Goal: Task Accomplishment & Management: Manage account settings

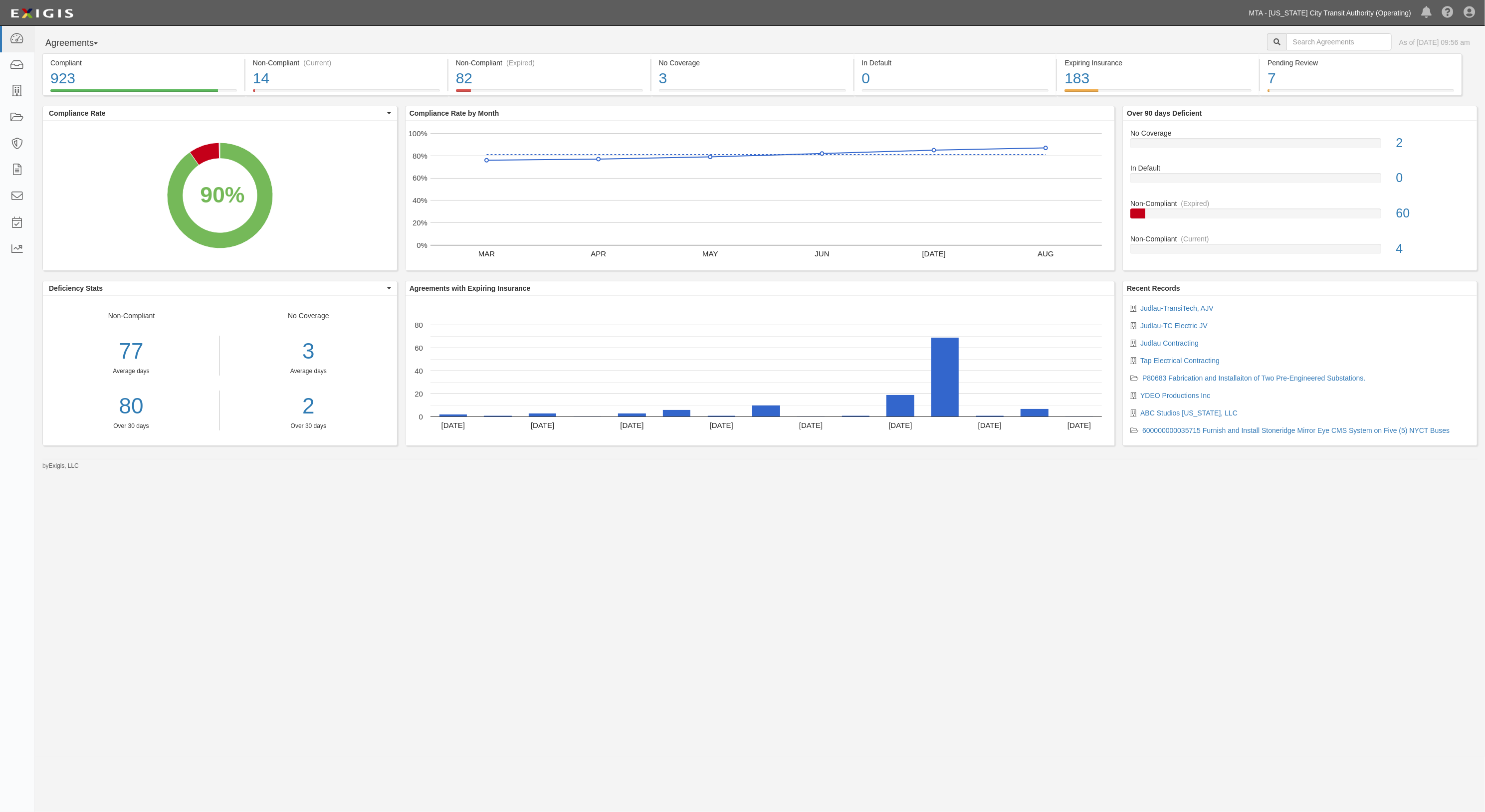
click at [1399, 10] on link "MTA - [US_STATE] City Transit Authority (Operating)" at bounding box center [1330, 13] width 172 height 20
click at [1318, 107] on link "MTA - Triborough Bridge & Tunnel Authority" at bounding box center [1334, 110] width 163 height 20
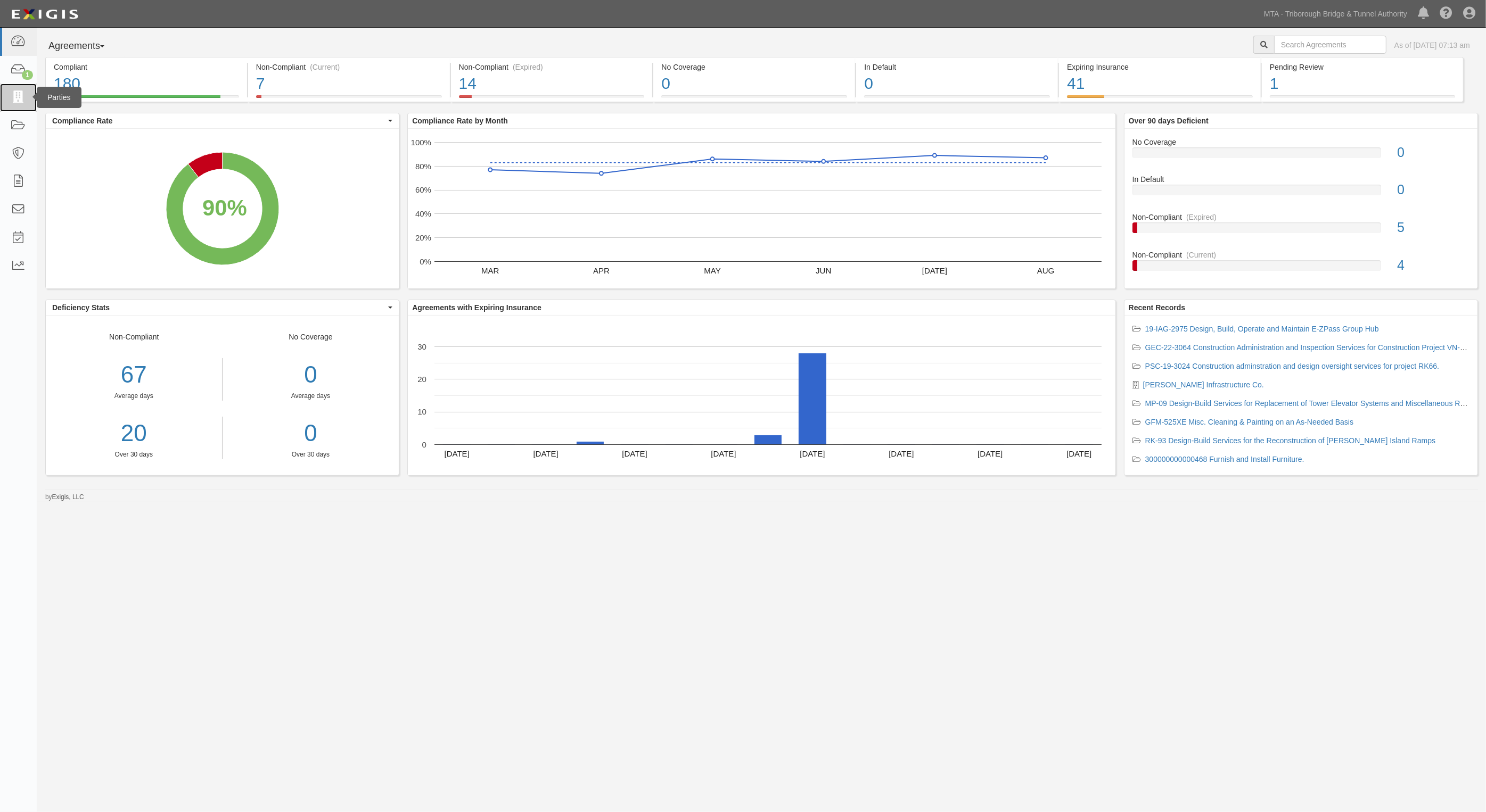
click at [16, 102] on icon at bounding box center [18, 98] width 15 height 12
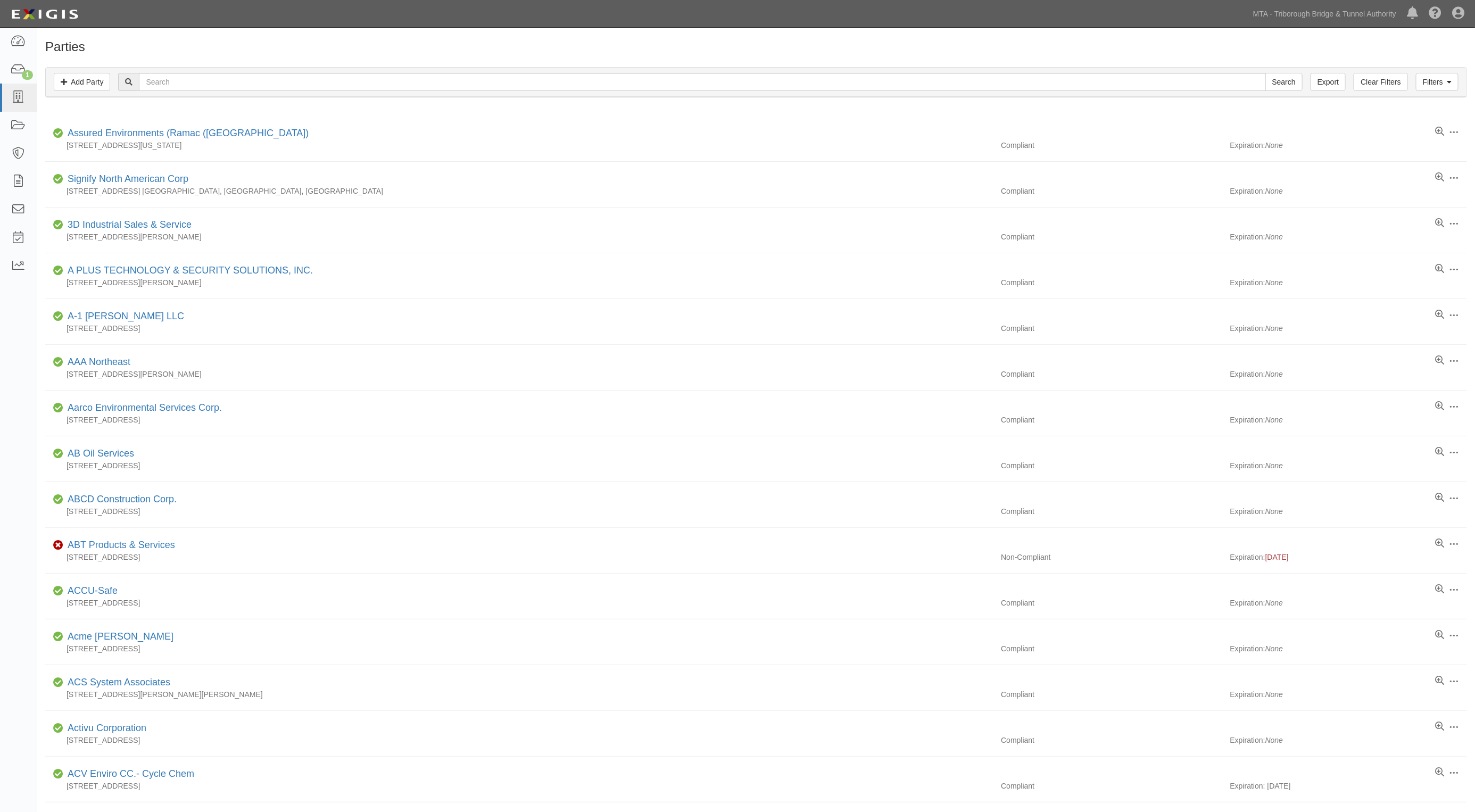
click at [360, 38] on div "Parties Add Party Filters Add Party Clear Filters Export Search Filters Complia…" at bounding box center [757, 579] width 1438 height 1093
click at [83, 84] on link "Add Party" at bounding box center [82, 81] width 57 height 18
click at [20, 84] on link at bounding box center [18, 98] width 37 height 28
click at [6, 95] on link at bounding box center [18, 98] width 37 height 28
drag, startPoint x: 0, startPoint y: 0, endPoint x: 195, endPoint y: 85, distance: 212.7
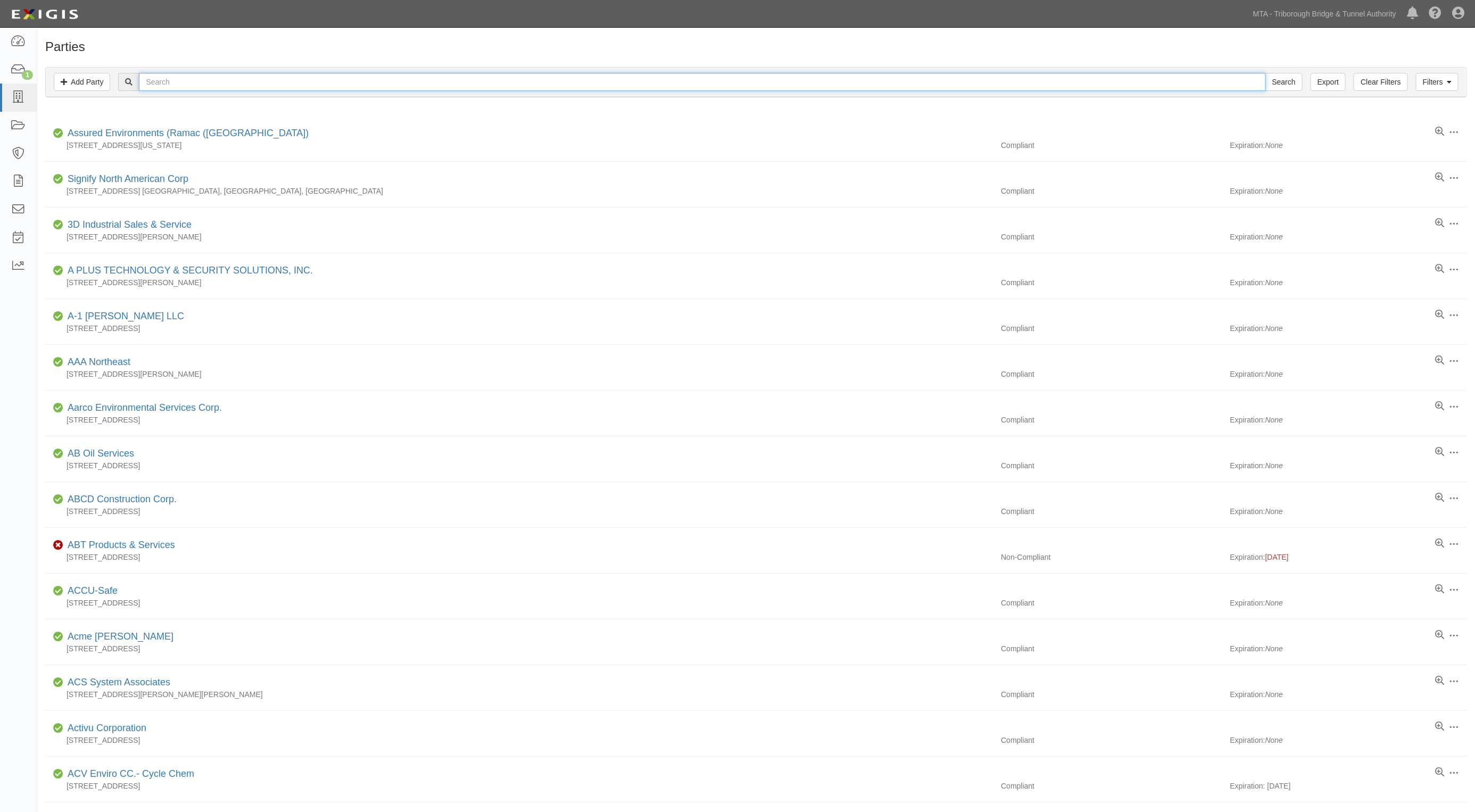
click at [195, 85] on input "text" at bounding box center [702, 81] width 1127 height 18
type input "J track"
click at [1266, 73] on input "Search" at bounding box center [1284, 81] width 38 height 18
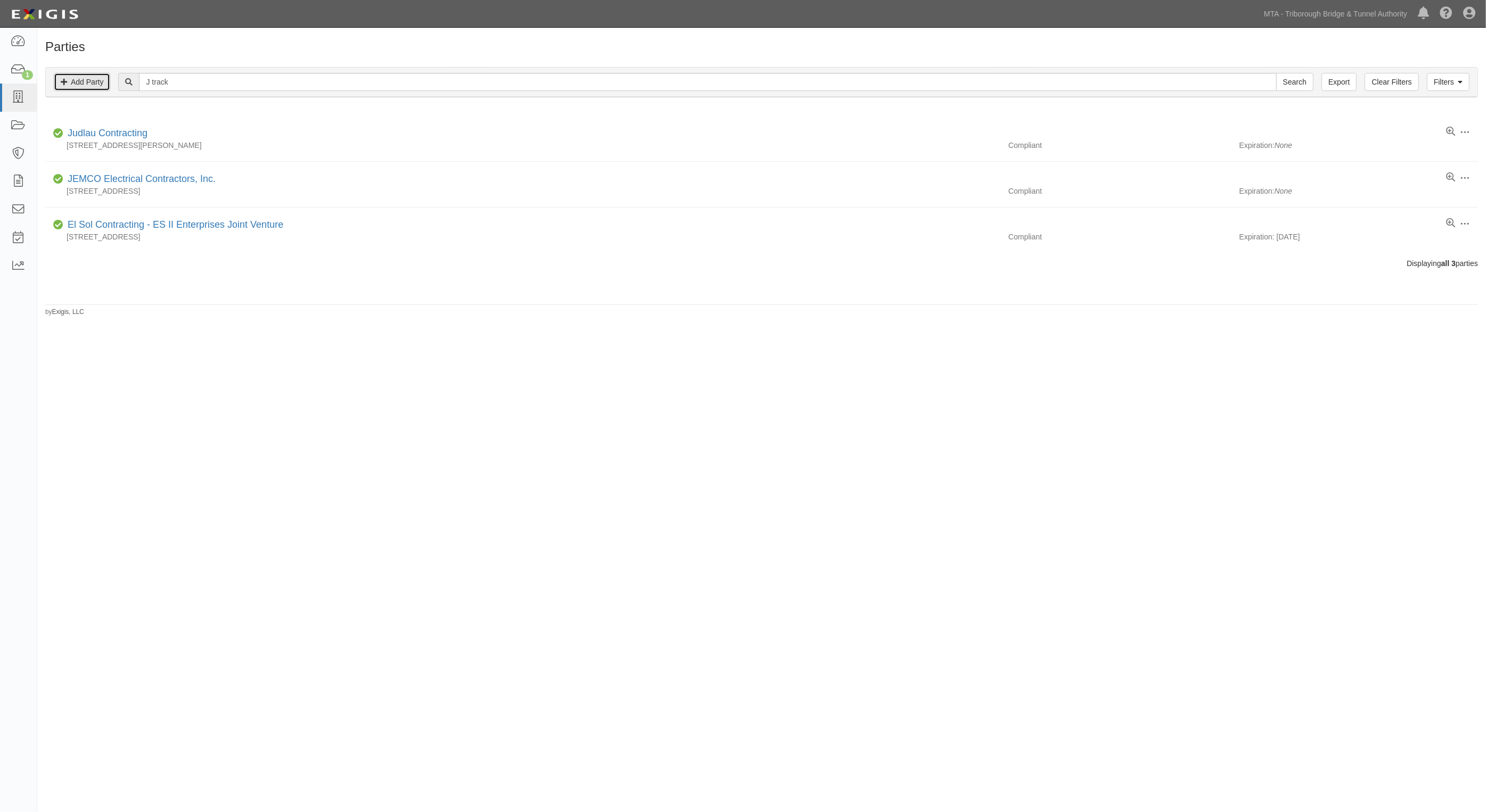
click at [94, 86] on link "Add Party" at bounding box center [82, 81] width 57 height 18
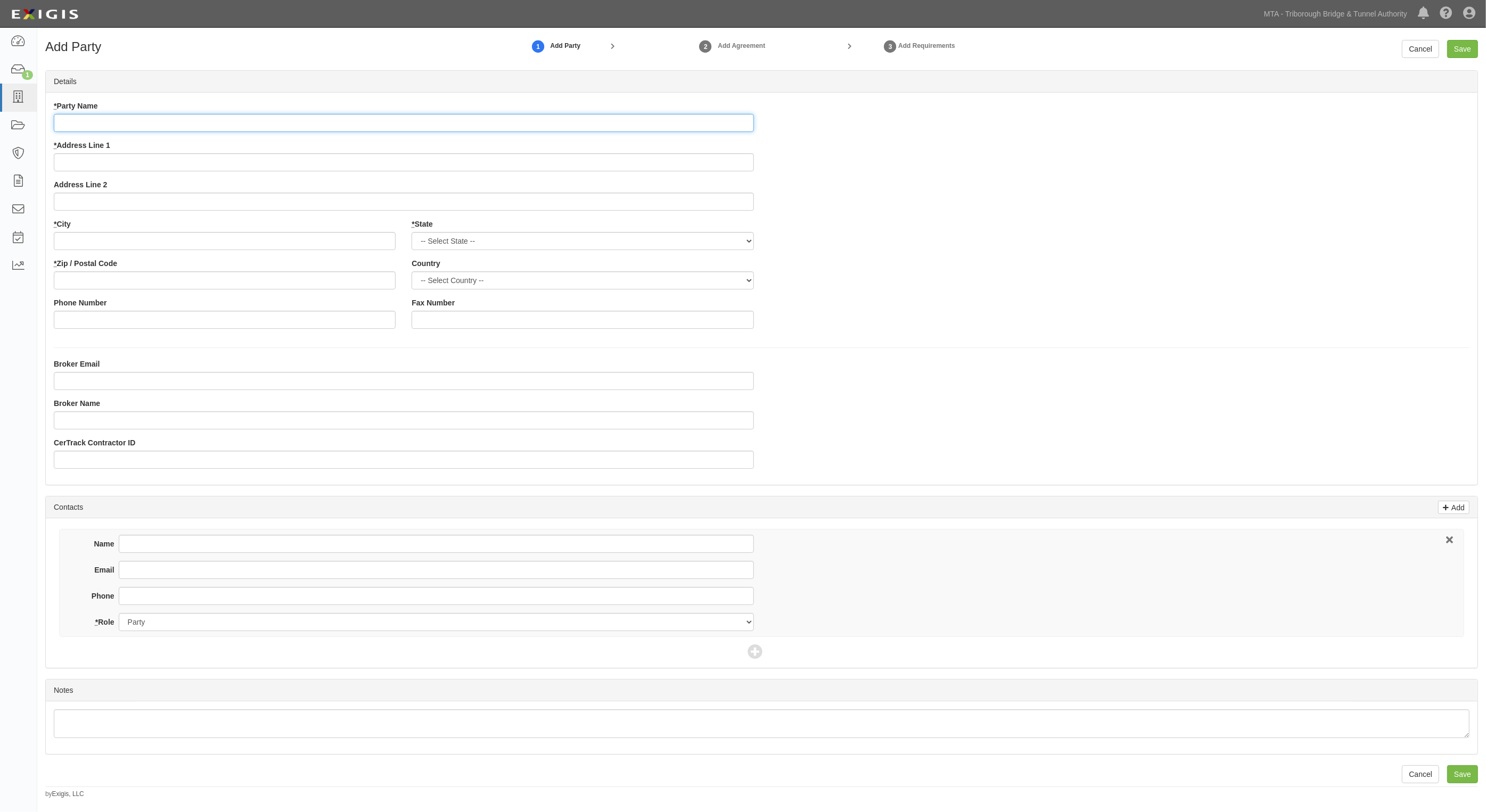
drag, startPoint x: 151, startPoint y: 132, endPoint x: 142, endPoint y: 125, distance: 11.4
click at [151, 132] on input "* Party Name" at bounding box center [403, 123] width 700 height 18
click at [140, 124] on input "* Party Name" at bounding box center [403, 123] width 700 height 18
type input "J-Track LLC"
type input "[STREET_ADDRESS] Suite 200"
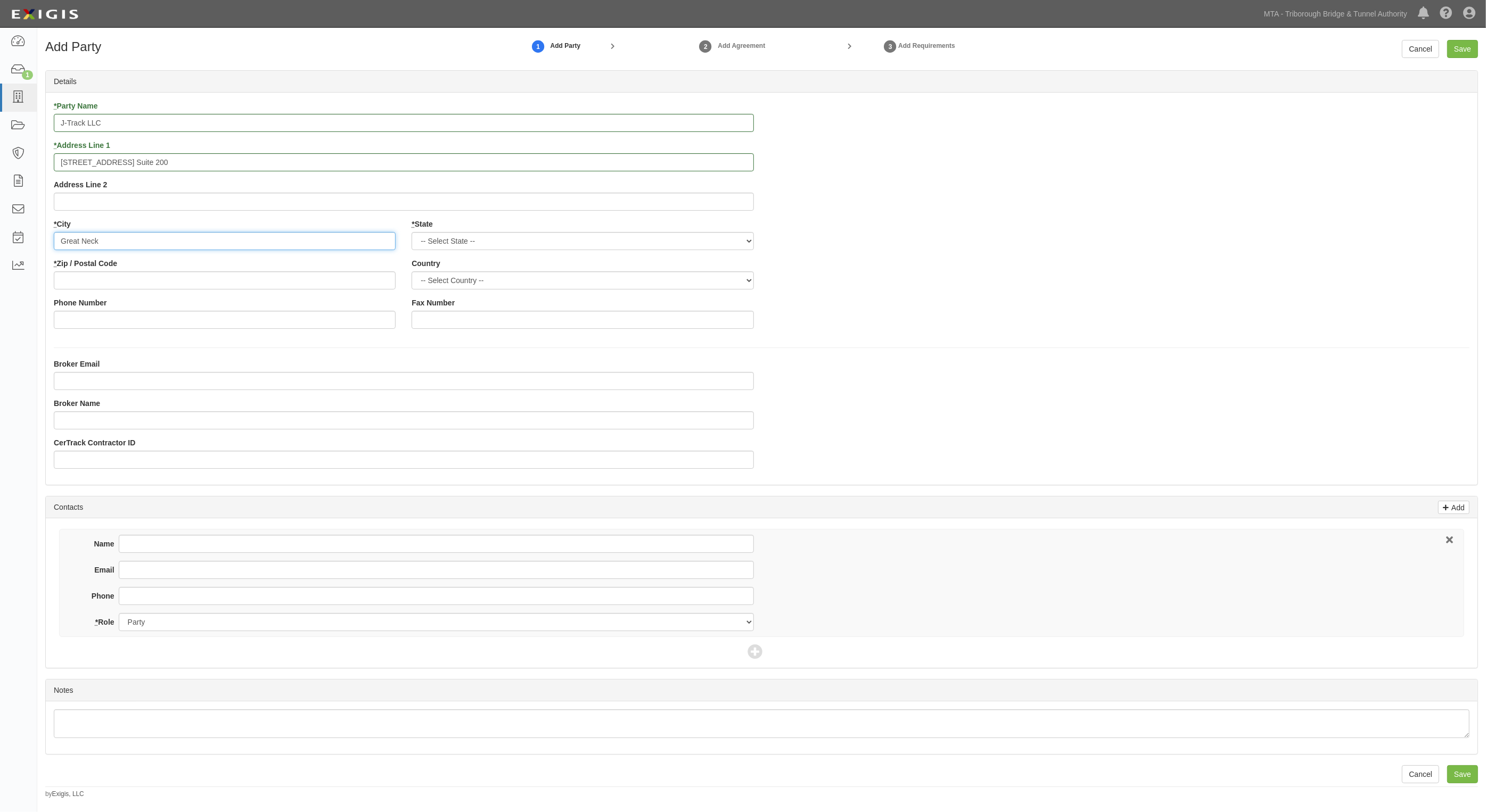
type input "Great Neck"
click at [467, 241] on select "-- Select State -- [US_STATE] [US_STATE] [US_STATE] [US_STATE] [US_STATE] [US_S…" at bounding box center [582, 241] width 342 height 18
select select "NY"
click at [411, 232] on select "-- Select State -- [US_STATE] [US_STATE] [US_STATE] [US_STATE] [US_STATE] [US_S…" at bounding box center [582, 241] width 342 height 18
click at [147, 283] on input "* Zip / Postal Code" at bounding box center [224, 280] width 342 height 18
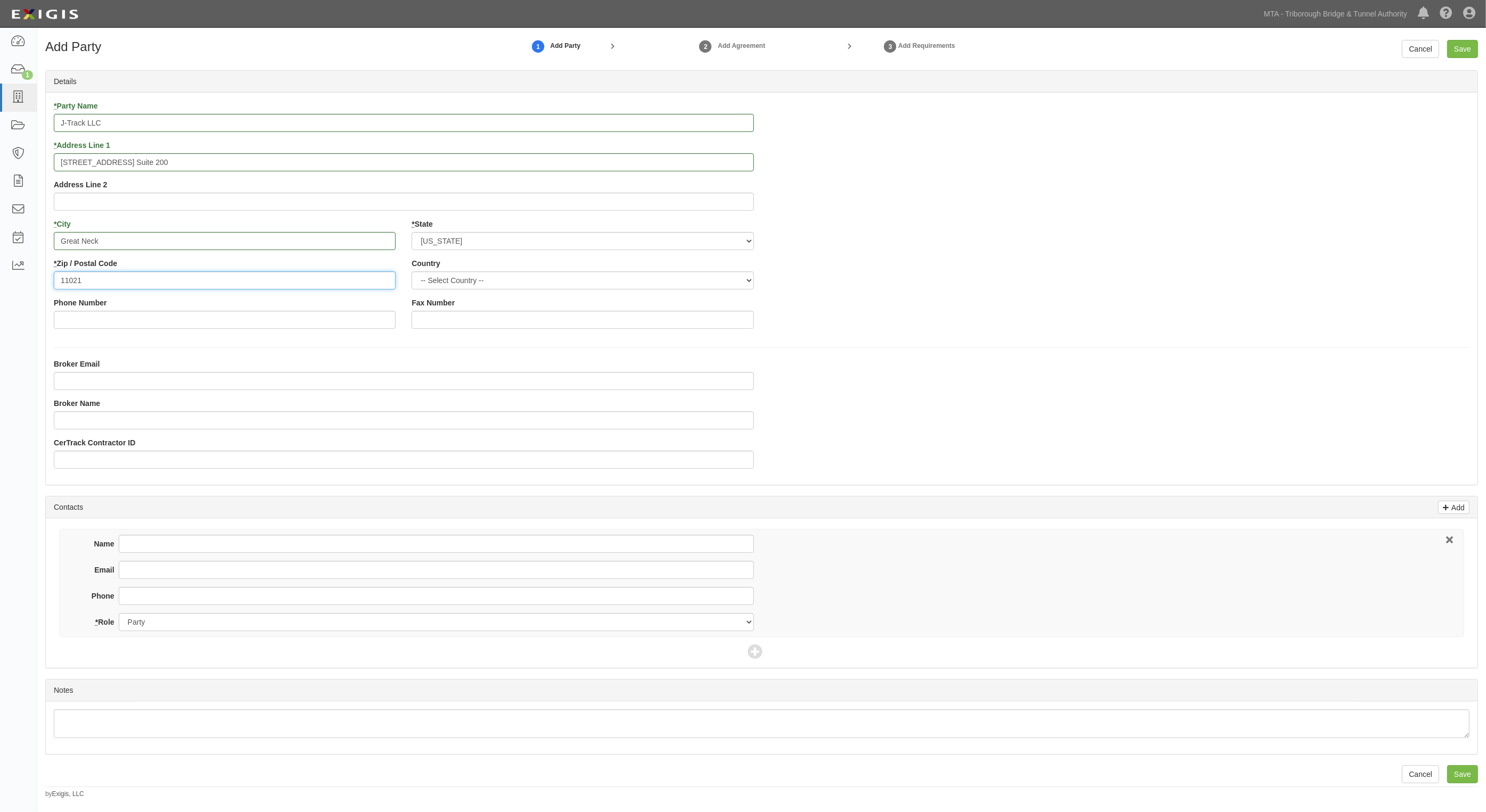
type input "11021"
click at [469, 274] on select "-- Select Country -- Canada United States --------------- Afghanistan Åland Isl…" at bounding box center [582, 280] width 342 height 18
select select "US"
click at [411, 271] on select "-- Select Country -- Canada United States --------------- Afghanistan Åland Isl…" at bounding box center [582, 280] width 342 height 18
drag, startPoint x: 952, startPoint y: 344, endPoint x: 936, endPoint y: 339, distance: 16.8
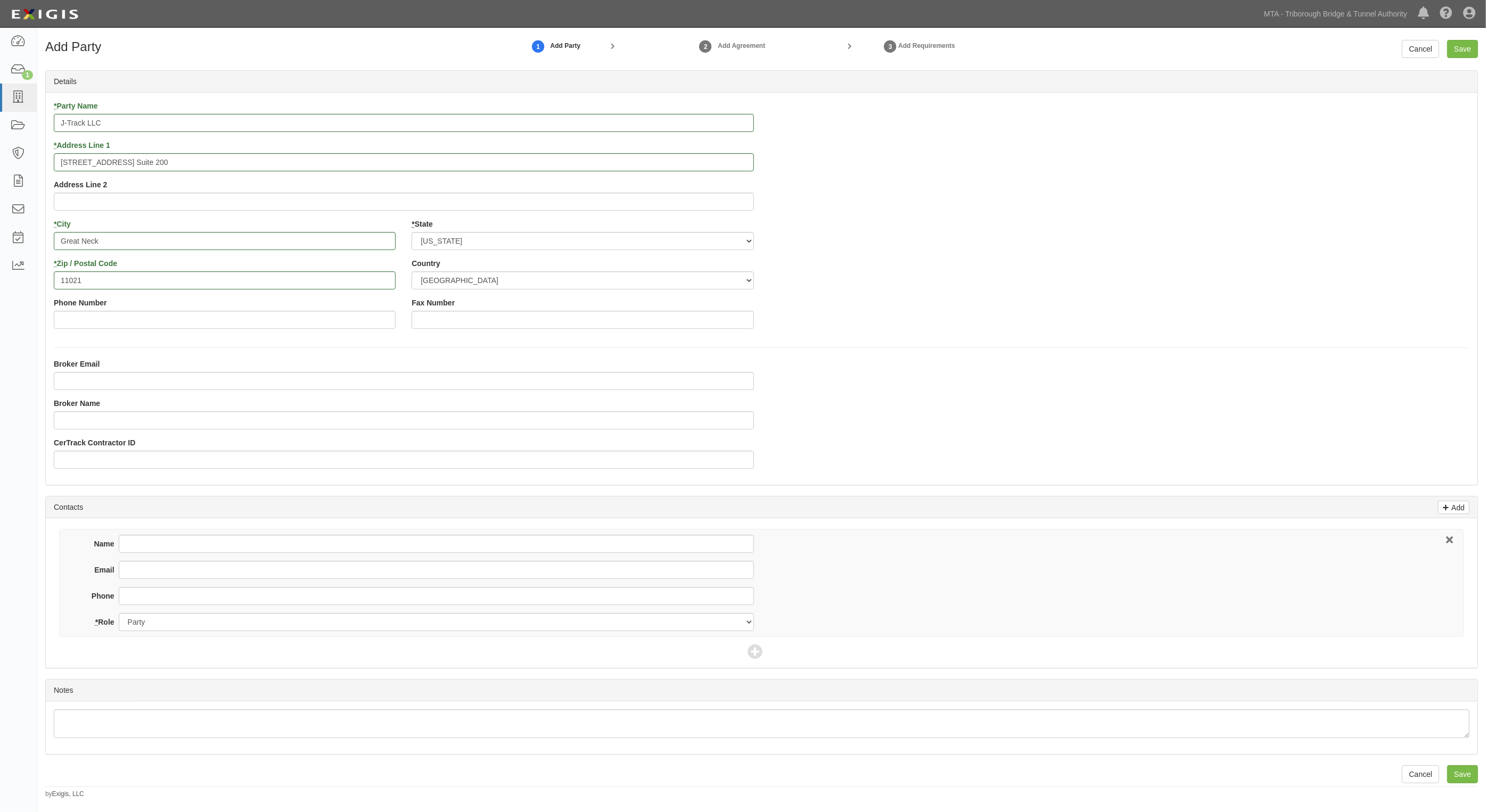
click at [951, 344] on div "* Party Name J-Track LLC * Address Line 1 1010 Northern Blvd. Suite 200 Address…" at bounding box center [761, 288] width 1431 height 392
click at [1471, 54] on input "Save" at bounding box center [1463, 49] width 31 height 18
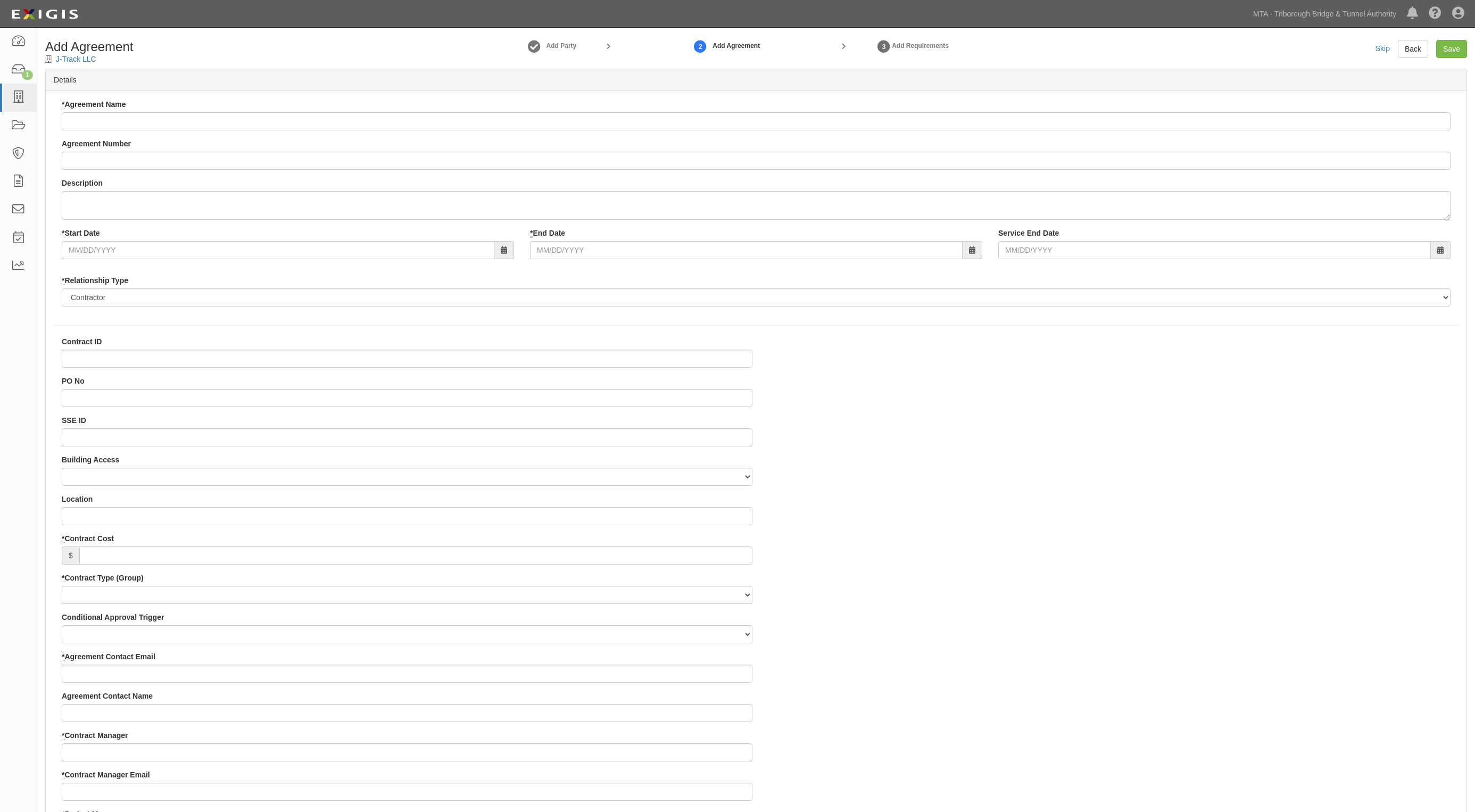
select select
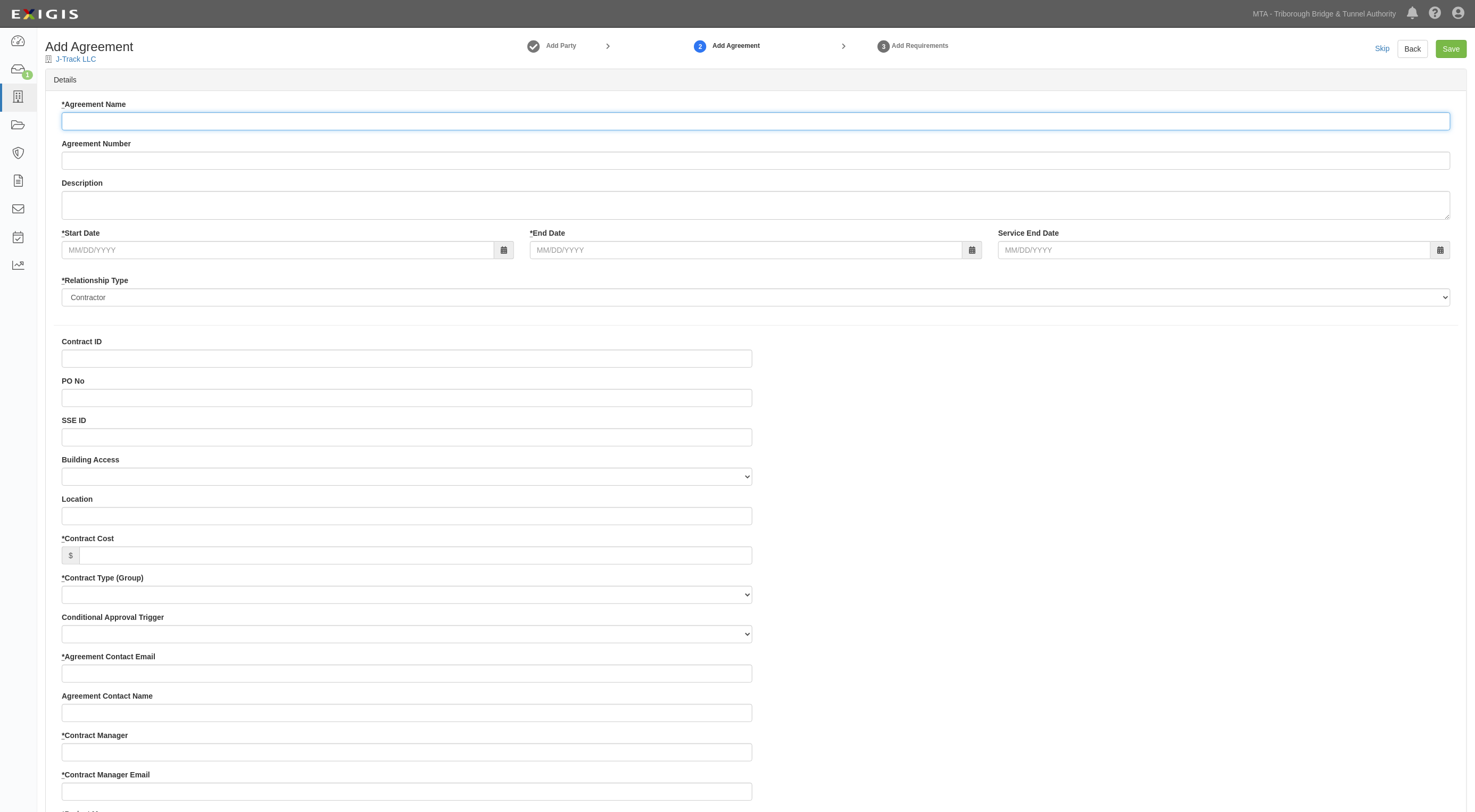
click at [97, 123] on input "* Agreement Name" at bounding box center [756, 121] width 1389 height 18
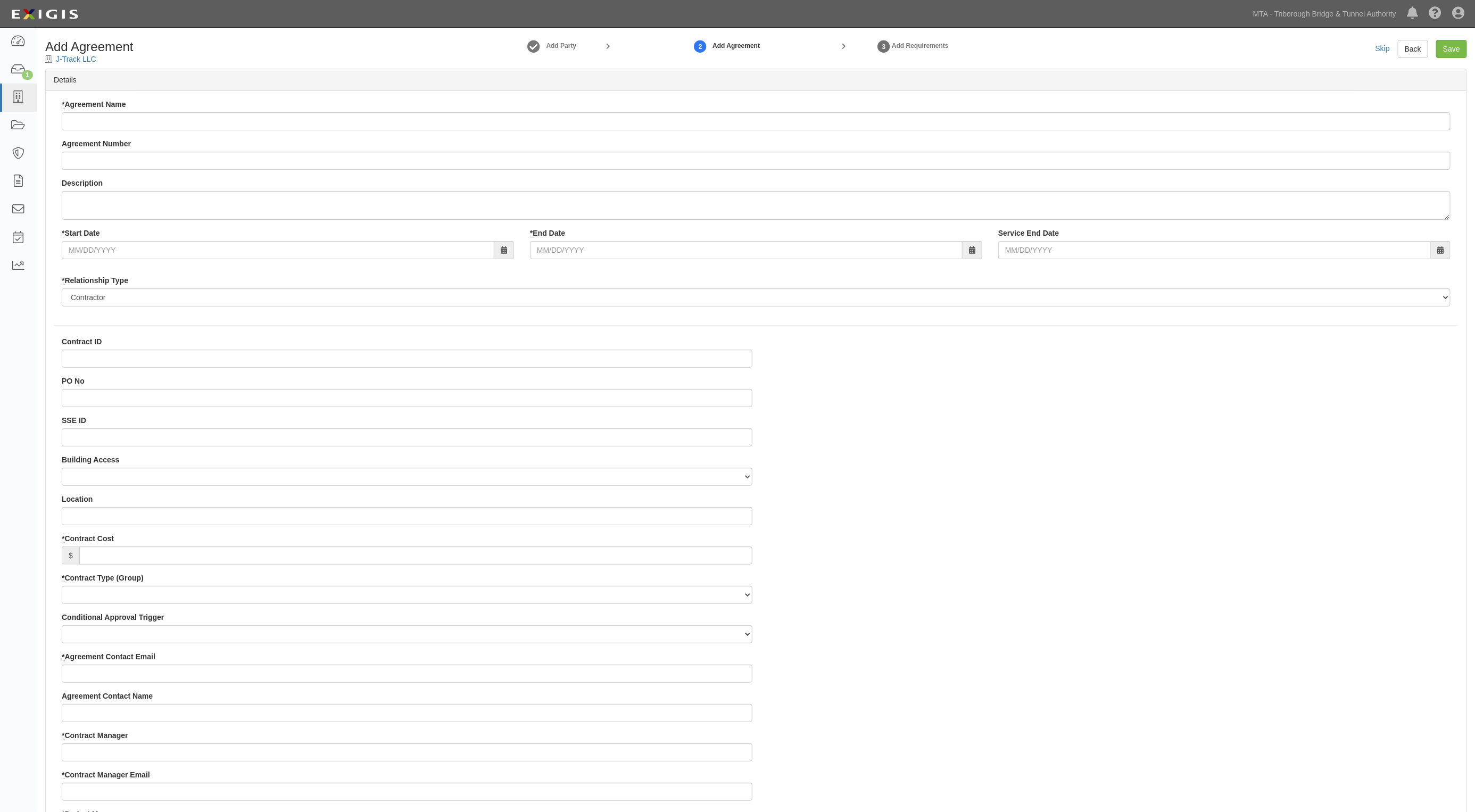
drag, startPoint x: 137, startPoint y: 107, endPoint x: 139, endPoint y: 113, distance: 6.3
click at [139, 113] on div "* Agreement Name" at bounding box center [756, 115] width 1389 height 31
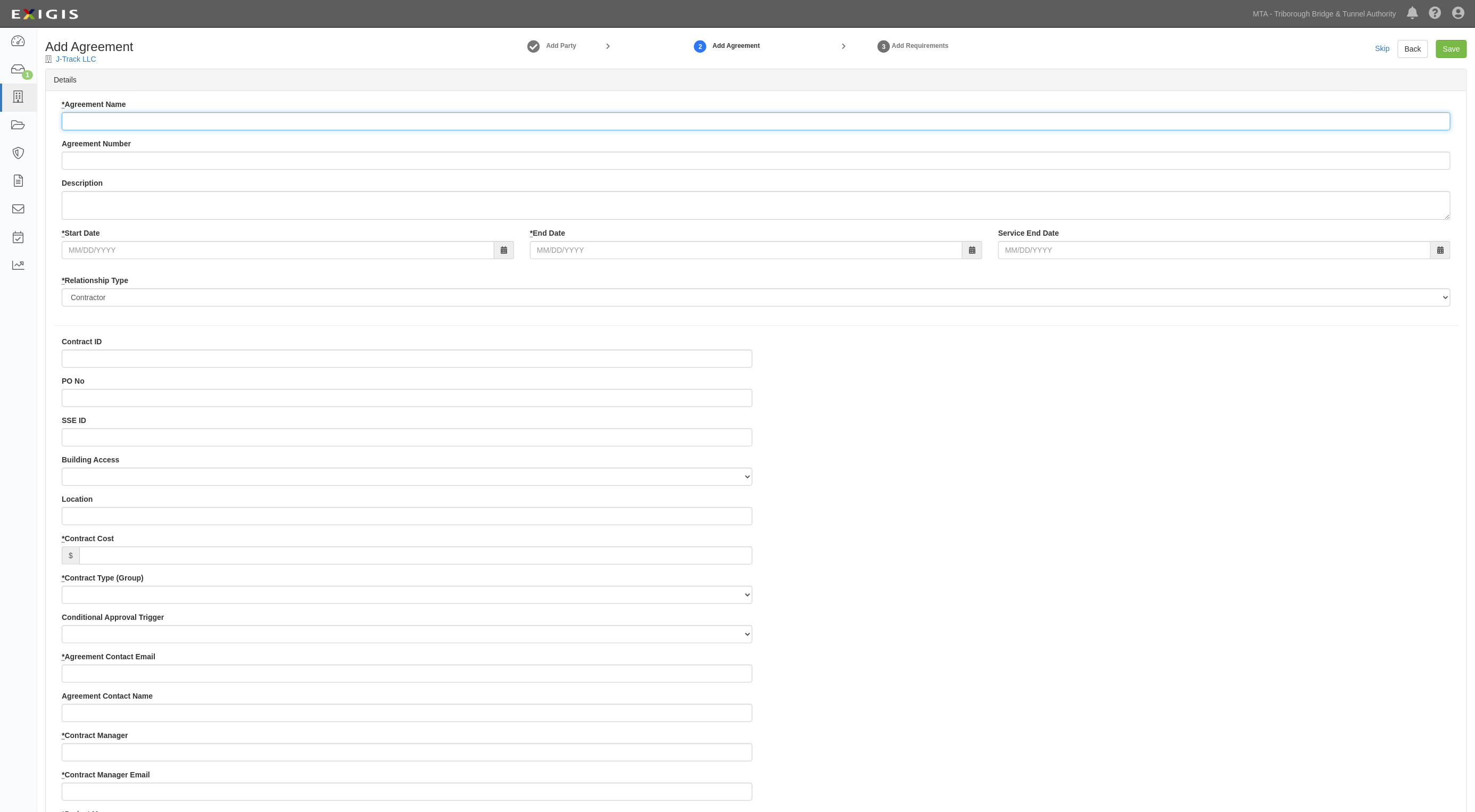
paste input "Rehabilitation of the Hugh L. Carey Tunnel Manhattan Plaza"
click at [246, 201] on textarea "Description" at bounding box center [756, 205] width 1389 height 29
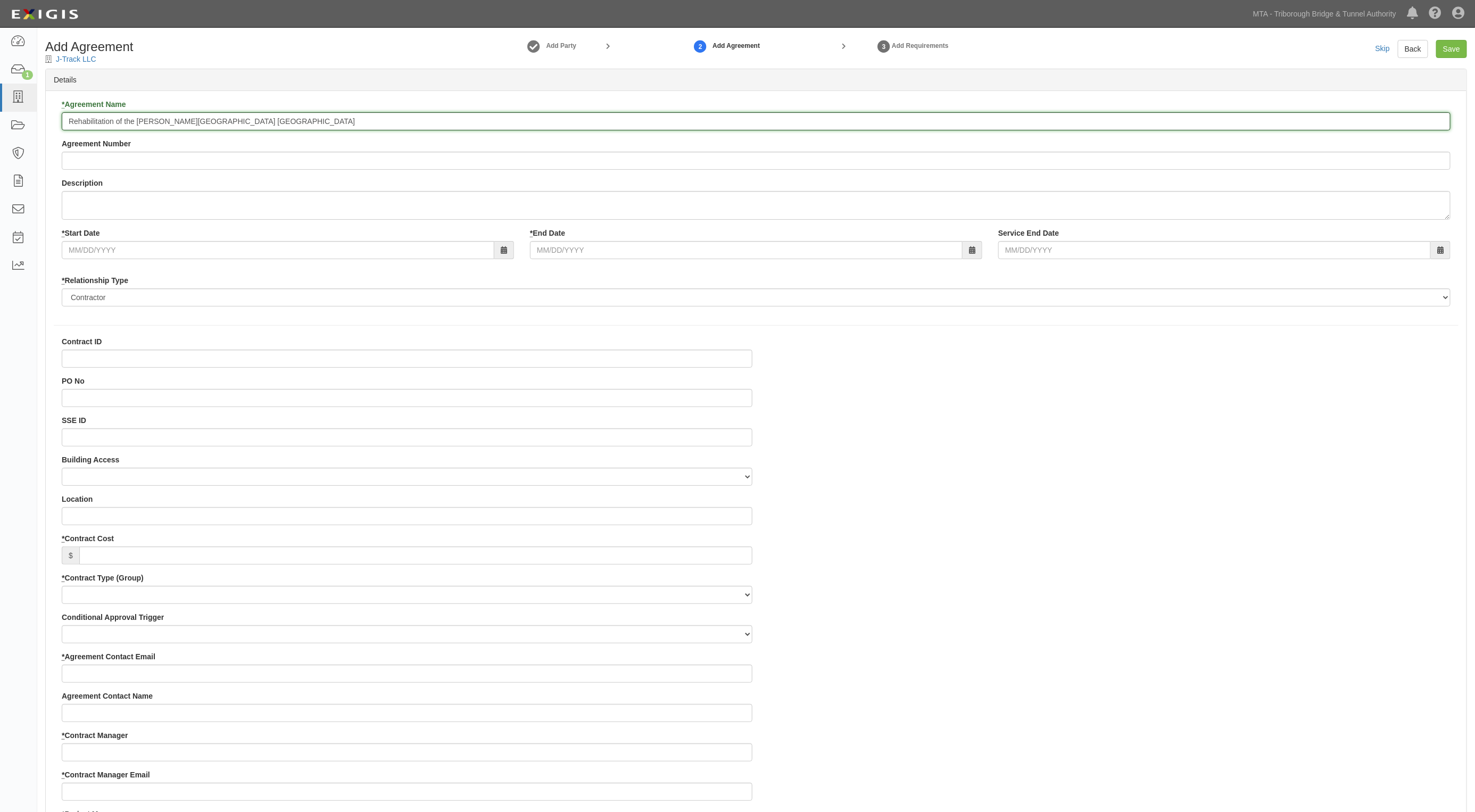
click at [65, 125] on input "Rehabilitation of the Hugh L. Carey Tunnel Manhattan Plaza" at bounding box center [756, 121] width 1389 height 18
paste input "HC-48"
type input "HC-48 Rehabilitation of the Hugh L. Carey Tunnel Manhattan Plaza"
click at [91, 247] on input "* Start Date" at bounding box center [278, 250] width 433 height 18
type input "08/01/2025"
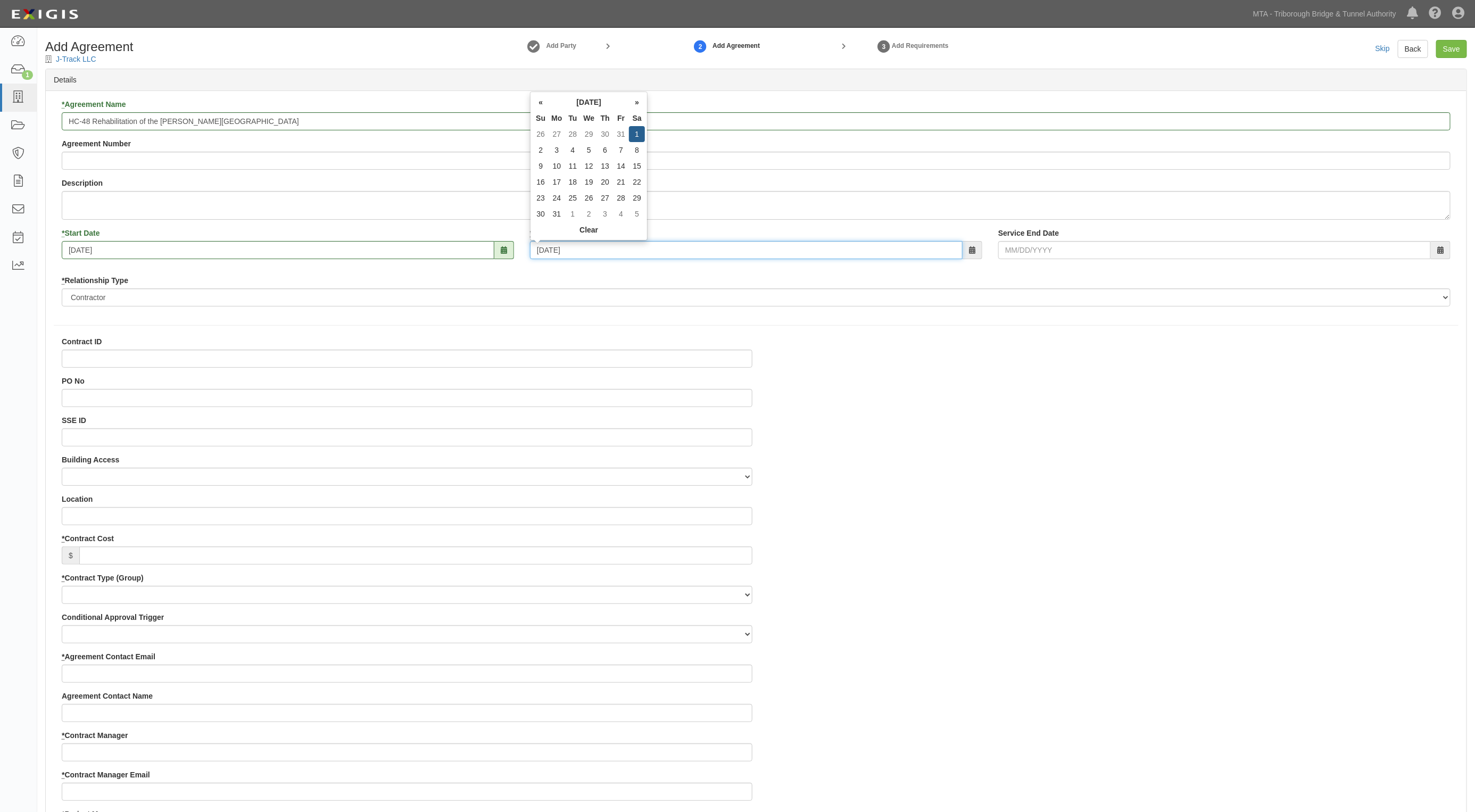
type input "08/01/2026"
click at [81, 352] on input "Contract ID" at bounding box center [407, 358] width 691 height 18
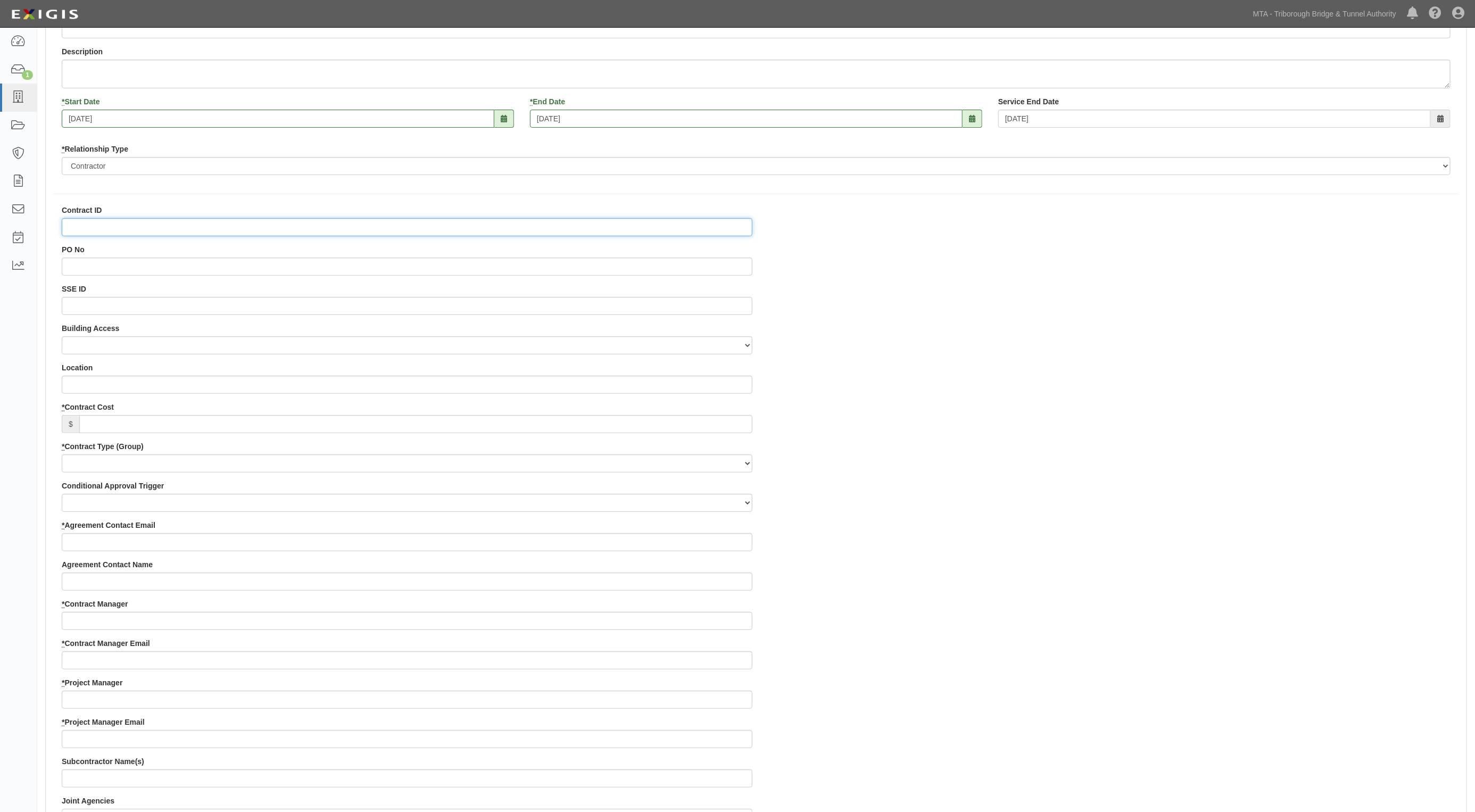
scroll to position [133, 0]
drag, startPoint x: 77, startPoint y: 269, endPoint x: 94, endPoint y: 231, distance: 41.6
paste input "HC-48"
type input "HC-48"
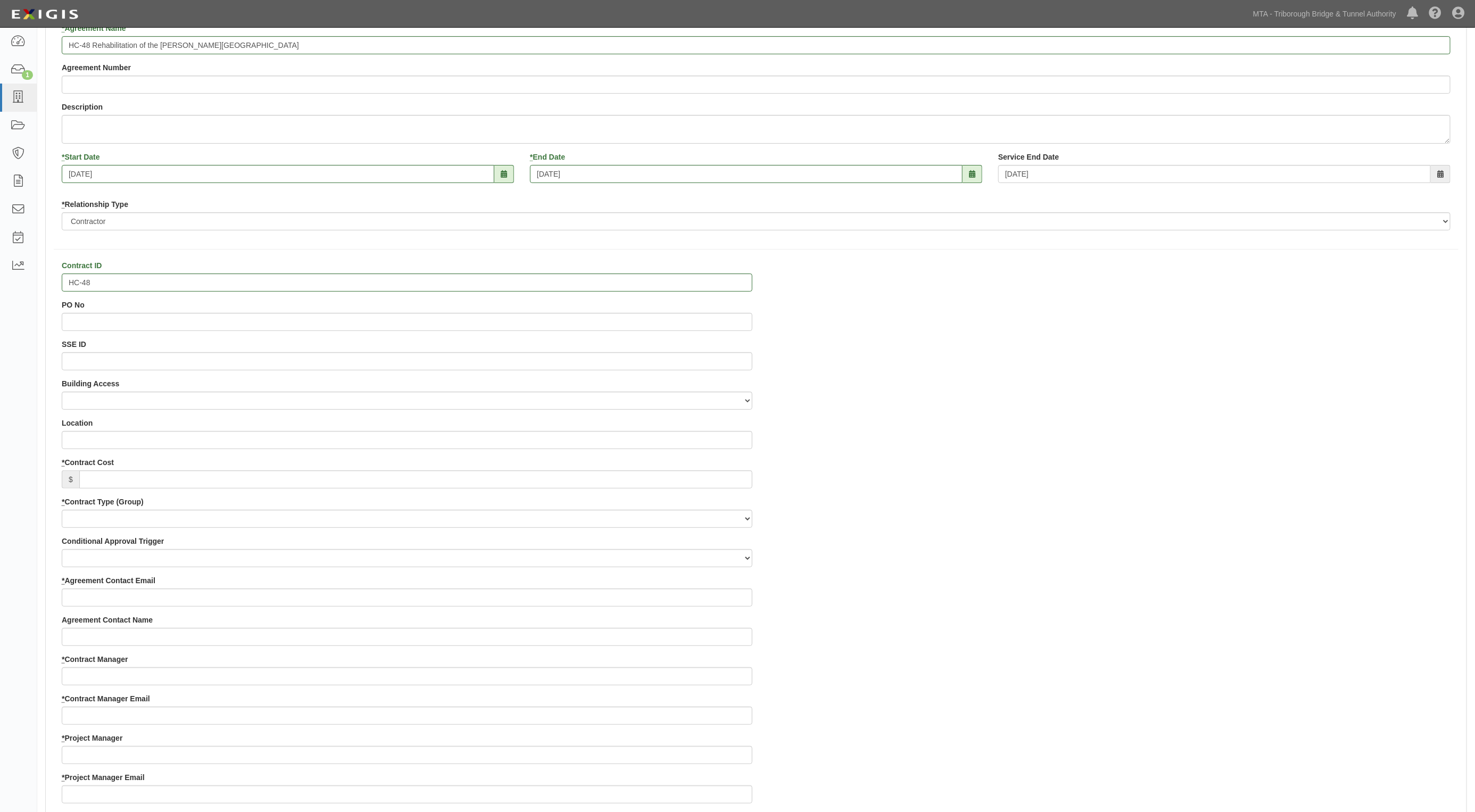
scroll to position [0, 0]
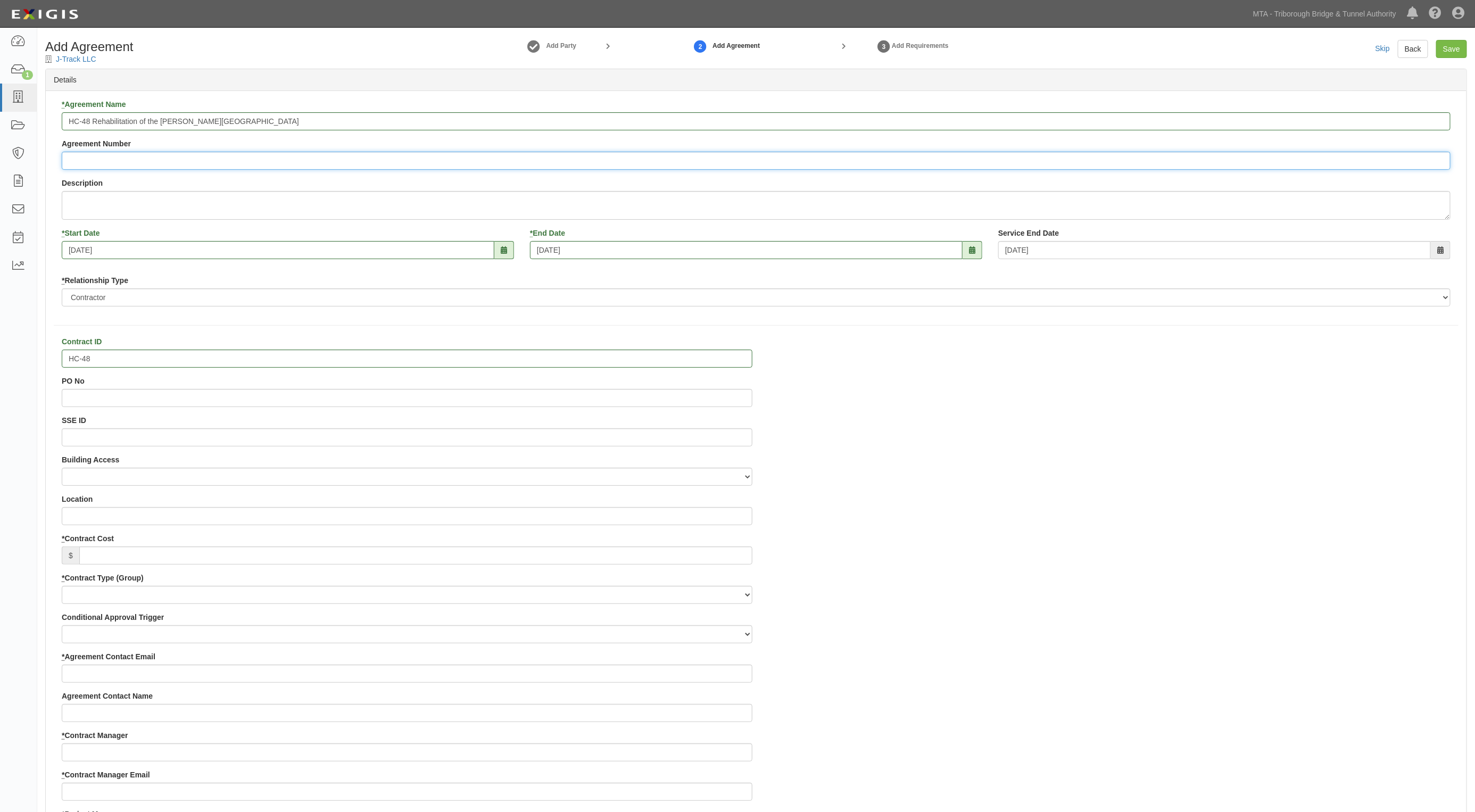
paste input "14054"
type input "14054"
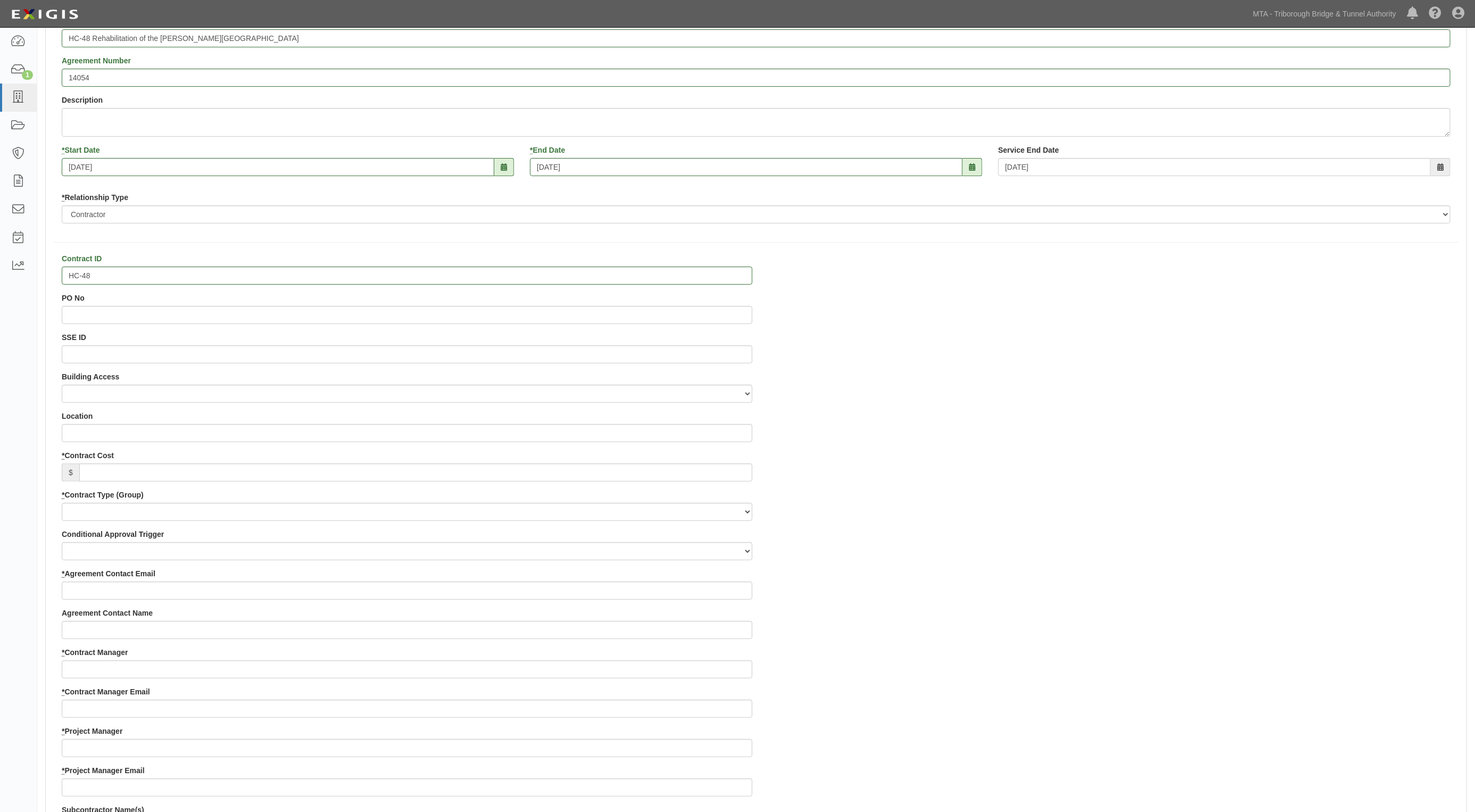
scroll to position [199, 0]
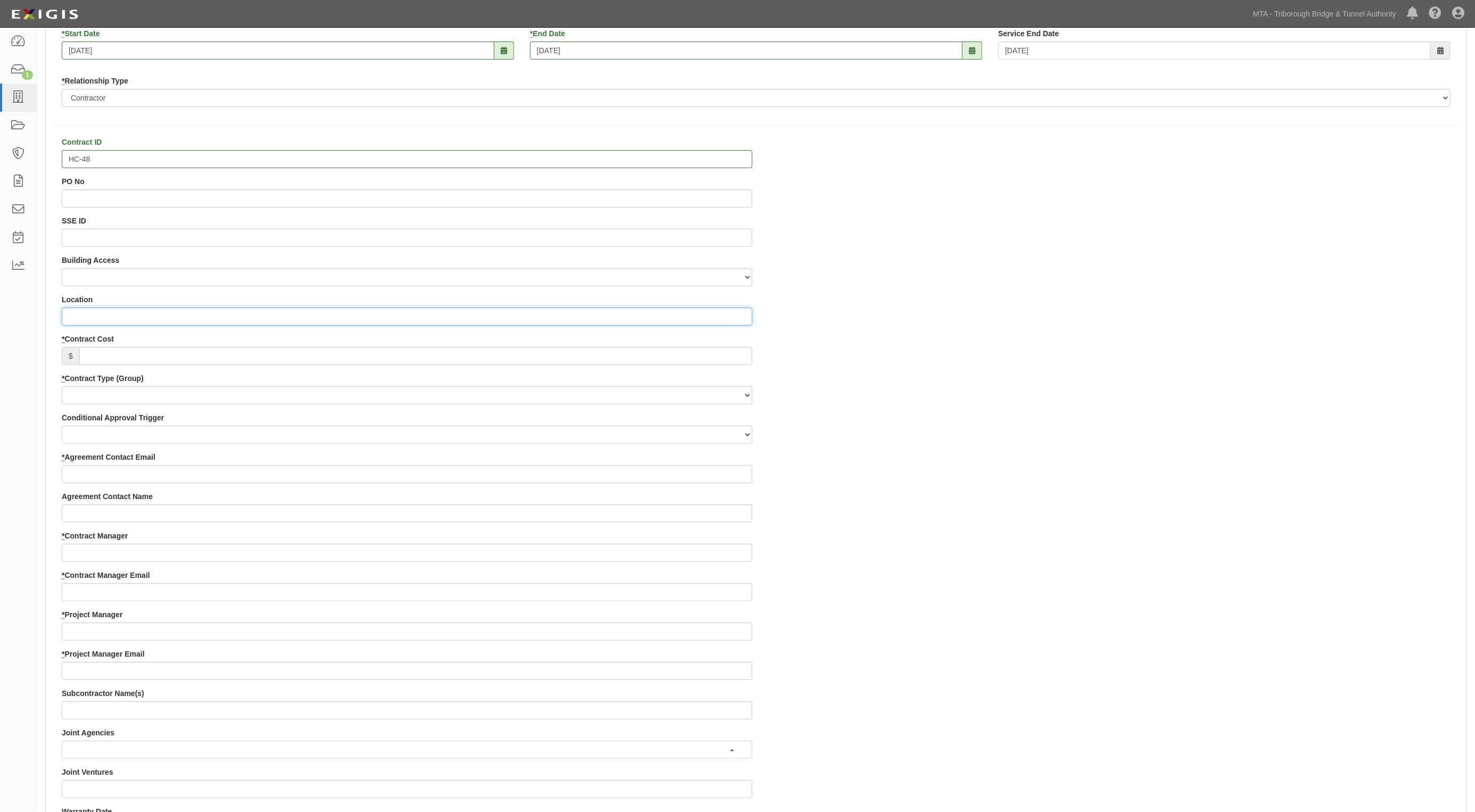
click at [83, 312] on input "Location" at bounding box center [407, 316] width 691 height 18
paste input "Hugh L. Carey Tunnel Manhattan Plaza"
type input "Hugh L. Carey Tunnel Manhattan Plaza"
click at [105, 355] on input "* Contract Cost" at bounding box center [416, 356] width 673 height 18
paste input "32,010,095"
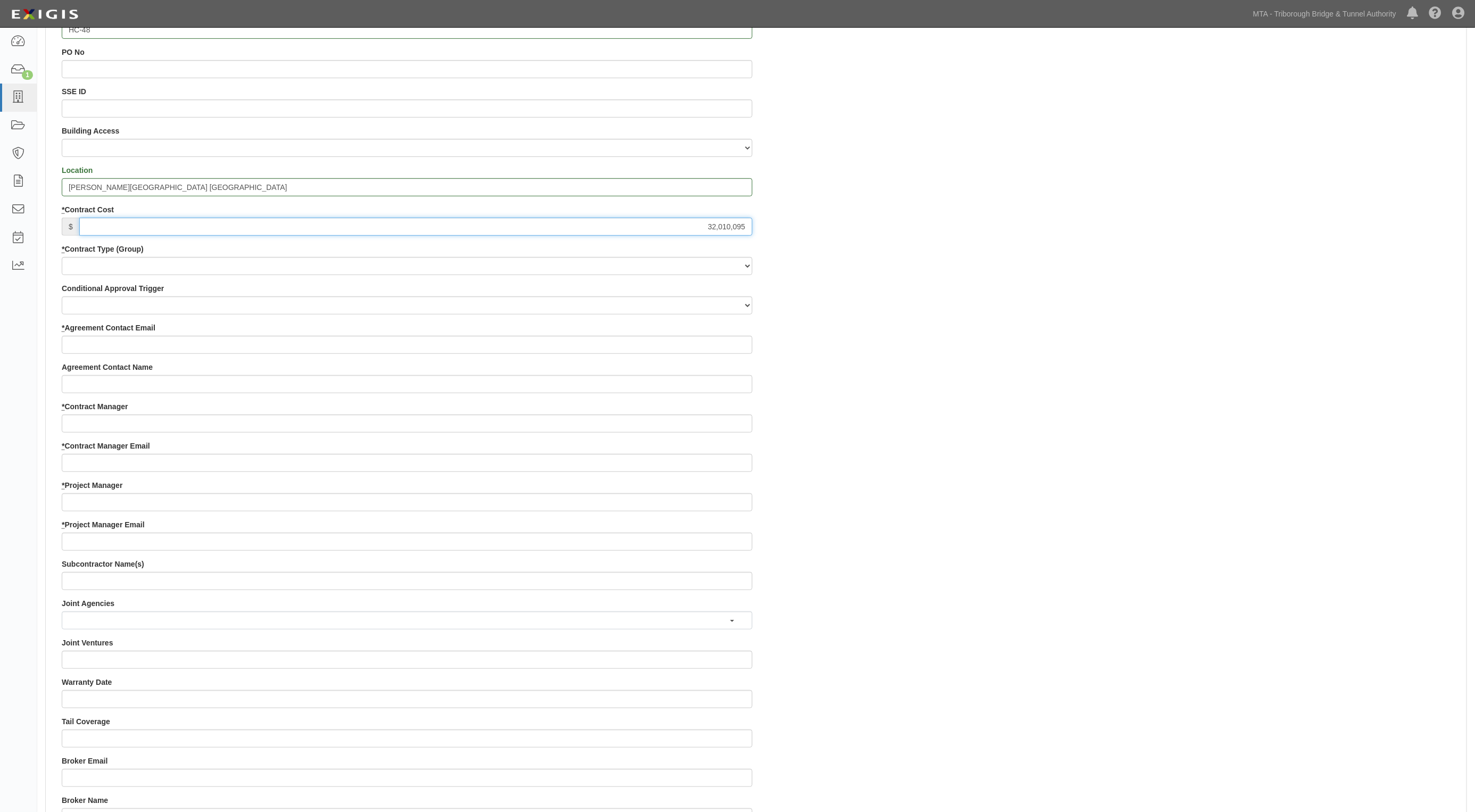
scroll to position [332, 0]
type input "32,010,095"
click at [103, 262] on select "Capital Operating Not for Benefit (incls. FA, Entry Permits) Real Estate Other" at bounding box center [407, 262] width 691 height 18
select select "116"
click at [62, 254] on select "Capital Operating Not for Benefit (incls. FA, Entry Permits) Real Estate Other" at bounding box center [407, 262] width 691 height 18
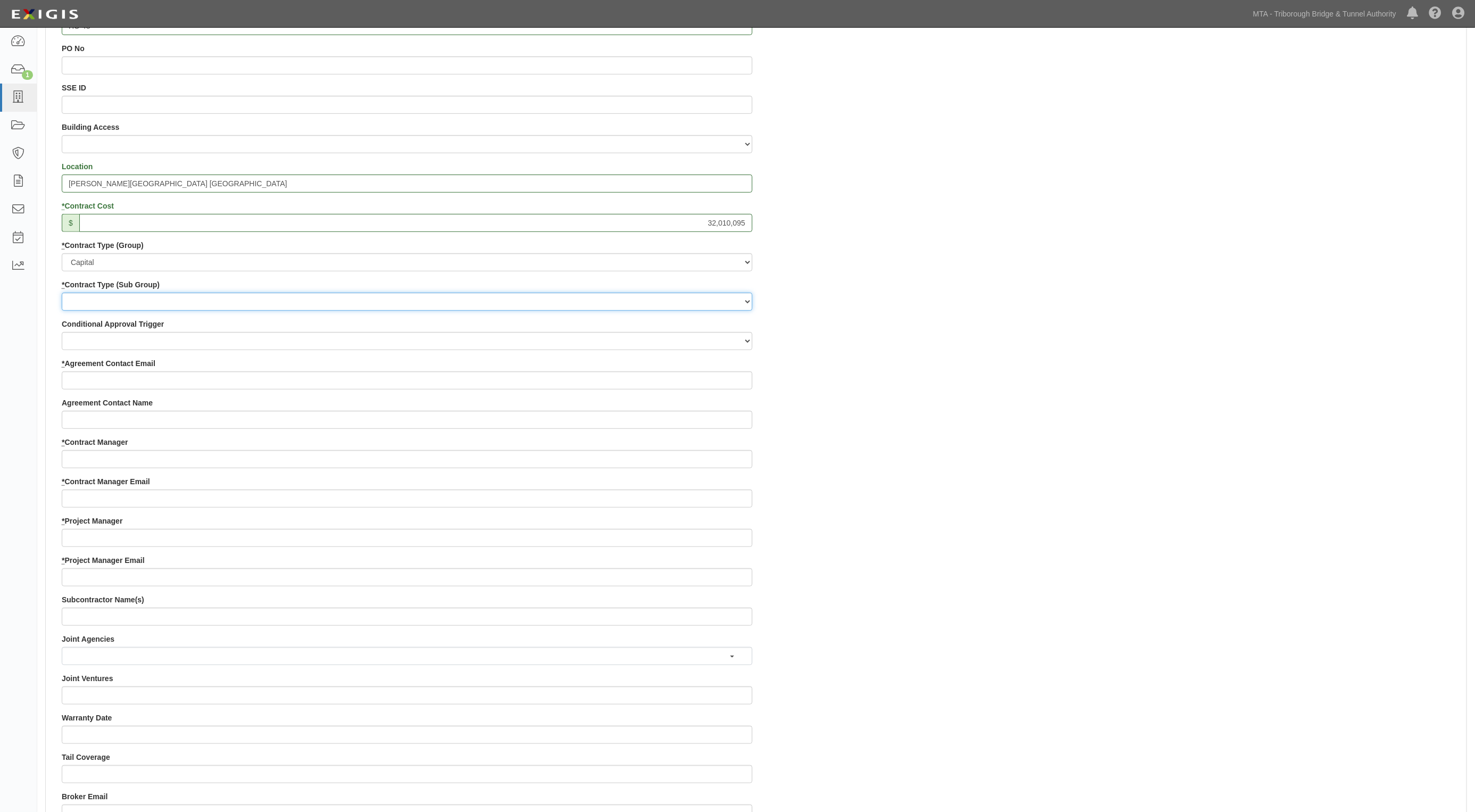
click at [105, 297] on select "Construction Construction Management Consulting Design Design/Build Furnish and…" at bounding box center [407, 301] width 691 height 18
select select "212"
click at [62, 293] on select "Construction Construction Management Consulting Design Design/Build Furnish and…" at bounding box center [407, 301] width 691 height 18
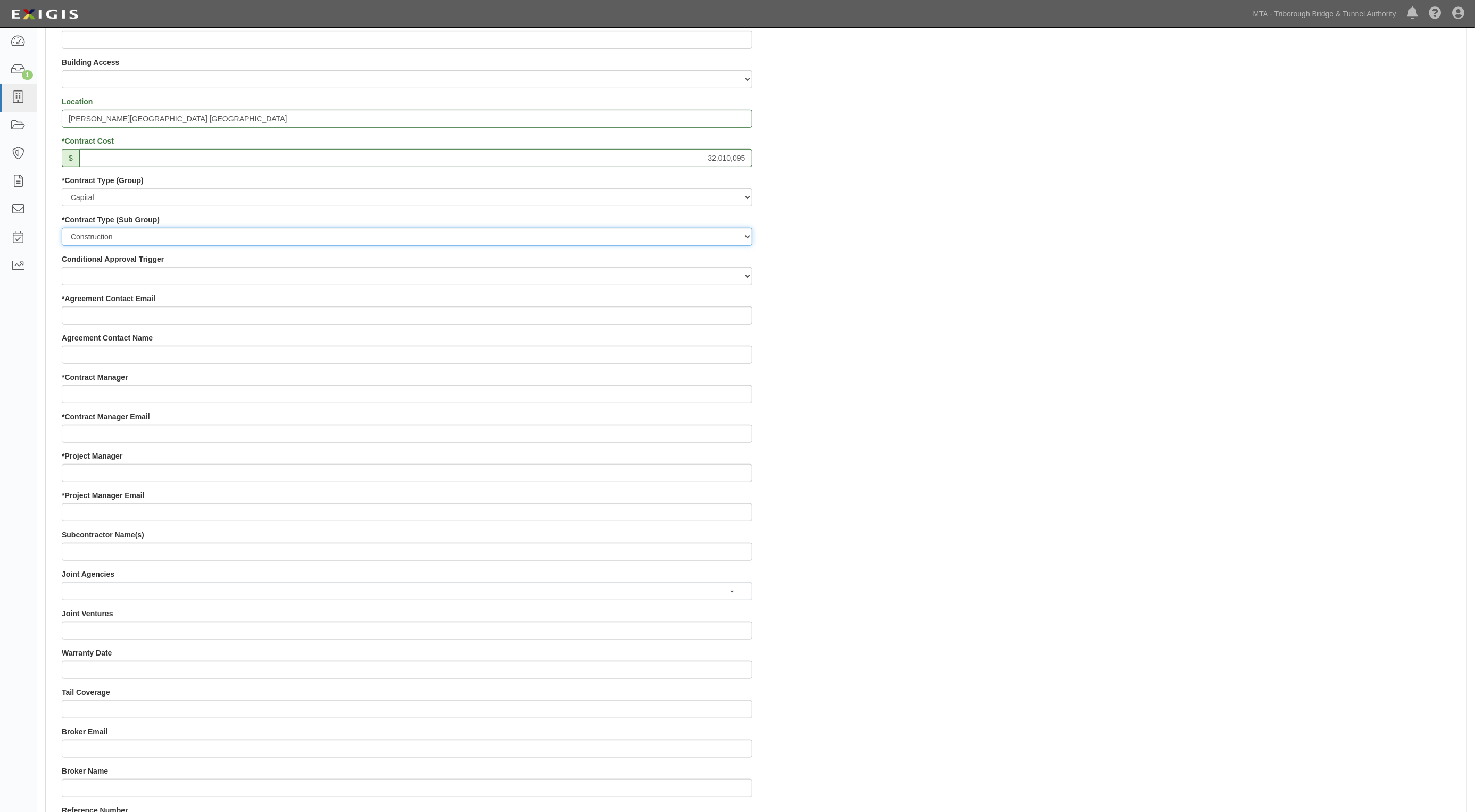
scroll to position [465, 0]
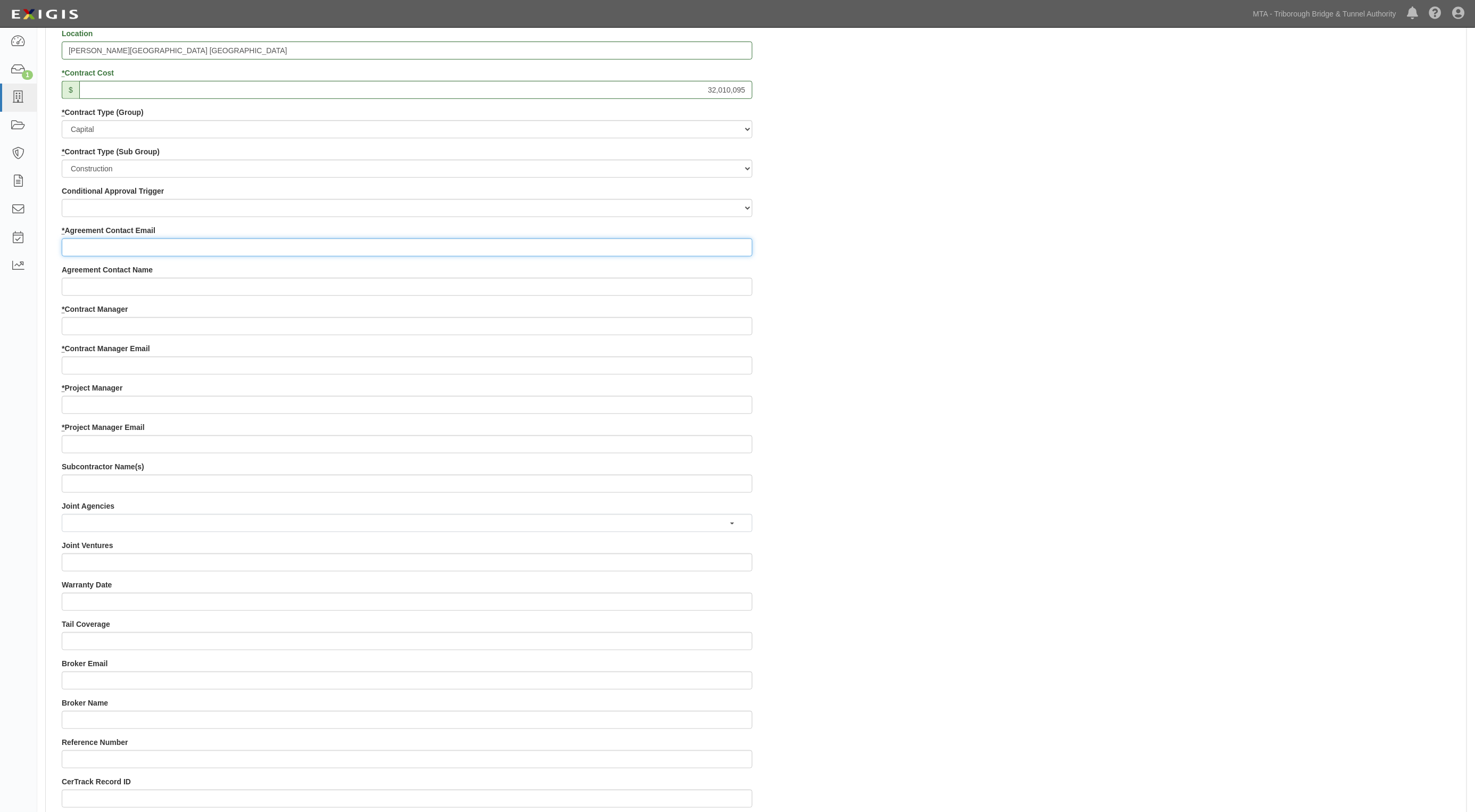
click at [89, 246] on input "* Agreement Contact Email" at bounding box center [407, 247] width 691 height 18
paste input "[EMAIL_ADDRESS][DOMAIN_NAME]"
type input "[EMAIL_ADDRESS][DOMAIN_NAME]"
paste input "[EMAIL_ADDRESS][DOMAIN_NAME]"
type input "[EMAIL_ADDRESS][DOMAIN_NAME]"
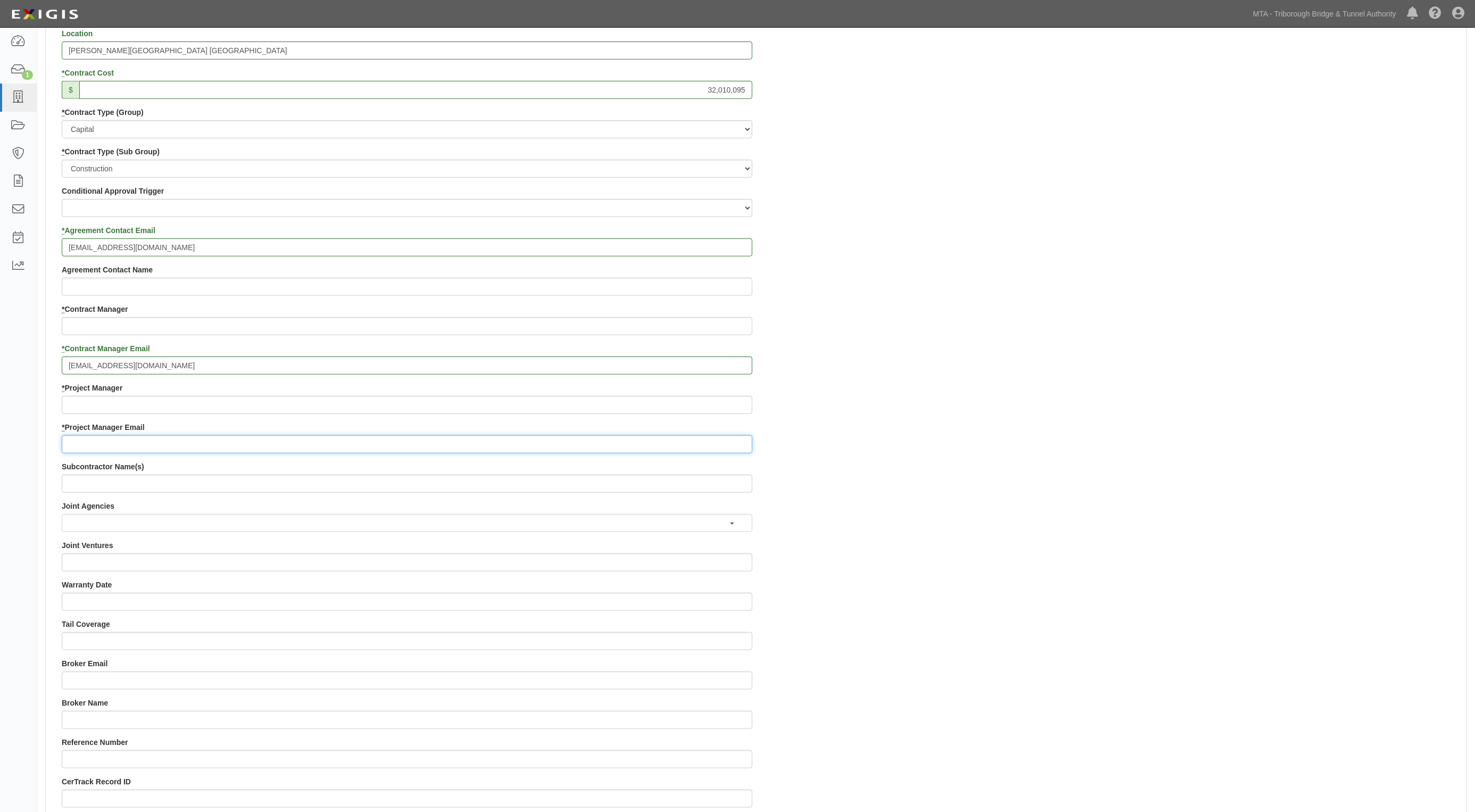
paste input "[PERSON_NAME][EMAIL_ADDRESS][PERSON_NAME][DOMAIN_NAME]"
type input "[PERSON_NAME][EMAIL_ADDRESS][PERSON_NAME][DOMAIN_NAME]"
drag, startPoint x: 91, startPoint y: 411, endPoint x: 78, endPoint y: 326, distance: 86.0
paste input "Carol Berlingieri"
type input "Carol Berlingieri"
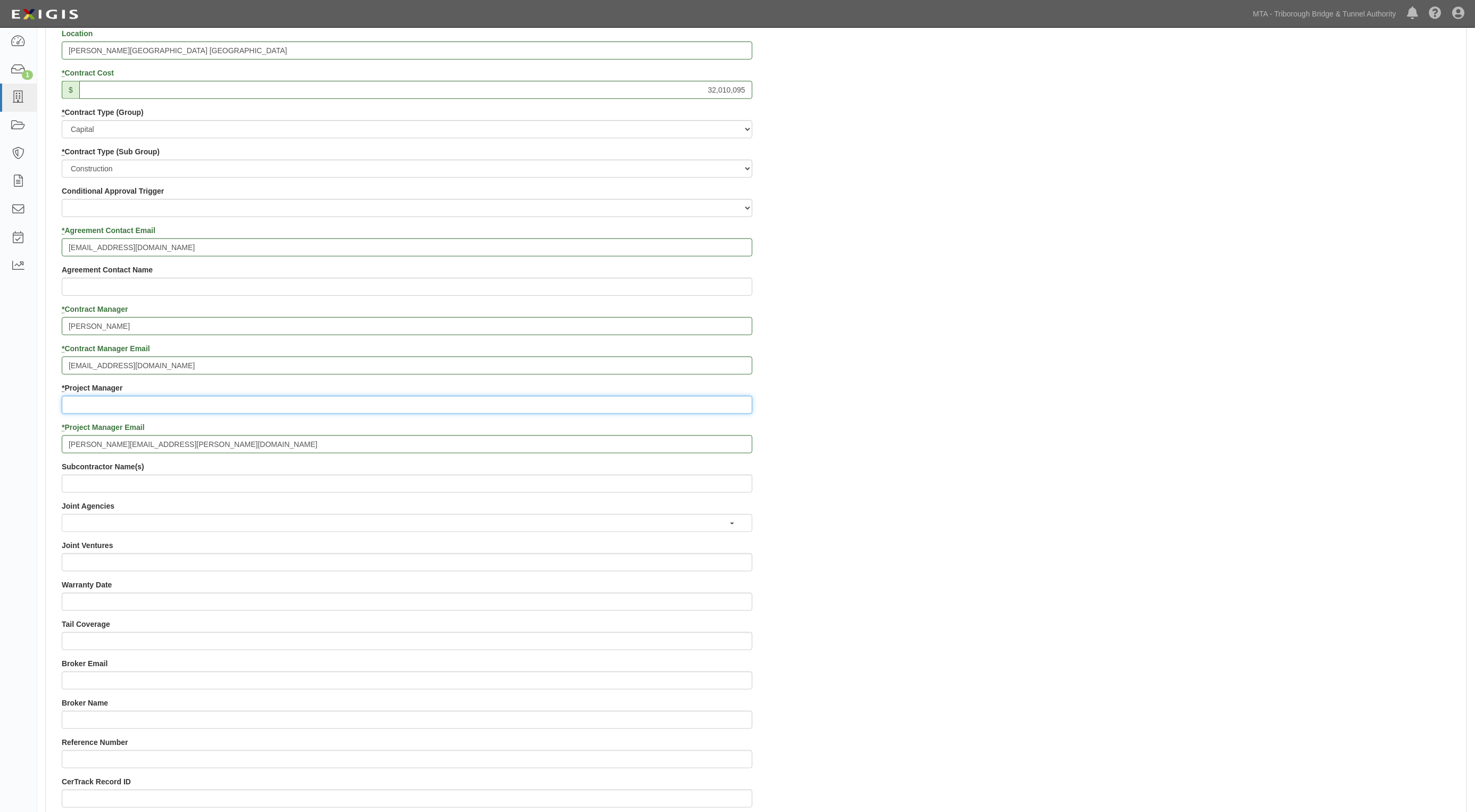
paste input "Anna SwierczSzkutnik"
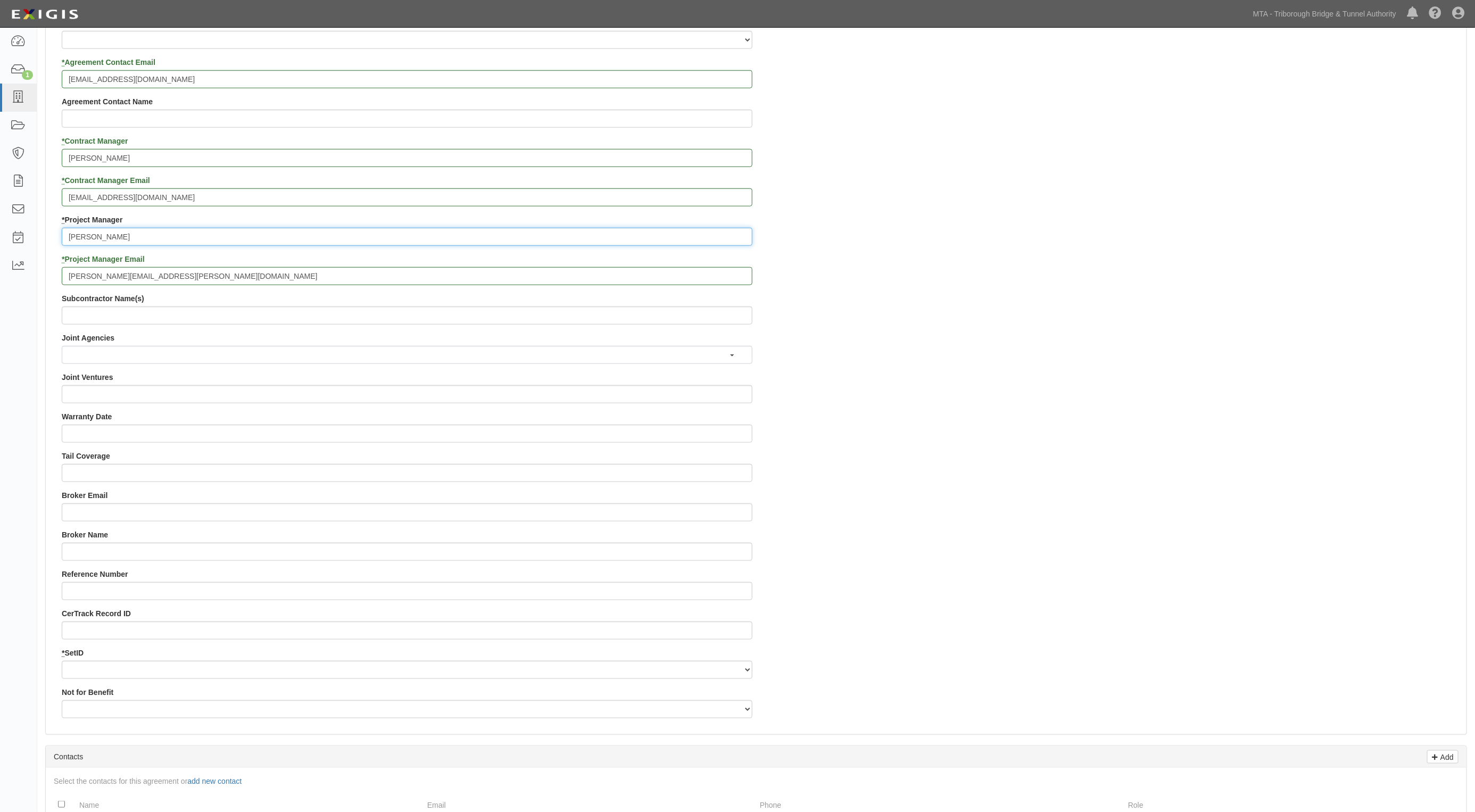
scroll to position [665, 0]
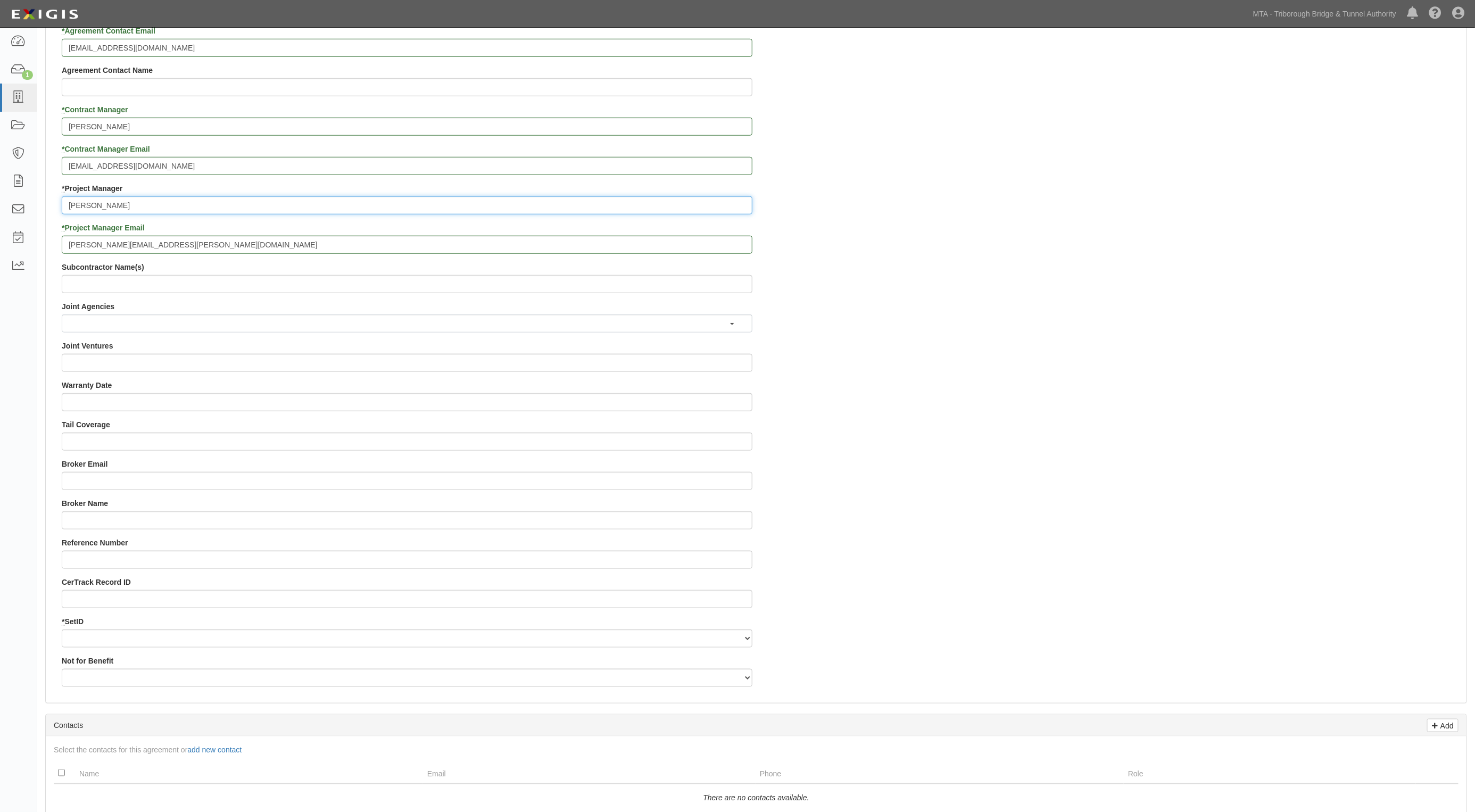
type input "Anna SwierczSzkutnik"
click at [95, 630] on select "BRTUN" at bounding box center [407, 638] width 691 height 18
select select "97"
click at [62, 630] on select "BRTUN" at bounding box center [407, 638] width 691 height 18
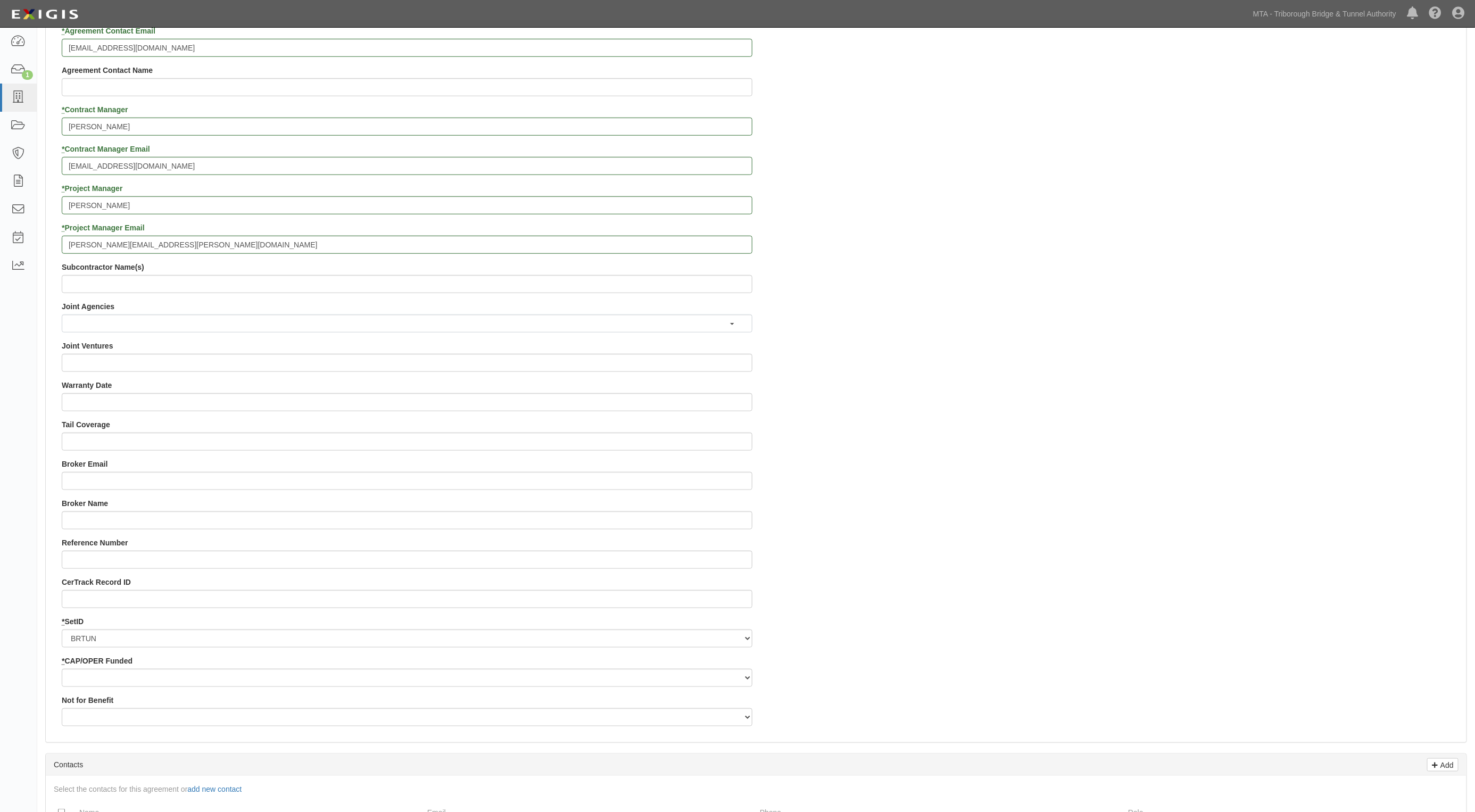
click at [83, 669] on div "* CAP/OPER Funded Capital Operating" at bounding box center [407, 671] width 691 height 31
click at [95, 683] on select "Capital Operating" at bounding box center [407, 678] width 691 height 18
select select "358"
click at [62, 669] on select "Capital Operating" at bounding box center [407, 678] width 691 height 18
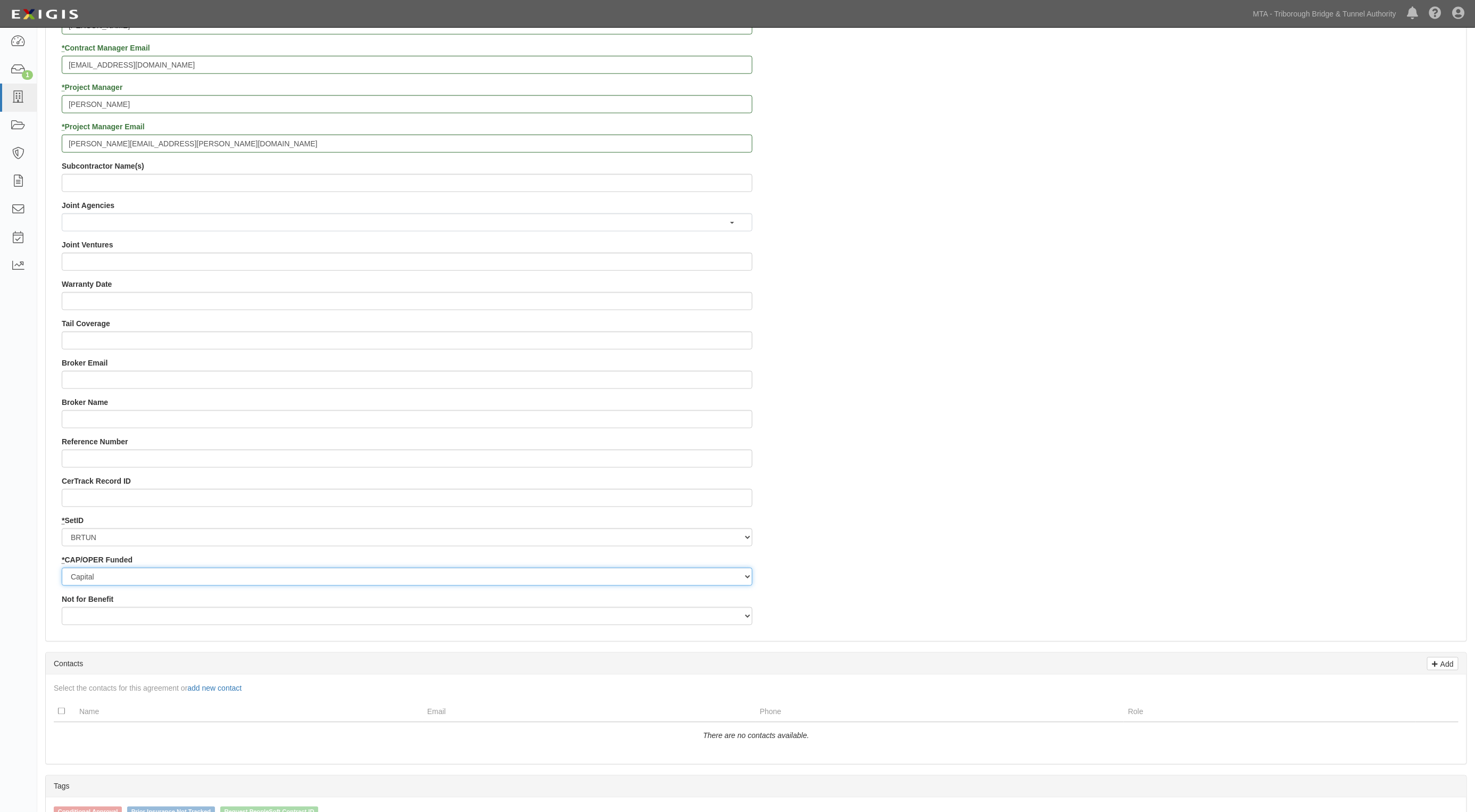
scroll to position [798, 0]
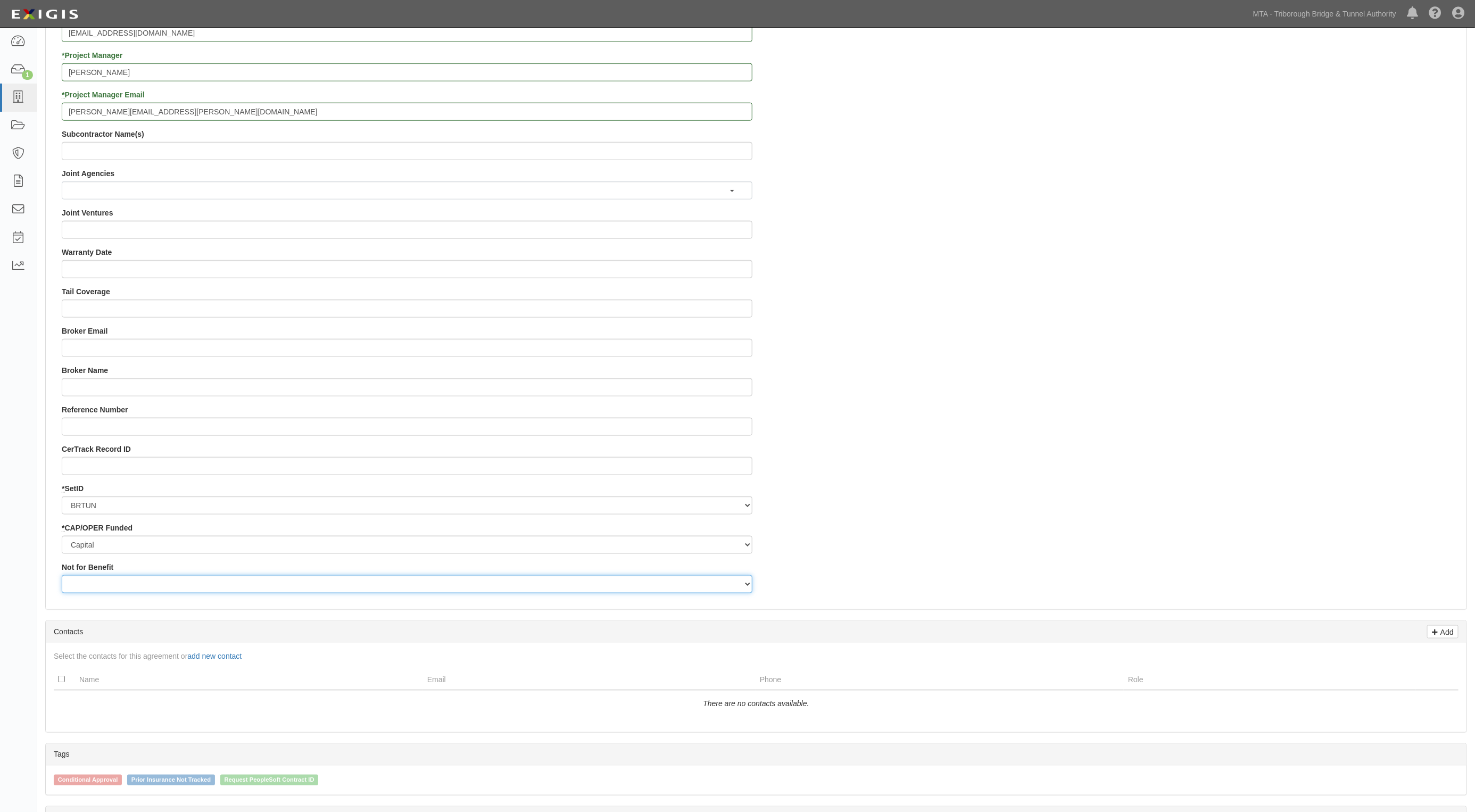
click at [94, 586] on select "Yes No" at bounding box center [407, 584] width 691 height 18
select select "510"
click at [62, 576] on select "Yes No" at bounding box center [407, 584] width 691 height 18
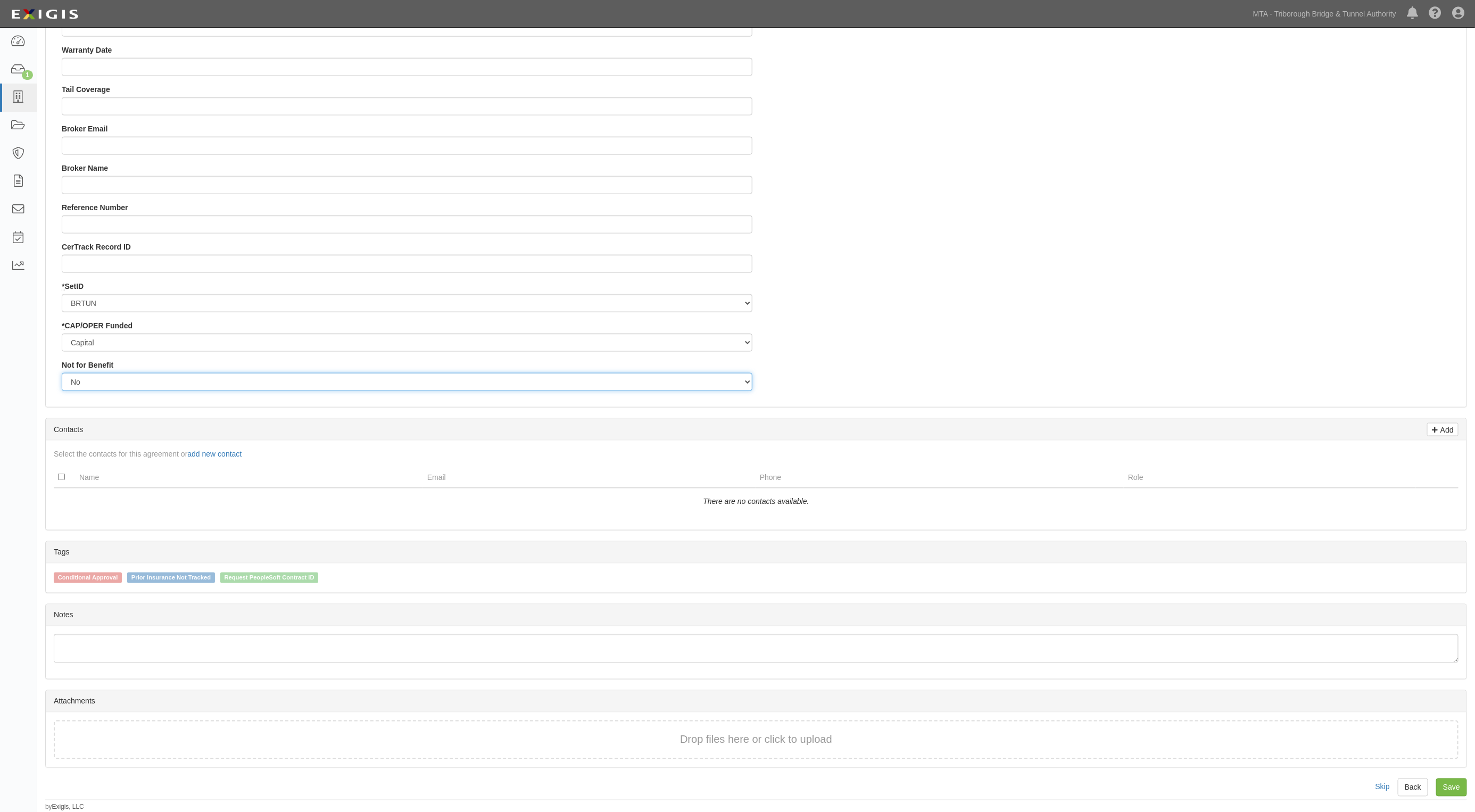
scroll to position [1002, 0]
click at [1450, 781] on link "Save" at bounding box center [1452, 787] width 31 height 18
type input "32010095"
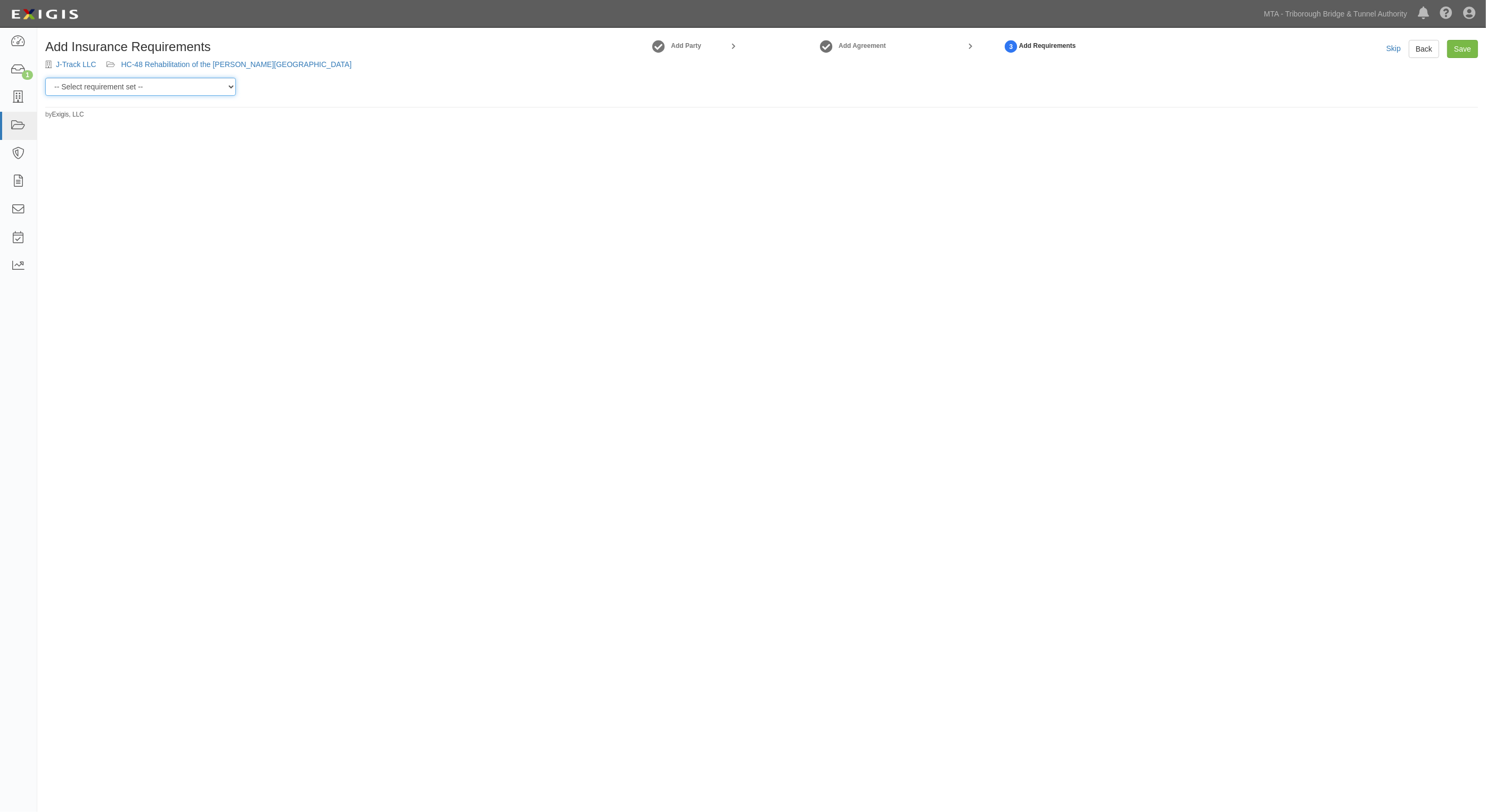
click at [159, 89] on select "-- Select requirement set -- Basic Basic Enhanced Option for Operating Agreemen…" at bounding box center [140, 86] width 190 height 18
select select "7469"
click at [45, 78] on select "-- Select requirement set -- Basic Basic Enhanced Option for Operating Agreemen…" at bounding box center [140, 86] width 190 height 18
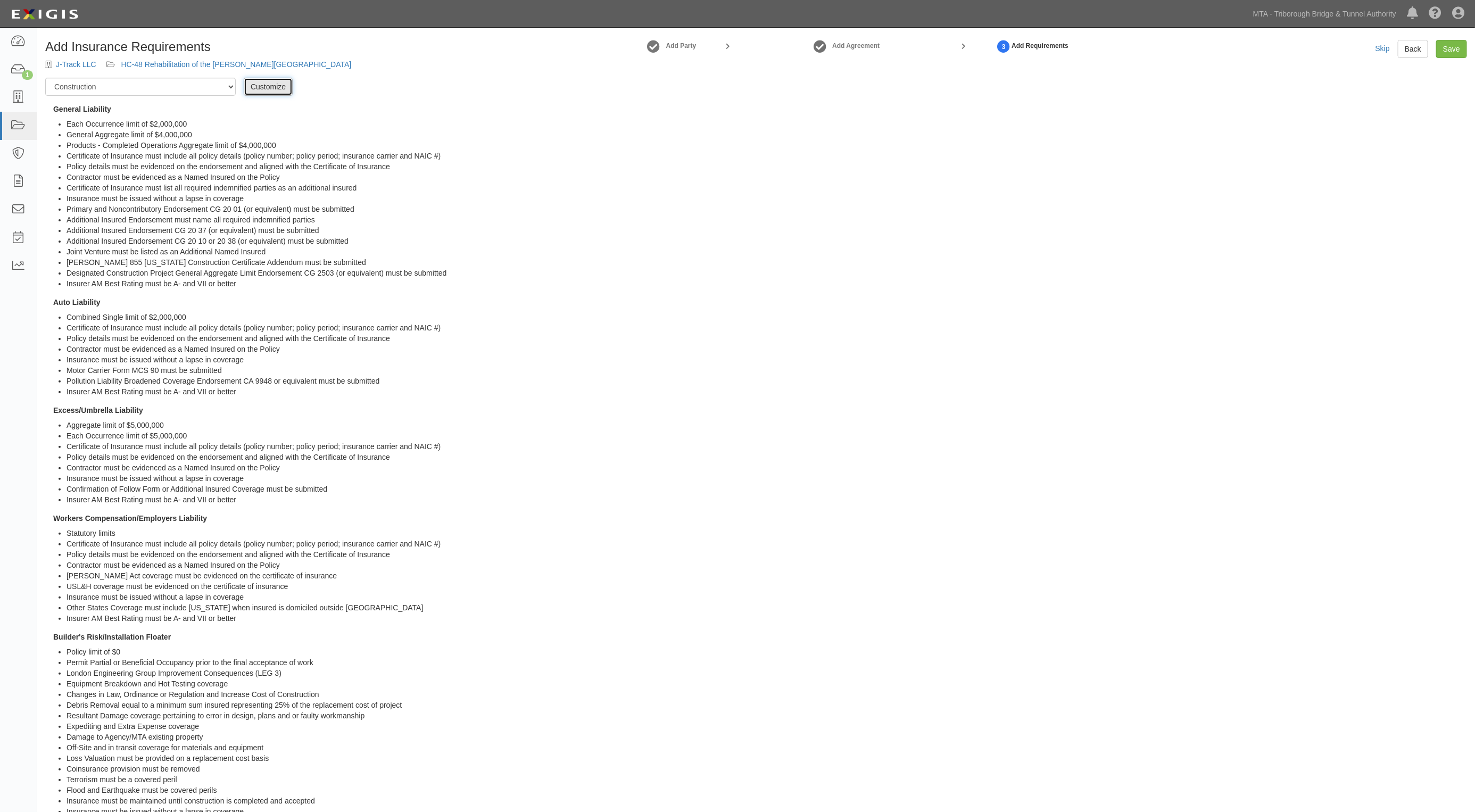
click at [275, 88] on link "Customize" at bounding box center [268, 86] width 49 height 18
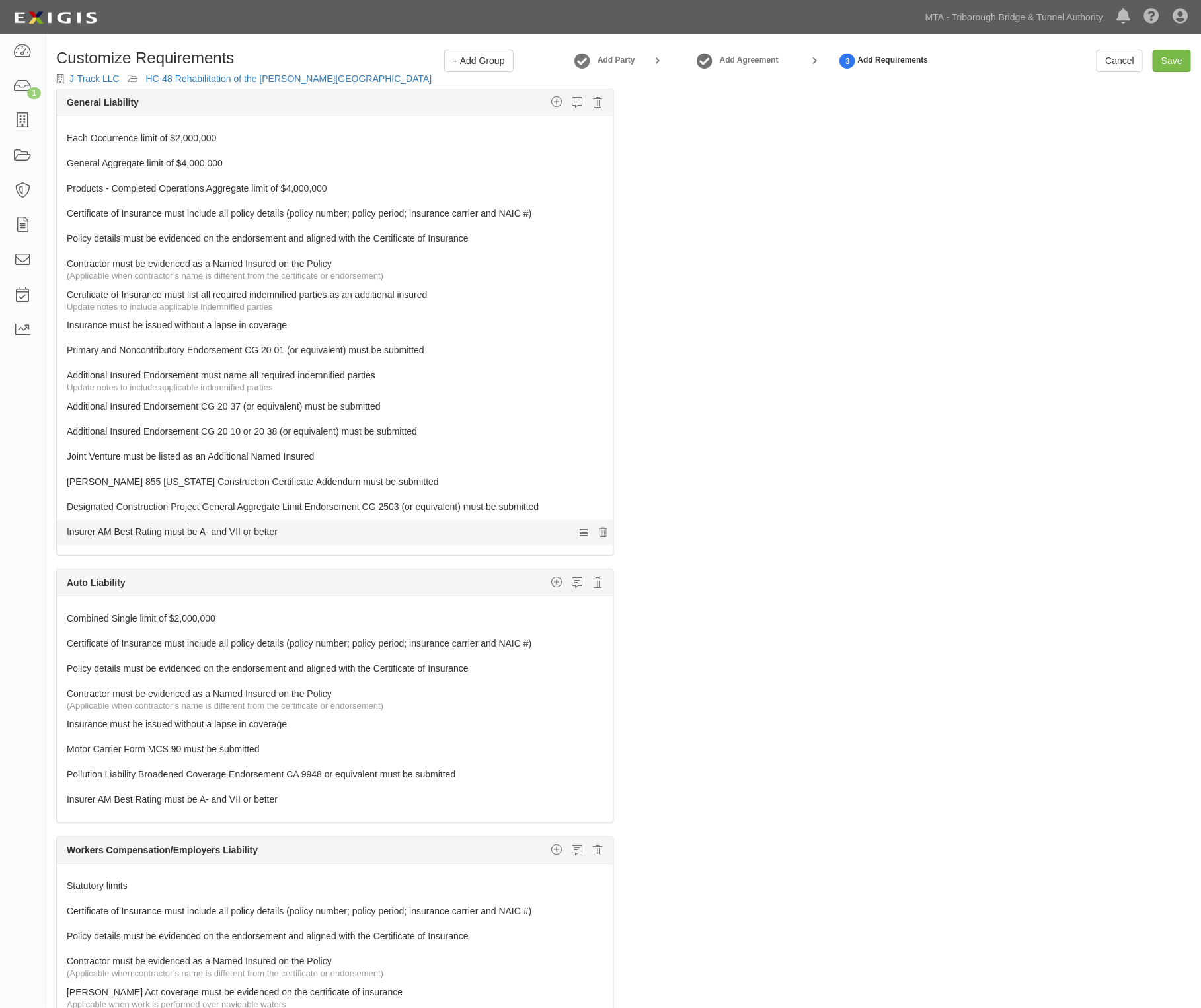
click at [183, 536] on link "Insurer AM Best Rating must be A- and VII or better" at bounding box center [310, 529] width 487 height 18
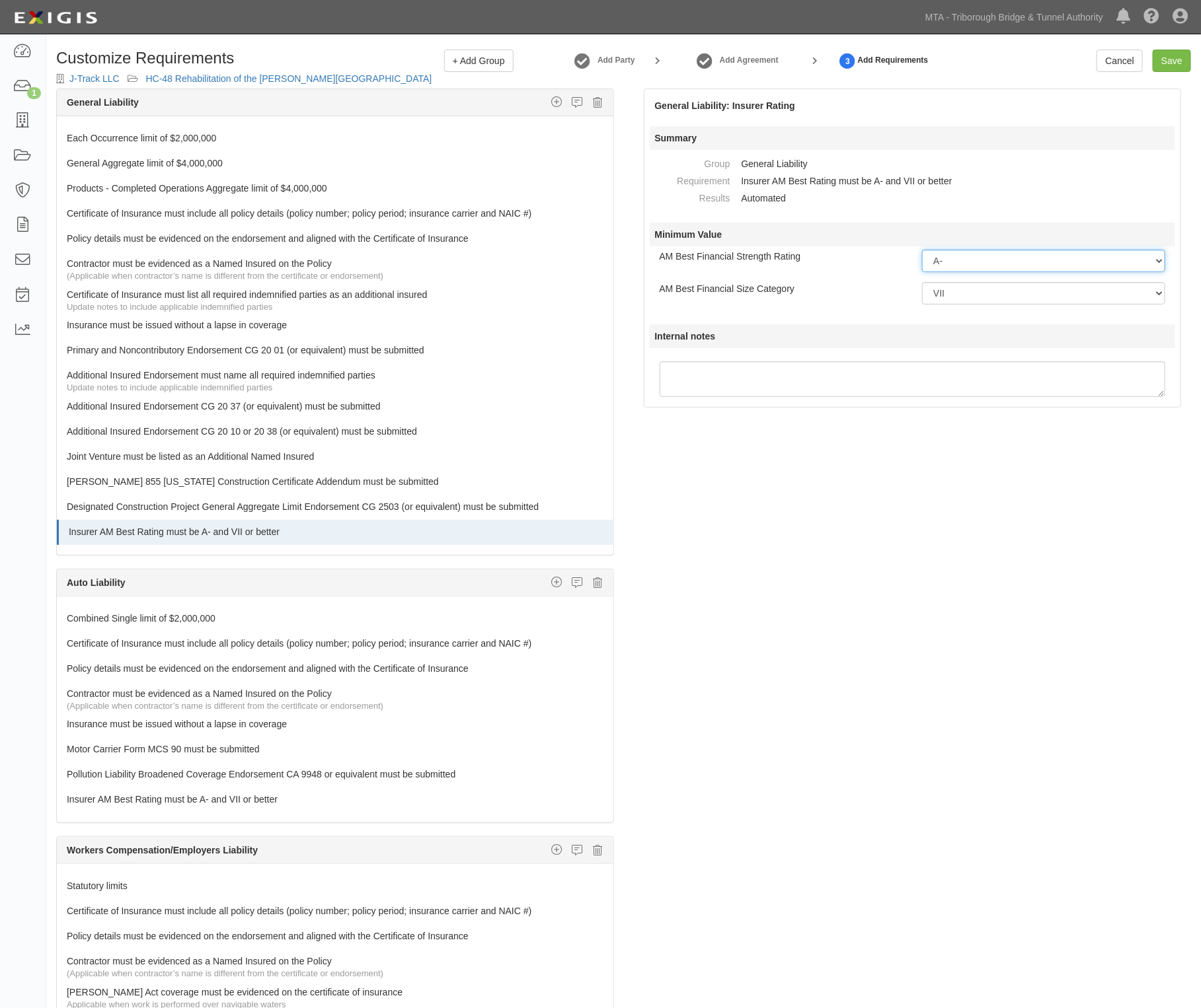
click at [998, 272] on select "-- Select Rating -- A++ A+ A A- B++ B+ B B- C++ C+ C C- D E F NR S" at bounding box center [1044, 261] width 243 height 22
select select "A"
click at [922, 250] on select "-- Select Rating -- A++ A+ A A- B++ B+ B B- C++ C+ C C- D E F NR S" at bounding box center [1044, 261] width 243 height 22
drag, startPoint x: 958, startPoint y: 295, endPoint x: 947, endPoint y: 300, distance: 12.1
click at [958, 295] on select "-- Select Financial Size -- I II III IV V VI VII VIII IX X XI XII XIII XIV XV" at bounding box center [1044, 293] width 243 height 22
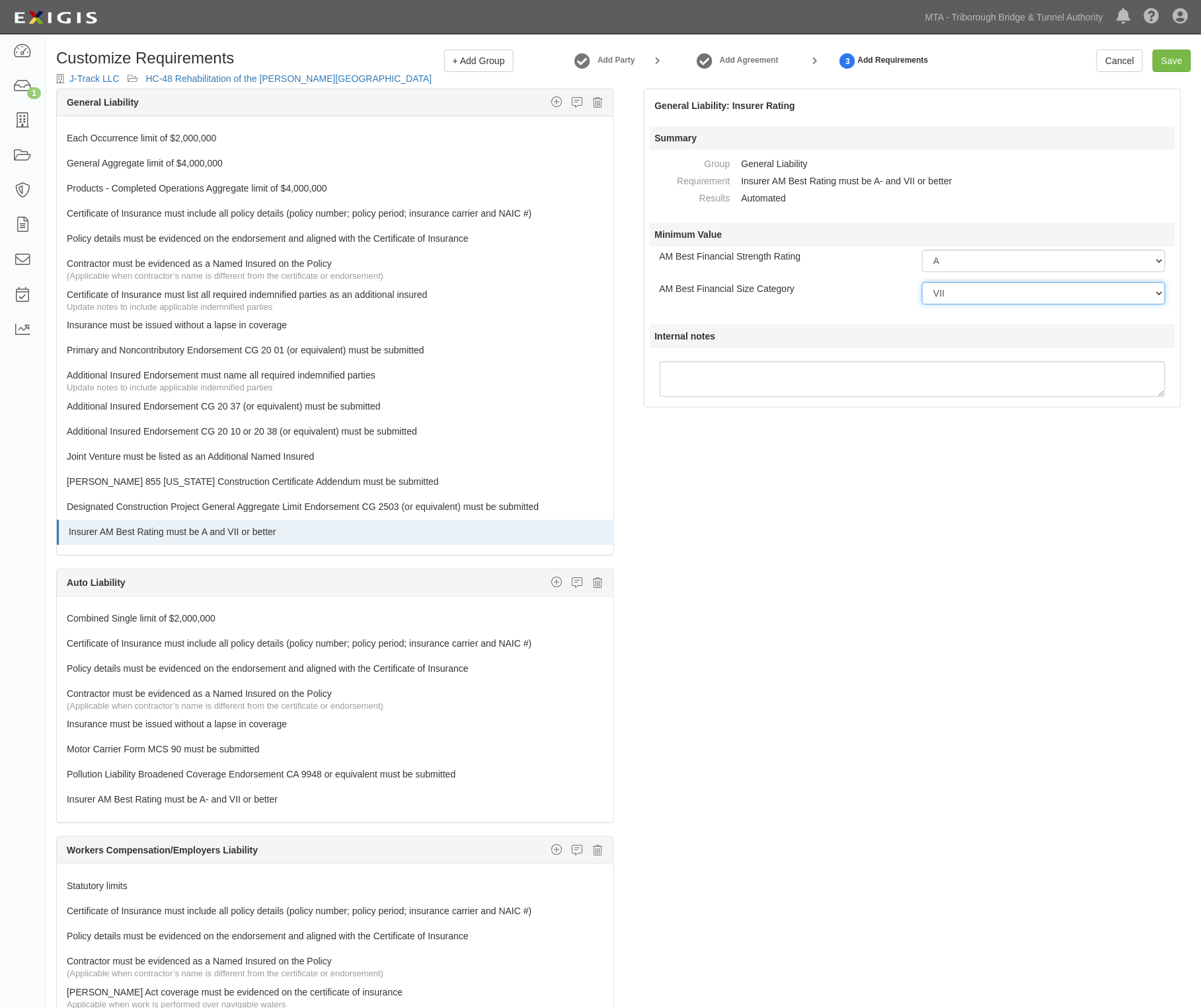
select select "VIII"
click at [922, 282] on select "-- Select Financial Size -- I II III IV V VI VII VIII IX X XI XII XIII XIV XV" at bounding box center [1044, 293] width 243 height 22
click at [599, 456] on icon at bounding box center [603, 458] width 8 height 9
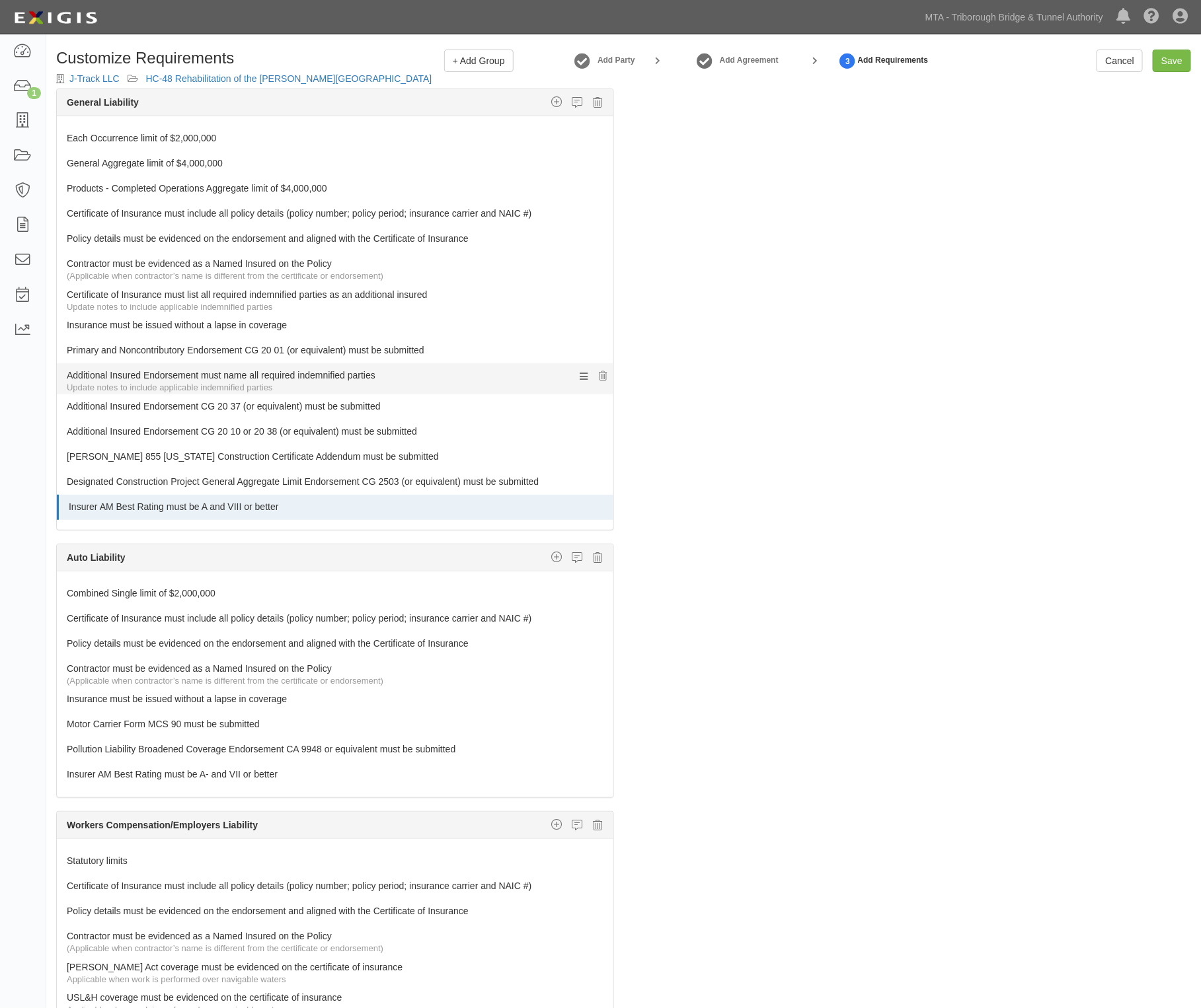
click at [223, 378] on link "Additional Insured Endorsement must name all required indemnified parties" at bounding box center [310, 372] width 487 height 18
select select
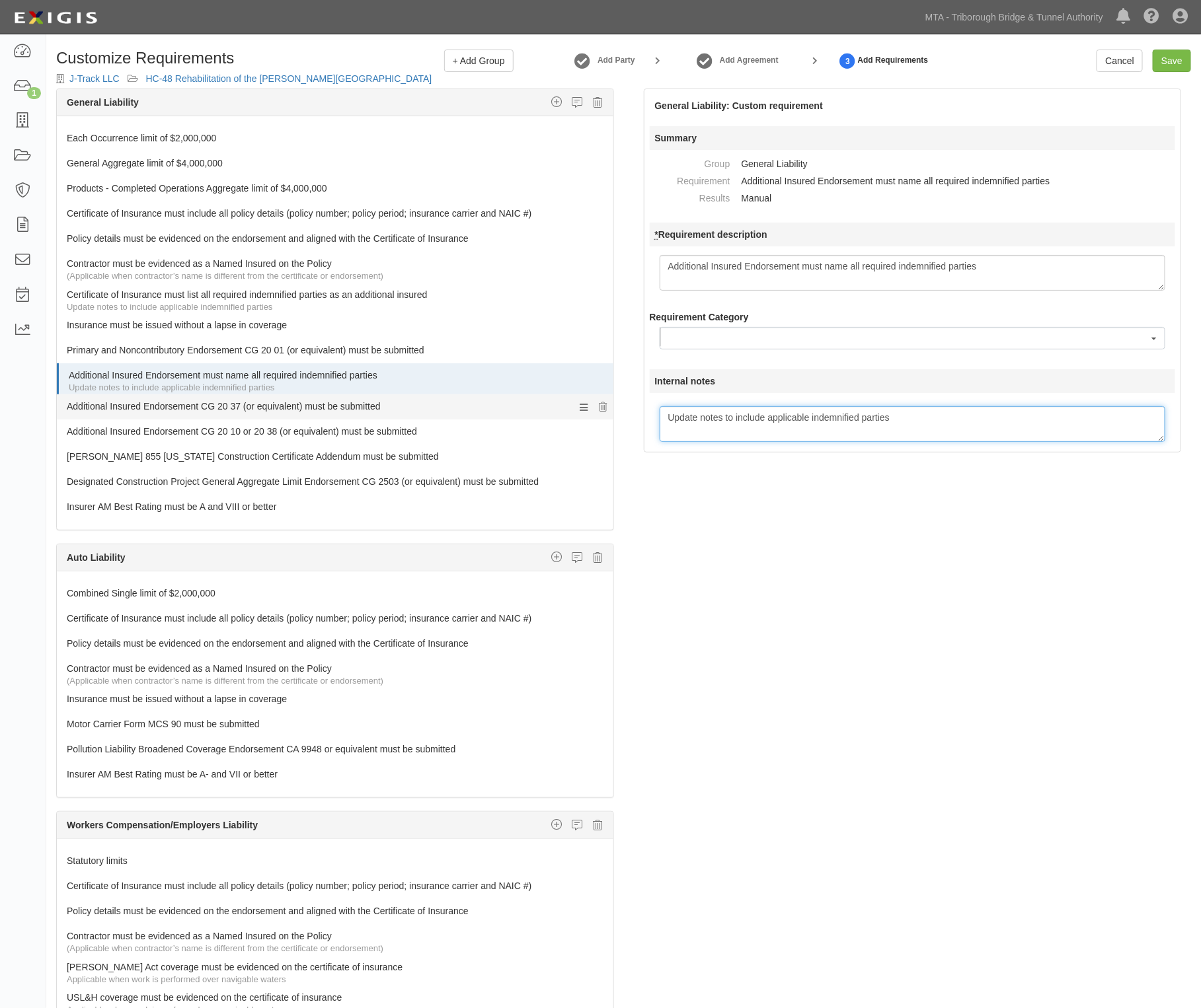
drag, startPoint x: 922, startPoint y: 413, endPoint x: 193, endPoint y: 405, distance: 729.0
click at [193, 405] on div "The requirements in red require changes in order to save. General Liability Add…" at bounding box center [624, 577] width 1154 height 977
paste textarea "Metropolitan Transportation Authority, MTA Construction & Development Company a…"
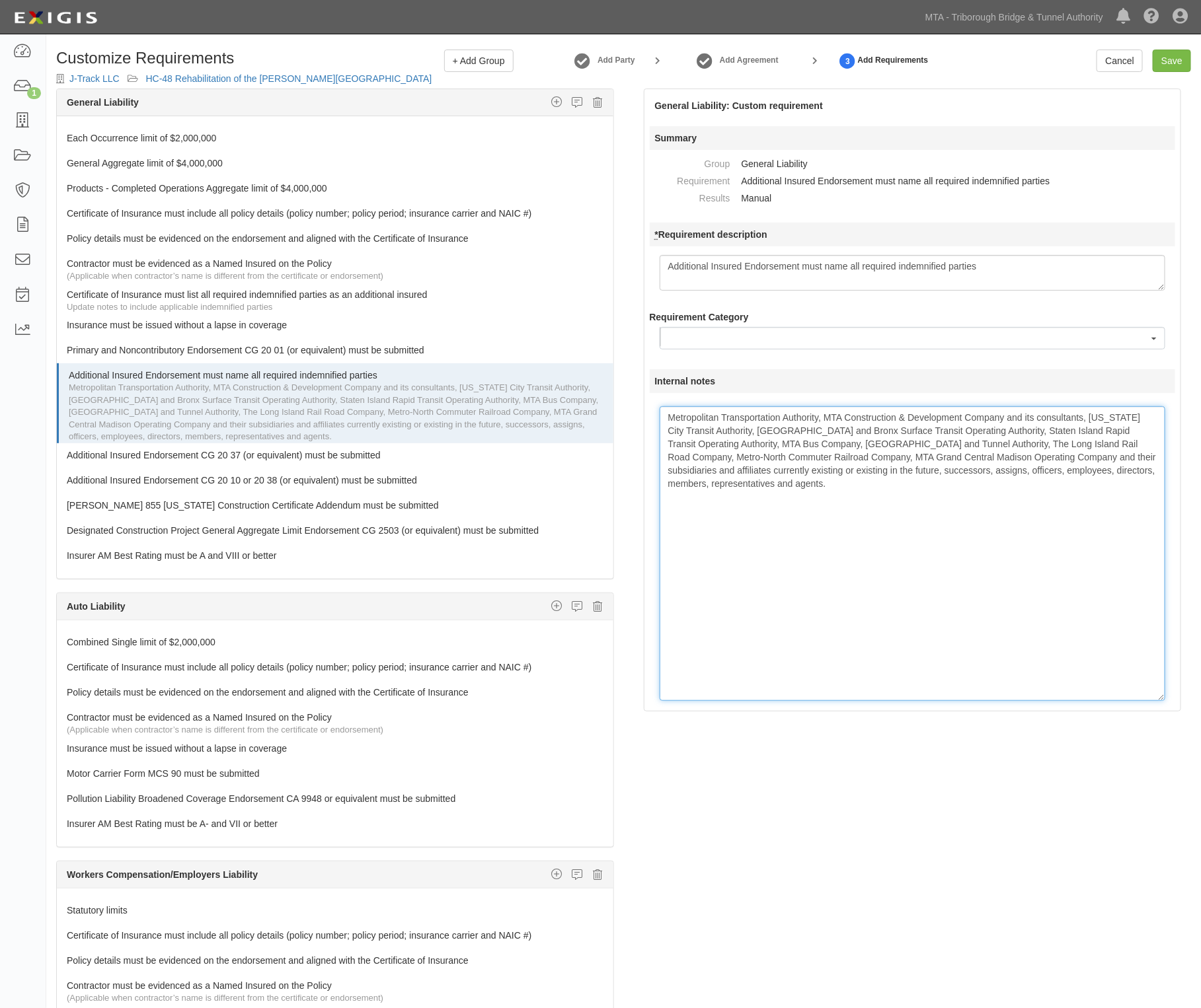
drag, startPoint x: 1157, startPoint y: 441, endPoint x: 1044, endPoint y: 700, distance: 282.6
click at [1044, 700] on textarea "Update notes to include applicable indemnified parties" at bounding box center [913, 554] width 506 height 295
click at [865, 512] on textarea "Update notes to include applicable indemnified parties" at bounding box center [913, 554] width 506 height 295
paste textarea "The City of New York"
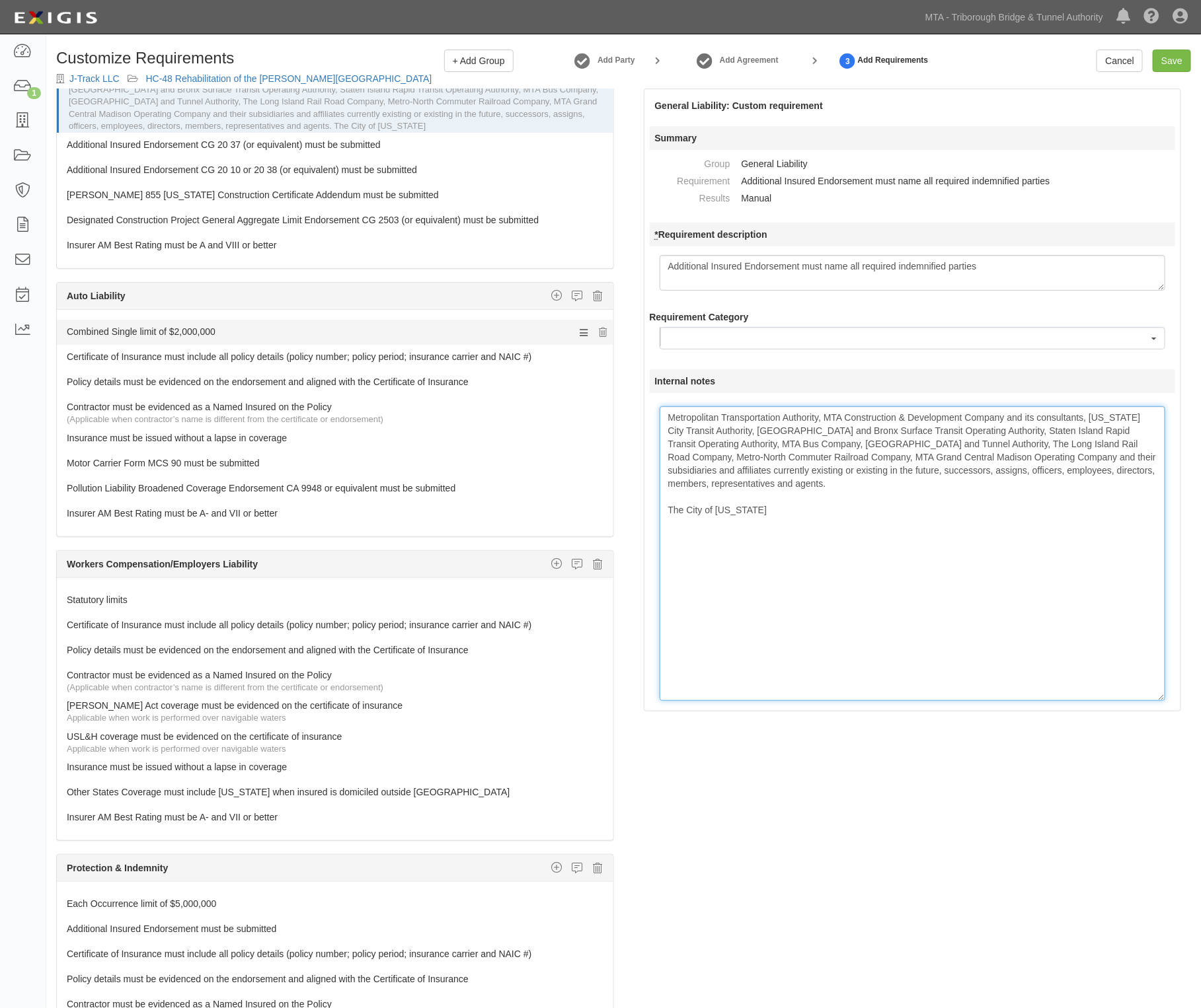
scroll to position [330, 0]
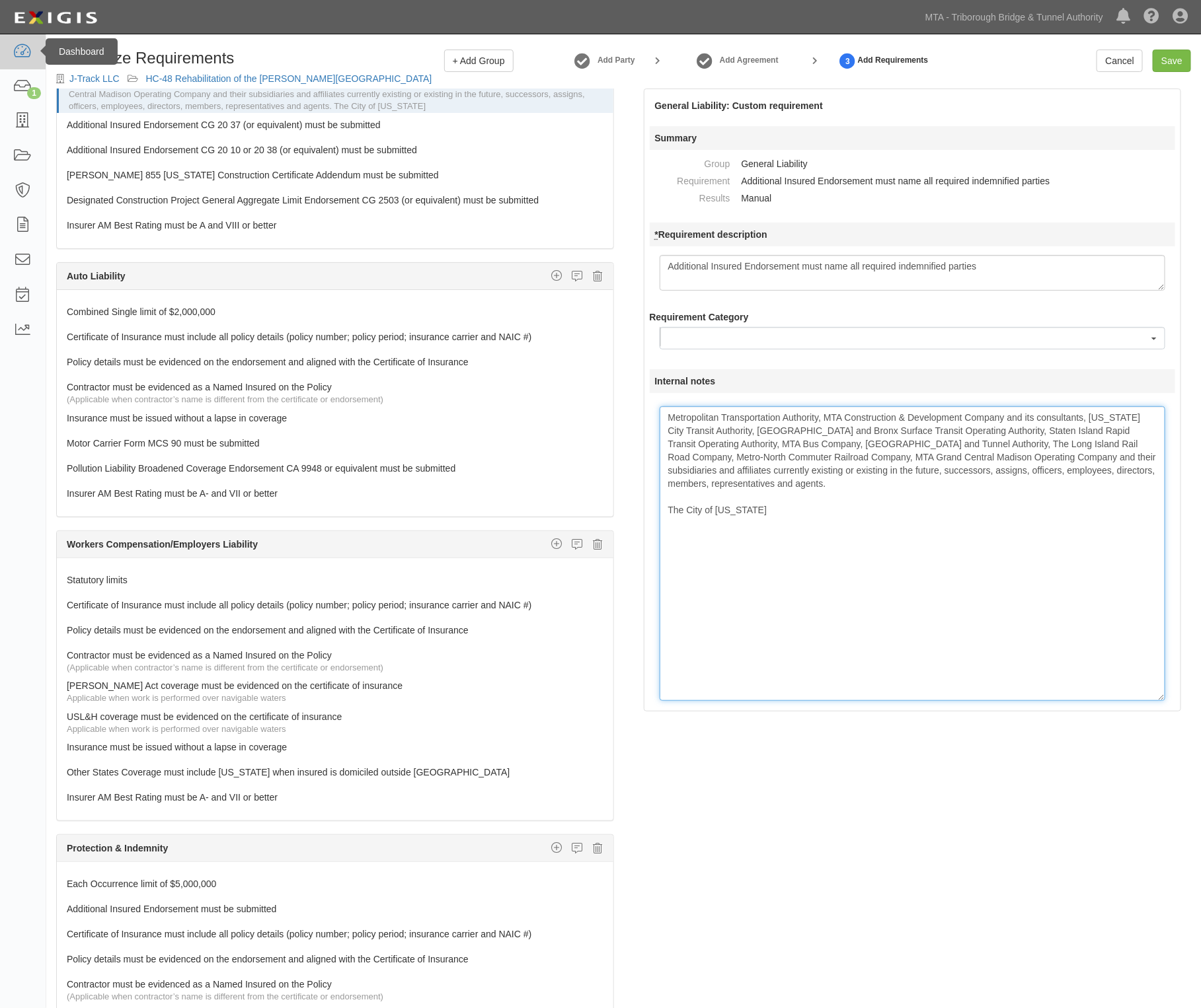
type textarea "Metropolitan Transportation Authority, MTA Construction & Development Company a…"
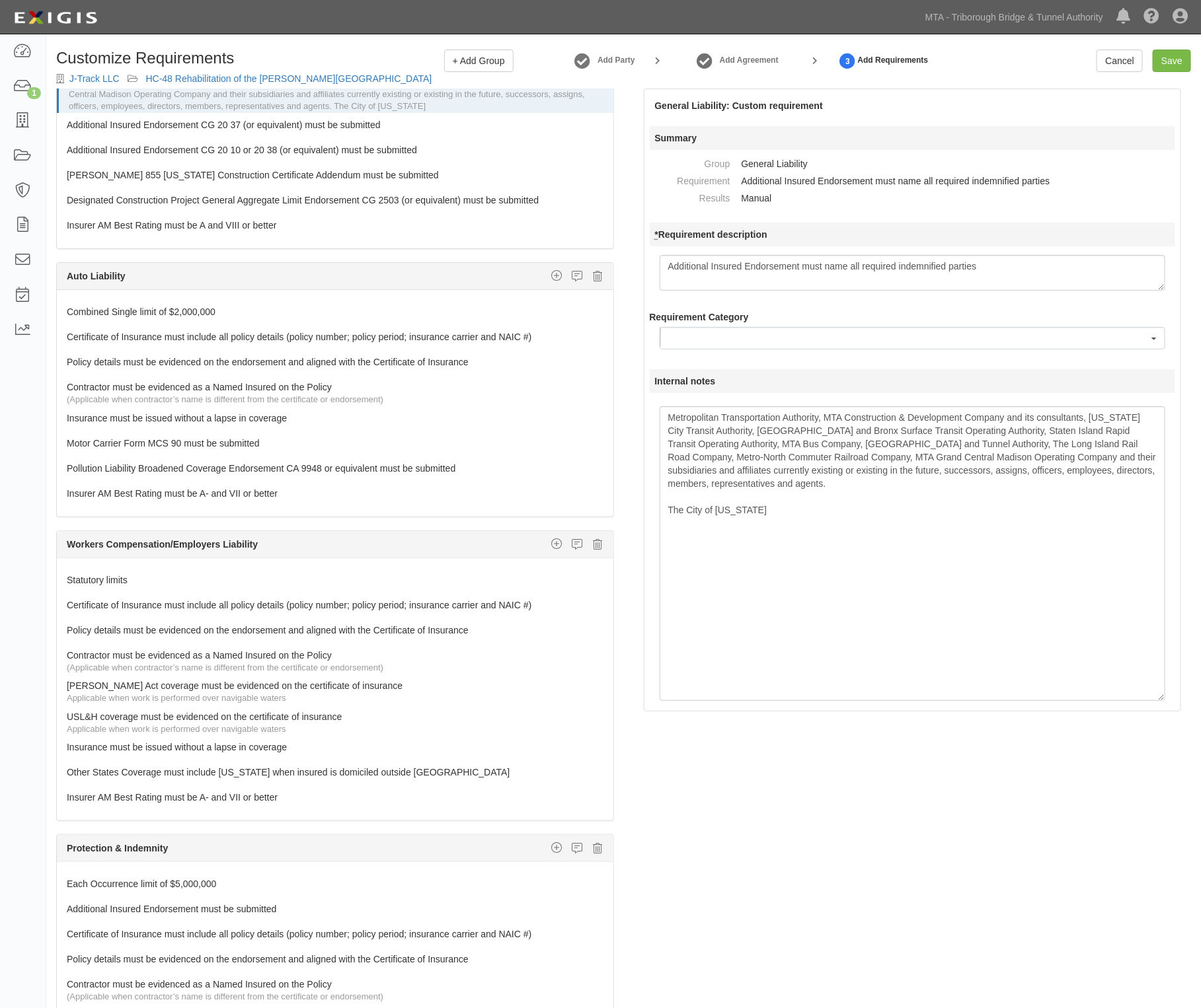
click at [835, 730] on div "The requirements in red require changes in order to save. General Liability Add…" at bounding box center [624, 577] width 1154 height 977
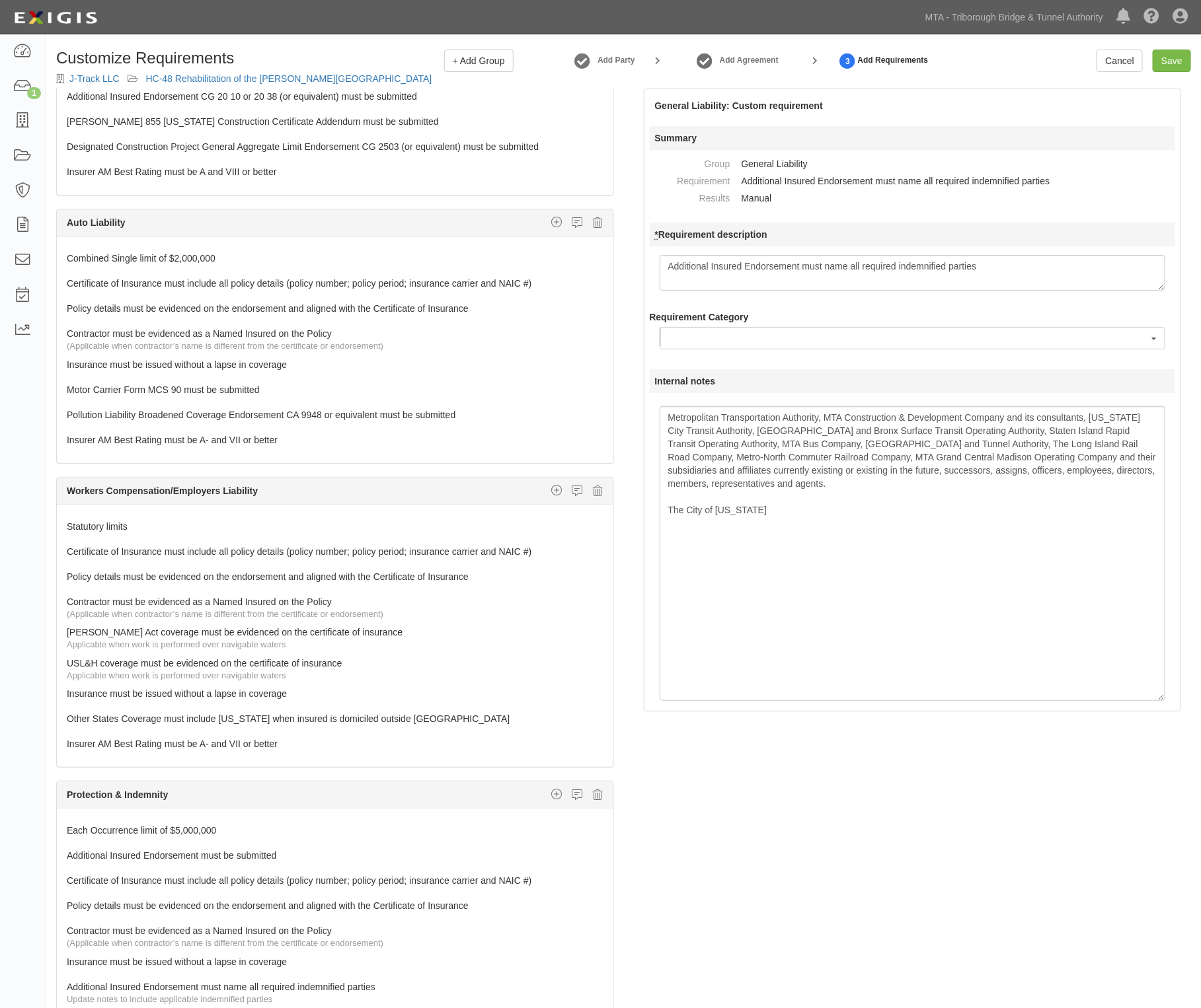
scroll to position [413, 0]
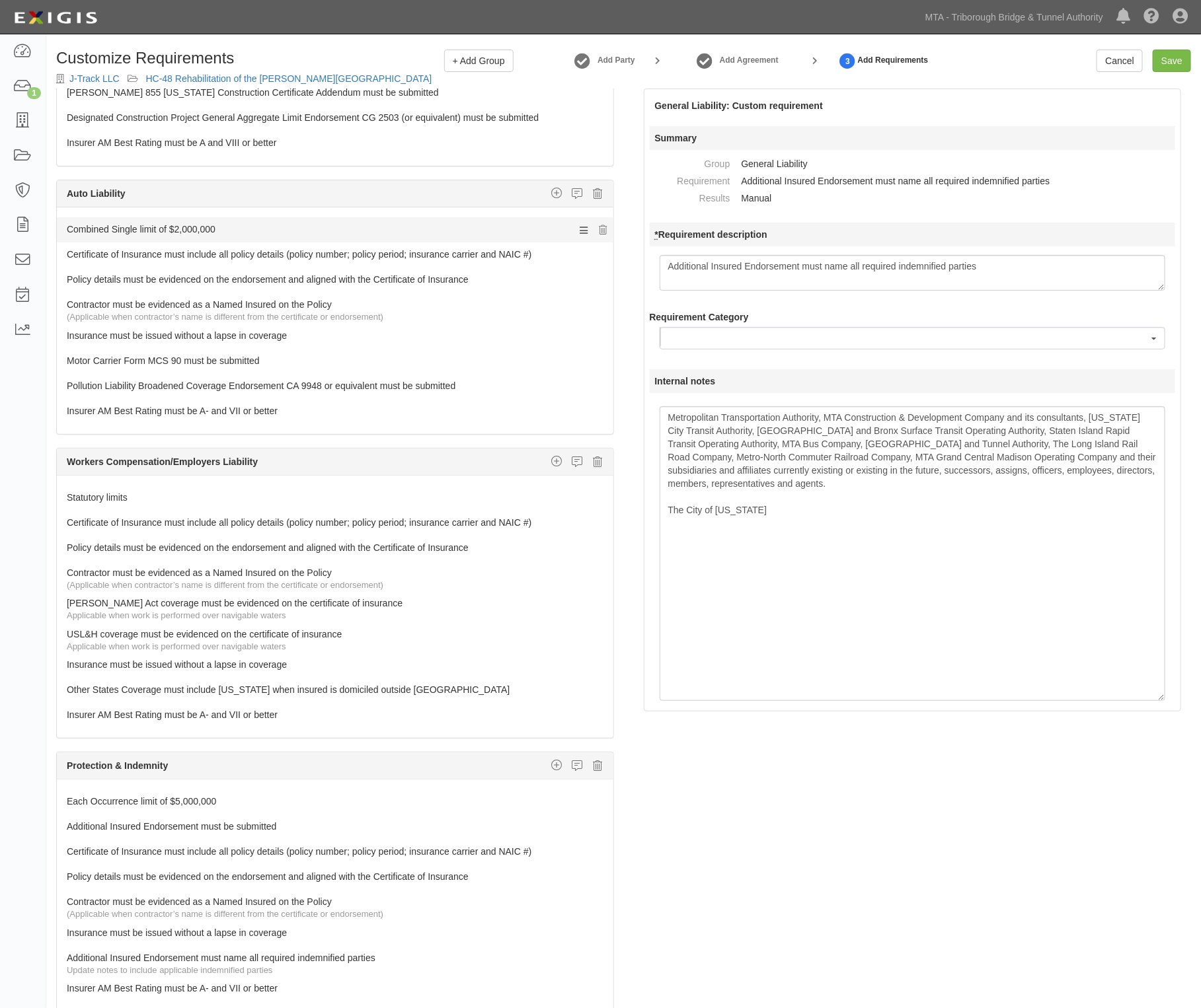
click at [178, 226] on link "Combined Single limit of $2,000,000" at bounding box center [310, 226] width 487 height 18
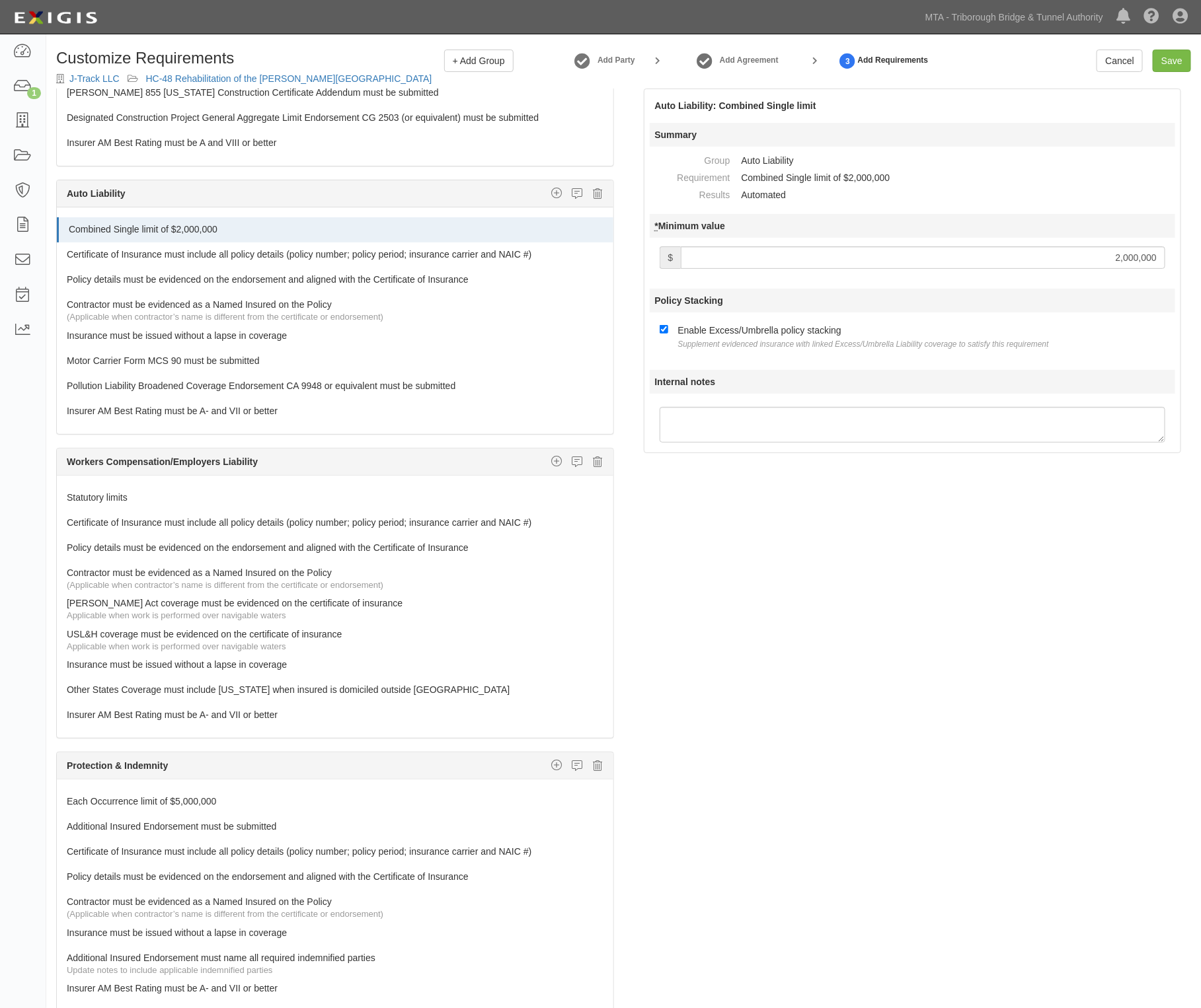
drag, startPoint x: 1121, startPoint y: 252, endPoint x: 1107, endPoint y: 252, distance: 14.0
click at [1107, 252] on input "2,000,000" at bounding box center [923, 257] width 485 height 22
type input "5,000,000"
click at [209, 416] on link "Insurer AM Best Rating must be A- and VII or better" at bounding box center [310, 408] width 487 height 18
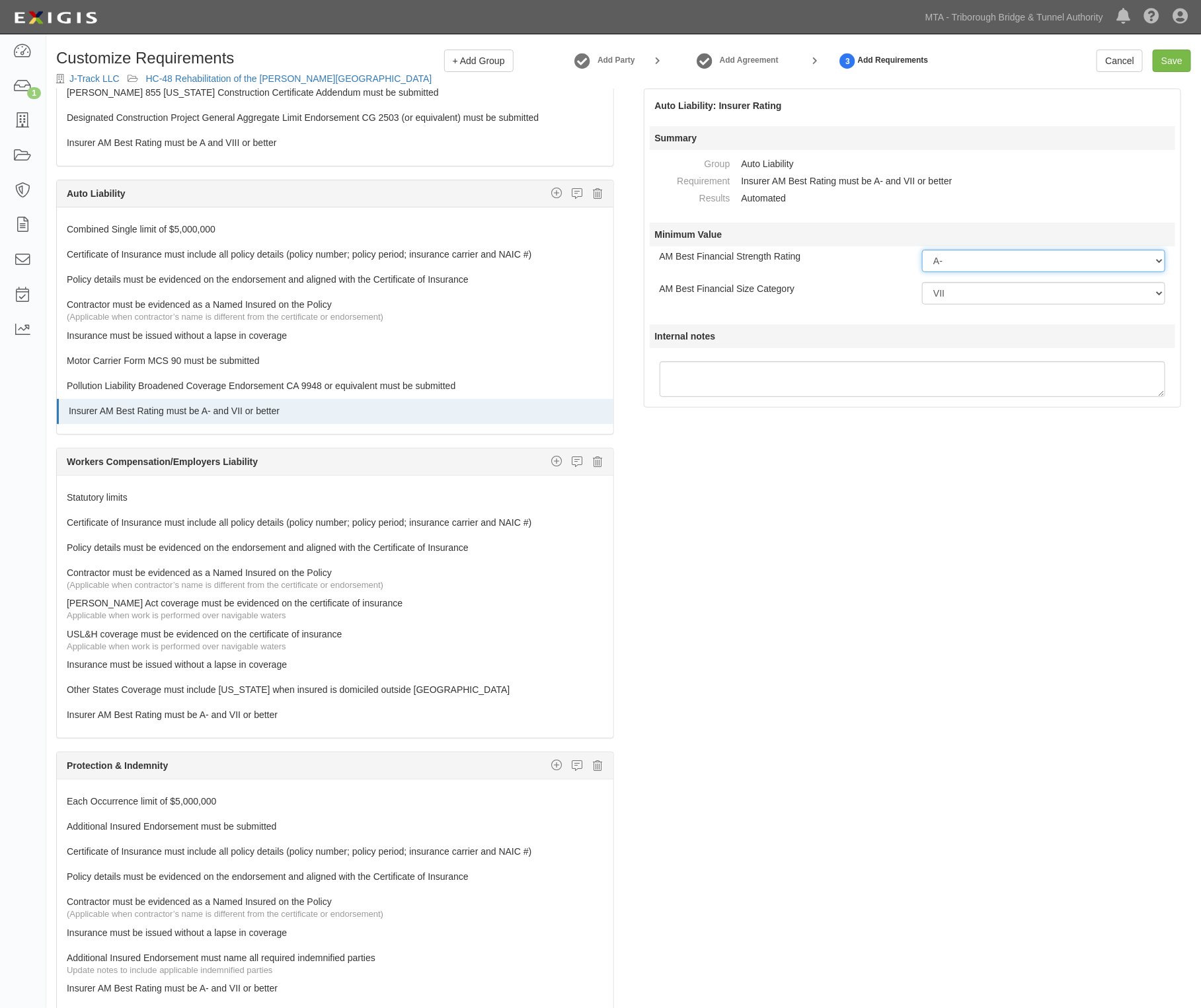
click at [985, 264] on select "-- Select Rating -- A++ A+ A A- B++ B+ B B- C++ C+ C C- D E F NR S" at bounding box center [1044, 261] width 243 height 22
select select "A"
click at [922, 250] on select "-- Select Rating -- A++ A+ A A- B++ B+ B B- C++ C+ C C- D E F NR S" at bounding box center [1044, 261] width 243 height 22
drag, startPoint x: 955, startPoint y: 291, endPoint x: 949, endPoint y: 303, distance: 13.4
click at [955, 291] on select "-- Select Financial Size -- I II III IV V VI VII VIII IX X XI XII XIII XIV XV" at bounding box center [1044, 293] width 243 height 22
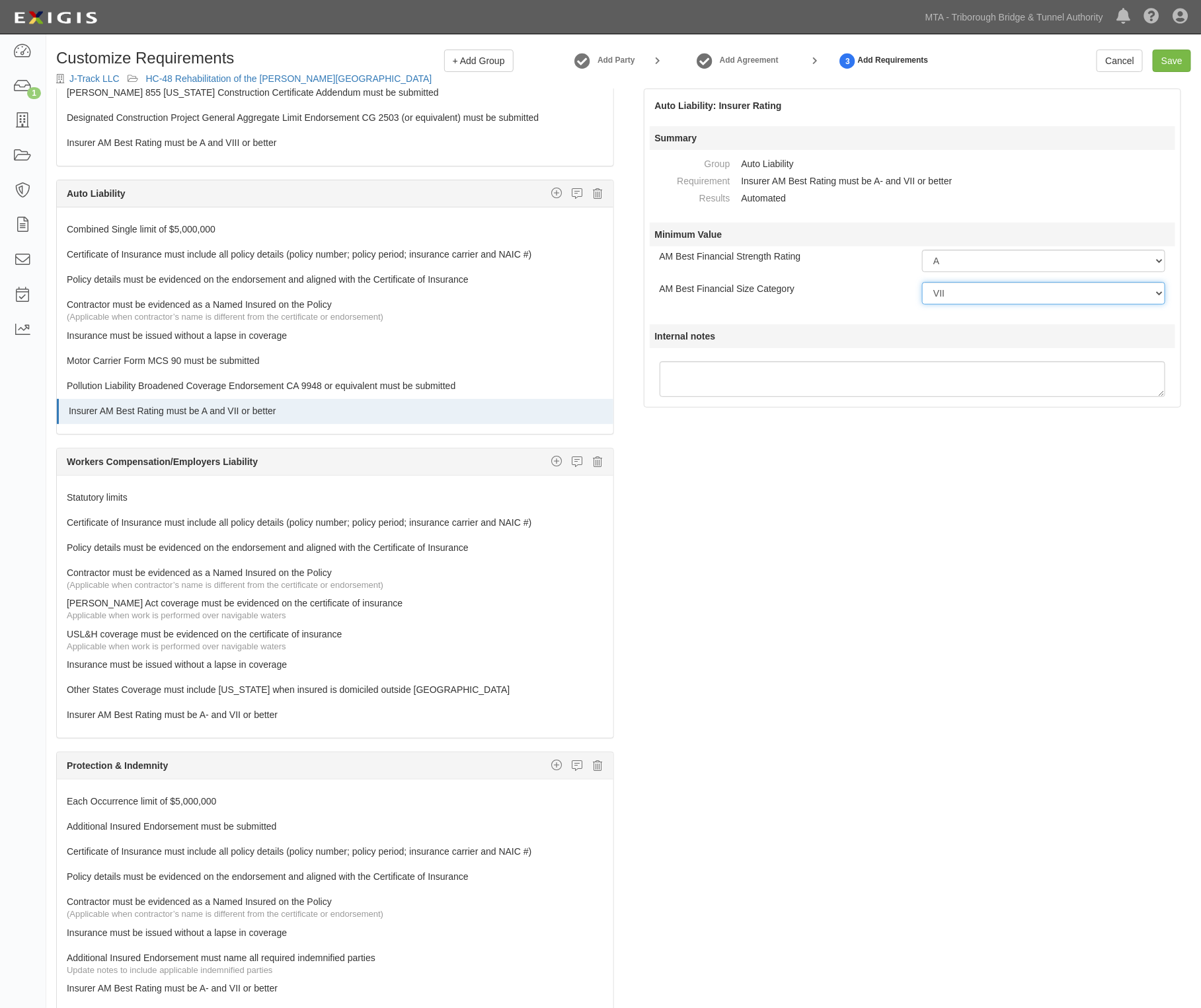
select select "VIII"
click at [922, 282] on select "-- Select Financial Size -- I II III IV V VI VII VIII IX X XI XII XIII XIV XV" at bounding box center [1044, 293] width 243 height 22
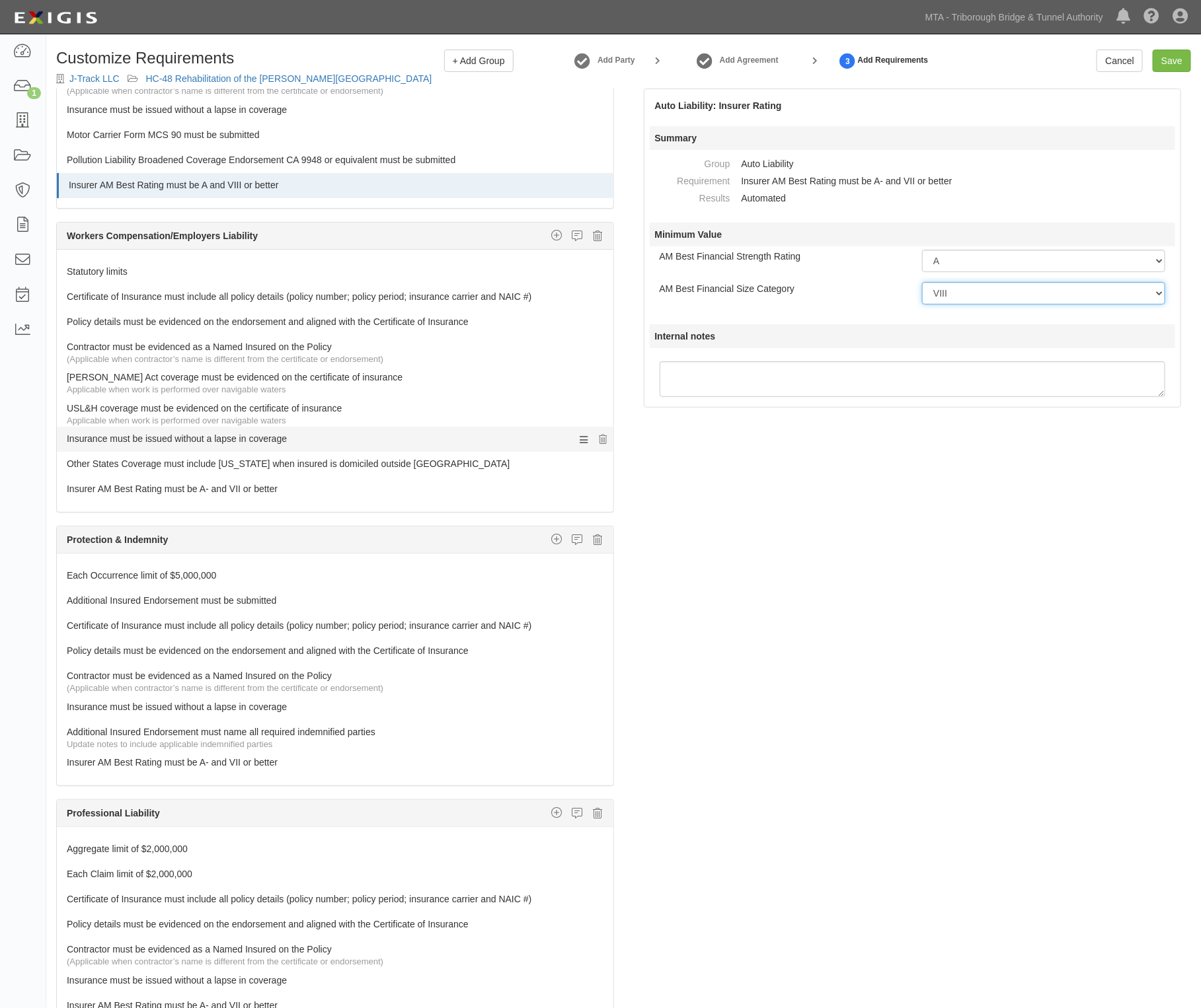
scroll to position [660, 0]
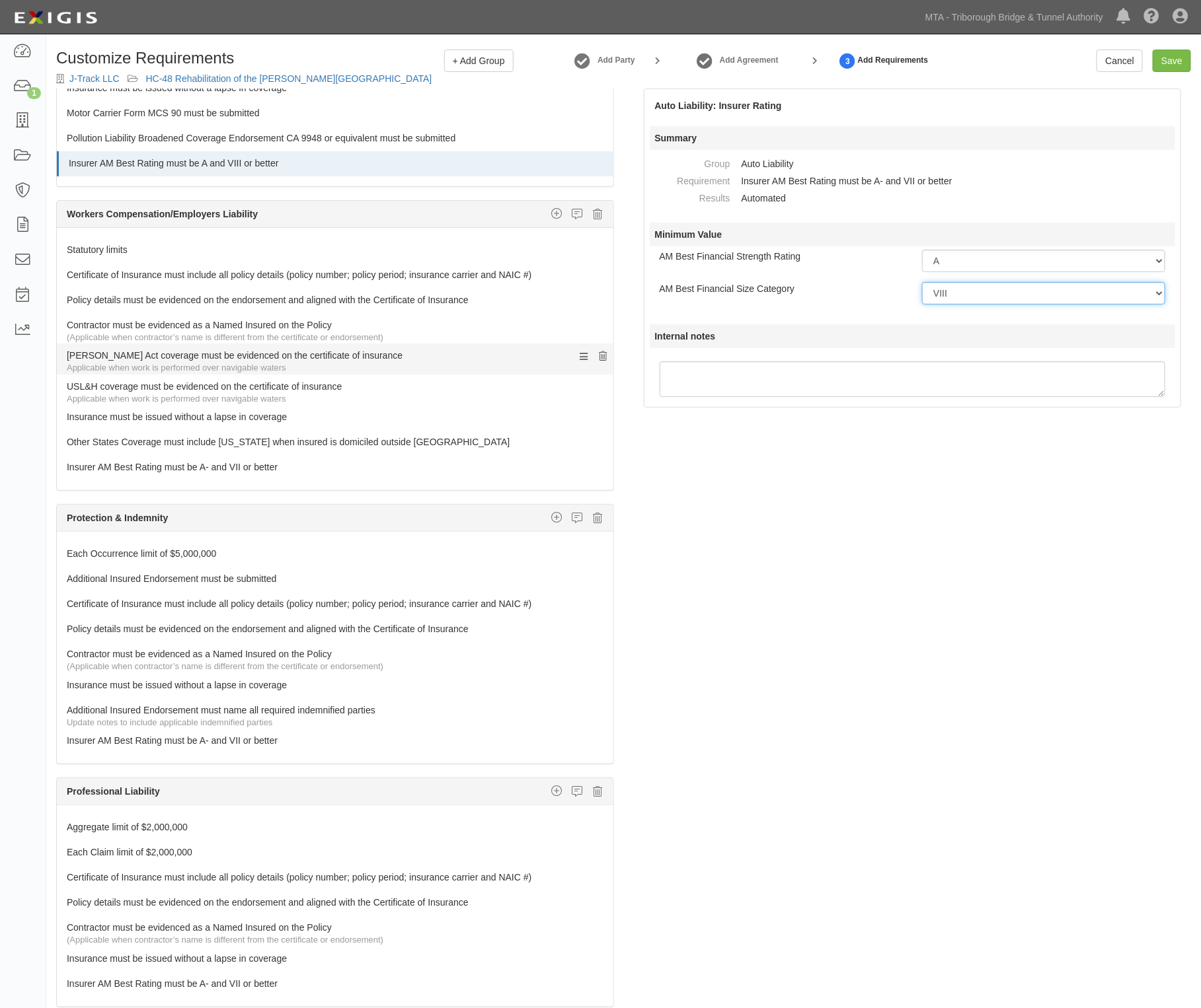
click at [599, 361] on icon at bounding box center [603, 357] width 8 height 9
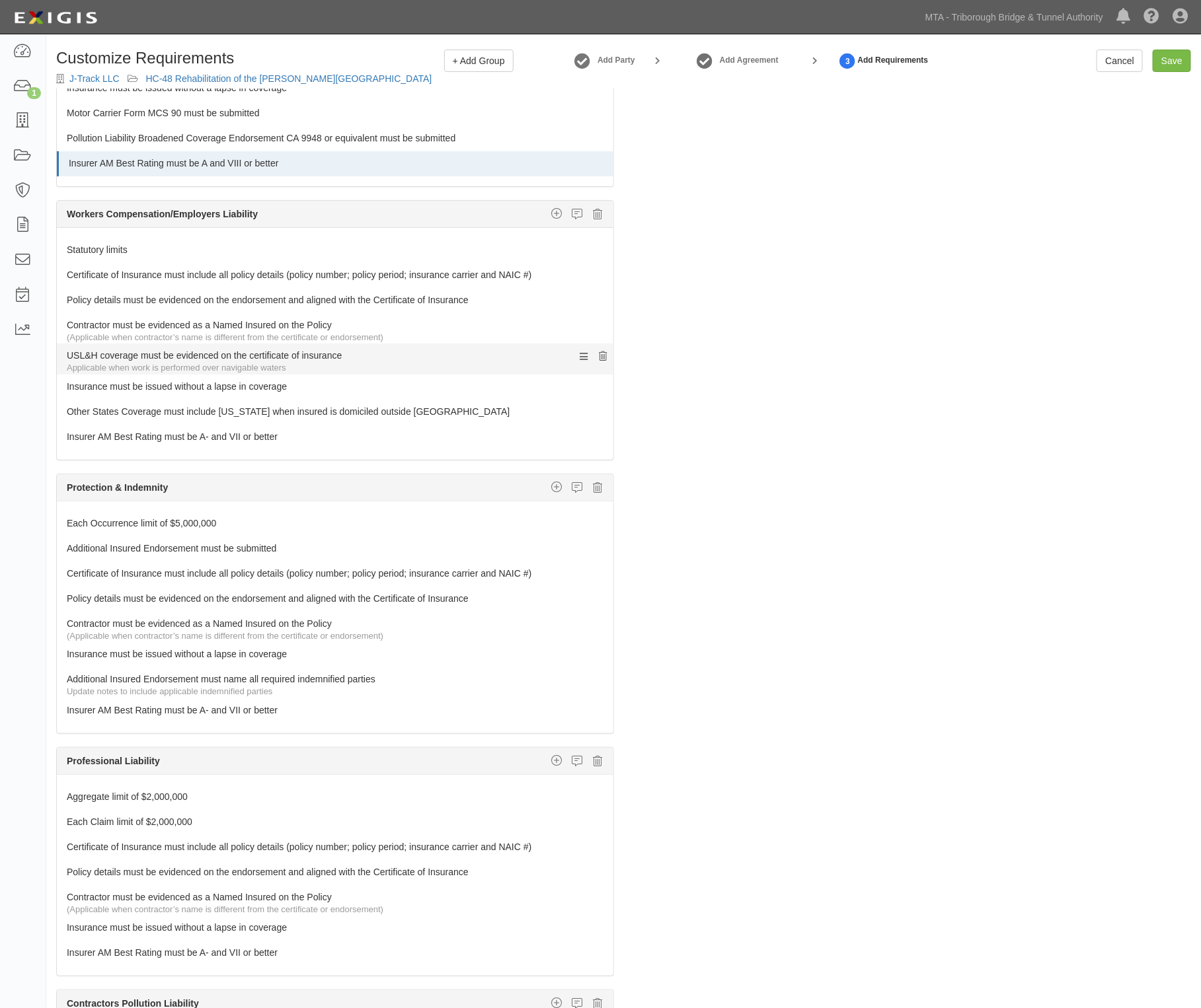
click at [599, 361] on icon at bounding box center [603, 357] width 8 height 9
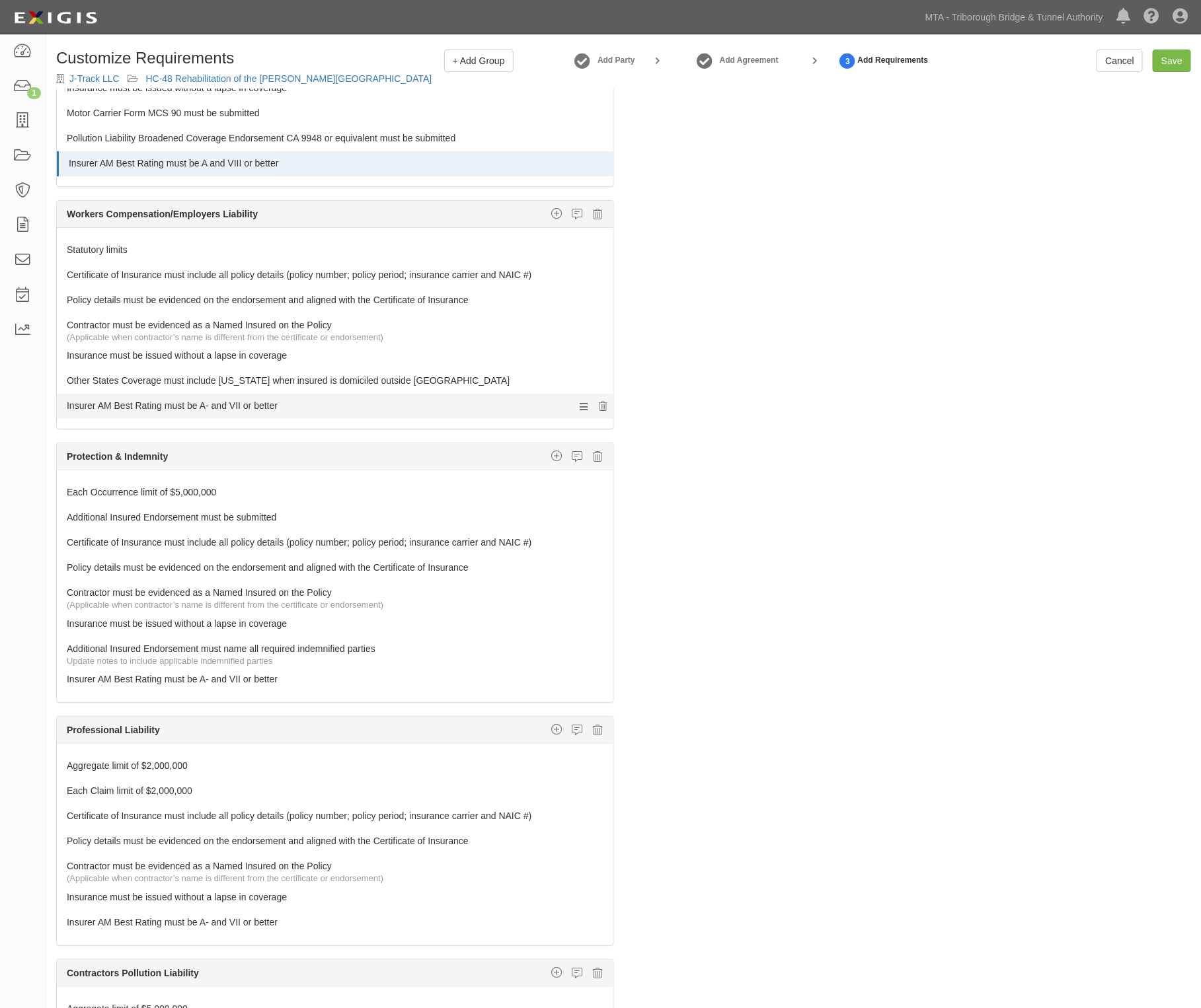
click at [255, 412] on link "Insurer AM Best Rating must be A- and VII or better" at bounding box center [310, 403] width 487 height 18
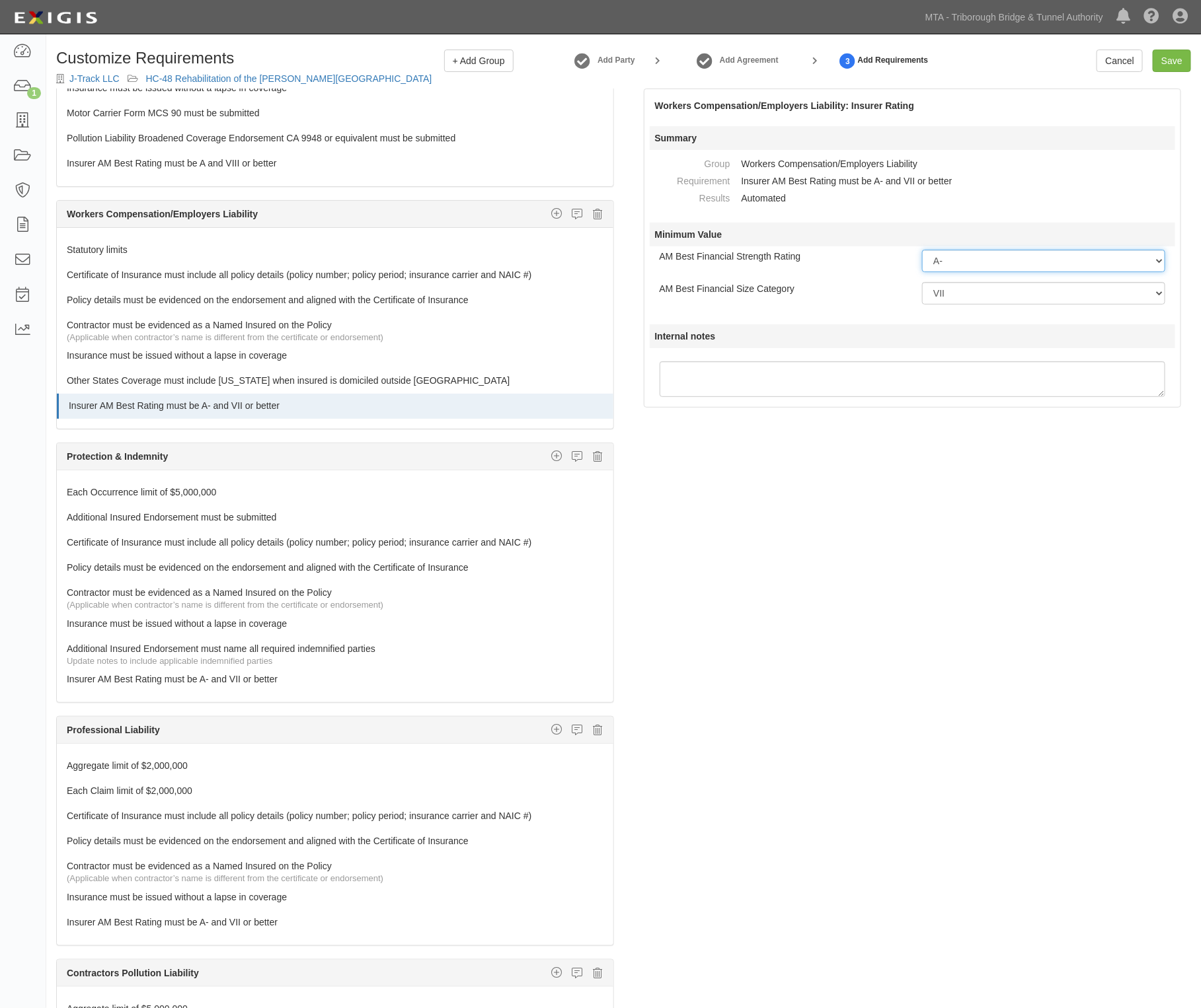
drag, startPoint x: 1005, startPoint y: 261, endPoint x: 969, endPoint y: 271, distance: 37.4
click at [1005, 261] on select "-- Select Rating -- A++ A+ A A- B++ B+ B B- C++ C+ C C- D E F NR S" at bounding box center [1044, 261] width 243 height 22
select select "A"
click at [922, 250] on select "-- Select Rating -- A++ A+ A A- B++ B+ B B- C++ C+ C C- D E F NR S" at bounding box center [1044, 261] width 243 height 22
click at [953, 302] on select "-- Select Financial Size -- I II III IV V VI VII VIII IX X XI XII XIII XIV XV" at bounding box center [1044, 293] width 243 height 22
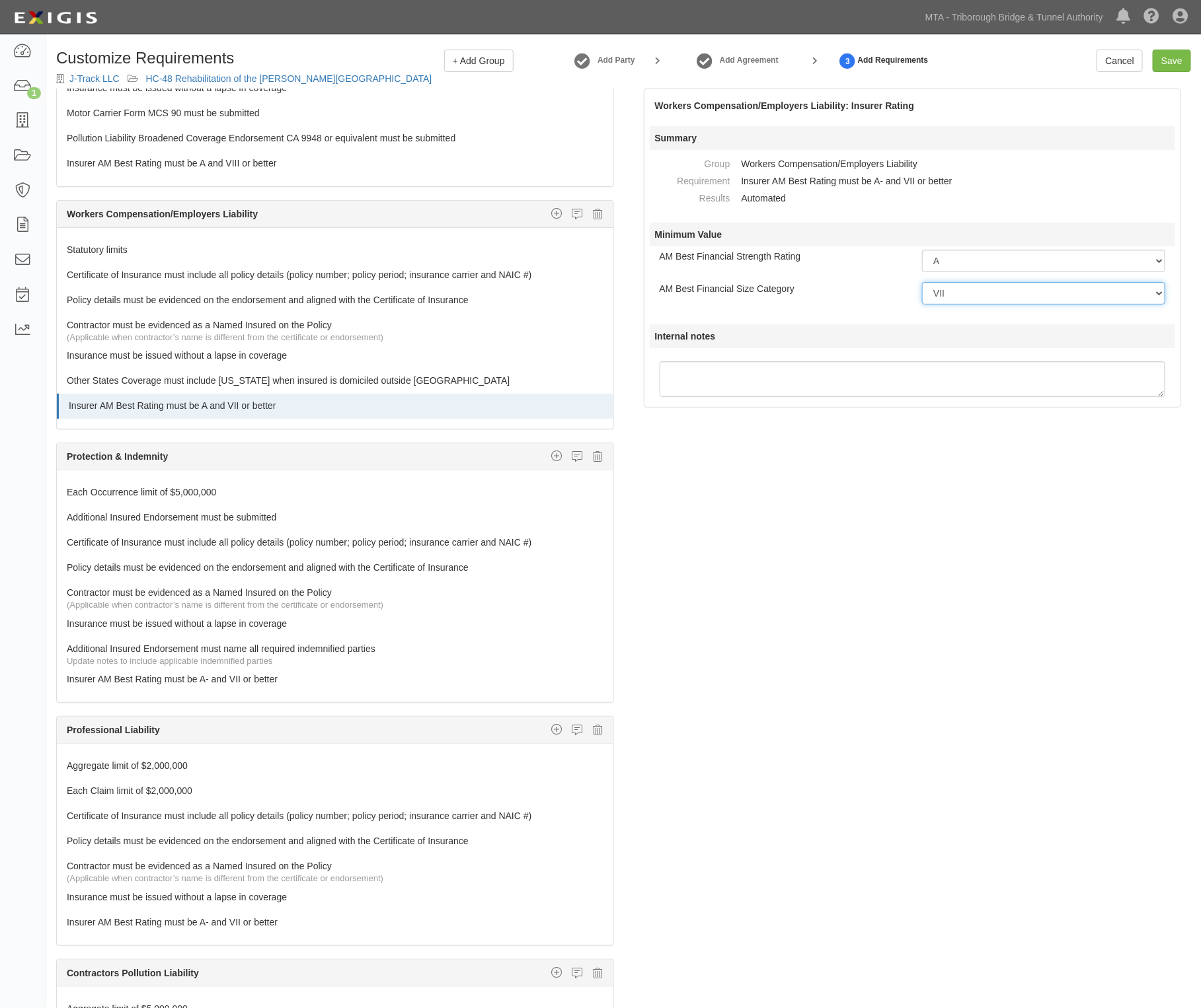
select select "VIII"
click at [922, 282] on select "-- Select Financial Size -- I II III IV V VI VII VIII IX X XI XII XIII XIV XV" at bounding box center [1044, 293] width 243 height 22
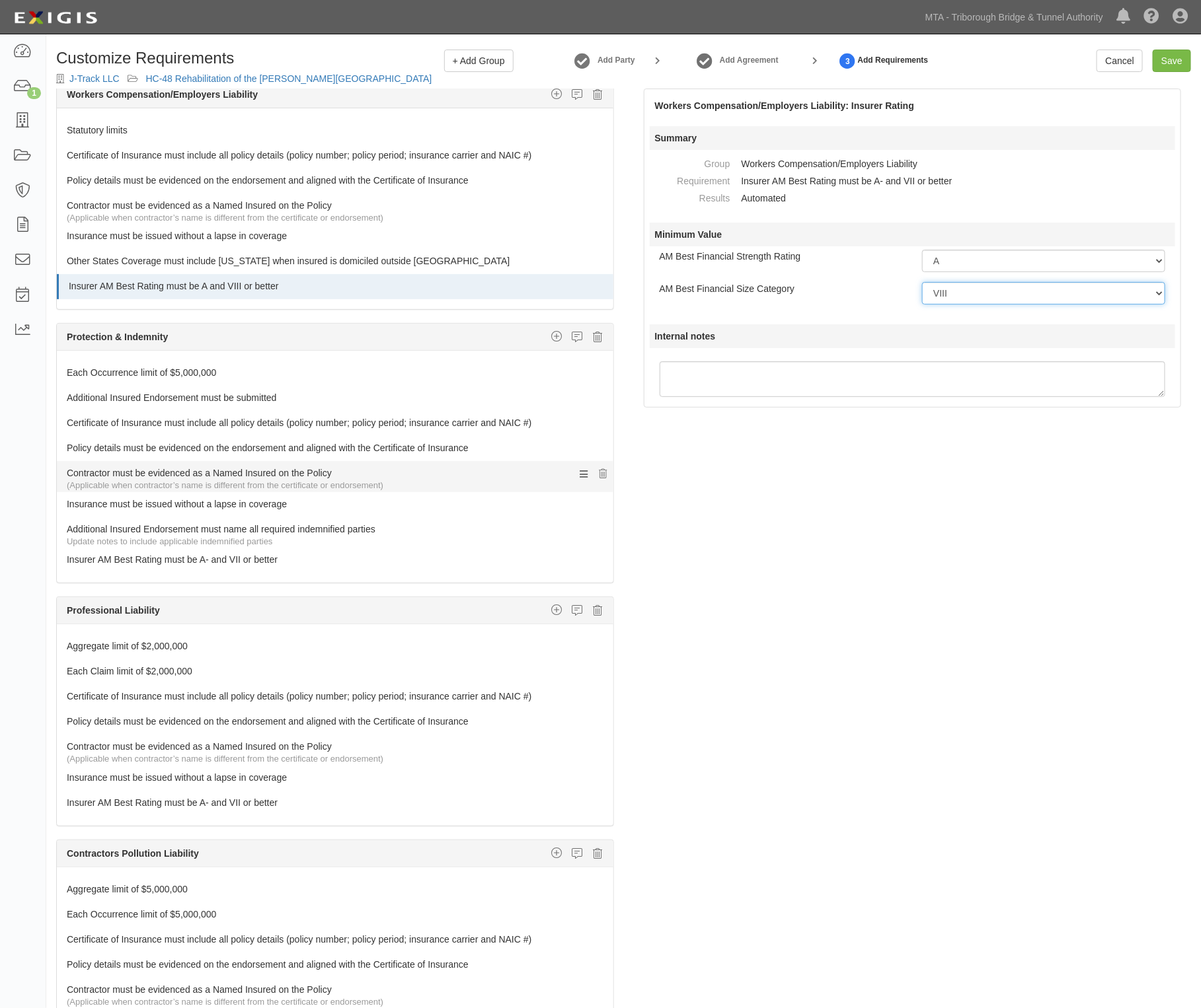
scroll to position [826, 0]
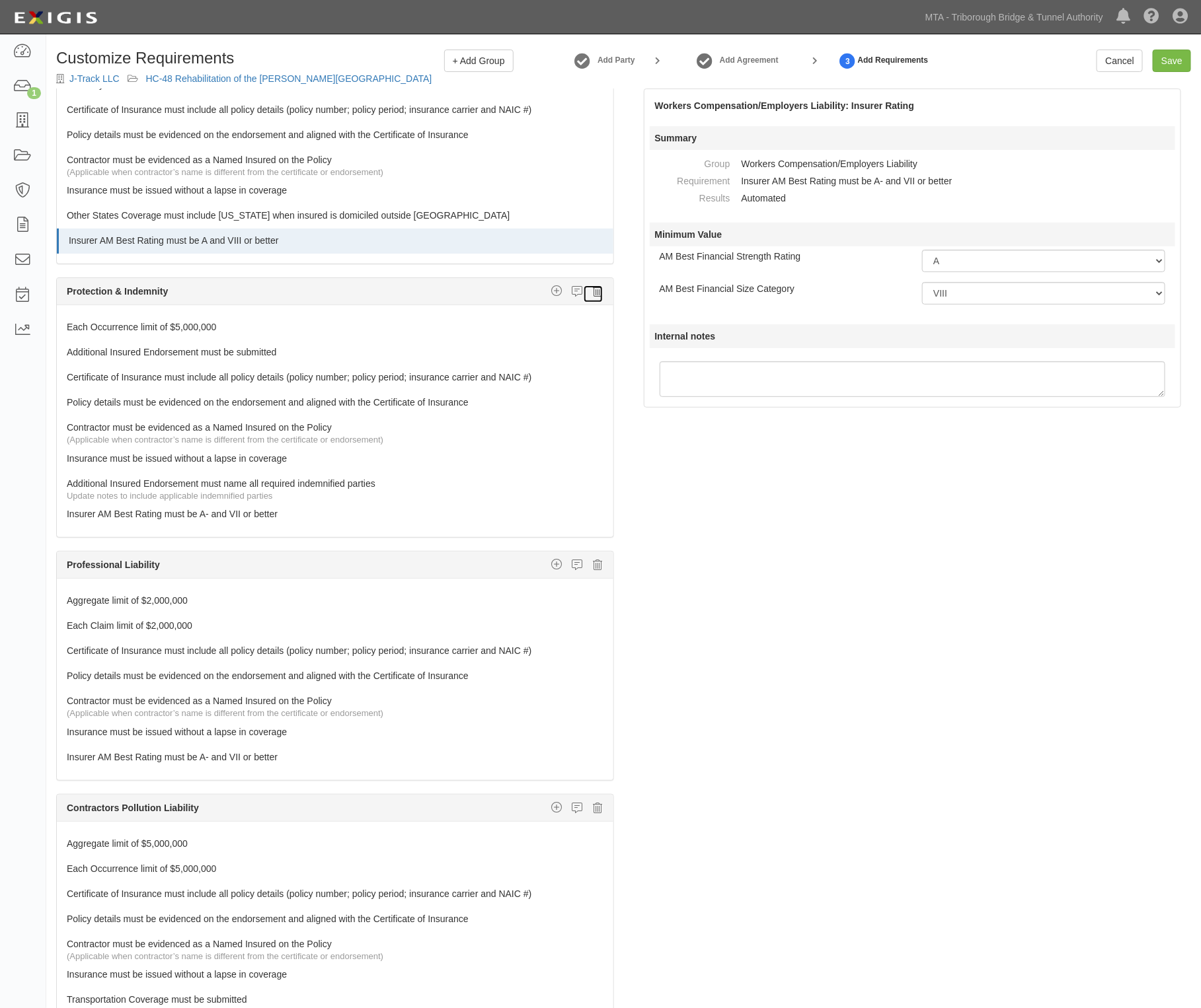
click at [593, 297] on icon at bounding box center [598, 291] width 9 height 12
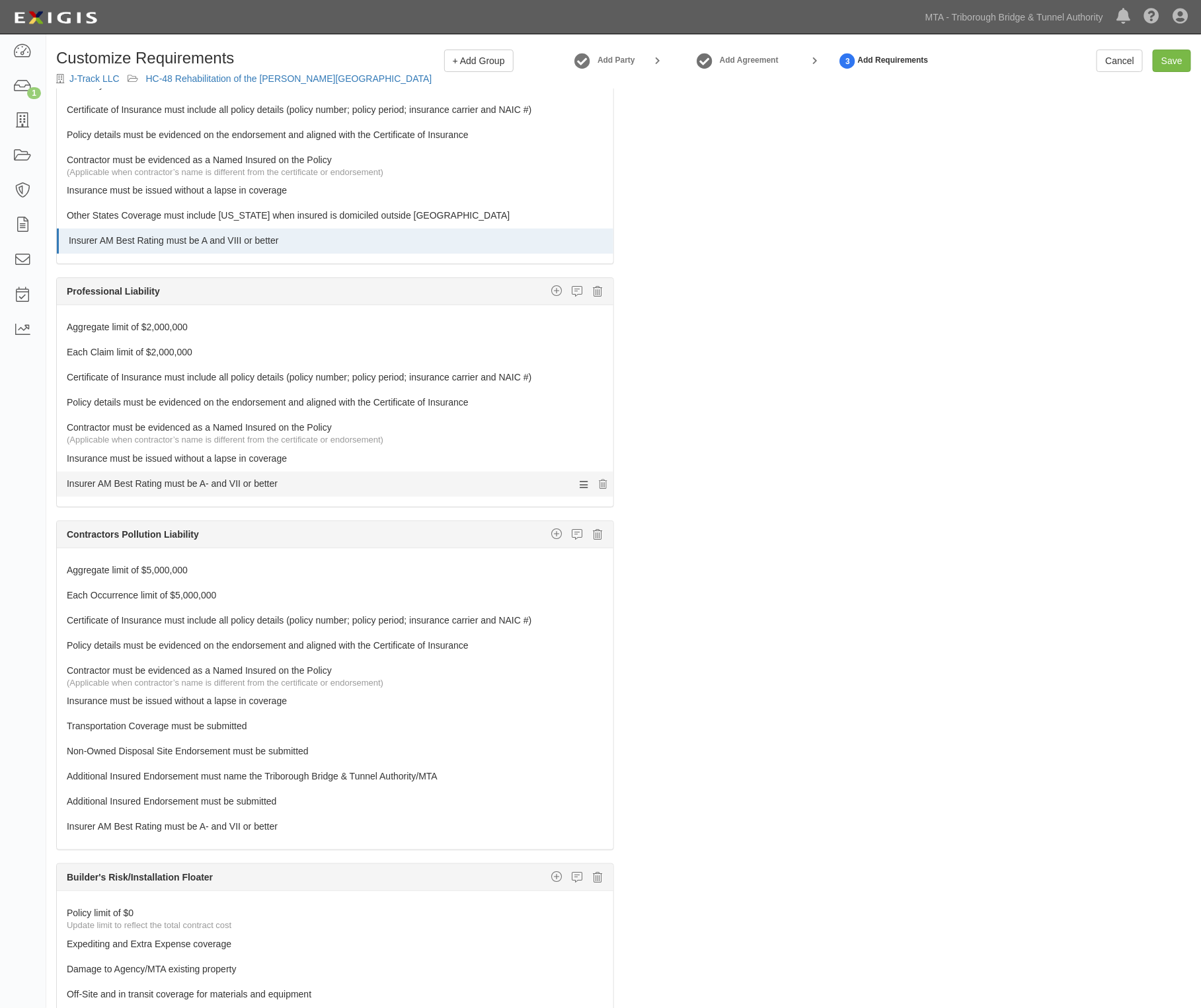
click at [266, 490] on link "Insurer AM Best Rating must be A- and VII or better" at bounding box center [310, 481] width 487 height 18
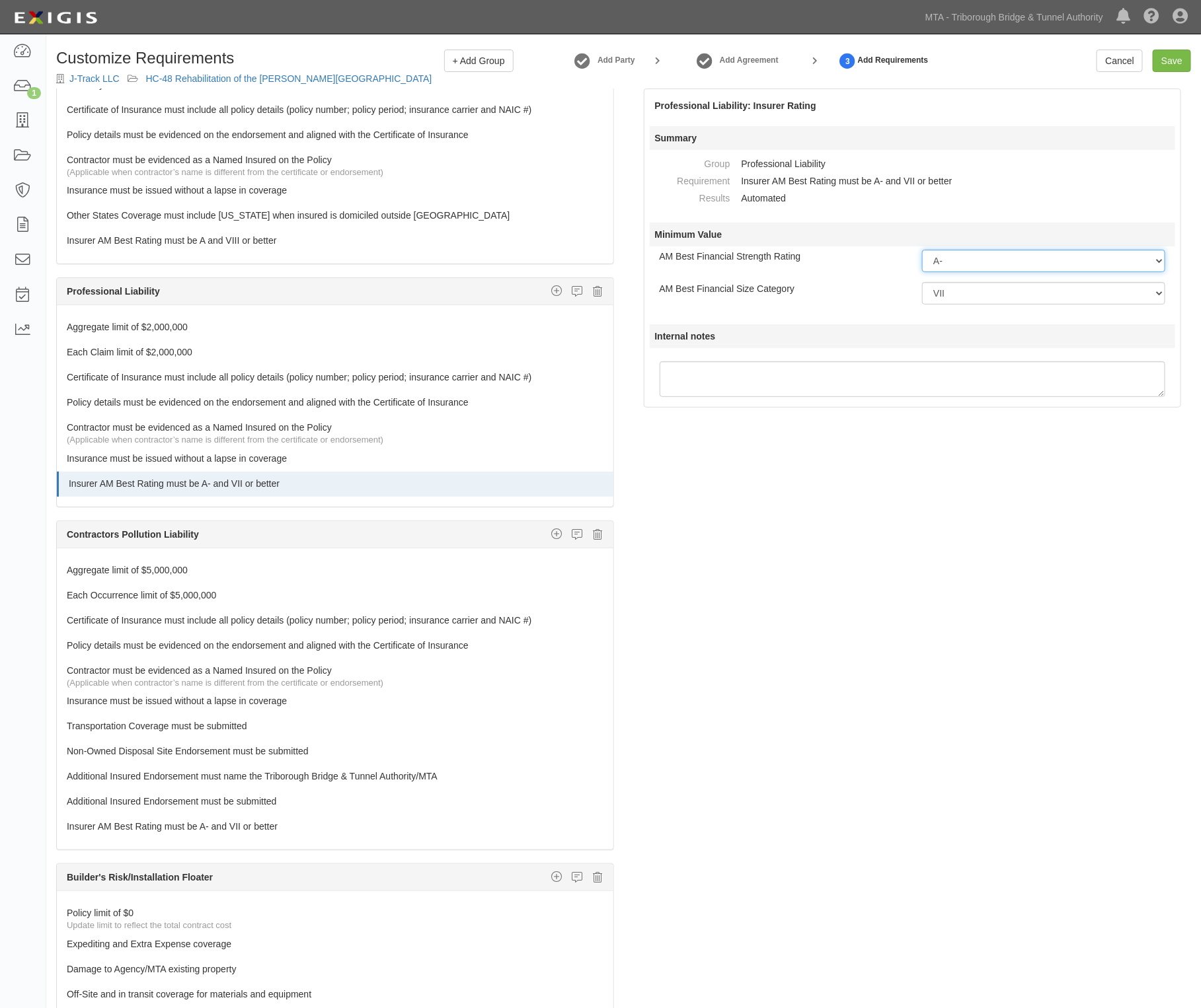
drag, startPoint x: 1016, startPoint y: 262, endPoint x: 1012, endPoint y: 269, distance: 8.1
click at [1016, 262] on select "-- Select Rating -- A++ A+ A A- B++ B+ B B- C++ C+ C C- D E F NR S" at bounding box center [1044, 261] width 243 height 22
select select "A"
click at [922, 250] on select "-- Select Rating -- A++ A+ A A- B++ B+ B B- C++ C+ C C- D E F NR S" at bounding box center [1044, 261] width 243 height 22
click at [957, 302] on select "-- Select Financial Size -- I II III IV V VI VII VIII IX X XI XII XIII XIV XV" at bounding box center [1044, 293] width 243 height 22
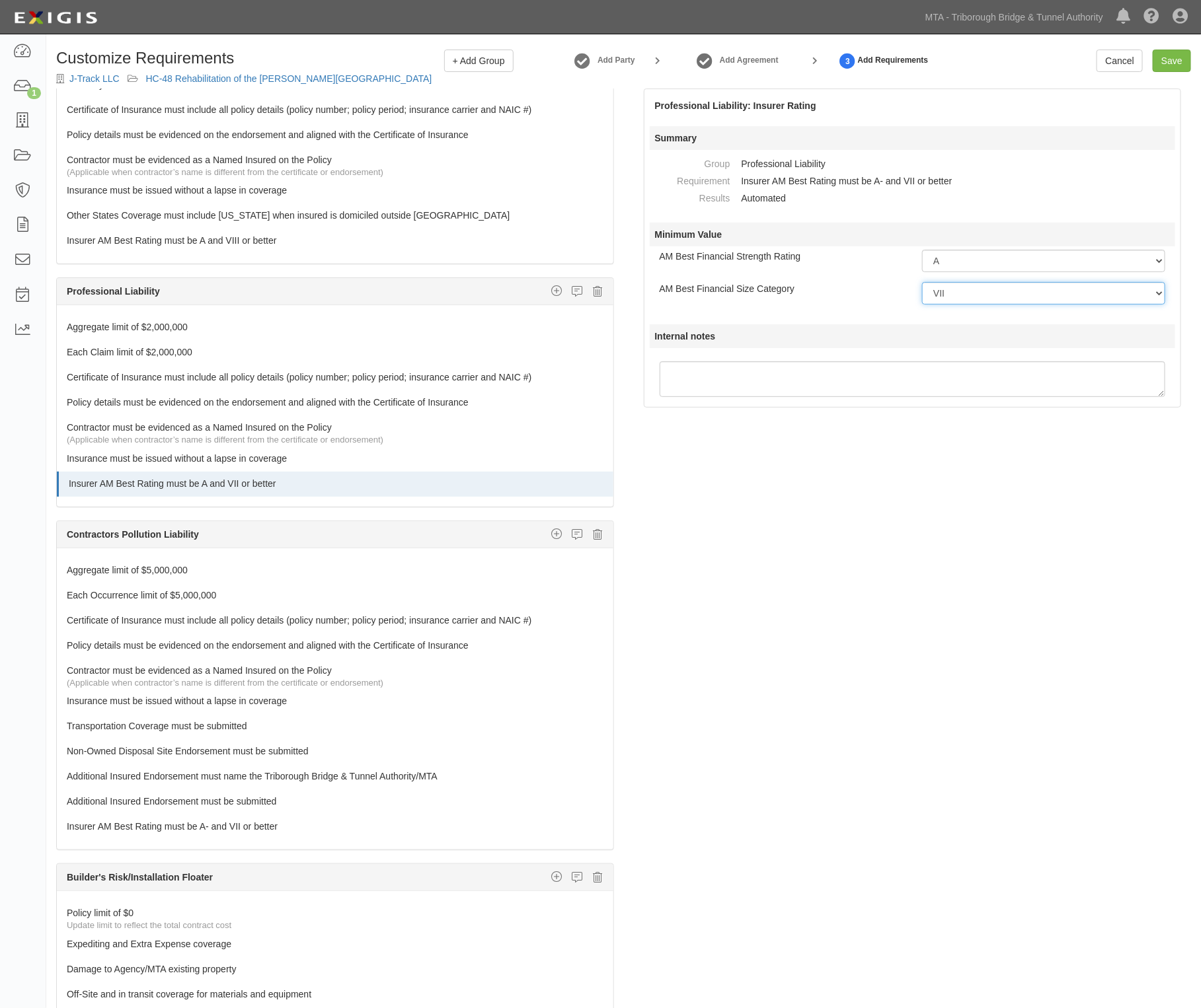
select select "VIII"
click at [922, 282] on select "-- Select Financial Size -- I II III IV V VI VII VIII IX X XI XII XIII XIV XV" at bounding box center [1044, 293] width 243 height 22
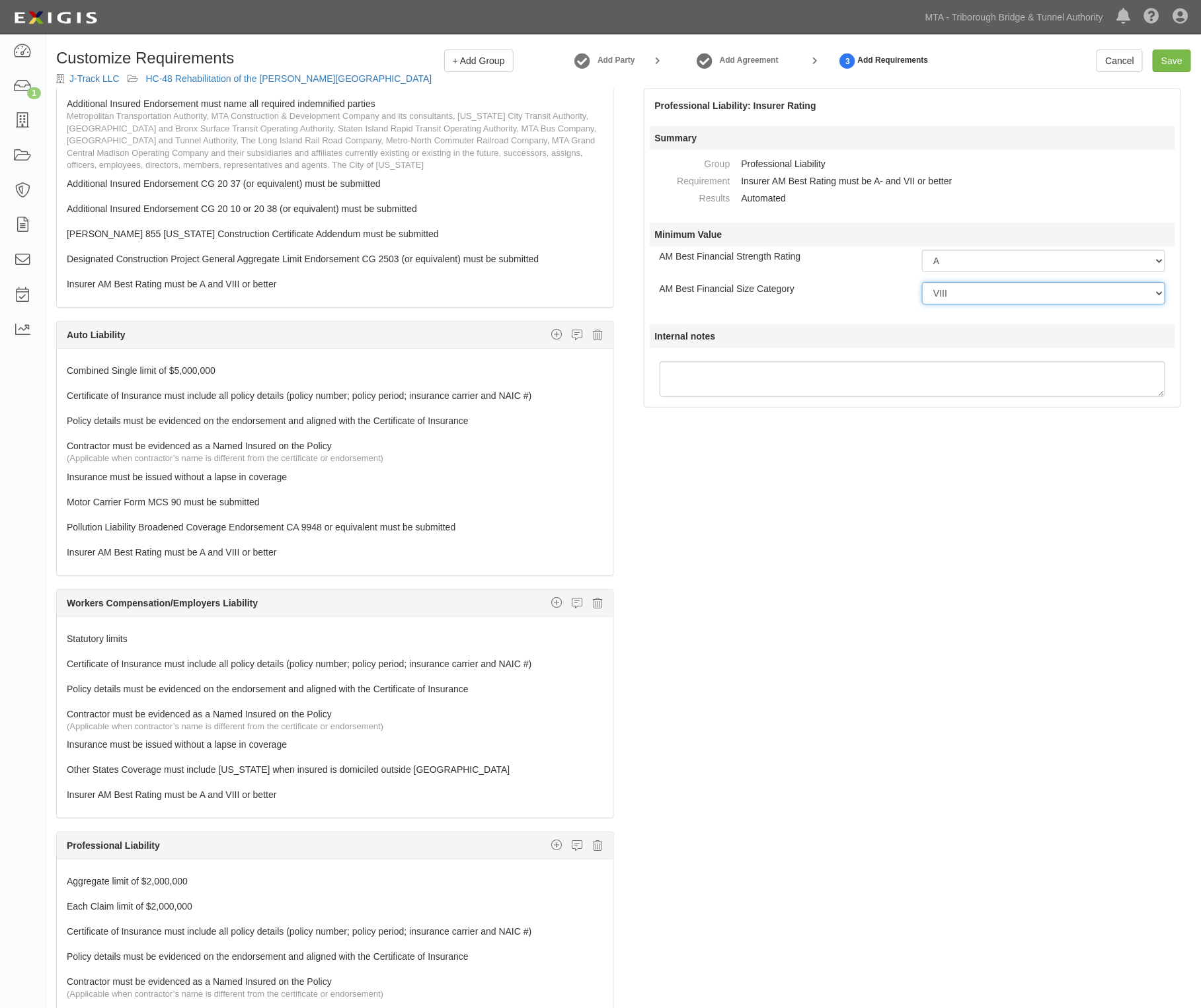
scroll to position [248, 0]
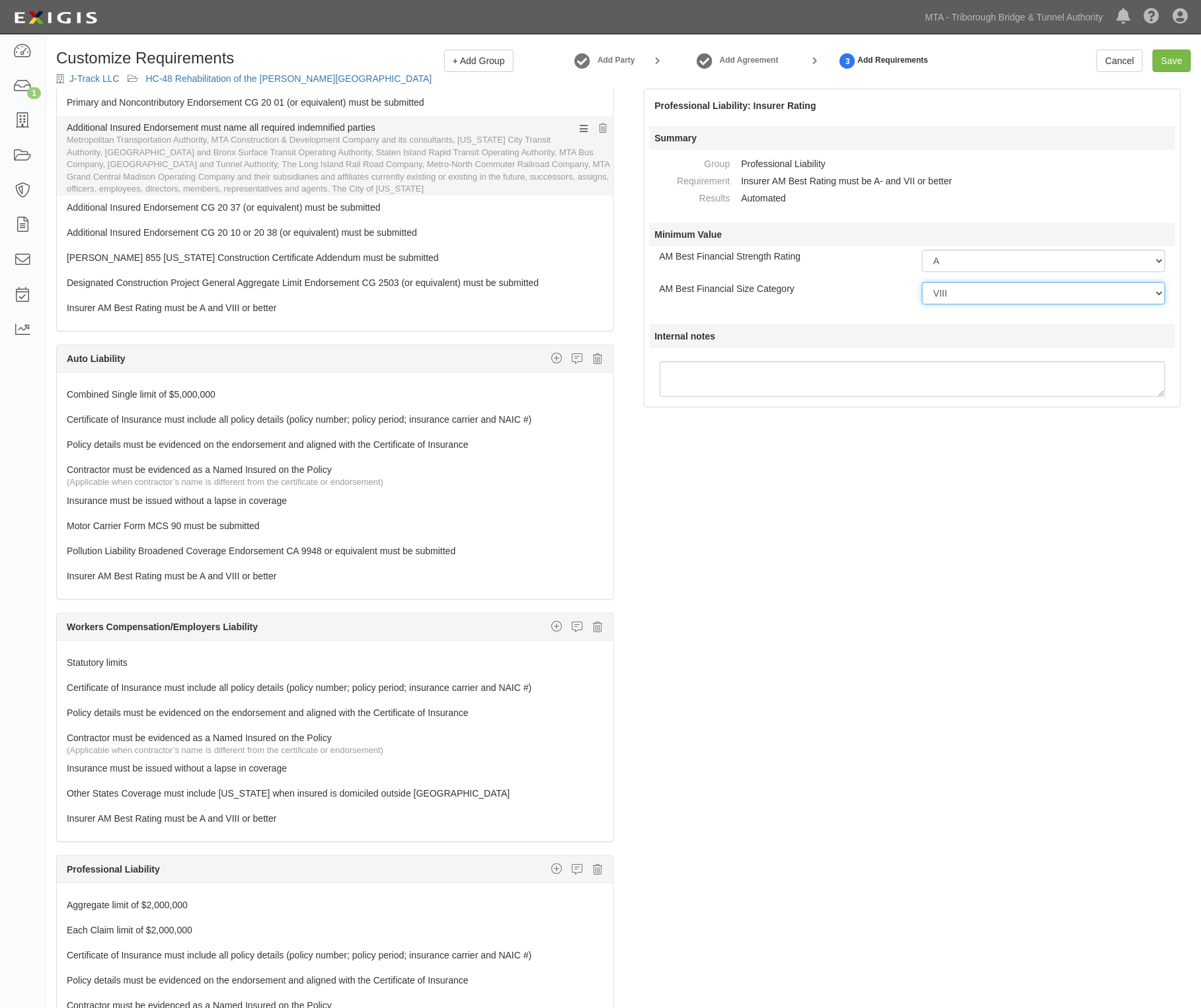
click at [246, 129] on link "Additional Insured Endorsement must name all required indemnified parties" at bounding box center [310, 125] width 487 height 18
select select
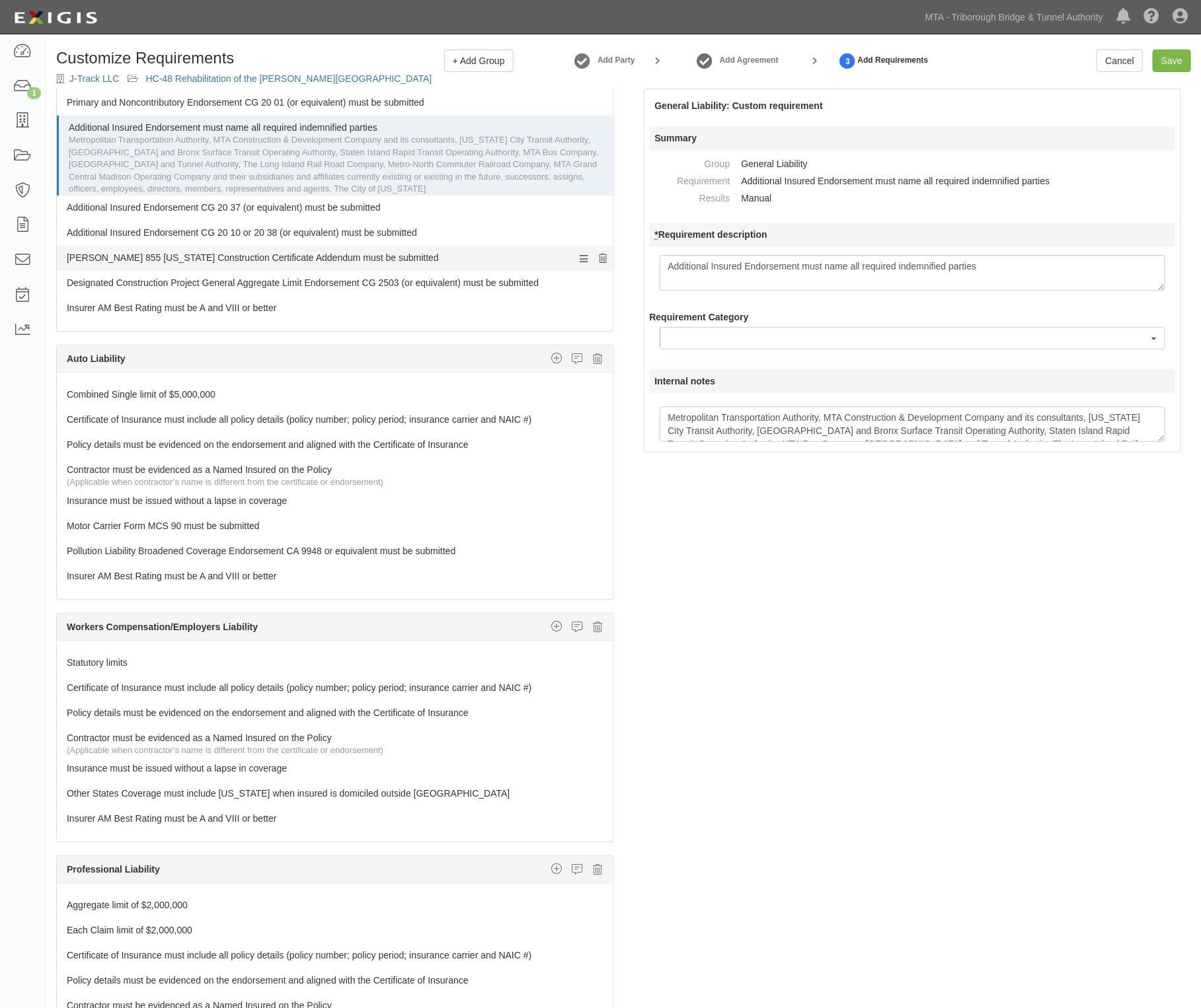
drag, startPoint x: 1006, startPoint y: 270, endPoint x: 587, endPoint y: 260, distance: 419.1
click at [587, 260] on div "The requirements in red require changes in order to save. General Liability Add…" at bounding box center [624, 577] width 1154 height 977
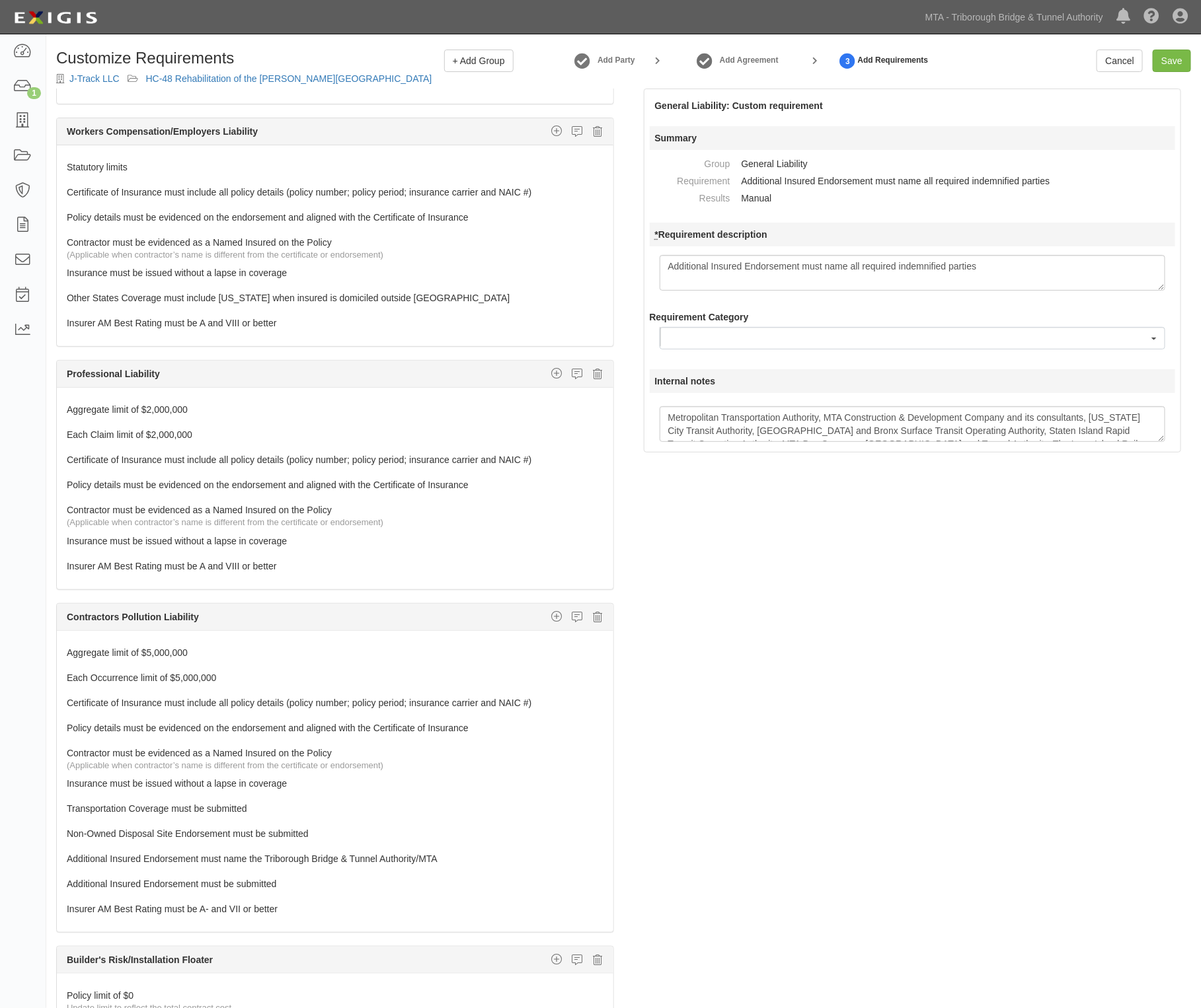
scroll to position [1074, 0]
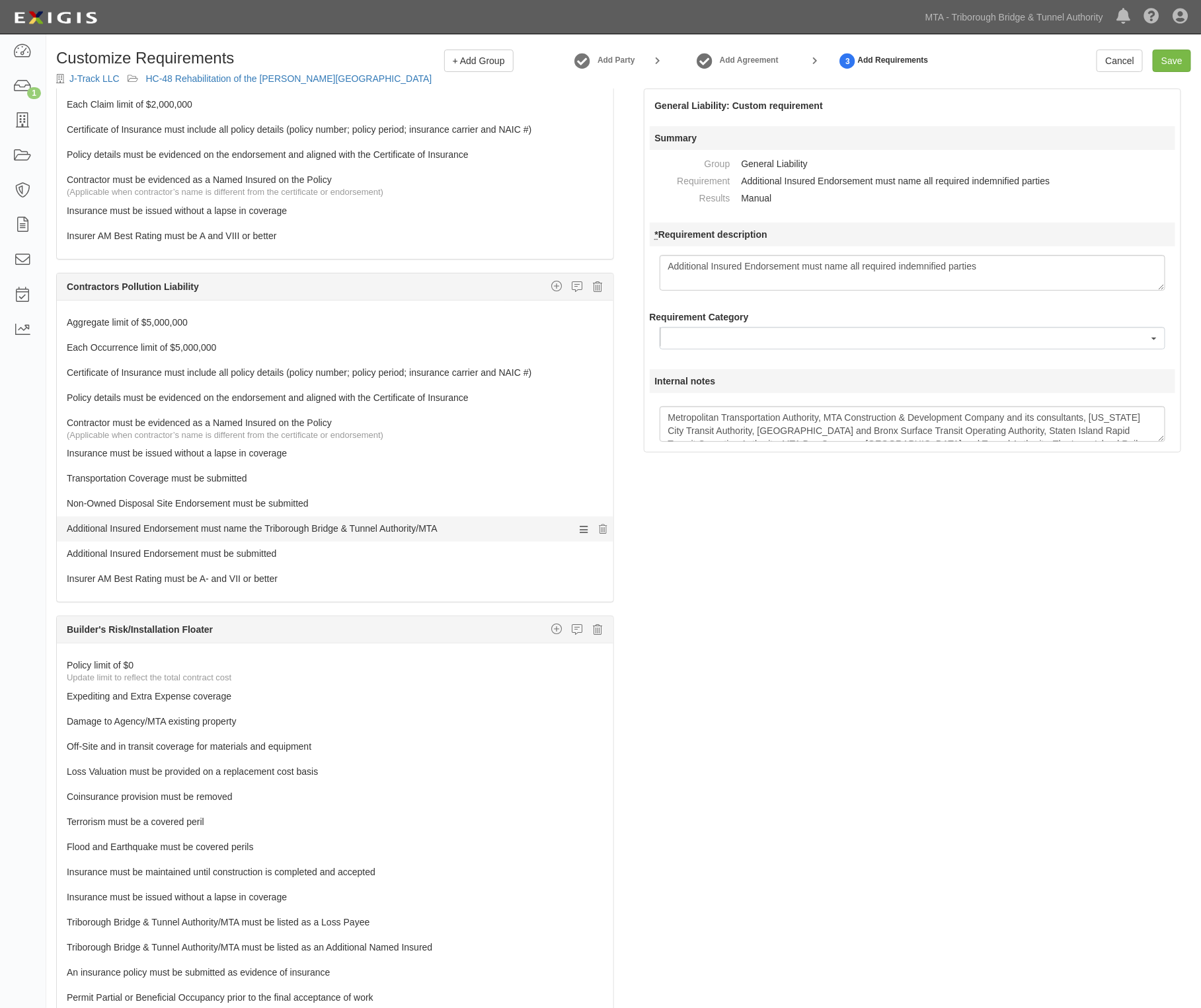
click at [281, 535] on link "Additional Insured Endorsement must name the Triborough Bridge & Tunnel Authori…" at bounding box center [310, 526] width 487 height 18
select select
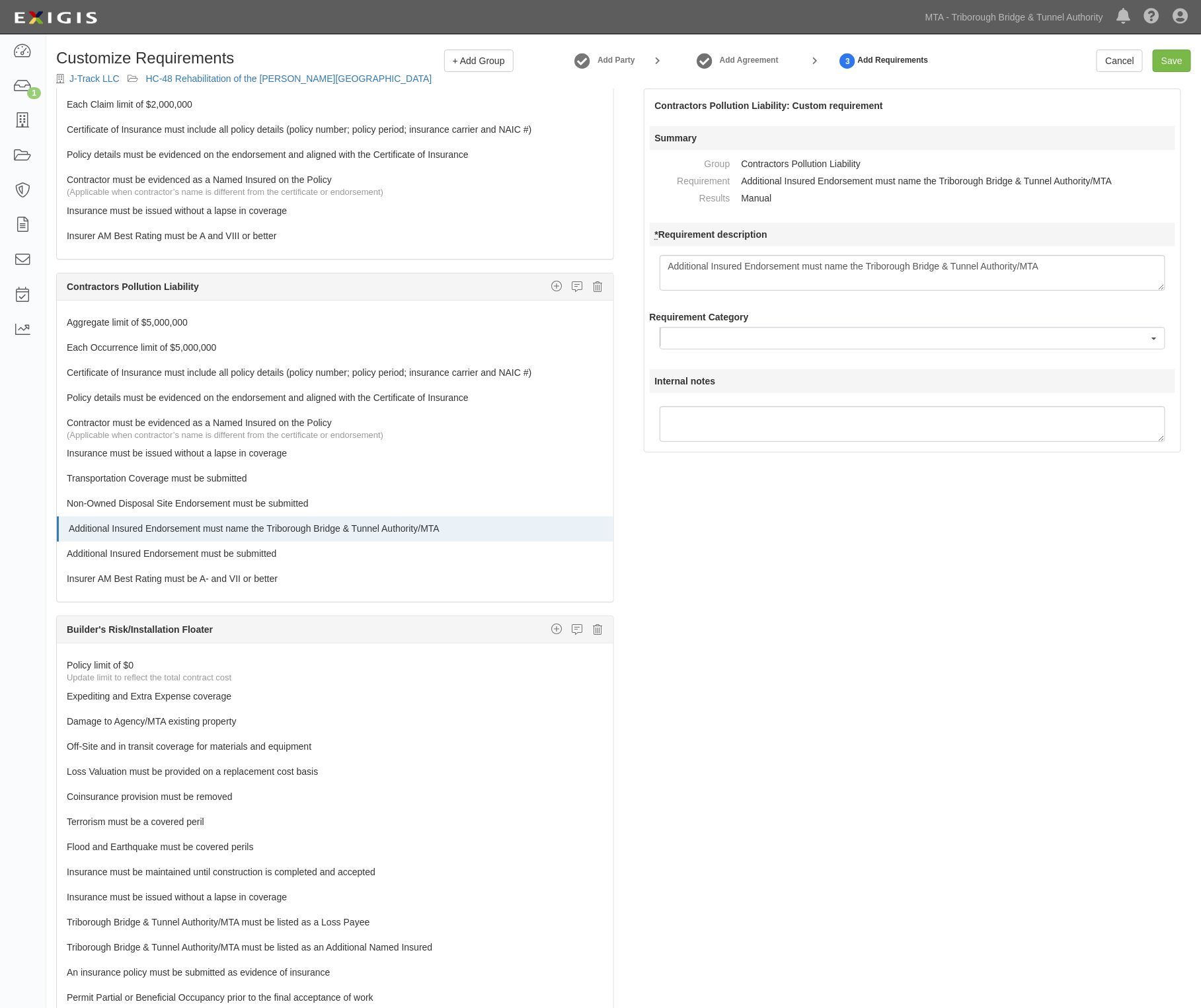
drag, startPoint x: 1058, startPoint y: 271, endPoint x: 573, endPoint y: 267, distance: 485.0
click at [573, 267] on div "The requirements in red require changes in order to save. General Liability Add…" at bounding box center [624, 577] width 1154 height 977
type textarea "Additional Insured Endorsement must name all required indemnified parties"
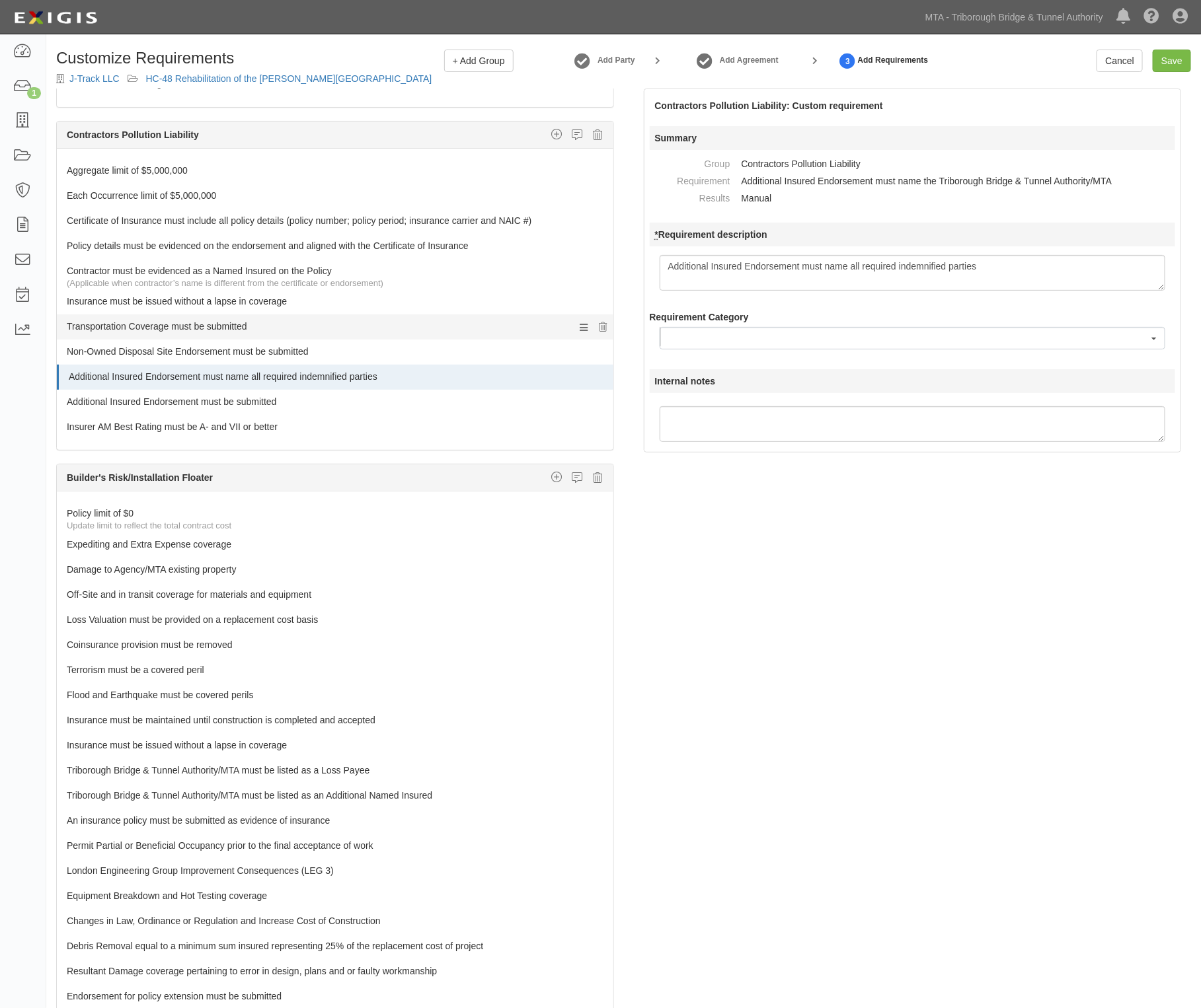
scroll to position [1239, 0]
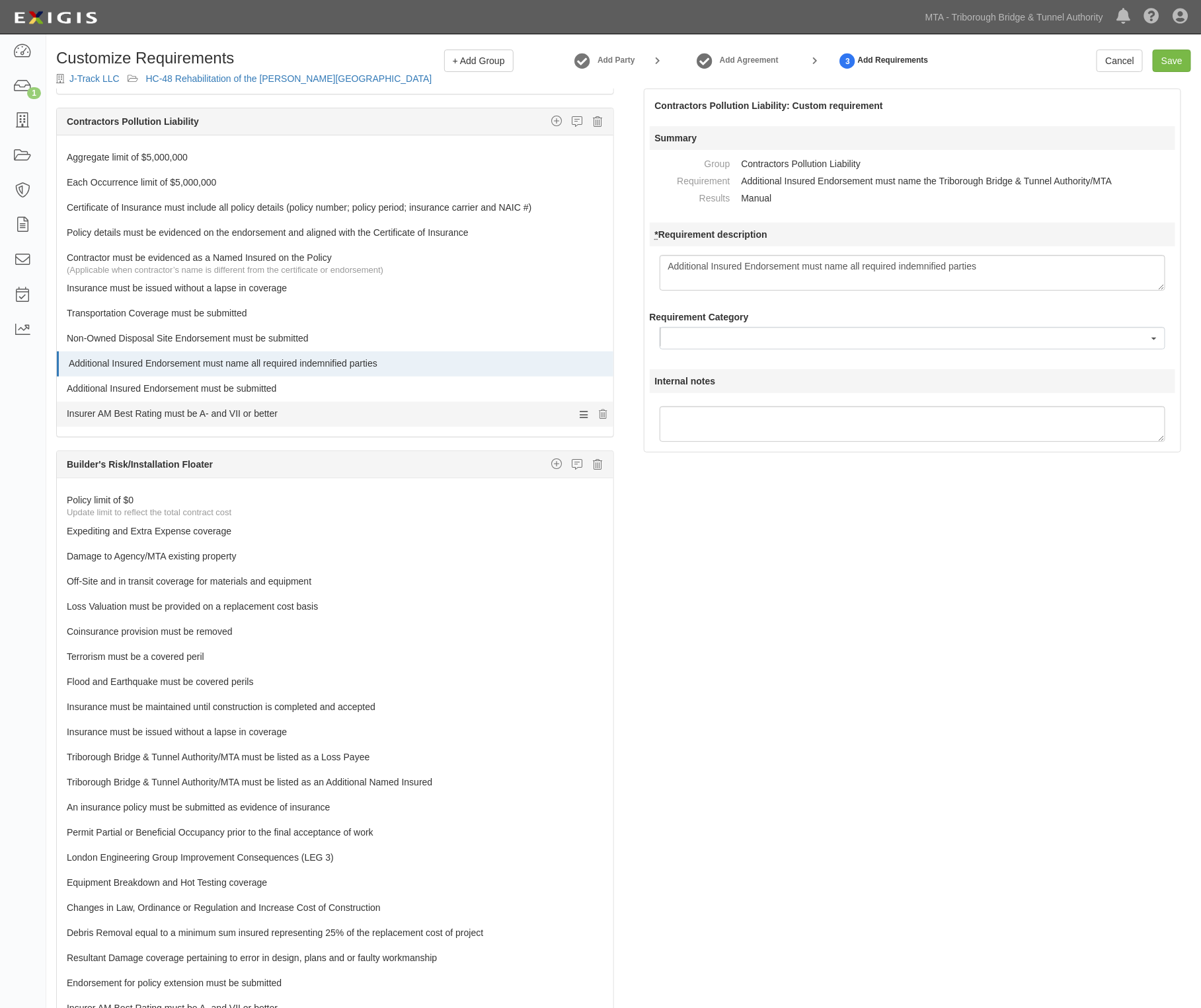
click at [260, 420] on link "Insurer AM Best Rating must be A- and VII or better" at bounding box center [310, 411] width 487 height 18
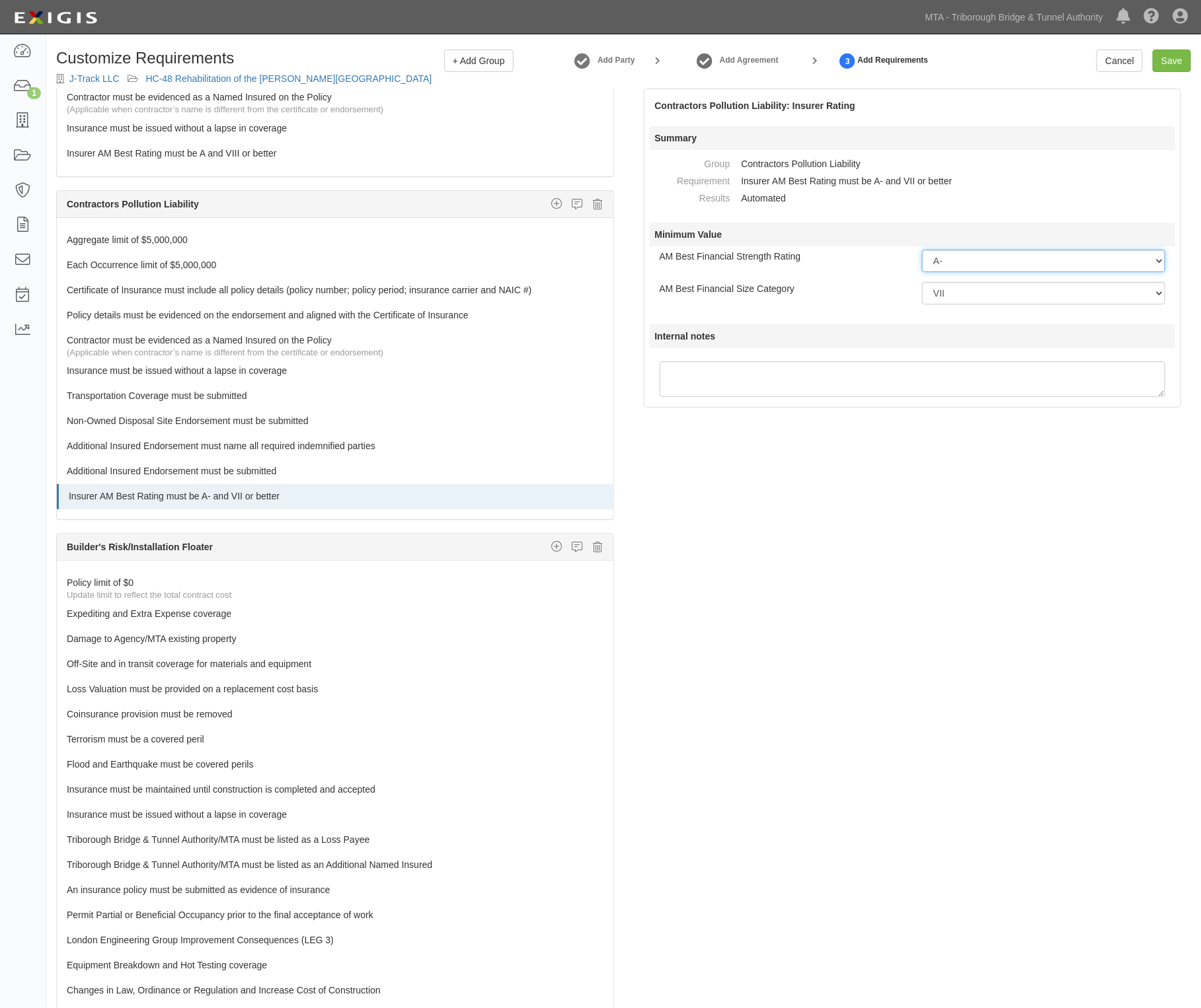
click at [949, 255] on select "-- Select Rating -- A++ A+ A A- B++ B+ B B- C++ C+ C C- D E F NR S" at bounding box center [1044, 261] width 243 height 22
select select "A"
click at [922, 250] on select "-- Select Rating -- A++ A+ A A- B++ B+ B B- C++ C+ C C- D E F NR S" at bounding box center [1044, 261] width 243 height 22
click at [956, 301] on select "-- Select Financial Size -- I II III IV V VI VII VIII IX X XI XII XIII XIV XV" at bounding box center [1044, 293] width 243 height 22
select select "VIII"
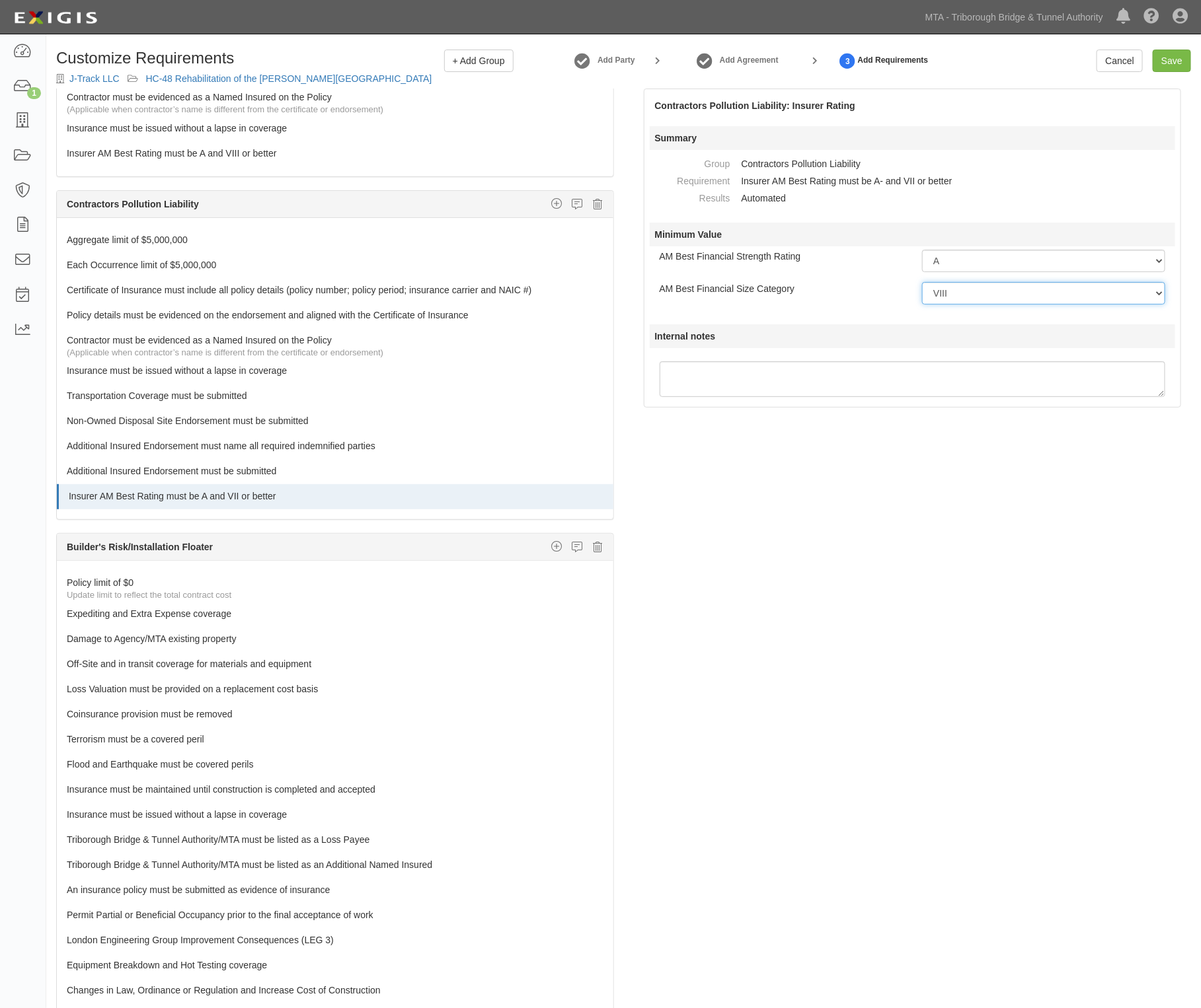
click at [922, 282] on select "-- Select Financial Size -- I II III IV V VI VII VIII IX X XI XII XIII XIV XV" at bounding box center [1044, 293] width 243 height 22
click at [887, 523] on div "The requirements in red require changes in order to save. General Liability Add…" at bounding box center [624, 577] width 1154 height 977
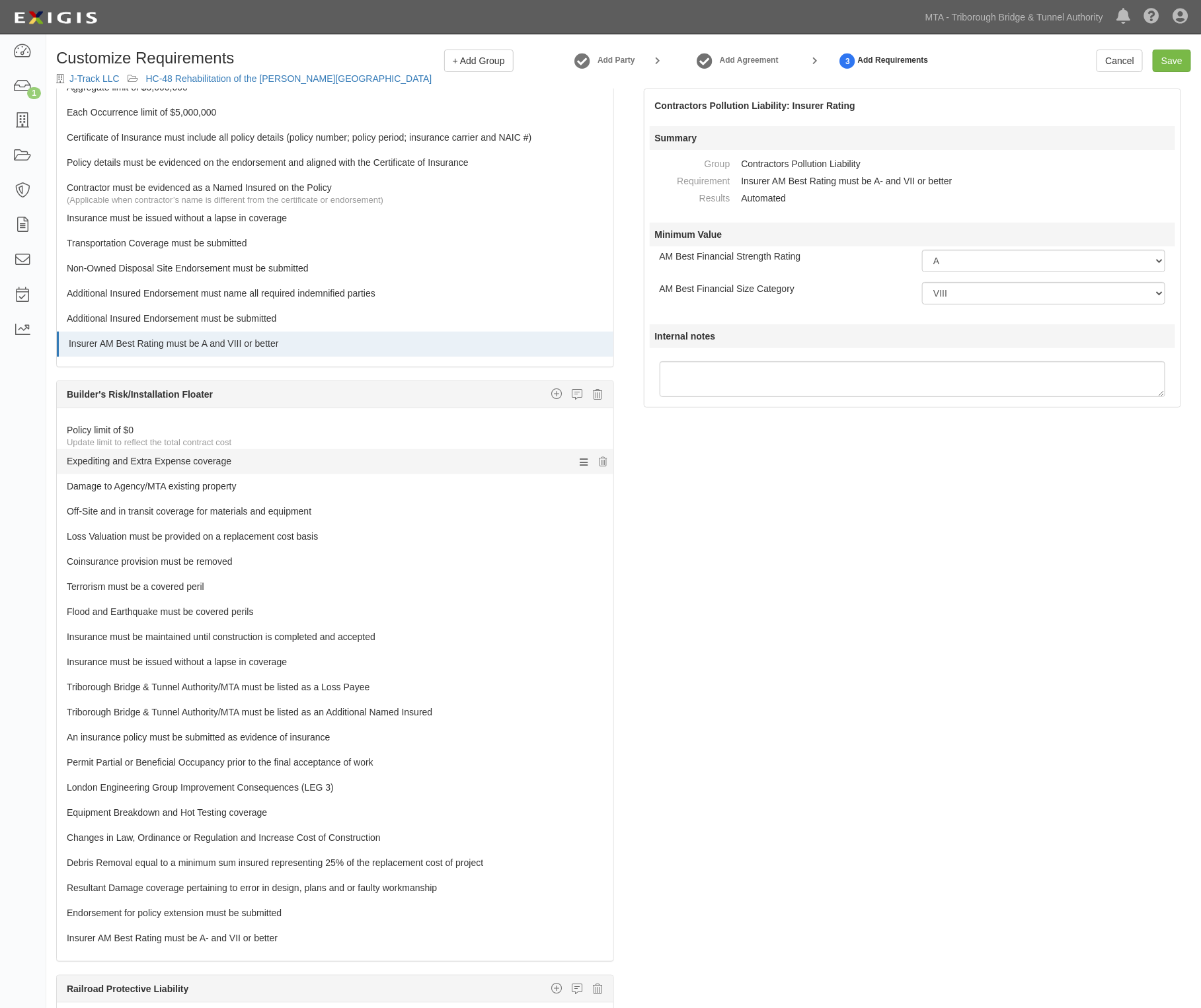
scroll to position [1321, 0]
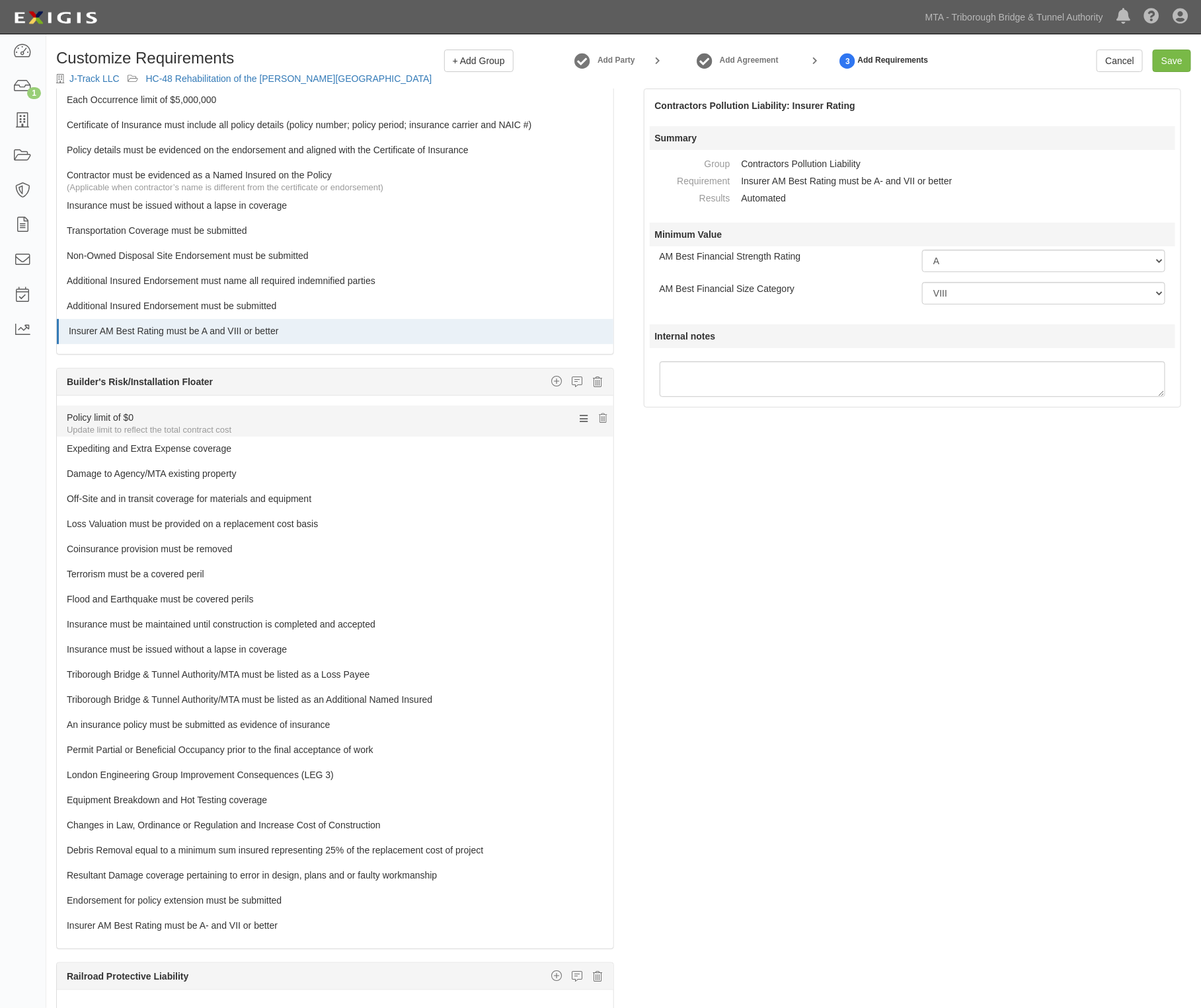
click at [116, 424] on link "Policy limit of $0" at bounding box center [310, 415] width 487 height 18
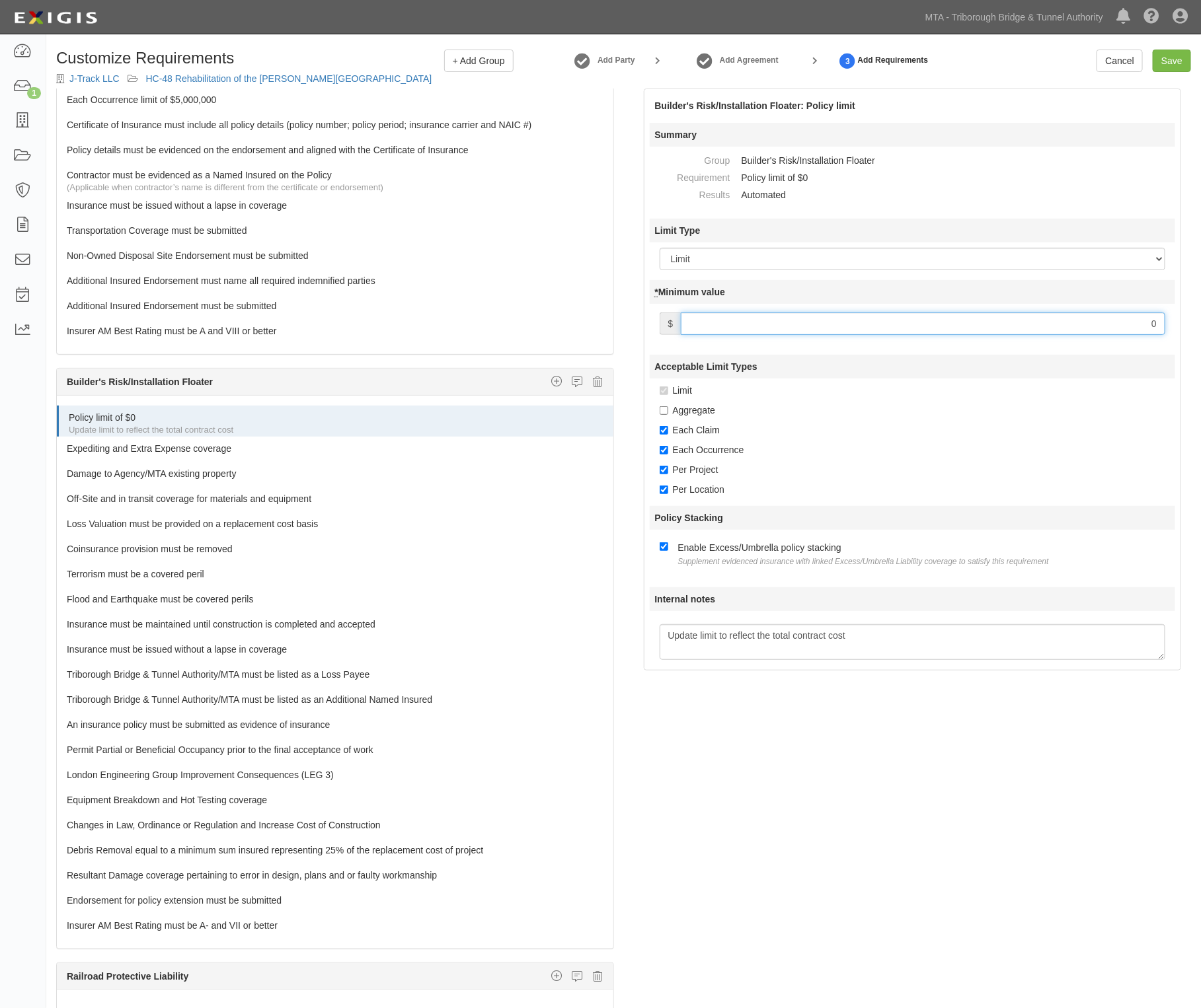
drag, startPoint x: 1050, startPoint y: 329, endPoint x: 1158, endPoint y: 345, distance: 109.2
click at [1183, 350] on div "Builder's Risk/Installation Floater: Policy limit Summary Group Builder's Risk/…" at bounding box center [913, 380] width 558 height 582
paste input "32,010,095"
type input "32,010,095"
click at [856, 777] on div "The requirements in red require changes in order to save. General Liability Add…" at bounding box center [624, 577] width 1154 height 977
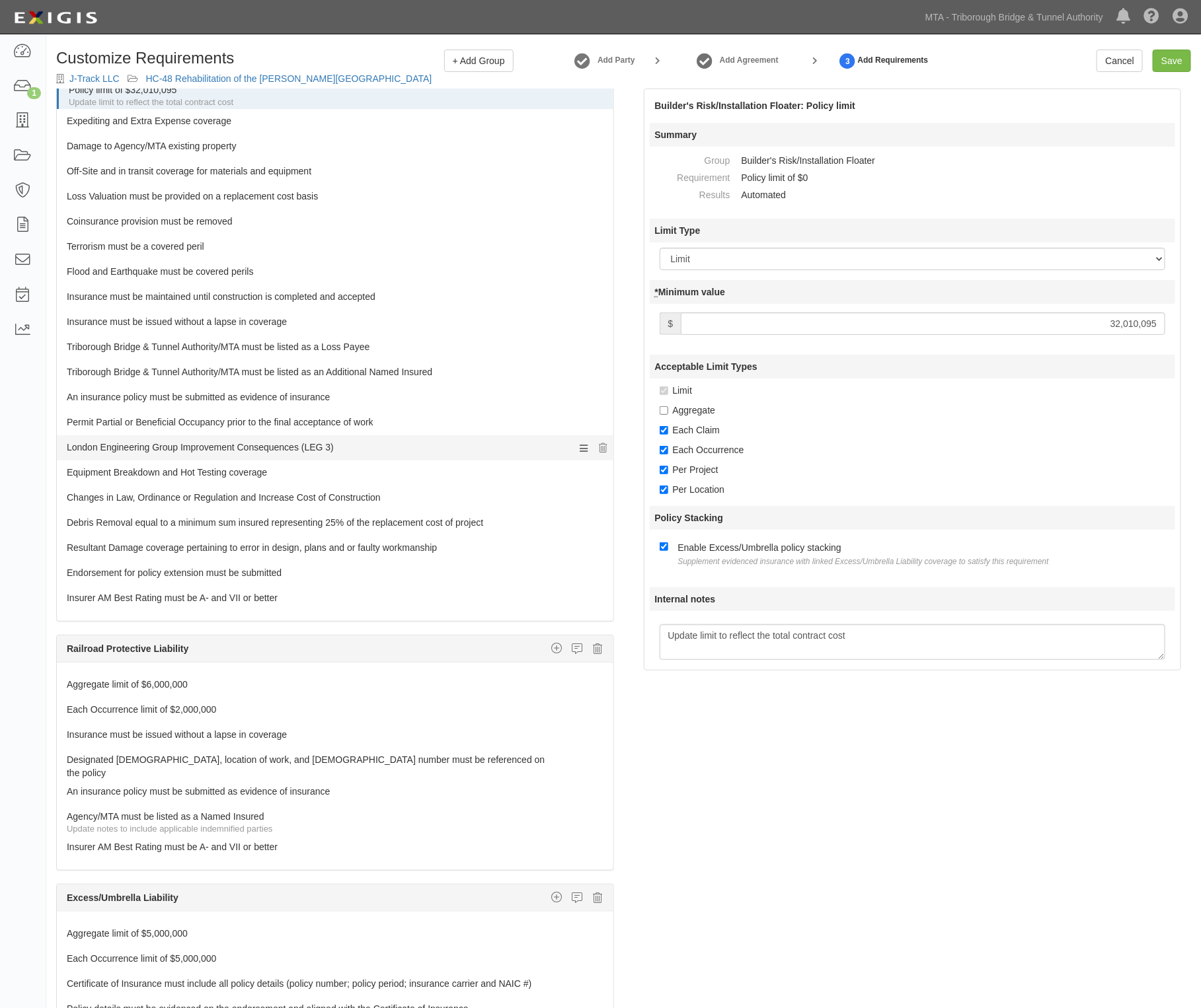
scroll to position [1651, 0]
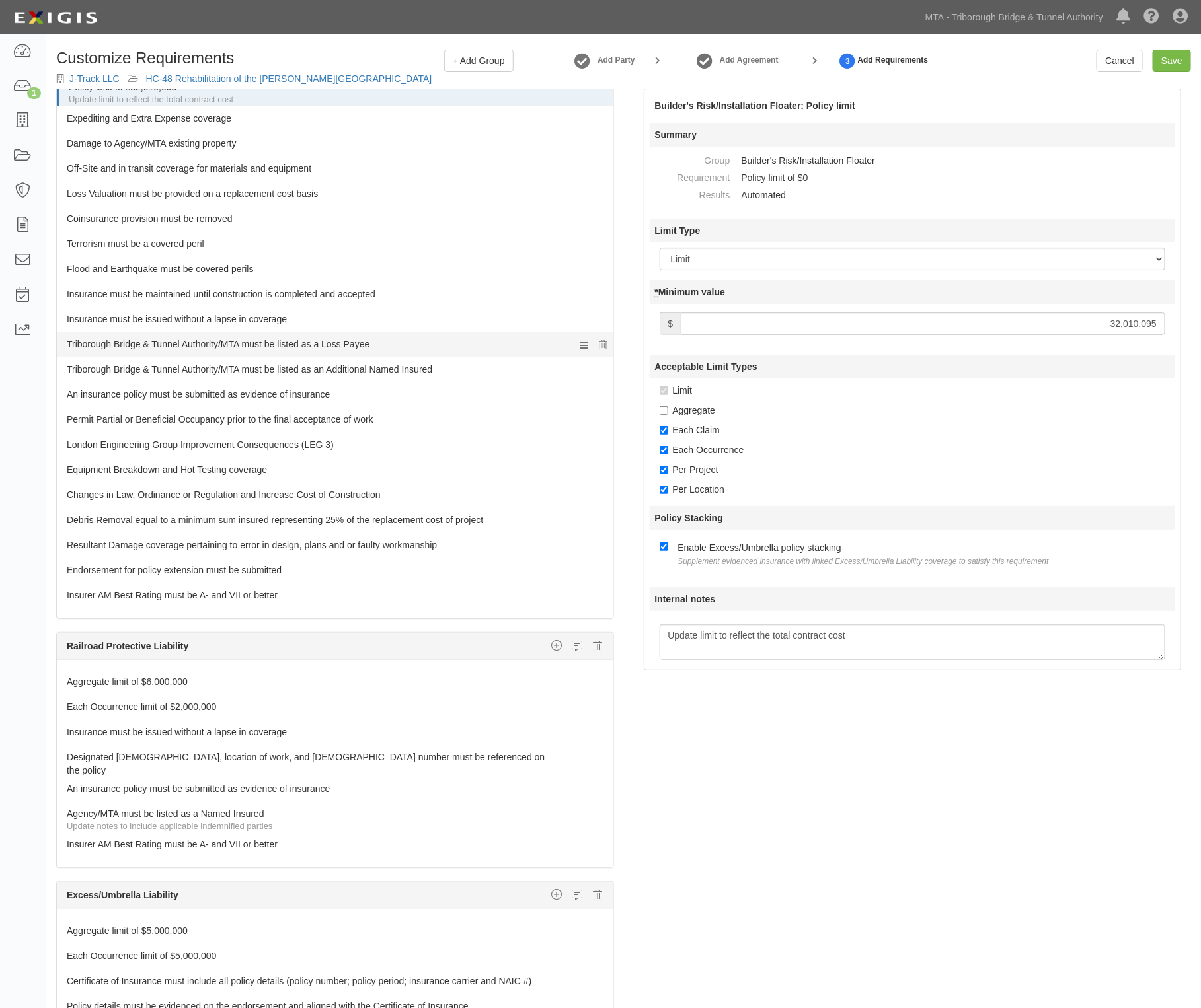
click at [276, 351] on link "Triborough Bridge & Tunnel Authority/MTA must be listed as a Loss Payee" at bounding box center [310, 342] width 487 height 18
select select
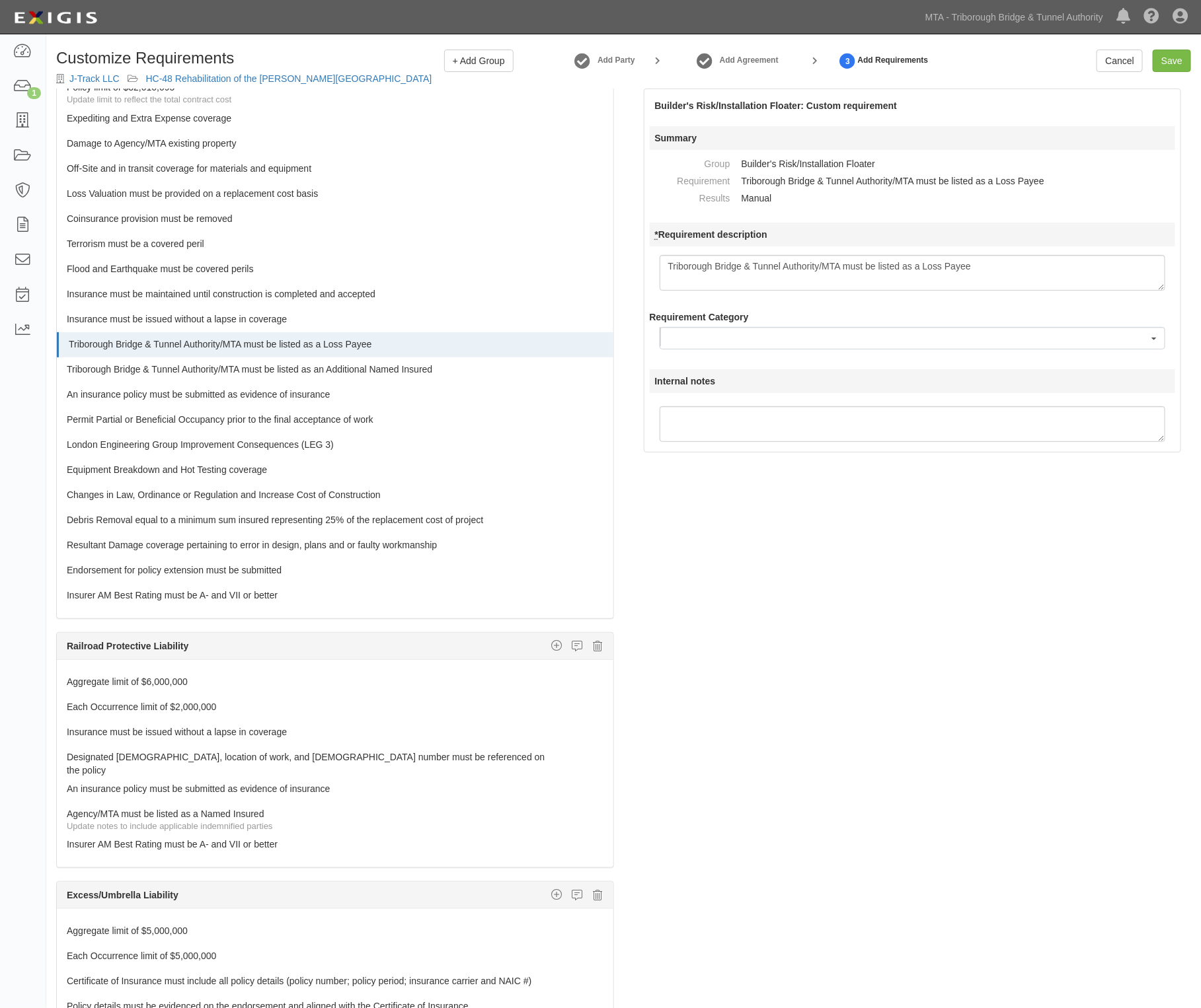
click at [665, 263] on textarea "Triborough Bridge & Tunnel Authority/MTA must be listed as a Loss Payee" at bounding box center [913, 273] width 506 height 36
type textarea "MTA C&D/Triborough Bridge & Tunnel Authority/MTA must be listed as a Loss Payee"
click at [256, 376] on link "Triborough Bridge & Tunnel Authority/MTA must be listed as an Additional Named …" at bounding box center [310, 367] width 487 height 18
select select
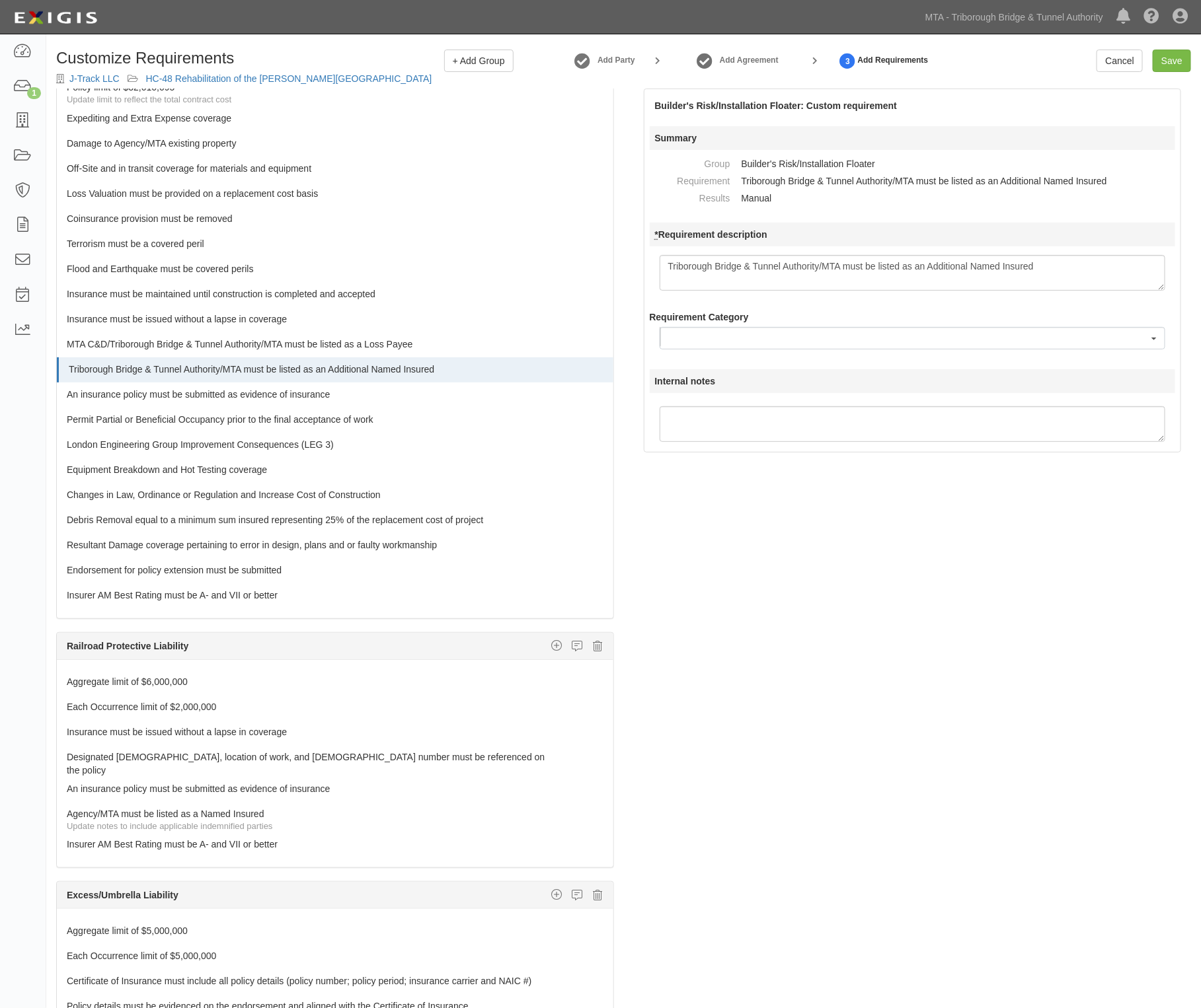
click at [662, 267] on textarea "Triborough Bridge & Tunnel Authority/MTA must be listed as an Additional Named …" at bounding box center [913, 273] width 506 height 36
type textarea "MTA C&D/Triborough Bridge & Tunnel Authority/MTA must be listed as an Additiona…"
click at [599, 451] on icon at bounding box center [603, 446] width 8 height 9
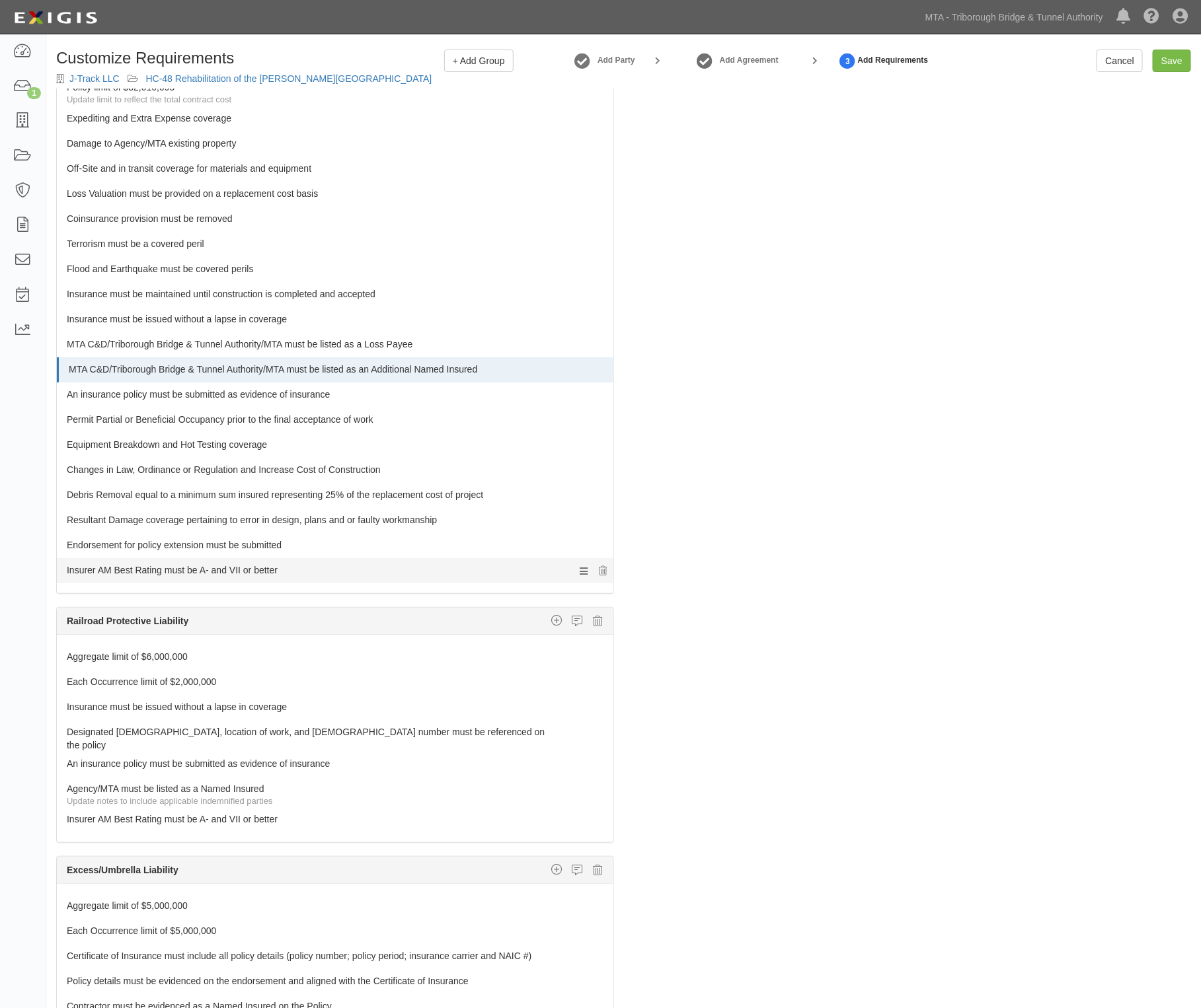
click at [255, 577] on link "Insurer AM Best Rating must be A- and VII or better" at bounding box center [310, 567] width 487 height 18
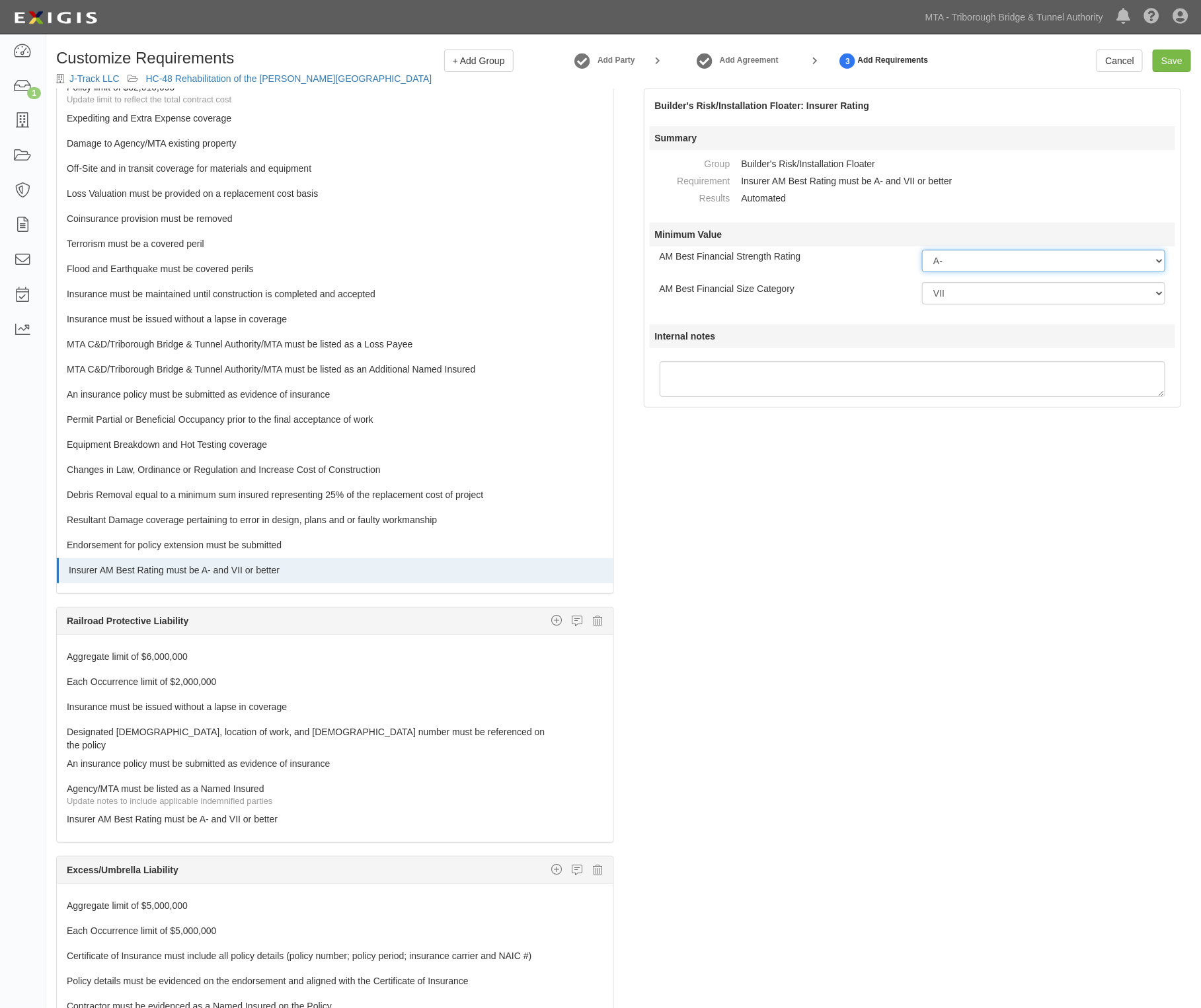
click at [993, 259] on select "-- Select Rating -- A++ A+ A A- B++ B+ B B- C++ C+ C C- D E F NR S" at bounding box center [1044, 261] width 243 height 22
select select "A"
click at [922, 250] on select "-- Select Rating -- A++ A+ A A- B++ B+ B B- C++ C+ C C- D E F NR S" at bounding box center [1044, 261] width 243 height 22
click at [976, 300] on select "-- Select Financial Size -- I II III IV V VI VII VIII IX X XI XII XIII XIV XV" at bounding box center [1044, 293] width 243 height 22
select select "VIII"
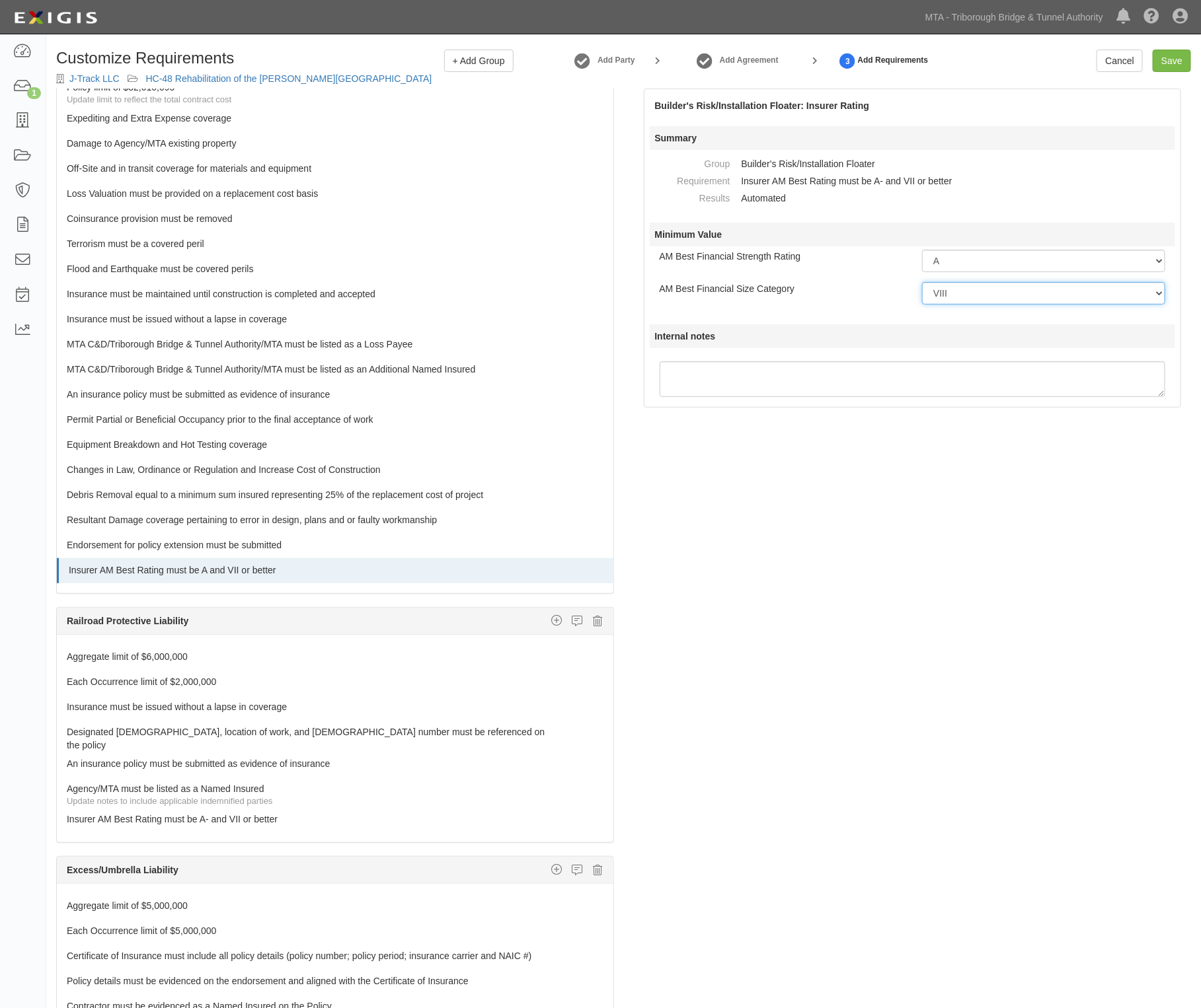
click at [922, 282] on select "-- Select Financial Size -- I II III IV V VI VII VIII IX X XI XII XIII XIV XV" at bounding box center [1044, 293] width 243 height 22
click at [816, 663] on div "The requirements in red require changes in order to save. General Liability Add…" at bounding box center [624, 577] width 1154 height 977
click at [593, 627] on icon at bounding box center [598, 621] width 9 height 12
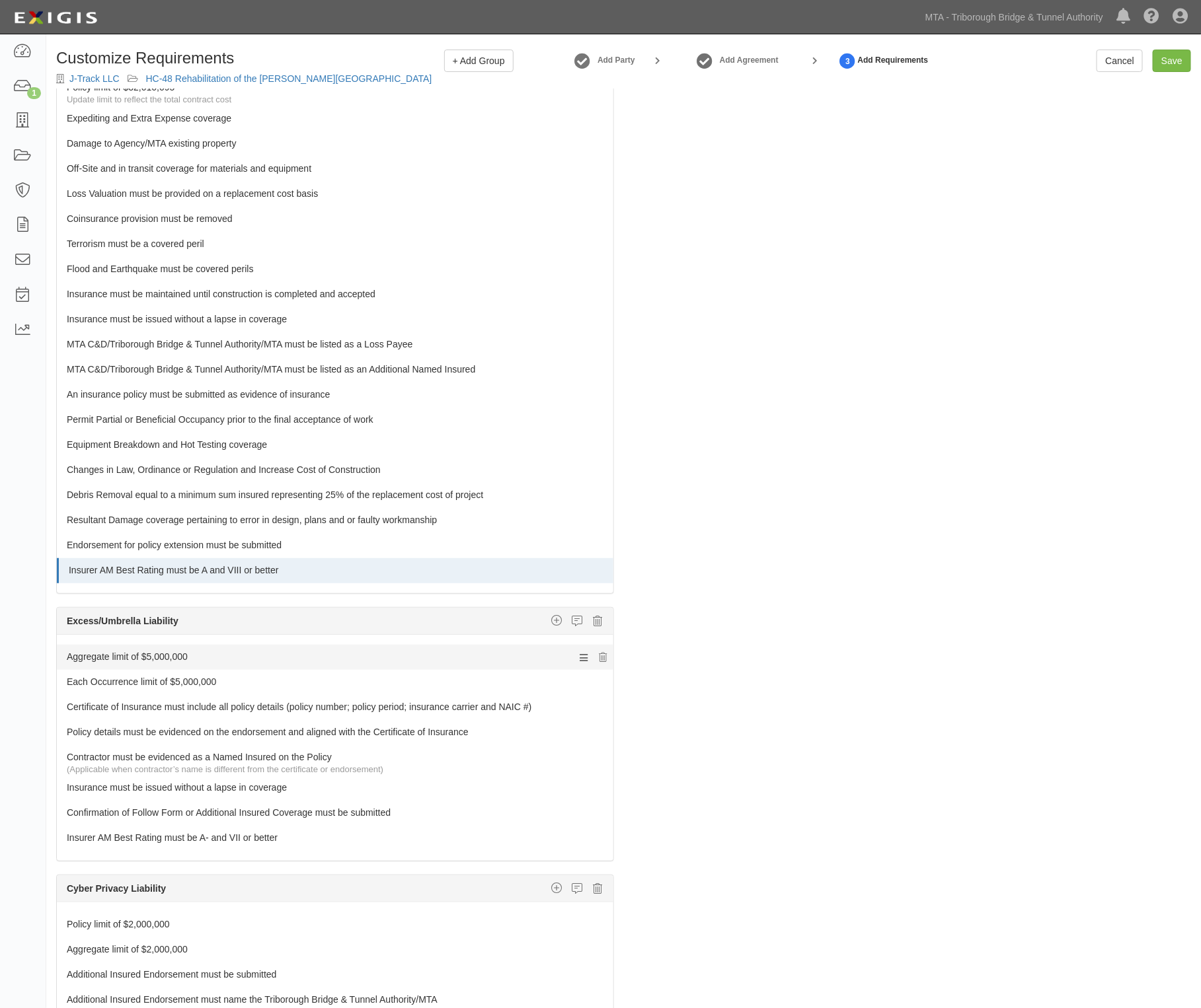
click at [124, 663] on link "Aggregate limit of $5,000,000" at bounding box center [310, 654] width 487 height 18
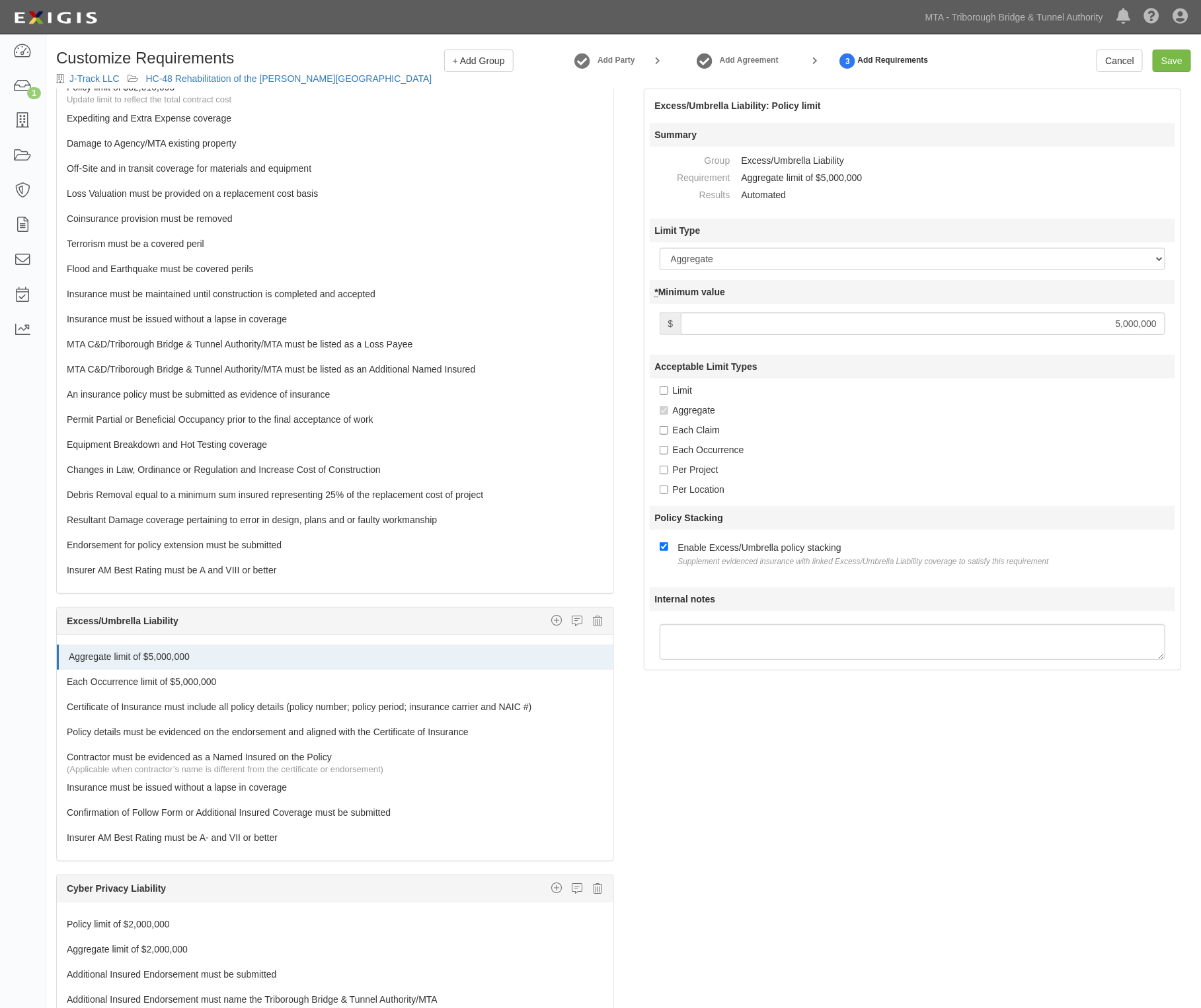
drag, startPoint x: 1110, startPoint y: 322, endPoint x: 1118, endPoint y: 327, distance: 9.4
click at [1118, 327] on input "5,000,000" at bounding box center [923, 323] width 485 height 22
type input "10,000,000"
click at [151, 689] on link "Each Occurrence limit of $5,000,000" at bounding box center [310, 679] width 487 height 18
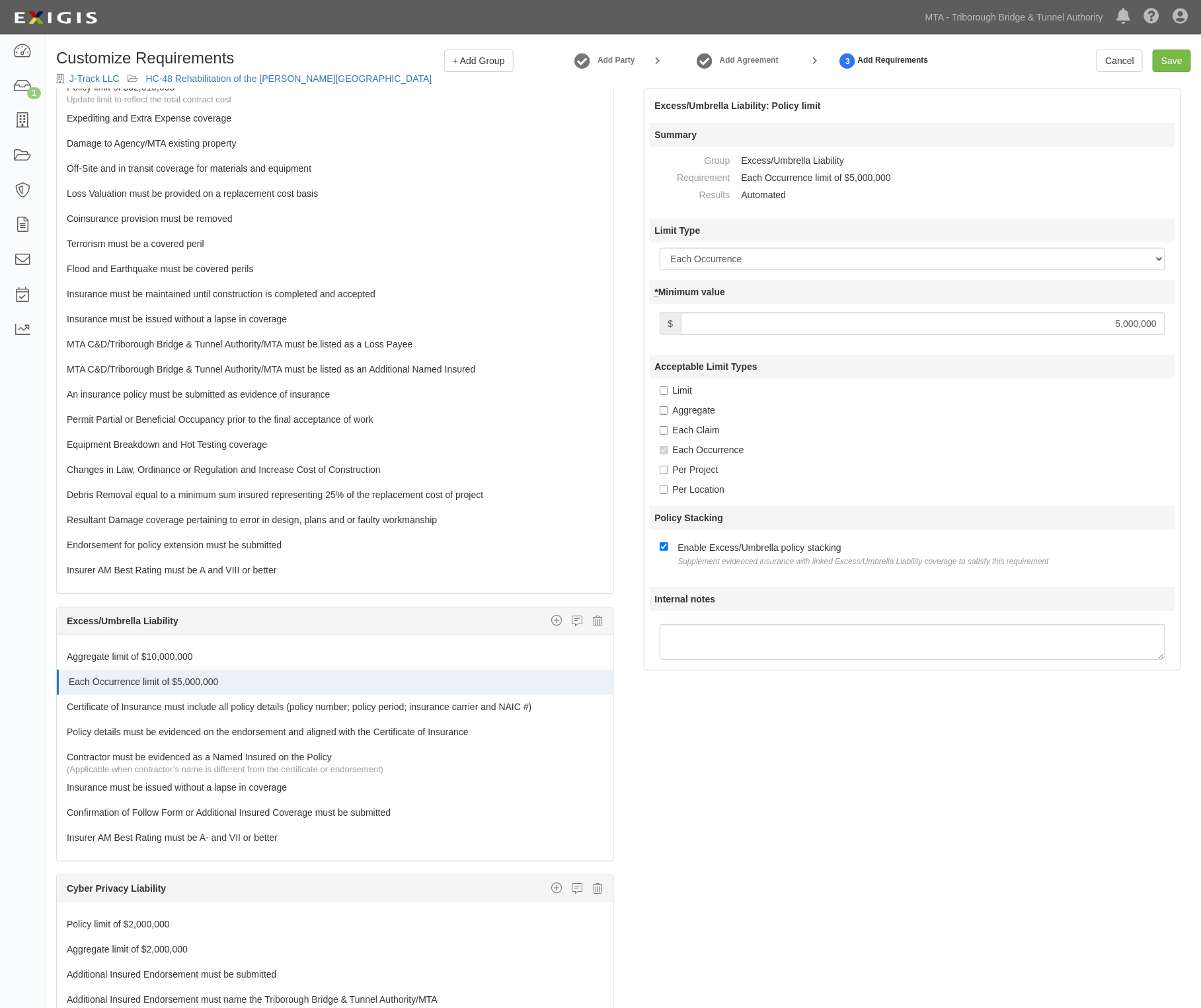
drag, startPoint x: 1110, startPoint y: 321, endPoint x: 1125, endPoint y: 326, distance: 15.8
click at [1125, 326] on input "5,000,000" at bounding box center [923, 323] width 485 height 22
click at [1114, 321] on input "5,000,000" at bounding box center [923, 323] width 485 height 22
click at [1118, 325] on input "5,000,000" at bounding box center [923, 323] width 485 height 22
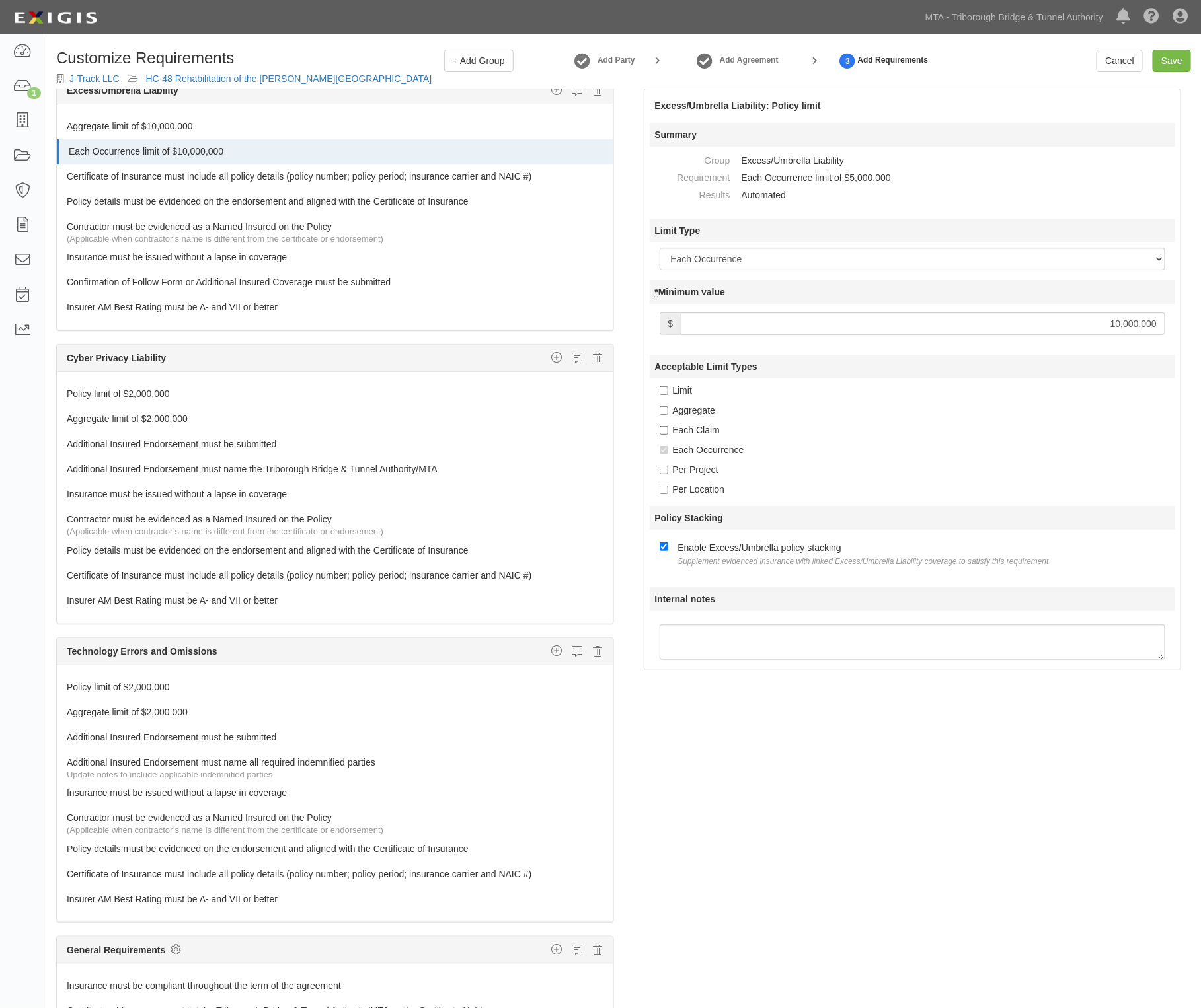
scroll to position [2229, 0]
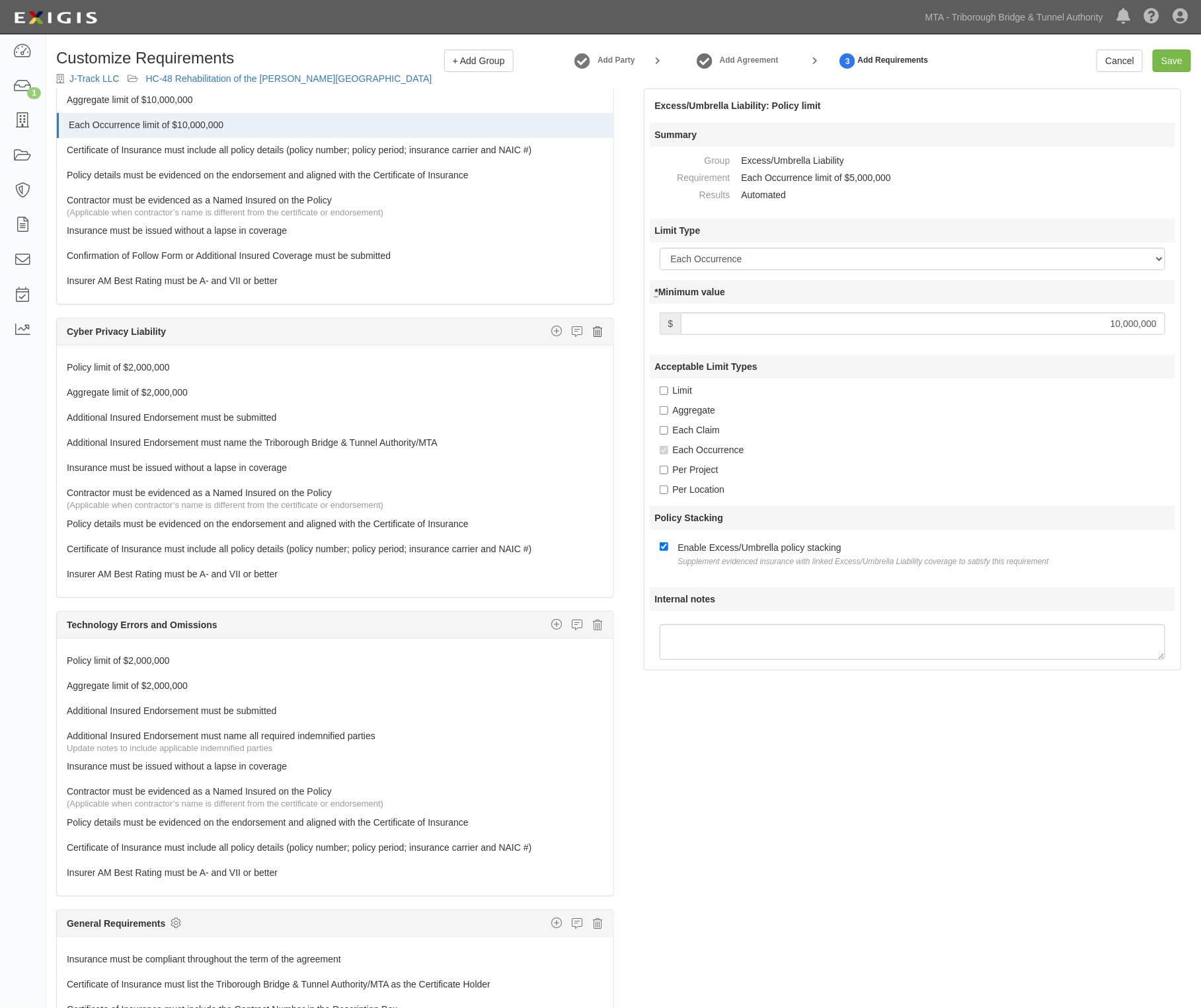
type input "10,000,000"
click at [593, 334] on icon at bounding box center [598, 332] width 9 height 12
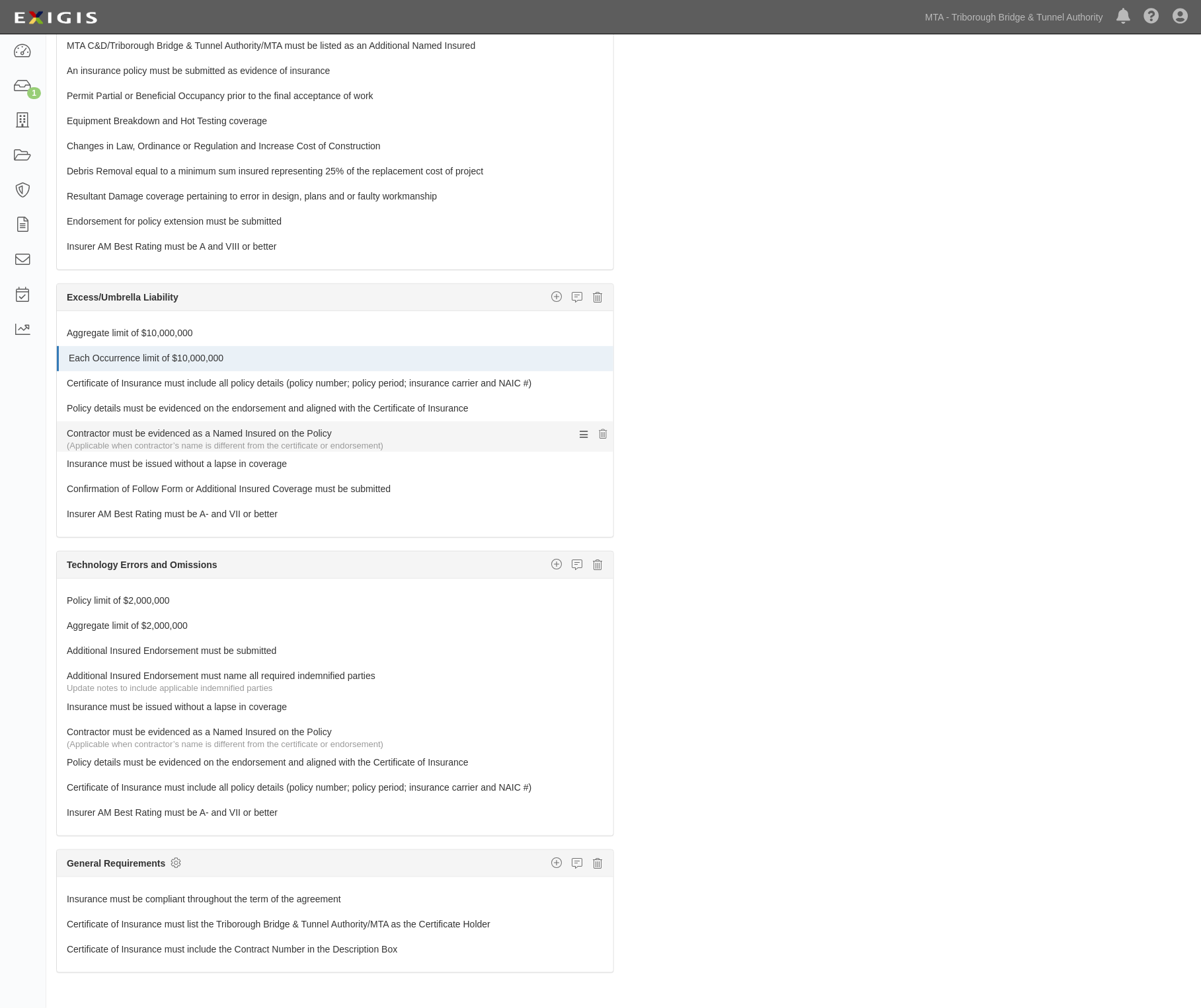
scroll to position [77, 0]
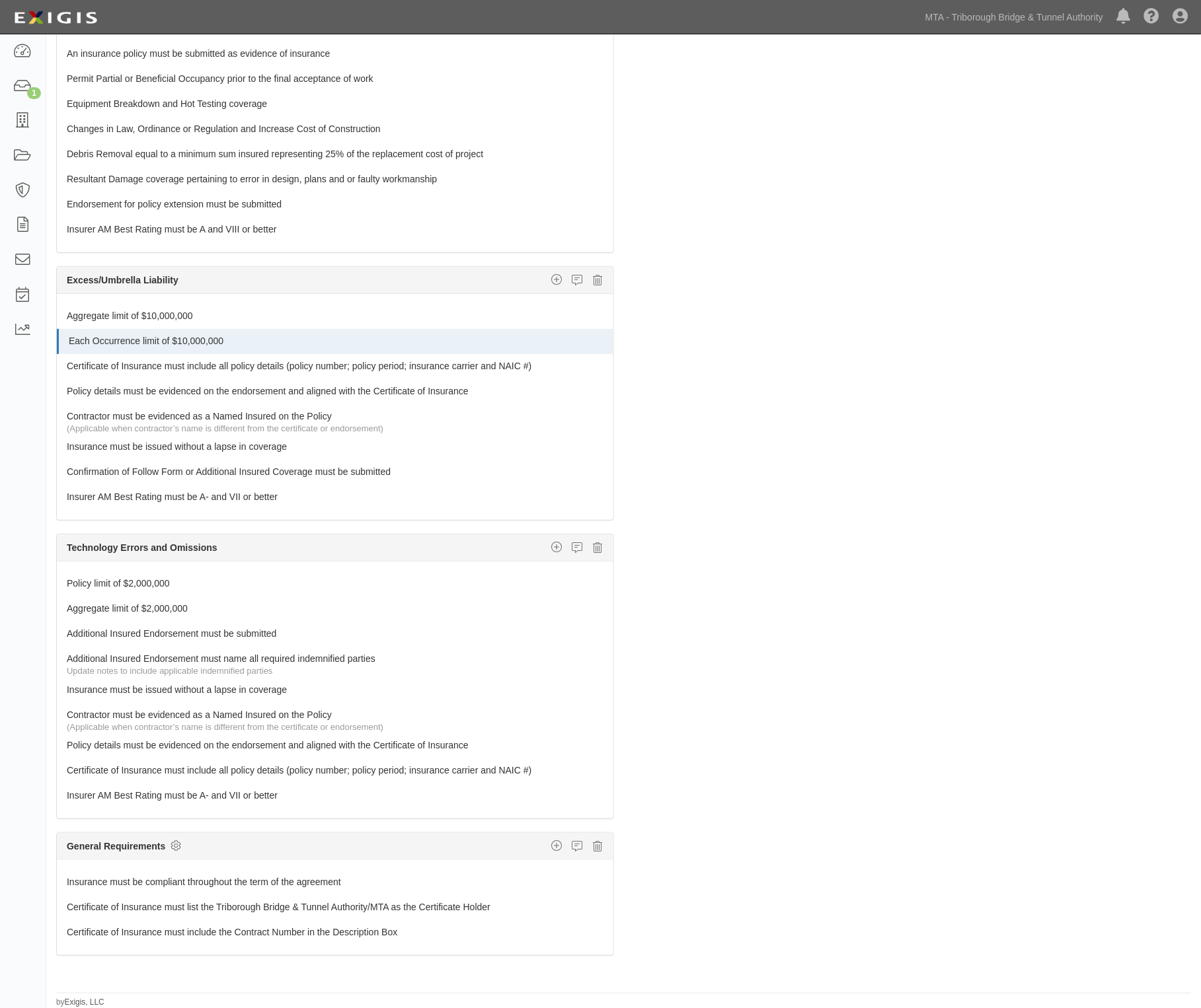
click at [785, 568] on div "The requirements in red require changes in order to save. General Liability Add…" at bounding box center [624, 500] width 1154 height 977
click at [732, 88] on div "The requirements in red require changes in order to save. General Liability Add…" at bounding box center [624, 500] width 1154 height 977
click at [573, 543] on icon at bounding box center [578, 548] width 11 height 12
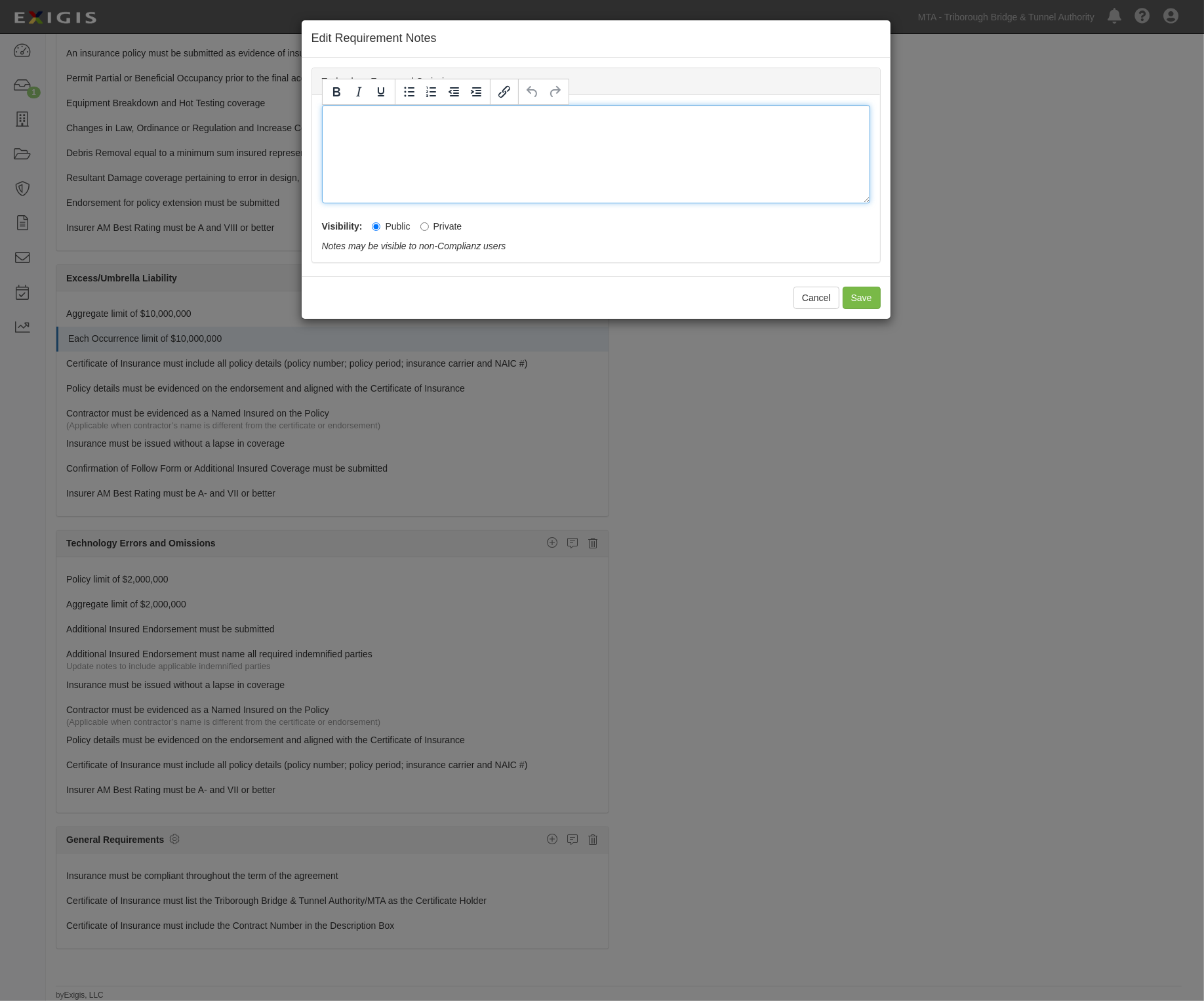
click at [351, 126] on div at bounding box center [596, 154] width 549 height 99
click at [425, 230] on input "Private" at bounding box center [424, 226] width 8 height 8
radio input "true"
click at [329, 115] on div "height vehicle detection system" at bounding box center [596, 154] width 549 height 99
click at [474, 114] on div "Height vehicle detection system" at bounding box center [596, 154] width 549 height 99
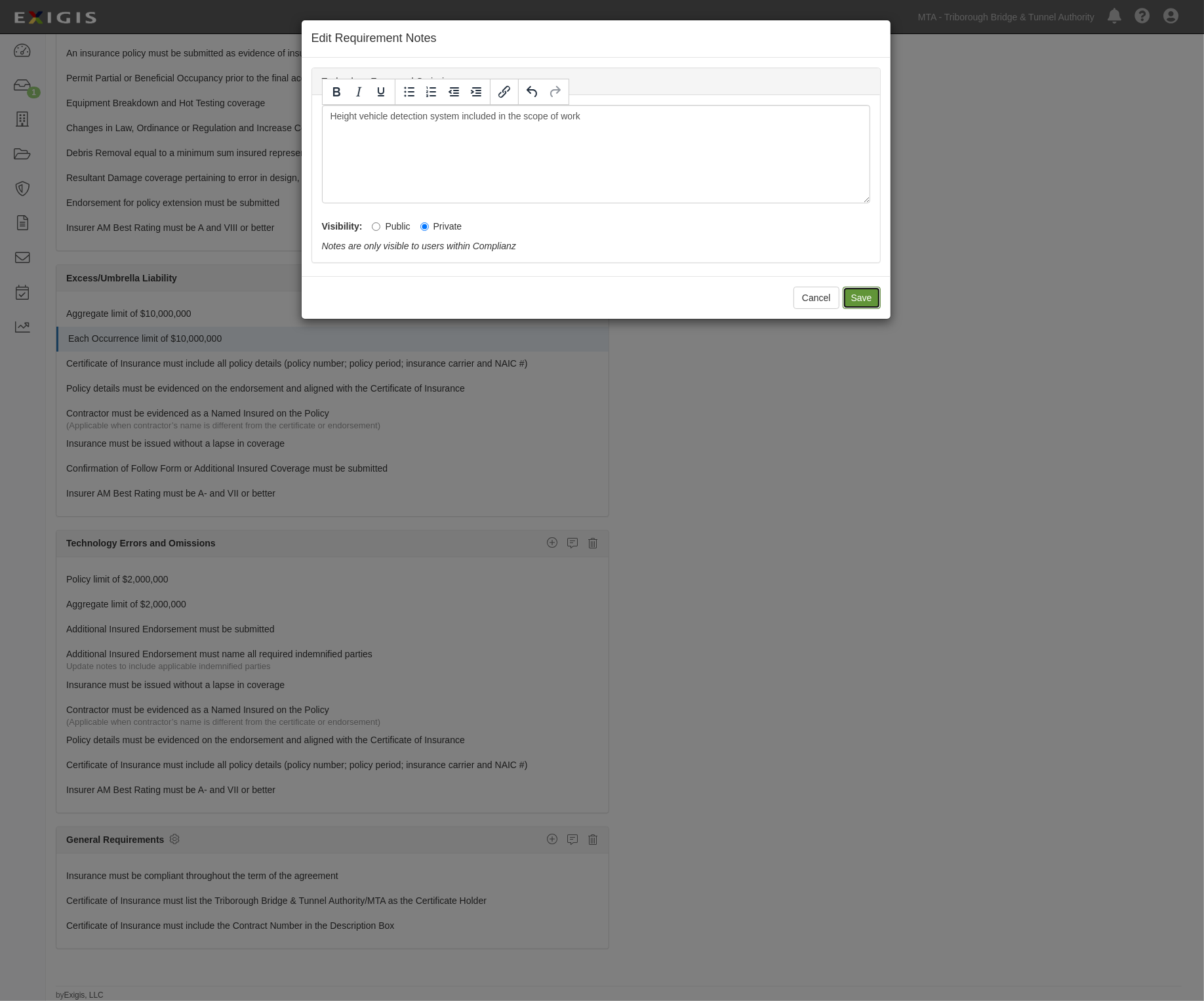
click at [866, 294] on button "Save" at bounding box center [862, 297] width 38 height 22
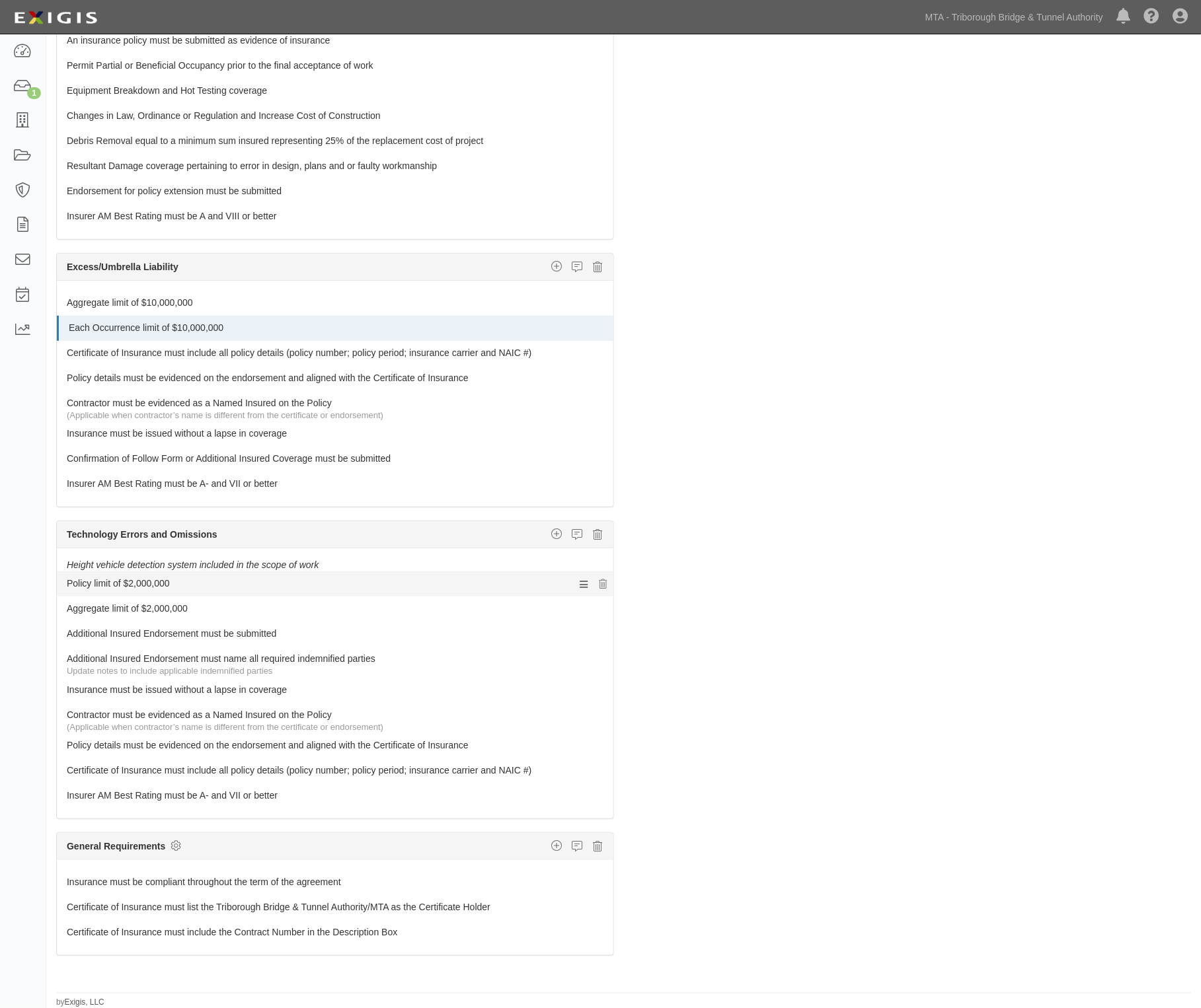
scroll to position [1956, 0]
drag, startPoint x: 936, startPoint y: 478, endPoint x: 914, endPoint y: 462, distance: 27.2
click at [936, 478] on div "The requirements in red require changes in order to save. General Liability Add…" at bounding box center [624, 500] width 1154 height 977
click at [173, 844] on icon at bounding box center [176, 846] width 11 height 12
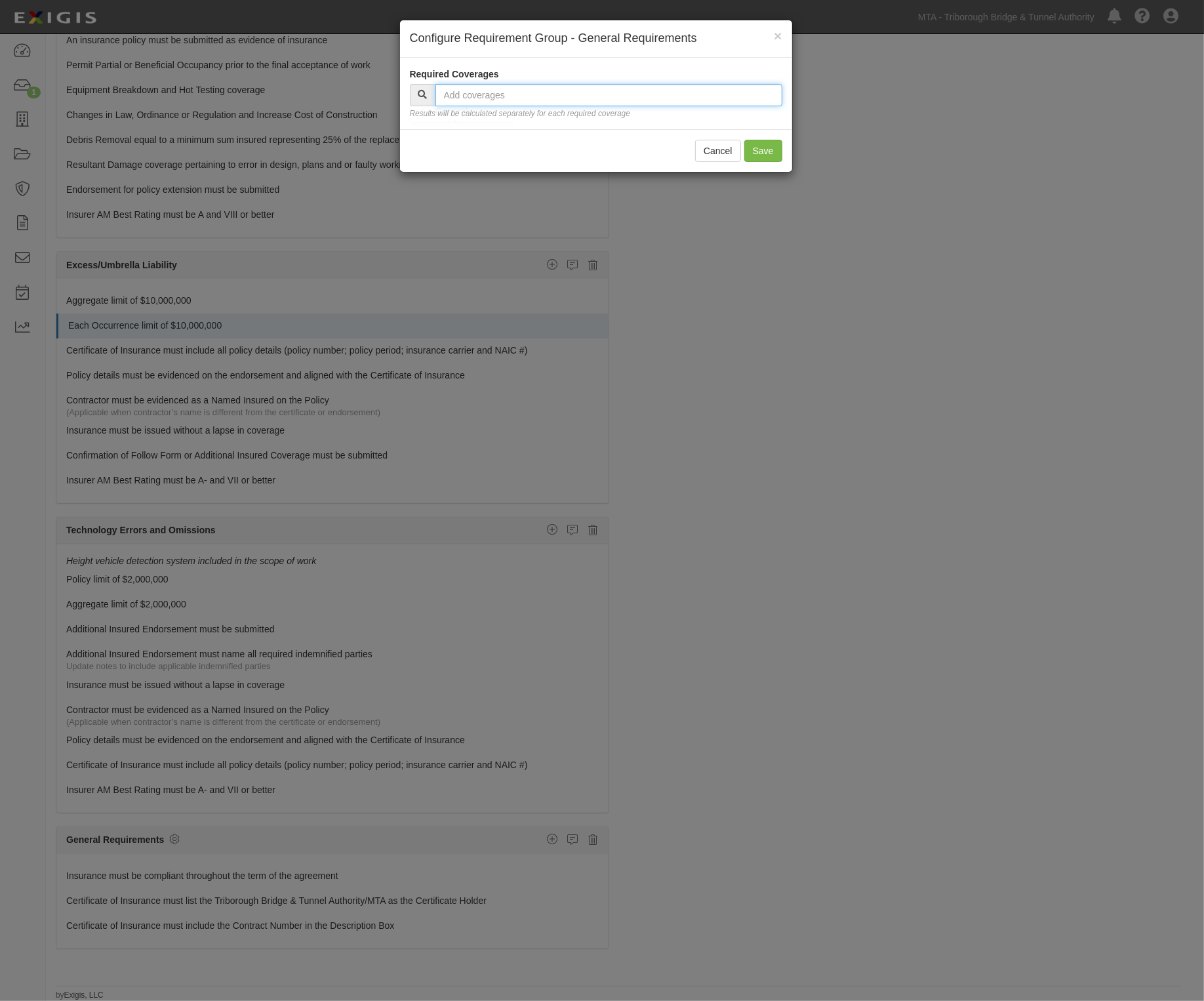
click at [634, 100] on input "text" at bounding box center [608, 95] width 347 height 22
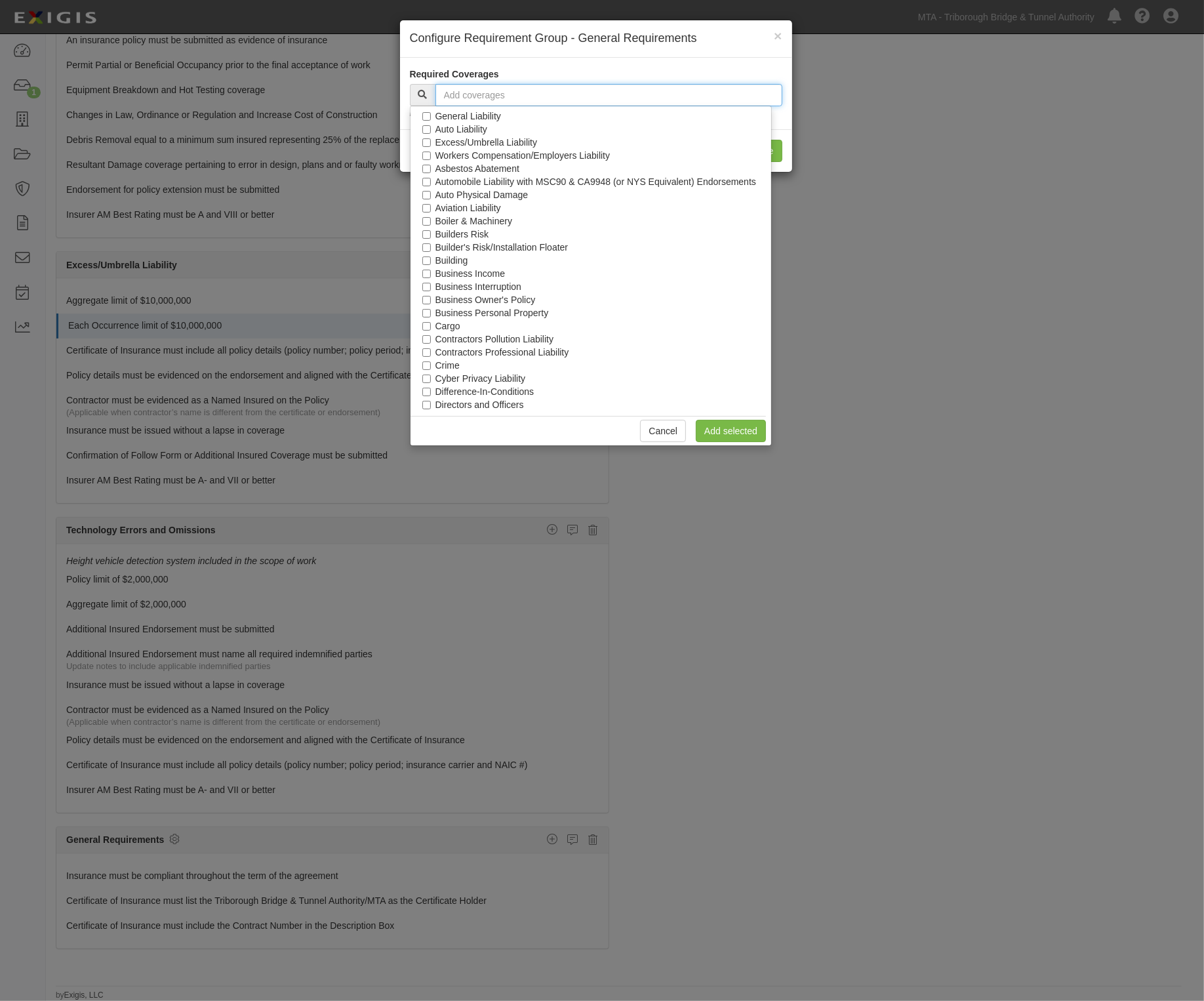
click at [634, 100] on input "text" at bounding box center [608, 95] width 347 height 22
click at [677, 430] on link "Cancel" at bounding box center [663, 430] width 46 height 22
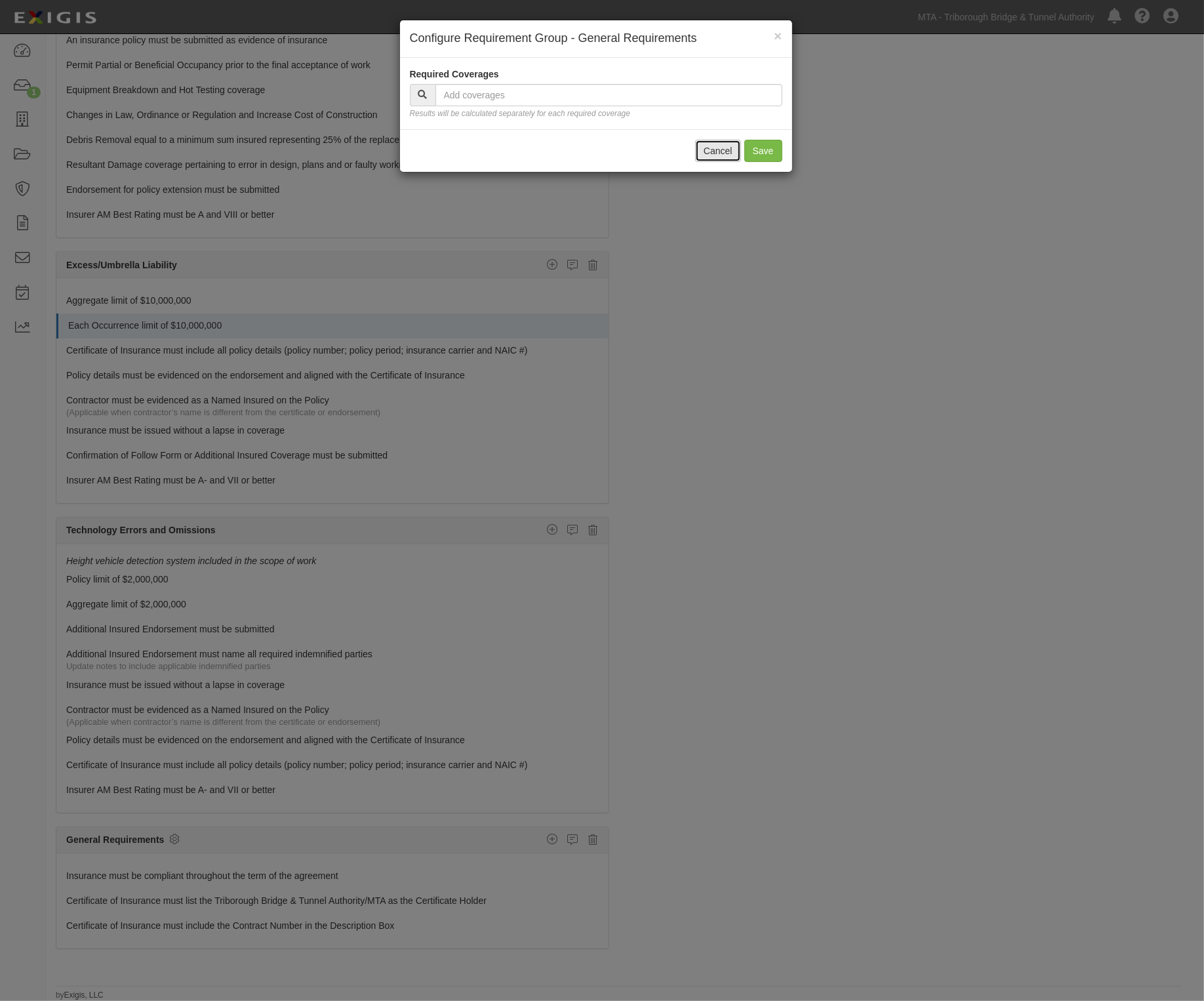
click at [709, 148] on button "Cancel" at bounding box center [718, 150] width 46 height 22
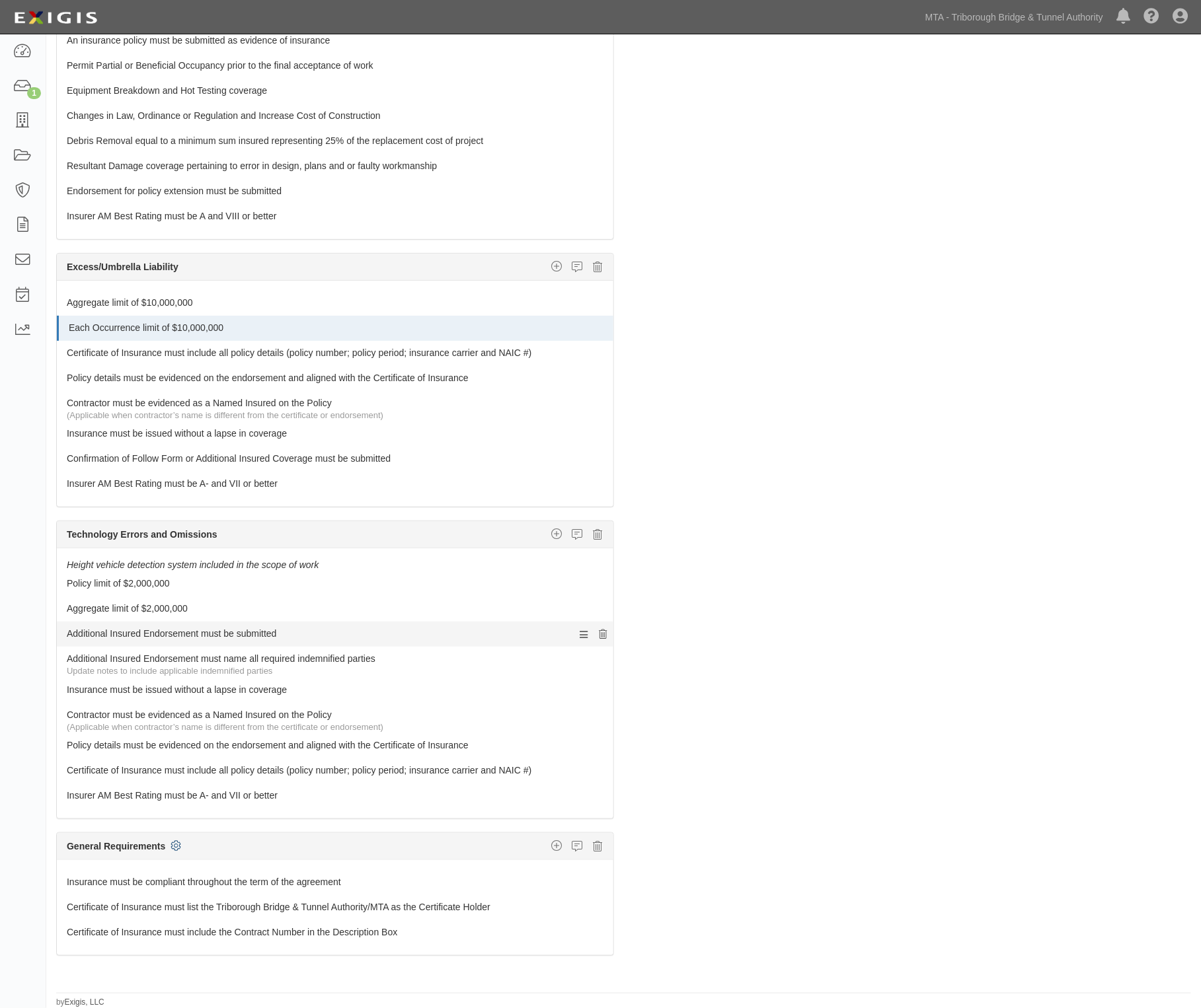
click at [599, 632] on icon at bounding box center [603, 635] width 8 height 9
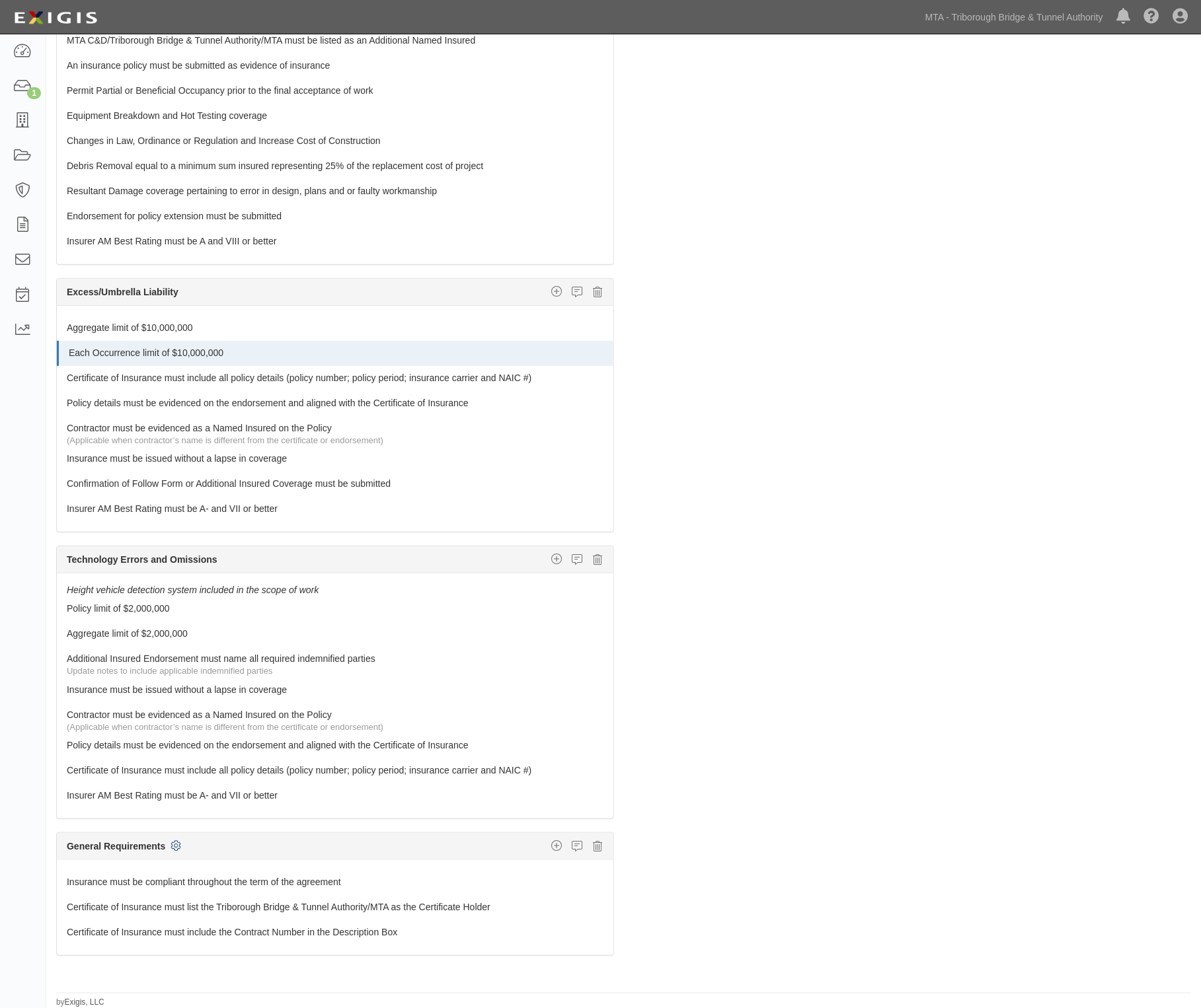
scroll to position [1932, 0]
click at [599, 656] on icon at bounding box center [603, 660] width 8 height 9
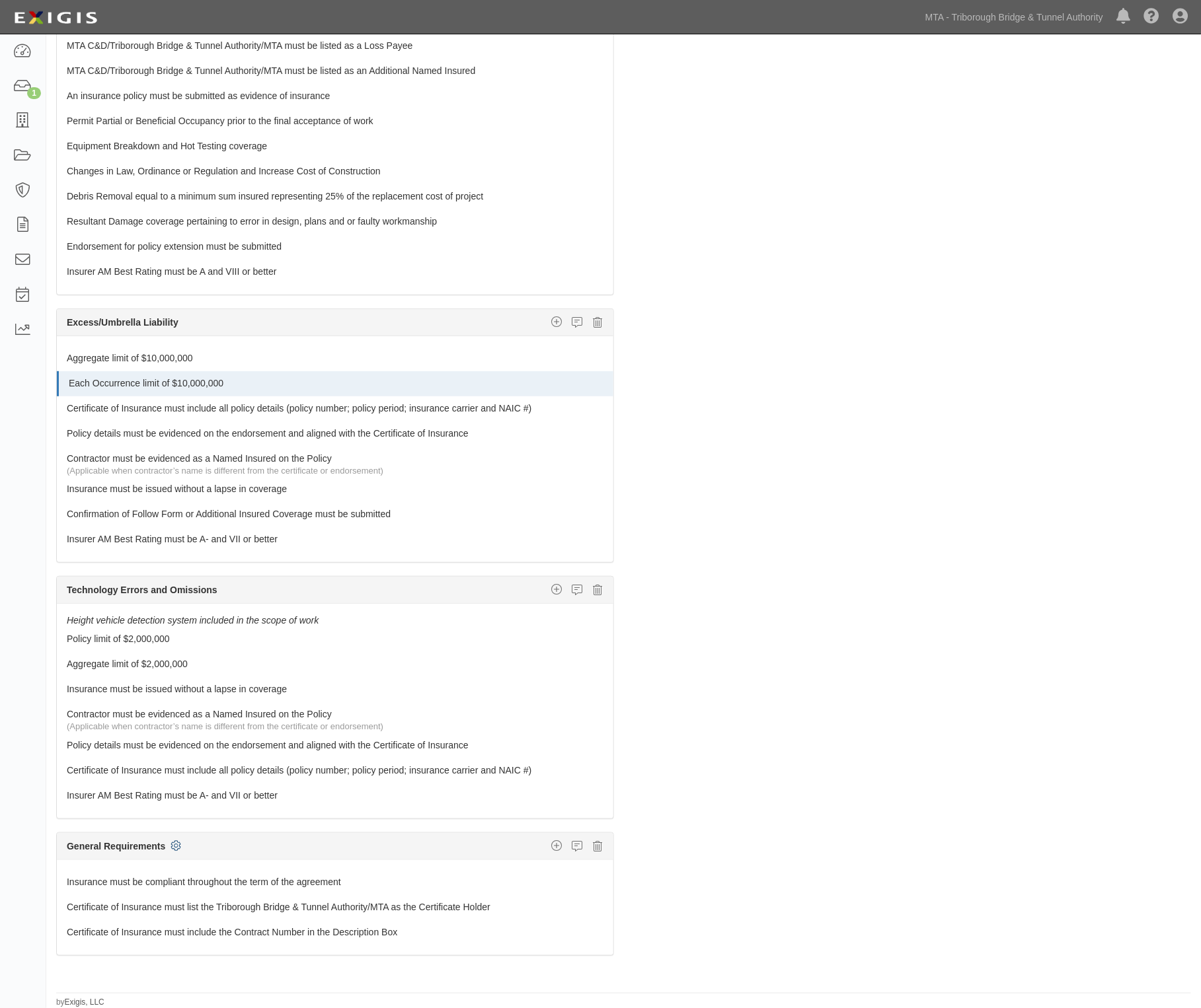
scroll to position [1901, 0]
click at [225, 533] on link "Insurer AM Best Rating must be A- and VII or better" at bounding box center [310, 536] width 487 height 18
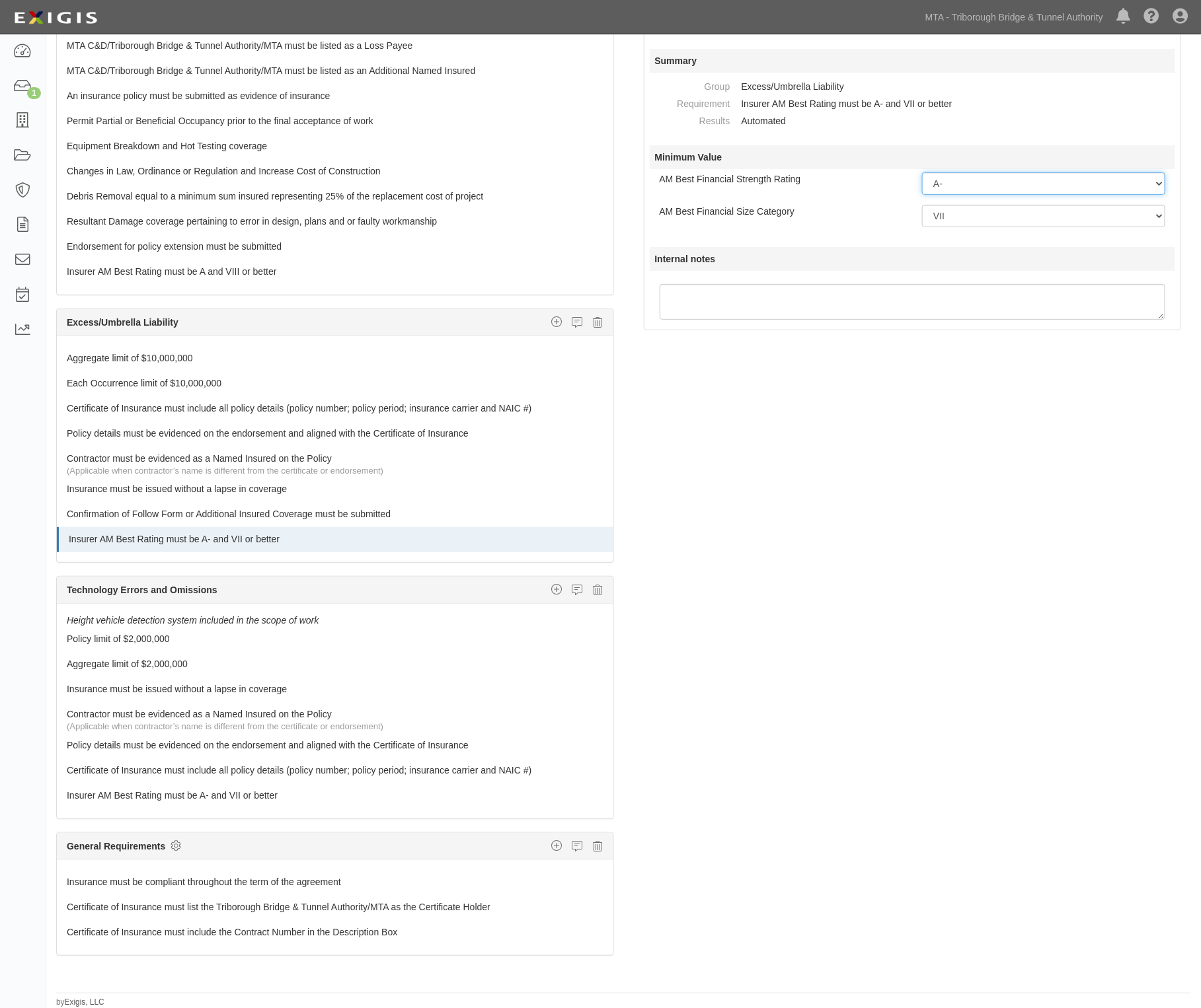
click at [990, 186] on select "-- Select Rating -- A++ A+ A A- B++ B+ B B- C++ C+ C C- D E F NR S" at bounding box center [1044, 183] width 243 height 22
select select "A"
click at [922, 173] on select "-- Select Rating -- A++ A+ A A- B++ B+ B B- C++ C+ C C- D E F NR S" at bounding box center [1044, 183] width 243 height 22
click at [978, 220] on select "-- Select Financial Size -- I II III IV V VI VII VIII IX X XI XII XIII XIV XV" at bounding box center [1044, 216] width 243 height 22
select select "VIII"
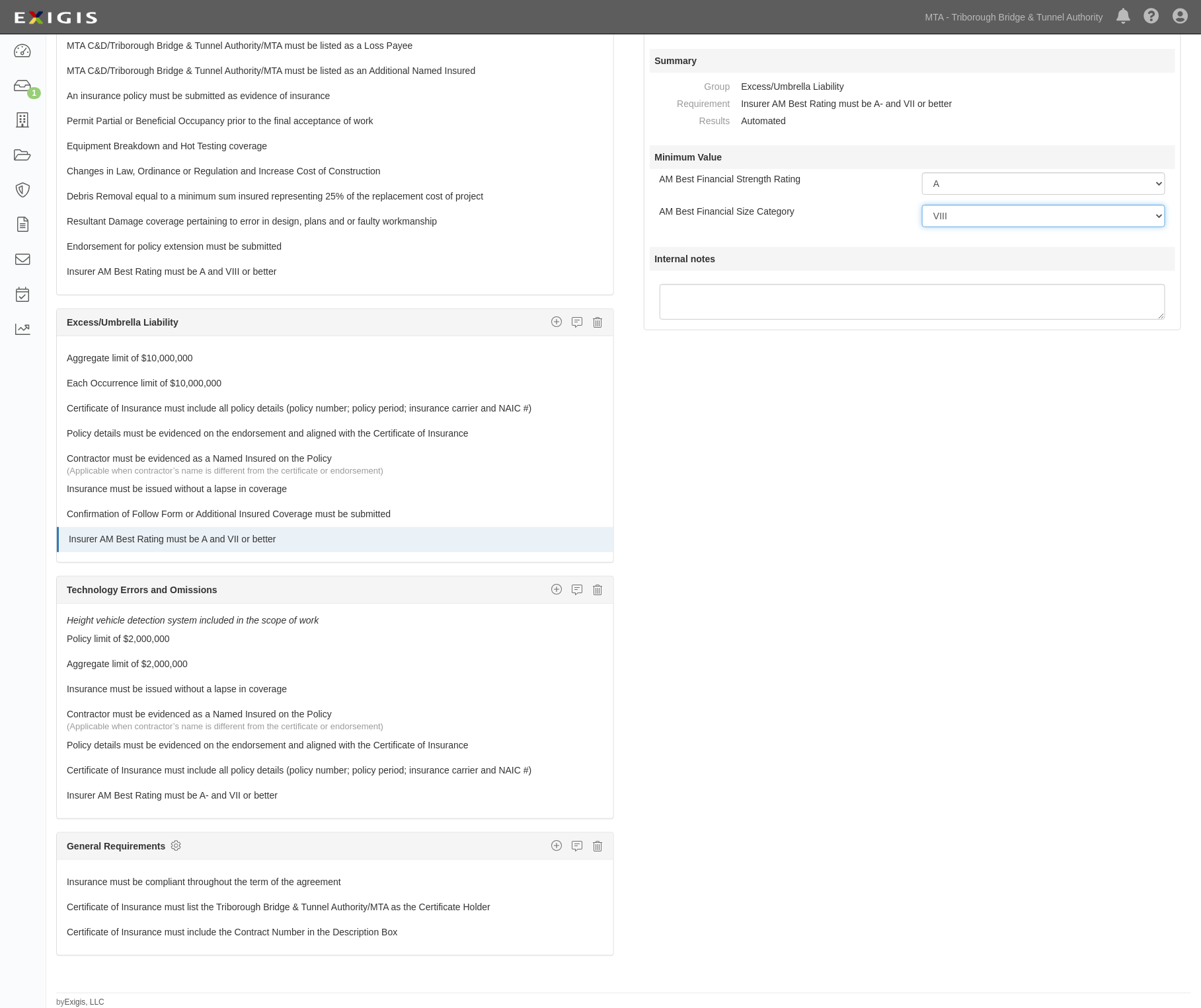
click at [922, 205] on select "-- Select Financial Size -- I II III IV V VI VII VIII IX X XI XII XIII XIV XV" at bounding box center [1044, 216] width 243 height 22
click at [242, 794] on link "Insurer AM Best Rating must be A- and VII or better" at bounding box center [310, 792] width 487 height 18
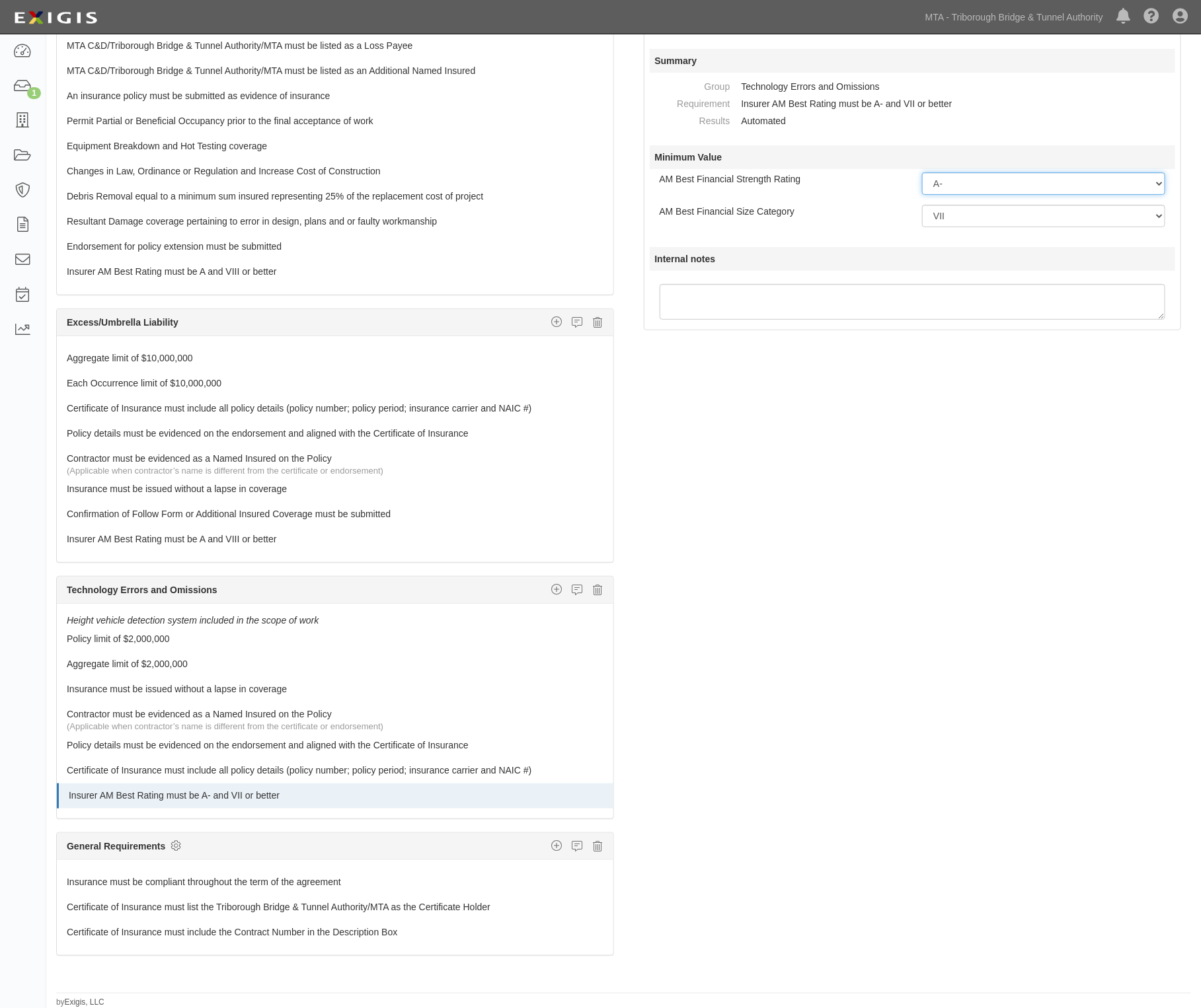
drag, startPoint x: 962, startPoint y: 206, endPoint x: 949, endPoint y: 186, distance: 23.9
click at [949, 186] on select "-- Select Rating -- A++ A+ A A- B++ B+ B B- C++ C+ C C- D E F NR S" at bounding box center [1044, 183] width 243 height 22
select select "A"
click at [922, 173] on select "-- Select Rating -- A++ A+ A A- B++ B+ B B- C++ C+ C C- D E F NR S" at bounding box center [1044, 183] width 243 height 22
click at [960, 218] on select "-- Select Financial Size -- I II III IV V VI VII VIII IX X XI XII XIII XIV XV" at bounding box center [1044, 216] width 243 height 22
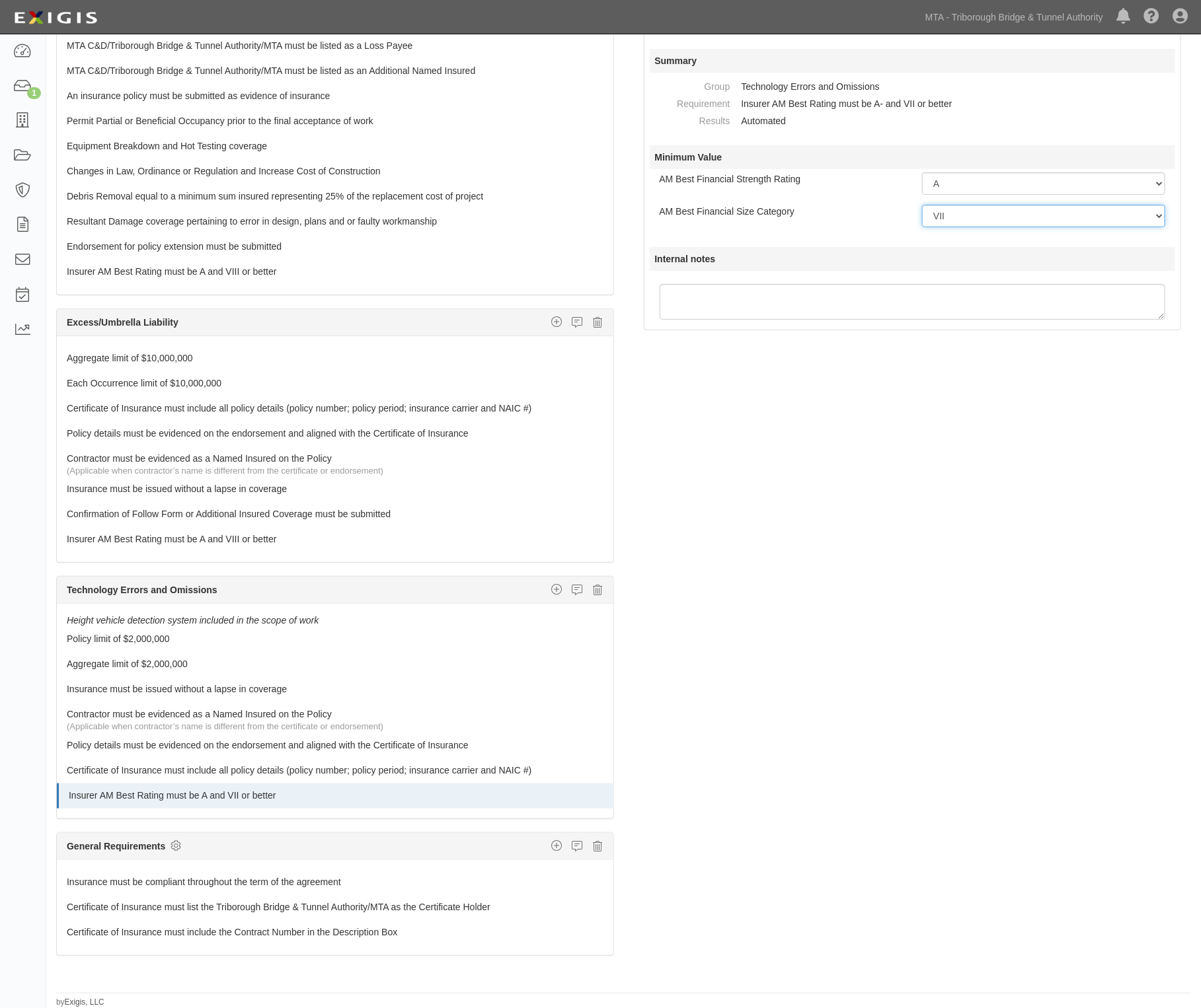
select select "VIII"
click at [922, 205] on select "-- Select Financial Size -- I II III IV V VI VII VIII IX X XI XII XIII XIV XV" at bounding box center [1044, 216] width 243 height 22
click at [810, 654] on div "The requirements in red require changes in order to save. General Liability Add…" at bounding box center [624, 500] width 1154 height 977
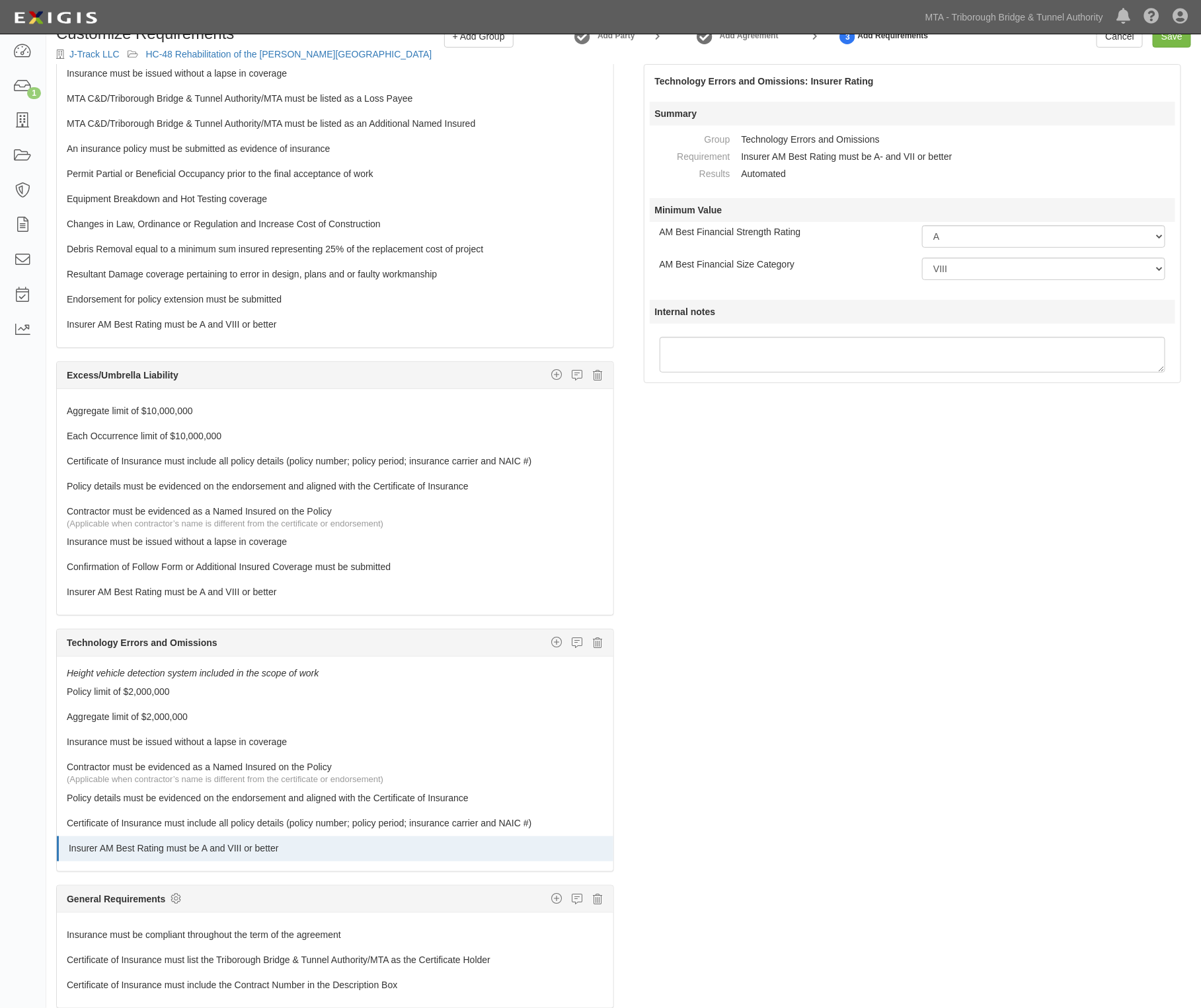
scroll to position [0, 0]
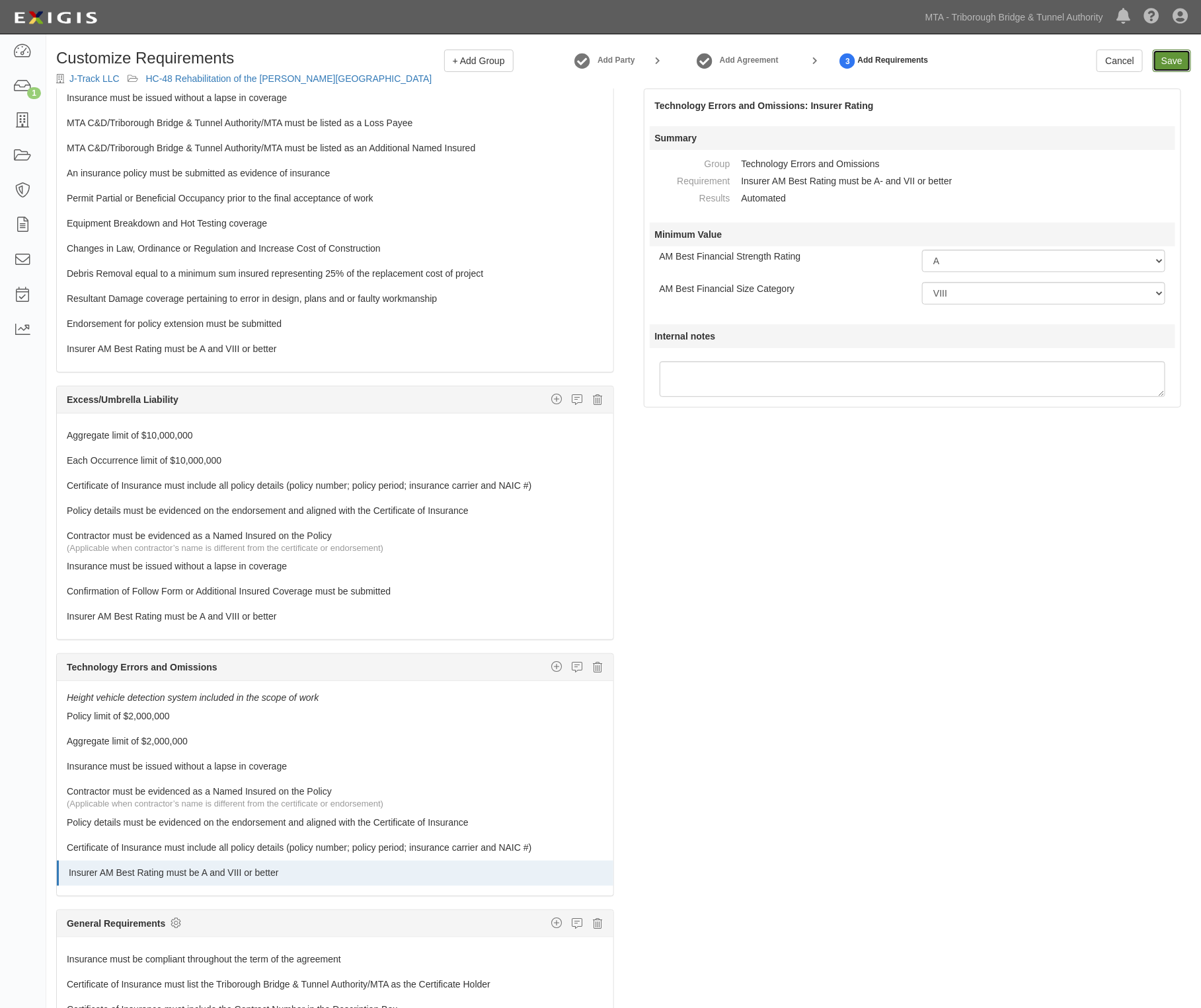
click at [1167, 63] on input "Save" at bounding box center [1172, 60] width 38 height 22
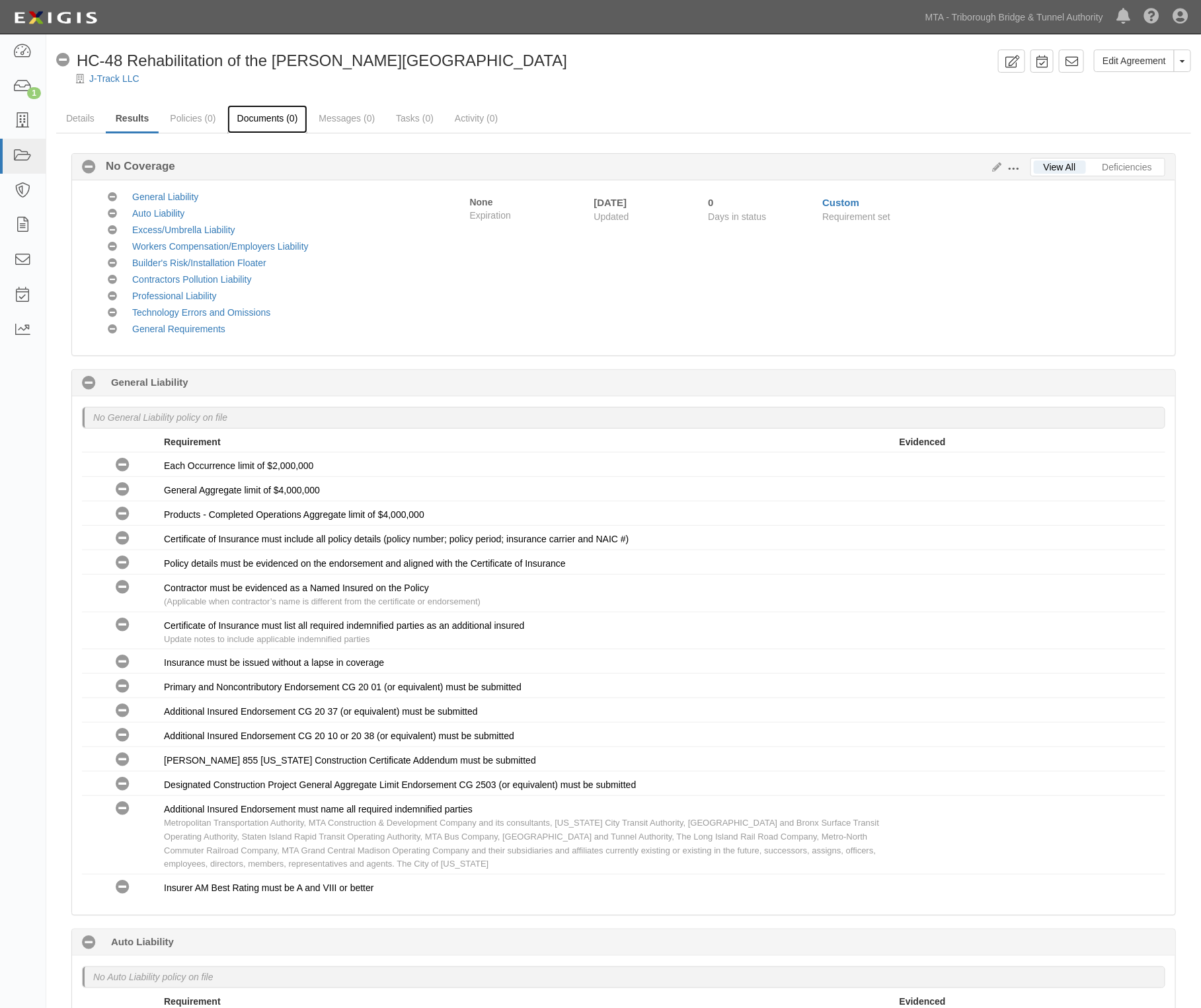
click at [255, 118] on link "Documents (0)" at bounding box center [267, 118] width 80 height 28
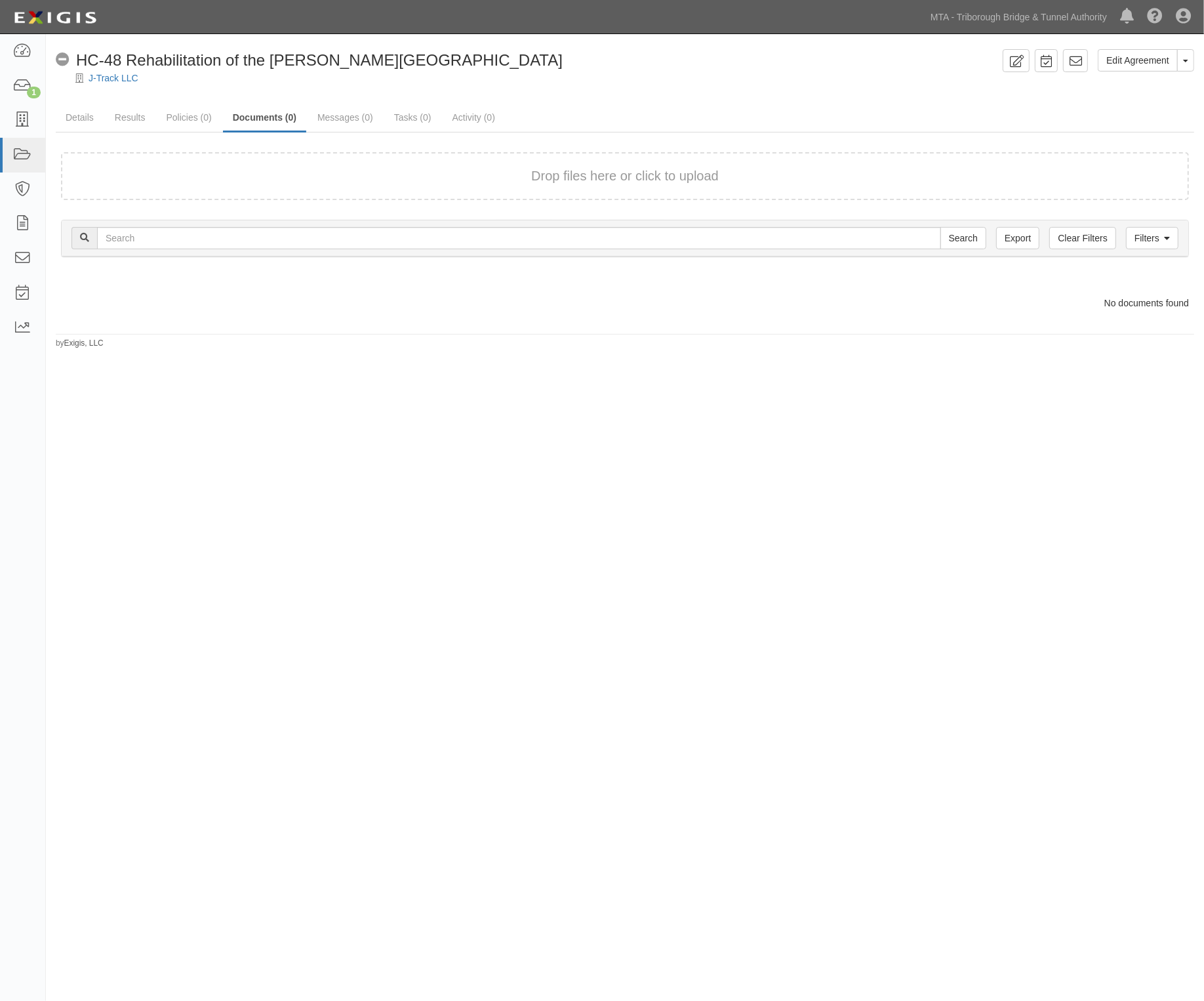
click at [809, 597] on div "Edit Agreement Toggle Agreement Dropdown View Audit Trail Archive Agreement Sen…" at bounding box center [602, 489] width 1204 height 901
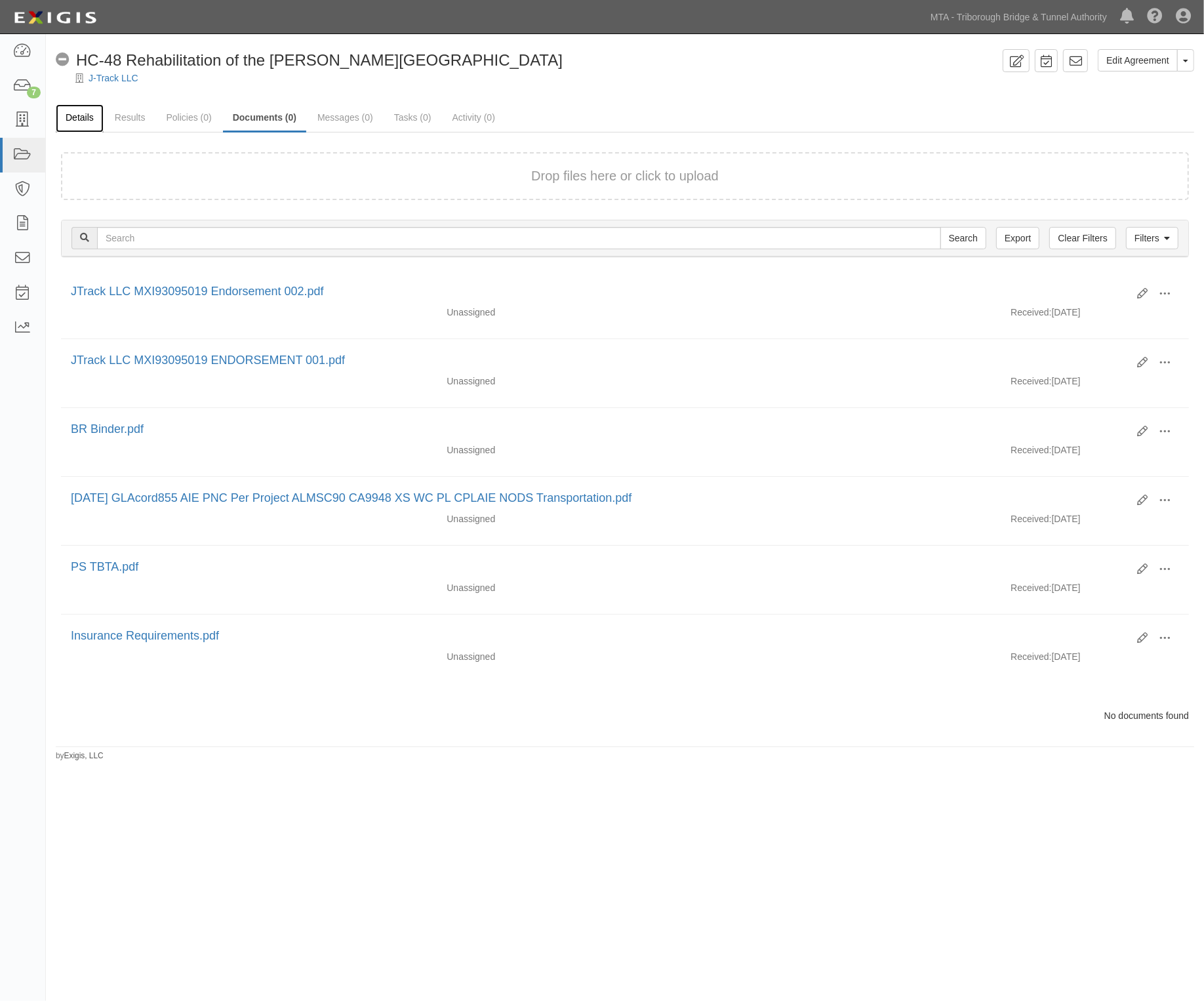
click at [72, 114] on link "Details" at bounding box center [79, 118] width 48 height 28
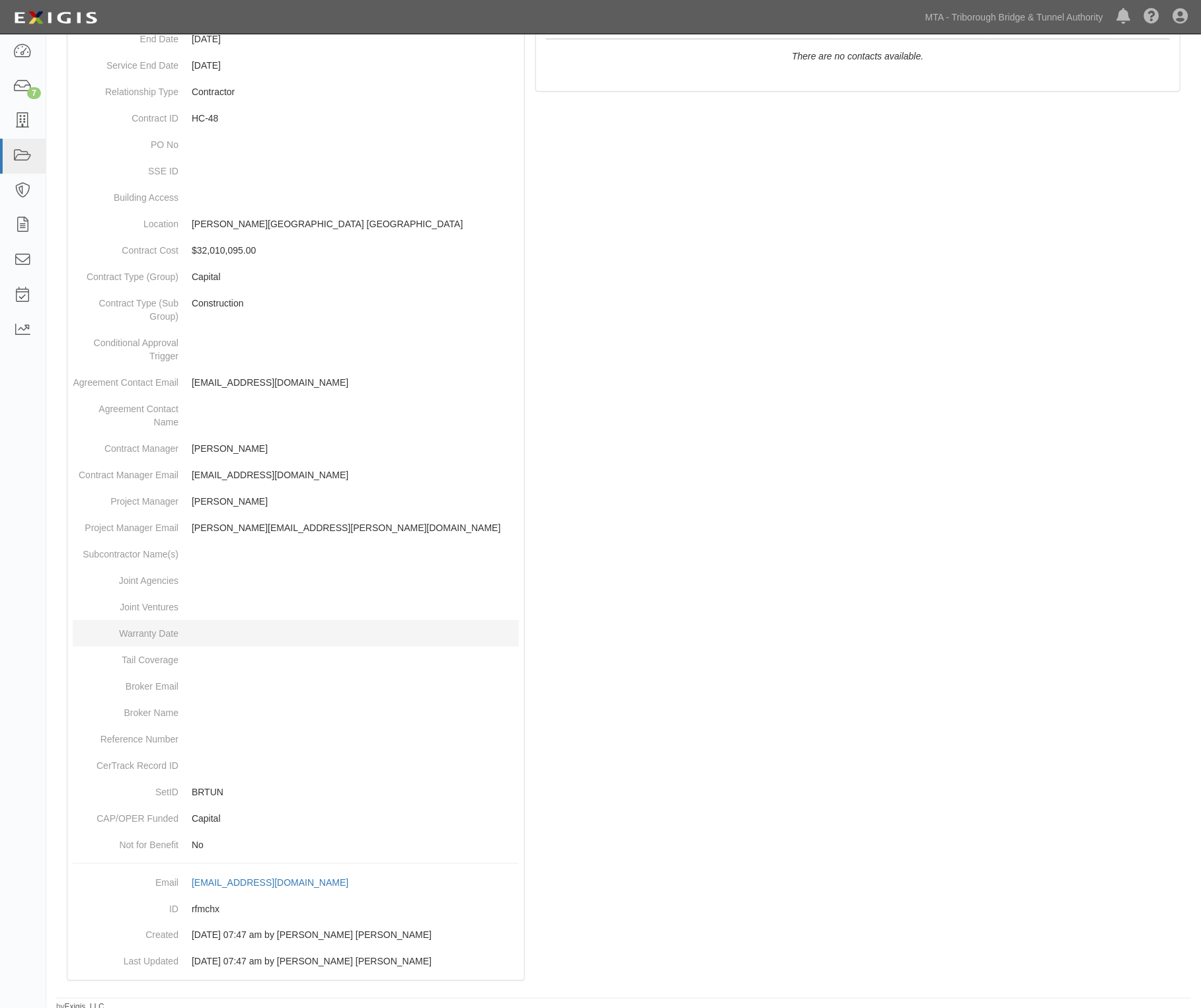
scroll to position [272, 0]
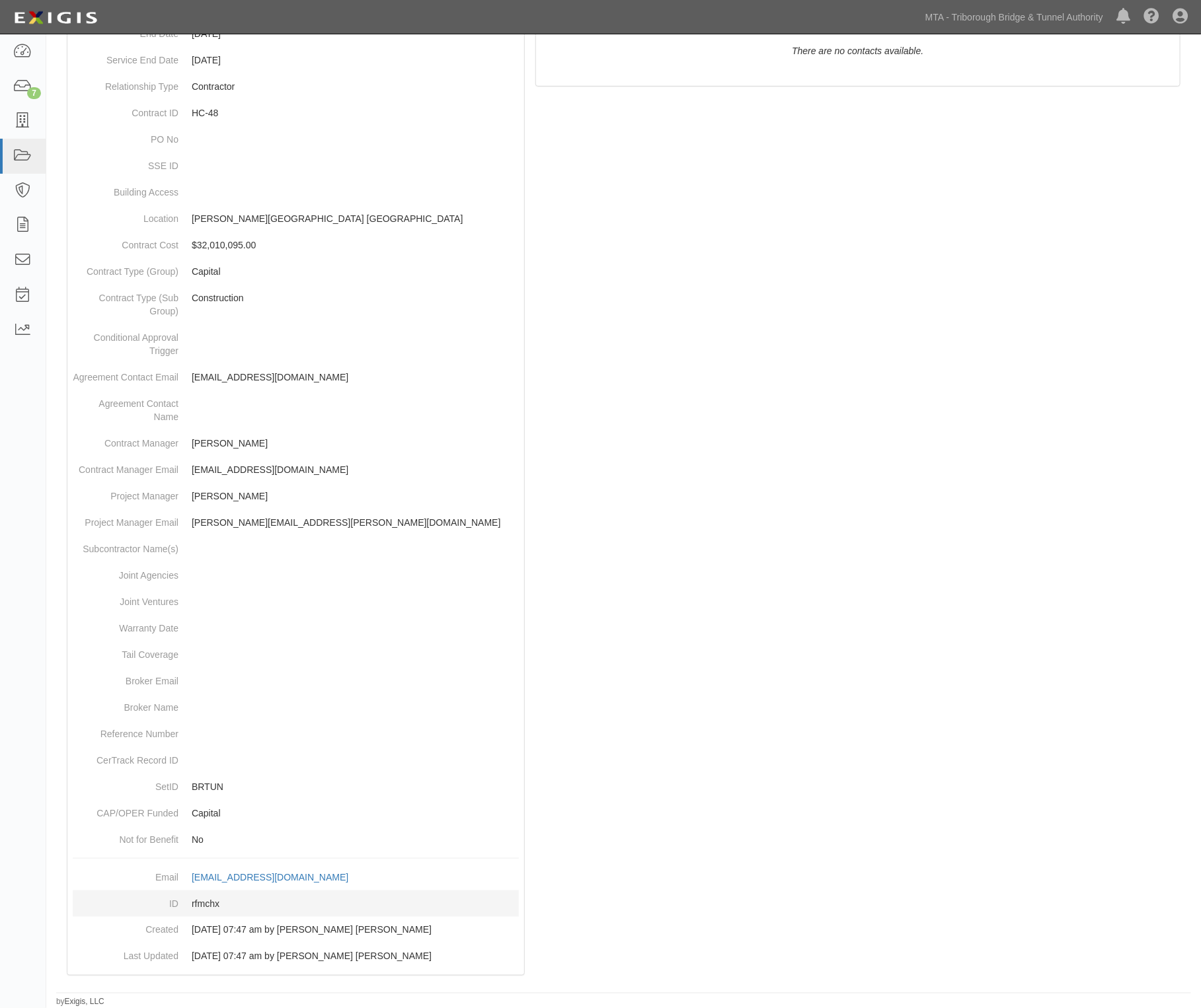
click at [236, 896] on dd "rfmchx" at bounding box center [295, 903] width 446 height 27
drag, startPoint x: 226, startPoint y: 912, endPoint x: 188, endPoint y: 909, distance: 38.1
click at [188, 909] on dd "rfmchx" at bounding box center [295, 903] width 446 height 27
copy dd "rfmchx"
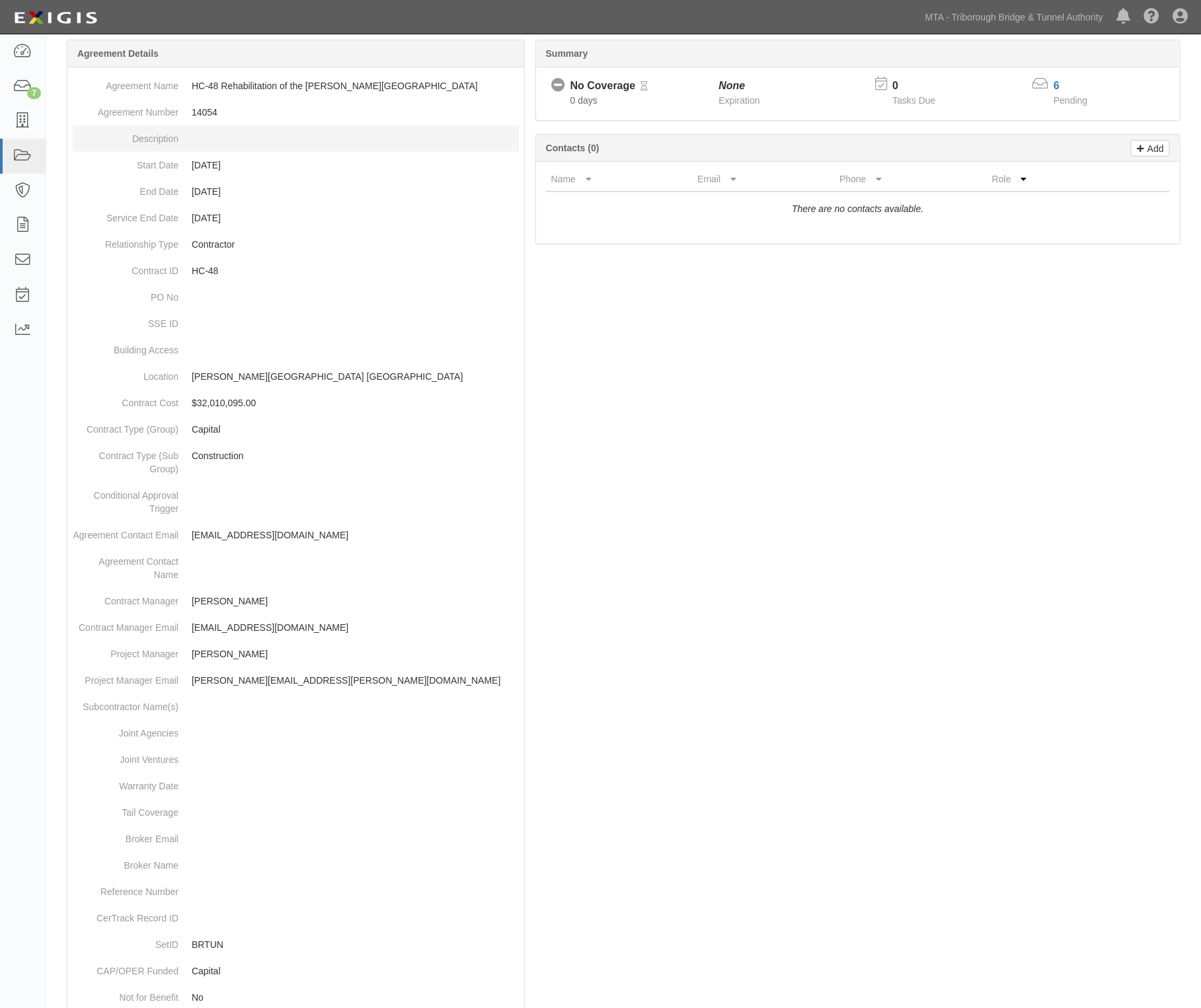
scroll to position [0, 0]
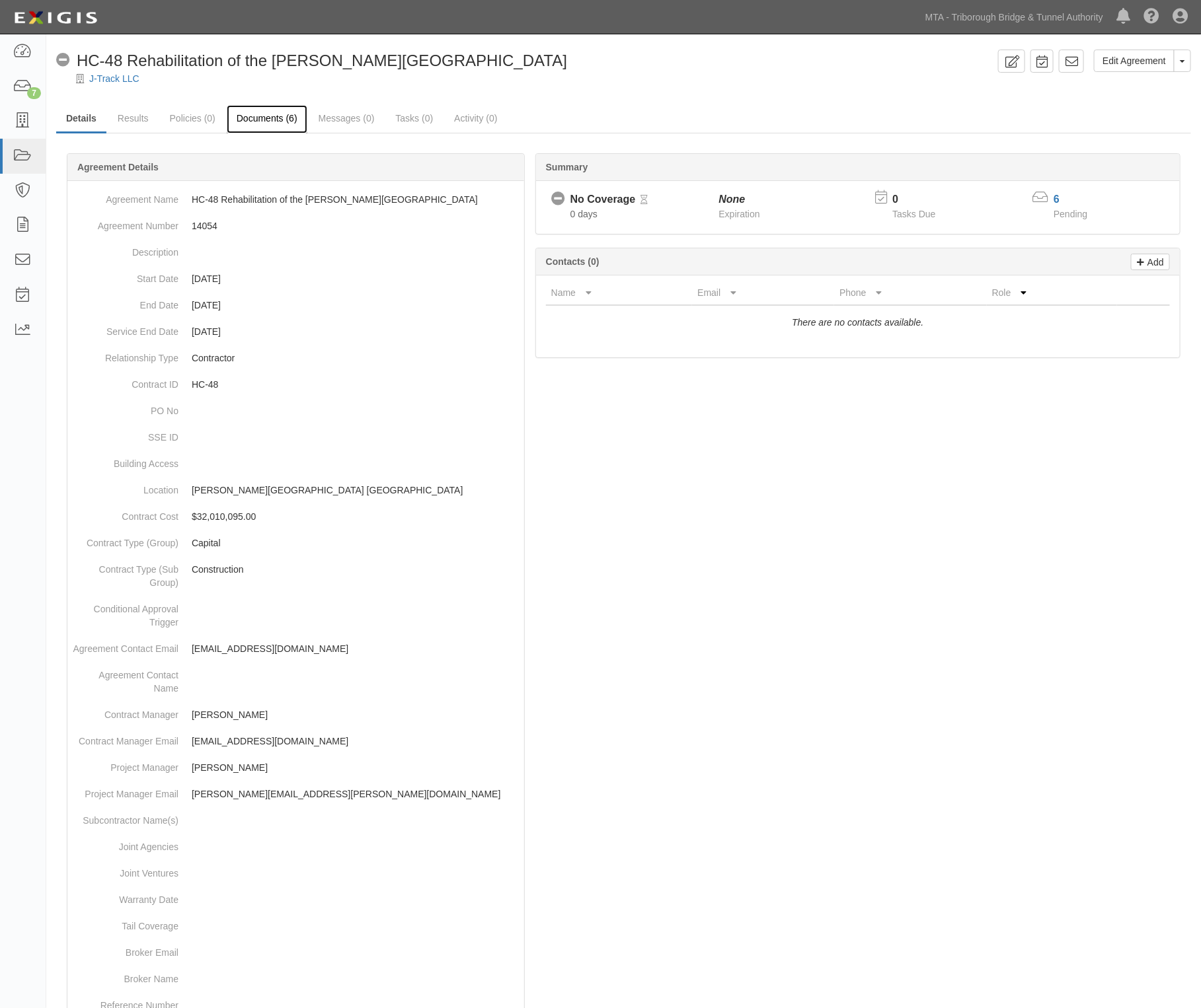
click at [246, 119] on link "Documents (6)" at bounding box center [266, 118] width 80 height 28
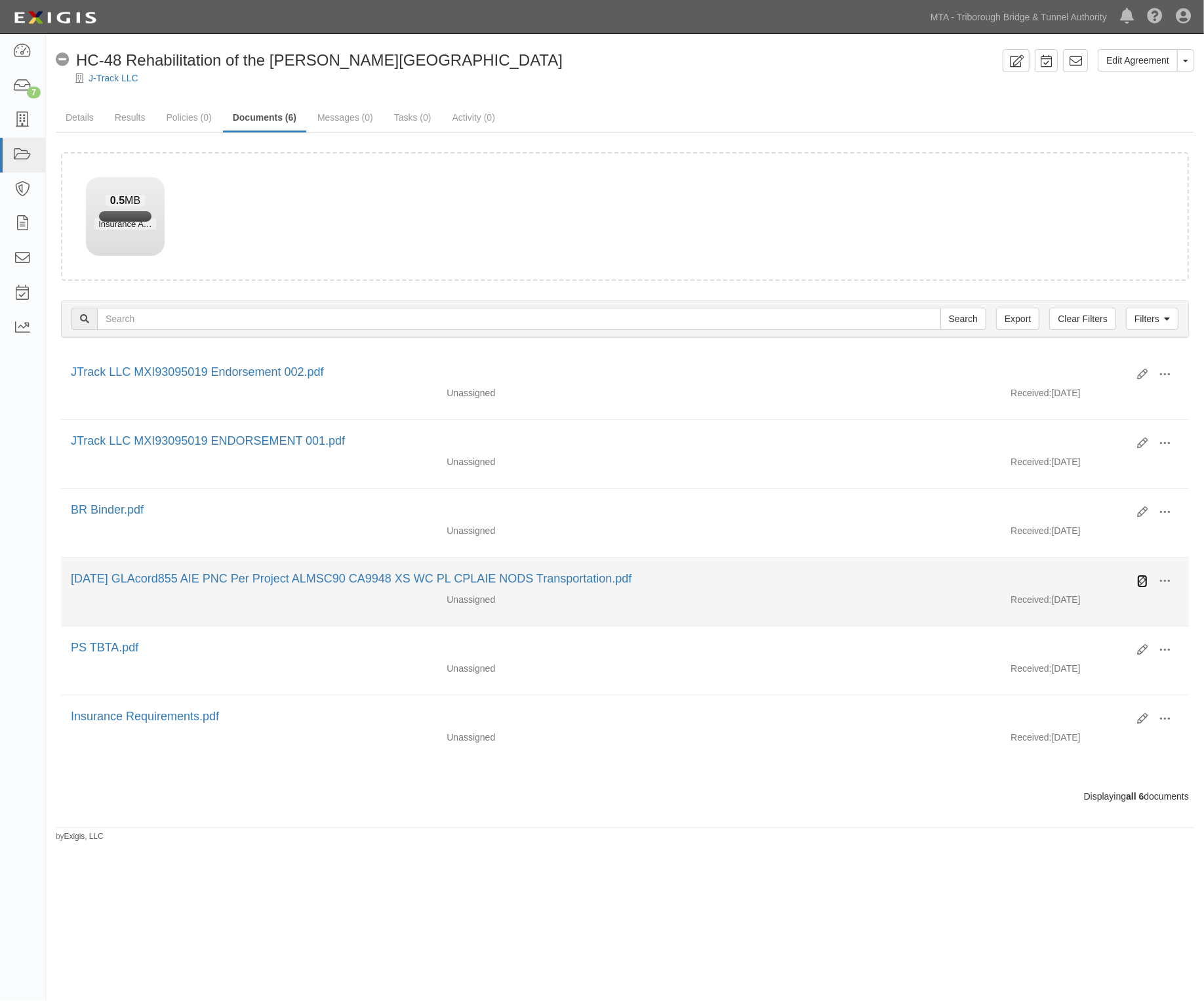
click at [1136, 581] on div "Edit View View details Archive Delete" at bounding box center [1153, 581] width 52 height 22
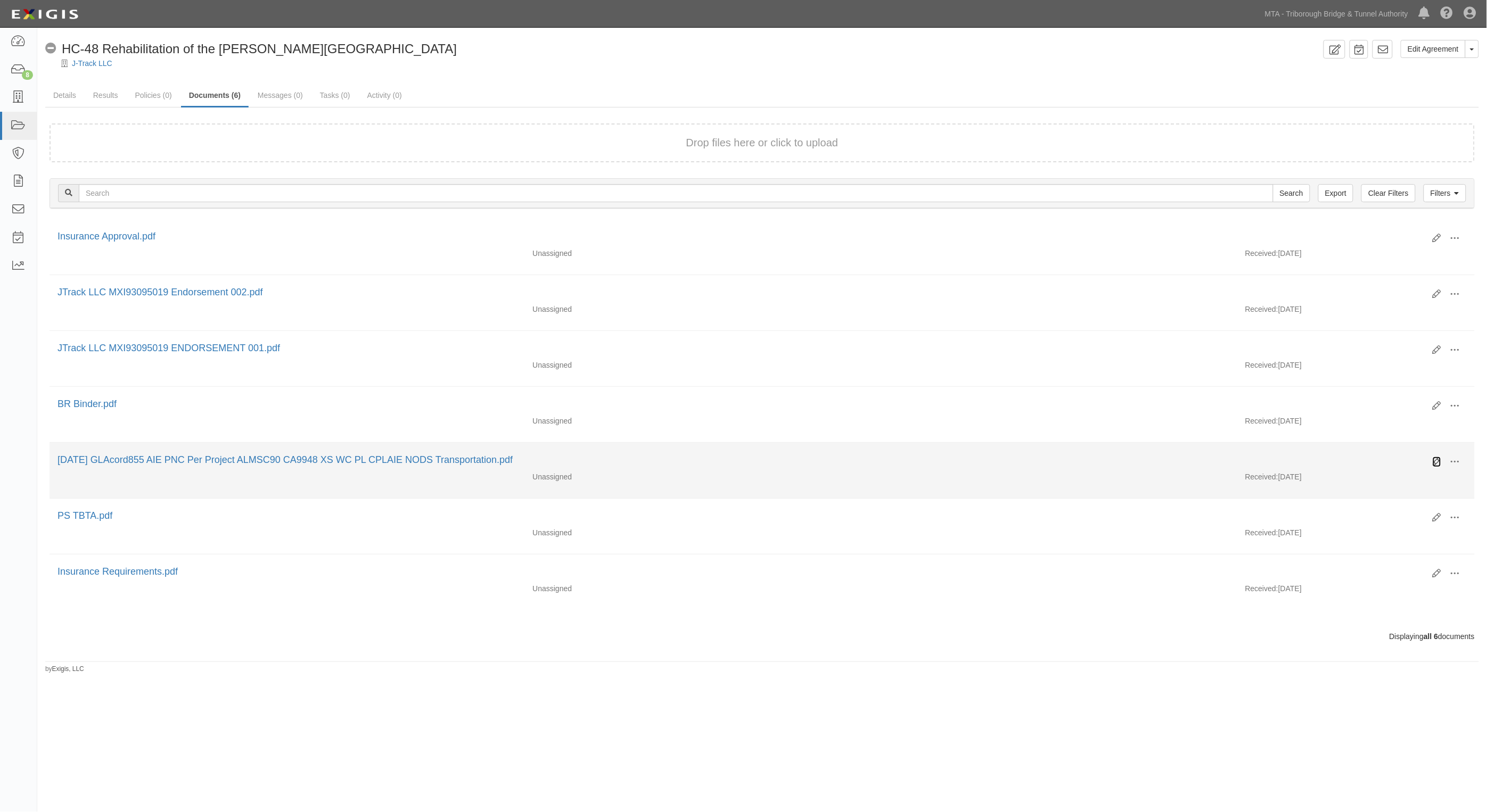
click at [977, 463] on icon at bounding box center [1437, 462] width 9 height 9
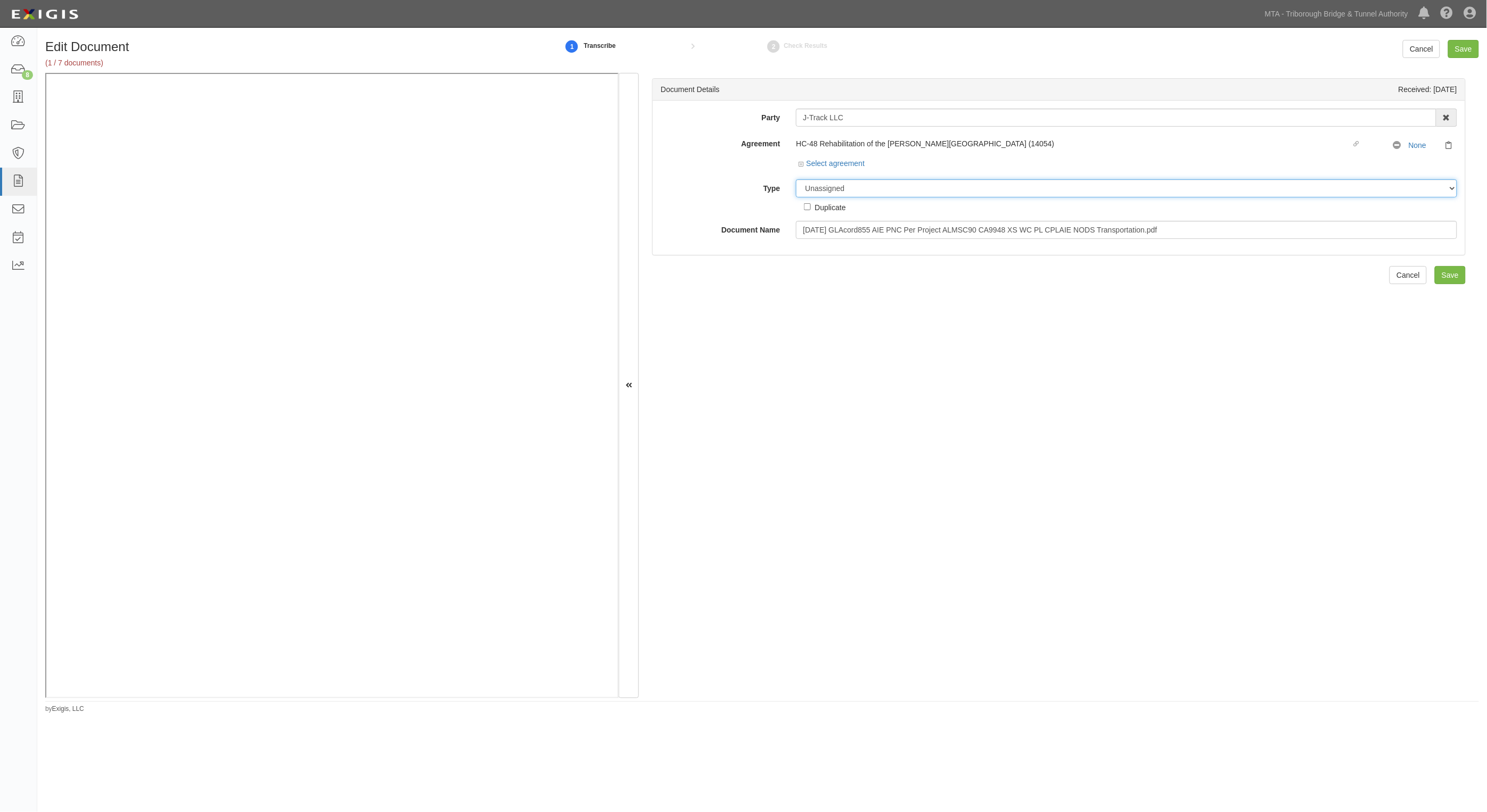
click at [891, 185] on select "Unassigned Binder Cancellation Notice Certificate Contract Endorsement Insuranc…" at bounding box center [1127, 188] width 662 height 18
select select "CertificateDetail"
click at [796, 179] on select "Unassigned Binder Cancellation Notice Certificate Contract Endorsement Insuranc…" at bounding box center [1127, 188] width 662 height 18
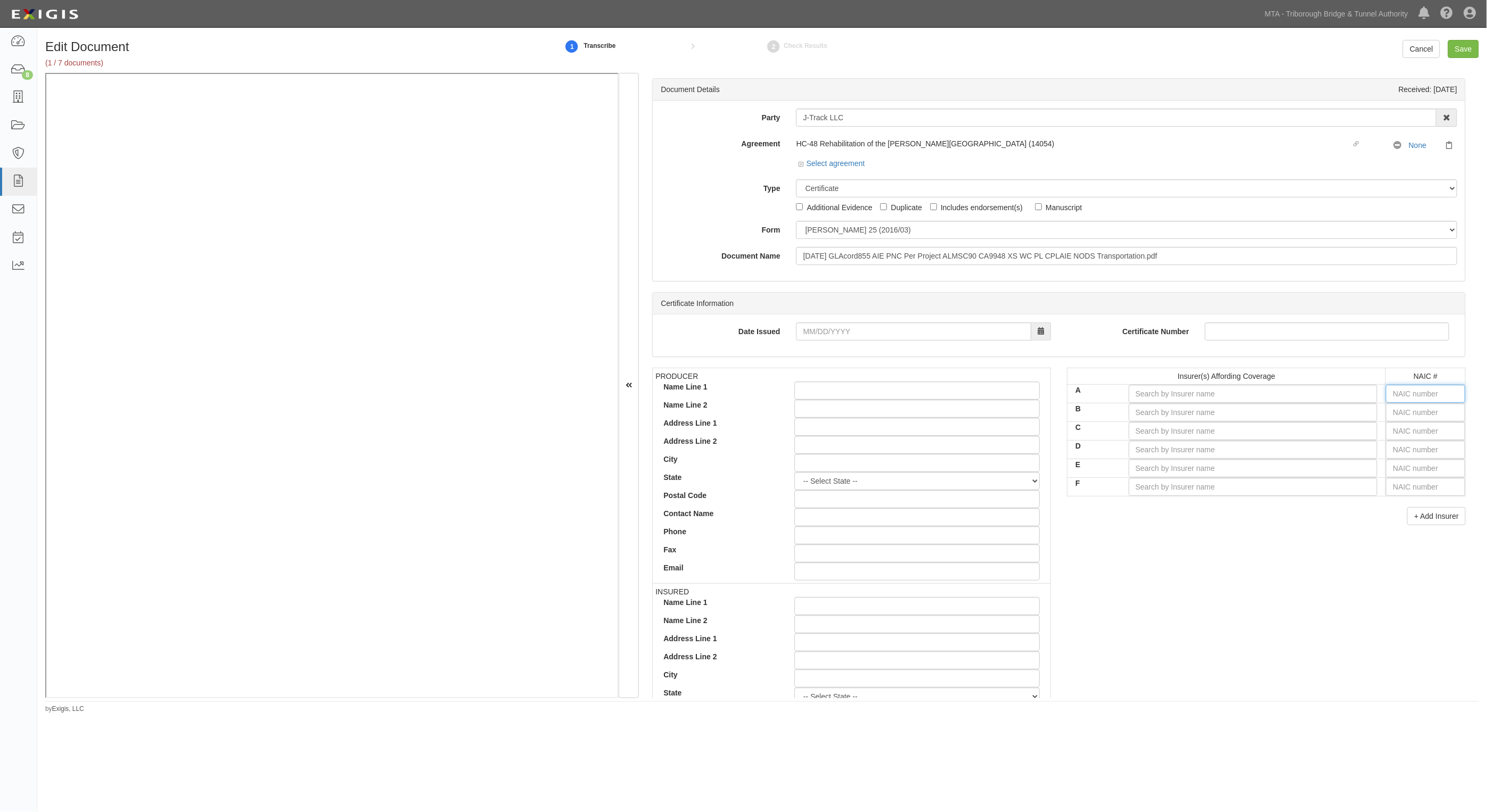
click at [1427, 392] on input "text" at bounding box center [1425, 393] width 79 height 18
type input "25232"
type input "25"
type input "25615"
type input "256"
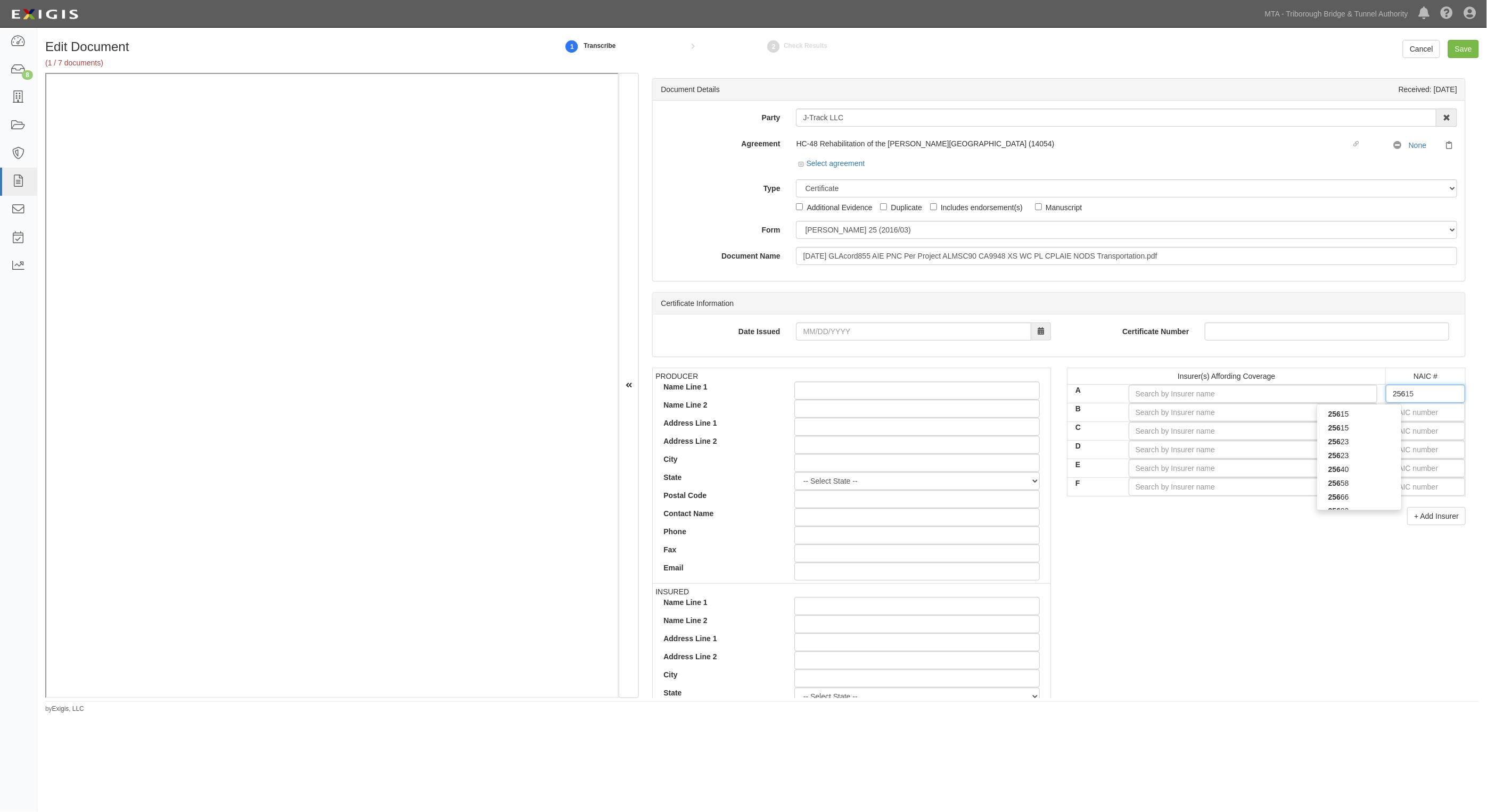
type input "25658"
type input "2565"
type input "25658"
click at [1362, 419] on div "25658" at bounding box center [1359, 414] width 84 height 14
type input "Travelers Indemnity Company (A++ XV Rating)"
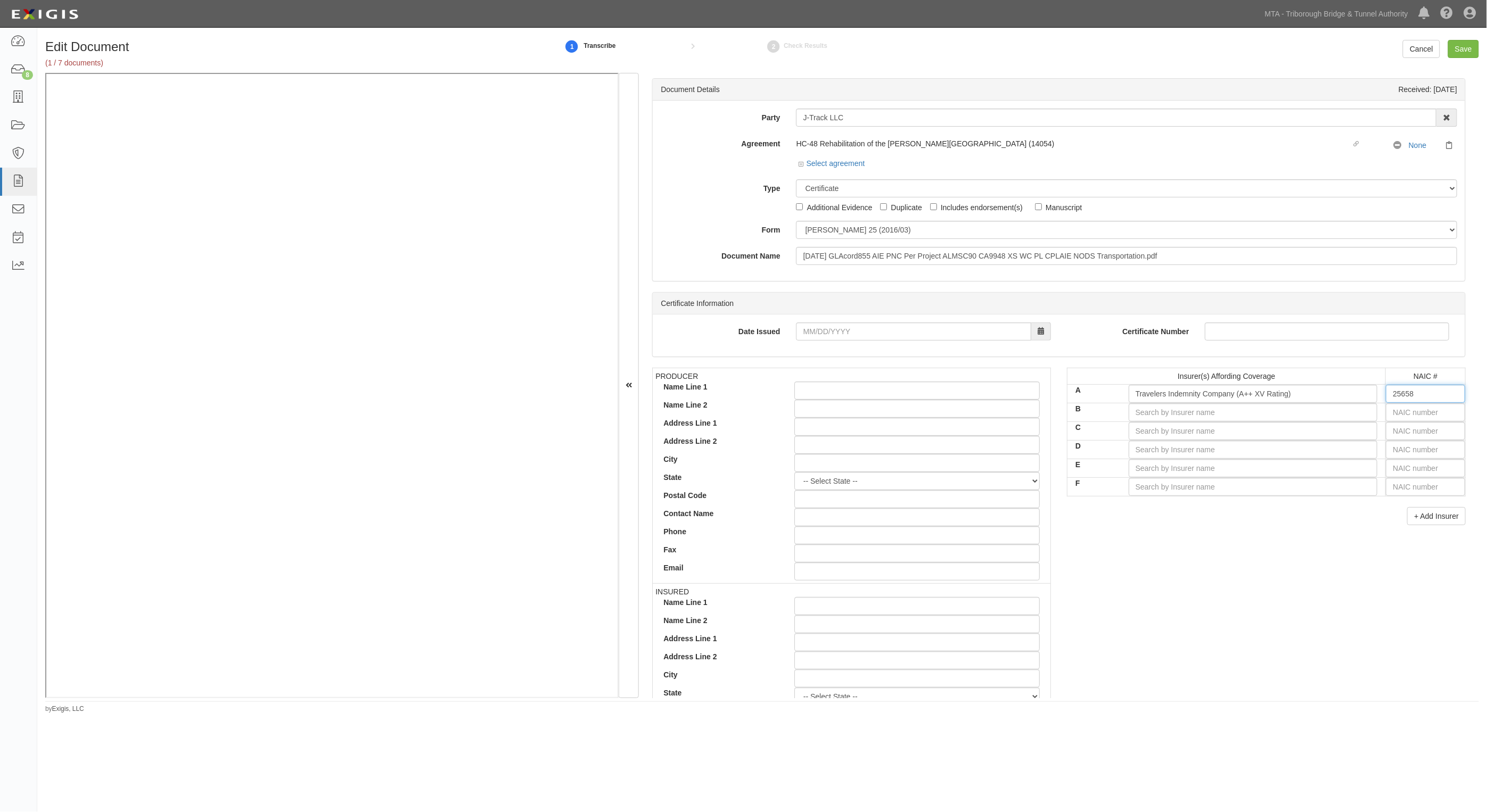
type input "25658"
click at [1400, 414] on input "text" at bounding box center [1425, 412] width 79 height 18
type input "25232"
type input "25"
type input "25615"
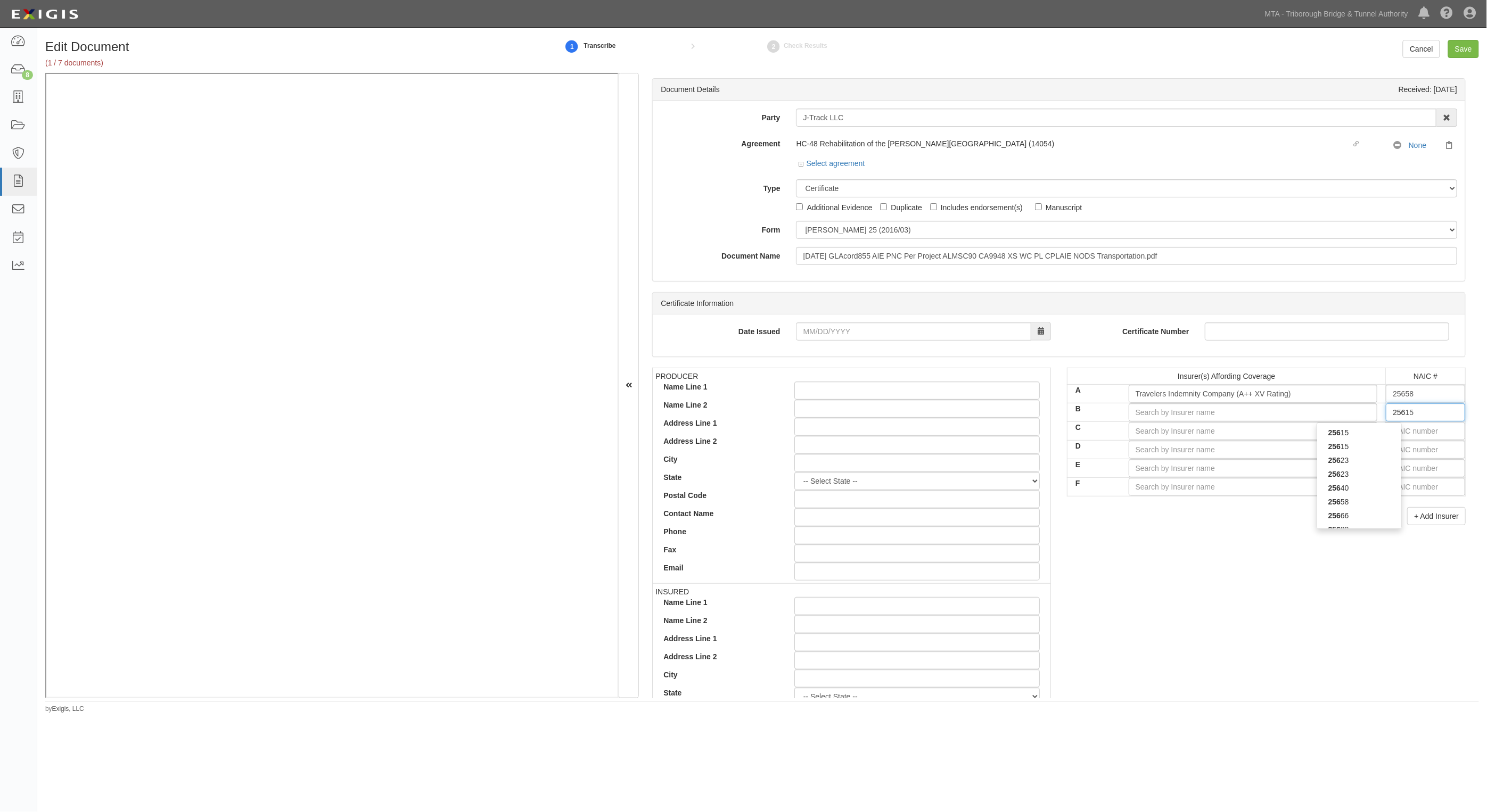
type input "2561"
type input "25615"
click at [1340, 445] on strong "25615" at bounding box center [1339, 446] width 21 height 9
type input "Charter Oak Fire Insurance Company (A++ XV Rating)"
type input "25615"
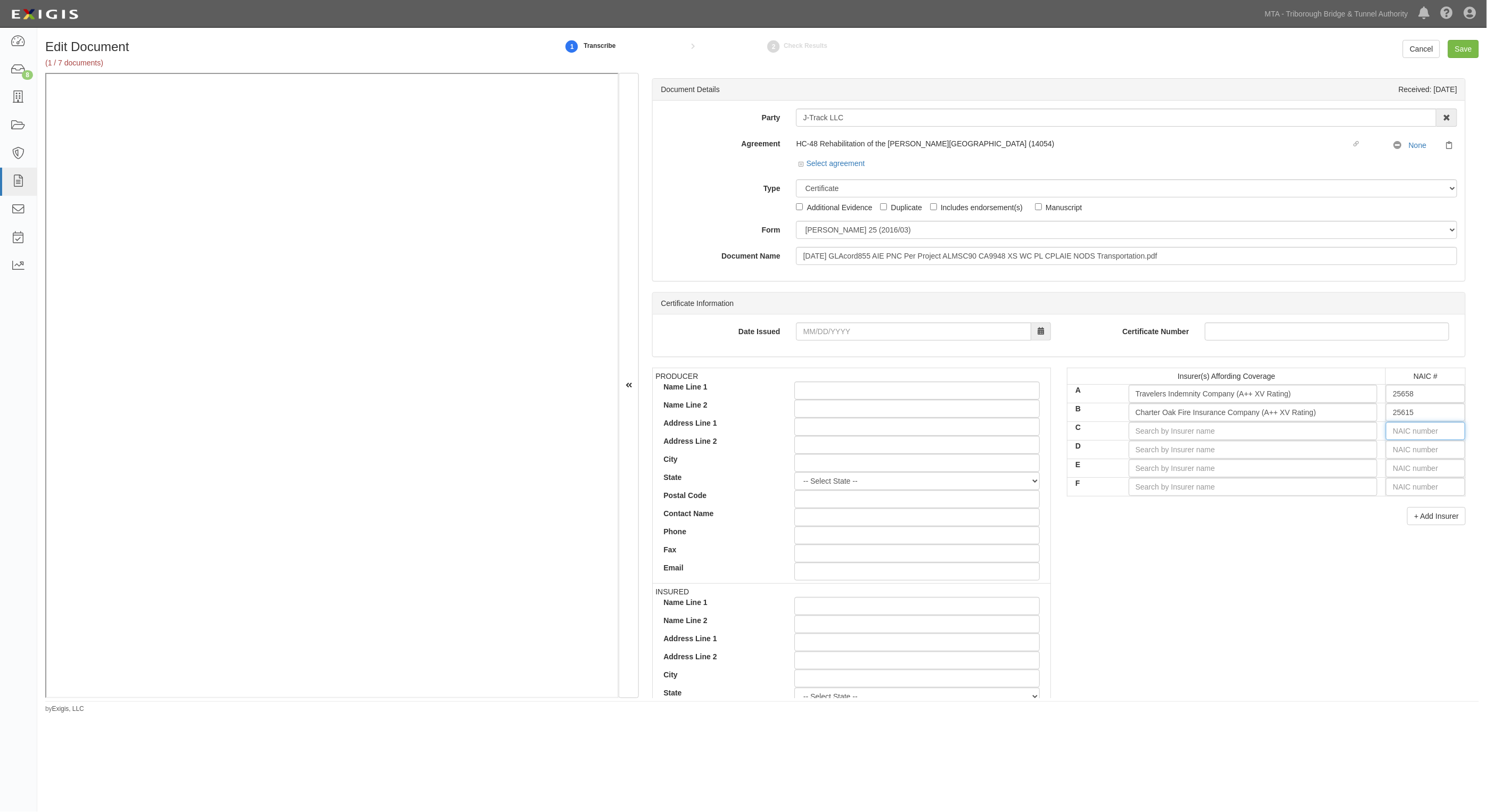
click at [1396, 427] on input "text" at bounding box center [1425, 430] width 79 height 18
type input "36404"
type input "36"
type input "36951"
type input "369"
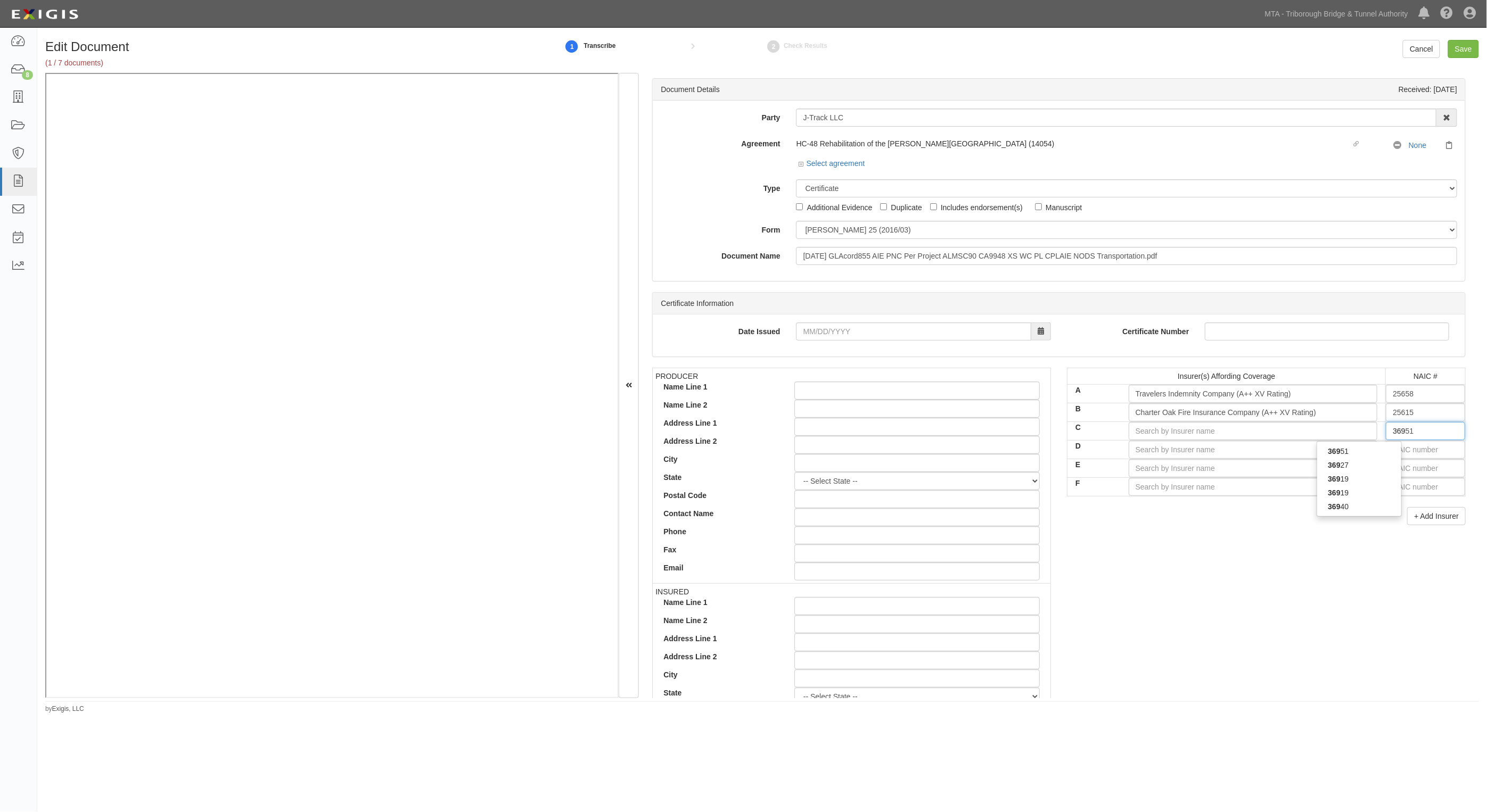
type input "36940"
type input "3694"
type input "36940"
click at [1358, 451] on div "36940" at bounding box center [1359, 451] width 84 height 14
type input "Indian Harbor Insurance Company (A+ XV Rating)"
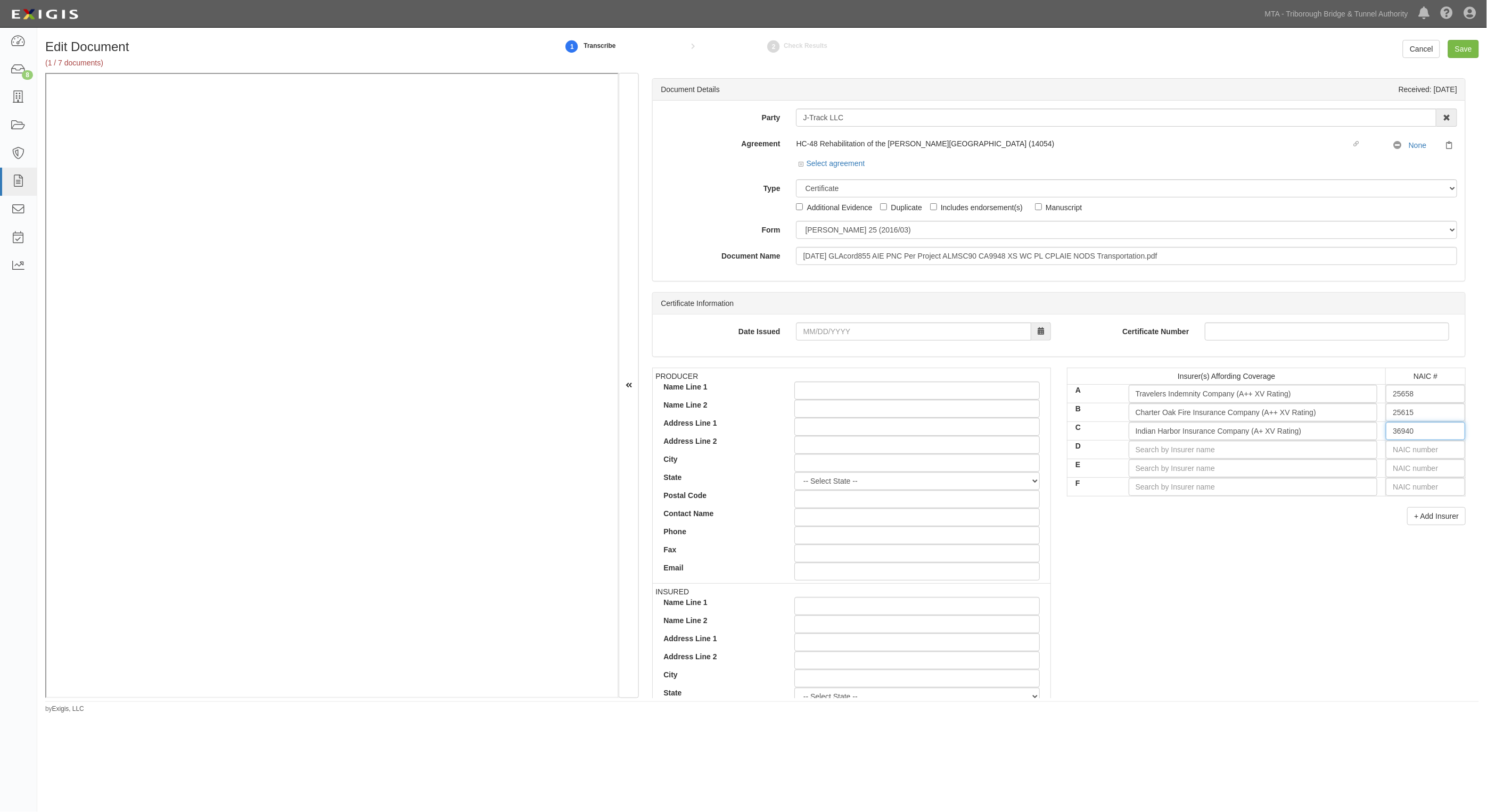
type input "36940"
click at [1402, 451] on input "text" at bounding box center [1425, 449] width 79 height 18
type input "36404"
type input "3"
type input "38733"
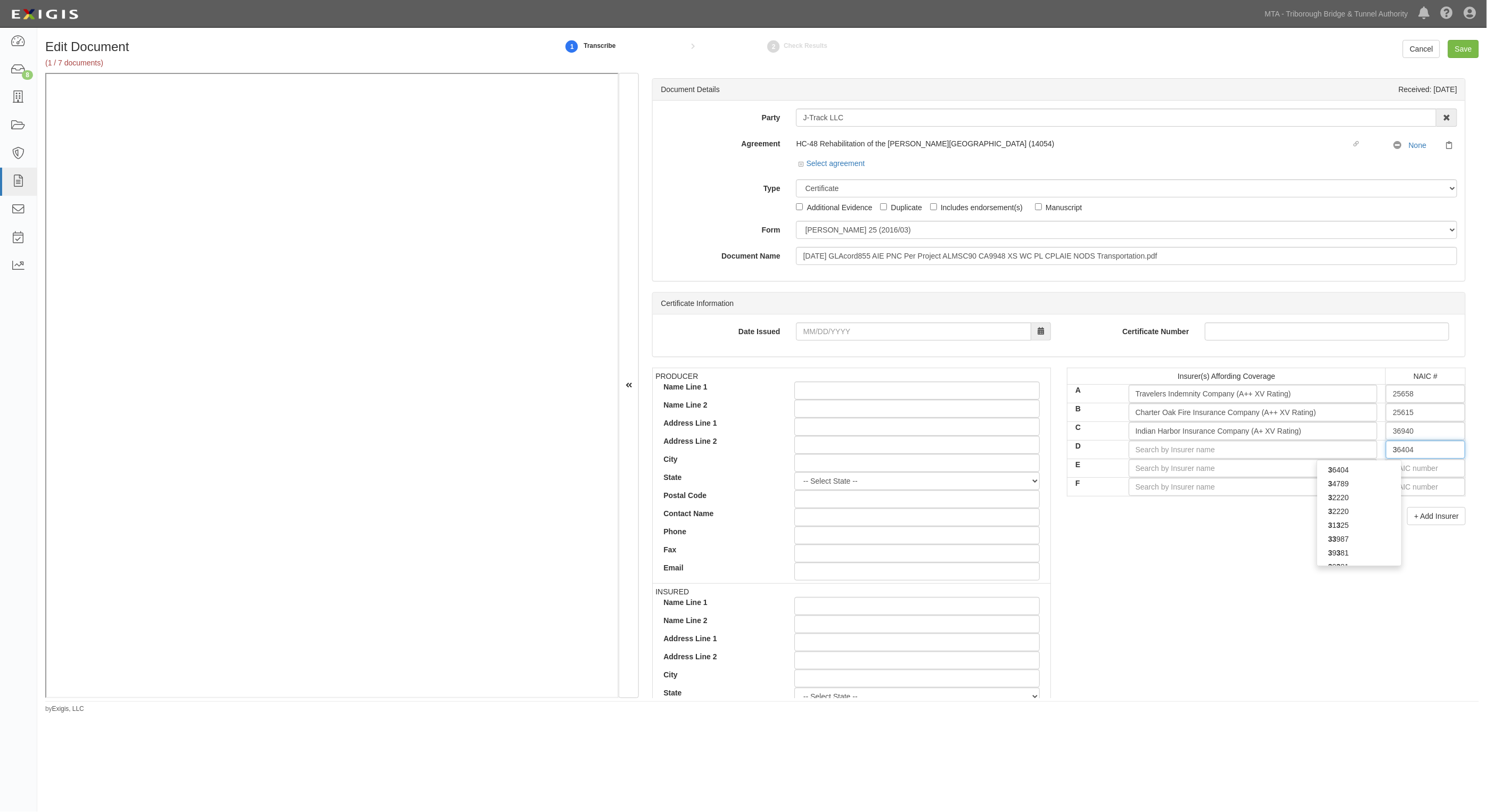
type input "38"
type input "38342"
type input "383"
type input "38318"
type input "3831"
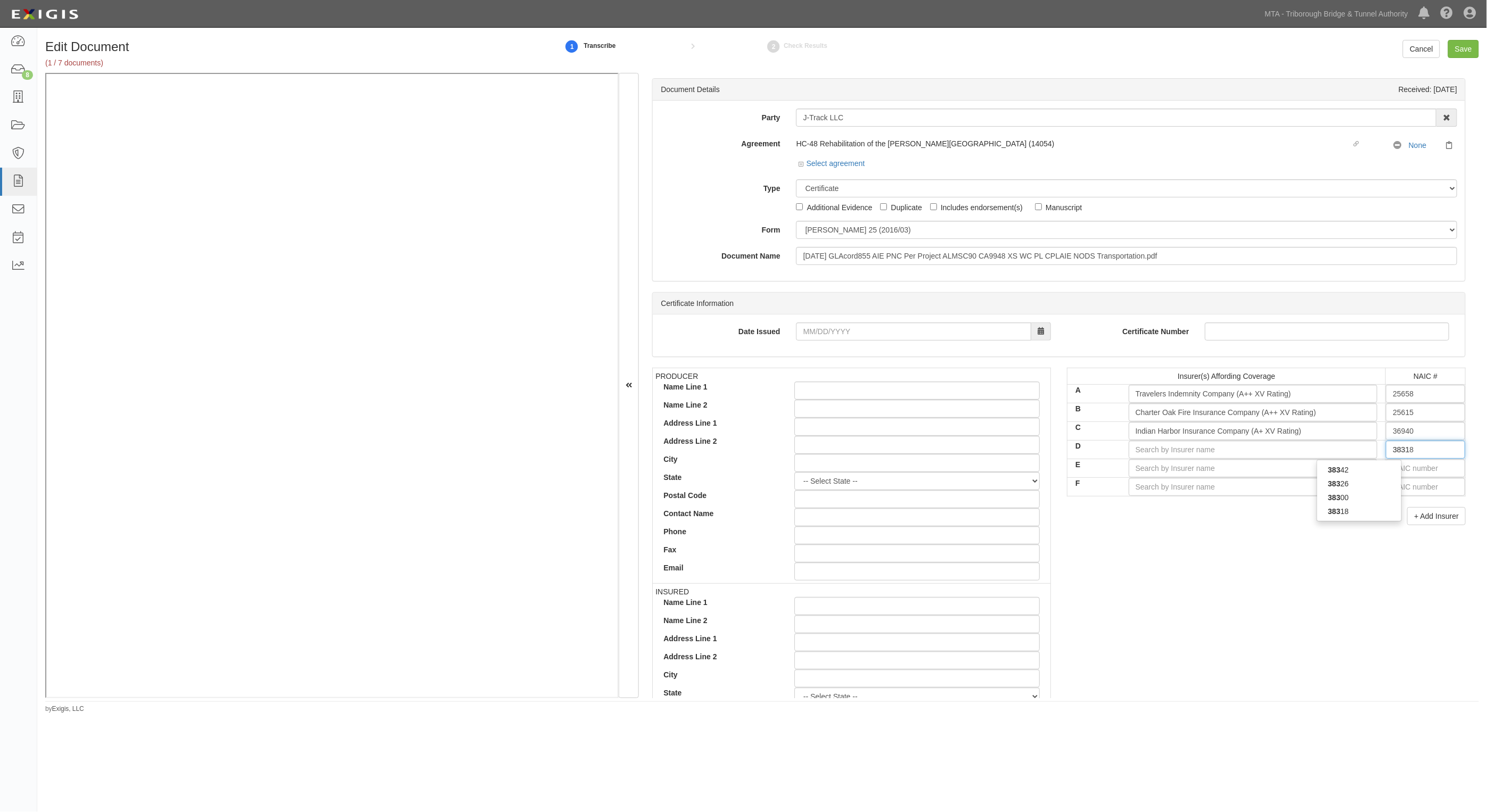
type input "38318"
click at [1376, 470] on div "38318" at bounding box center [1359, 470] width 84 height 14
type input "Starr Indemnity & Liability Company (A XV Rating)"
type input "38318"
click at [1399, 469] on input "text" at bounding box center [1425, 468] width 79 height 18
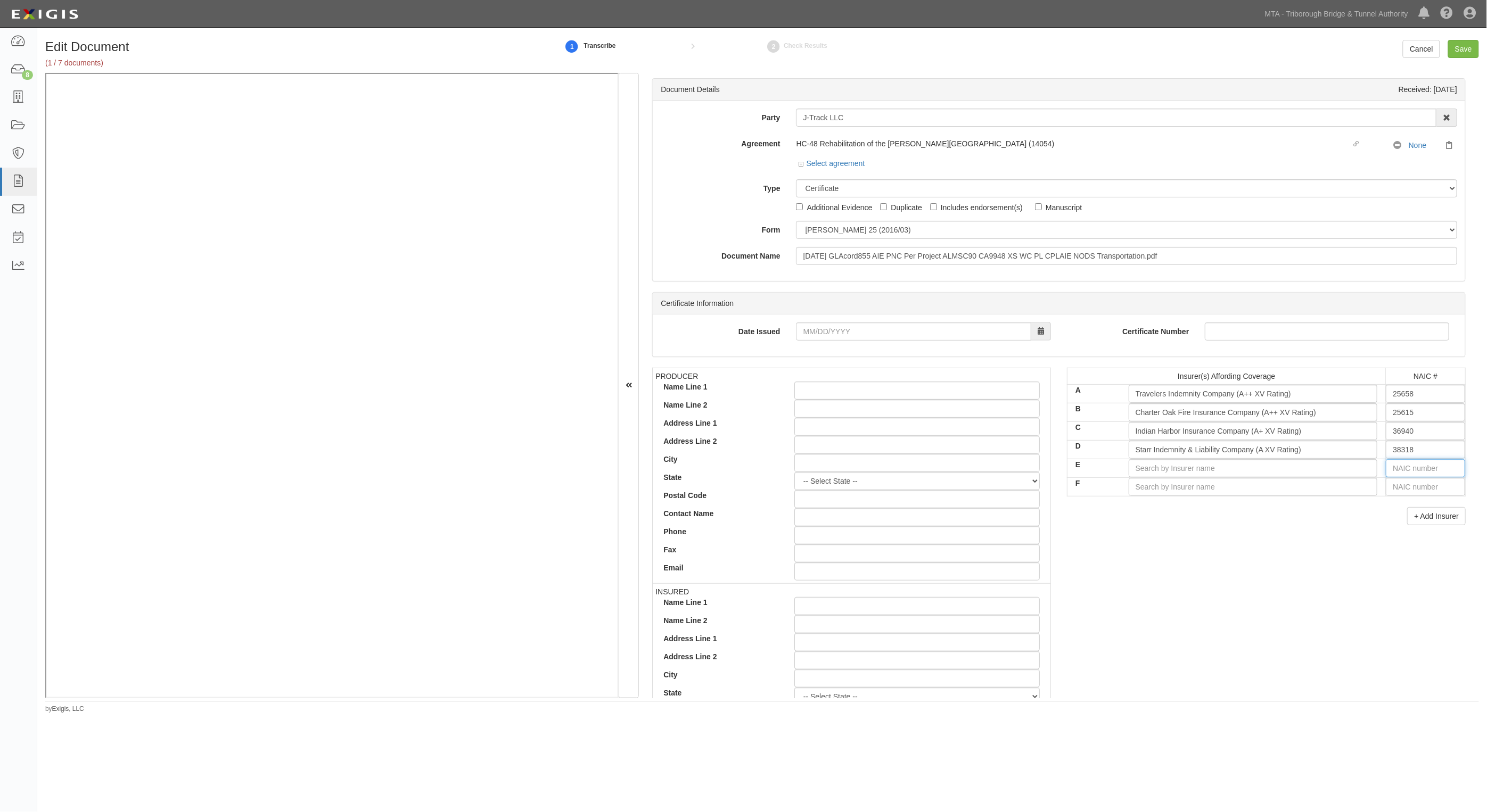
type input "44725"
type input "4"
type input "42757"
type input "42"
type input "42390"
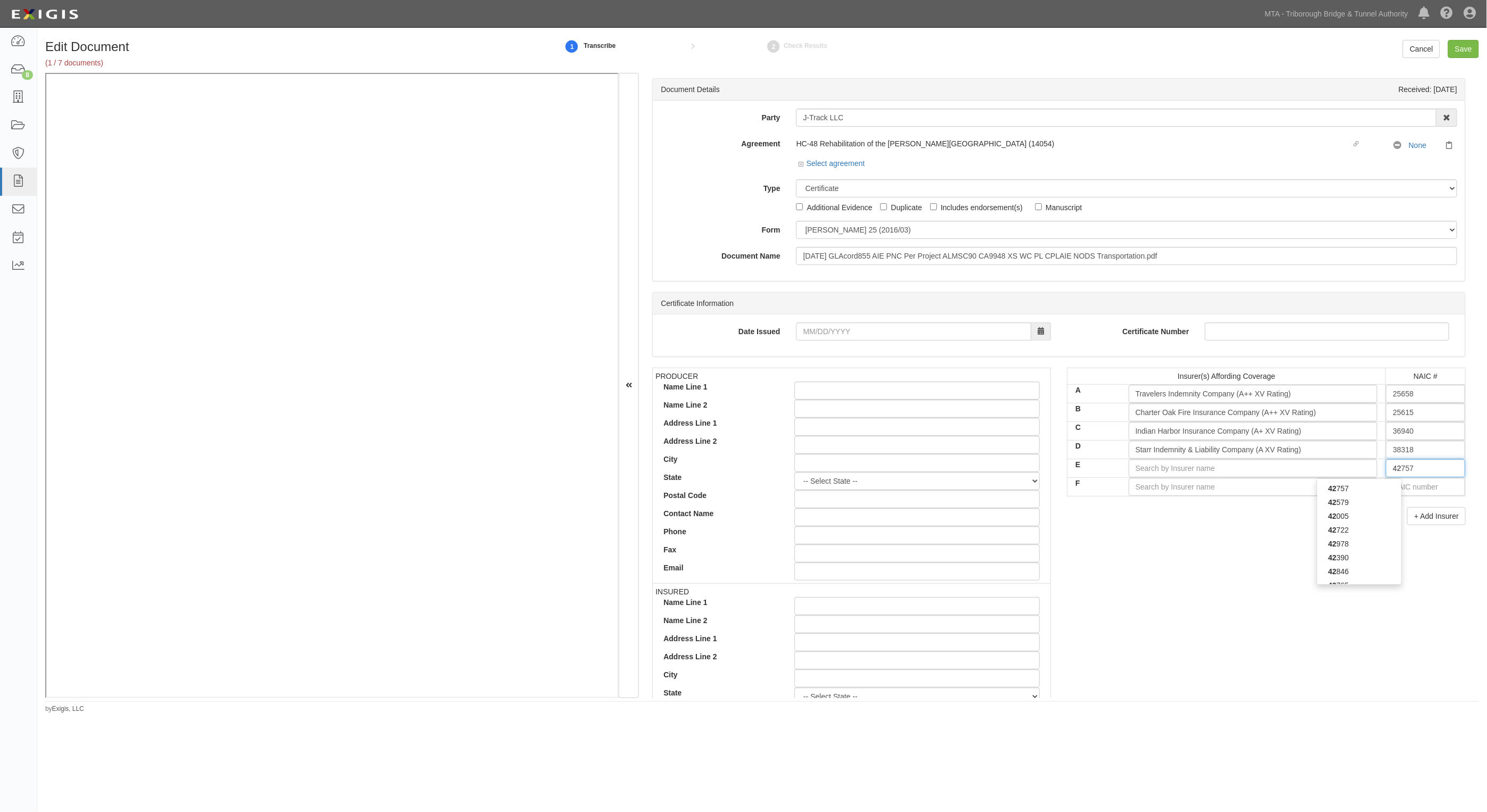
type input "423"
type input "42307"
type input "4230"
type input "42307"
click at [1369, 500] on div "42307" at bounding box center [1359, 502] width 84 height 14
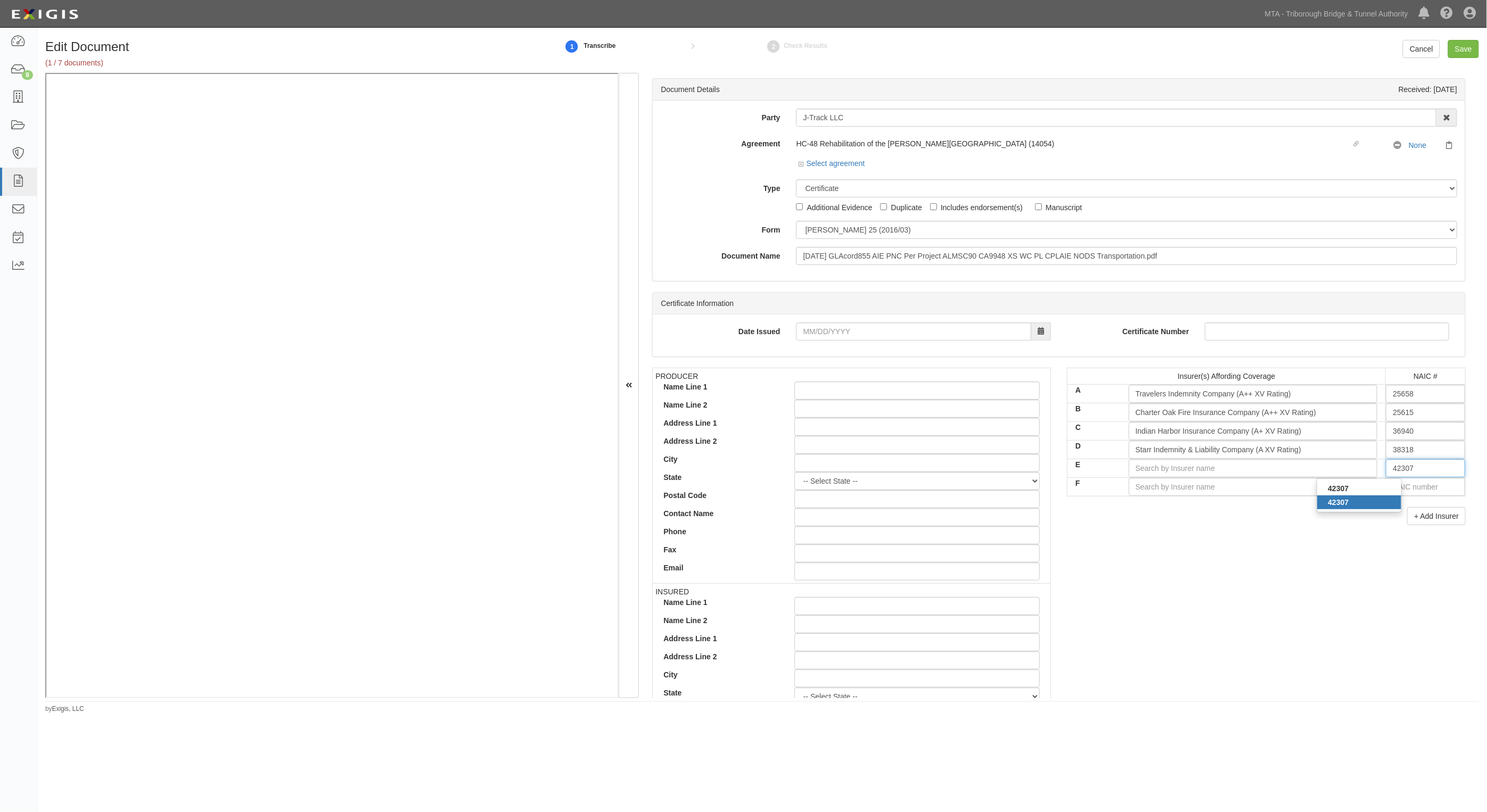
type input "Navigators Insurance Company (A+ XV Rating)"
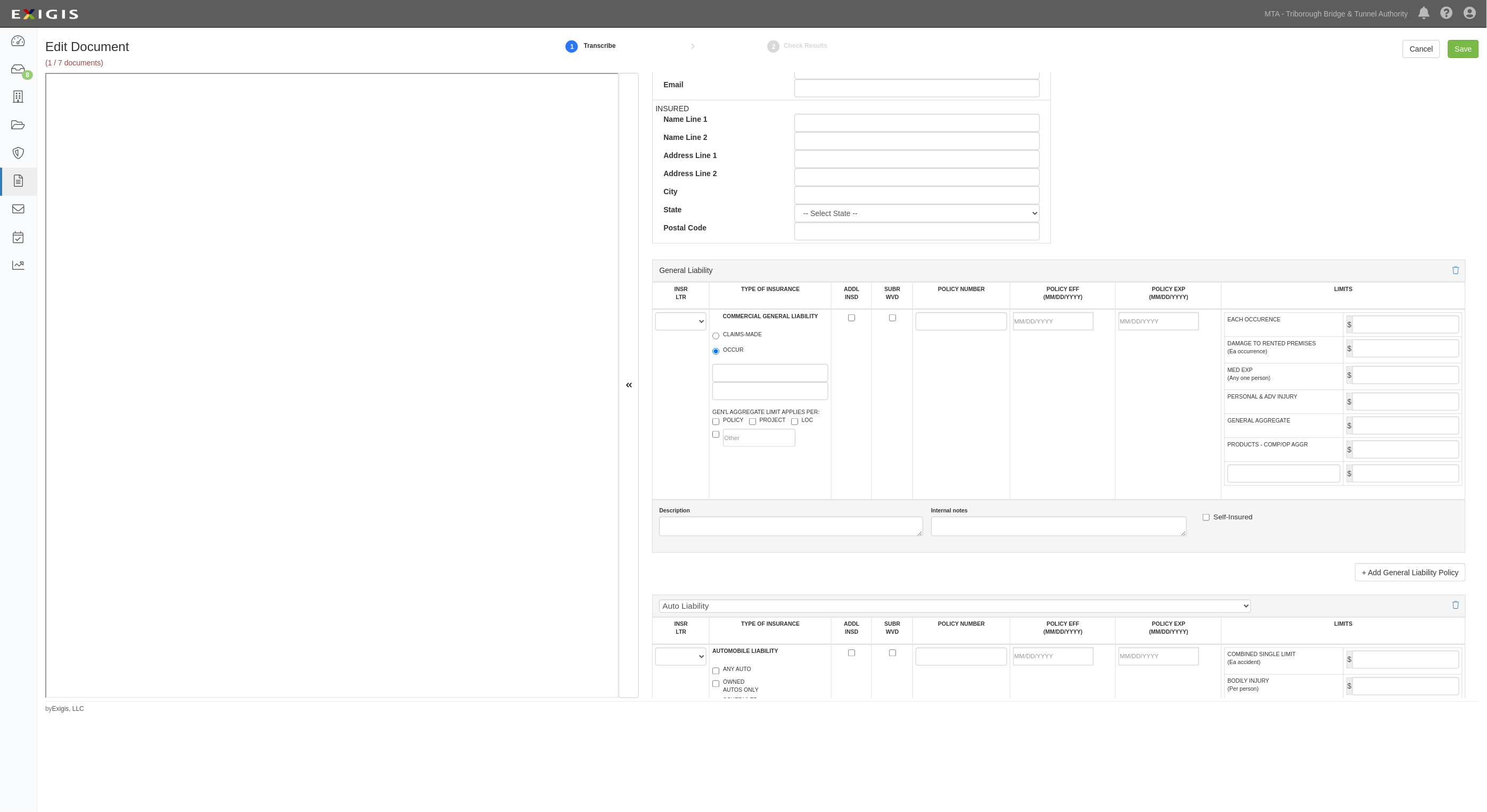
scroll to position [598, 0]
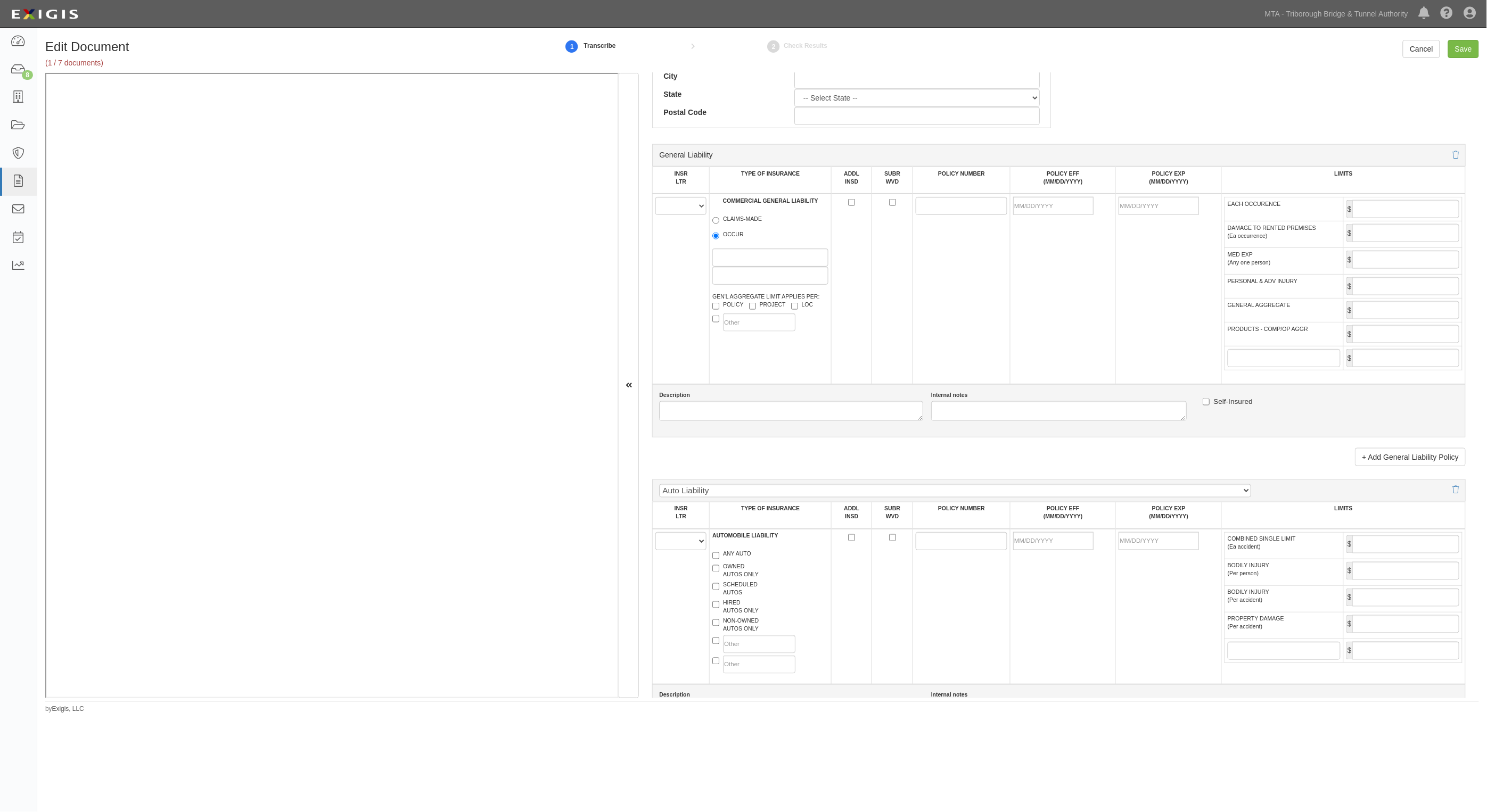
type input "42307"
click at [689, 206] on select "A B C D E F" at bounding box center [681, 206] width 51 height 18
select select "A"
click at [656, 197] on select "A B C D E F" at bounding box center [681, 206] width 51 height 18
click at [736, 233] on label "OCCUR" at bounding box center [728, 235] width 31 height 10
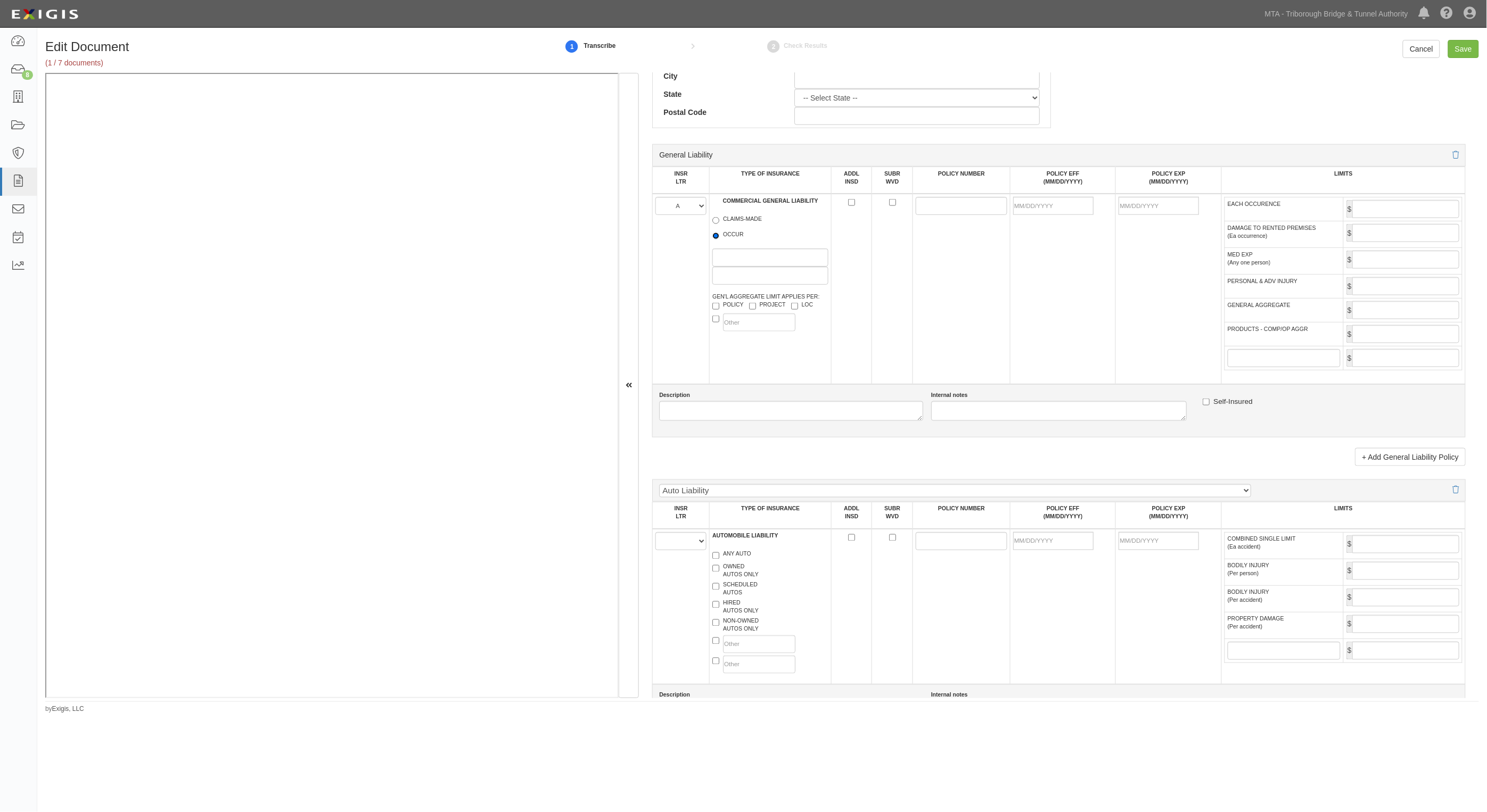
click at [719, 233] on input "OCCUR" at bounding box center [716, 236] width 7 height 7
radio input "true"
drag, startPoint x: 930, startPoint y: 212, endPoint x: 733, endPoint y: 228, distance: 197.6
click at [930, 212] on input "POLICY NUMBER" at bounding box center [962, 206] width 92 height 18
paste input "VTC2K-CO-4E995711-IND-25"
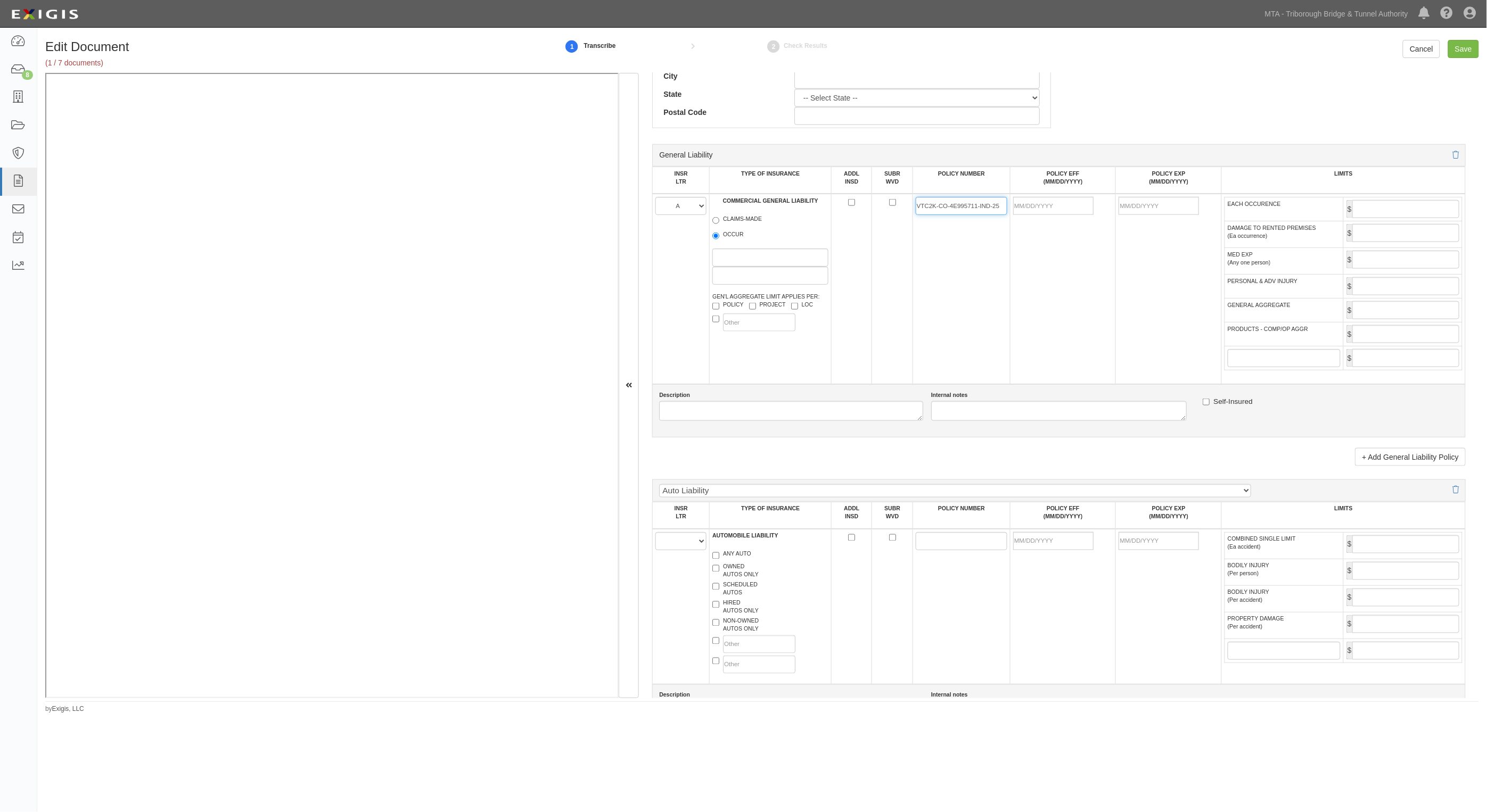
type input "VTC2K-CO-4E995711-IND-25"
click at [1051, 205] on input "POLICY EFF (MM/DD/YYYY)" at bounding box center [1053, 206] width 81 height 18
type input "03/13/2025"
type input "03/13/2026"
click at [1383, 202] on input "EACH OCCURENCE" at bounding box center [1406, 209] width 107 height 18
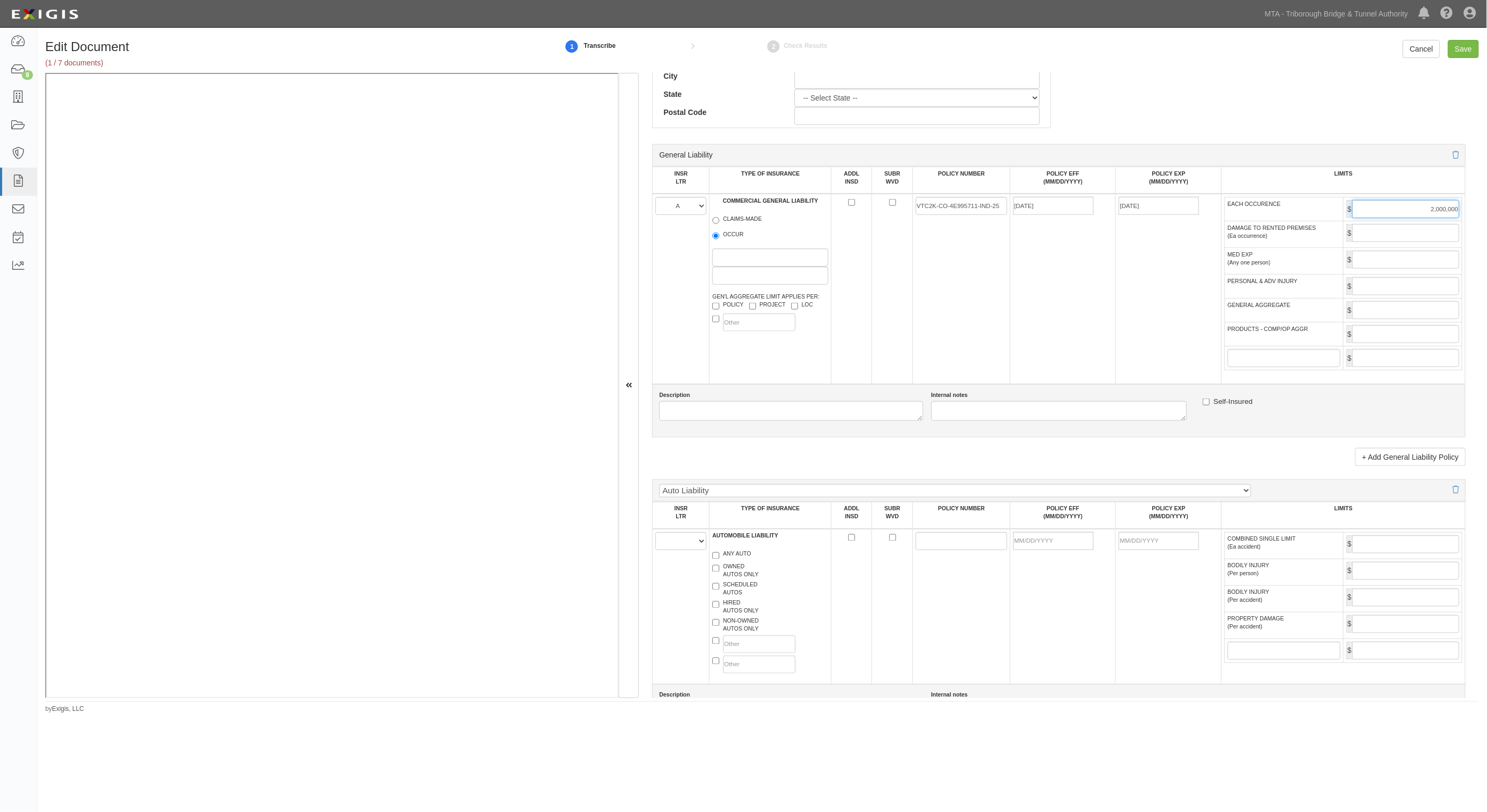
type input "2,000,000"
drag, startPoint x: 1379, startPoint y: 313, endPoint x: 1372, endPoint y: 315, distance: 7.3
click at [1378, 313] on input "GENERAL AGGREGATE" at bounding box center [1406, 310] width 107 height 18
type input "4,000,000"
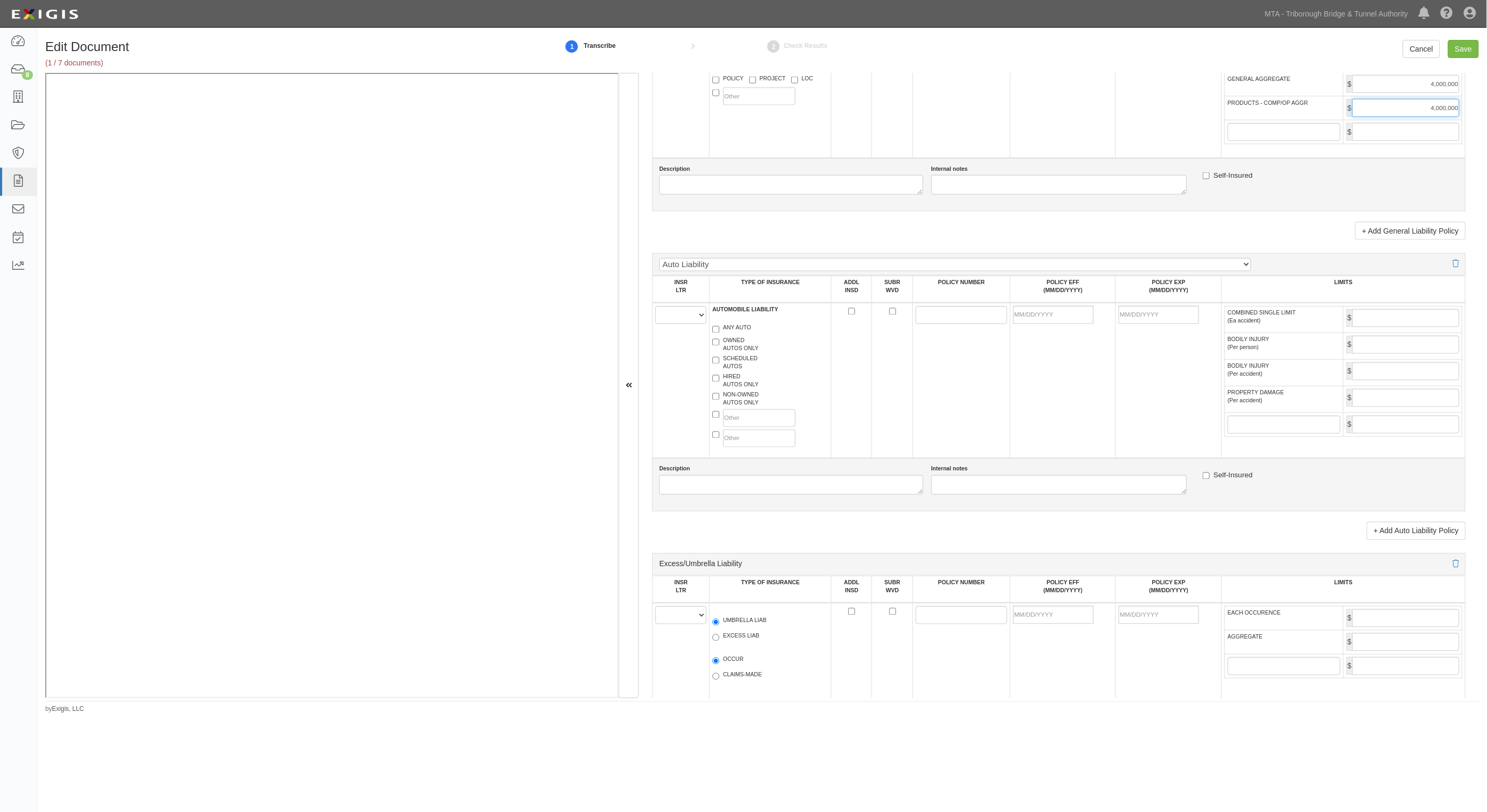
scroll to position [865, 0]
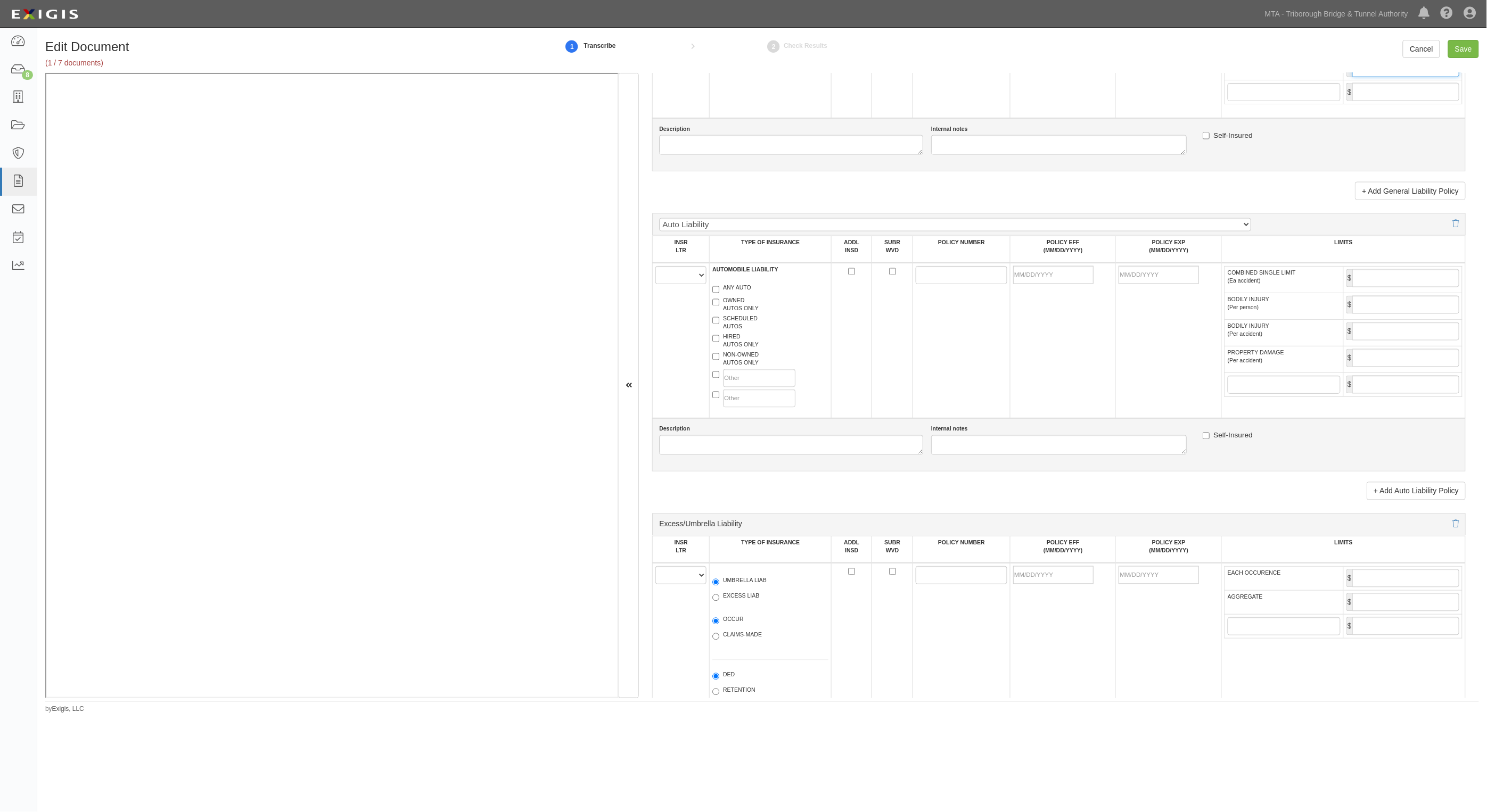
type input "4,000,000"
click at [691, 274] on select "A B C D E F" at bounding box center [681, 275] width 51 height 18
select select "A"
click at [656, 267] on select "A B C D E F" at bounding box center [681, 275] width 51 height 18
click at [733, 288] on label "ANY AUTO" at bounding box center [732, 289] width 39 height 10
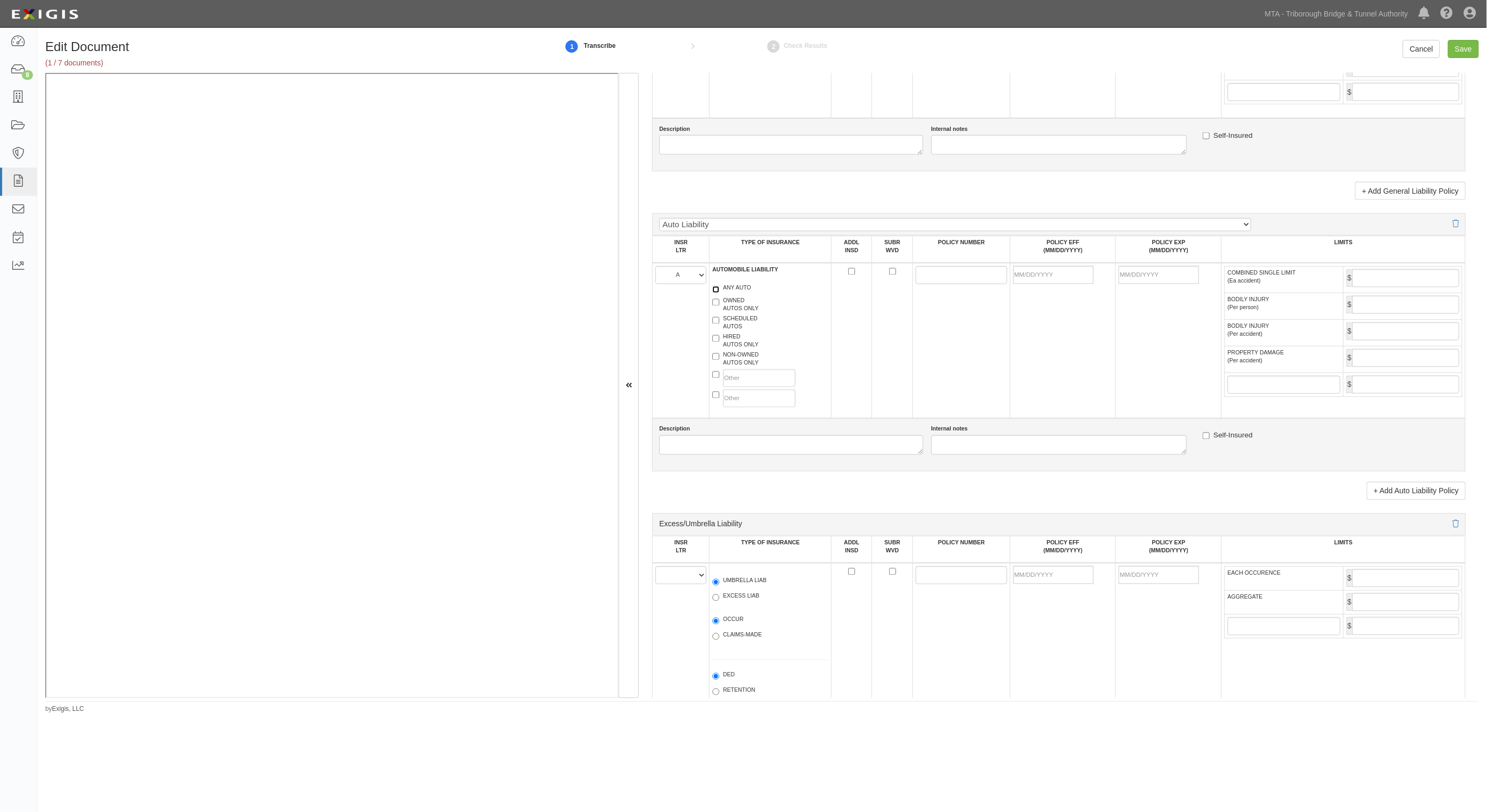
click at [719, 288] on input "ANY AUTO" at bounding box center [716, 289] width 7 height 7
checkbox input "true"
drag, startPoint x: 936, startPoint y: 274, endPoint x: 923, endPoint y: 275, distance: 13.0
click at [936, 274] on input "POLICY NUMBER" at bounding box center [962, 275] width 92 height 18
paste input "VTC2K-CAP-4E995723-IND-25"
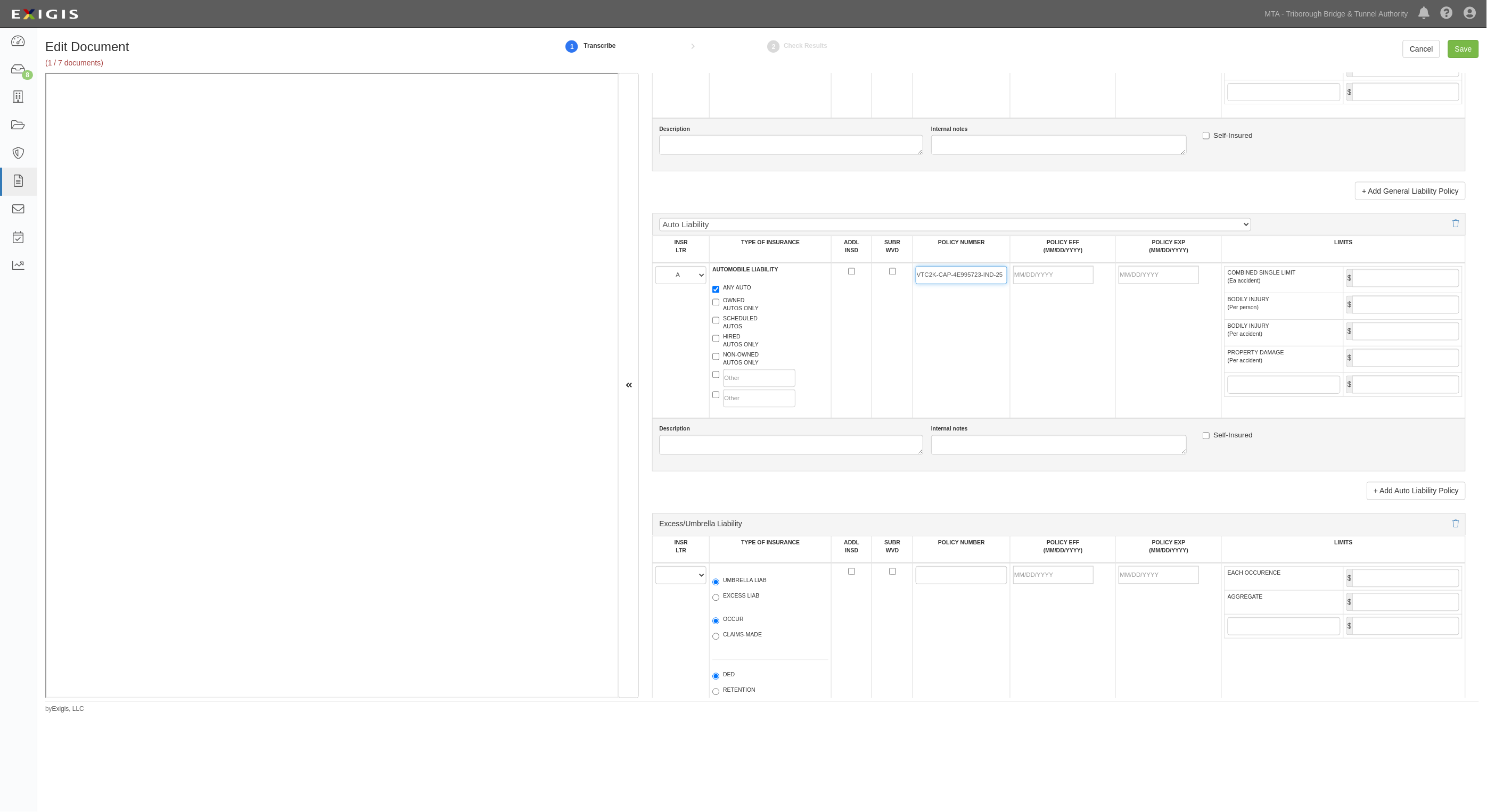
type input "VTC2K-CAP-4E995723-IND-25"
click at [1049, 281] on input "POLICY EFF (MM/DD/YYYY)" at bounding box center [1053, 275] width 81 height 18
type input "03/13/2025"
type input "03/13/2026"
click at [1402, 275] on input "COMBINED SINGLE LIMIT (Ea accident)" at bounding box center [1406, 278] width 107 height 18
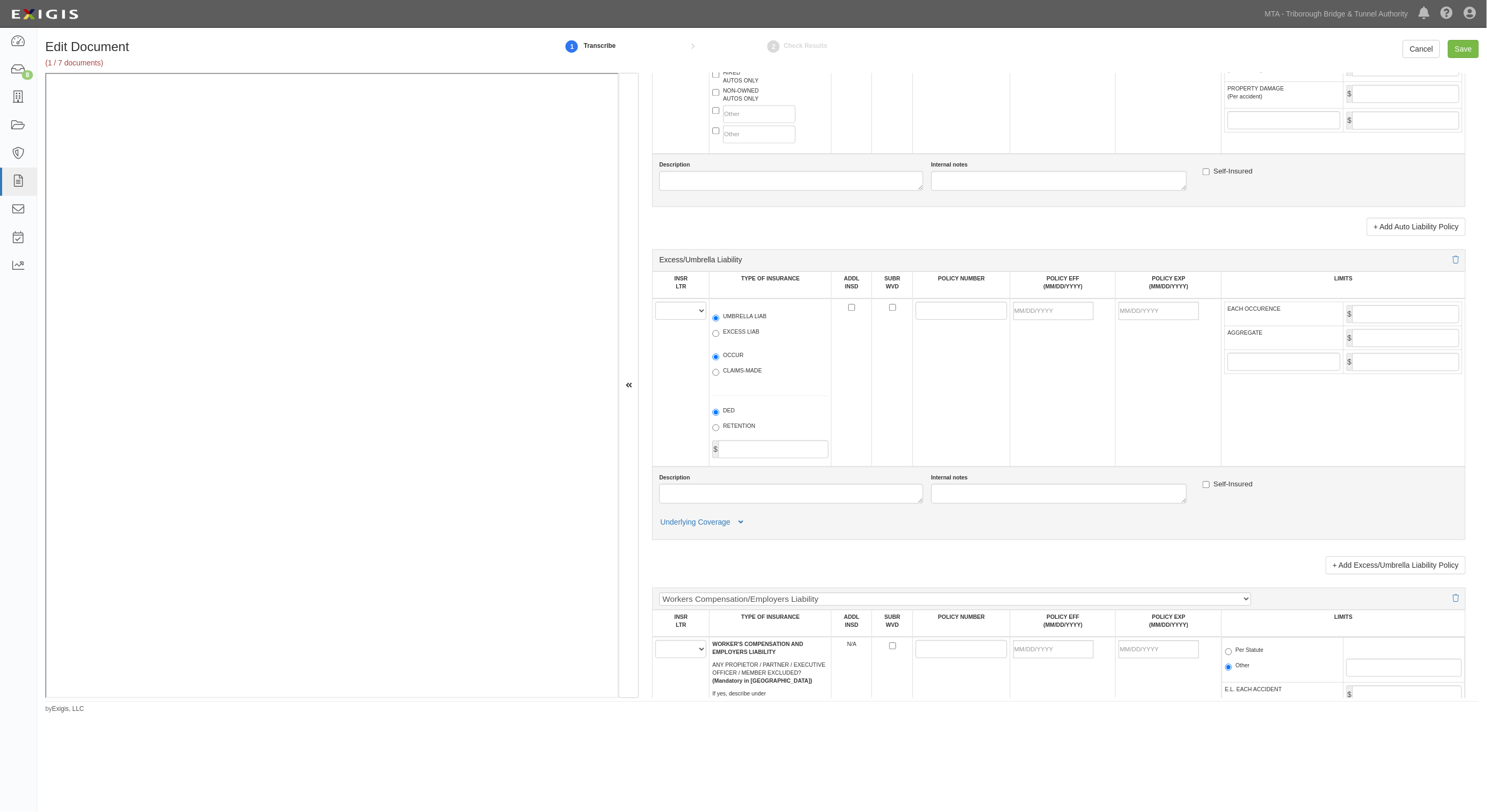
scroll to position [1131, 0]
type input "2,000,000"
click at [695, 315] on select "A B C D E F" at bounding box center [681, 309] width 51 height 18
select select "A"
click at [656, 300] on select "A B C D E F" at bounding box center [681, 309] width 51 height 18
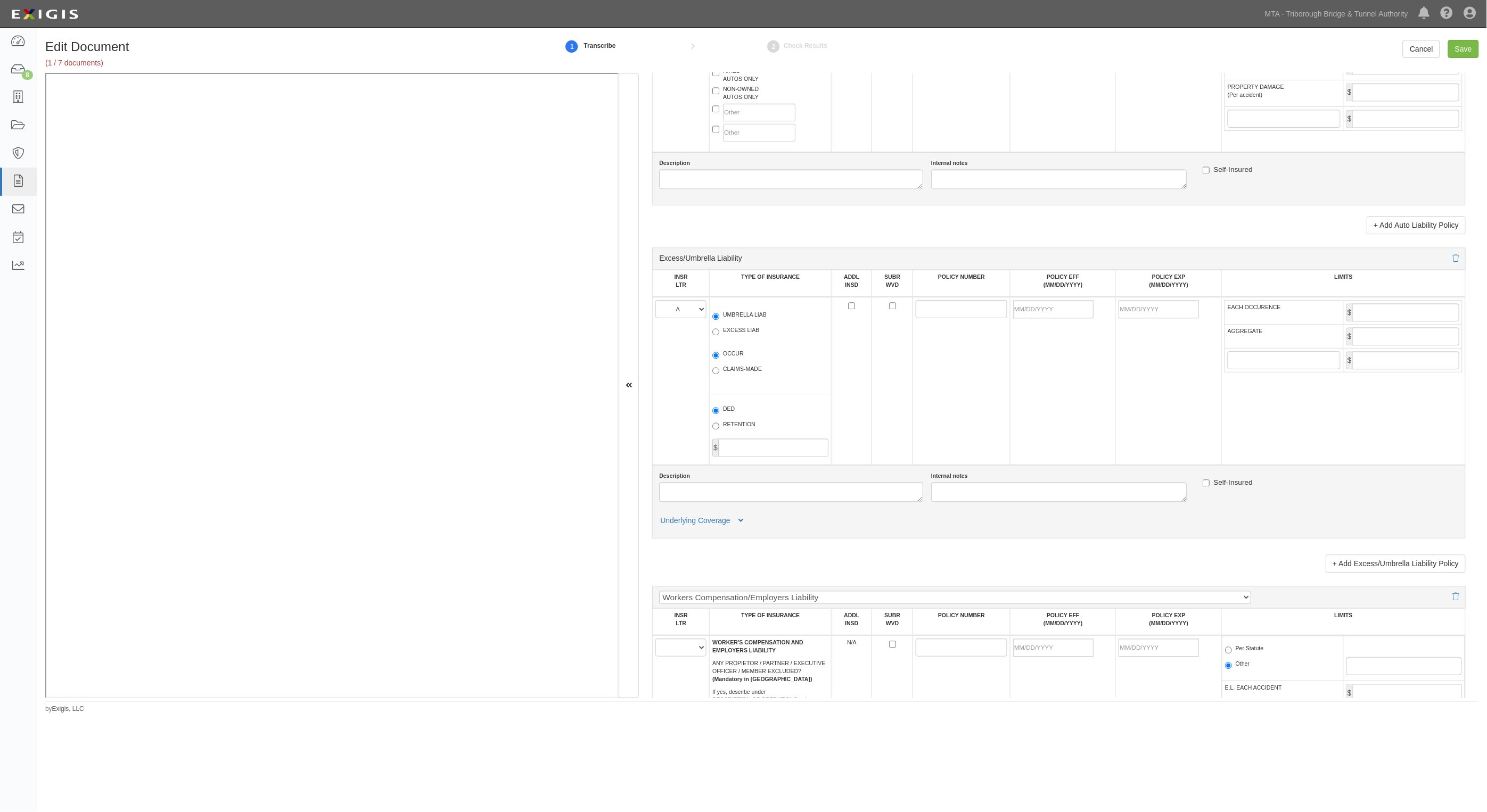
click at [729, 332] on label "EXCESS LIAB" at bounding box center [736, 331] width 47 height 10
click at [719, 332] on input "EXCESS LIAB" at bounding box center [716, 331] width 7 height 7
radio input "true"
drag, startPoint x: 920, startPoint y: 312, endPoint x: 703, endPoint y: 345, distance: 219.5
click at [920, 312] on input "POLICY NUMBER" at bounding box center [962, 309] width 92 height 18
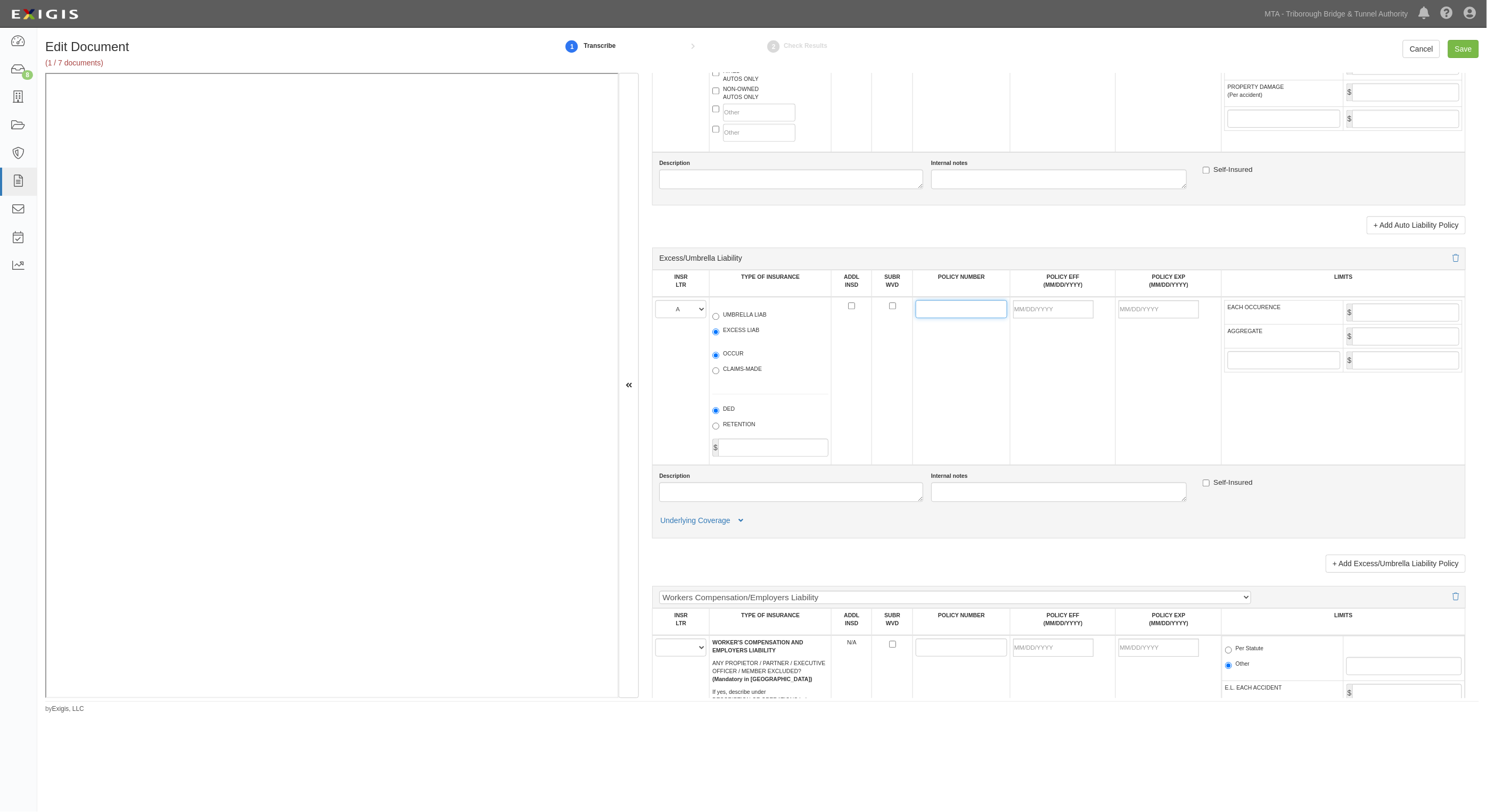
paste input "Y CUP-6X479297-25-25"
drag, startPoint x: 919, startPoint y: 308, endPoint x: 887, endPoint y: 307, distance: 32.0
click at [887, 307] on tr "A B C D E F UMBRELLA LIAB EXCESS LIAB OCCUR CLAIMS-MADE DED RETENTION $ Y CUP-6…" at bounding box center [1060, 380] width 813 height 168
type input "CUP-6X479297-25-25"
type input "03/13/2025"
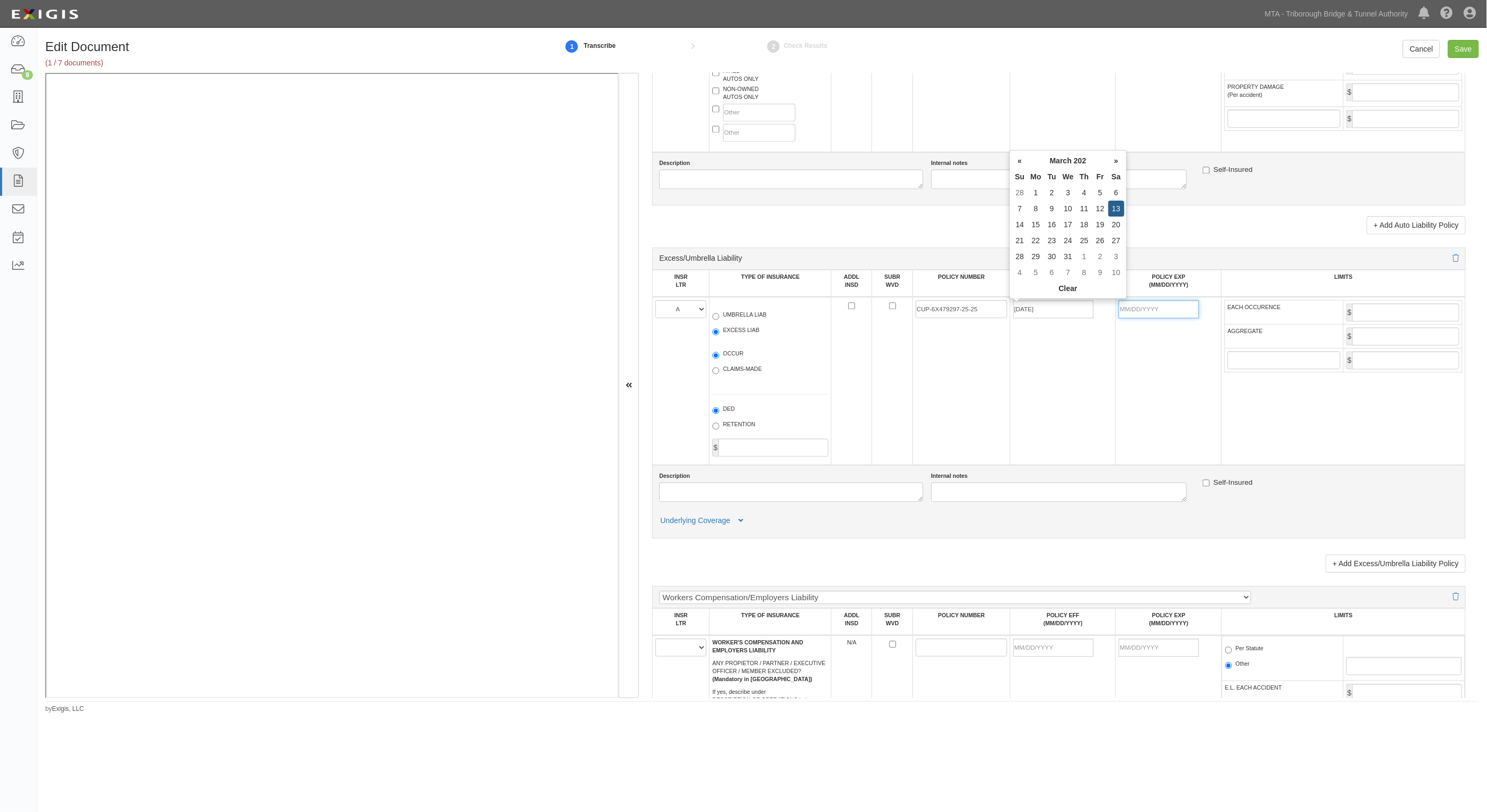
type input "03/13/2026"
type input "18,000,000"
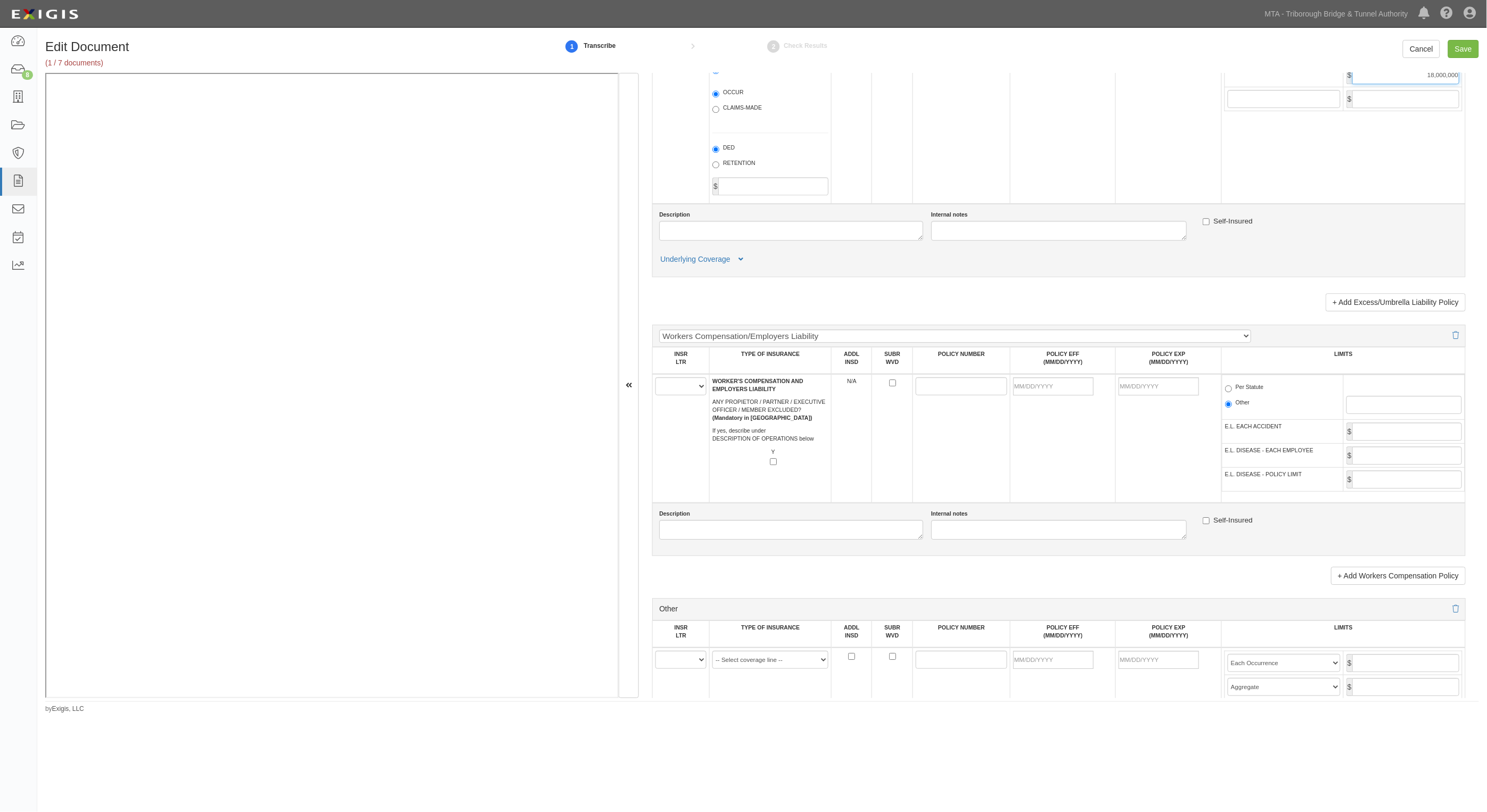
scroll to position [1397, 0]
type input "18,000,000"
click at [689, 387] on select "A B C D E F" at bounding box center [681, 381] width 51 height 18
select select "B"
click at [656, 372] on select "A B C D E F" at bounding box center [681, 381] width 51 height 18
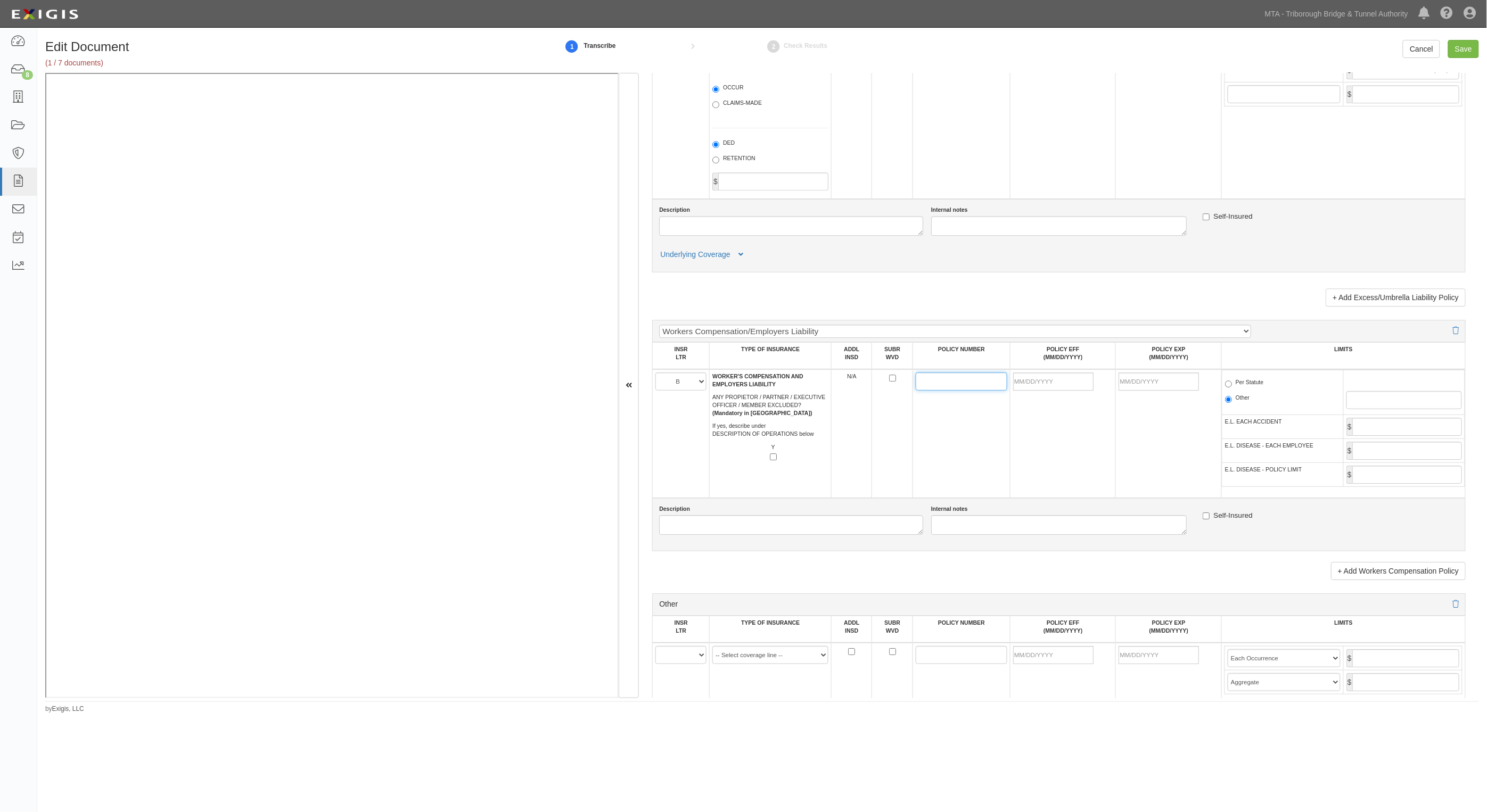
click at [949, 376] on input "POLICY NUMBER" at bounding box center [962, 381] width 92 height 18
paste input "UB-0N653302-25-25-D"
type input "UB-0N653302-25-25-D"
click at [1058, 380] on input "POLICY EFF (MM/DD/YYYY)" at bounding box center [1053, 381] width 81 height 18
type input "03/13/2025"
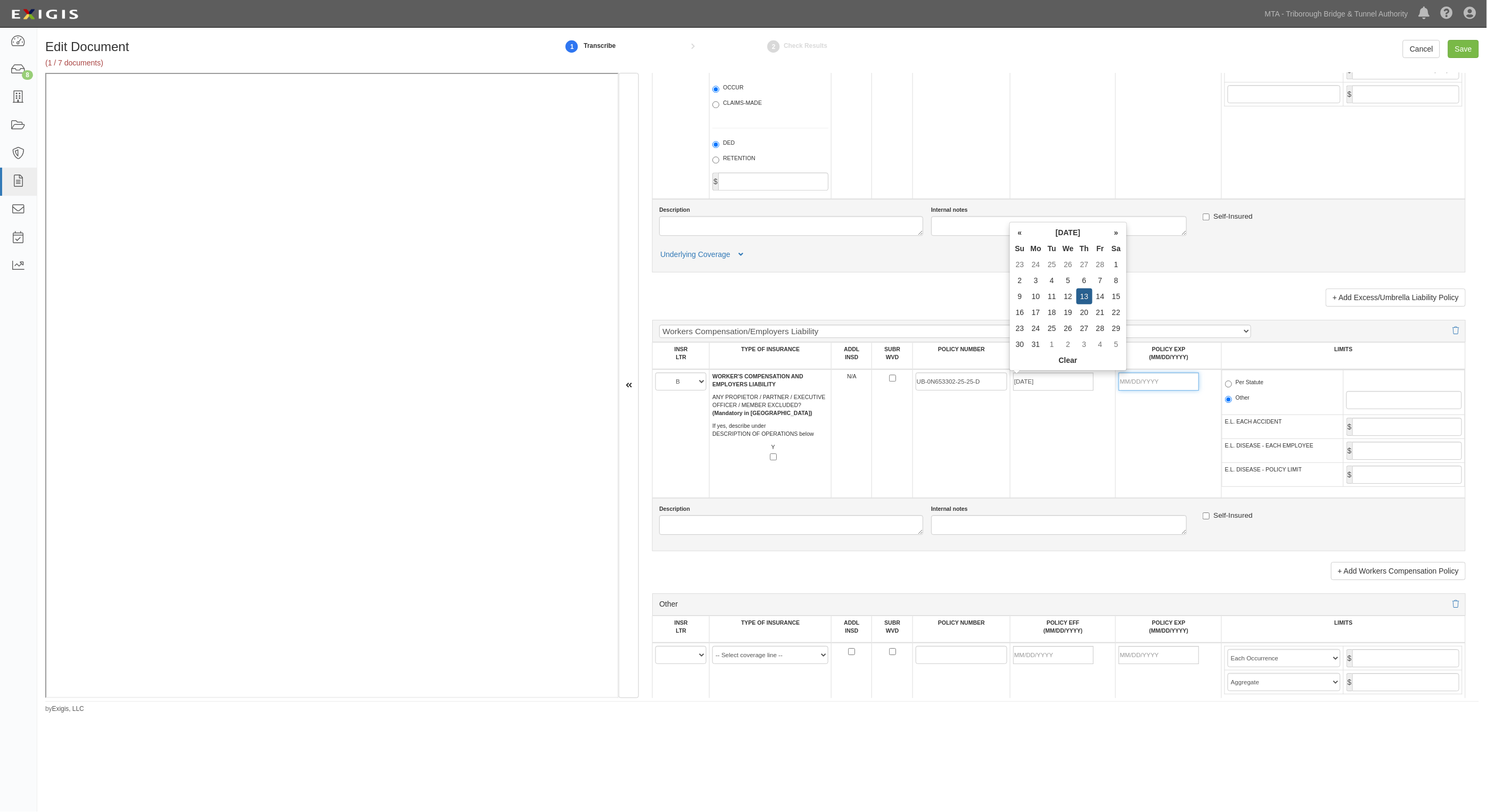
type input "03/13/2026"
click at [1231, 382] on label "Per Statute" at bounding box center [1244, 384] width 39 height 10
click at [1231, 382] on input "Per Statute" at bounding box center [1228, 384] width 7 height 7
radio input "true"
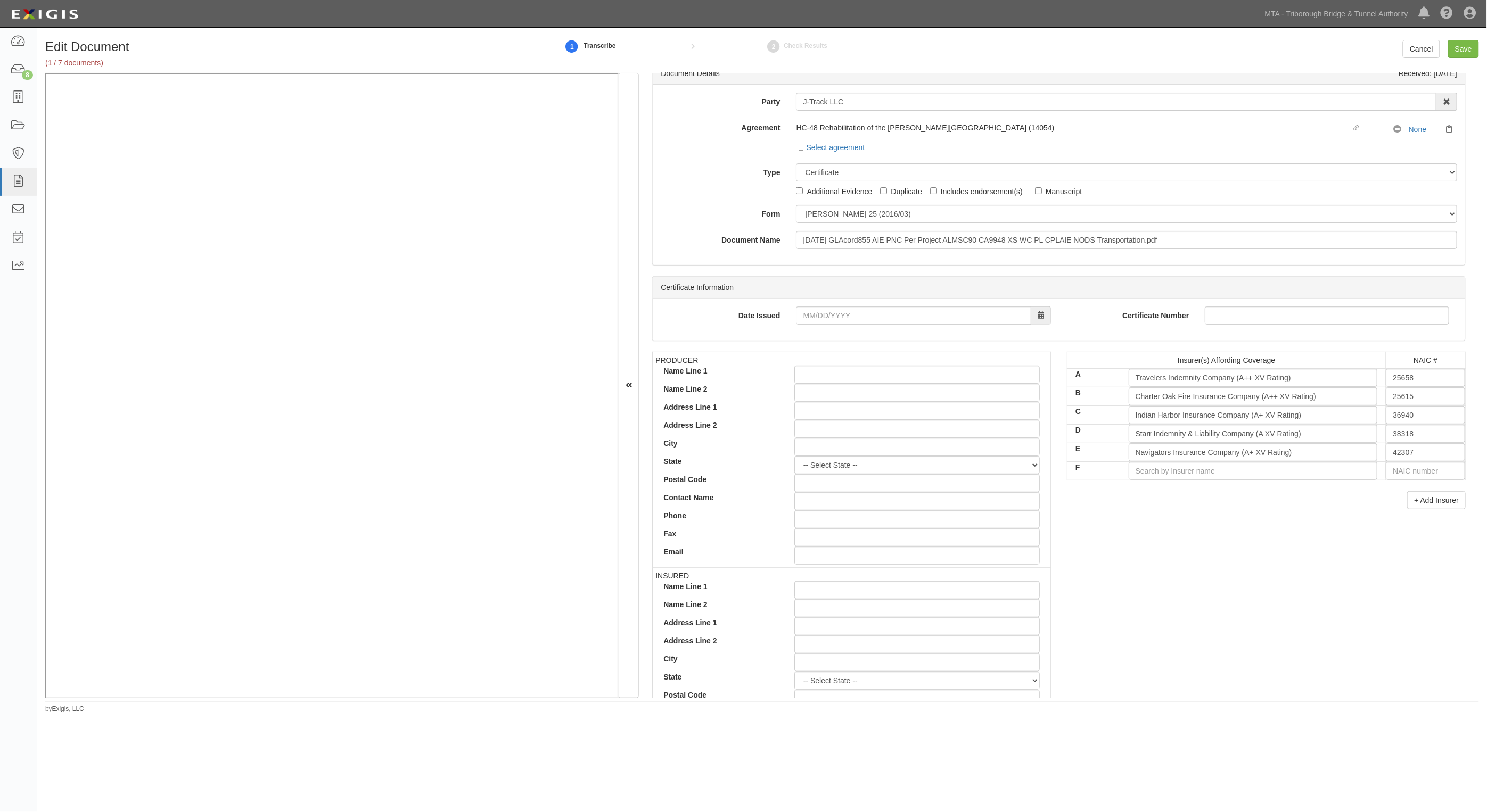
scroll to position [215, 0]
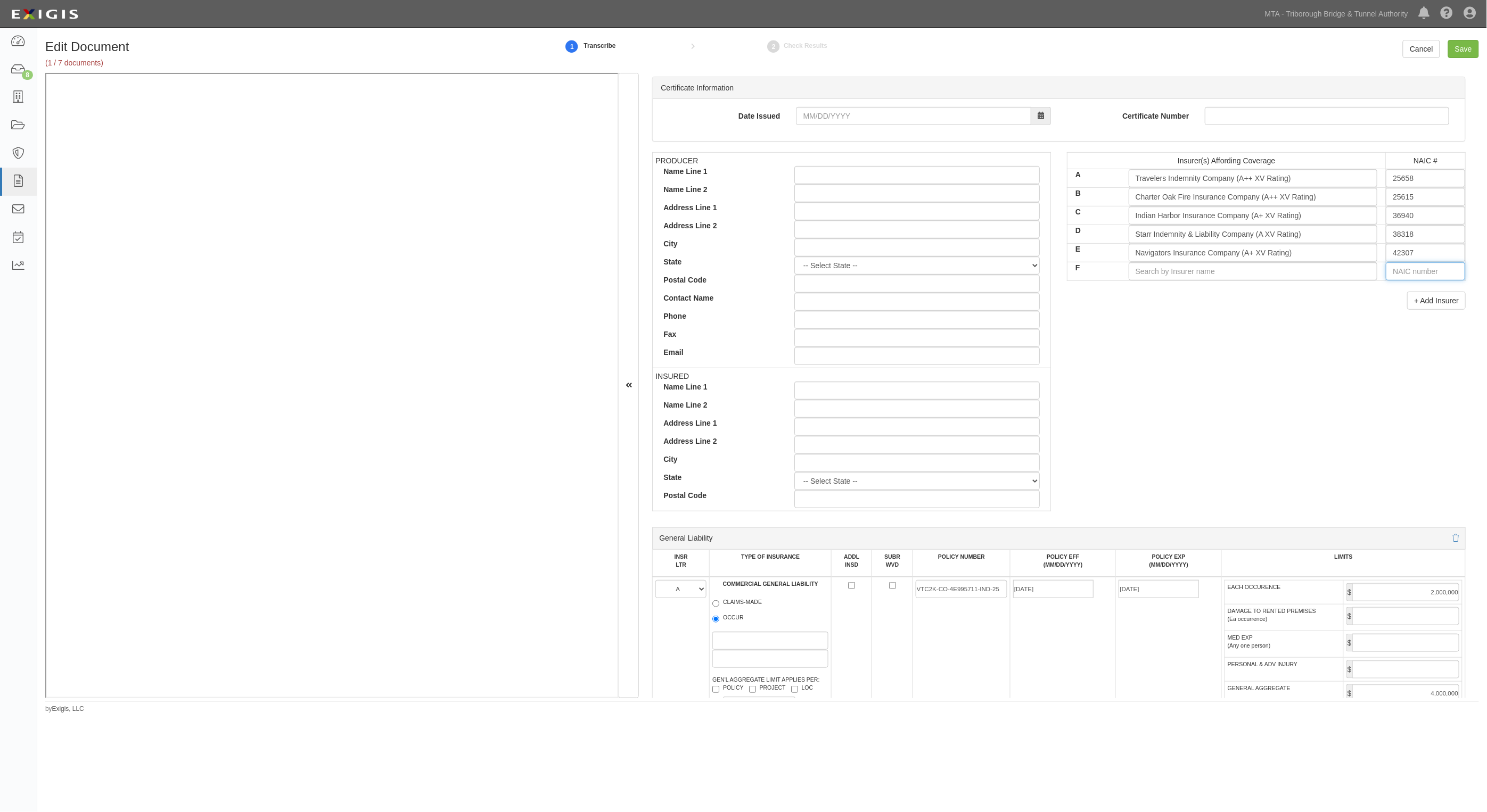
click at [1417, 273] on input "text" at bounding box center [1425, 271] width 79 height 18
type input "44725"
type input "4"
type input "45934"
type input "45"
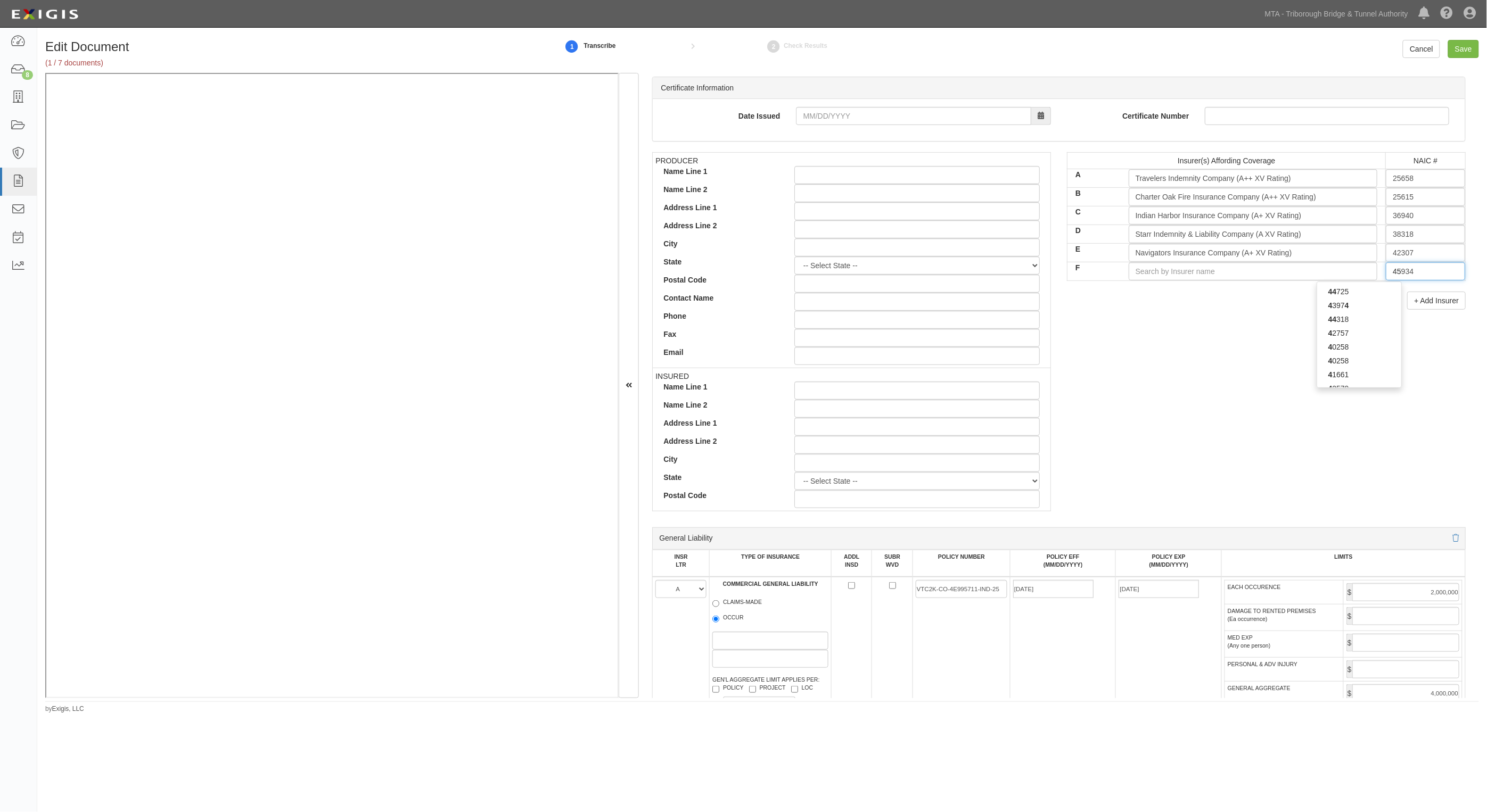
type input "45055"
type input "4505"
type input "45055"
click at [1378, 289] on div "45055" at bounding box center [1359, 291] width 84 height 14
type input "Ascot Specialty Insurance Company (A XV Rating)"
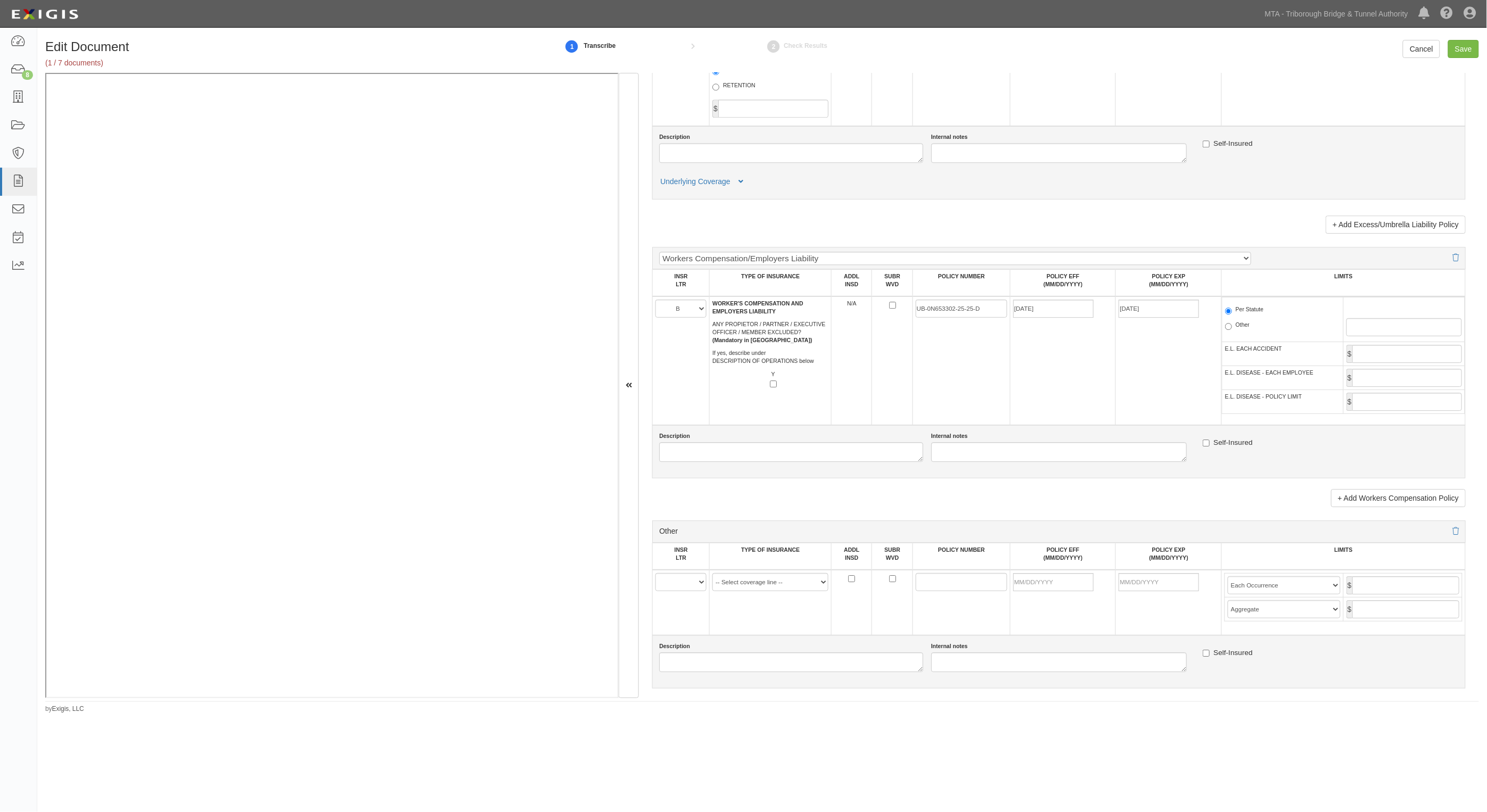
scroll to position [1679, 0]
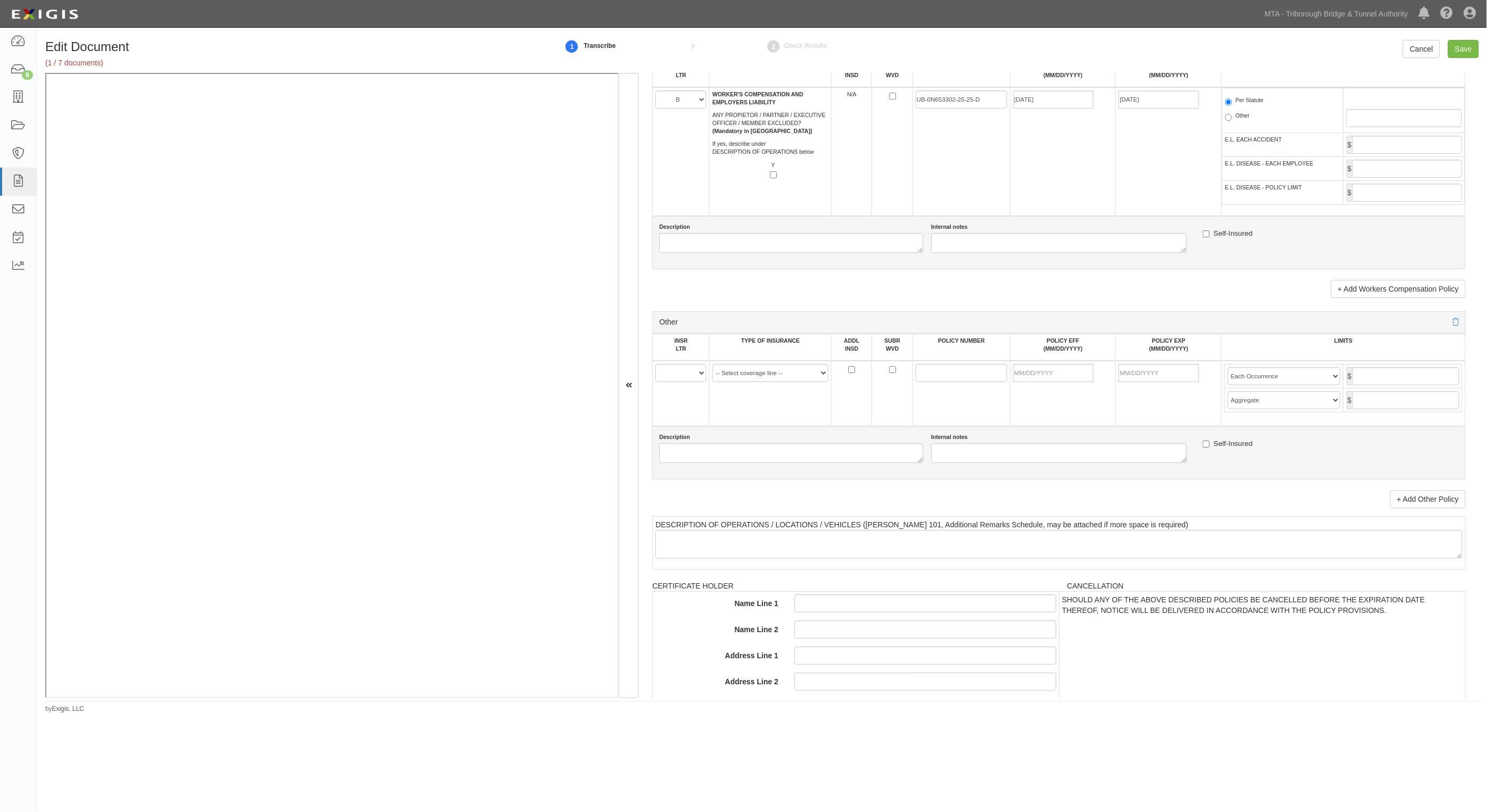
type input "45055"
click at [691, 376] on select "A B C D E F" at bounding box center [681, 372] width 51 height 18
select select "F"
click at [656, 364] on select "A B C D E F" at bounding box center [681, 372] width 51 height 18
drag, startPoint x: 777, startPoint y: 373, endPoint x: 777, endPoint y: 379, distance: 6.0
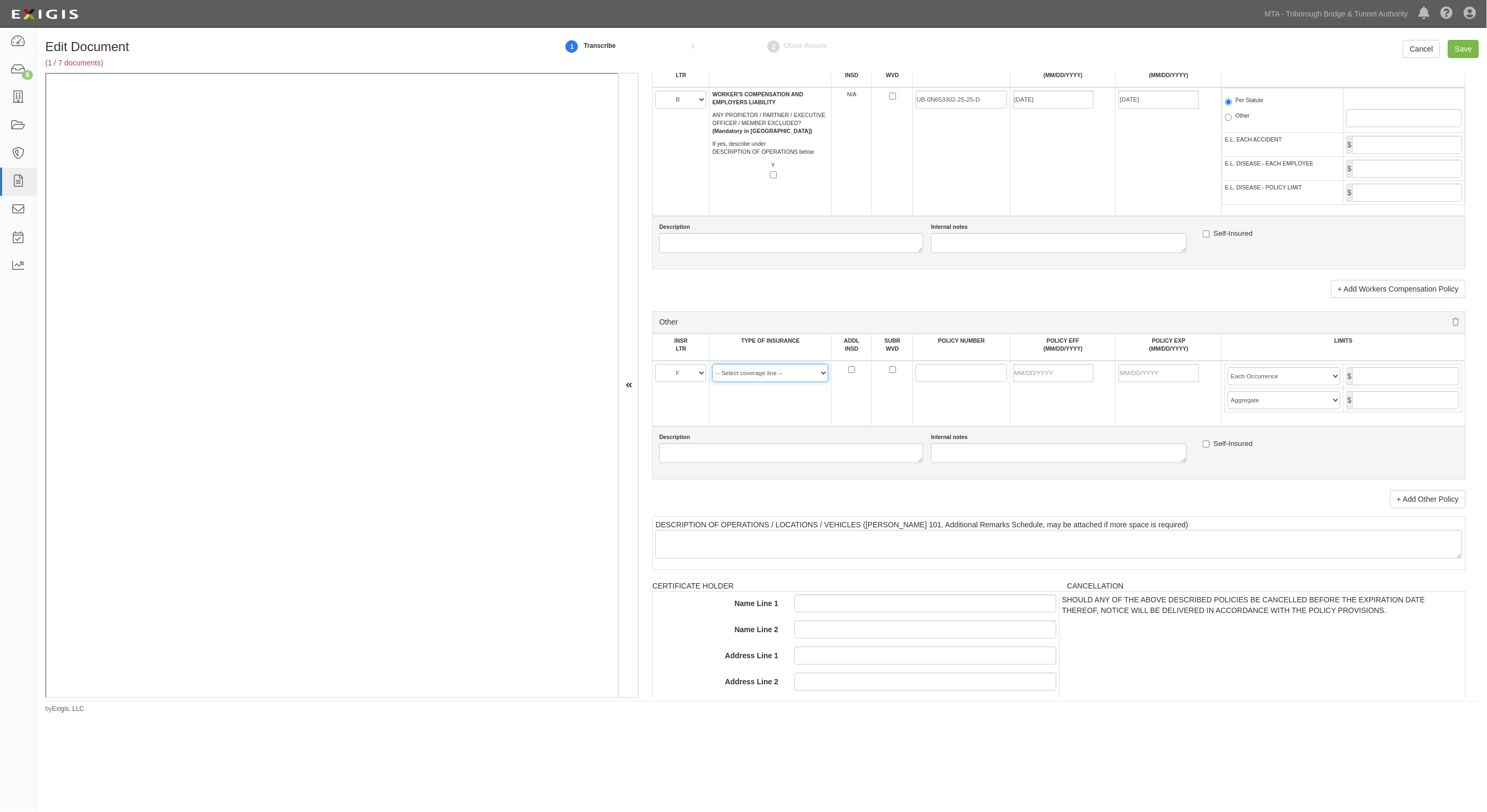
click at [777, 373] on select "-- Select coverage line -- Asbestos Abatement Auto Physical Damage Aviation Lia…" at bounding box center [771, 372] width 116 height 18
select select "91"
click at [713, 364] on select "-- Select coverage line -- Asbestos Abatement Auto Physical Damage Aviation Lia…" at bounding box center [771, 372] width 116 height 18
drag, startPoint x: 940, startPoint y: 377, endPoint x: 837, endPoint y: 362, distance: 104.1
click at [940, 377] on input "POLICY NUMBER" at bounding box center [962, 372] width 92 height 18
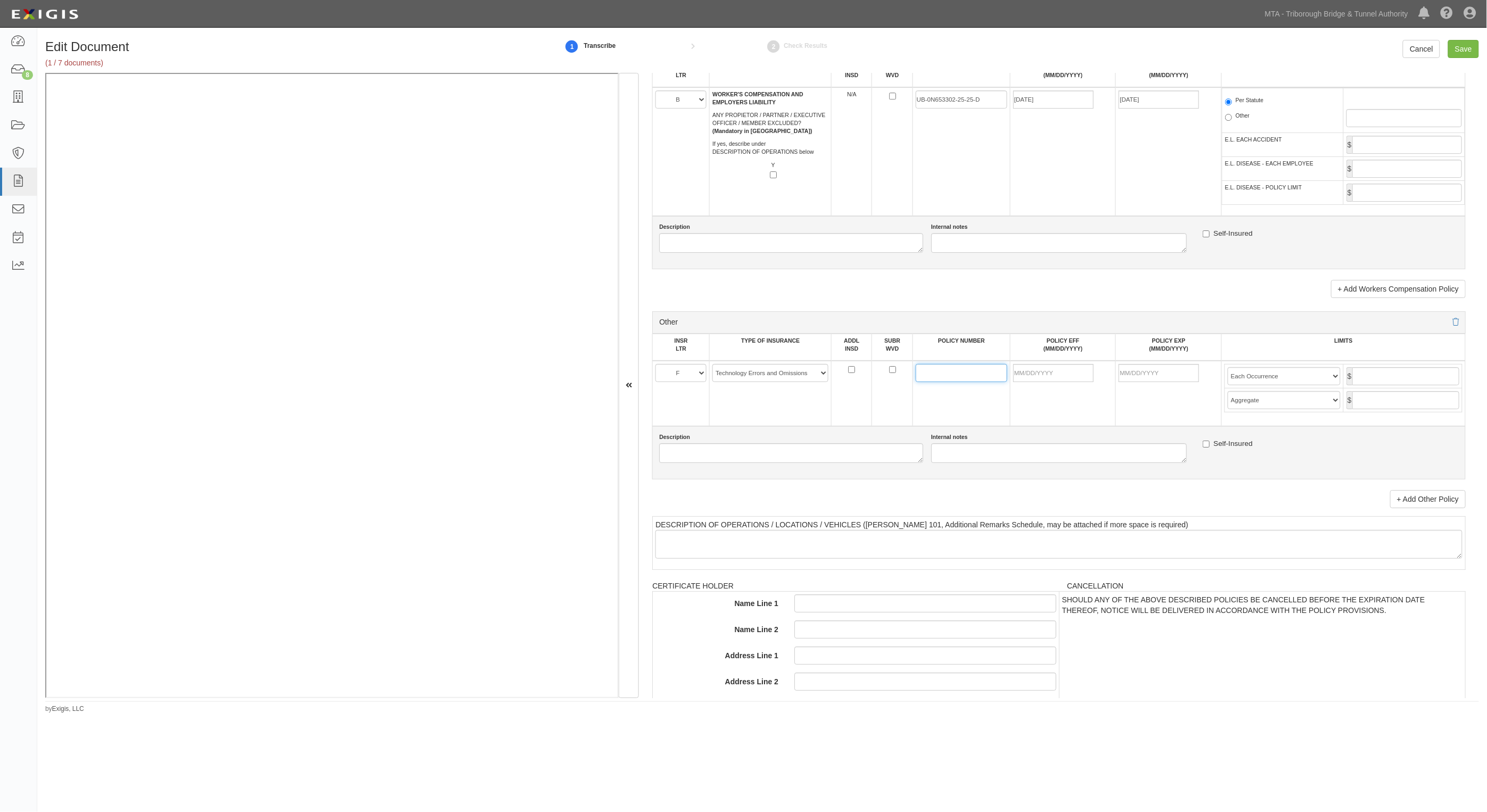
paste input "EOPL2510000583-05"
type input "EOPL2510000583-05"
click at [1043, 375] on input "POLICY EFF (MM/DD/YYYY)" at bounding box center [1053, 372] width 81 height 18
type input "03/13/2025"
type input "03/13/2026"
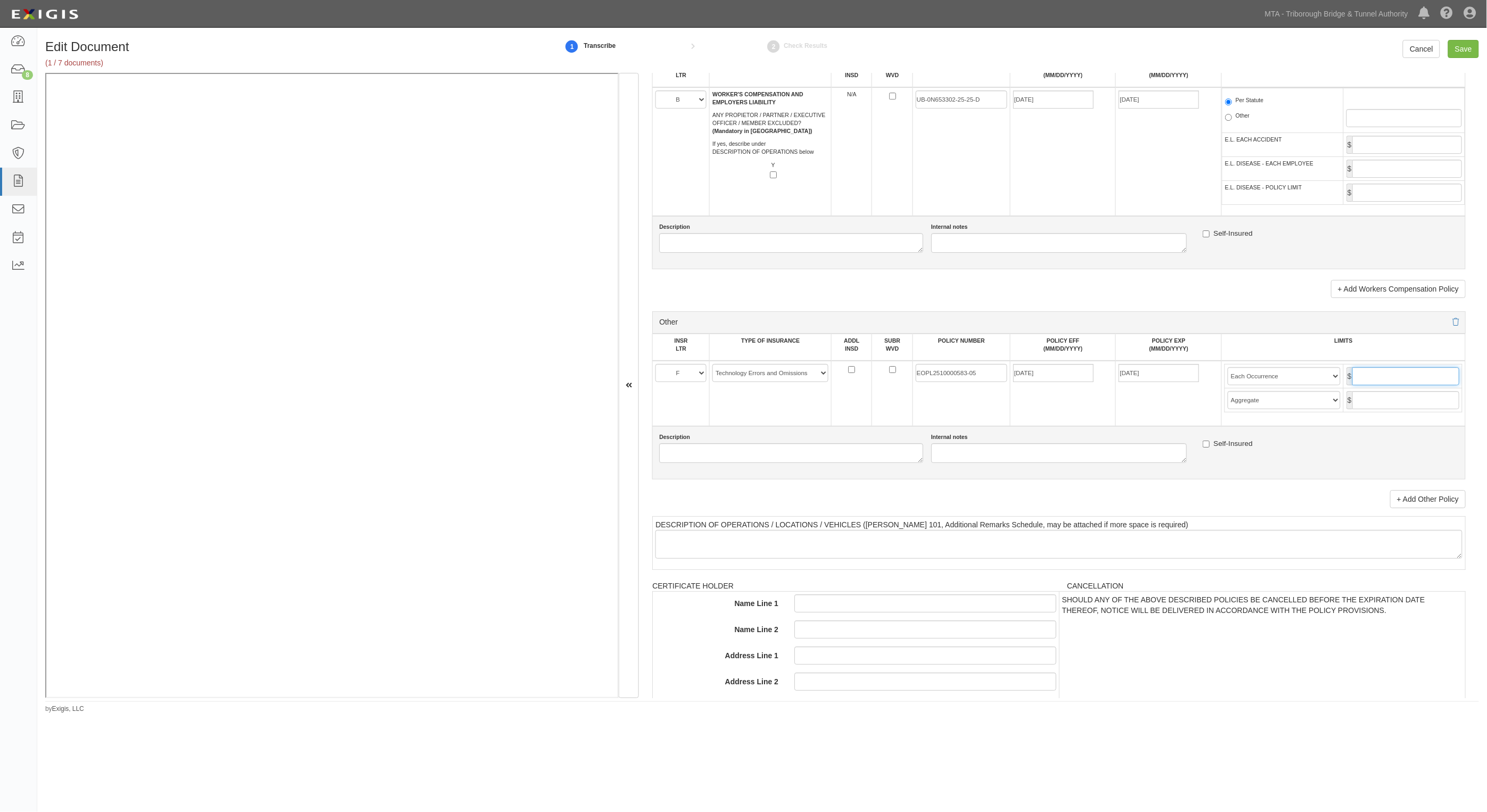
click at [1414, 370] on input "text" at bounding box center [1406, 376] width 107 height 18
type input "10,000,000"
click at [1275, 379] on select "Limit Each Occurrence Each Claim Aggregate Deductible Self-Insured Retention Pe…" at bounding box center [1284, 376] width 113 height 18
select select "Each Claim"
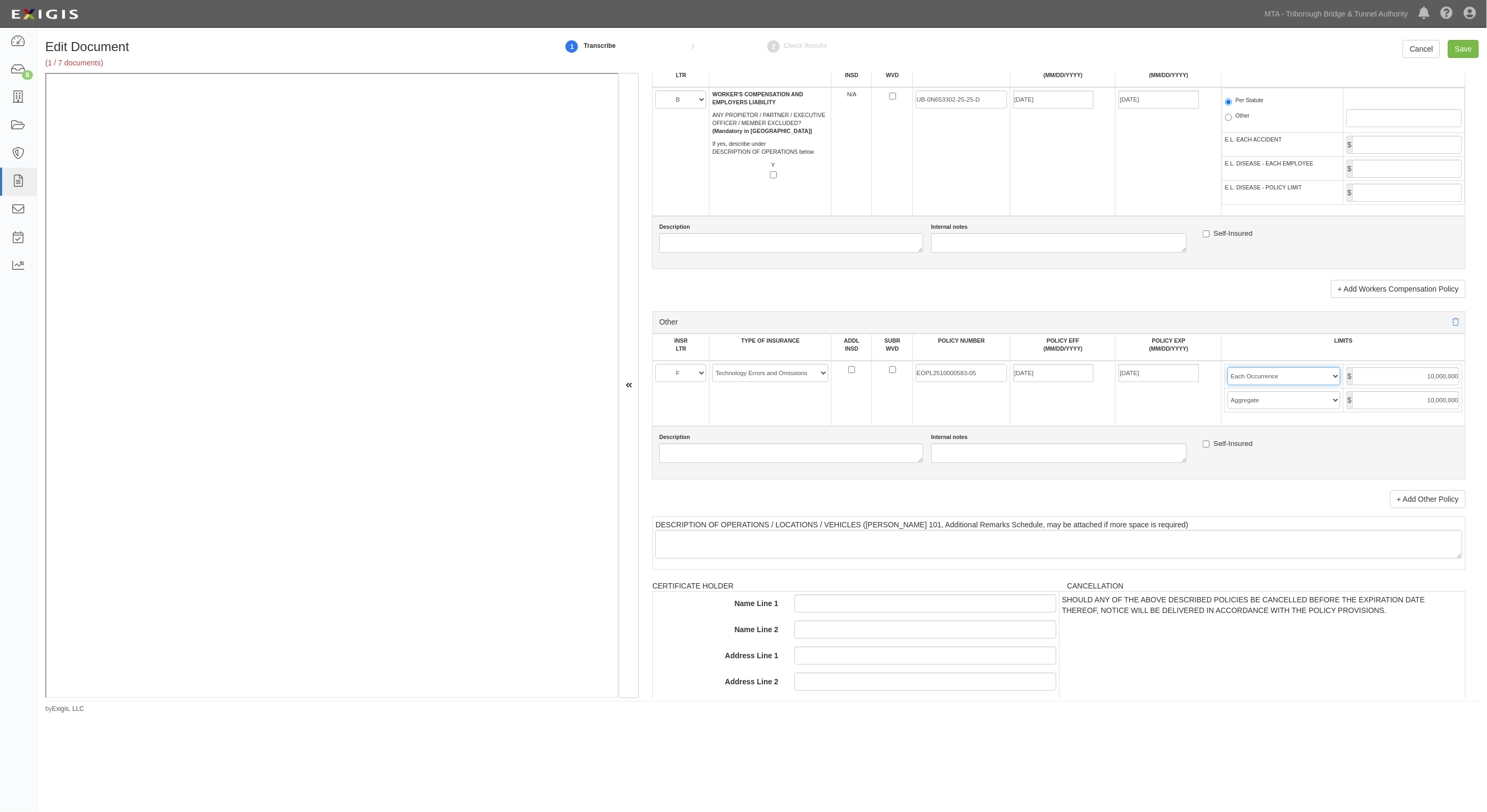
click at [1228, 367] on select "Limit Each Occurrence Each Claim Aggregate Deductible Self-Insured Retention Pe…" at bounding box center [1284, 376] width 113 height 18
click at [1463, 45] on input "Save" at bounding box center [1464, 49] width 31 height 18
type input "2000000"
type input "4000000"
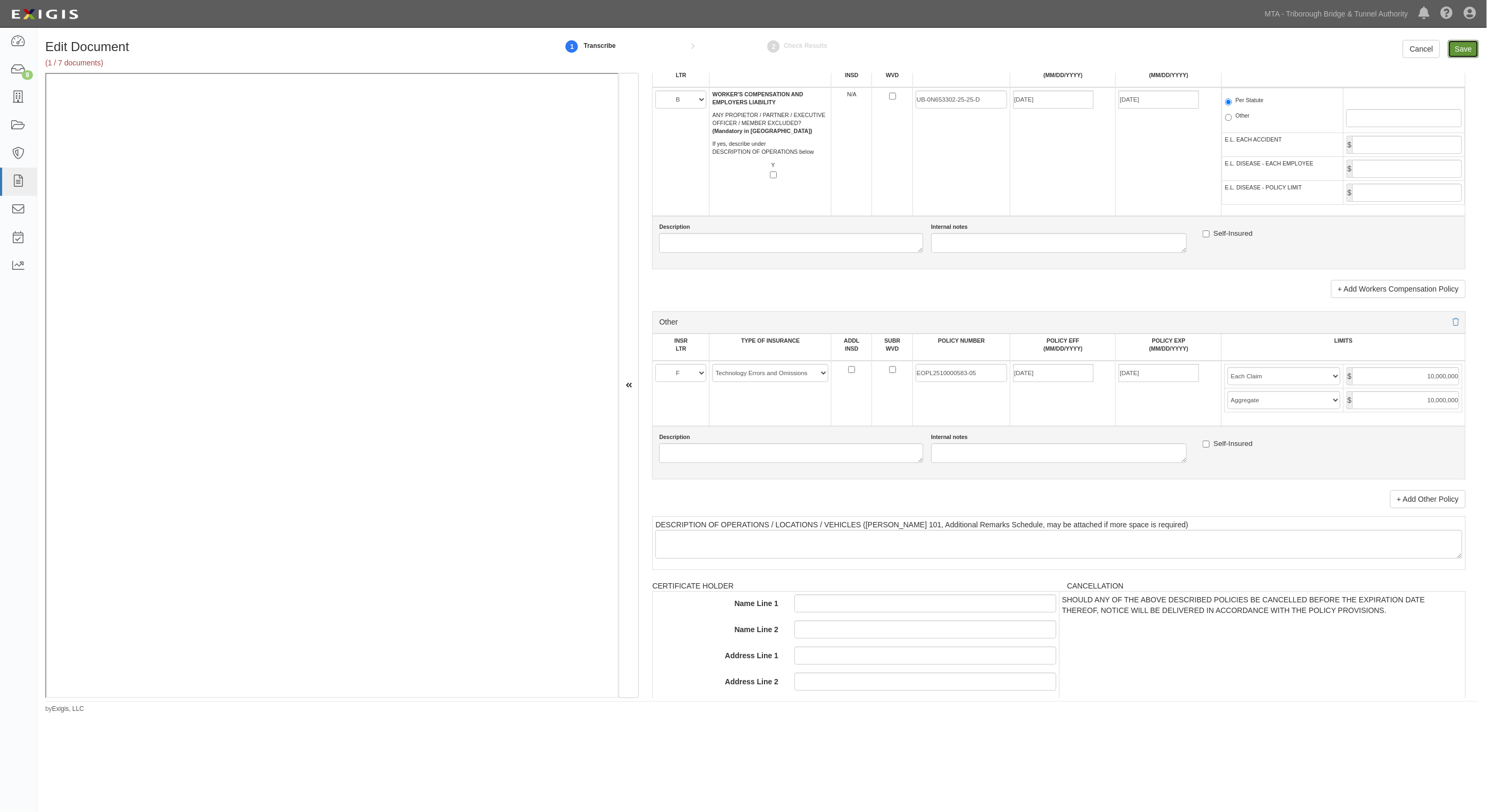
type input "2000000"
type input "18000000"
type input "10000000"
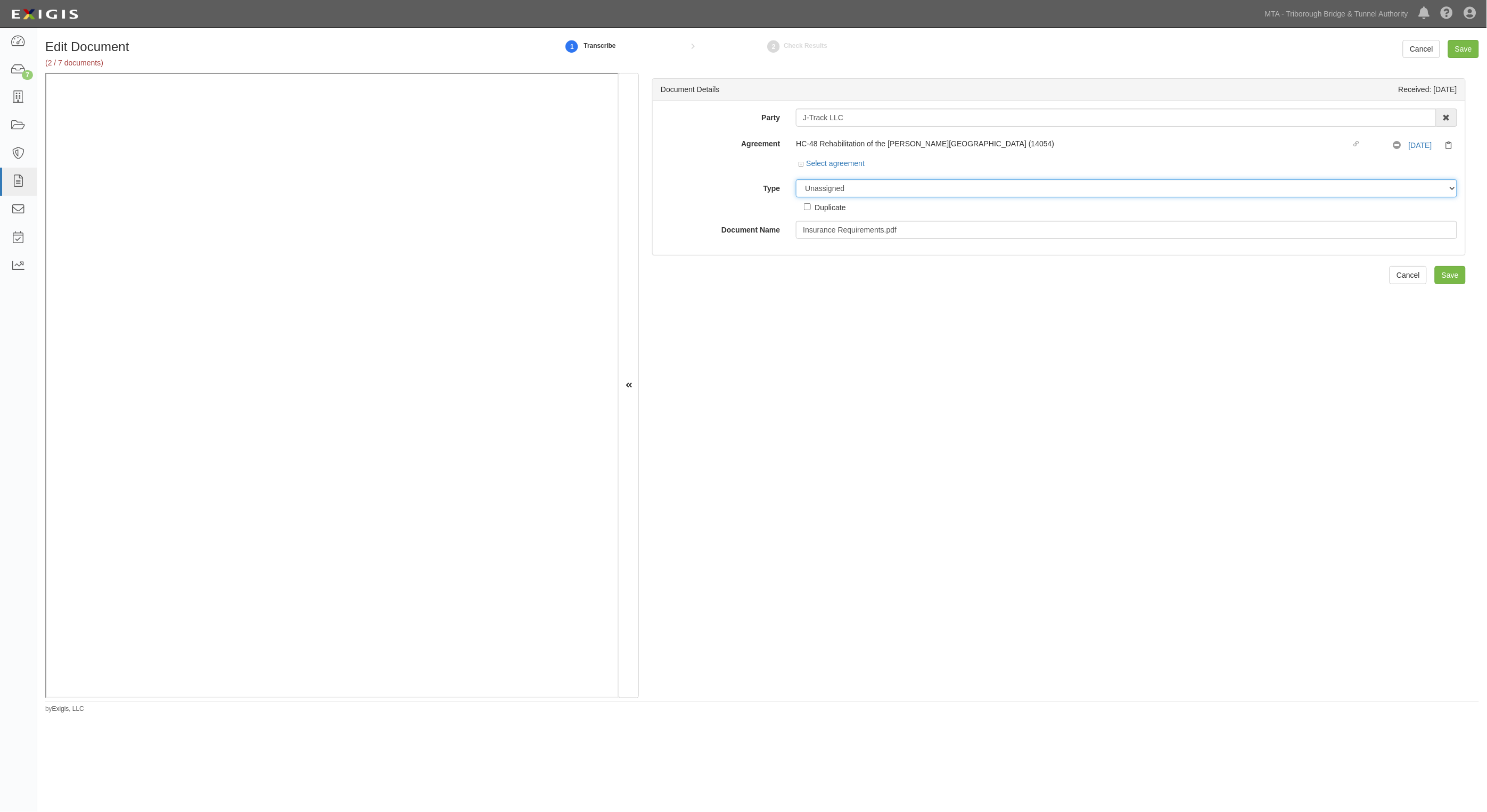
drag, startPoint x: 840, startPoint y: 190, endPoint x: 847, endPoint y: 196, distance: 9.2
click at [842, 191] on select "Unassigned Binder Cancellation Notice Certificate Contract Endorsement Insuranc…" at bounding box center [1127, 188] width 662 height 18
select select "RequirementDetail"
click at [796, 179] on select "Unassigned Binder Cancellation Notice Certificate Contract Endorsement Insuranc…" at bounding box center [1127, 188] width 662 height 18
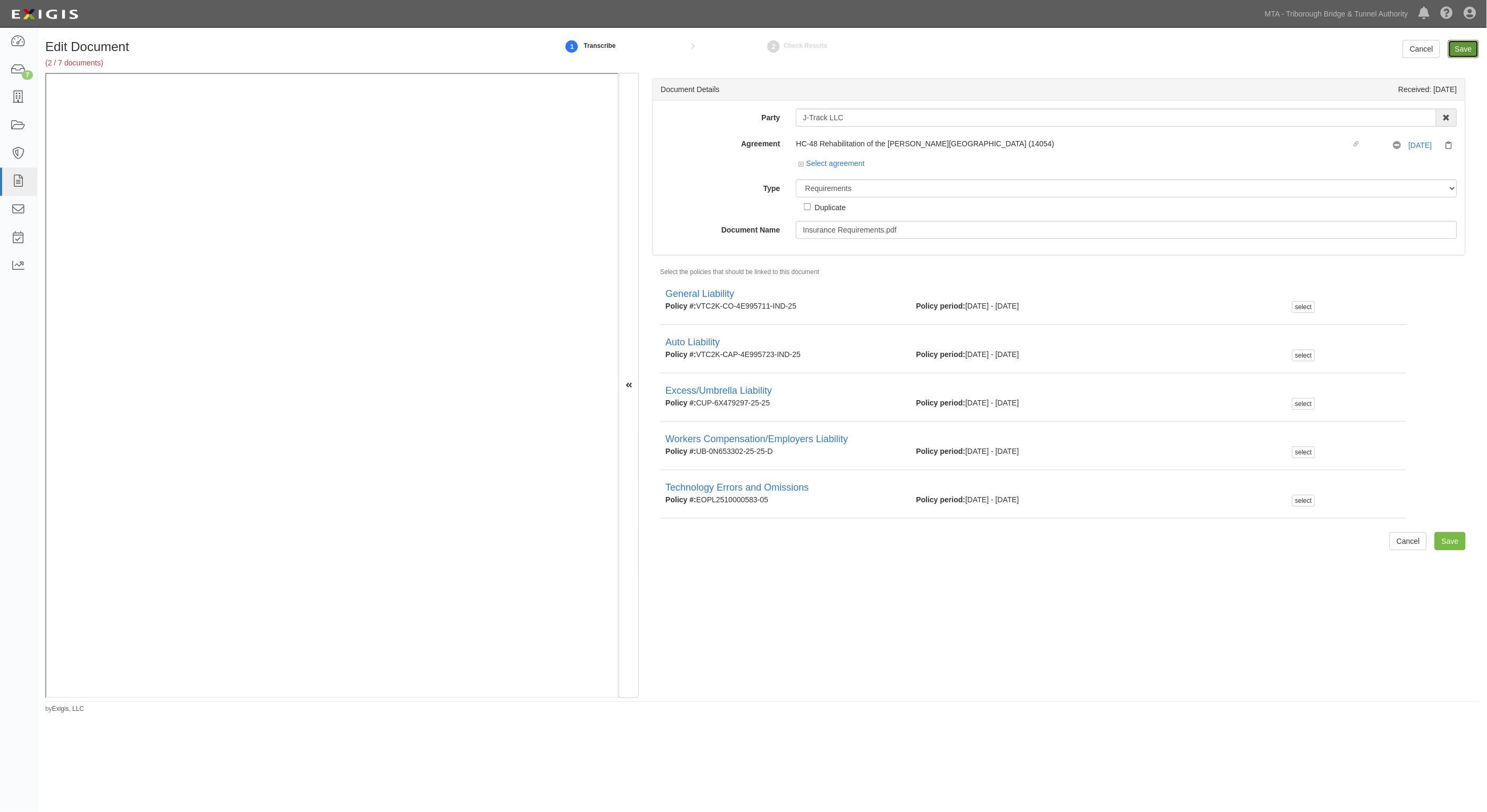
click at [1455, 44] on input "Save" at bounding box center [1464, 49] width 31 height 18
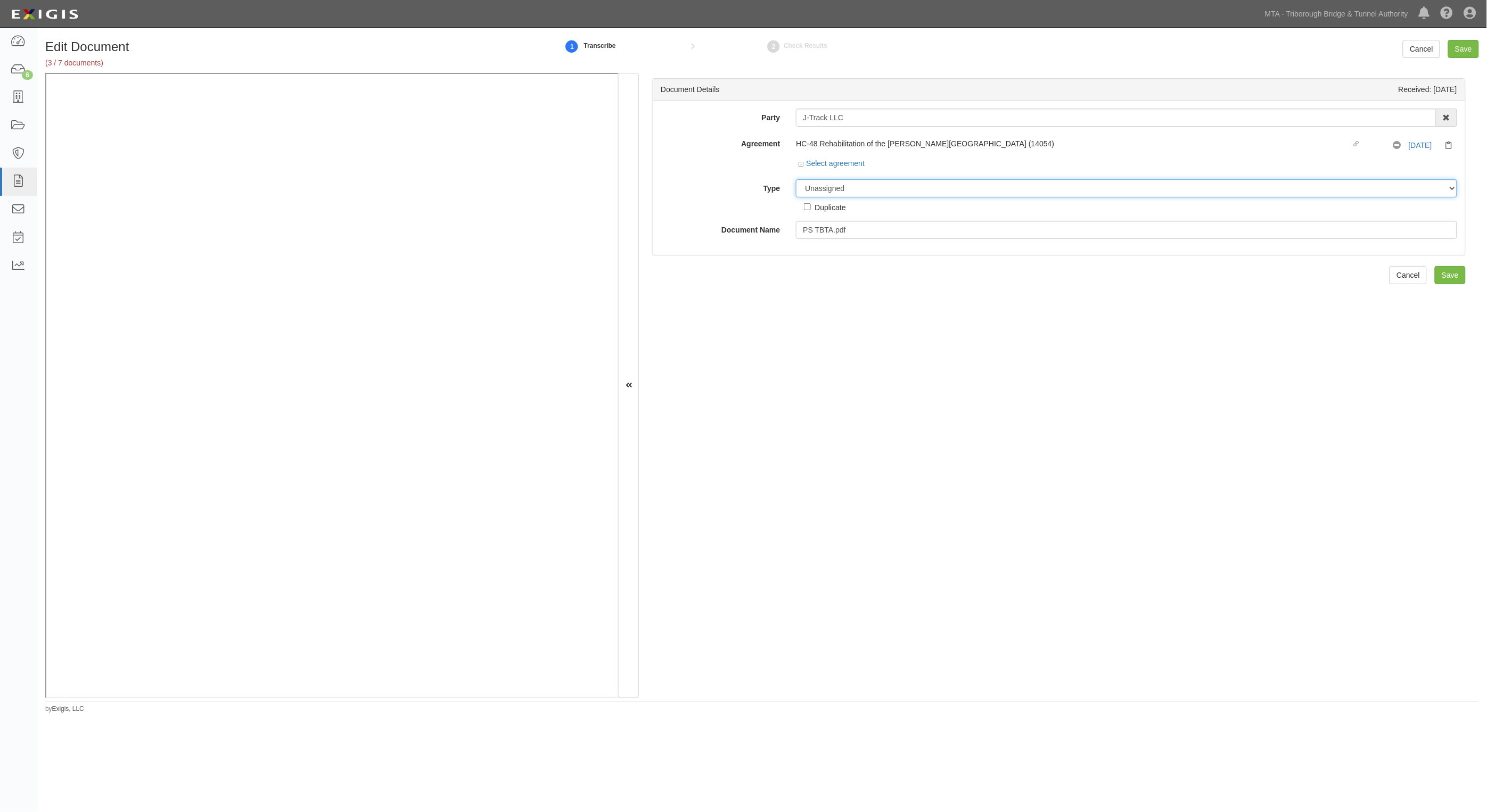
click at [831, 187] on select "Unassigned Binder Cancellation Notice Certificate Contract Endorsement Insuranc…" at bounding box center [1127, 188] width 662 height 18
select select "OtherDetail"
click at [796, 179] on select "Unassigned Binder Cancellation Notice Certificate Contract Endorsement Insuranc…" at bounding box center [1127, 188] width 662 height 18
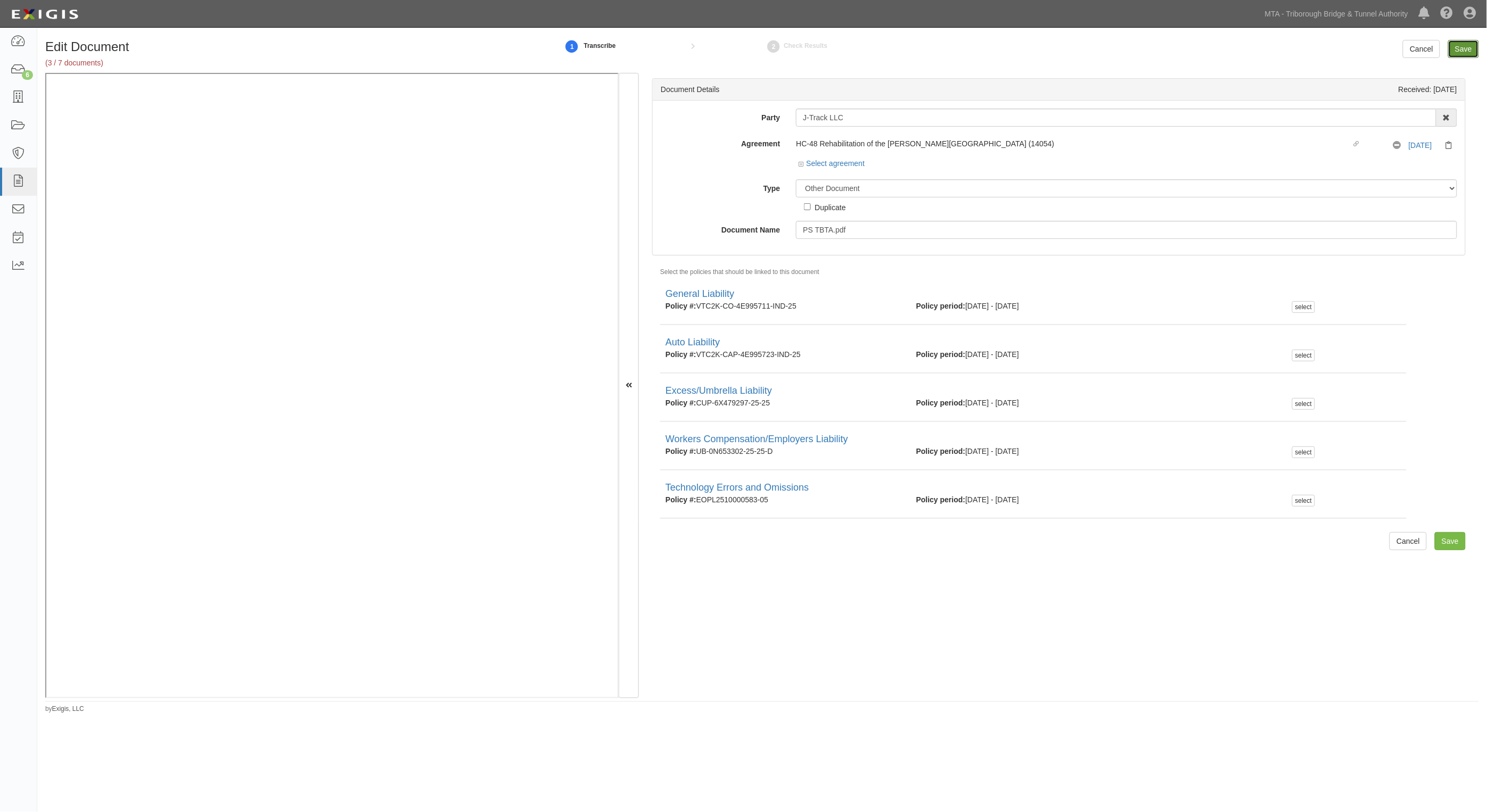
click at [1454, 50] on input "Save" at bounding box center [1464, 49] width 31 height 18
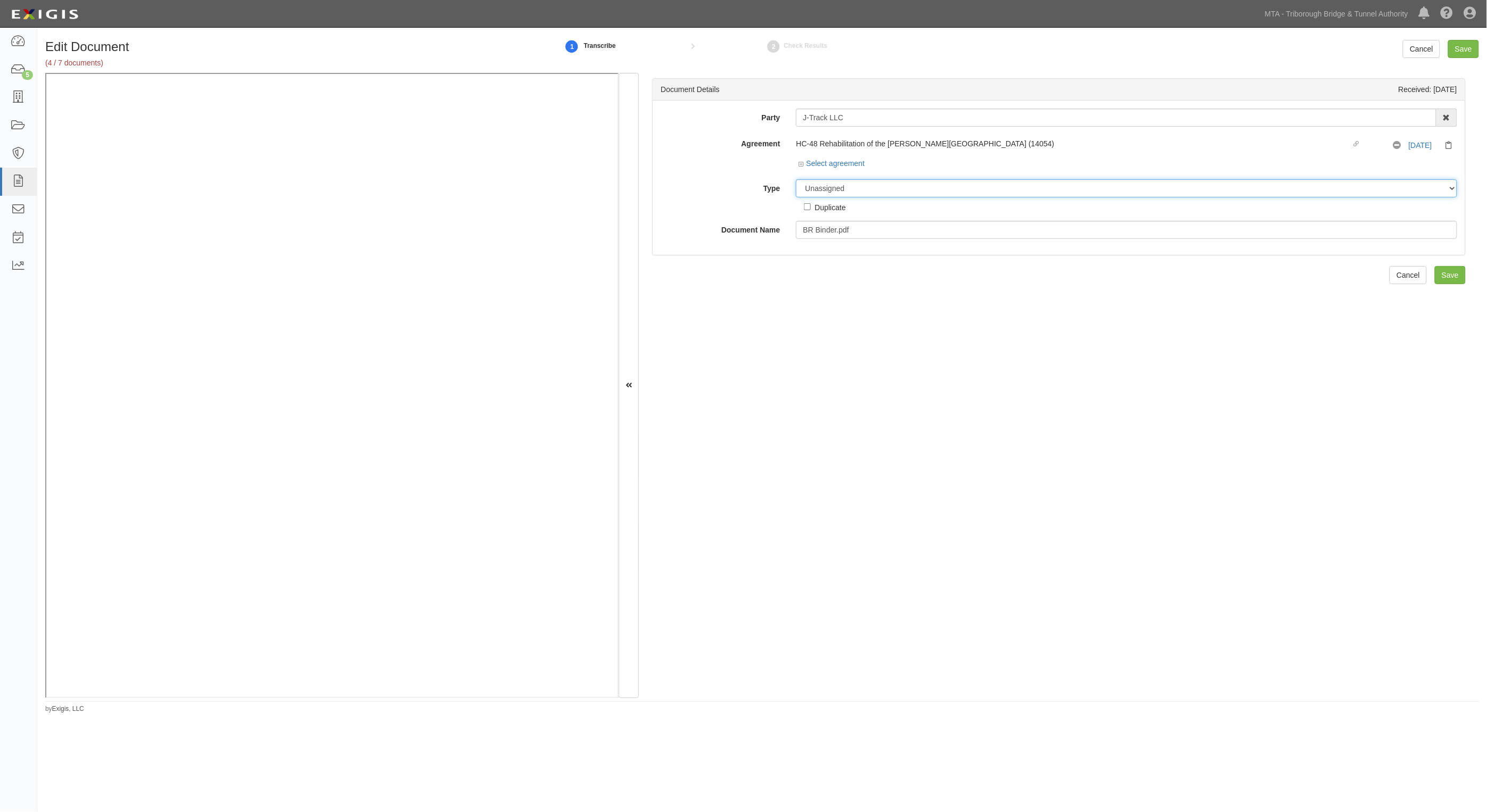
click at [854, 191] on select "Unassigned Binder Cancellation Notice Certificate Contract Endorsement Insuranc…" at bounding box center [1127, 188] width 662 height 18
select select "BinderDetail"
click at [796, 179] on select "Unassigned Binder Cancellation Notice Certificate Contract Endorsement Insuranc…" at bounding box center [1127, 188] width 662 height 18
click at [1424, 274] on link "Add Policy" at bounding box center [1436, 275] width 57 height 18
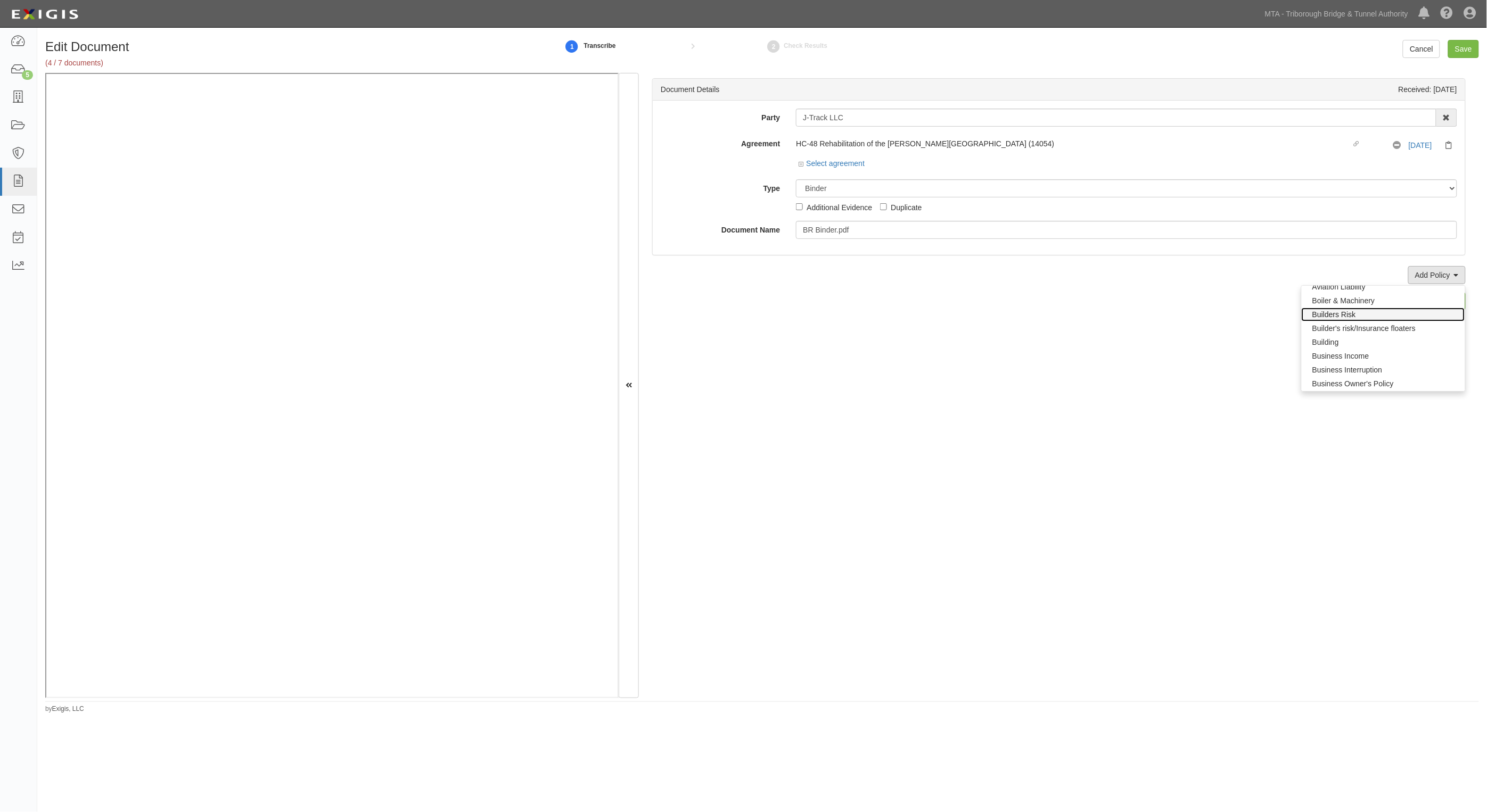
click at [1311, 315] on link "Builders Risk" at bounding box center [1384, 315] width 163 height 14
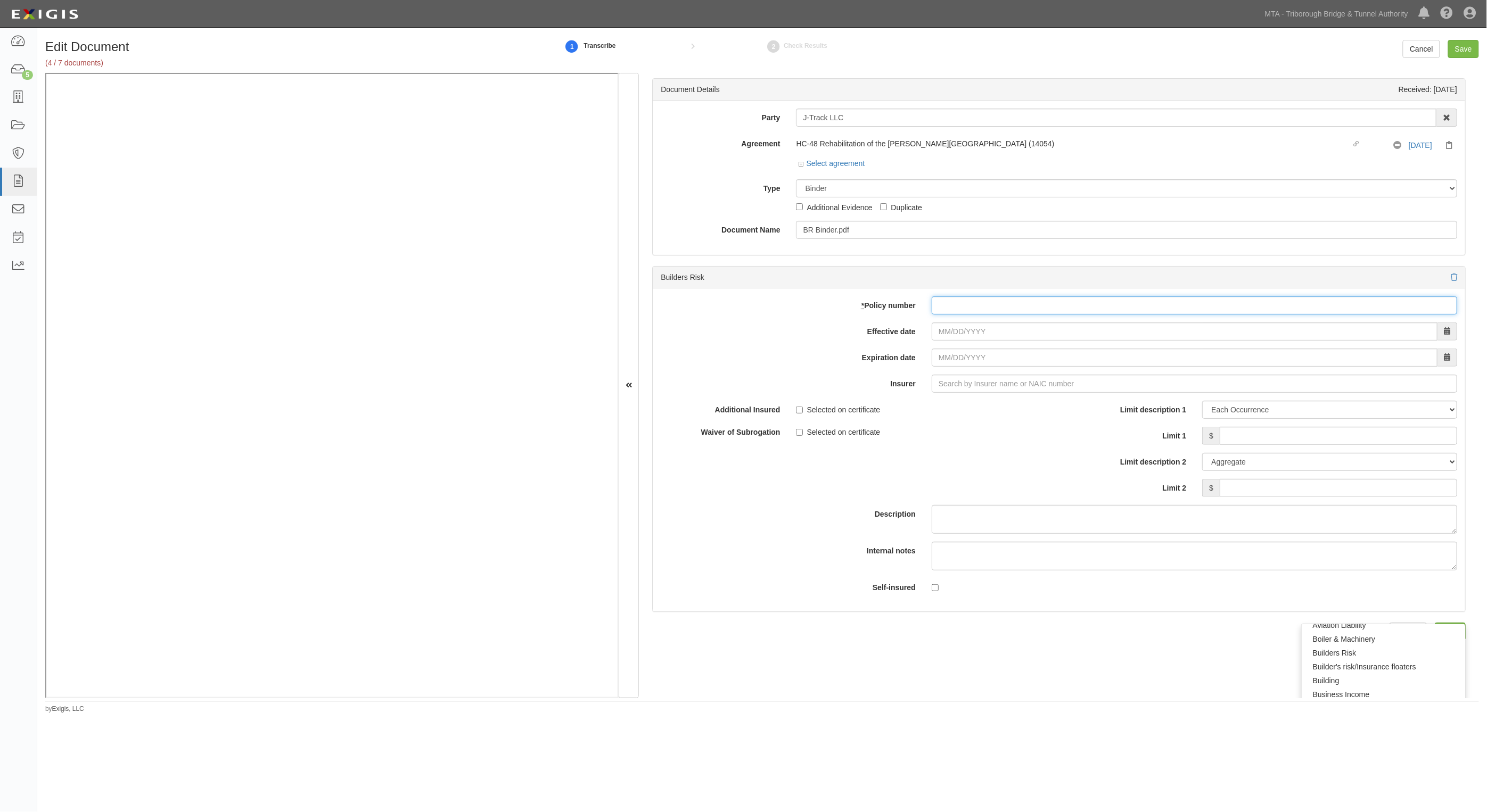
click at [974, 307] on input "* Policy number" at bounding box center [1194, 305] width 525 height 18
paste input "MXI93095019"
type input "MXI93095019"
click at [958, 328] on input "Effective date" at bounding box center [1185, 331] width 506 height 18
type input "[DATE]"
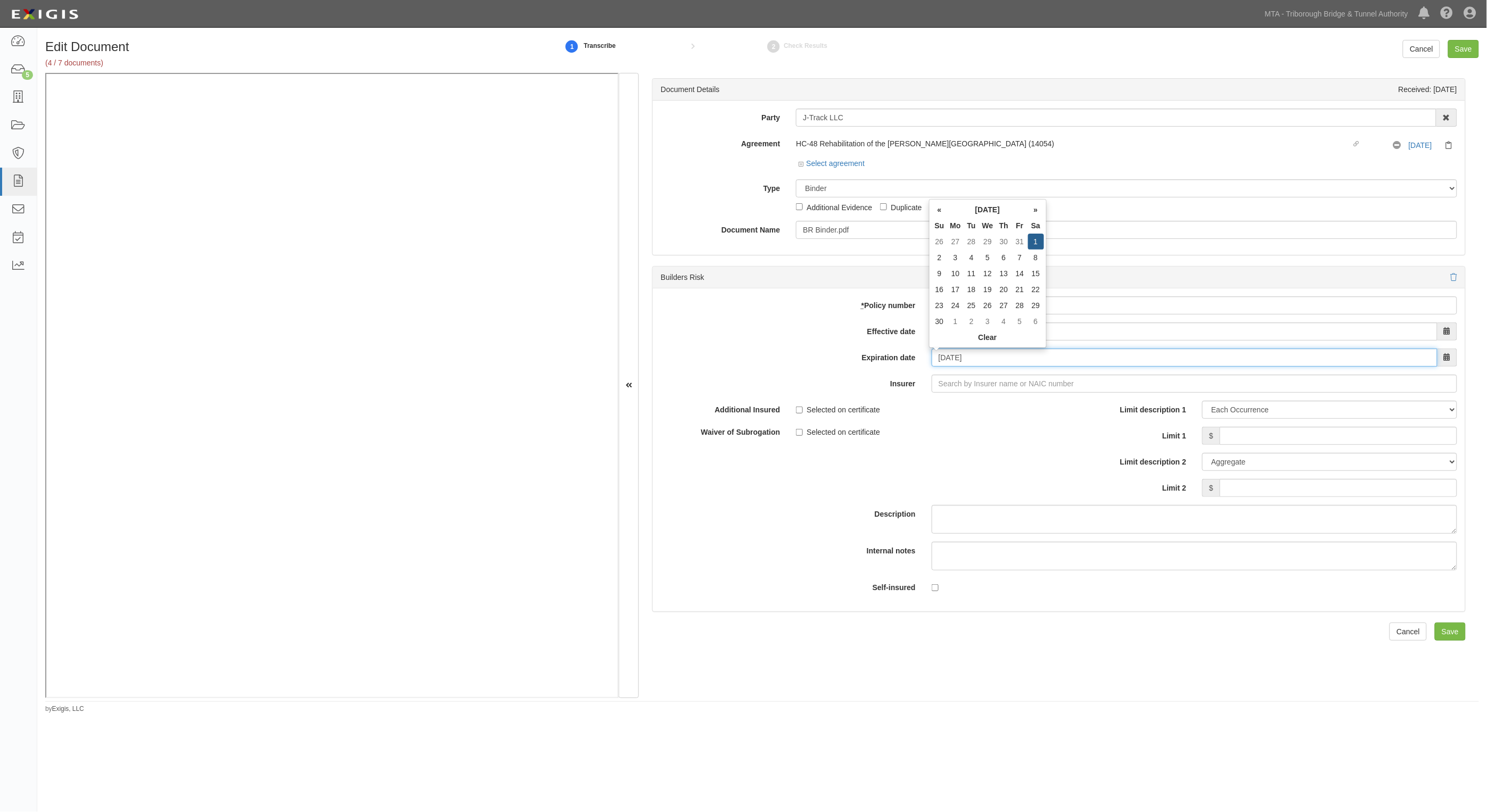
type input "[DATE]"
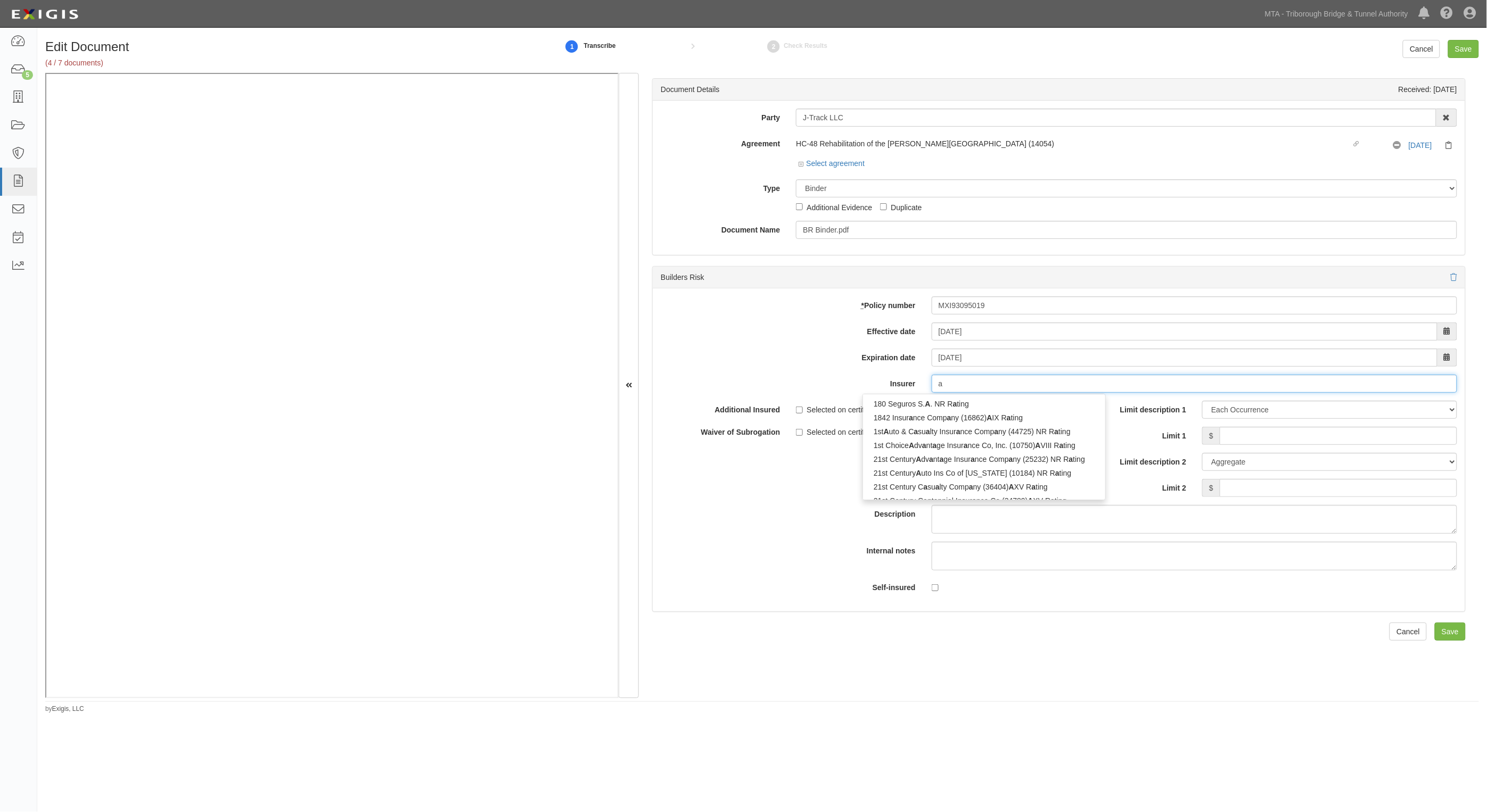
type input "ag"
type input "agcS Marine Insurance Company (22837) A+ XV Rating"
type input "agc"
type input "agcs Marine Insurance Company (22837) A+ XV Rating"
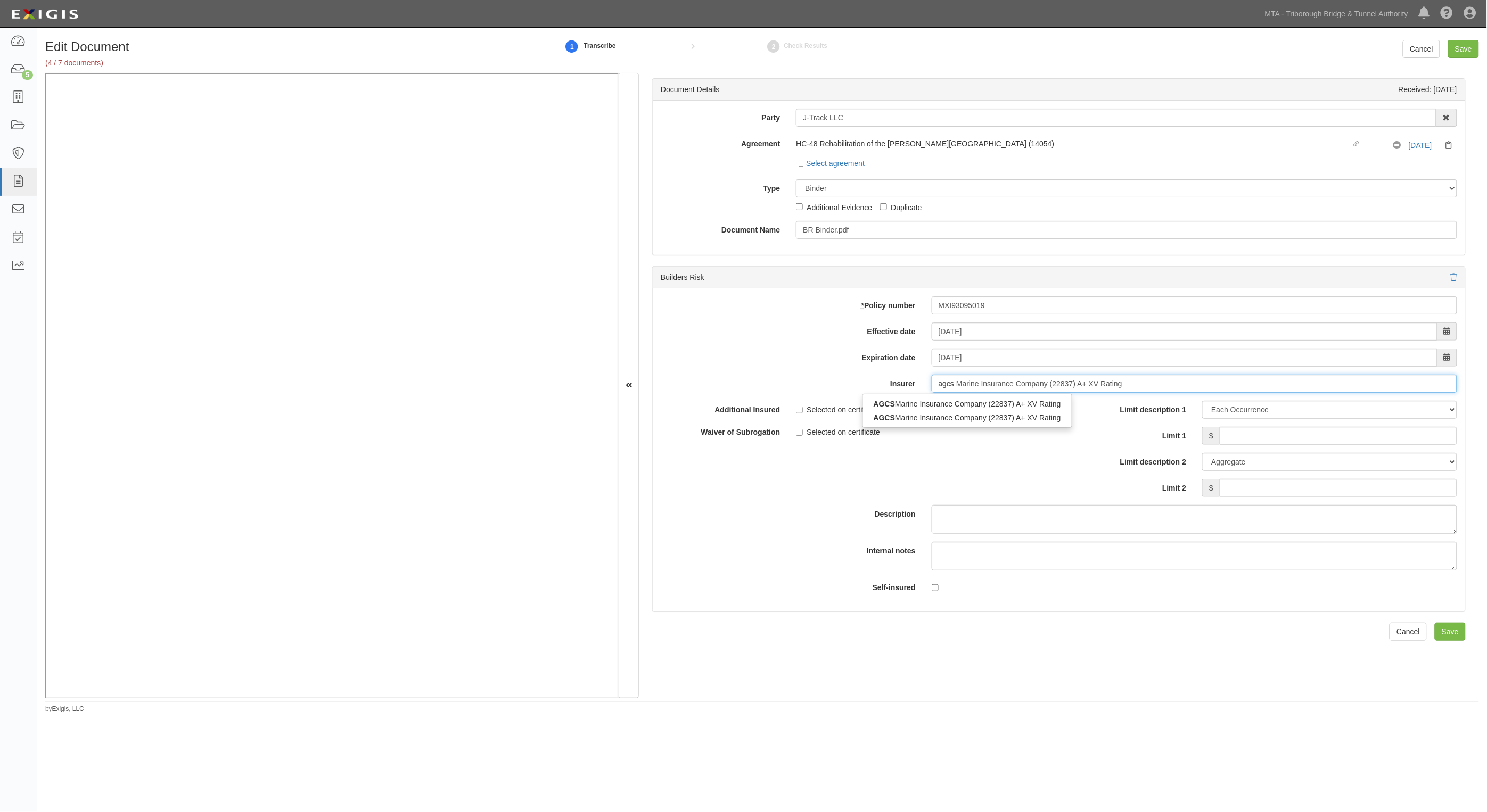
type input "agcs"
type input "agcs marine Insurance Company (22837) A+ XV Rating"
type input "agcs marine"
click at [1031, 424] on div "AGCS Marine Insurance Company (22837) A+ XV Rating" at bounding box center [968, 417] width 210 height 14
type input "AGCS Marine Insurance Company (22837) A+ XV Rating"
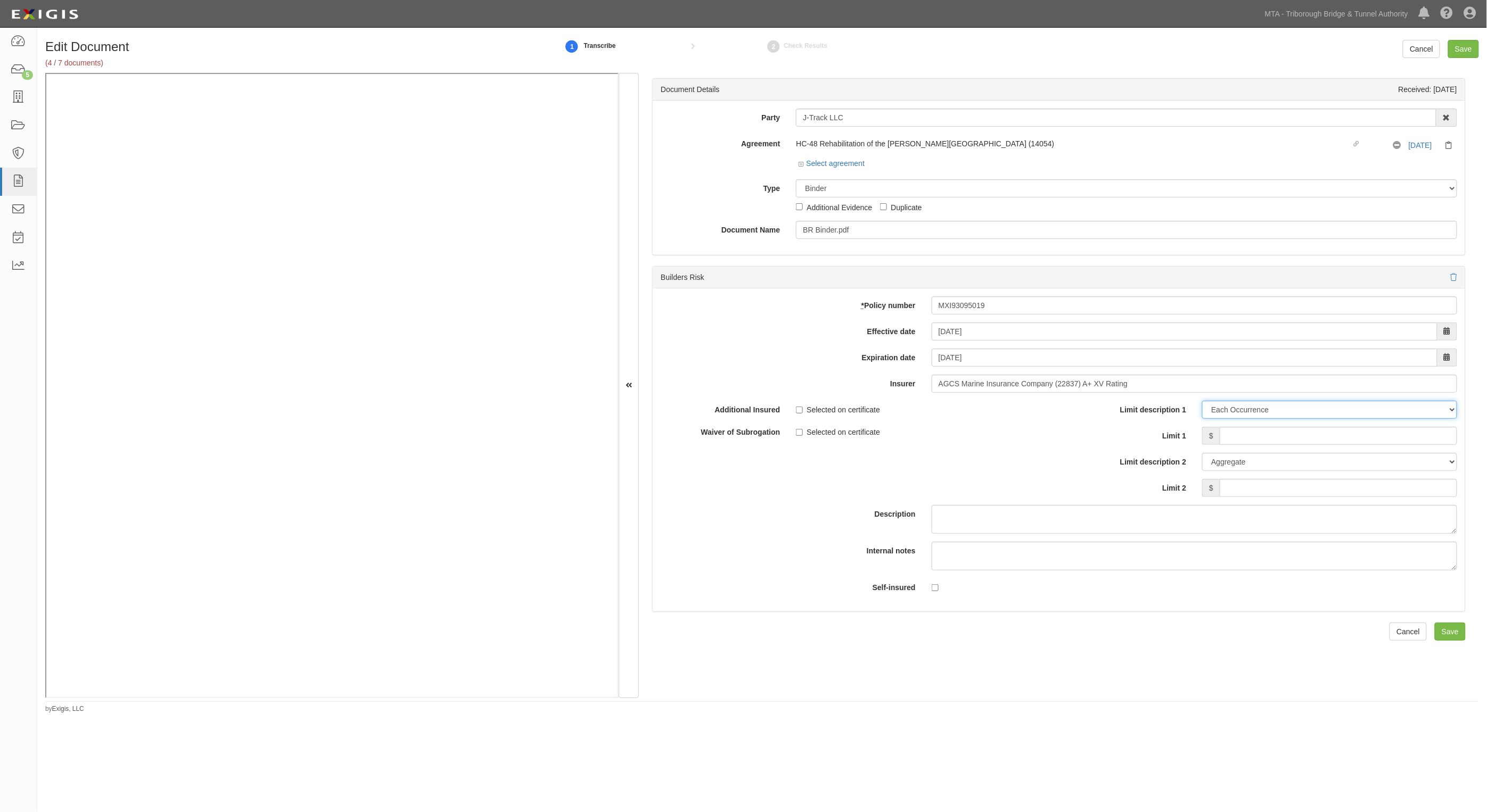
click at [1309, 415] on select "Limit Each Occurrence Each Claim Aggregate Deductible Self-Insured Retention Pe…" at bounding box center [1330, 409] width 255 height 18
select select "Limit"
click at [1202, 401] on select "Limit Each Occurrence Each Claim Aggregate Deductible Self-Insured Retention Pe…" at bounding box center [1330, 409] width 255 height 18
click at [1281, 441] on input "Limit 1" at bounding box center [1339, 435] width 238 height 18
paste input "32,010,095"
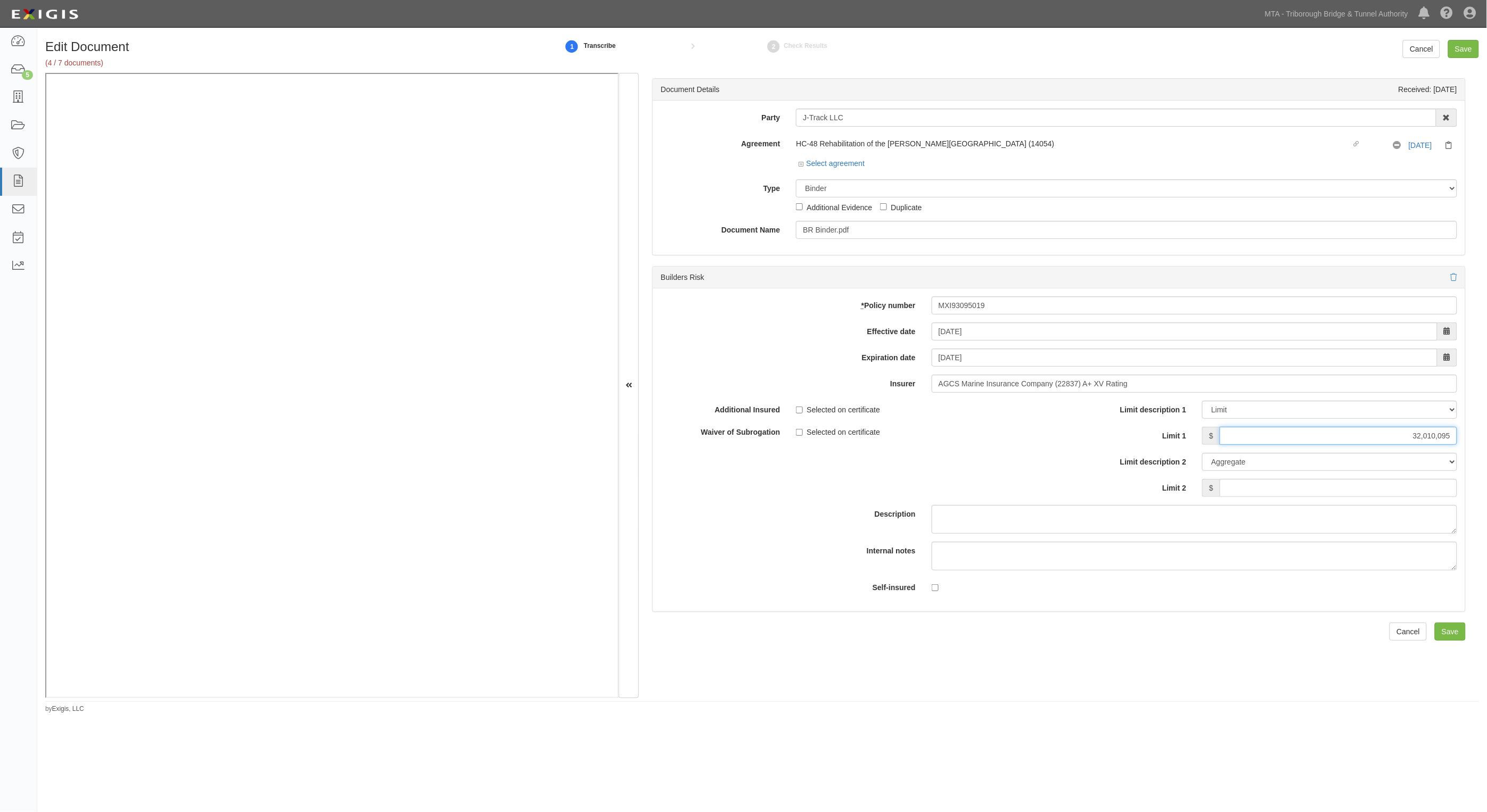
type input "32,010,095"
click at [972, 520] on textarea "Description" at bounding box center [1194, 519] width 525 height 29
type textarea "Binder"
click at [1470, 46] on input "Save" at bounding box center [1464, 49] width 31 height 18
type input "32010095"
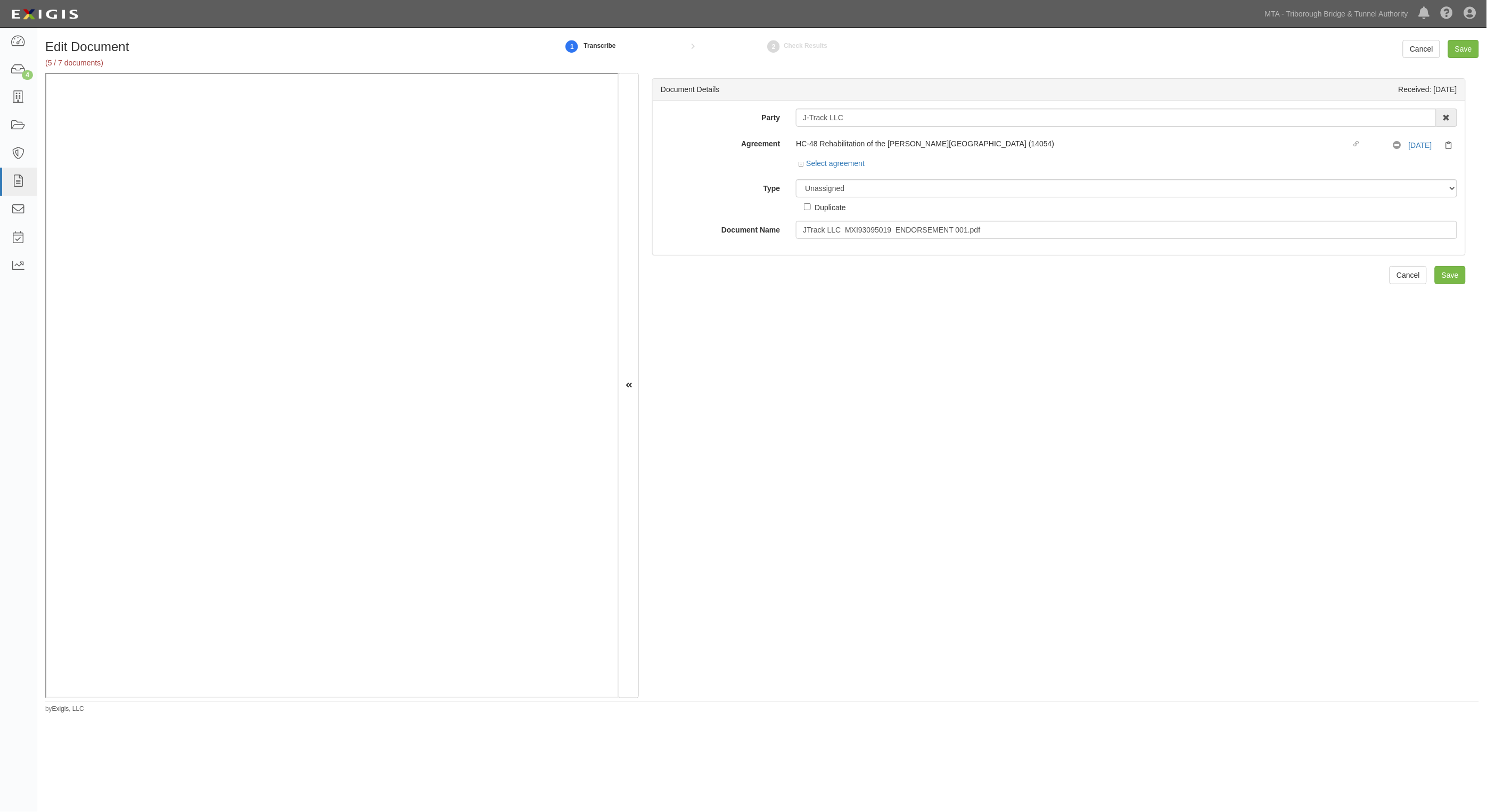
click at [1051, 362] on div "Document Details Received: [DATE] Party J-Track LLC 3D Industrial Sales & Servi…" at bounding box center [1059, 385] width 840 height 625
click at [858, 190] on select "Unassigned Binder Cancellation Notice Certificate Contract Endorsement Insuranc…" at bounding box center [1127, 188] width 662 height 18
select select "EndorsementDetail"
click at [796, 179] on select "Unassigned Binder Cancellation Notice Certificate Contract Endorsement Insuranc…" at bounding box center [1127, 188] width 662 height 18
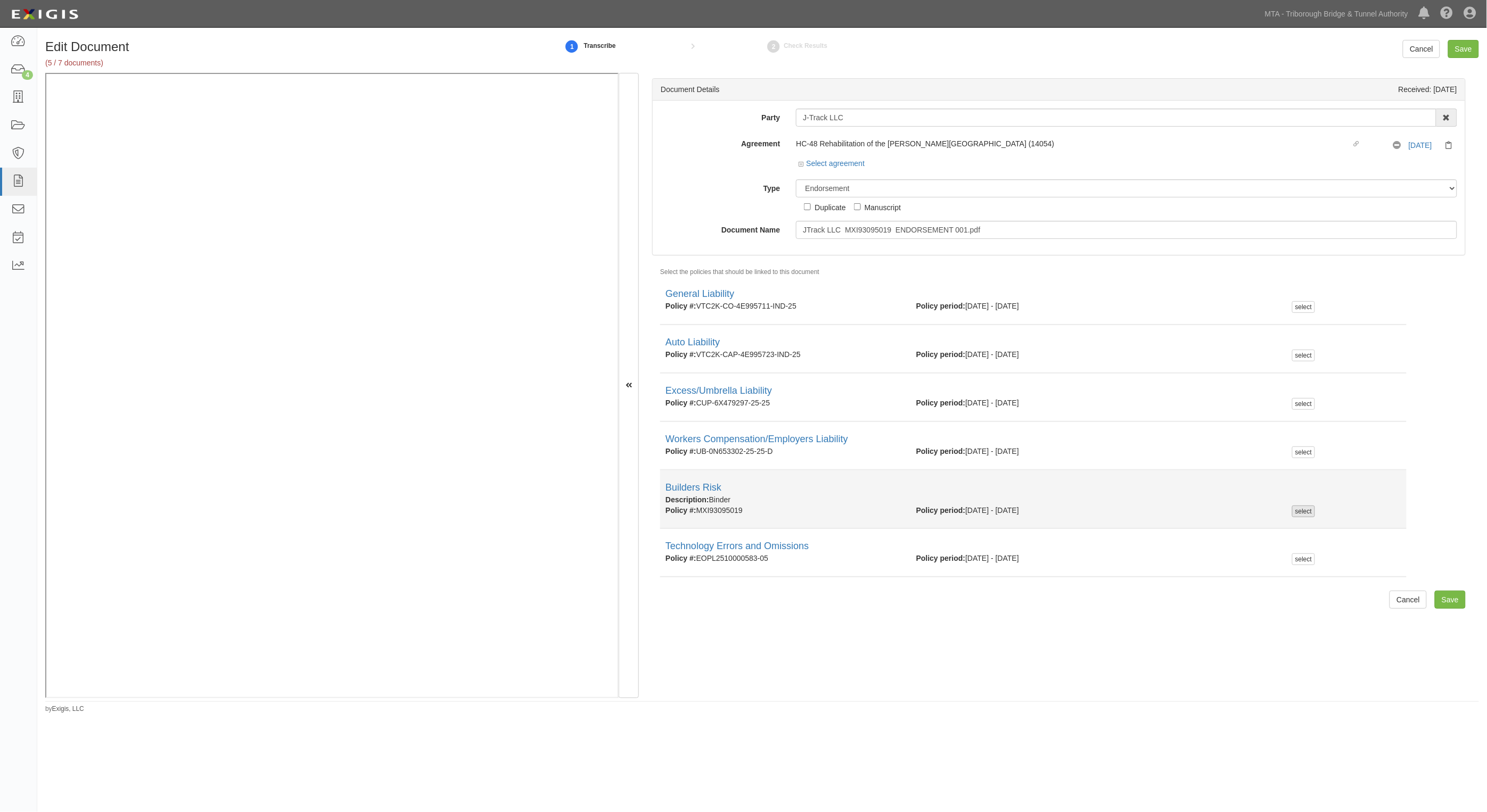
click at [1292, 513] on div "select" at bounding box center [1303, 511] width 23 height 12
checkbox input "true"
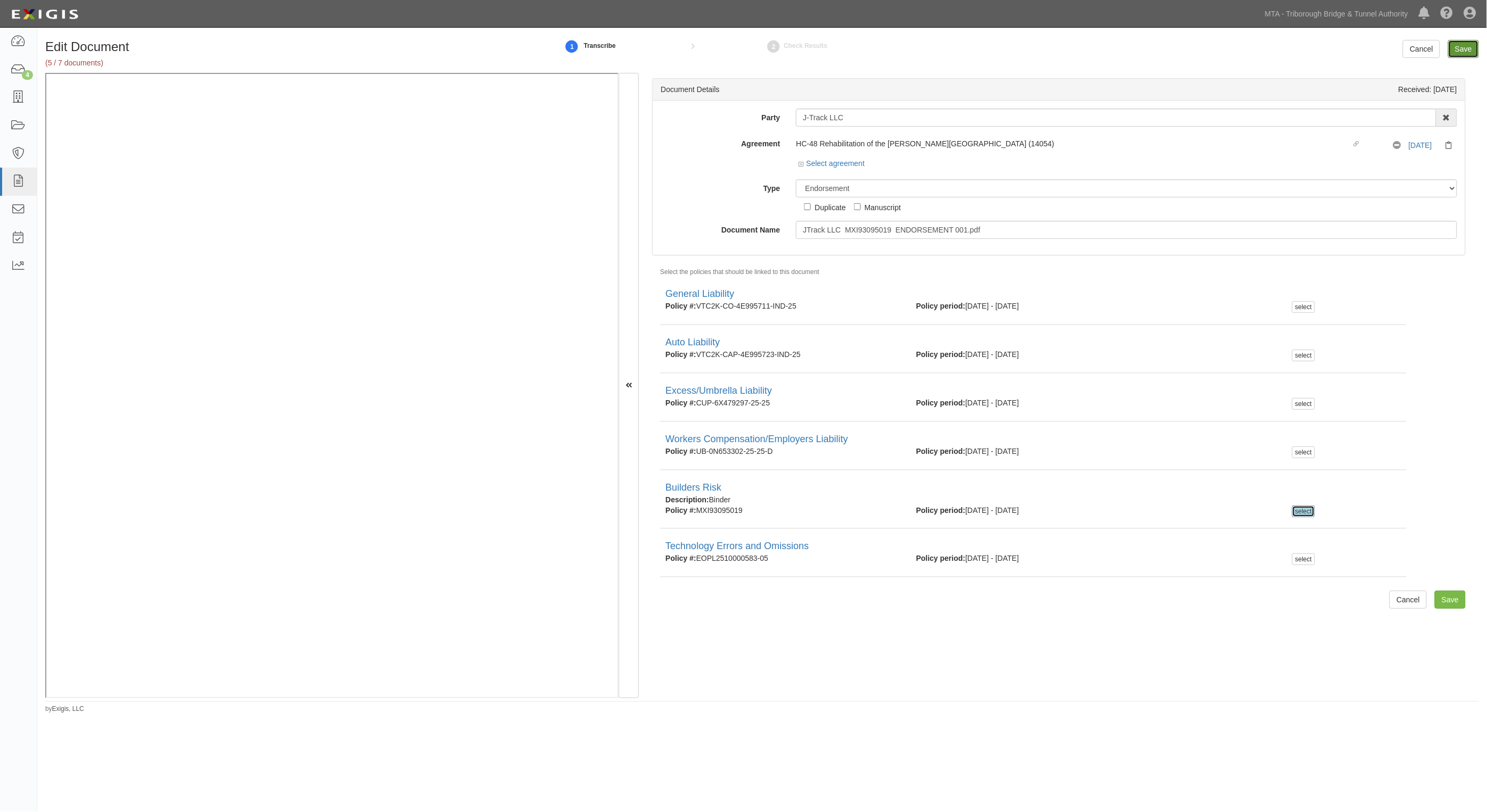
click at [1466, 42] on input "Save" at bounding box center [1464, 49] width 31 height 18
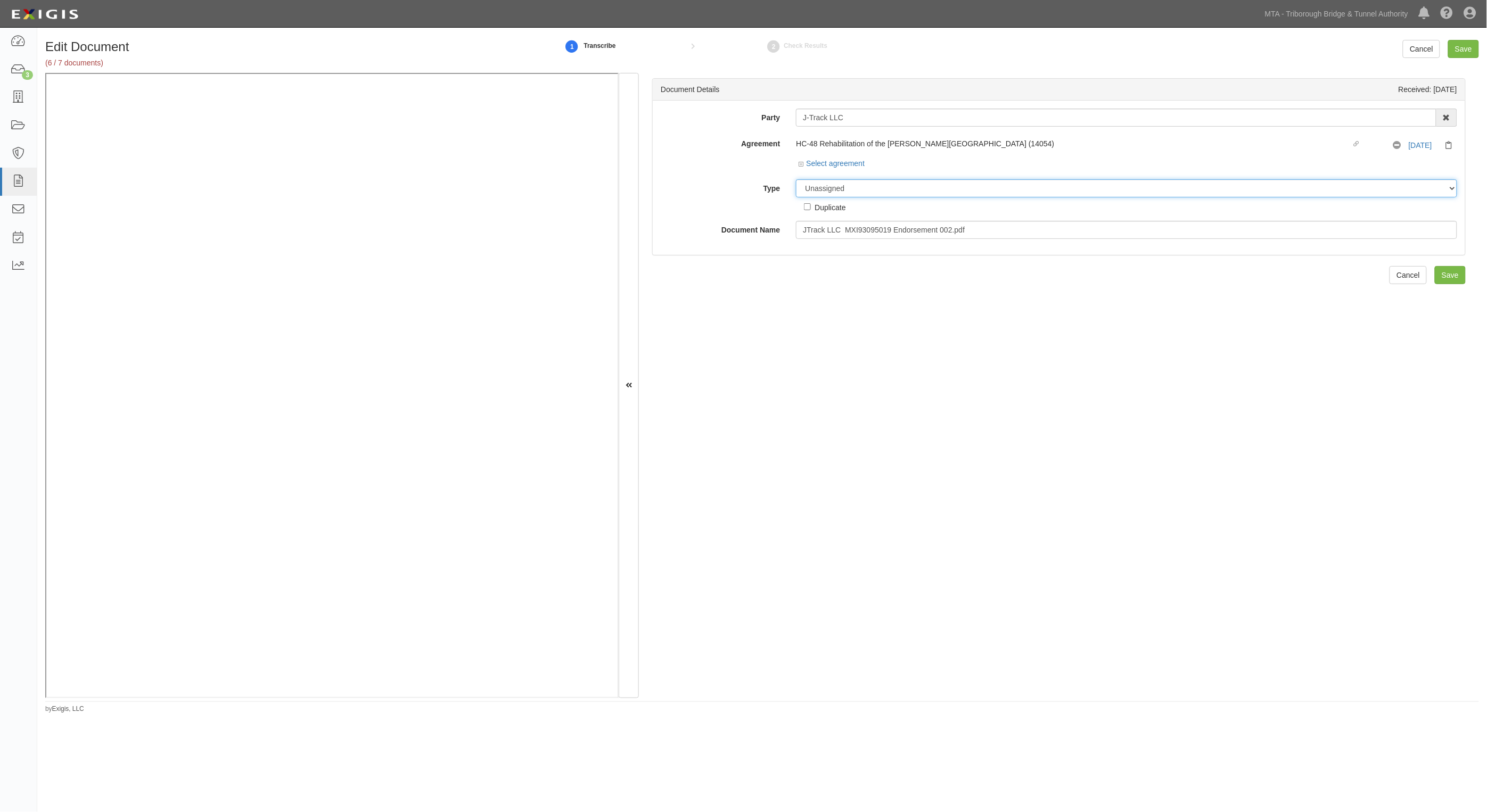
click at [848, 188] on select "Unassigned Binder Cancellation Notice Certificate Contract Endorsement Insuranc…" at bounding box center [1127, 188] width 662 height 18
select select "EndorsementDetail"
click at [796, 179] on select "Unassigned Binder Cancellation Notice Certificate Contract Endorsement Insuranc…" at bounding box center [1127, 188] width 662 height 18
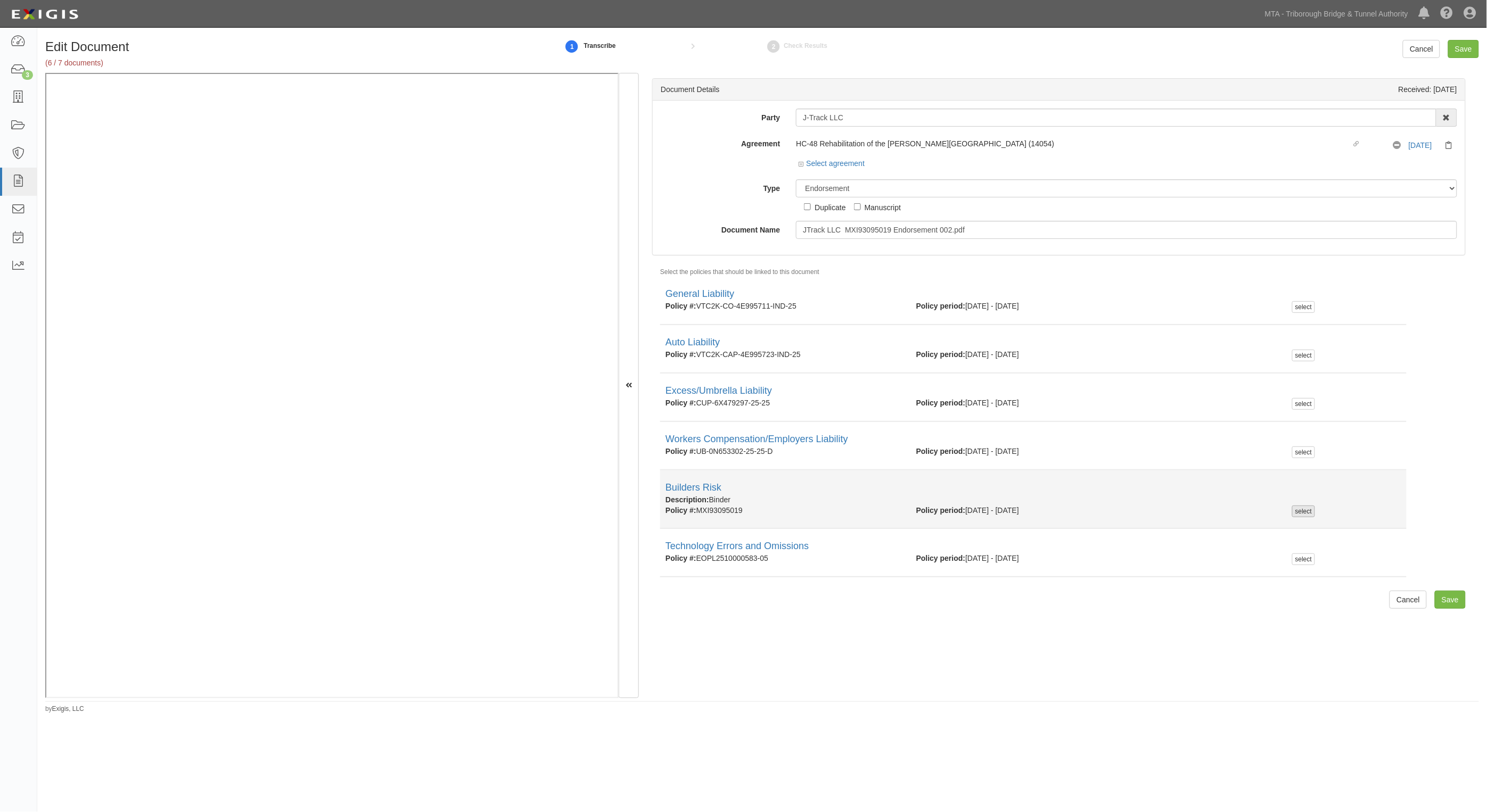
click at [1302, 510] on div "select" at bounding box center [1303, 511] width 23 height 12
checkbox input "true"
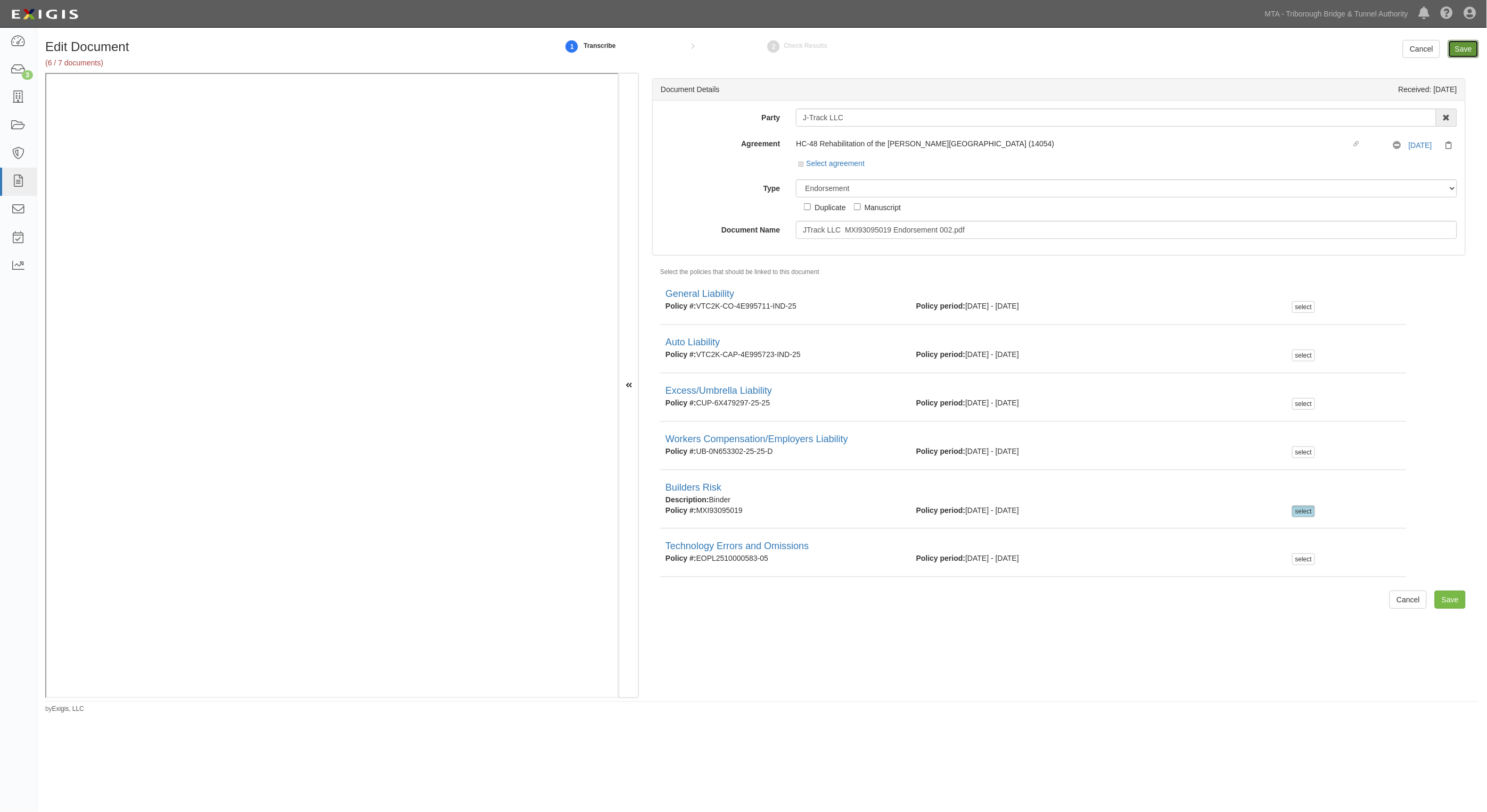
click at [1472, 49] on input "Save" at bounding box center [1464, 49] width 31 height 18
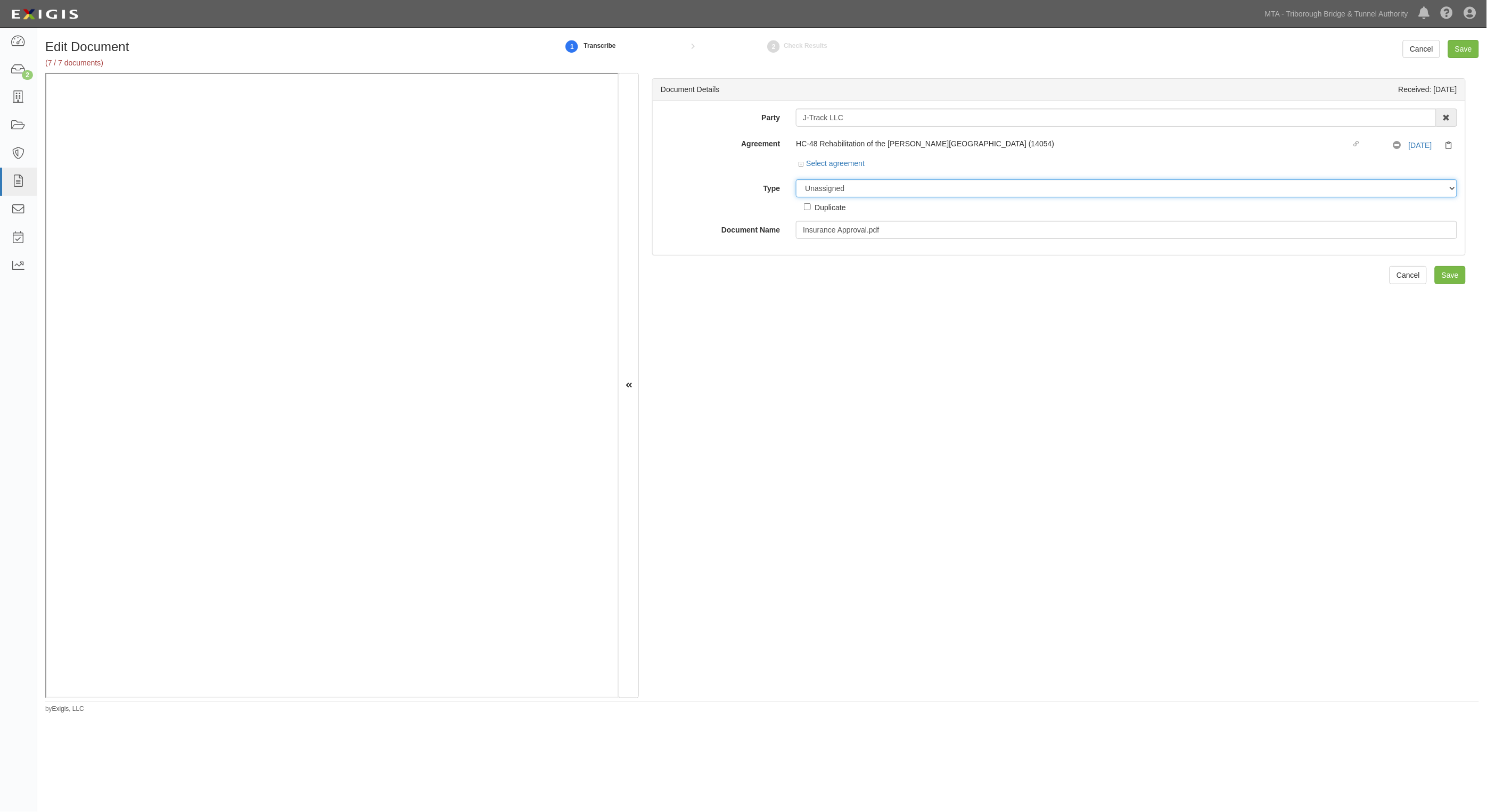
click at [837, 190] on select "Unassigned Binder Cancellation Notice Certificate Contract Endorsement Insuranc…" at bounding box center [1127, 188] width 662 height 18
select select "OtherDetail"
click at [796, 179] on select "Unassigned Binder Cancellation Notice Certificate Contract Endorsement Insuranc…" at bounding box center [1127, 188] width 662 height 18
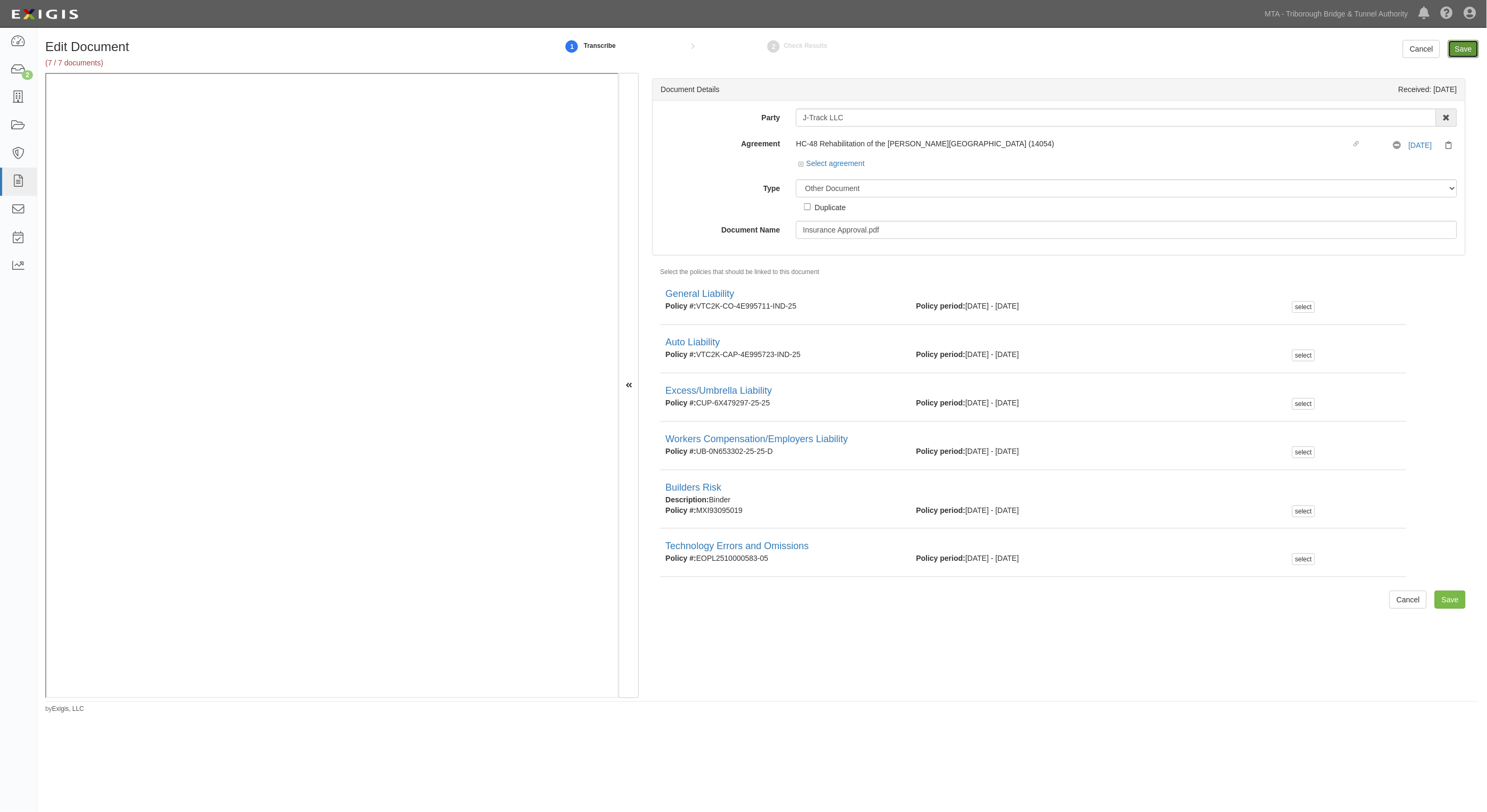
click at [1457, 46] on input "Save" at bounding box center [1464, 49] width 31 height 18
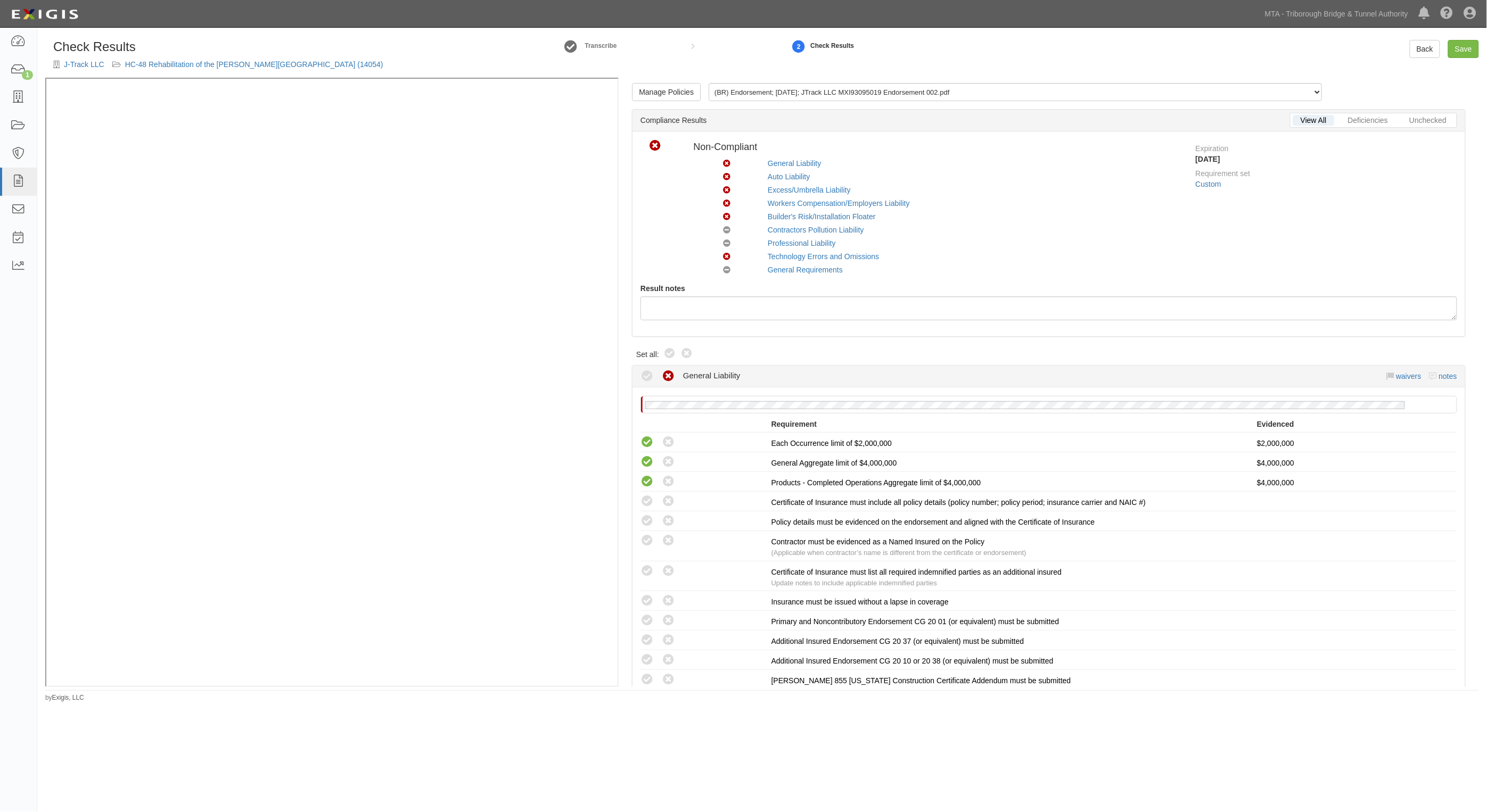
click at [670, 355] on icon at bounding box center [670, 353] width 13 height 13
radio input "true"
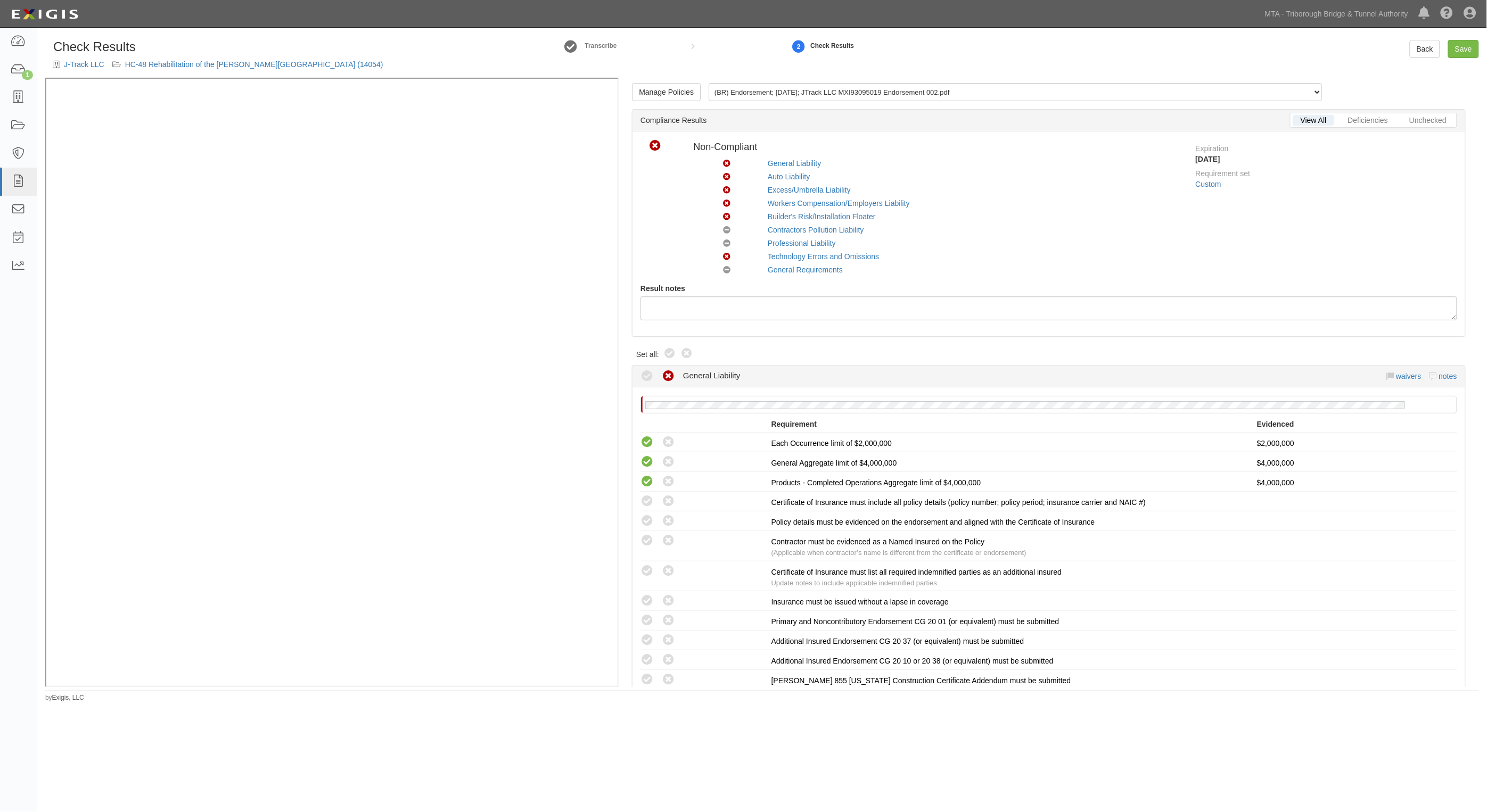
radio input "true"
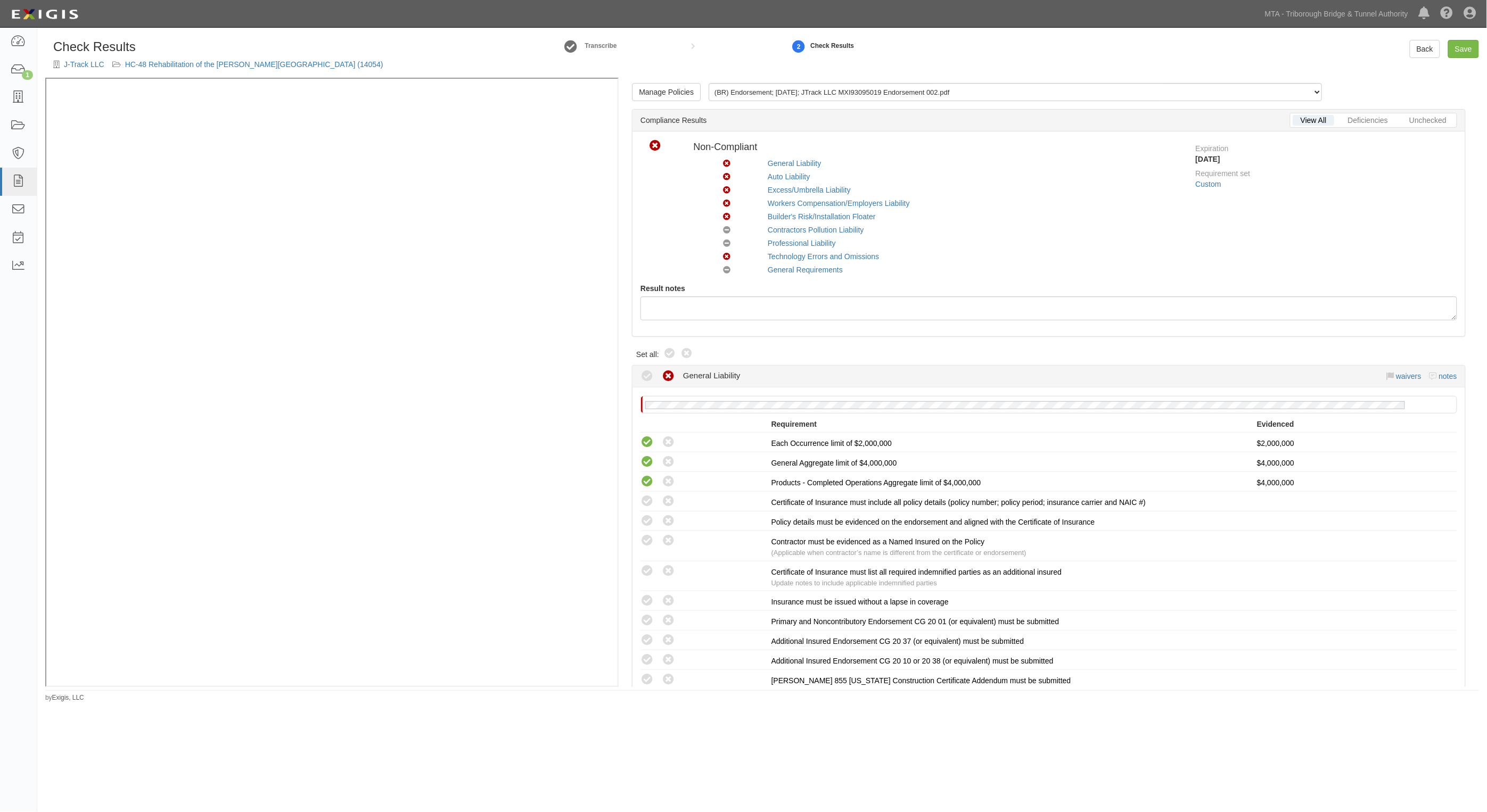
radio input "true"
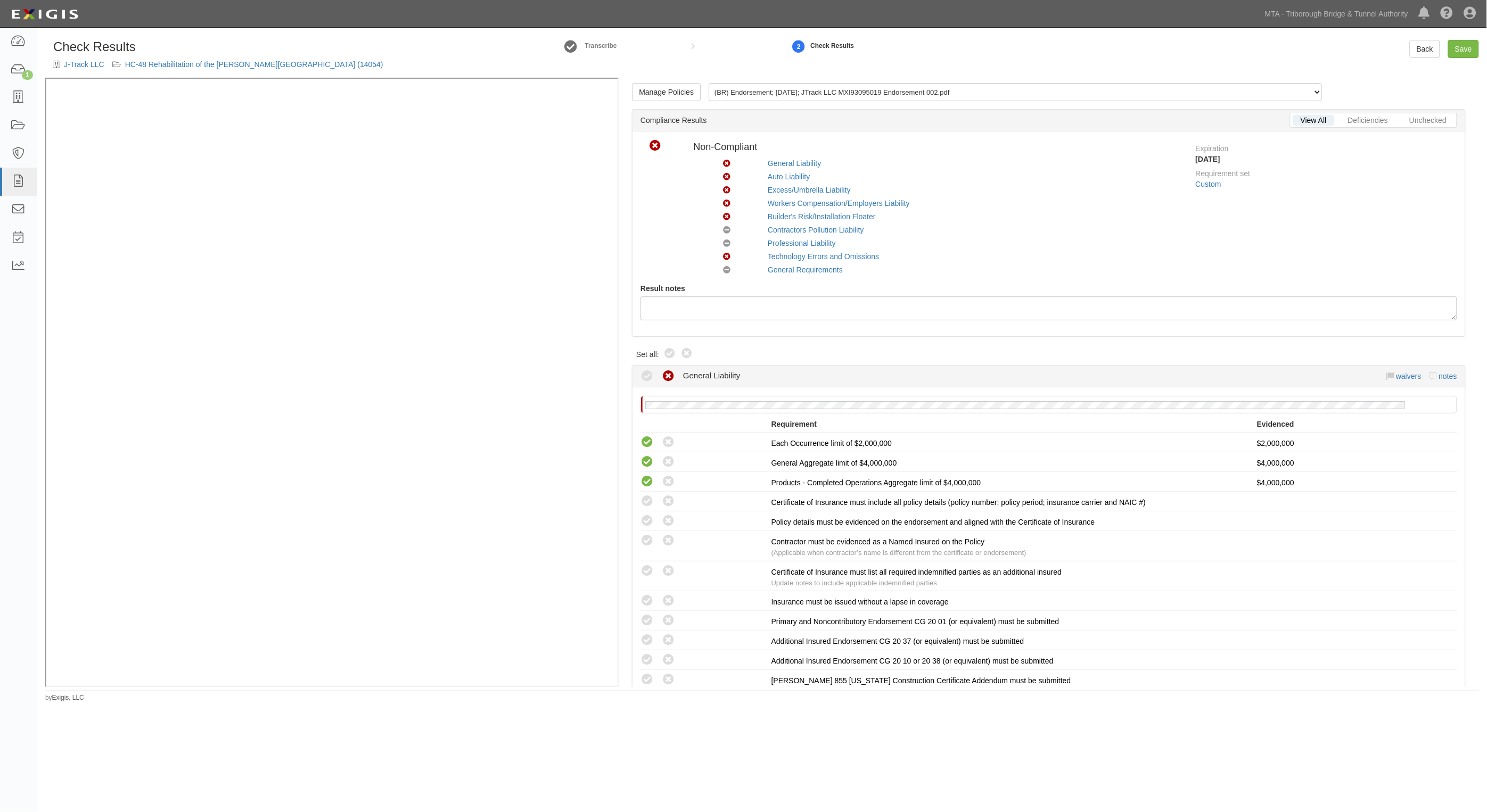
radio input "true"
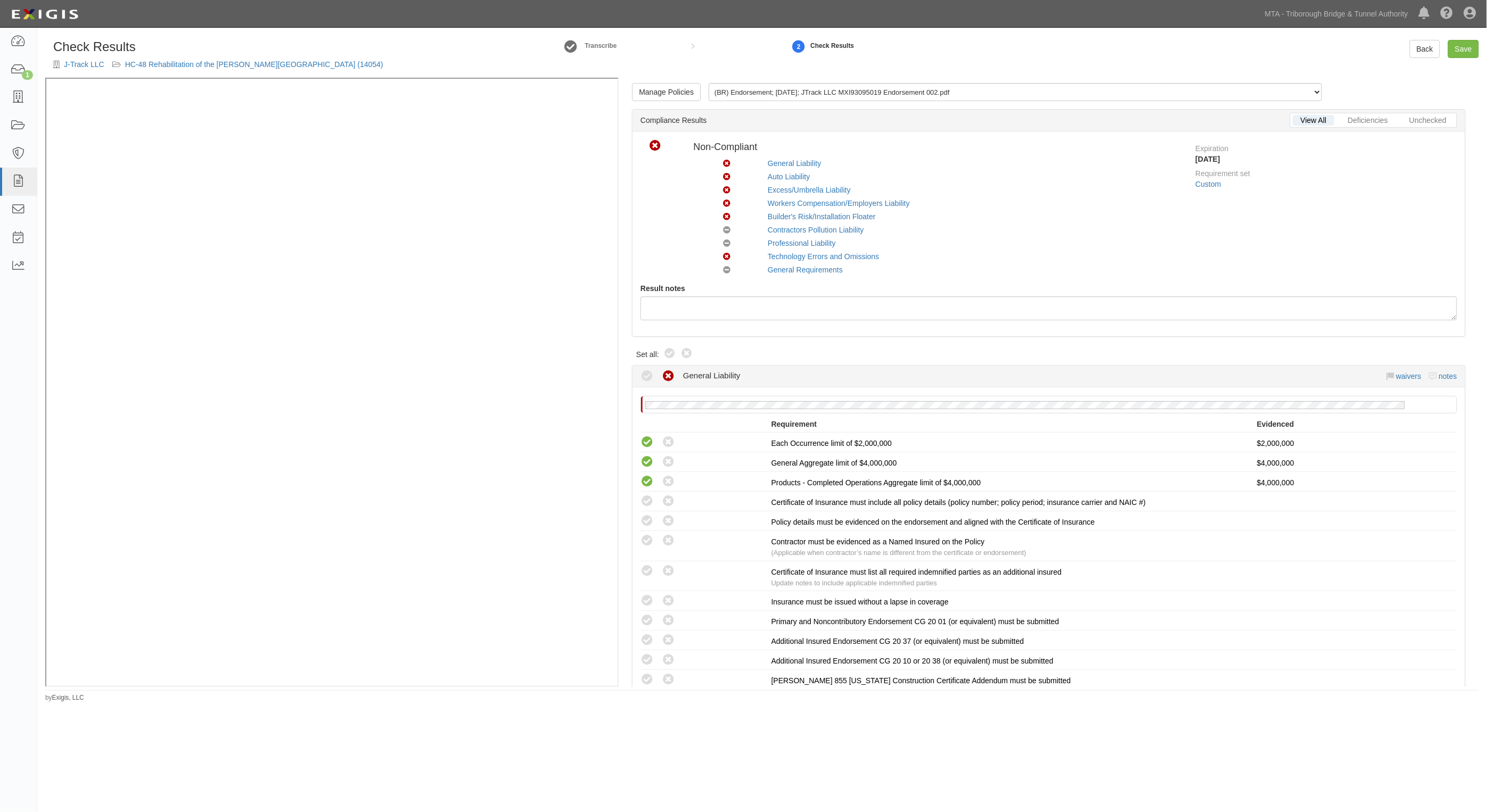
radio input "true"
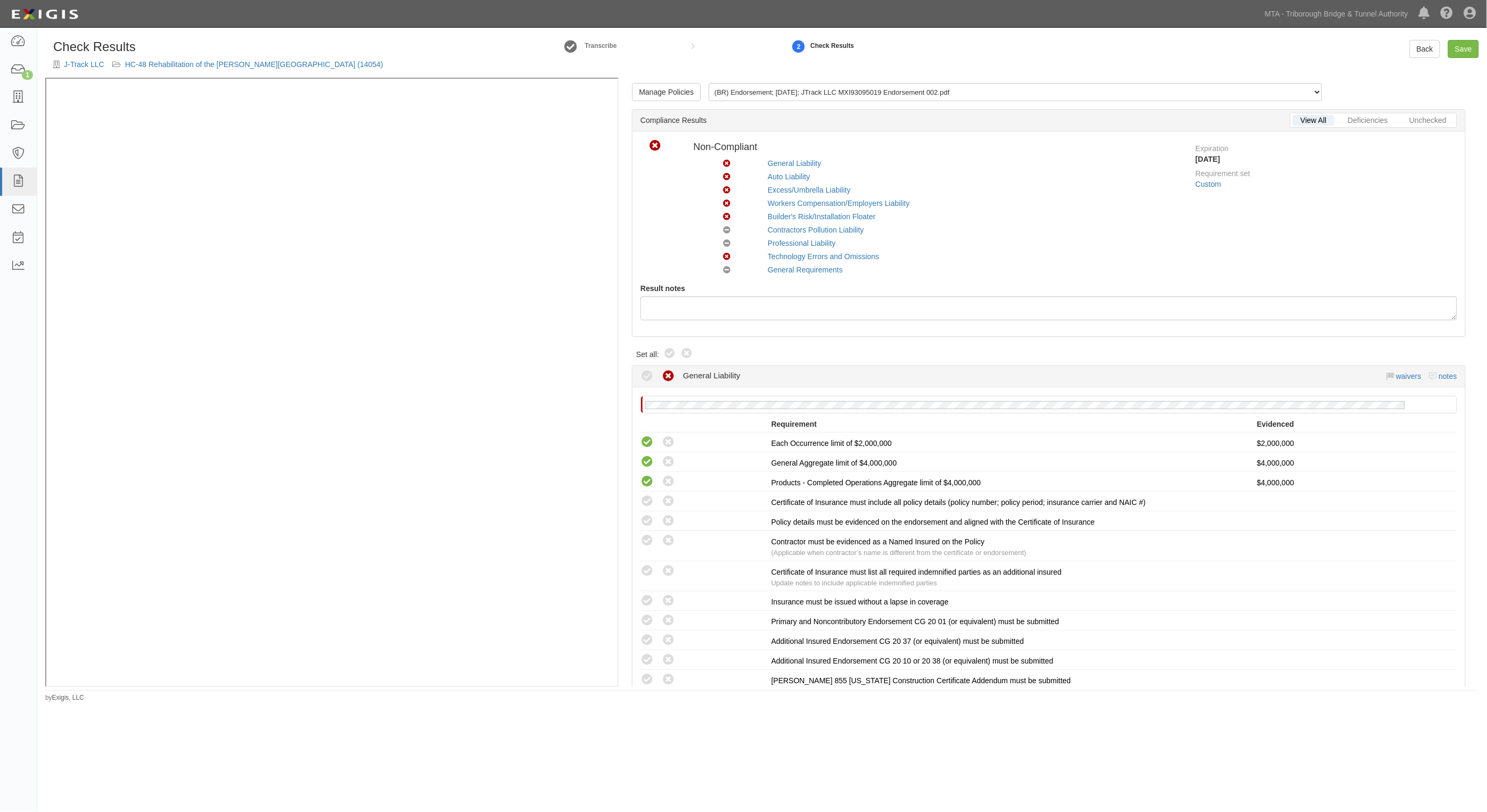
radio input "true"
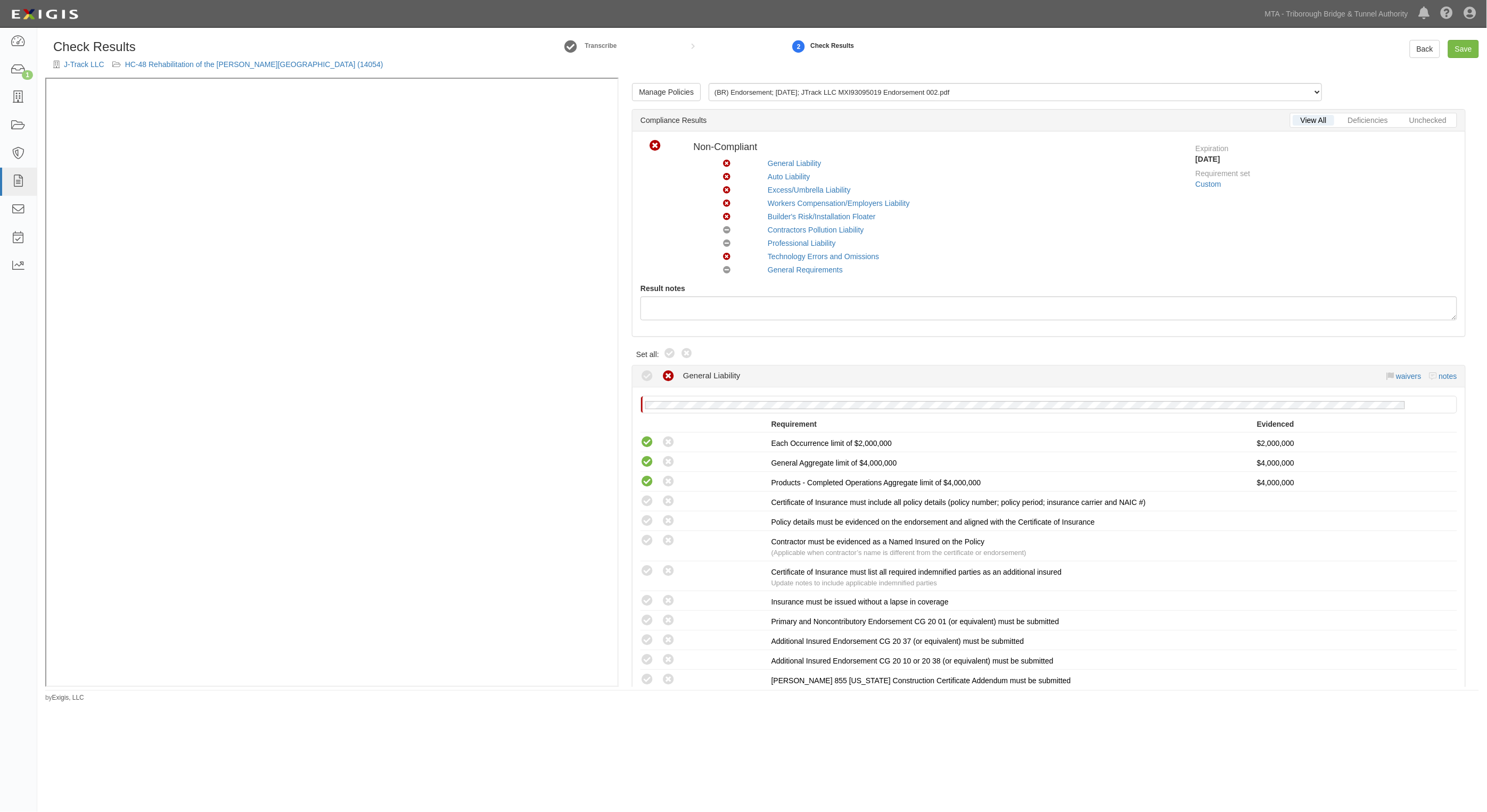
radio input "true"
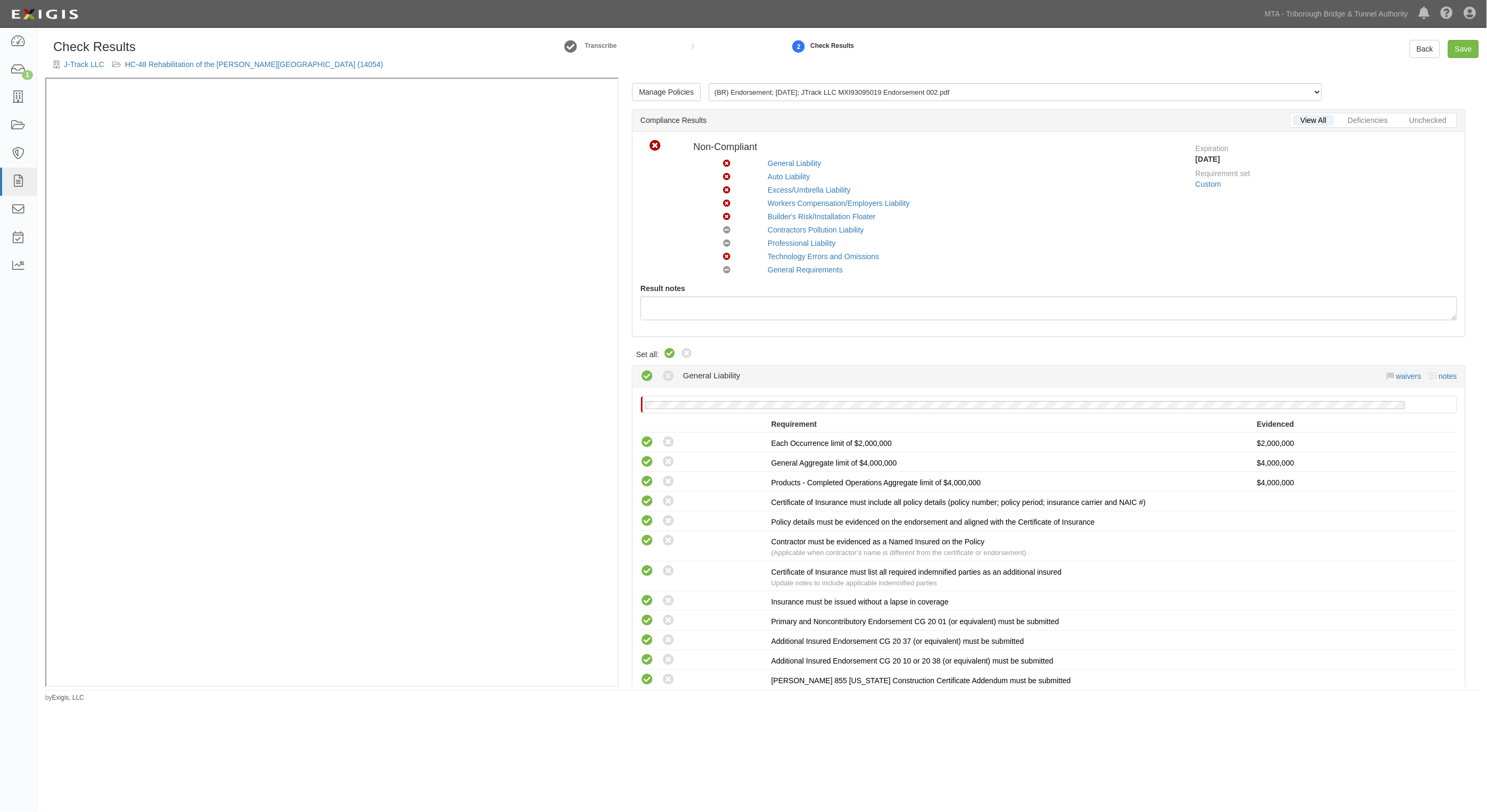
radio input "true"
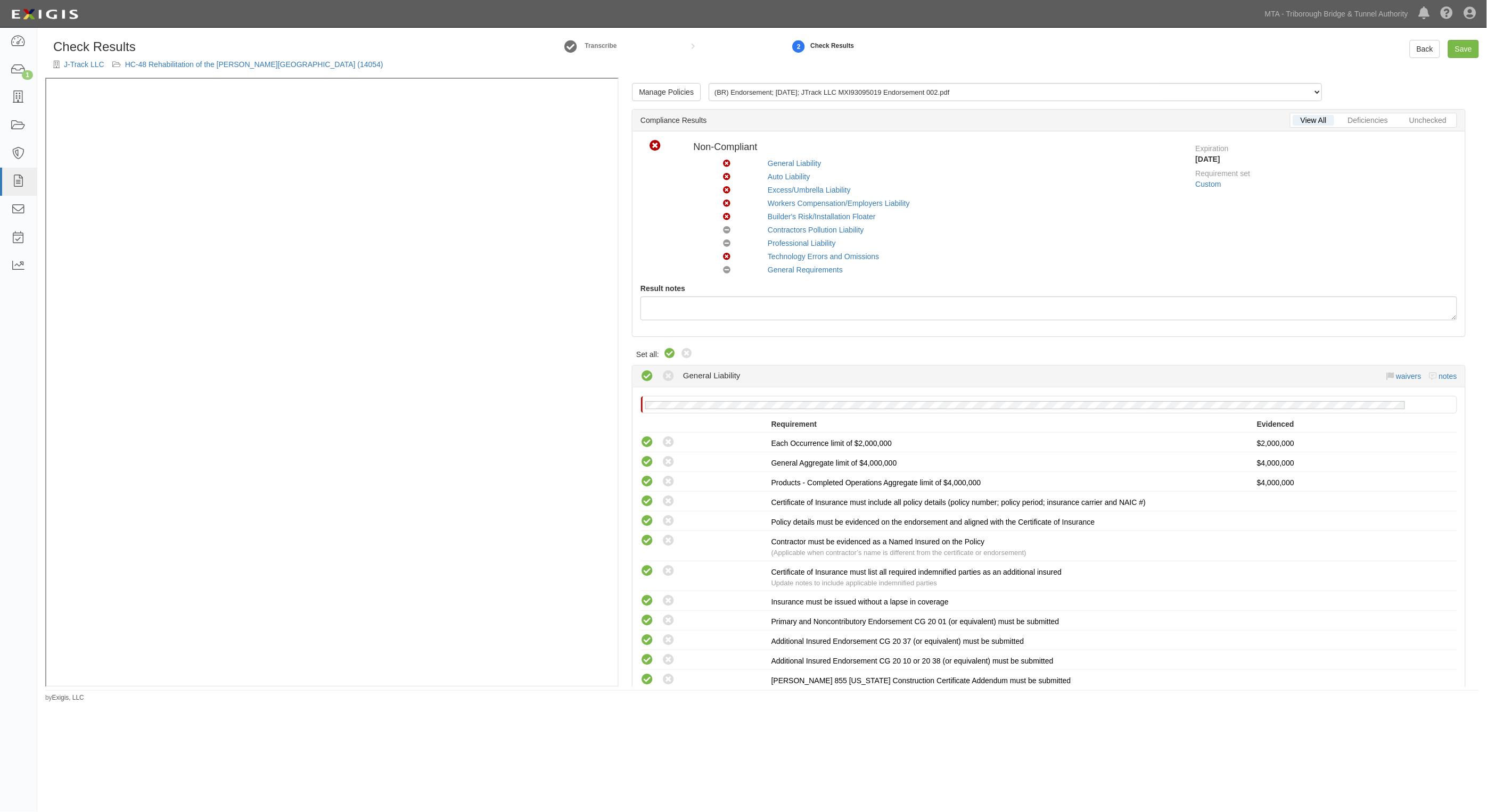
radio input "true"
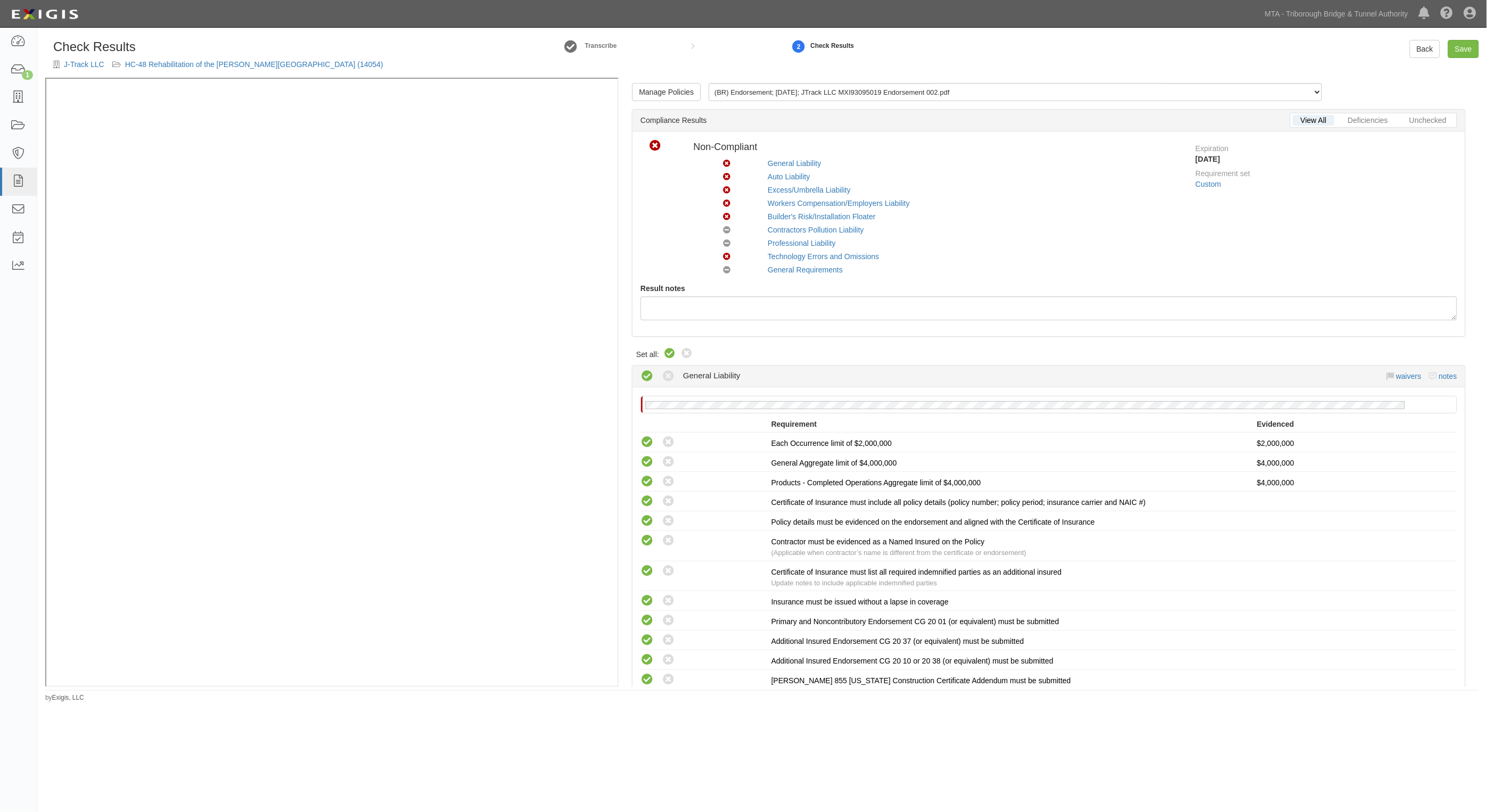
radio input "true"
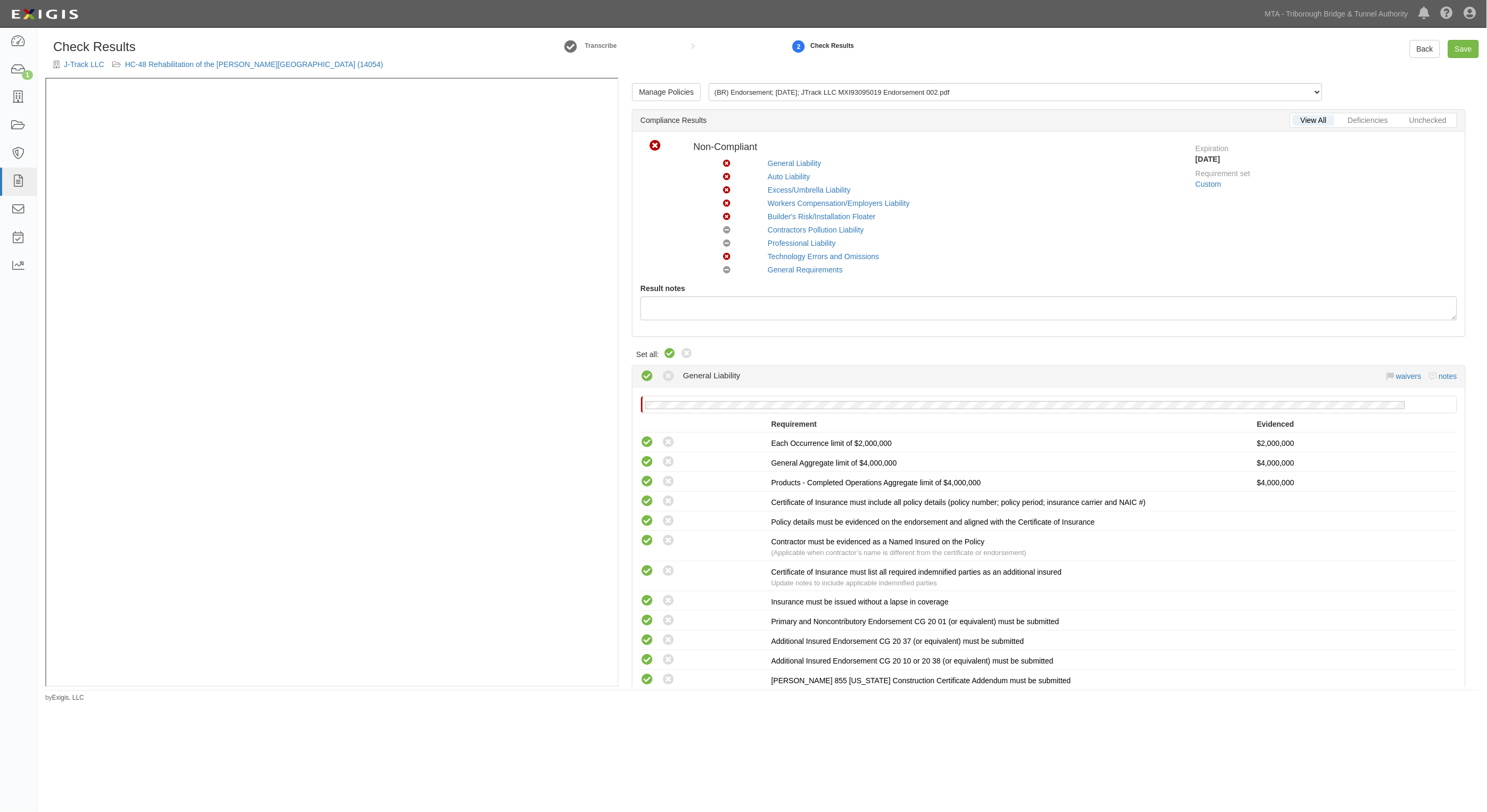
radio input "true"
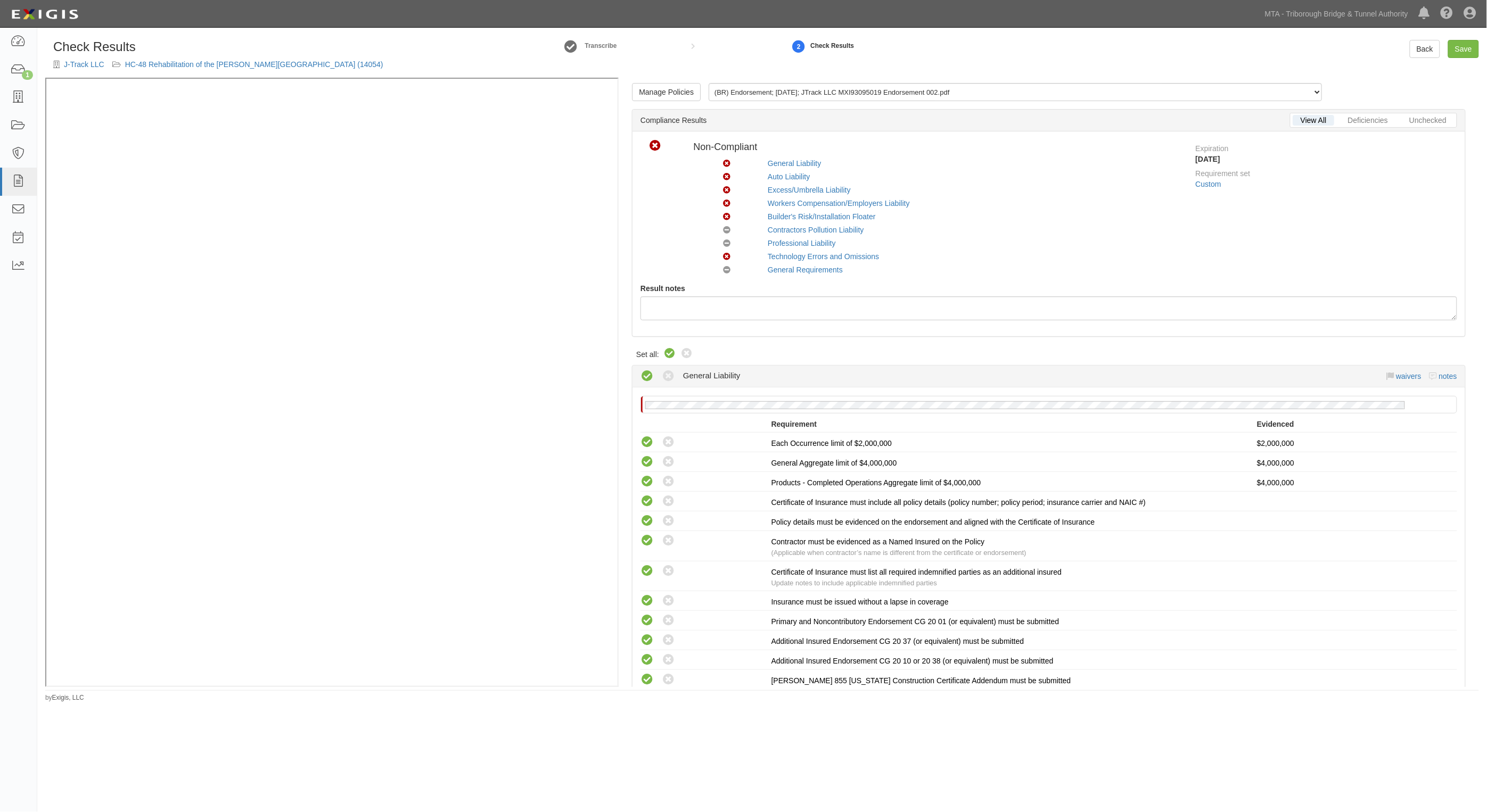
radio input "true"
radio input "false"
radio input "true"
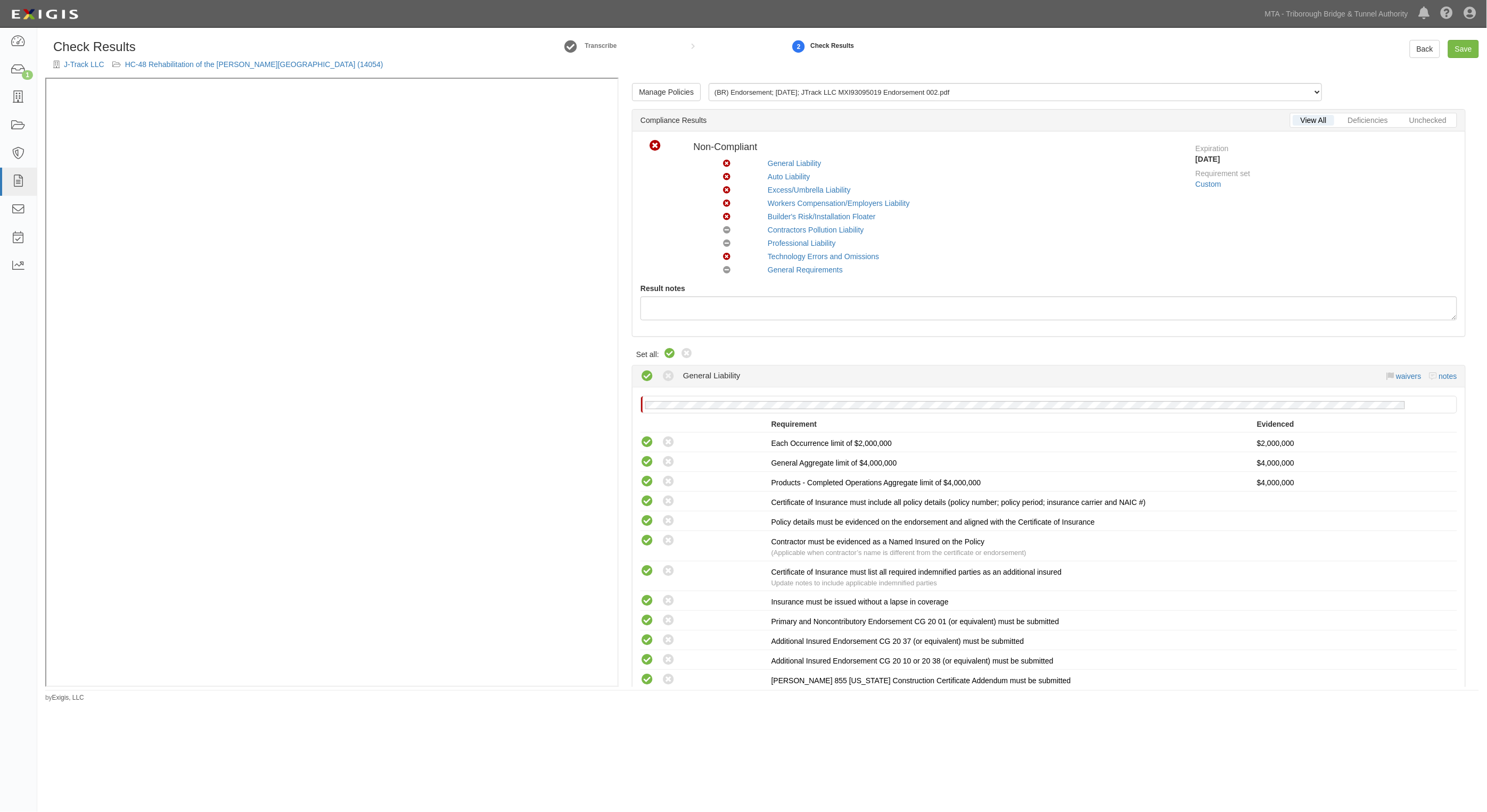
radio input "true"
click at [1462, 52] on link "Save" at bounding box center [1464, 49] width 31 height 18
radio input "true"
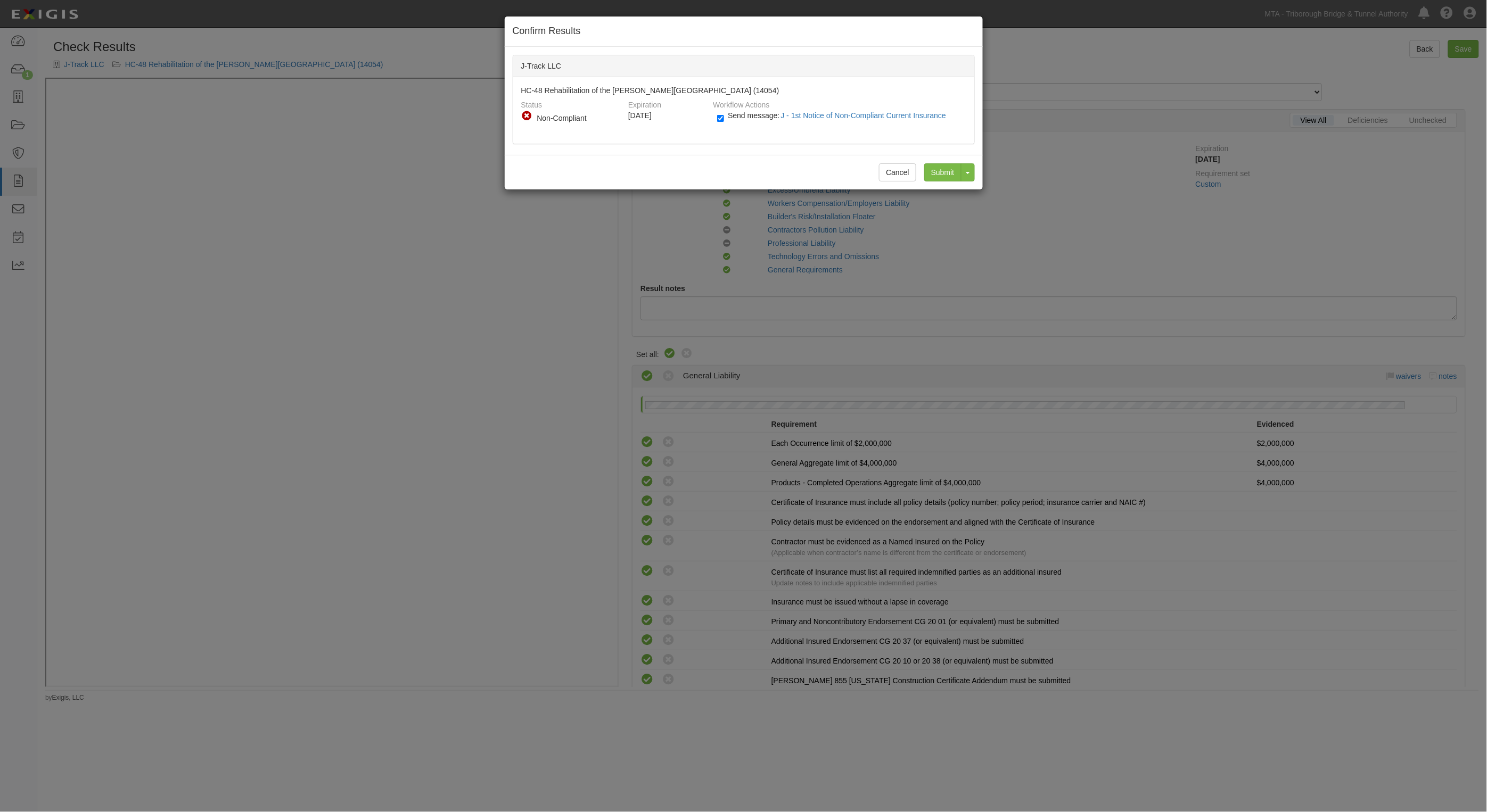
click at [569, 115] on div "Non-Compliant" at bounding box center [577, 118] width 80 height 10
click at [722, 118] on input "Send message: J - 1st Notice of Non-Compliant Current Insurance" at bounding box center [720, 118] width 7 height 12
checkbox input "false"
click at [929, 171] on input "Submit" at bounding box center [943, 172] width 38 height 18
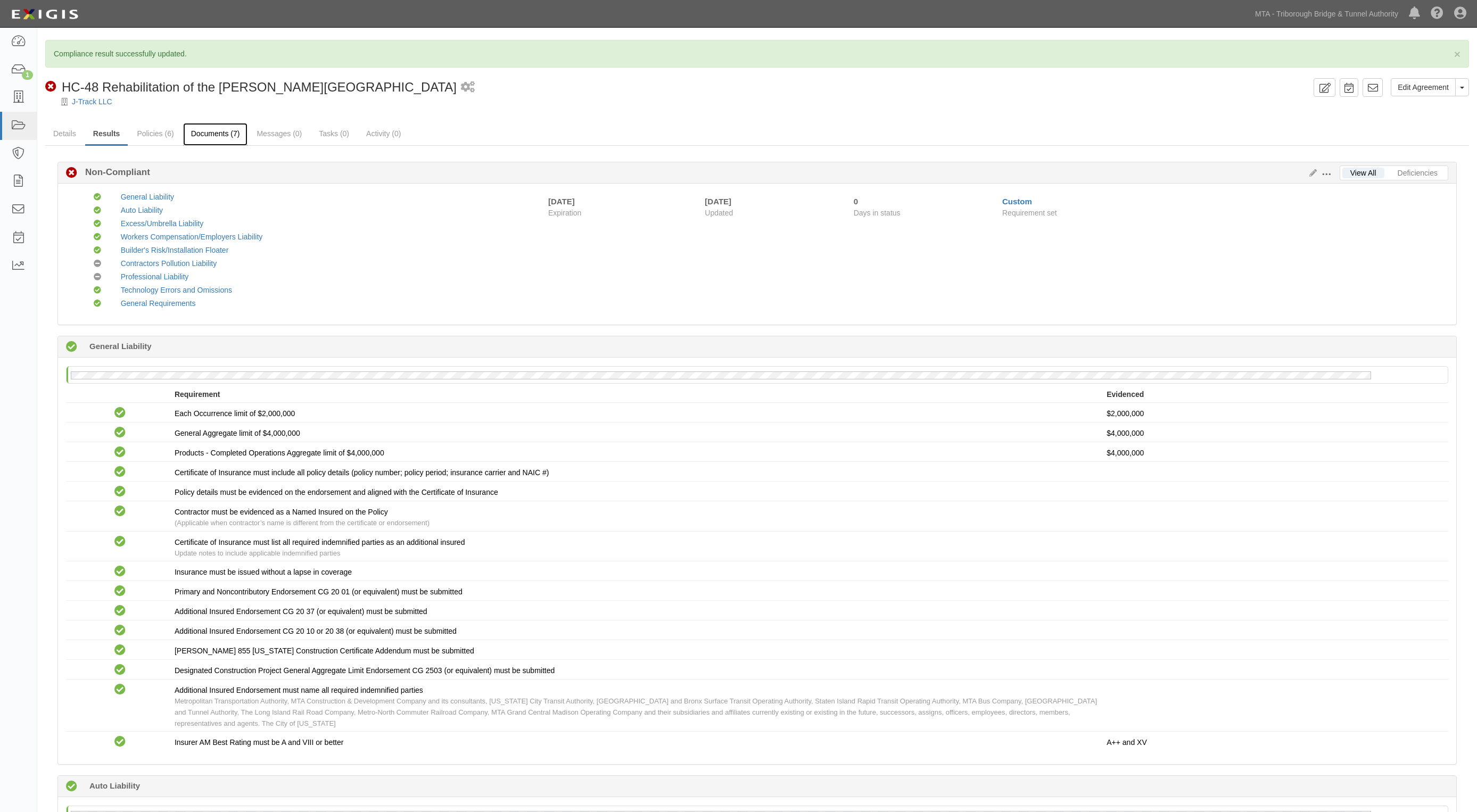
click at [226, 135] on link "Documents (7)" at bounding box center [215, 134] width 65 height 23
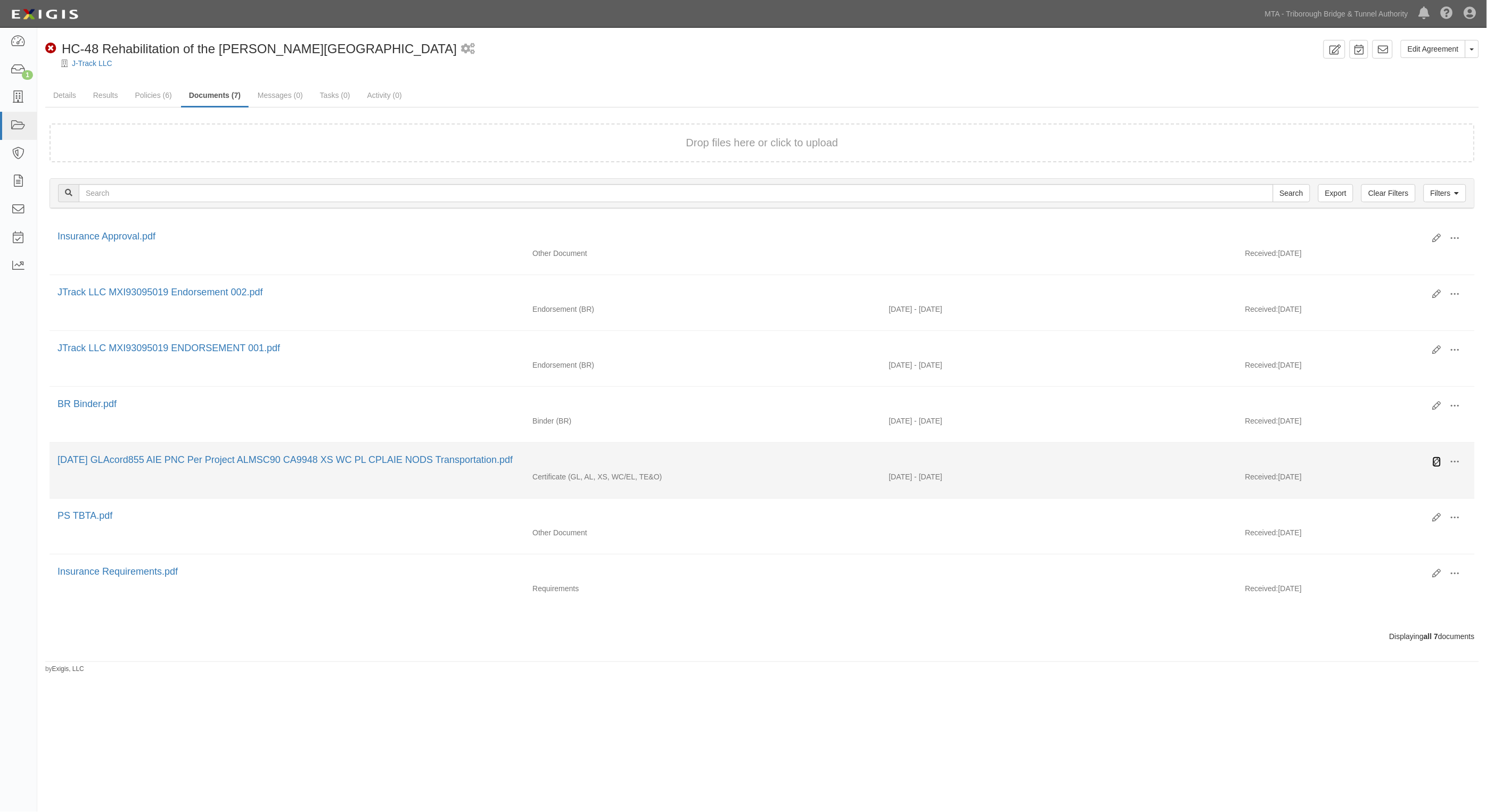
click at [1436, 462] on icon at bounding box center [1437, 462] width 9 height 9
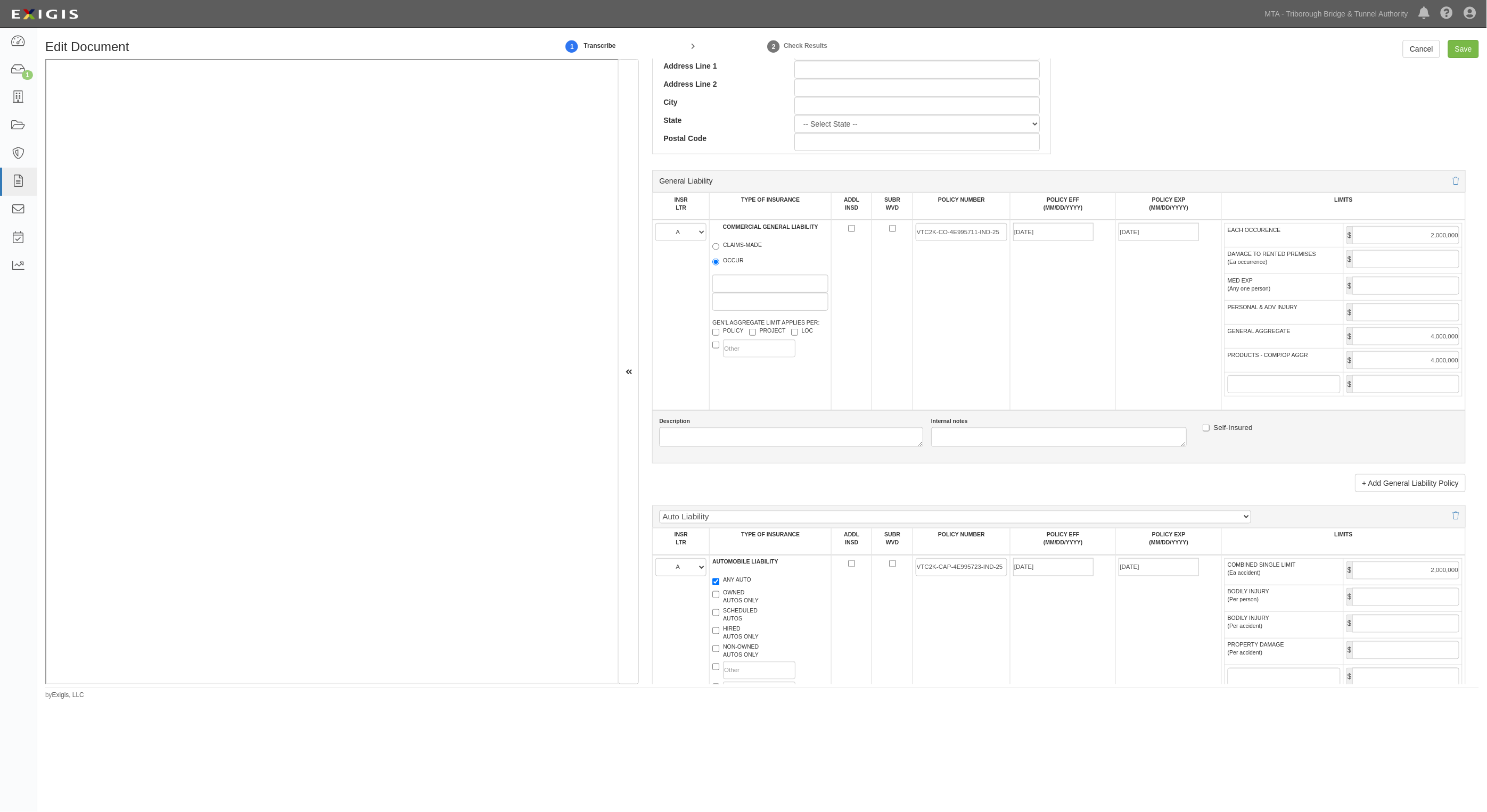
scroll to position [732, 0]
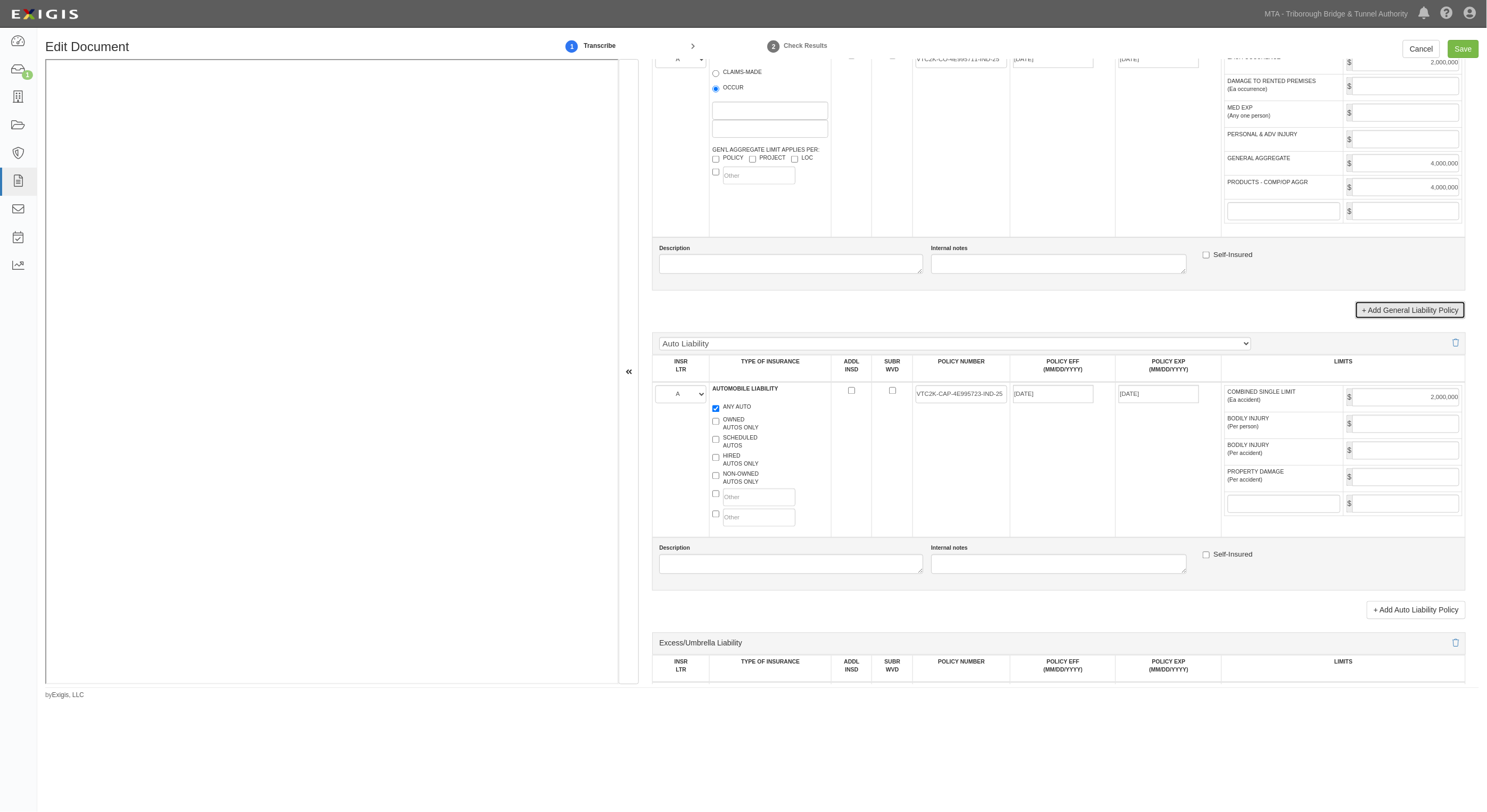
click at [1409, 310] on link "+ Add General Liability Policy" at bounding box center [1411, 310] width 111 height 18
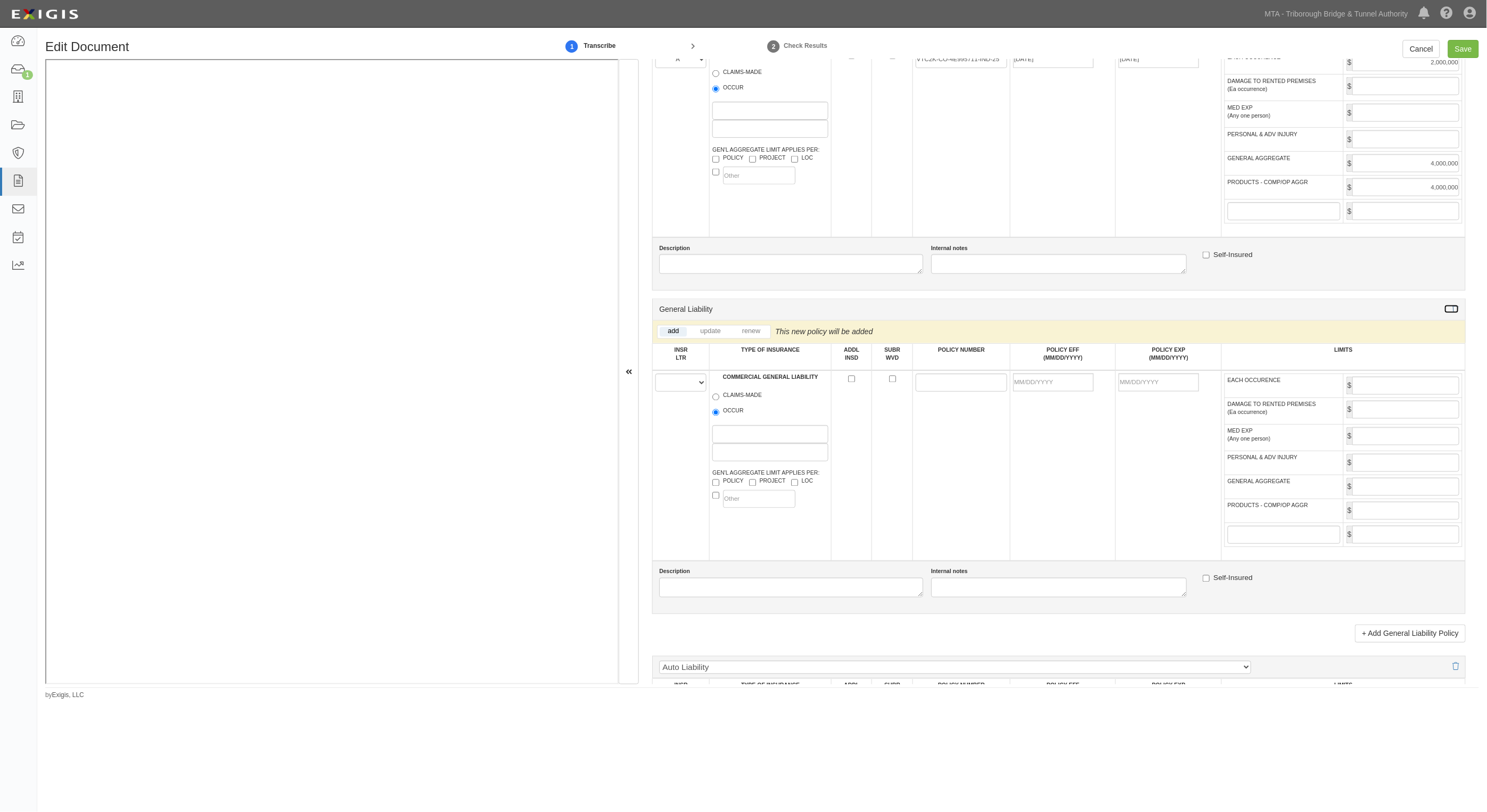
click at [1453, 310] on icon at bounding box center [1456, 310] width 6 height 7
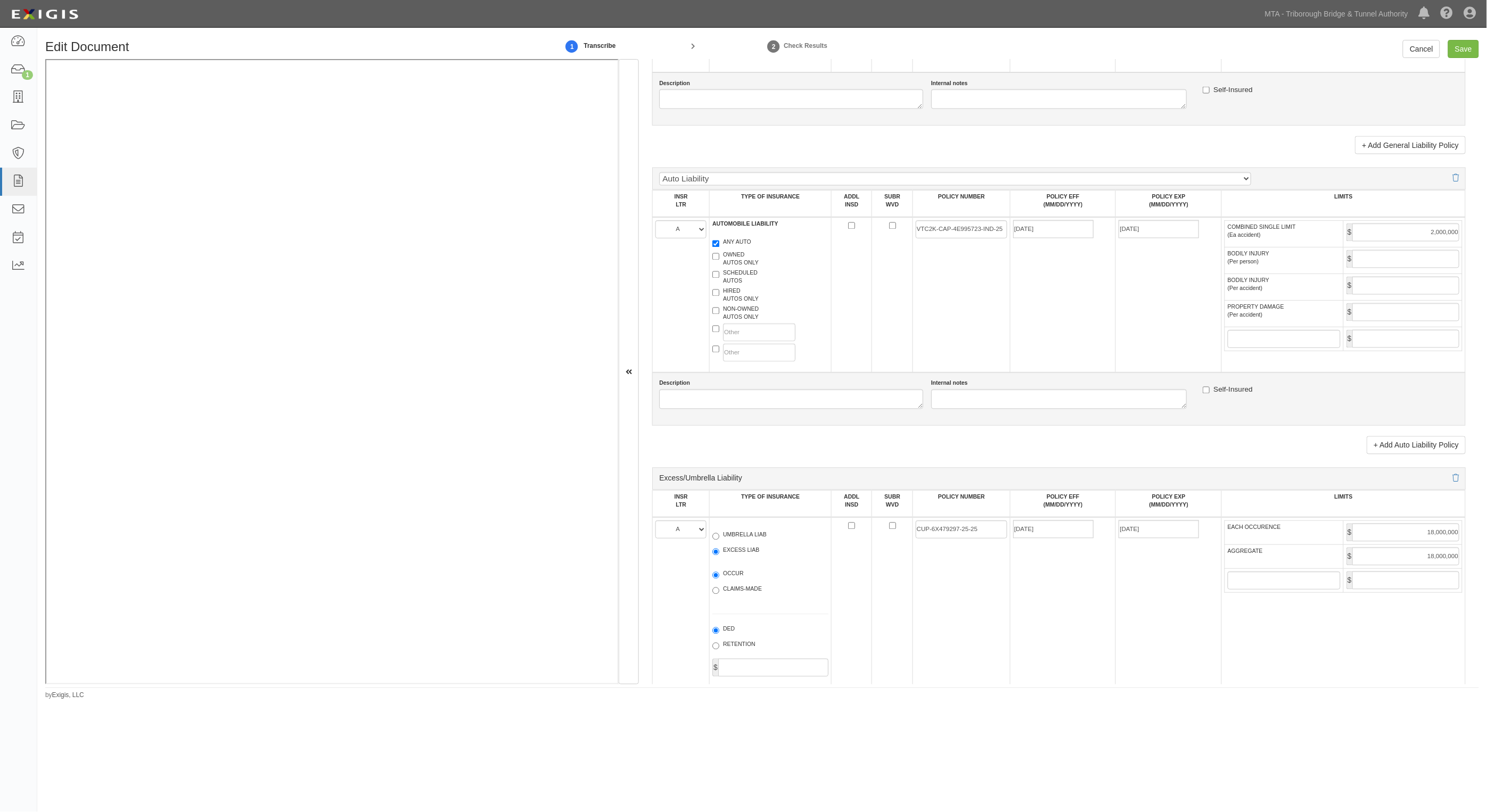
scroll to position [931, 0]
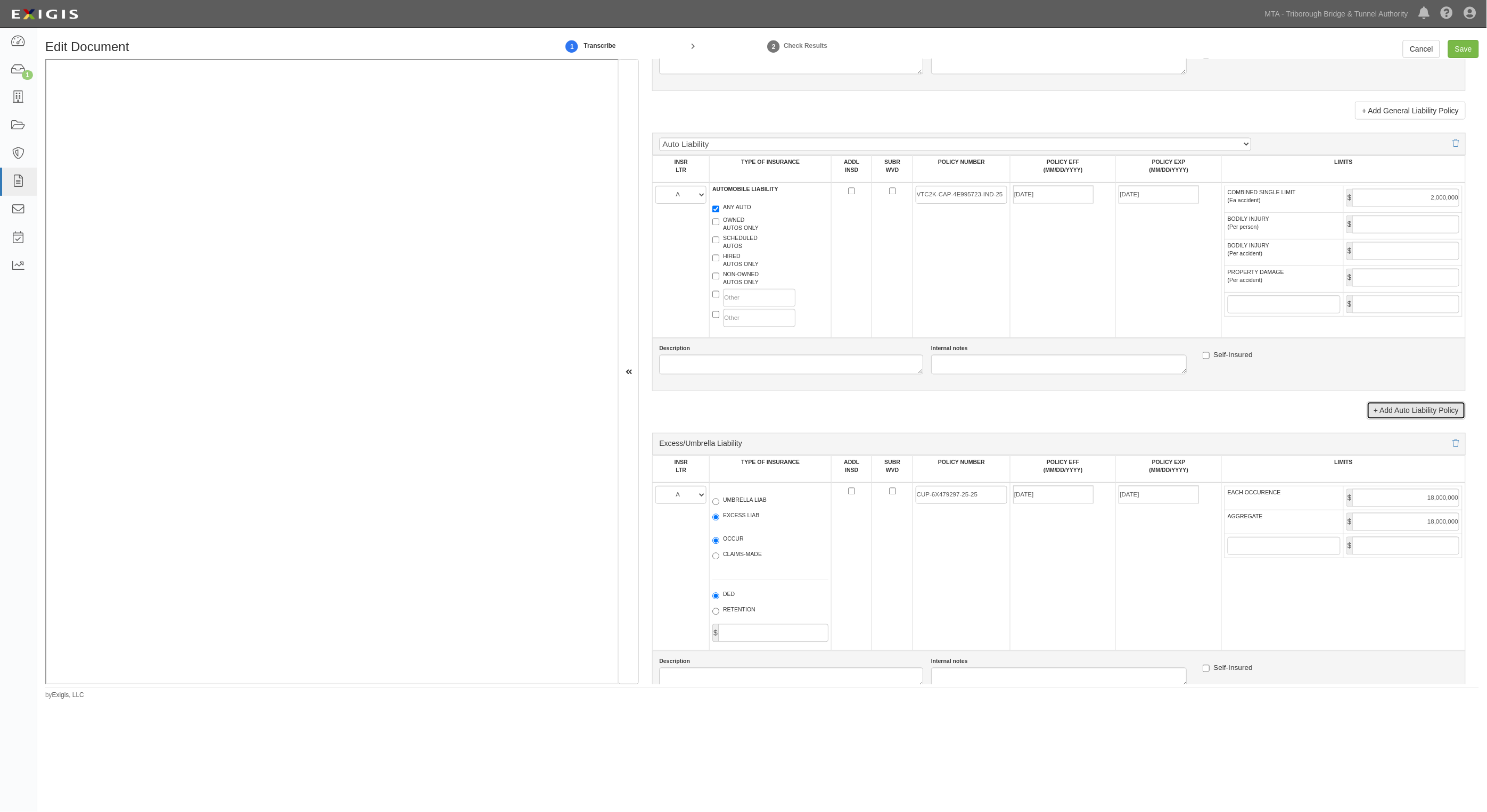
click at [1409, 412] on link "+ Add Auto Liability Policy" at bounding box center [1416, 411] width 99 height 18
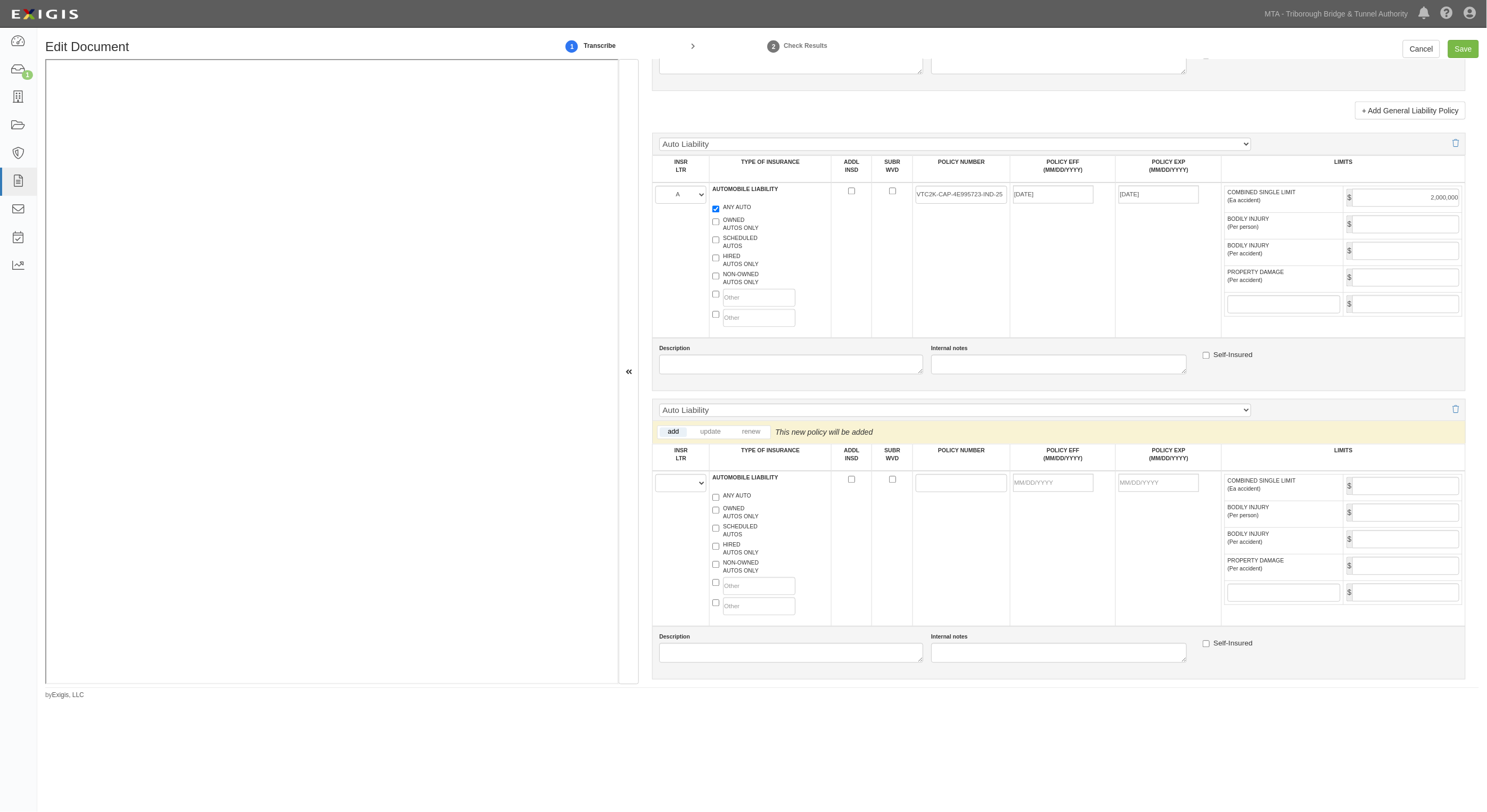
scroll to position [1064, 0]
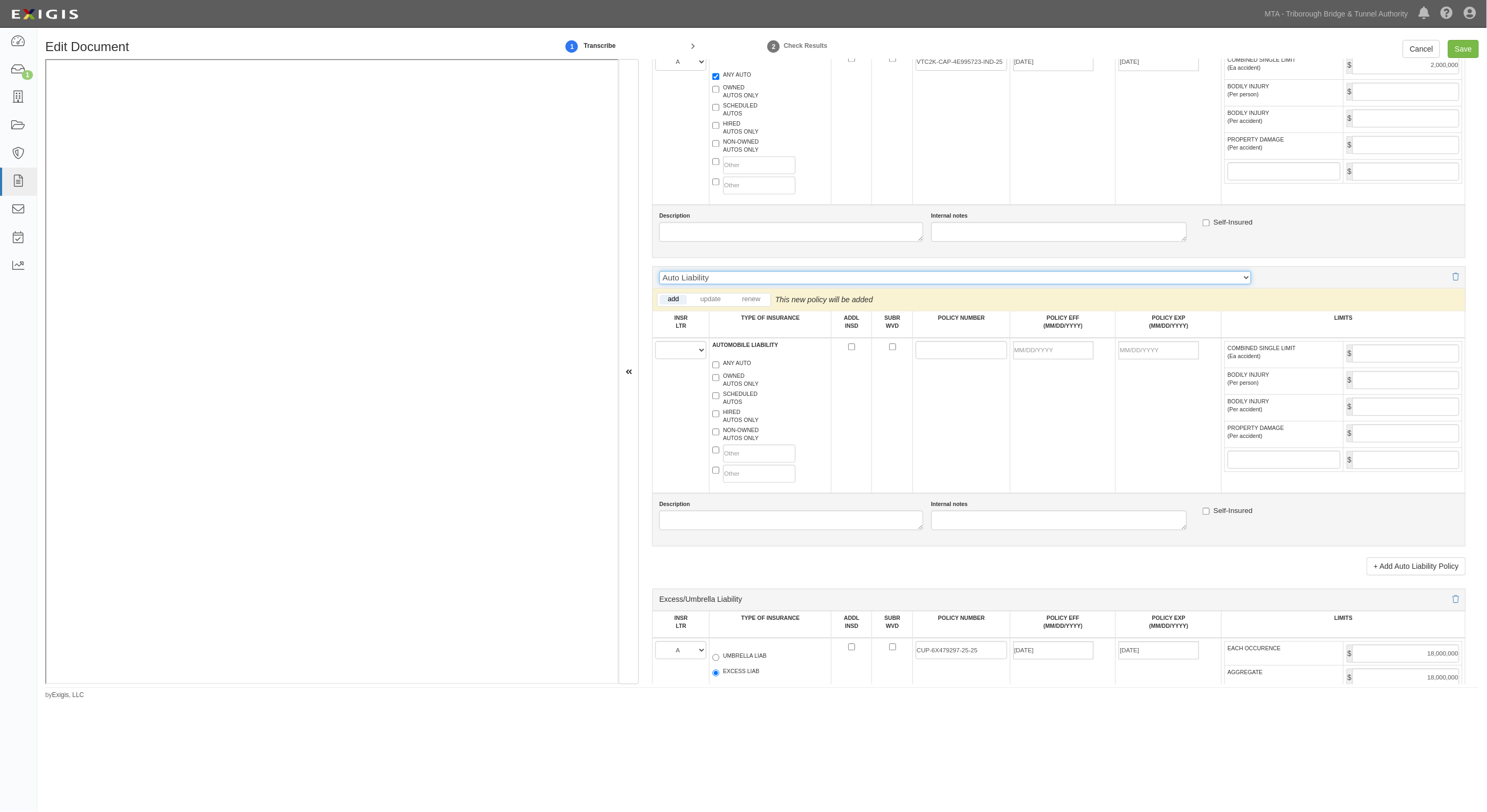
click at [750, 276] on select "Auto Liability Auto Liability with CA9948 Auto Liability with MCS90 Auto Liabil…" at bounding box center [955, 278] width 591 height 14
select select "116"
click at [660, 271] on select "Auto Liability Auto Liability with CA9948 Auto Liability with MCS90 Auto Liabil…" at bounding box center [955, 278] width 591 height 14
click at [695, 354] on select "A B C D E F" at bounding box center [681, 350] width 51 height 18
select select "A"
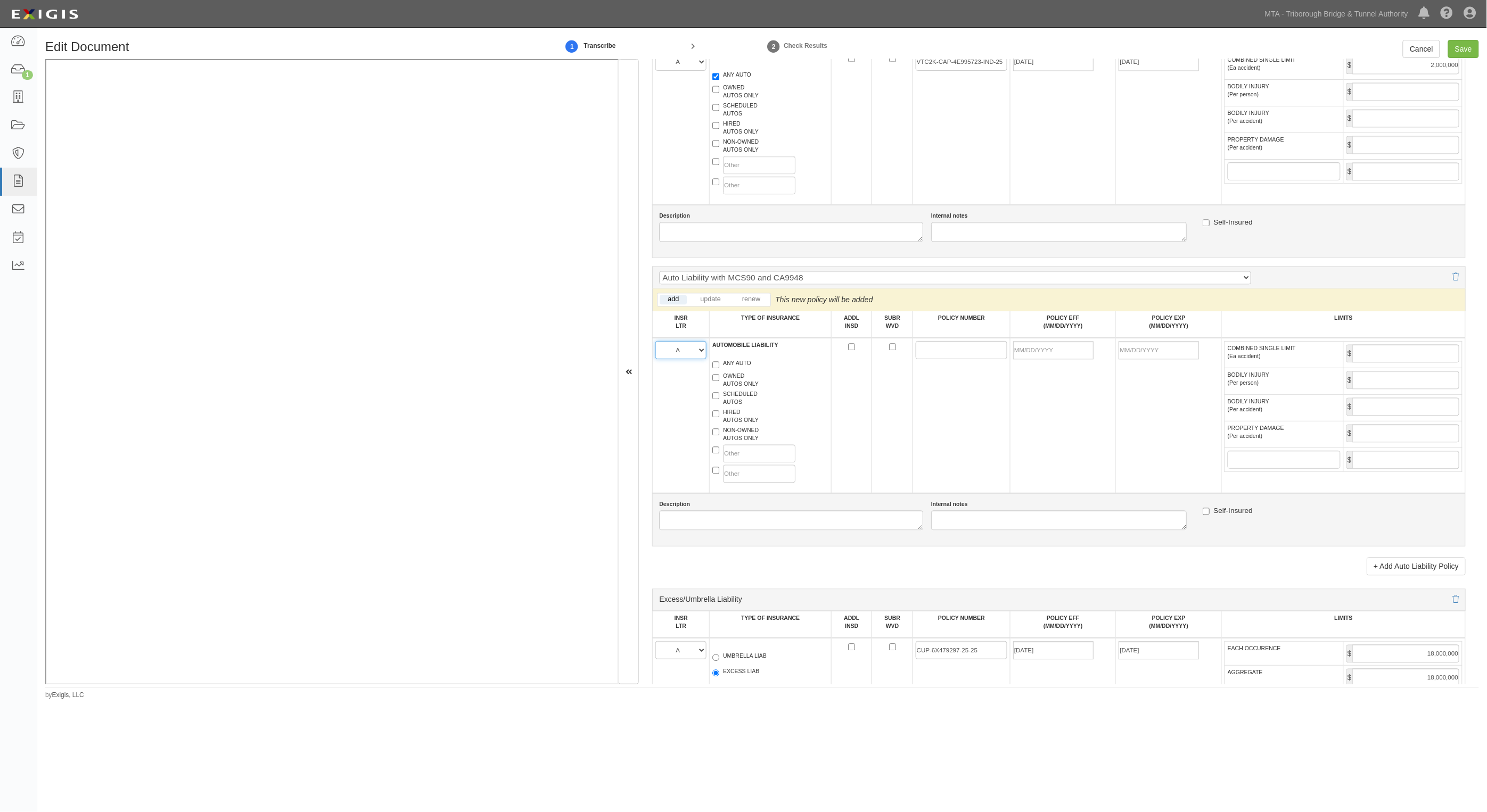
click at [656, 341] on select "A B C D E F" at bounding box center [681, 350] width 51 height 18
click at [735, 363] on label "ANY AUTO" at bounding box center [732, 364] width 39 height 10
click at [719, 363] on input "ANY AUTO" at bounding box center [716, 364] width 7 height 7
checkbox input "true"
click at [1005, 353] on td at bounding box center [962, 416] width 97 height 155
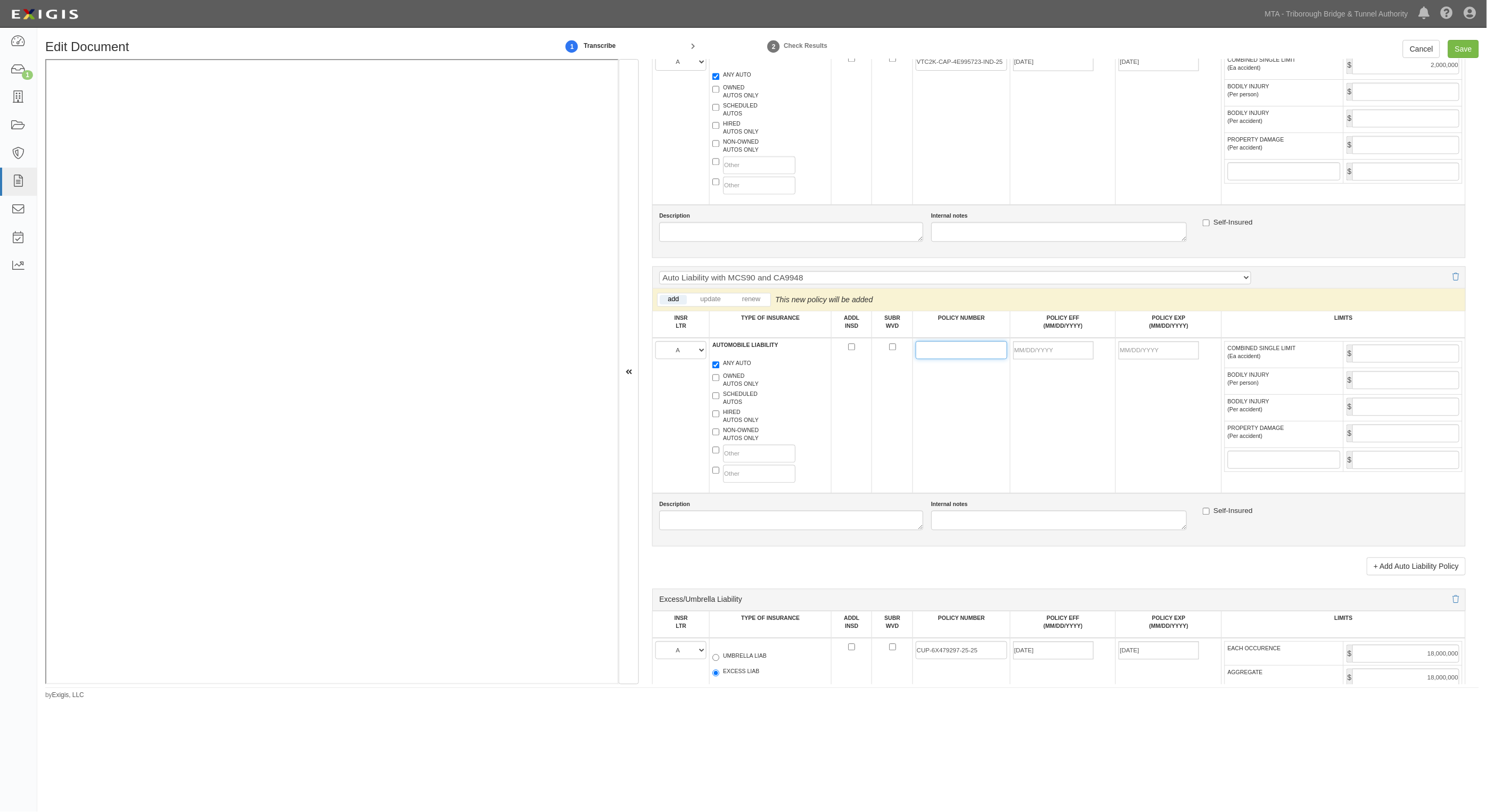
click at [962, 353] on input "POLICY NUMBER" at bounding box center [962, 350] width 92 height 18
paste input "VTC2K-CAP-4E995723-IND-25"
type input "VTC2K-CAP-4E995723-IND-25"
click at [1050, 352] on input "POLICY EFF (MM/DD/YYYY)" at bounding box center [1053, 350] width 81 height 18
type input "03/13/2025"
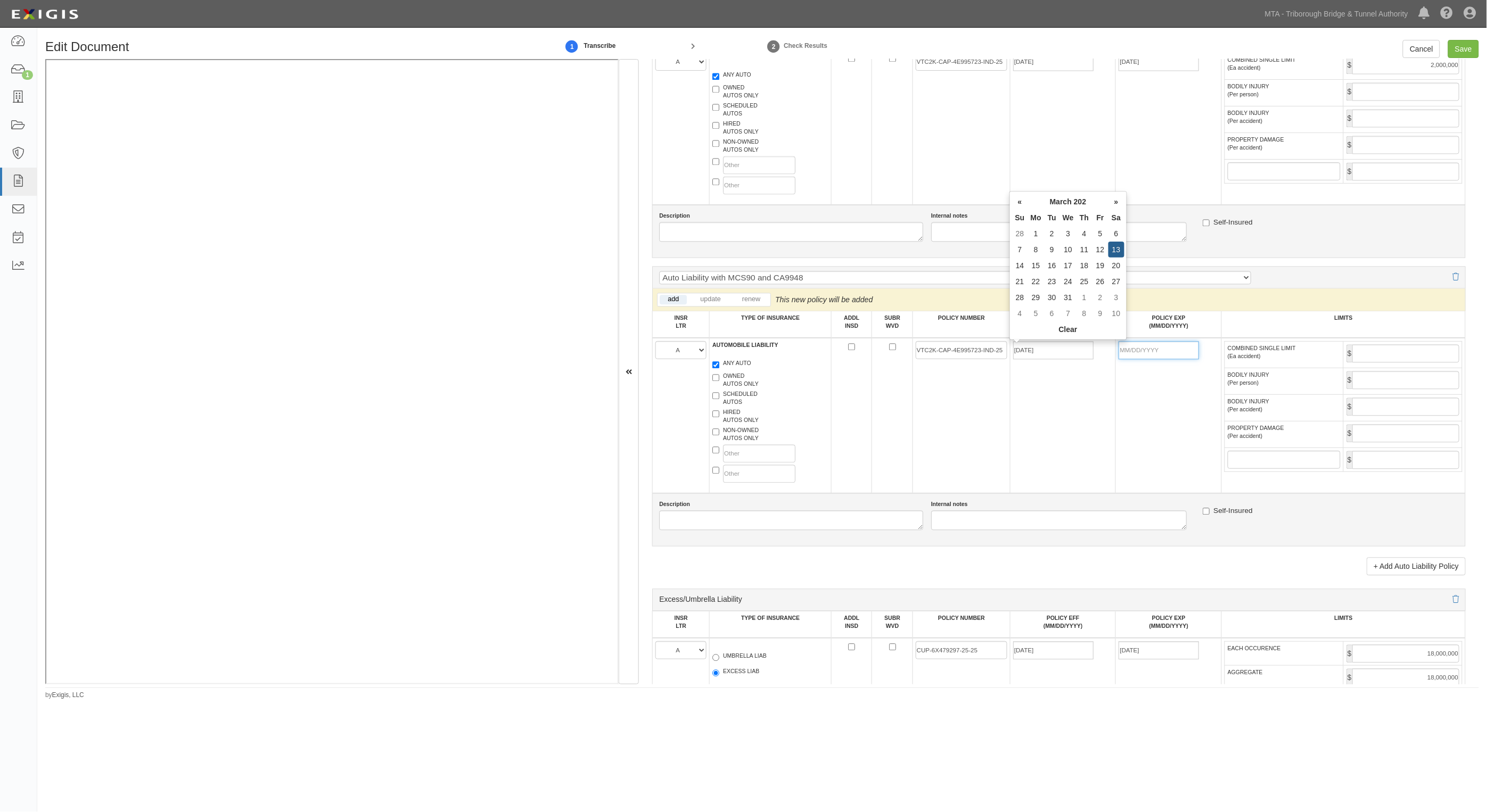
type input "03/13/2026"
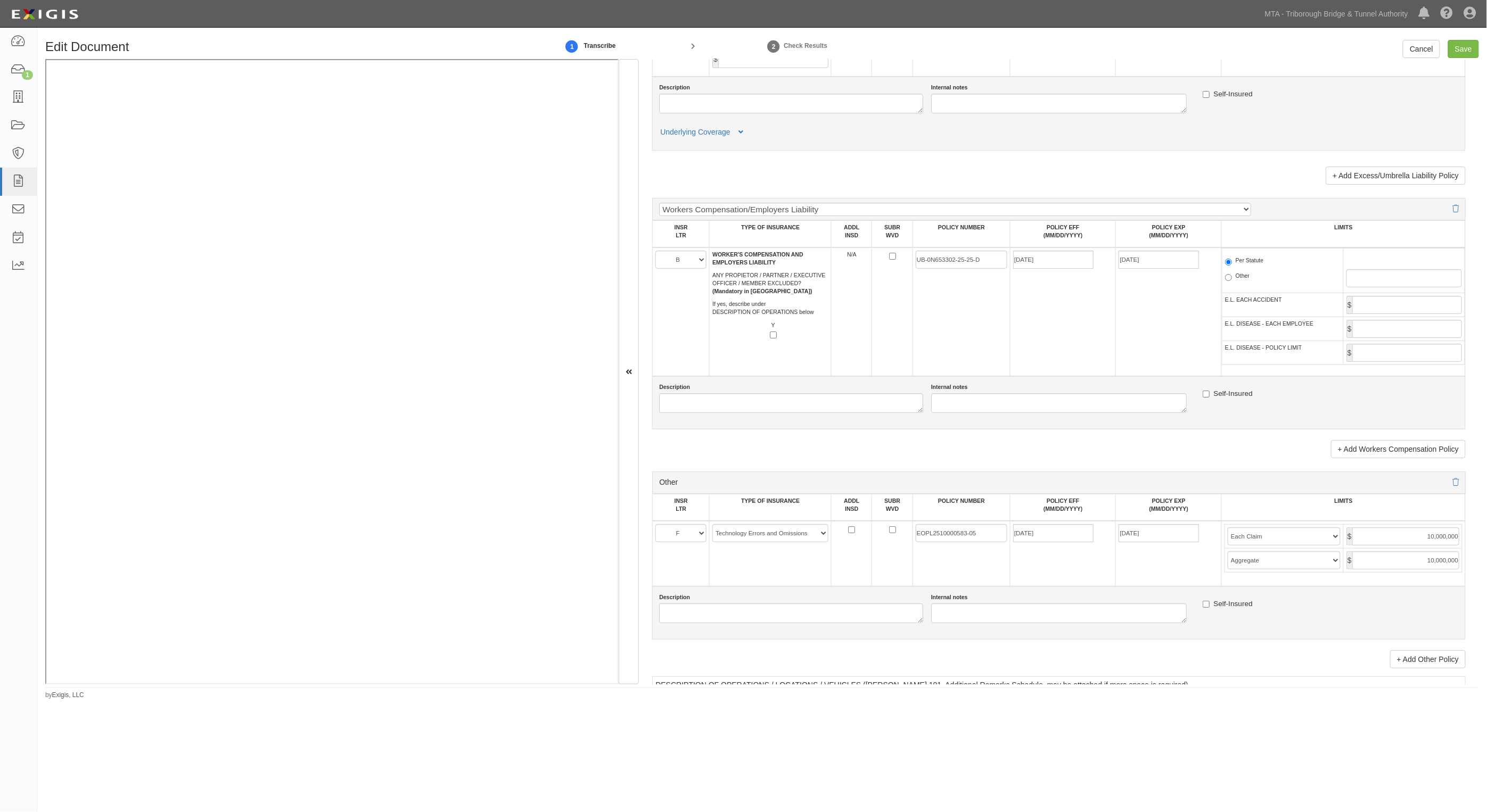
scroll to position [1996, 0]
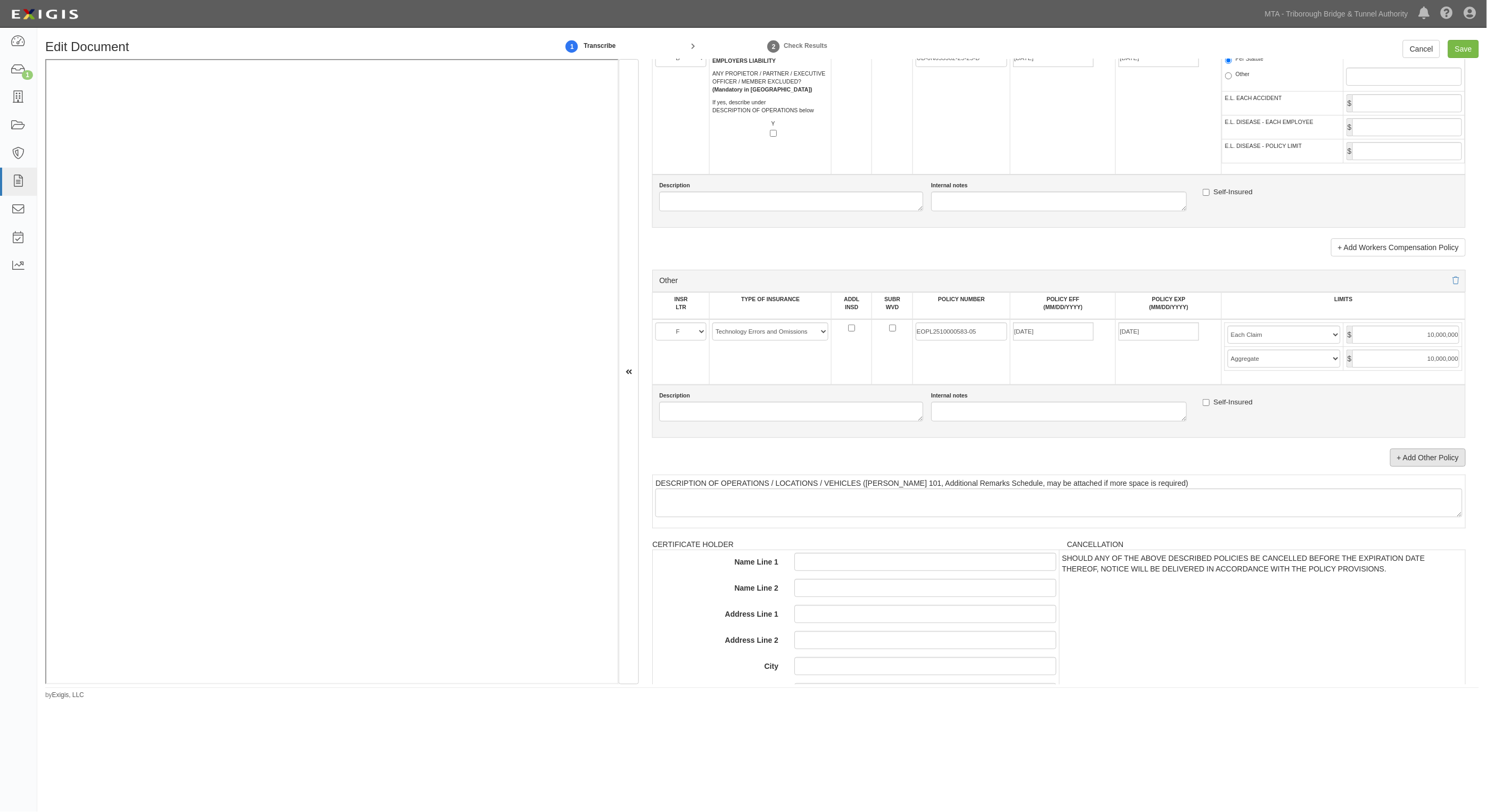
type input "2,000,000"
click at [1422, 452] on link "+ Add Other Policy" at bounding box center [1428, 457] width 76 height 18
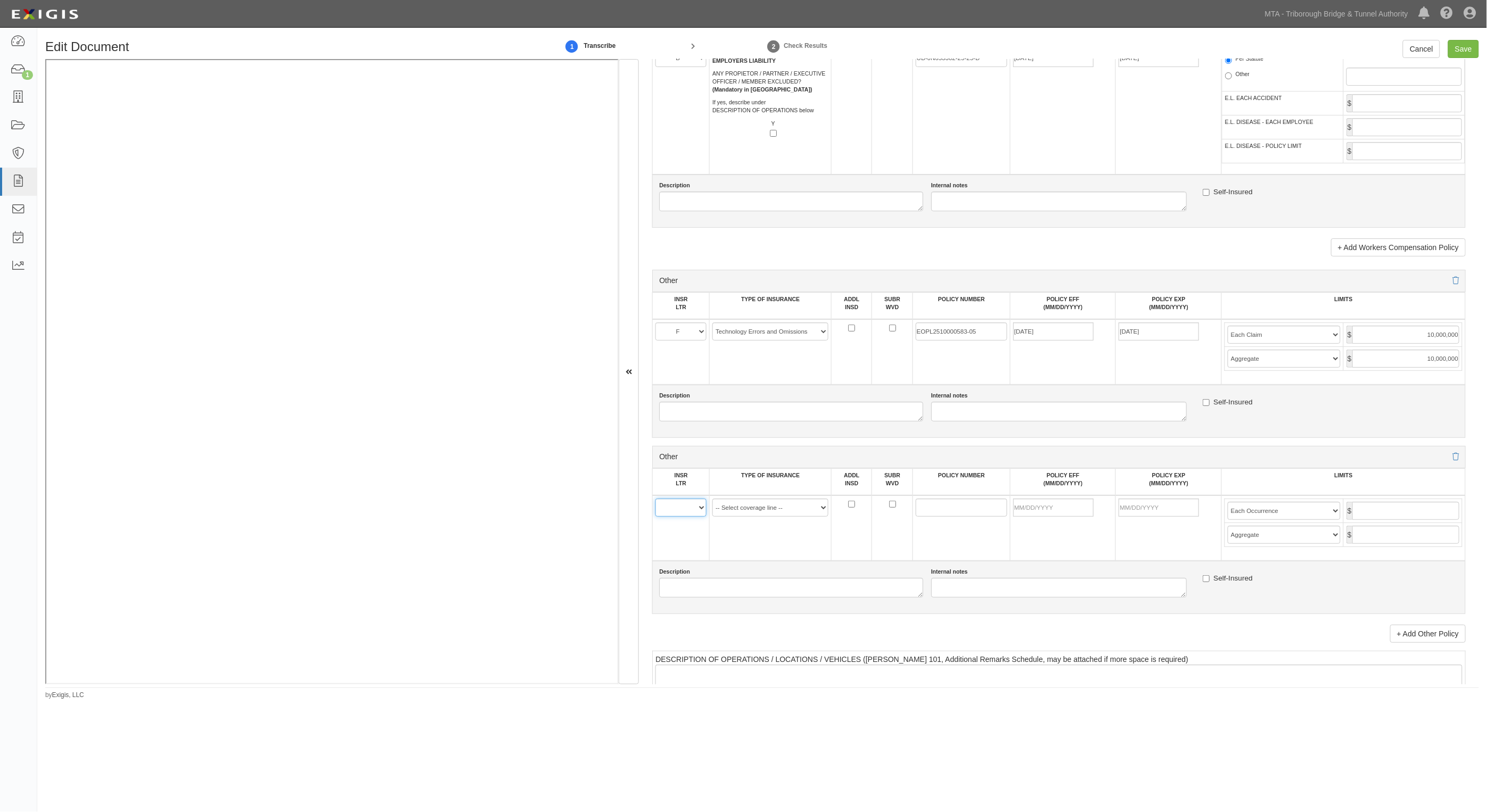
click at [686, 510] on select "A B C D E F" at bounding box center [681, 507] width 51 height 18
select select "C"
click at [656, 499] on select "A B C D E F" at bounding box center [681, 507] width 51 height 18
click at [778, 505] on select "-- Select coverage line -- Asbestos Abatement Auto Physical Damage Aviation Lia…" at bounding box center [771, 507] width 116 height 18
select select "14"
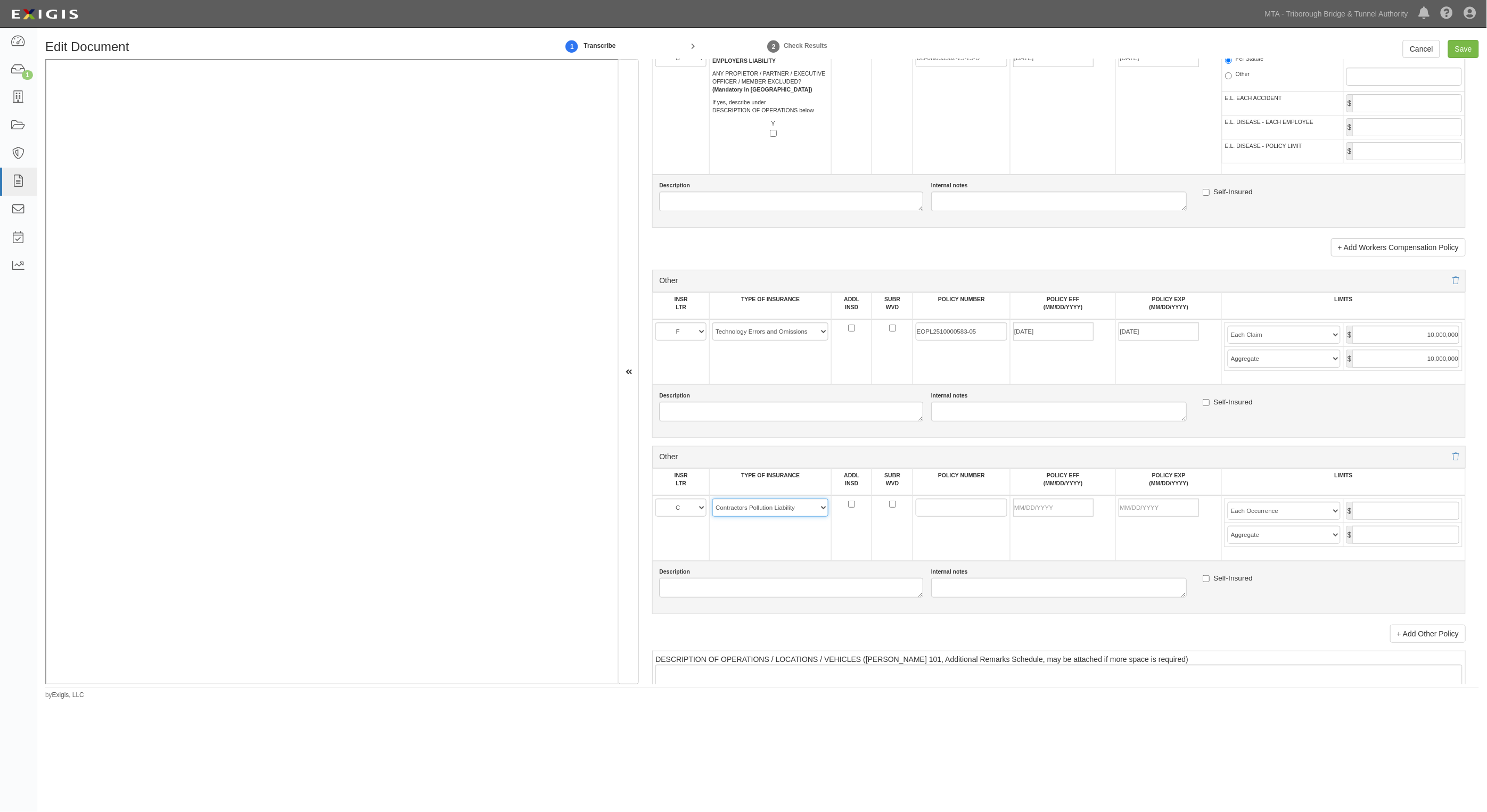
click at [713, 499] on select "-- Select coverage line -- Asbestos Abatement Auto Physical Damage Aviation Lia…" at bounding box center [771, 507] width 116 height 18
paste input "CEO742082010"
type input "CEO742082010"
click at [1048, 507] on input "POLICY EFF (MM/DD/YYYY)" at bounding box center [1053, 507] width 81 height 18
type input "03/13/2025"
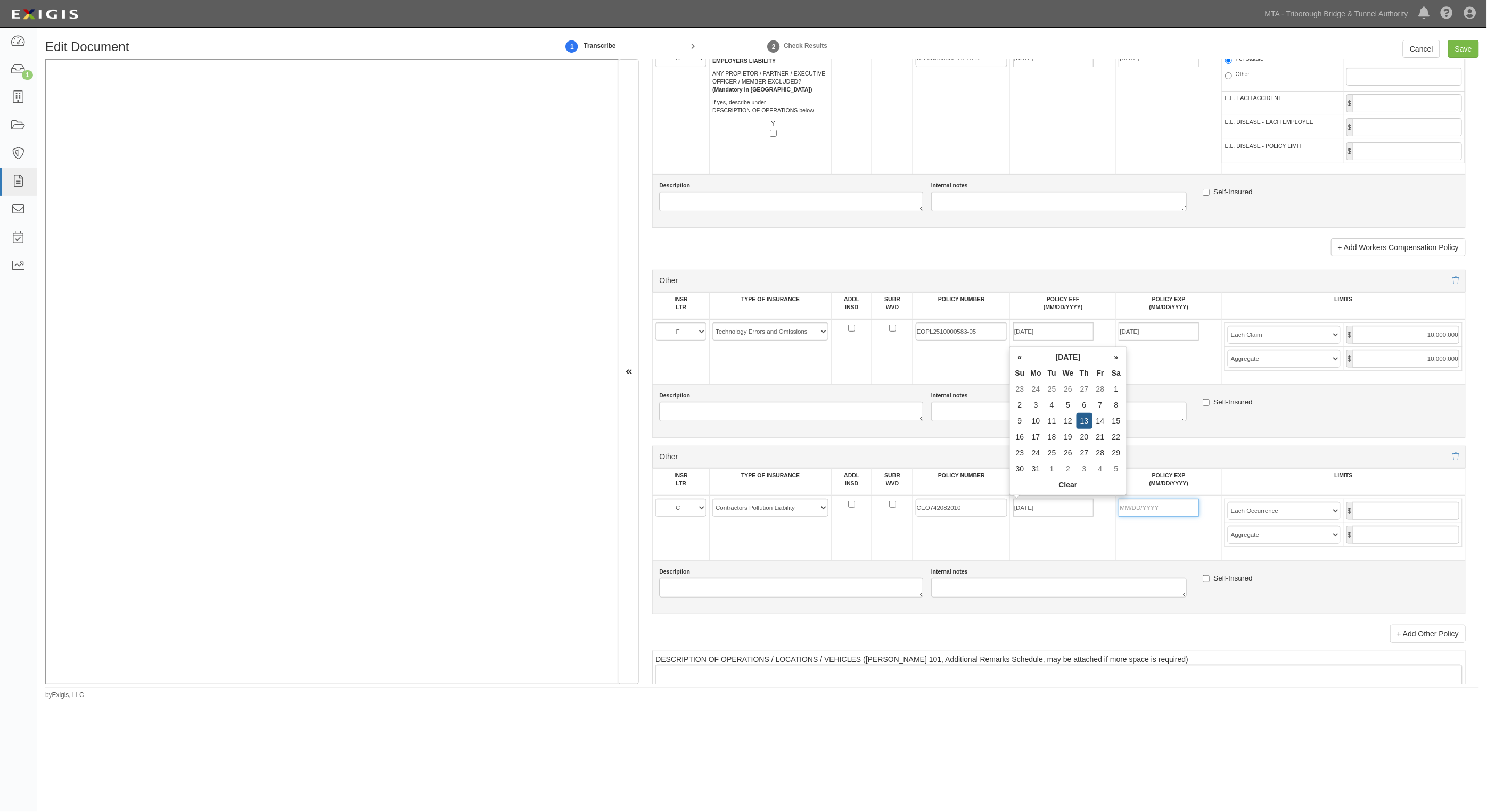
type input "03/13/2026"
type input "10,000,000"
click at [1465, 47] on input "Save" at bounding box center [1464, 49] width 31 height 18
type input "2000000"
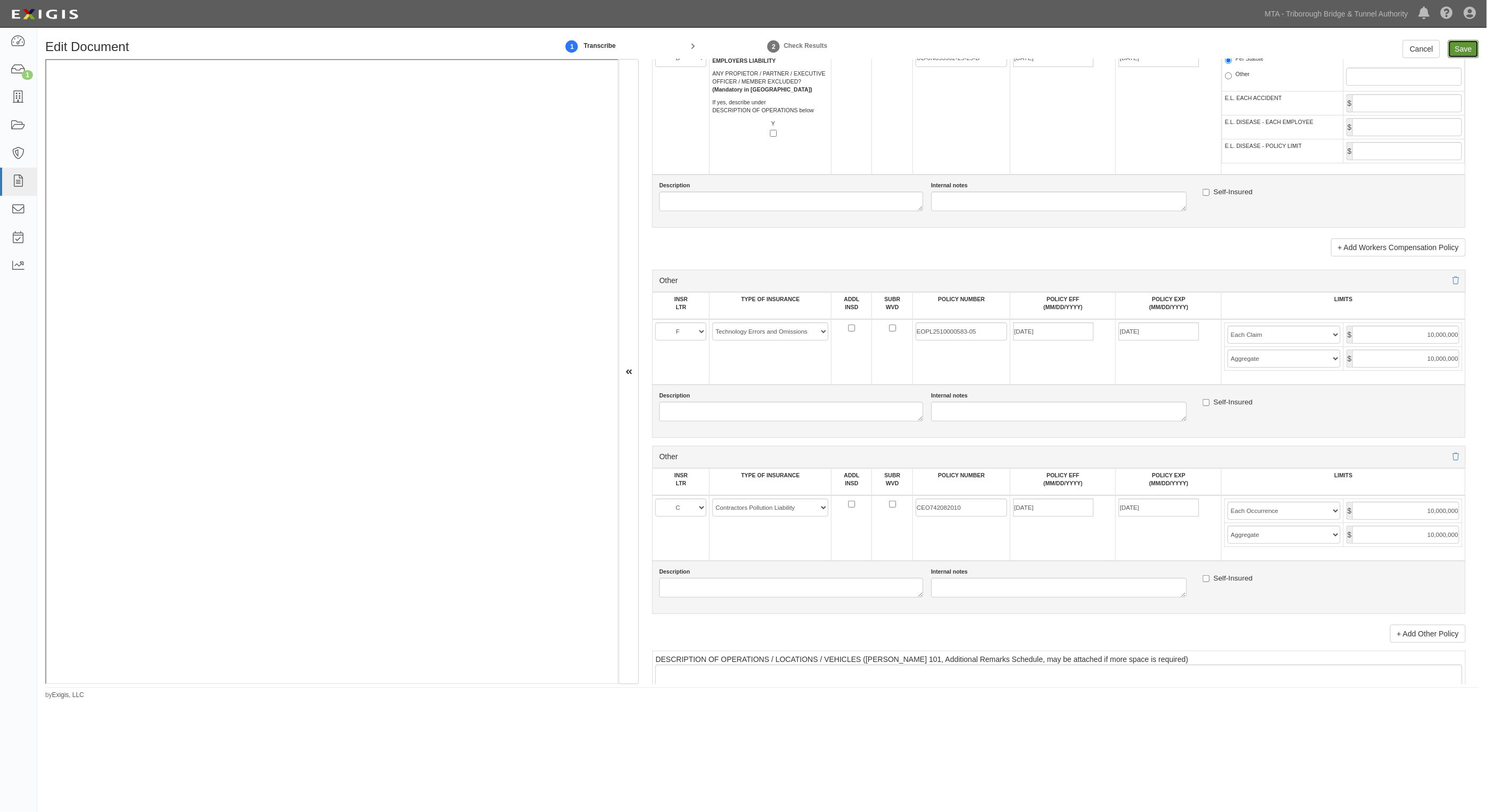
type input "4000000"
type input "2000000"
type input "18000000"
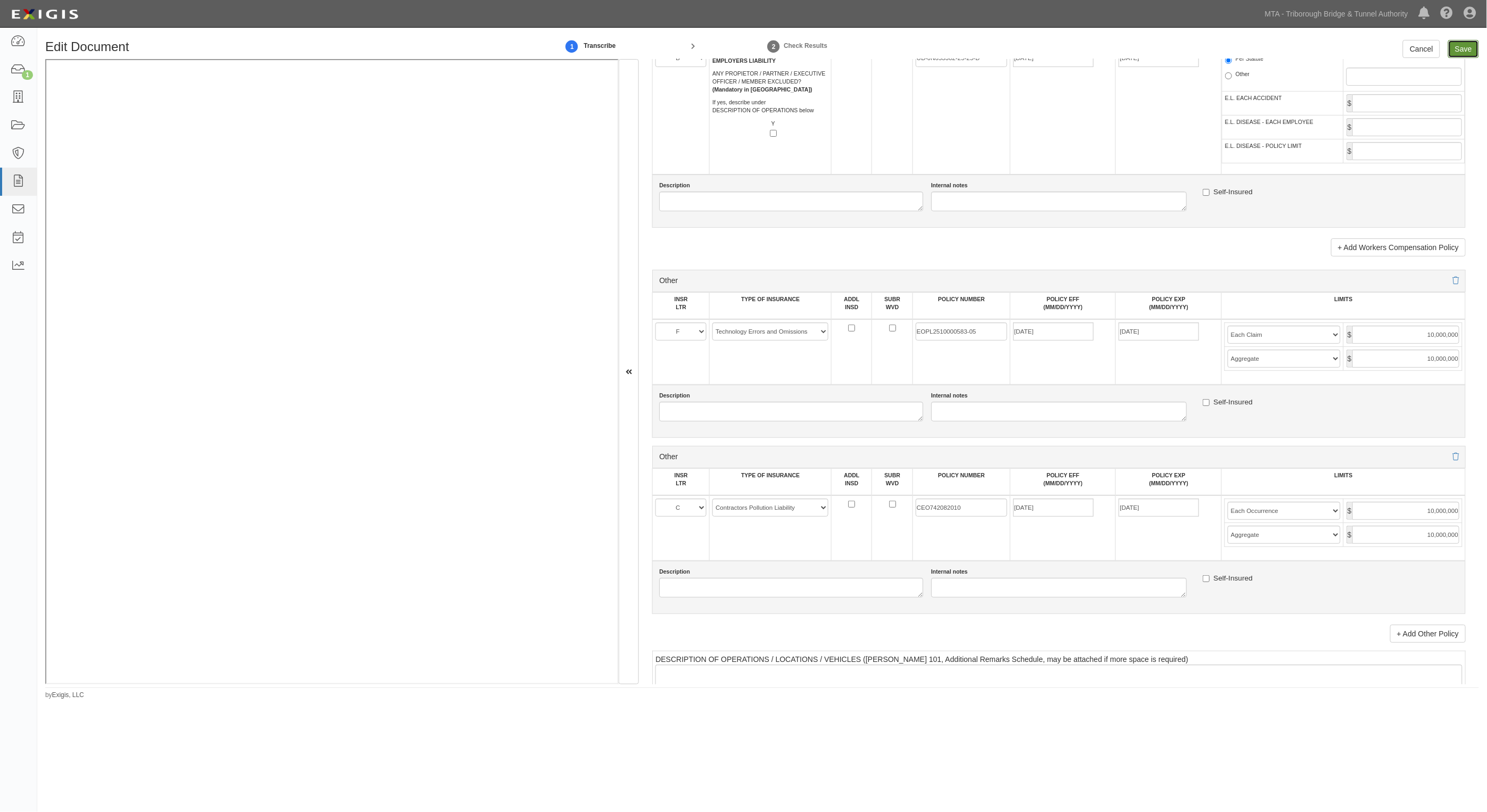
type input "10000000"
type input "2000000"
type input "10000000"
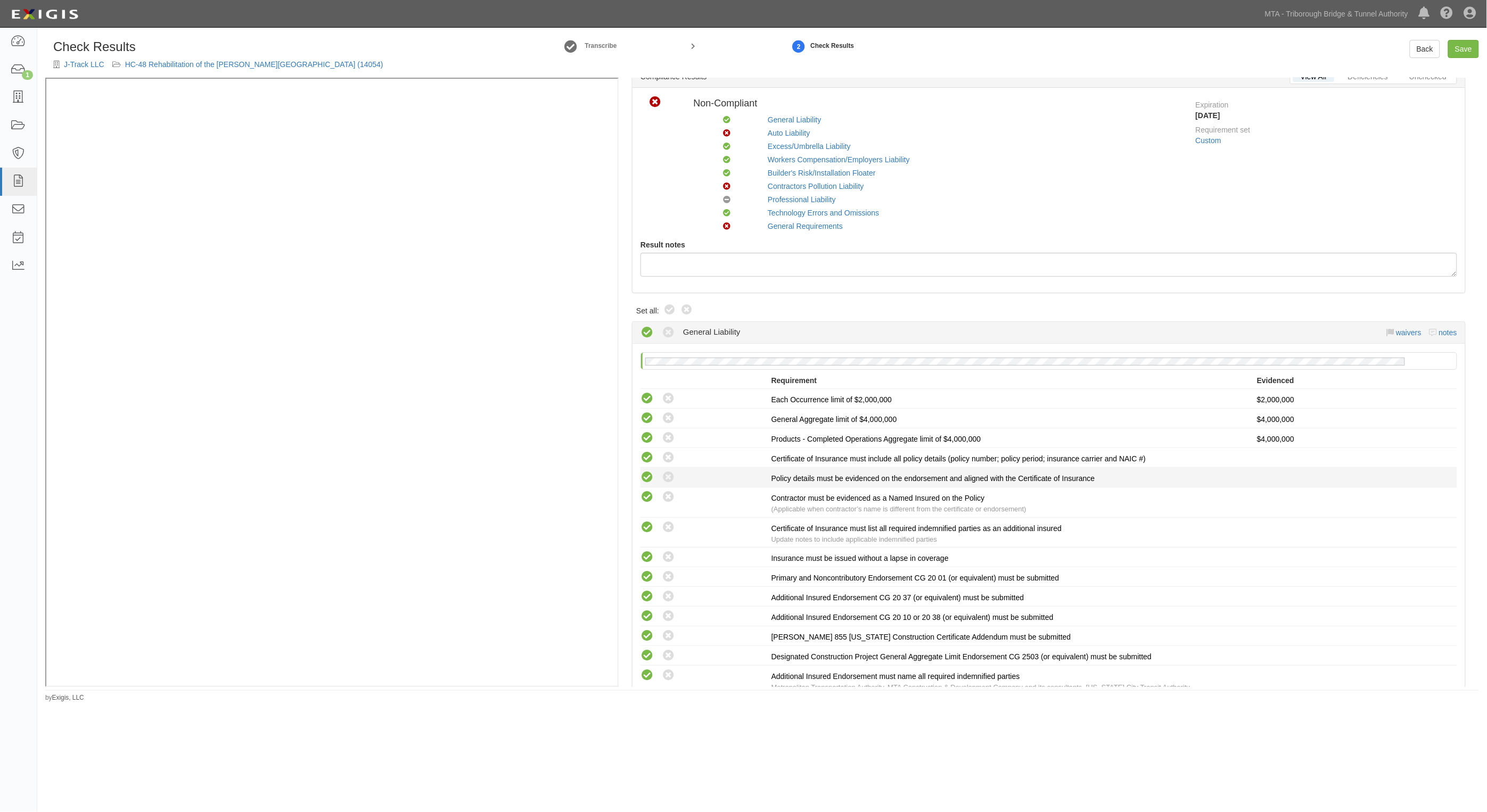
scroll to position [66, 0]
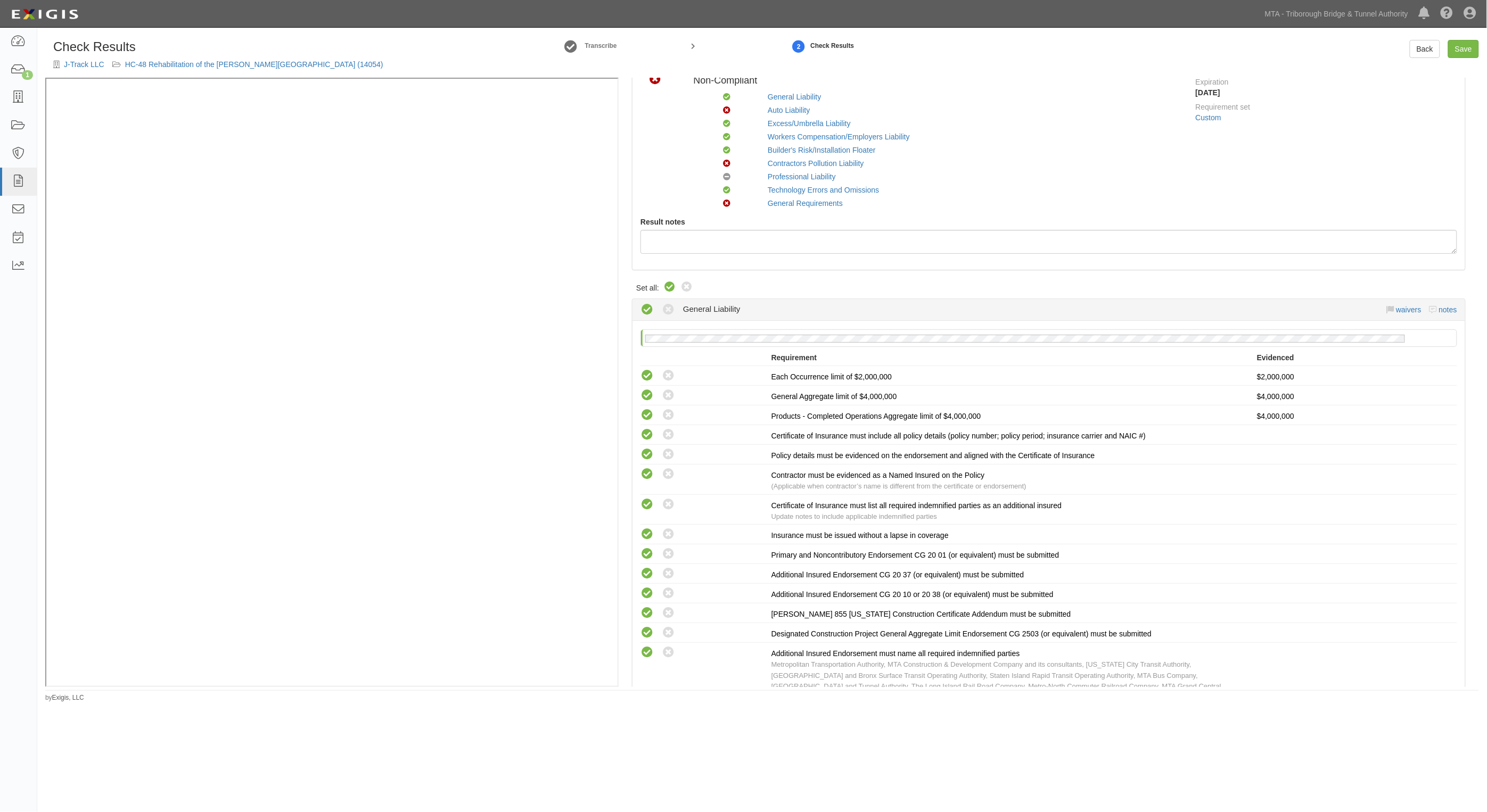
click at [669, 288] on icon at bounding box center [670, 287] width 13 height 13
radio input "true"
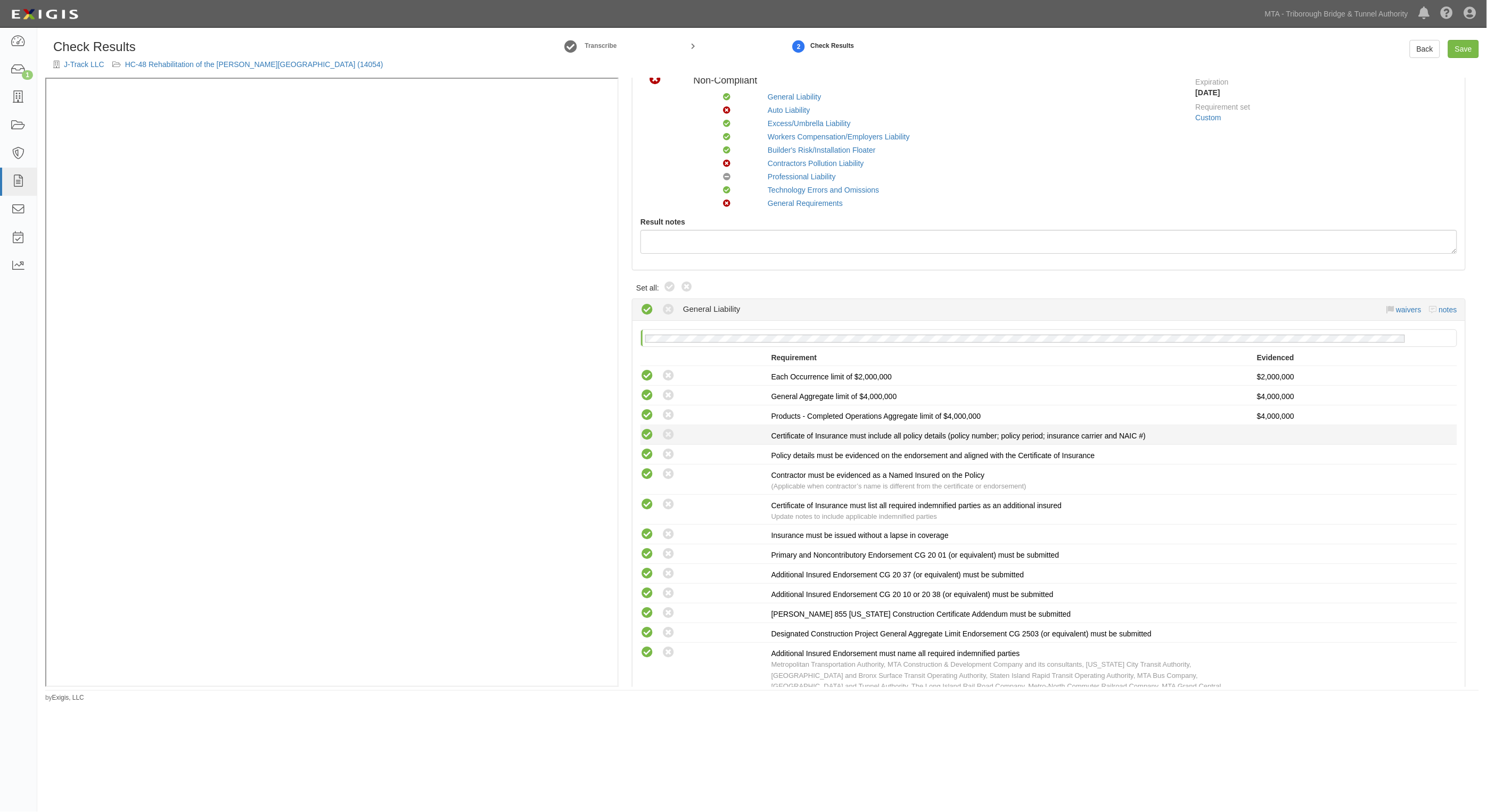
radio input "true"
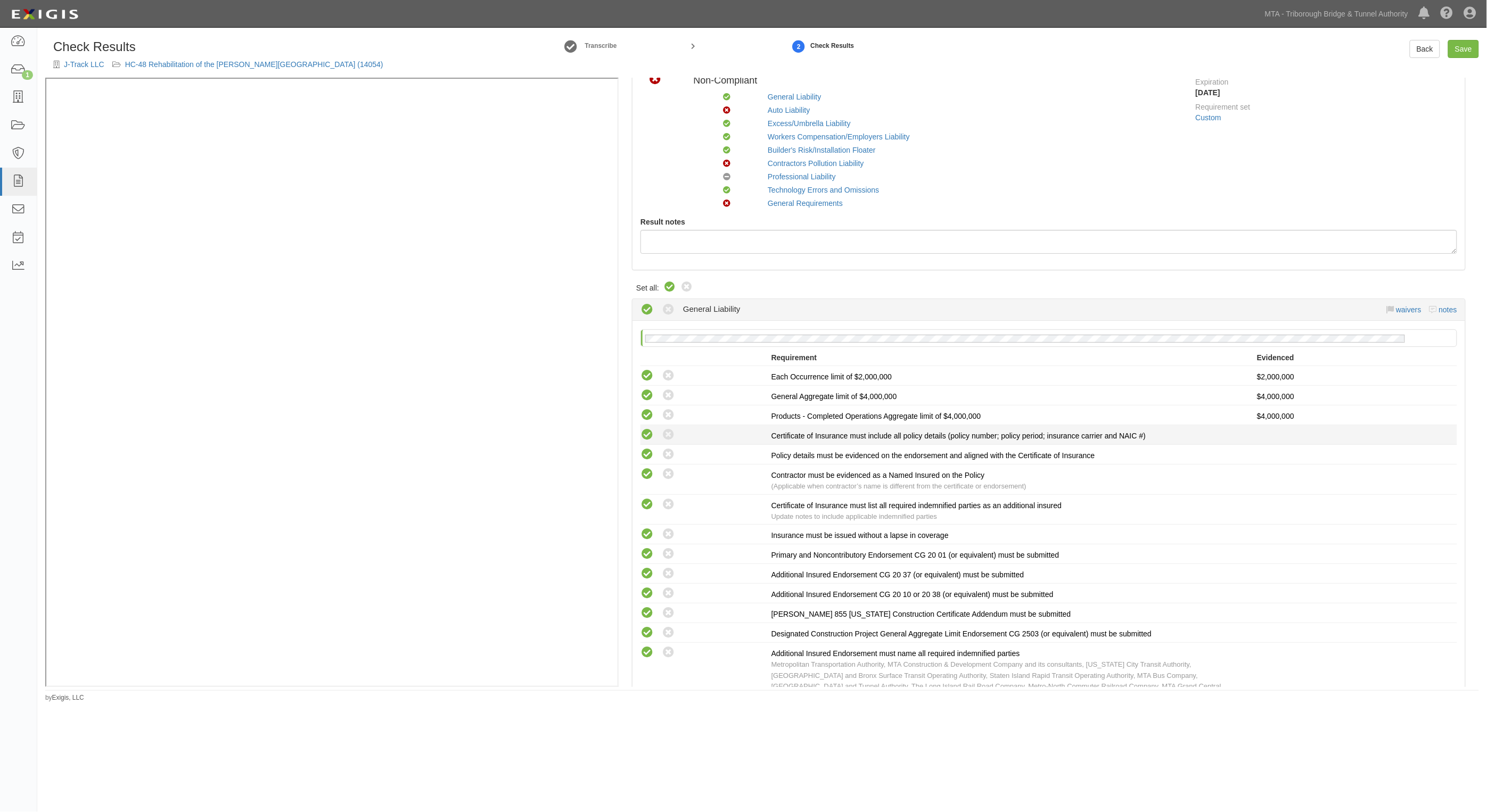
radio input "true"
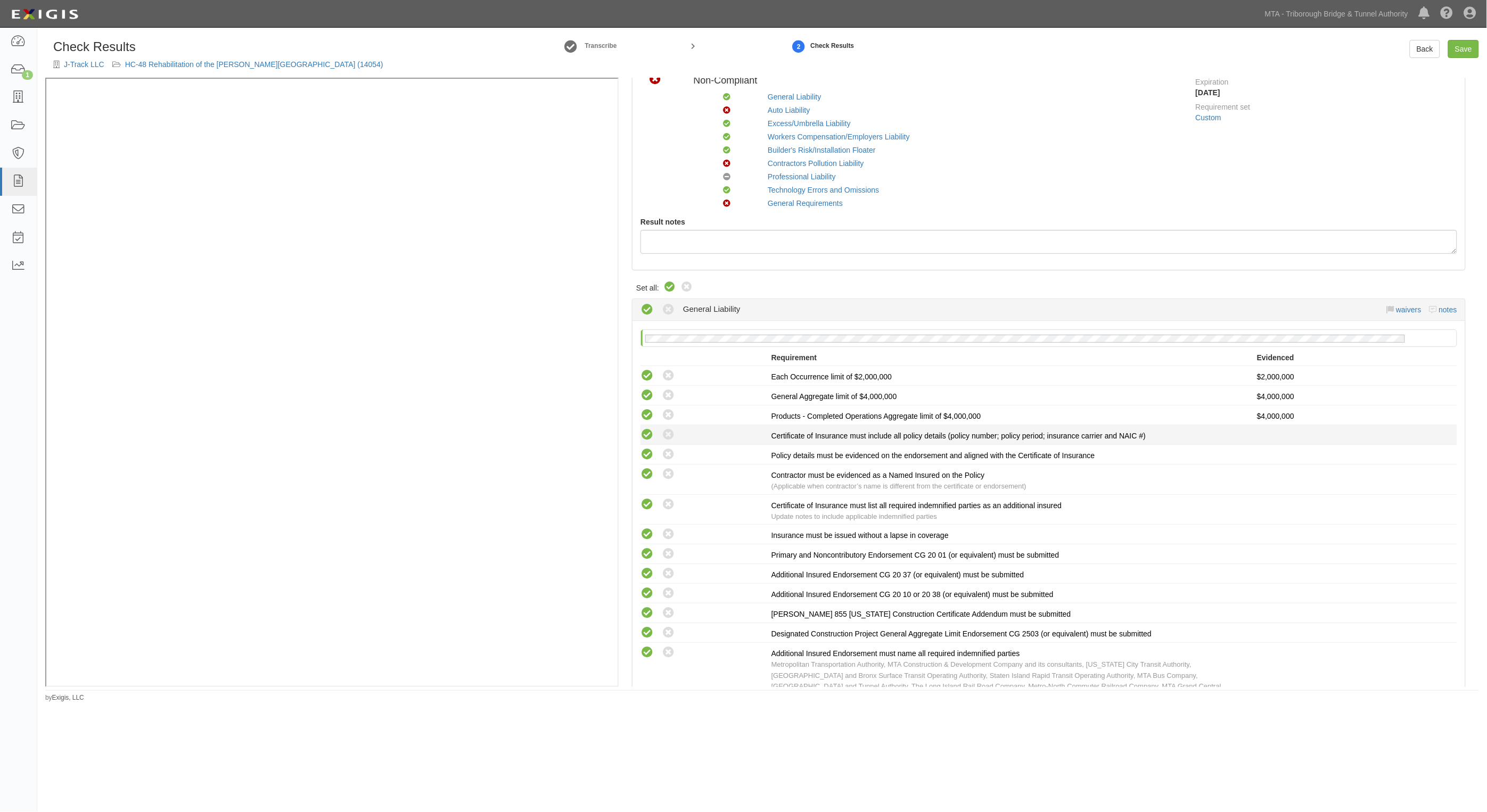
radio input "true"
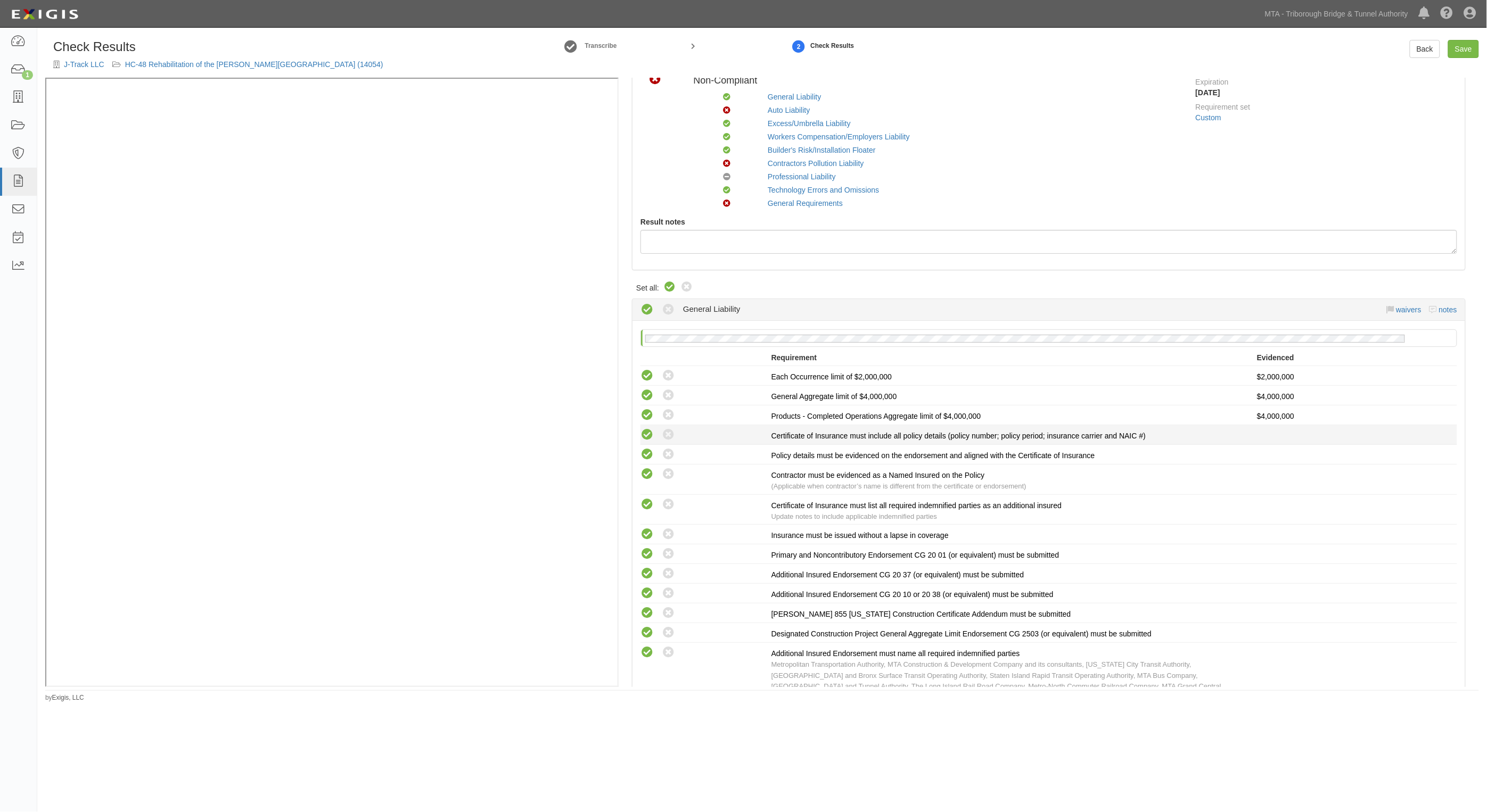
radio input "true"
click at [1465, 46] on link "Save" at bounding box center [1464, 49] width 31 height 18
radio input "true"
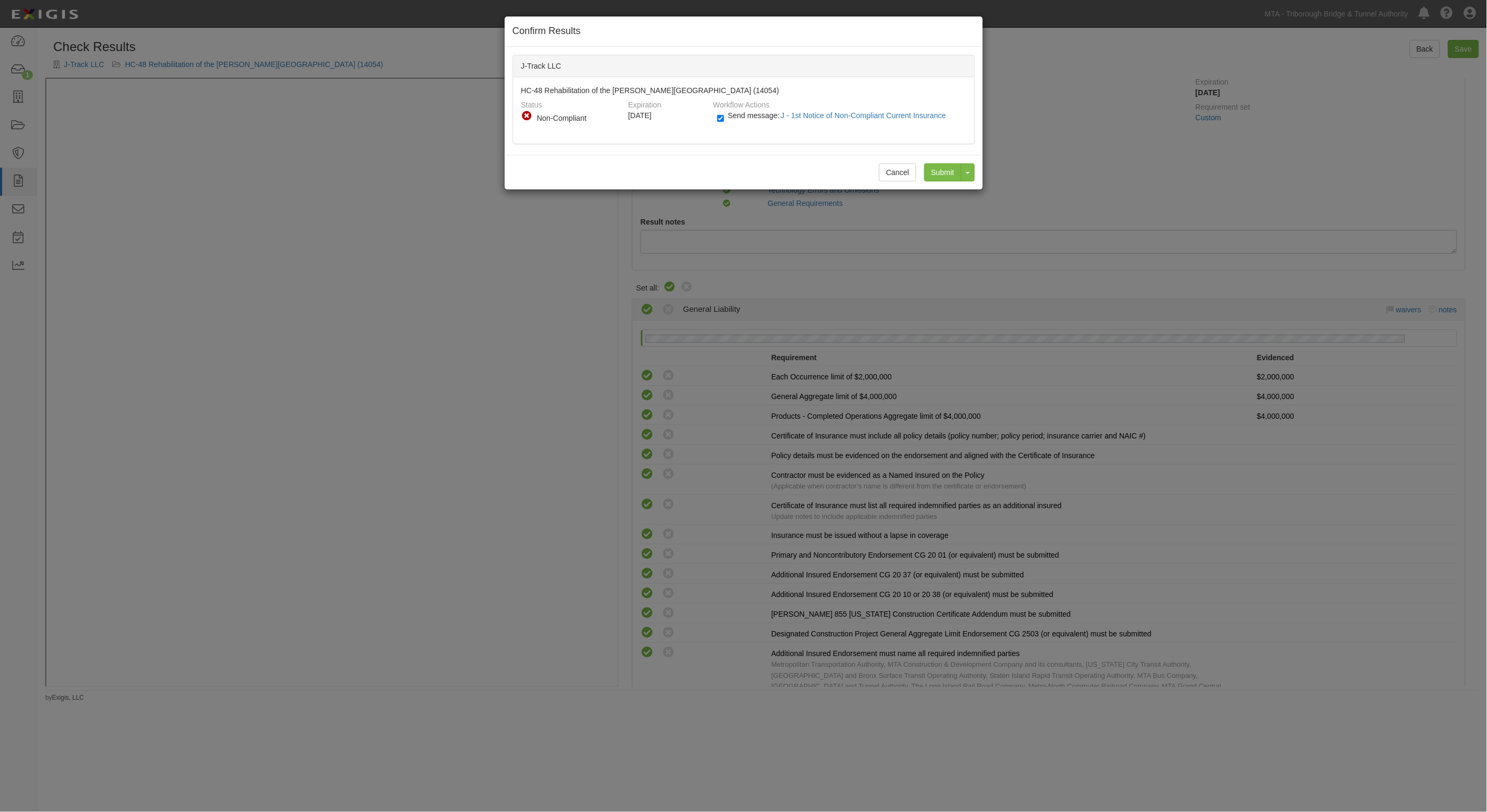
click at [755, 118] on span "Send message: J - 1st Notice of Non-Compliant Current Insurance" at bounding box center [839, 116] width 222 height 9
click at [724, 118] on input "Send message: J - 1st Notice of Non-Compliant Current Insurance" at bounding box center [720, 118] width 7 height 12
checkbox input "false"
click at [936, 175] on input "Submit" at bounding box center [943, 172] width 38 height 18
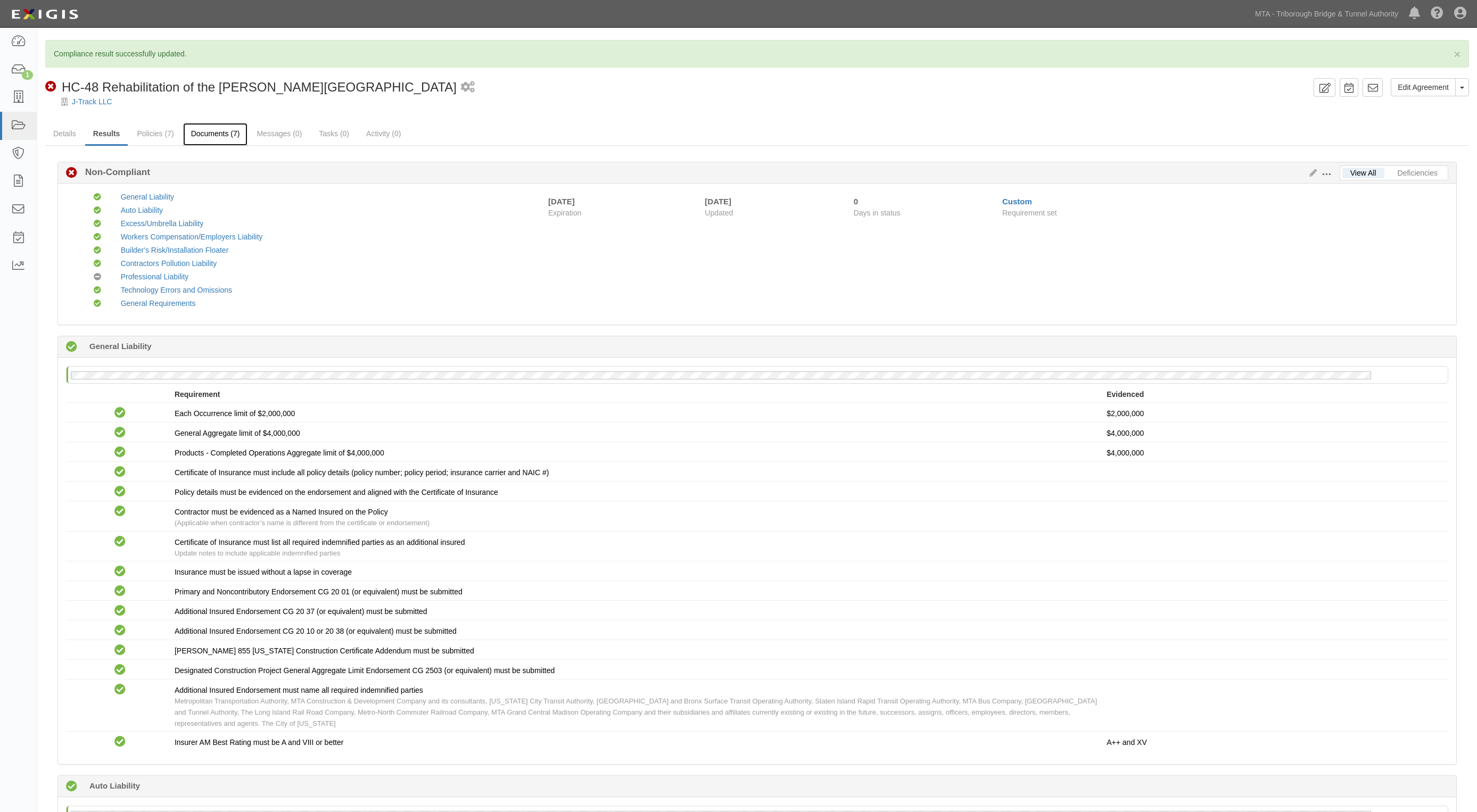
click at [203, 139] on link "Documents (7)" at bounding box center [215, 134] width 65 height 23
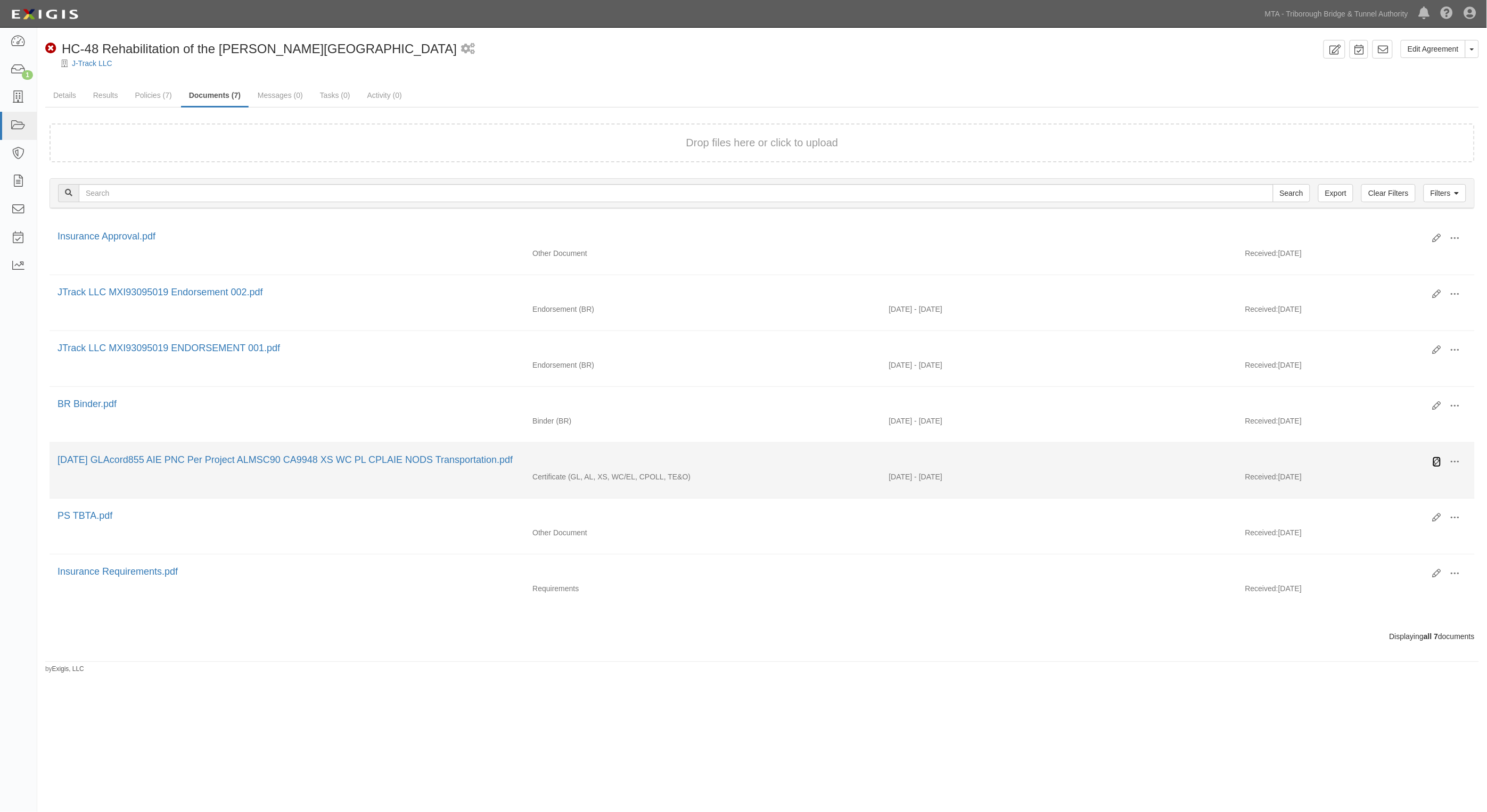
click at [1436, 463] on icon at bounding box center [1437, 462] width 9 height 9
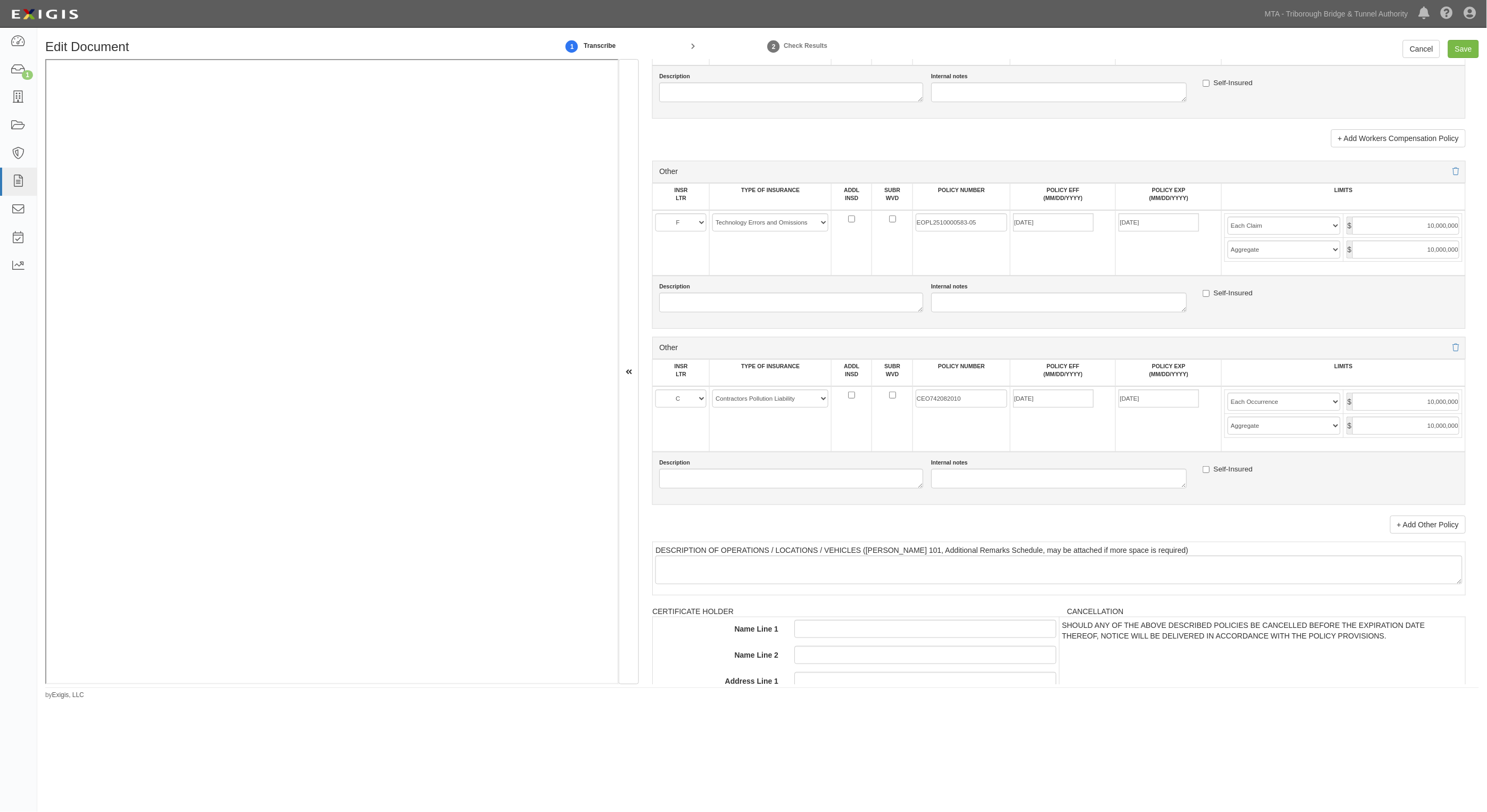
scroll to position [2195, 0]
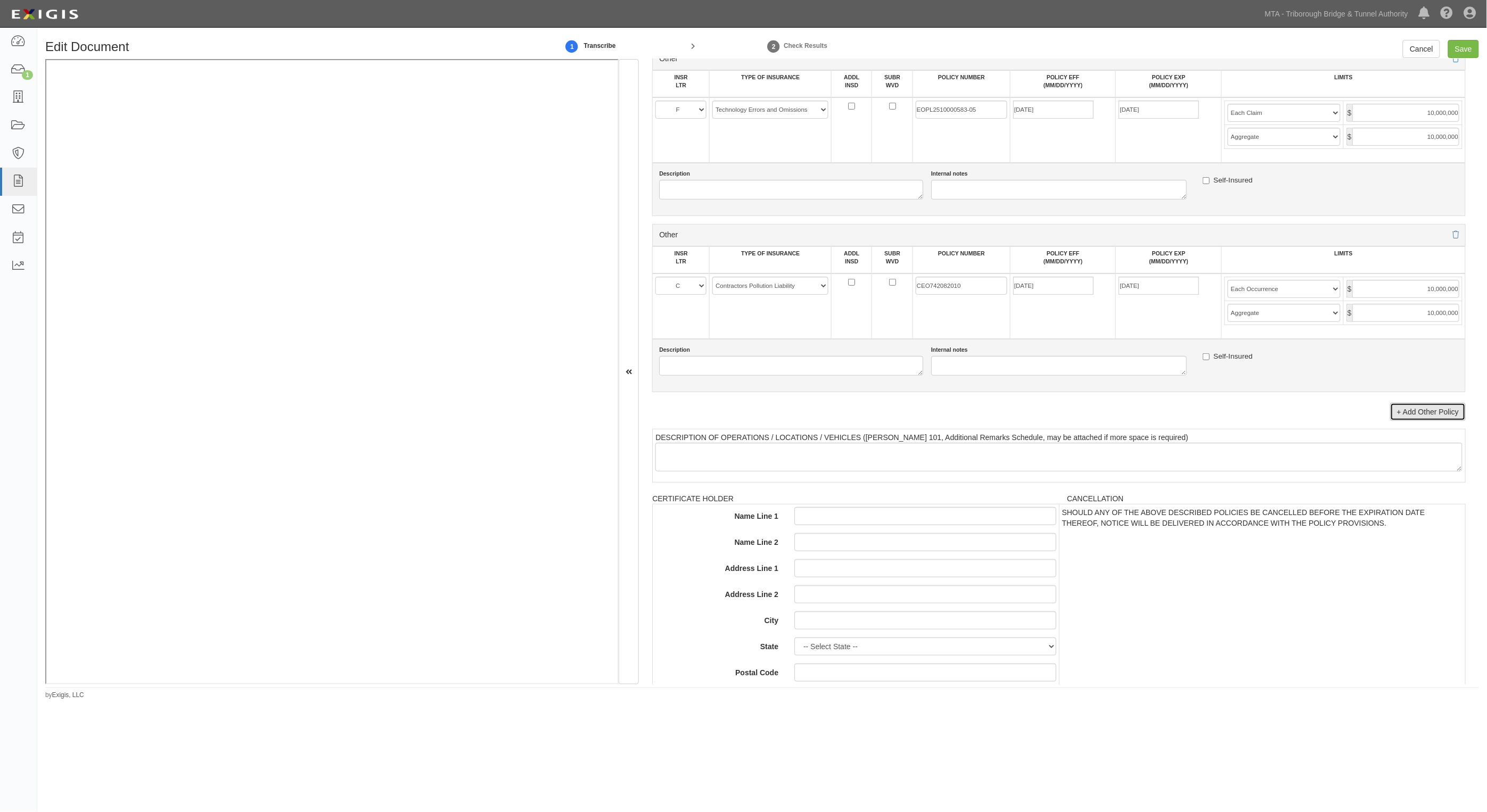
click at [1432, 408] on link "+ Add Other Policy" at bounding box center [1428, 411] width 76 height 18
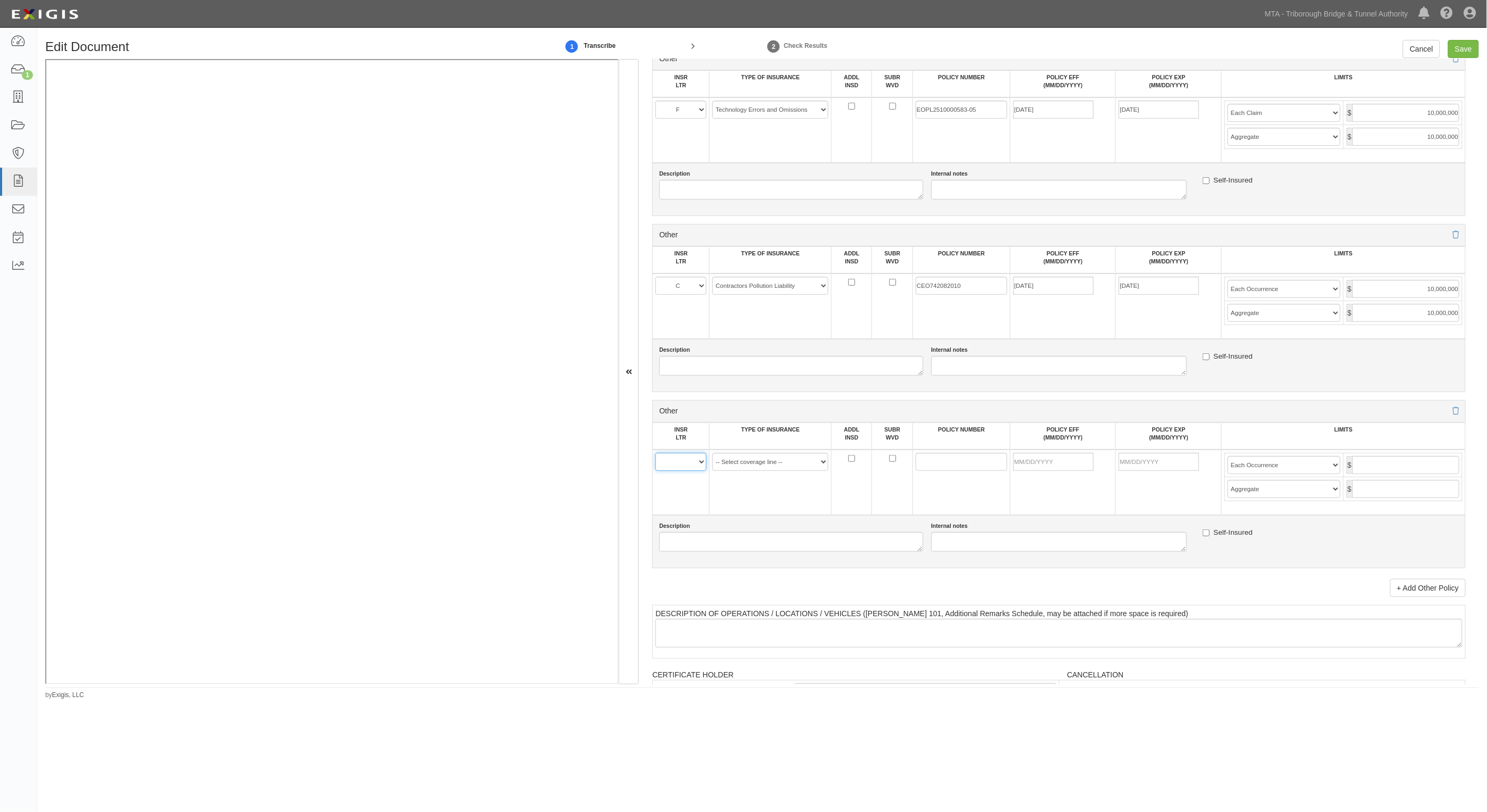
click at [673, 464] on select "A B C D E F" at bounding box center [681, 462] width 51 height 18
select select "C"
click at [656, 453] on select "A B C D E F" at bounding box center [681, 462] width 51 height 18
click at [787, 459] on select "-- Select coverage line -- Asbestos Abatement Auto Physical Damage Aviation Lia…" at bounding box center [771, 462] width 116 height 18
select select "44"
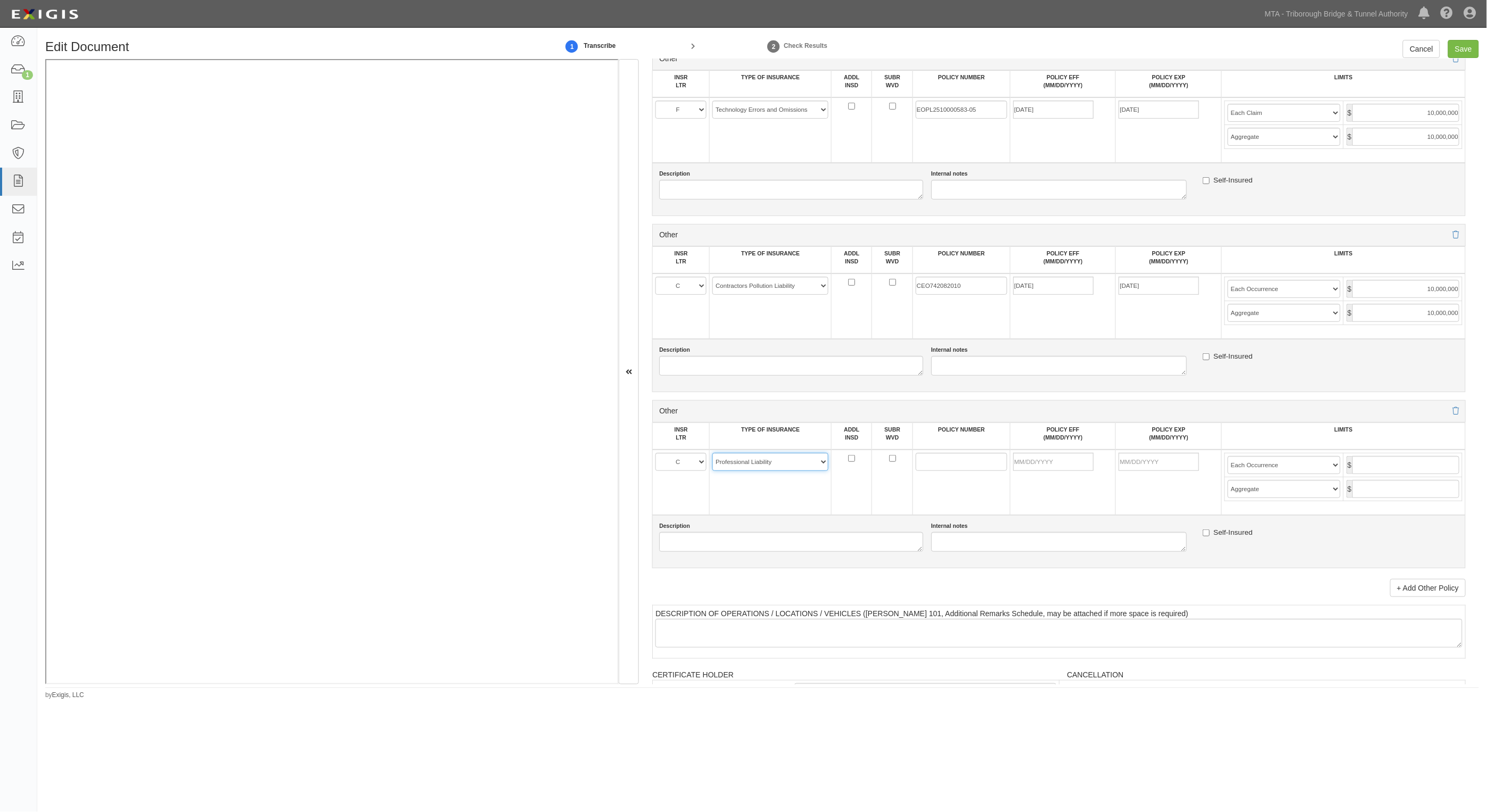
click at [713, 453] on select "-- Select coverage line -- Asbestos Abatement Auto Physical Damage Aviation Lia…" at bounding box center [771, 462] width 116 height 18
click at [965, 459] on input "POLICY NUMBER" at bounding box center [962, 462] width 92 height 18
drag, startPoint x: 961, startPoint y: 285, endPoint x: 894, endPoint y: 284, distance: 67.0
click at [894, 284] on tr "A B C D E F -- Select coverage line -- Asbestos Abatement Auto Physical Damage …" at bounding box center [1060, 306] width 813 height 65
paste input "CEO742082010"
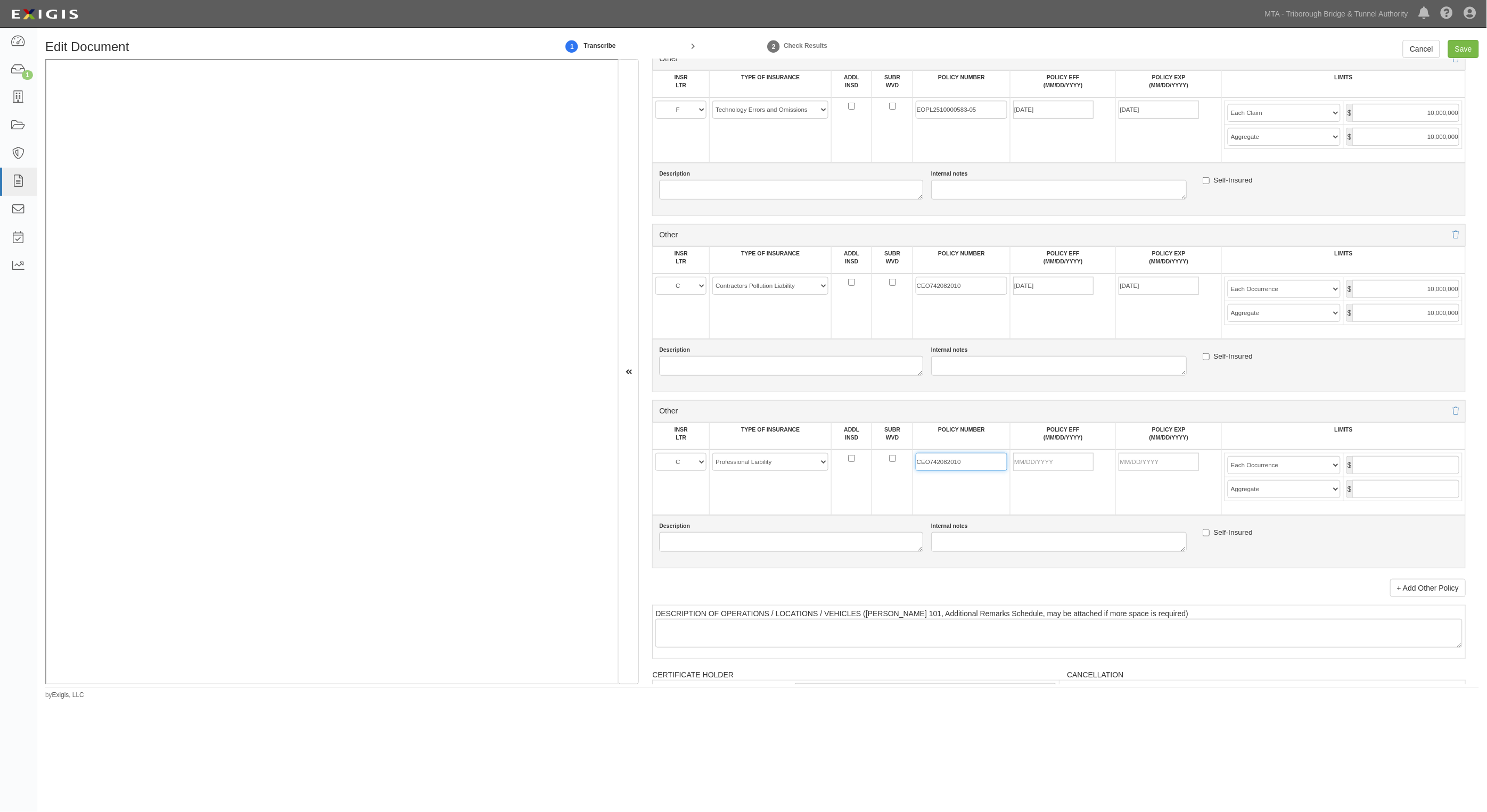
type input "CEO742082010"
click at [1066, 453] on input "POLICY EFF (MM/DD/YYYY)" at bounding box center [1053, 462] width 81 height 18
type input "[DATE]"
type input "5,000,000"
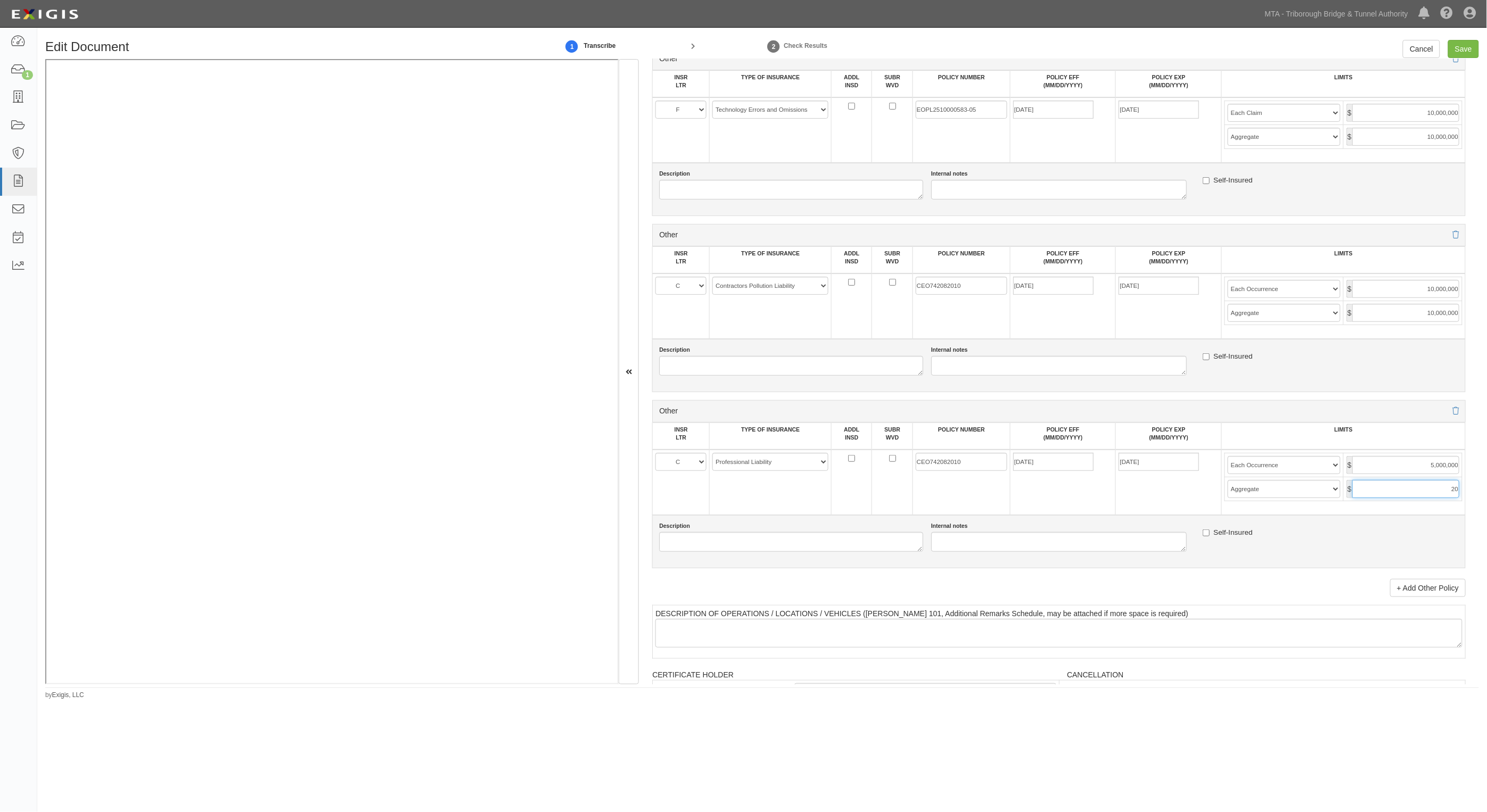
type input "2"
type input "5,000,000"
click at [1254, 464] on select "Limit Each Occurrence Each Claim Aggregate Deductible Self-Insured Retention Pe…" at bounding box center [1284, 465] width 113 height 18
select select "Each Claim"
click at [1228, 456] on select "Limit Each Occurrence Each Claim Aggregate Deductible Self-Insured Retention Pe…" at bounding box center [1284, 465] width 113 height 18
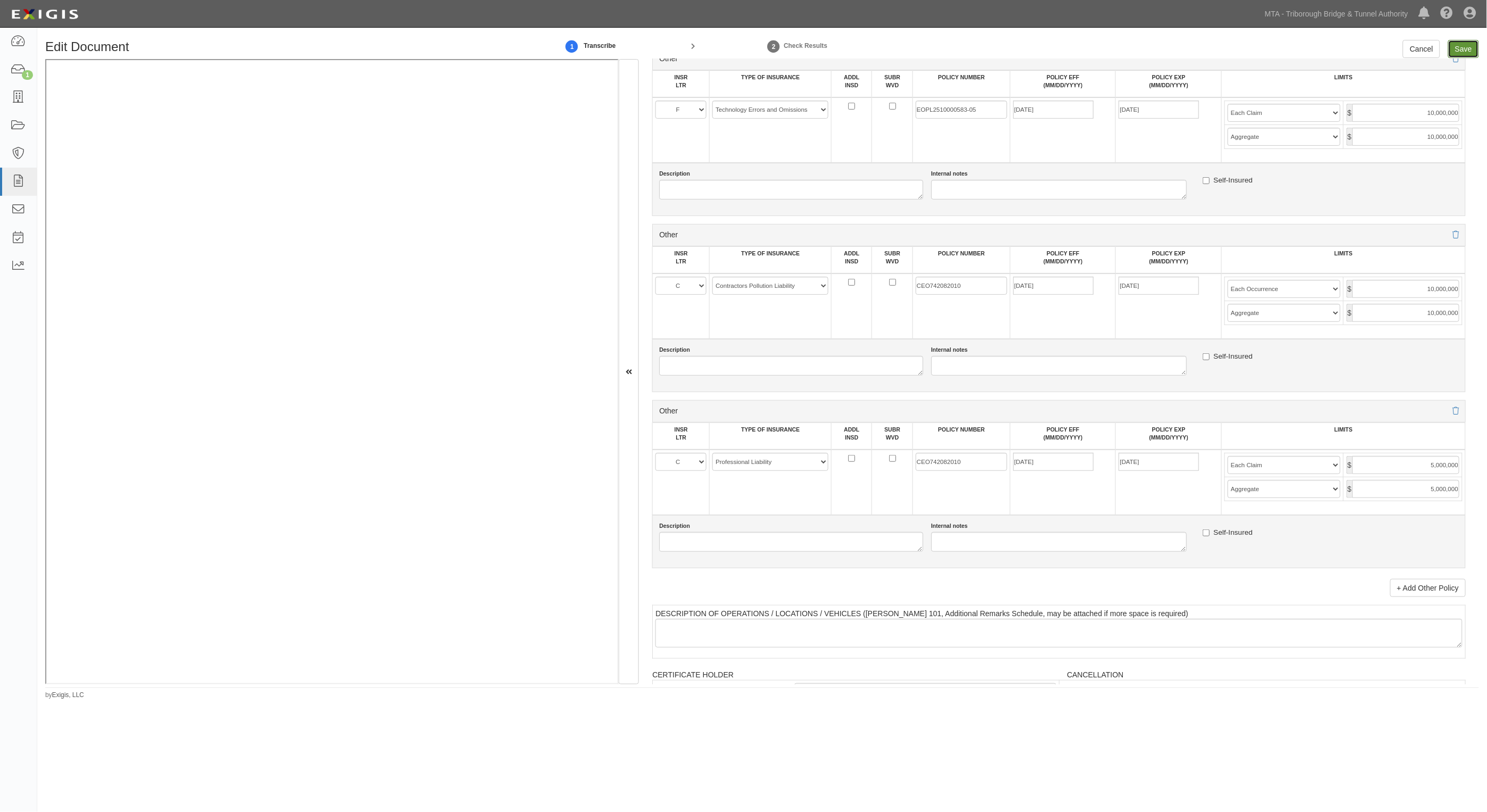
click at [1463, 42] on input "Save" at bounding box center [1464, 49] width 31 height 18
type input "2000000"
type input "4000000"
type input "2000000"
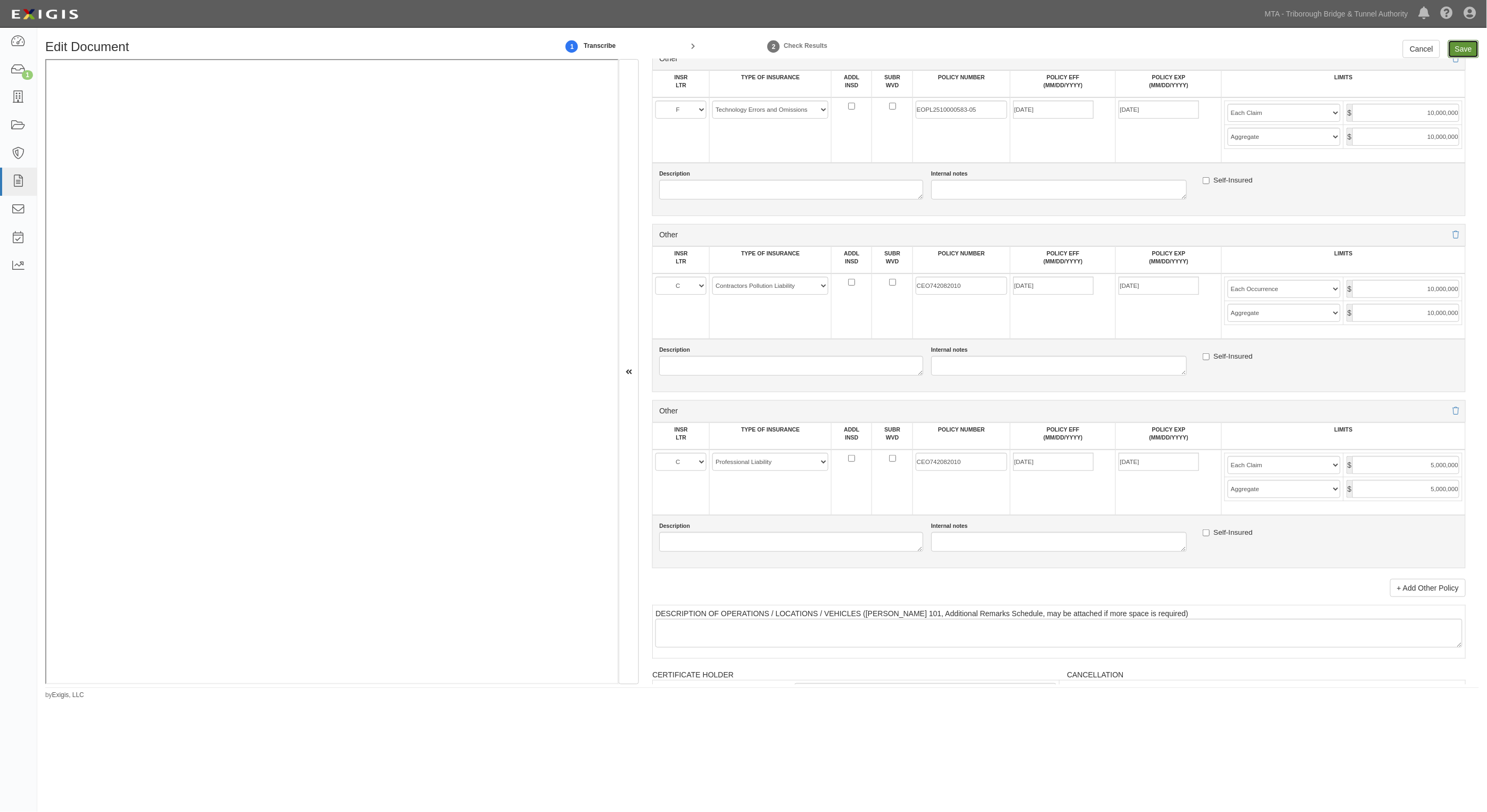
type input "2000000"
type input "18000000"
type input "10000000"
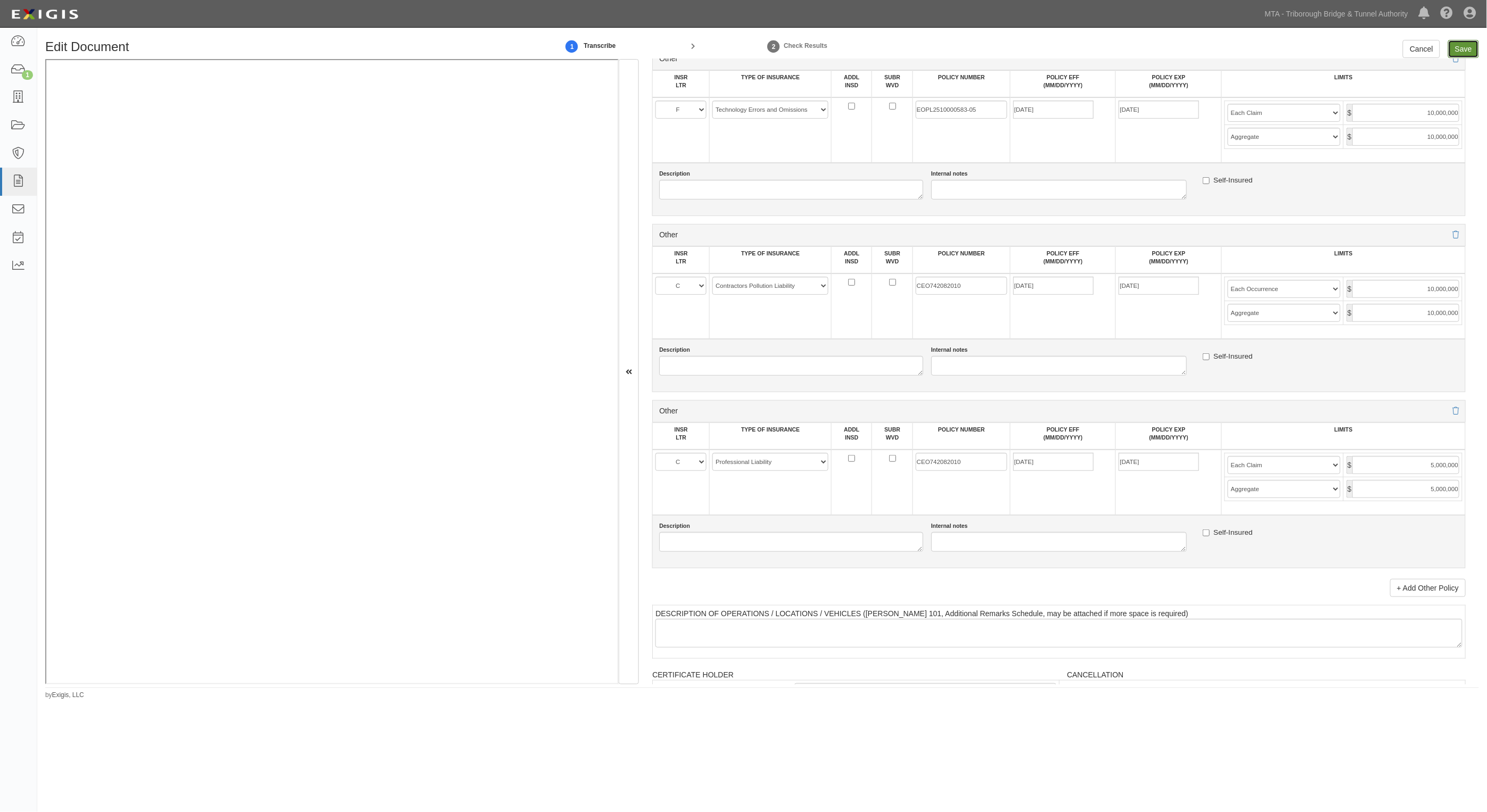
type input "10000000"
type input "5000000"
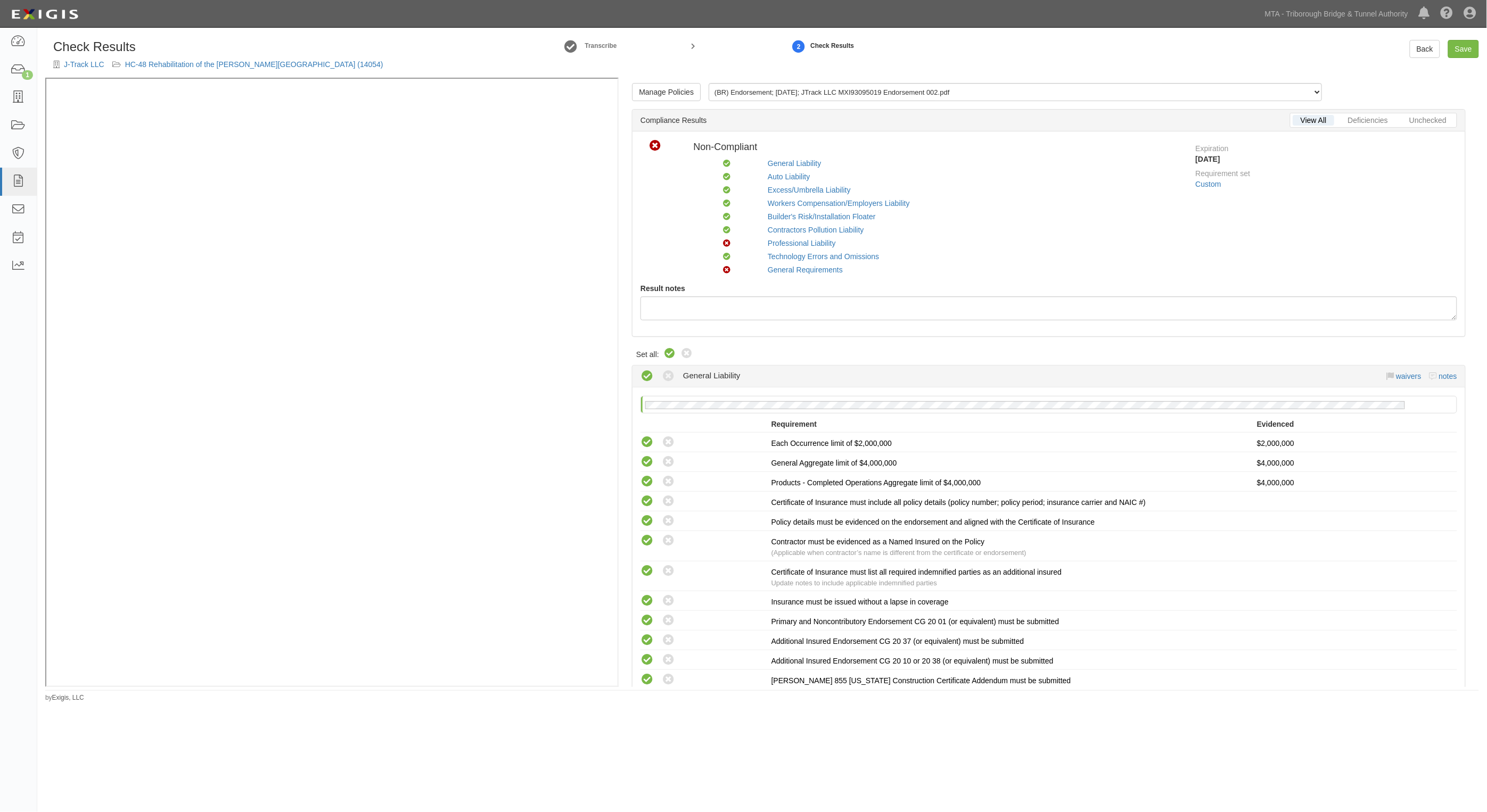
click at [672, 347] on div "Manage Policies (BR) Endorsement; [DATE]; JTrack LLC MXI93095019 Endorsement 00…" at bounding box center [1048, 382] width 861 height 609
click at [672, 350] on icon at bounding box center [670, 353] width 13 height 13
radio input "true"
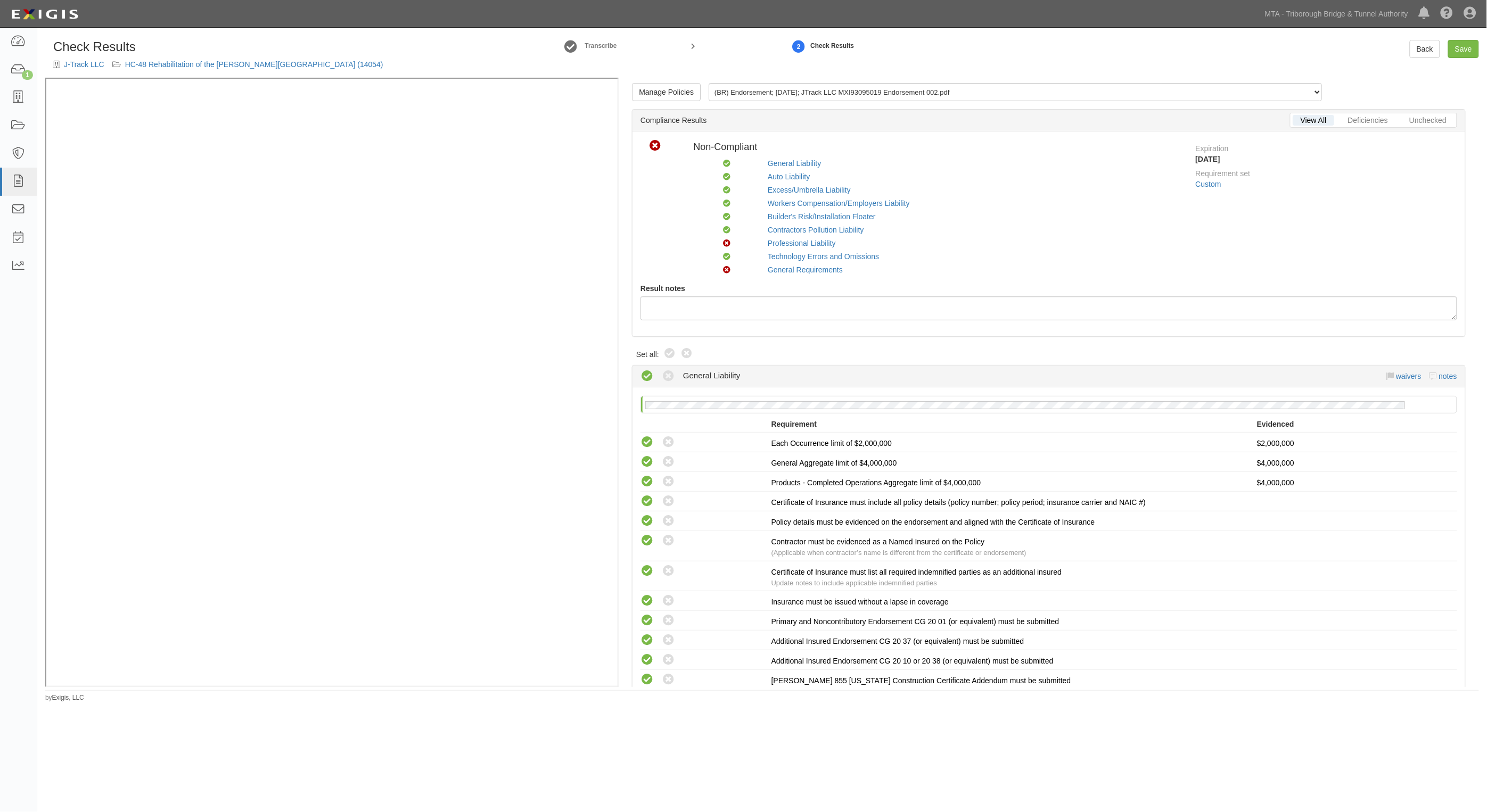
radio input "true"
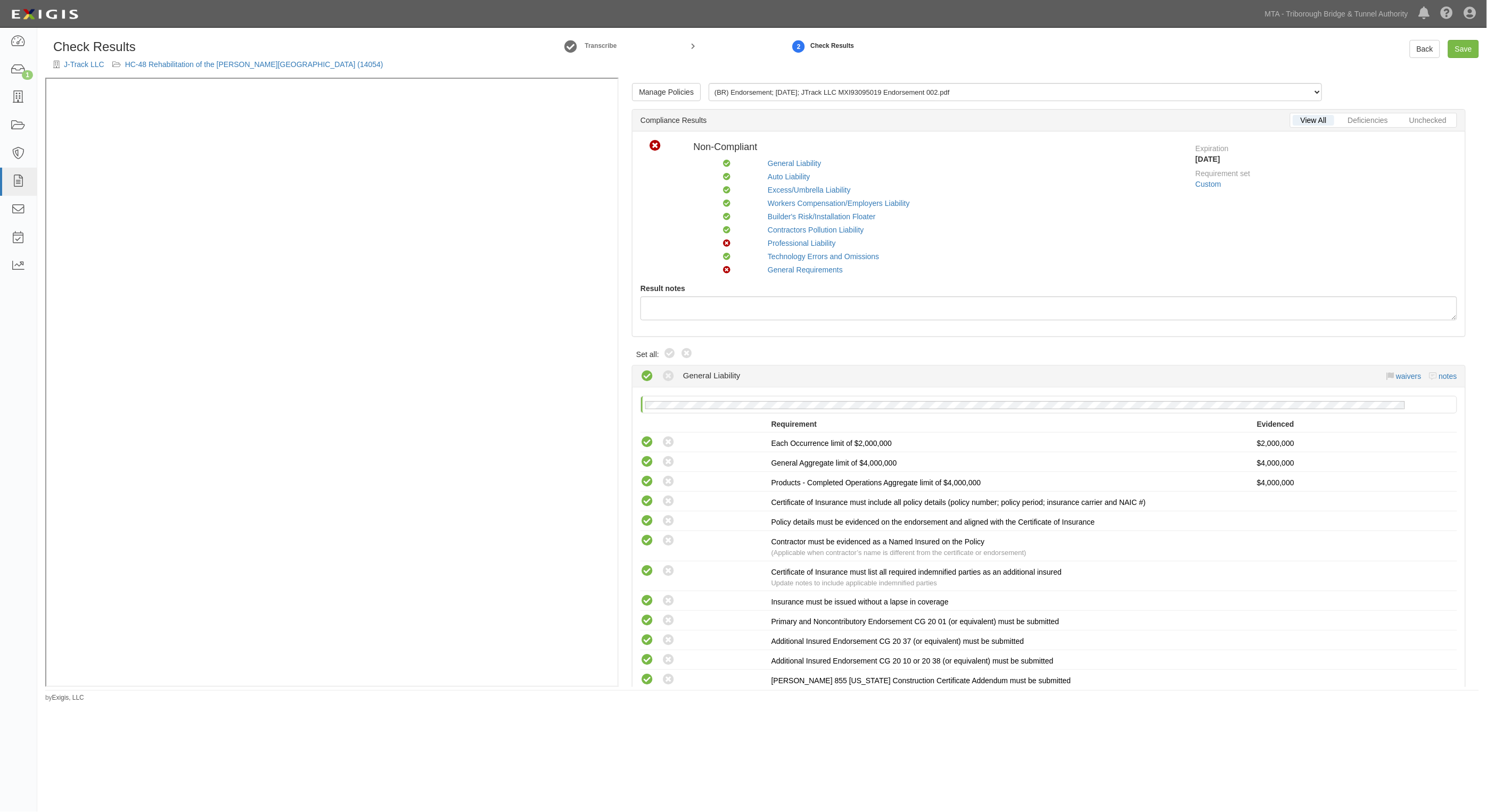
radio input "true"
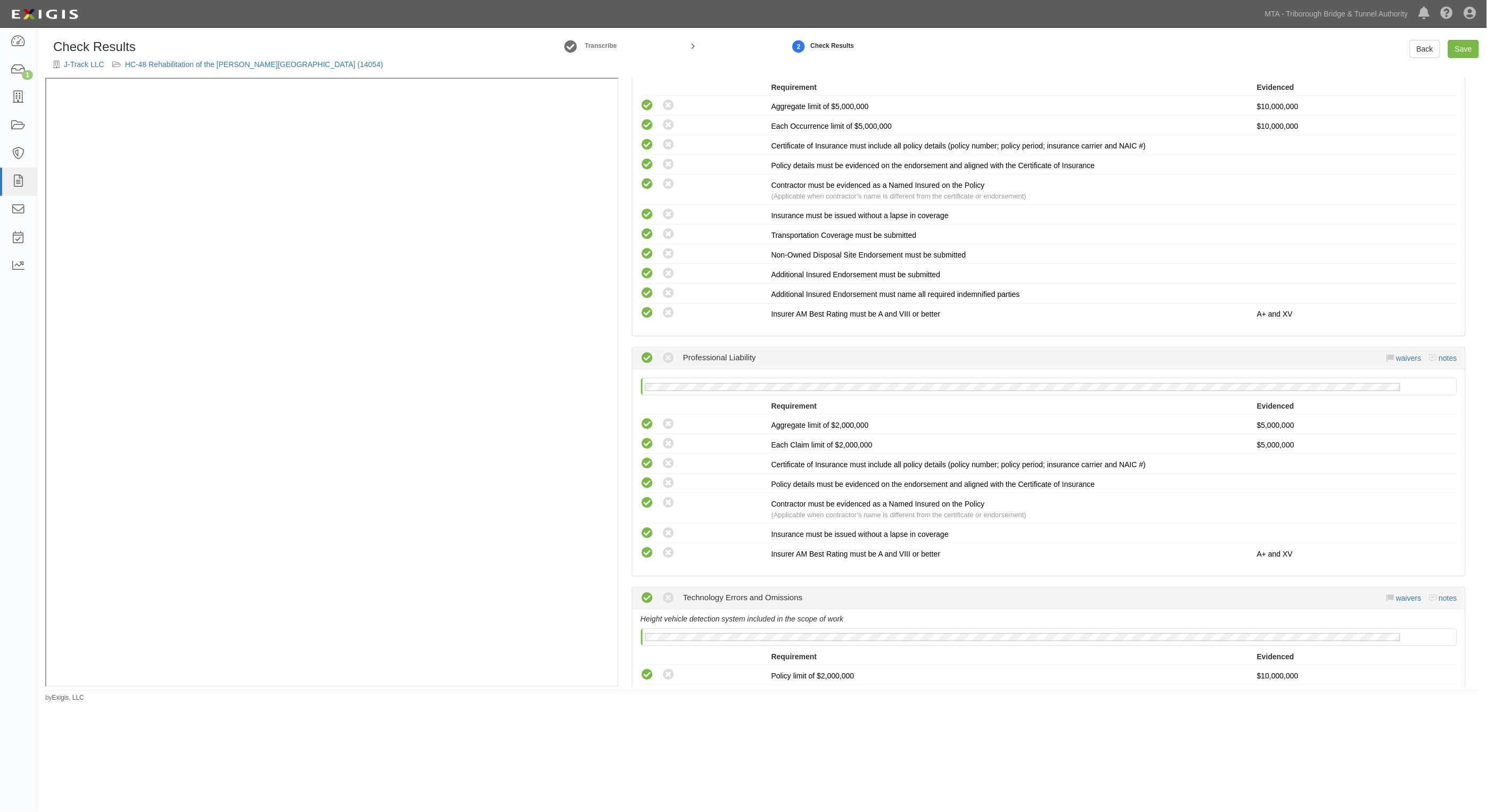
scroll to position [2020, 0]
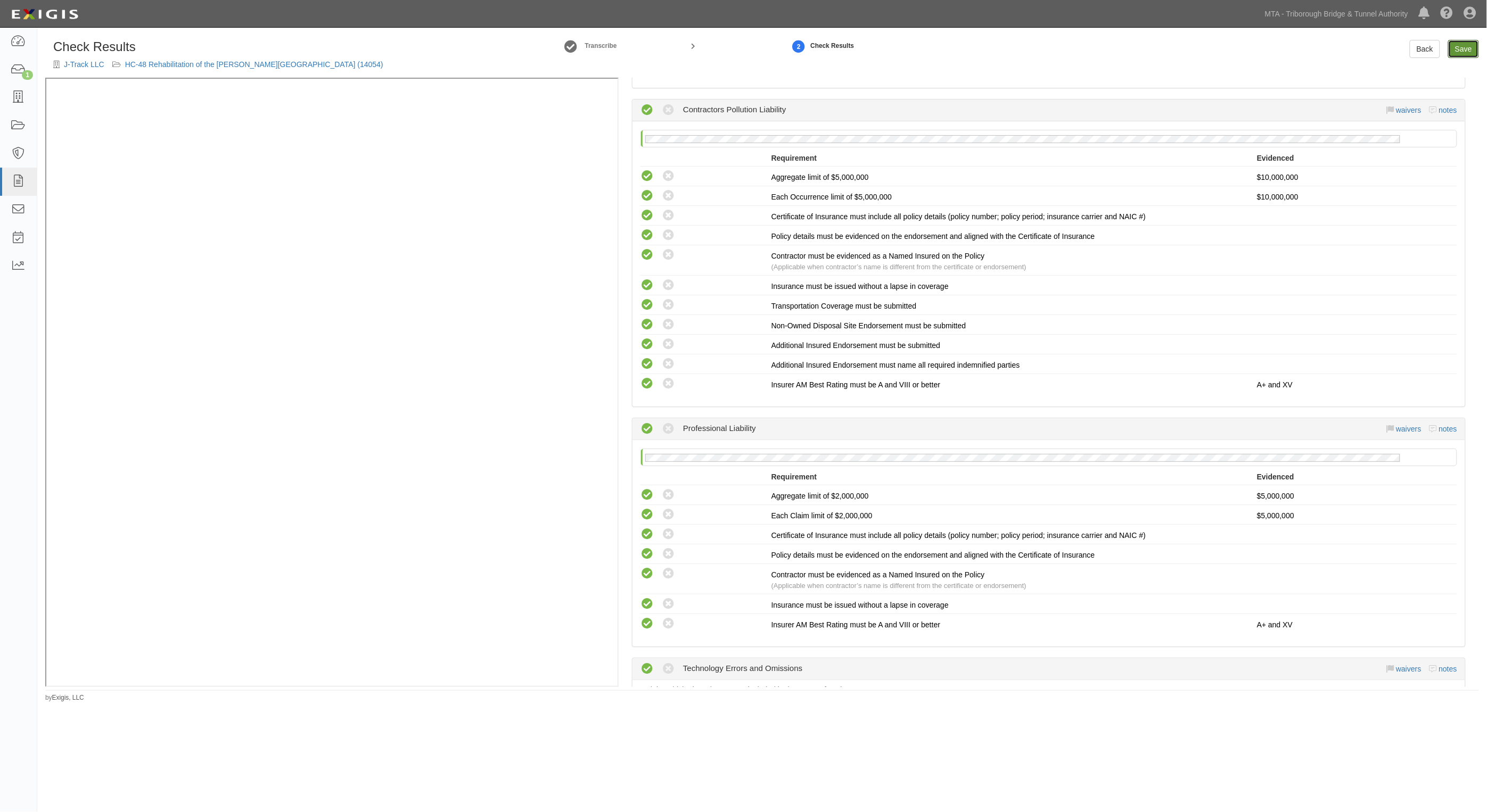
drag, startPoint x: 1471, startPoint y: 48, endPoint x: 1462, endPoint y: 46, distance: 9.2
click at [1472, 48] on link "Save" at bounding box center [1464, 49] width 31 height 18
radio input "true"
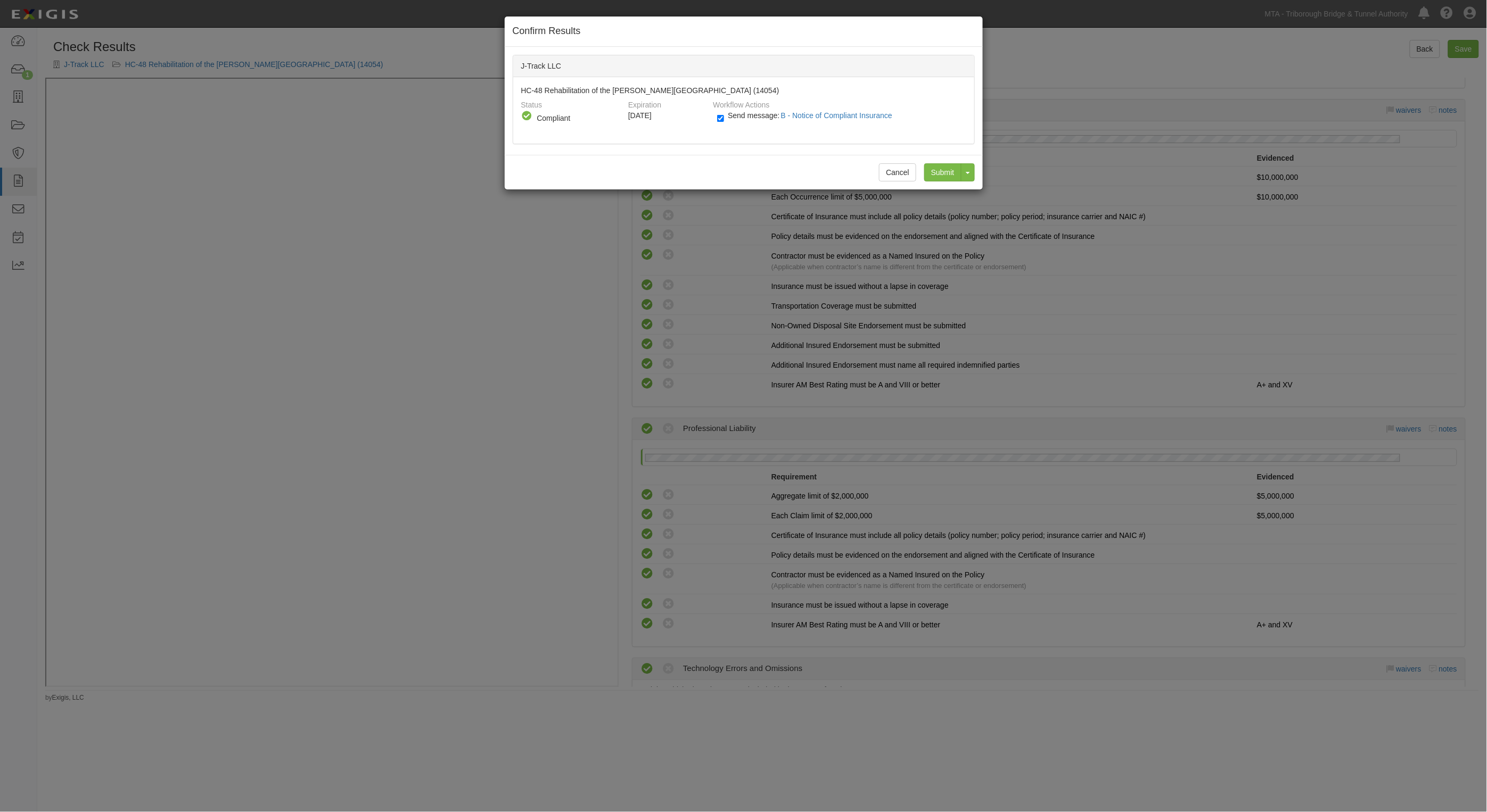
click at [747, 118] on span "Send message: B - Notice of Compliant Insurance" at bounding box center [812, 116] width 169 height 9
click at [724, 118] on input "Send message: B - Notice of Compliant Insurance" at bounding box center [720, 118] width 7 height 12
checkbox input "false"
click at [928, 172] on input "Submit" at bounding box center [943, 172] width 38 height 18
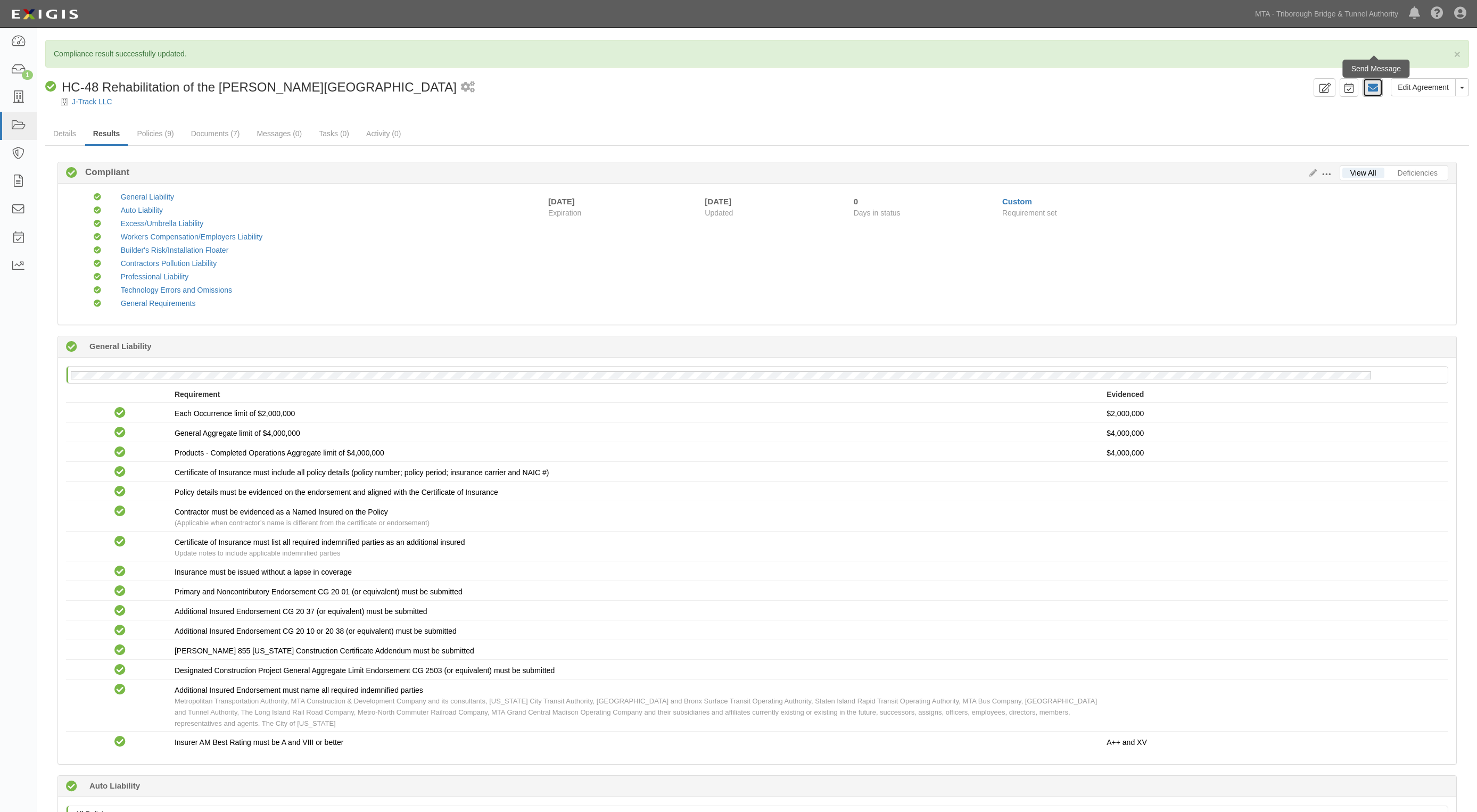
click at [1368, 88] on icon at bounding box center [1372, 87] width 10 height 10
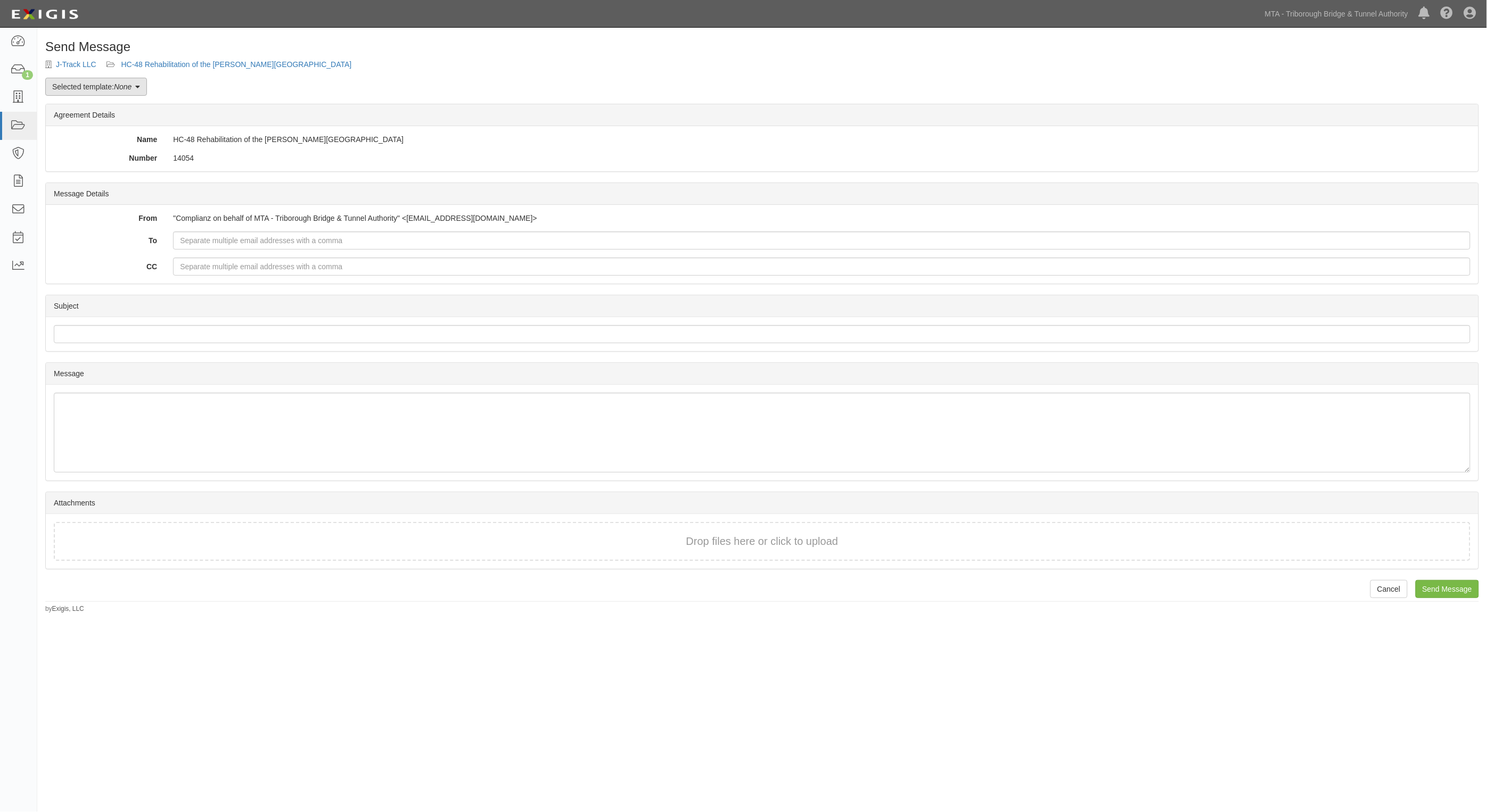
click at [126, 89] on em "None" at bounding box center [123, 87] width 18 height 9
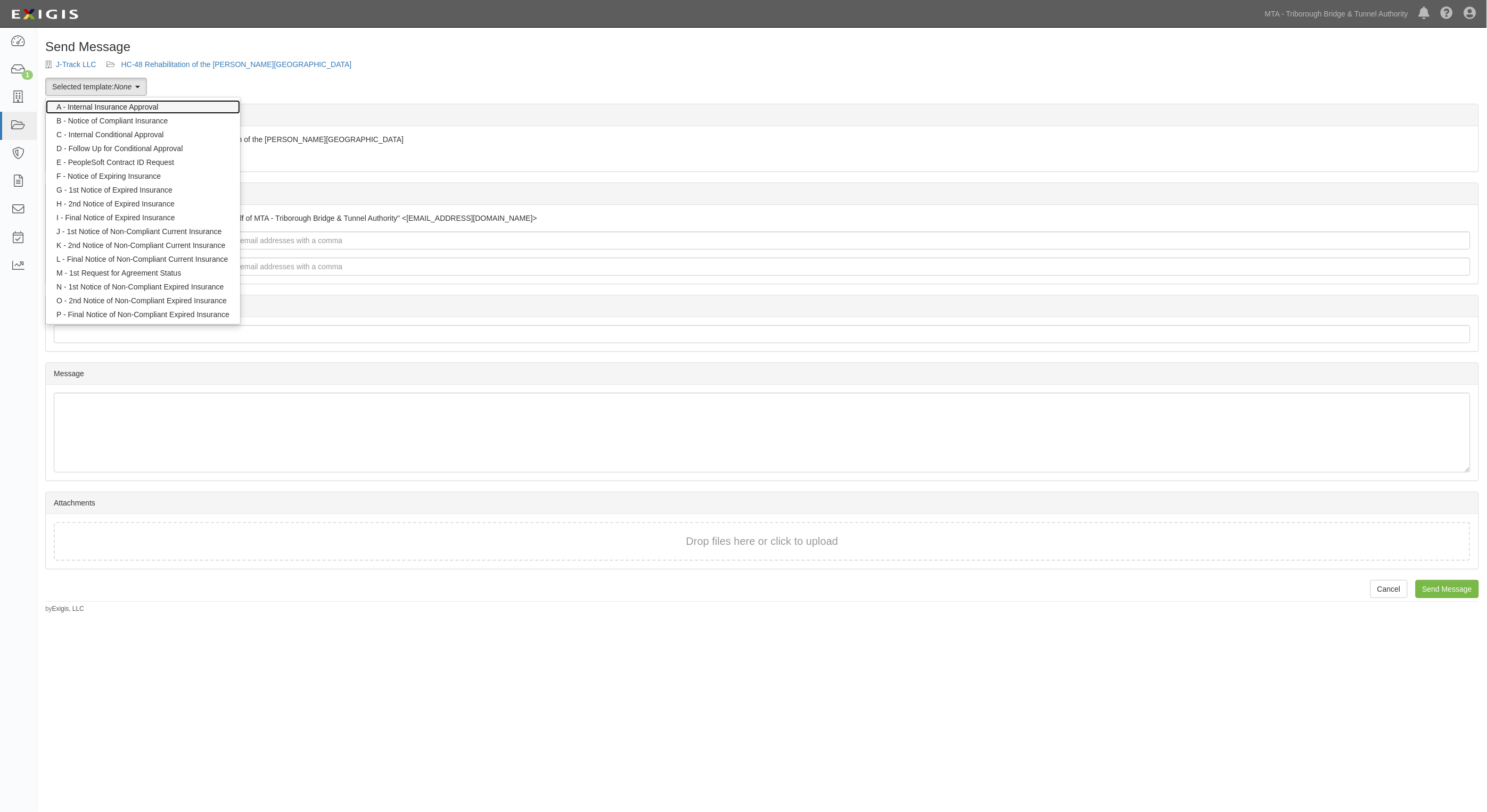
click at [100, 110] on link "A - Internal Insurance Approval" at bounding box center [143, 107] width 195 height 14
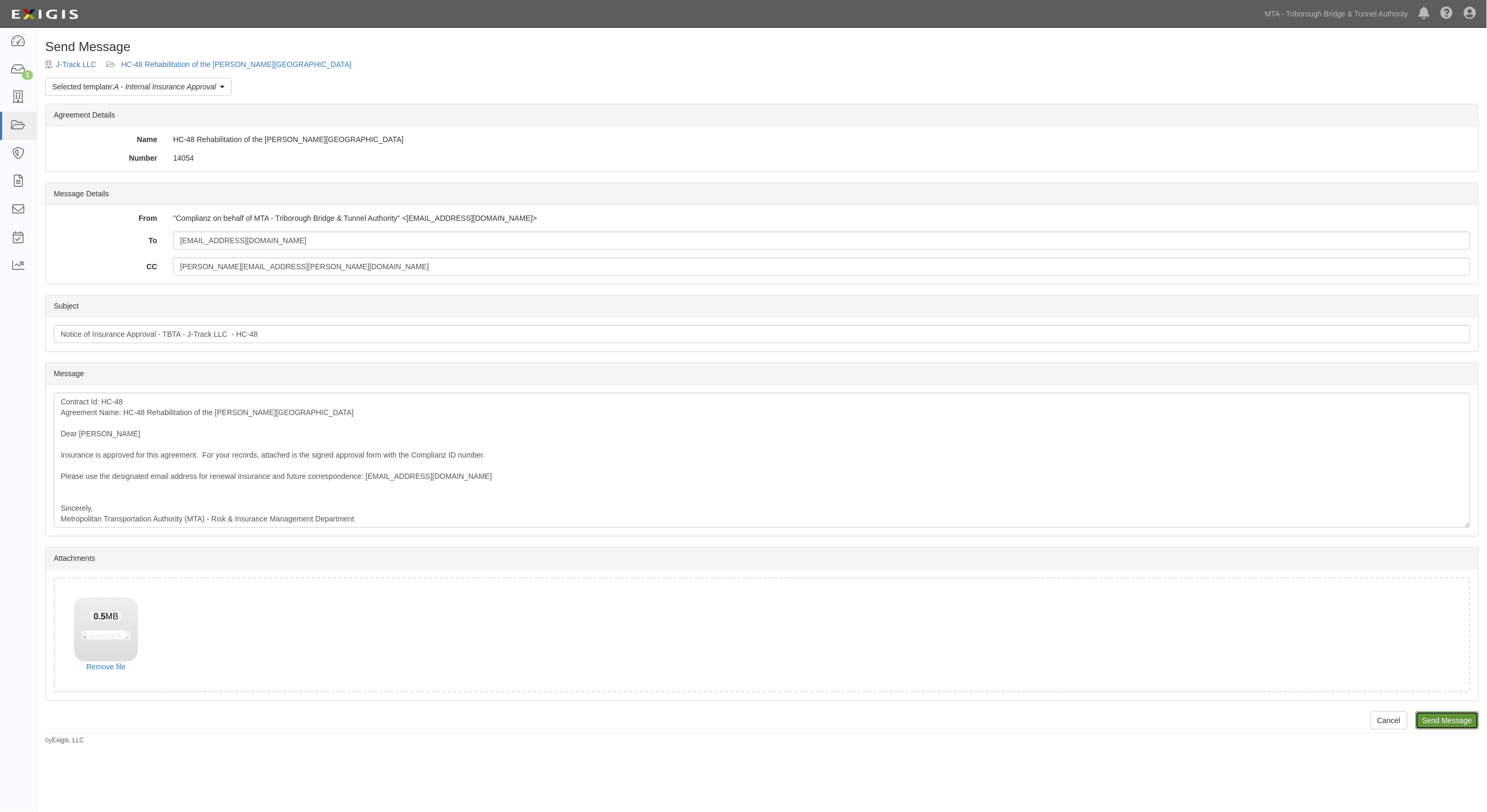
click at [1462, 716] on input "Send Message" at bounding box center [1448, 720] width 63 height 18
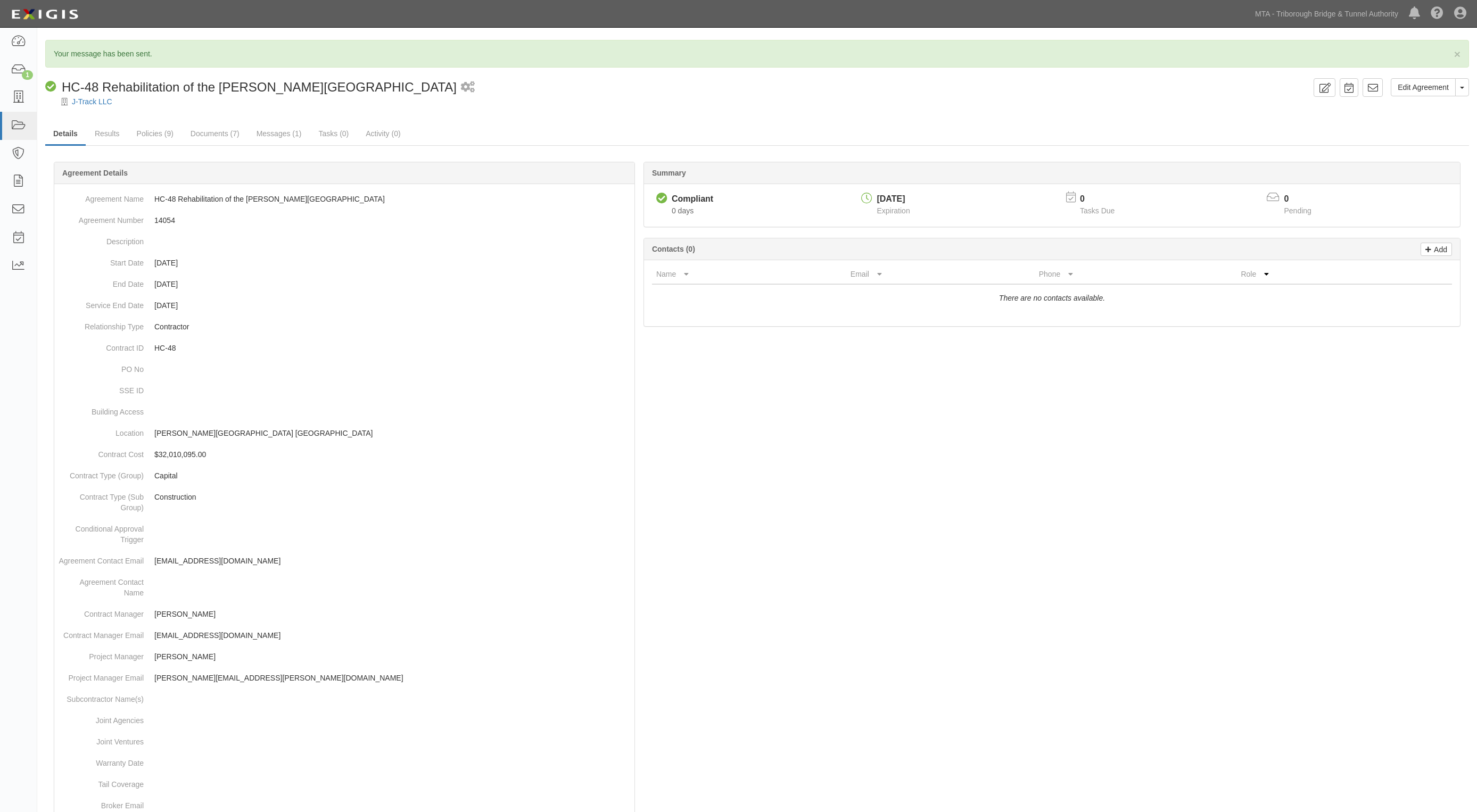
drag, startPoint x: 399, startPoint y: 31, endPoint x: 226, endPoint y: 41, distance: 173.3
click at [399, 31] on body "Toggle navigation Dashboard 1 Inbox Parties Agreements Coverages Documents Mess…" at bounding box center [738, 534] width 1477 height 1069
click at [17, 124] on icon at bounding box center [18, 126] width 15 height 12
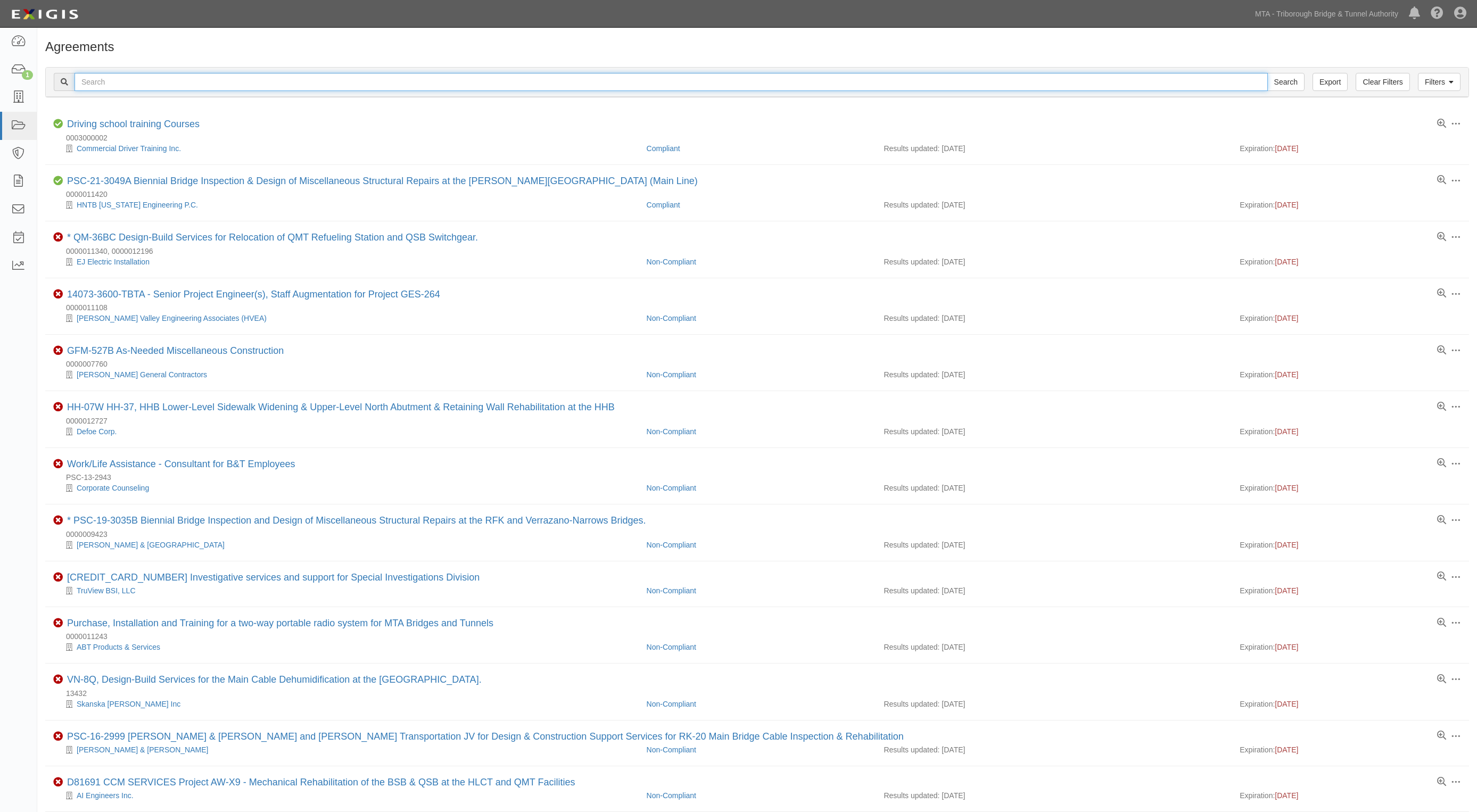
click at [117, 73] on input "text" at bounding box center [671, 81] width 1193 height 18
type input "vn848"
click at [1267, 73] on input "Search" at bounding box center [1286, 81] width 38 height 18
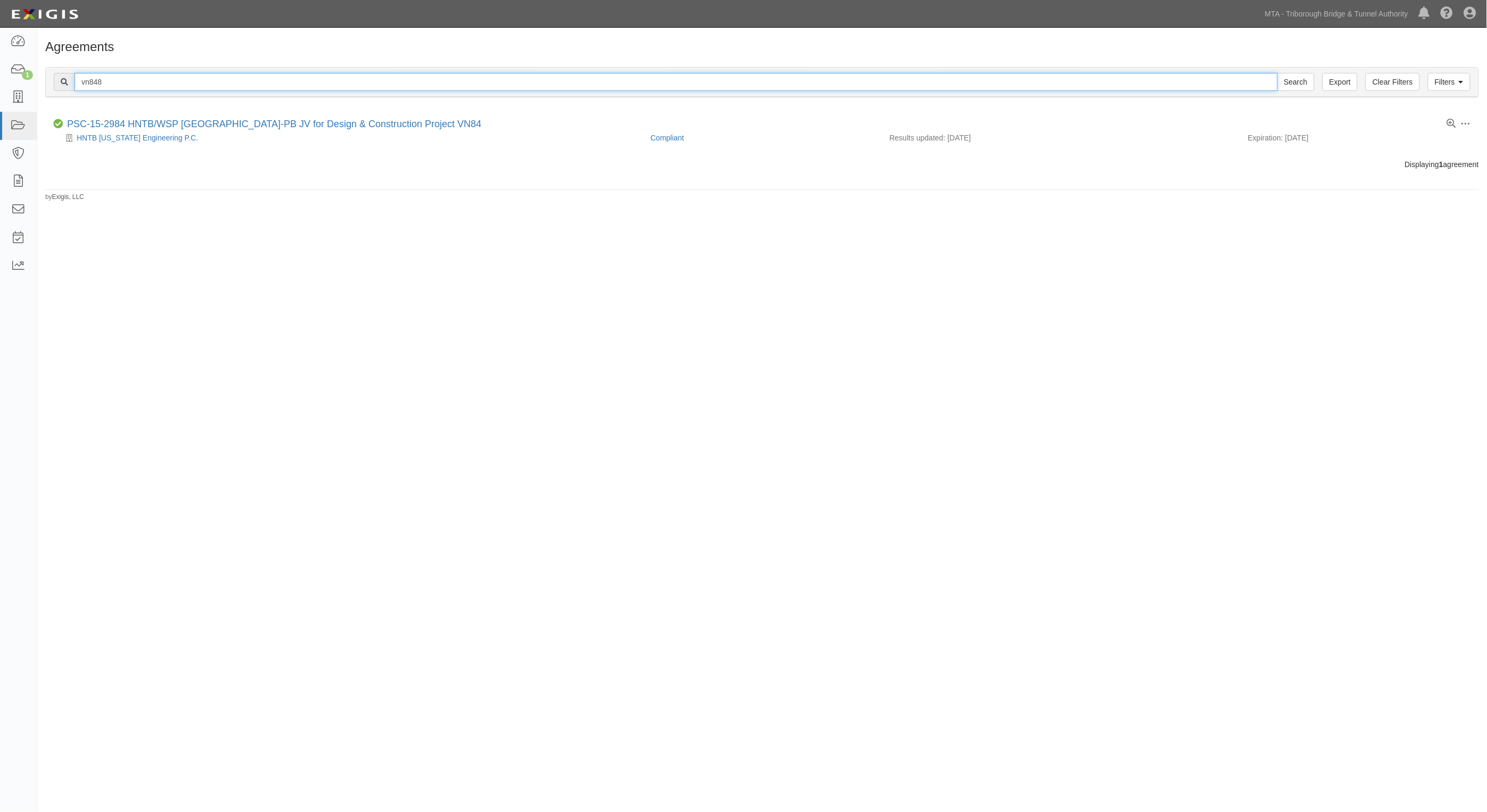
click at [150, 78] on input "vn848" at bounding box center [676, 81] width 1204 height 18
type input "vn84b"
click at [1278, 73] on input "Search" at bounding box center [1296, 81] width 38 height 18
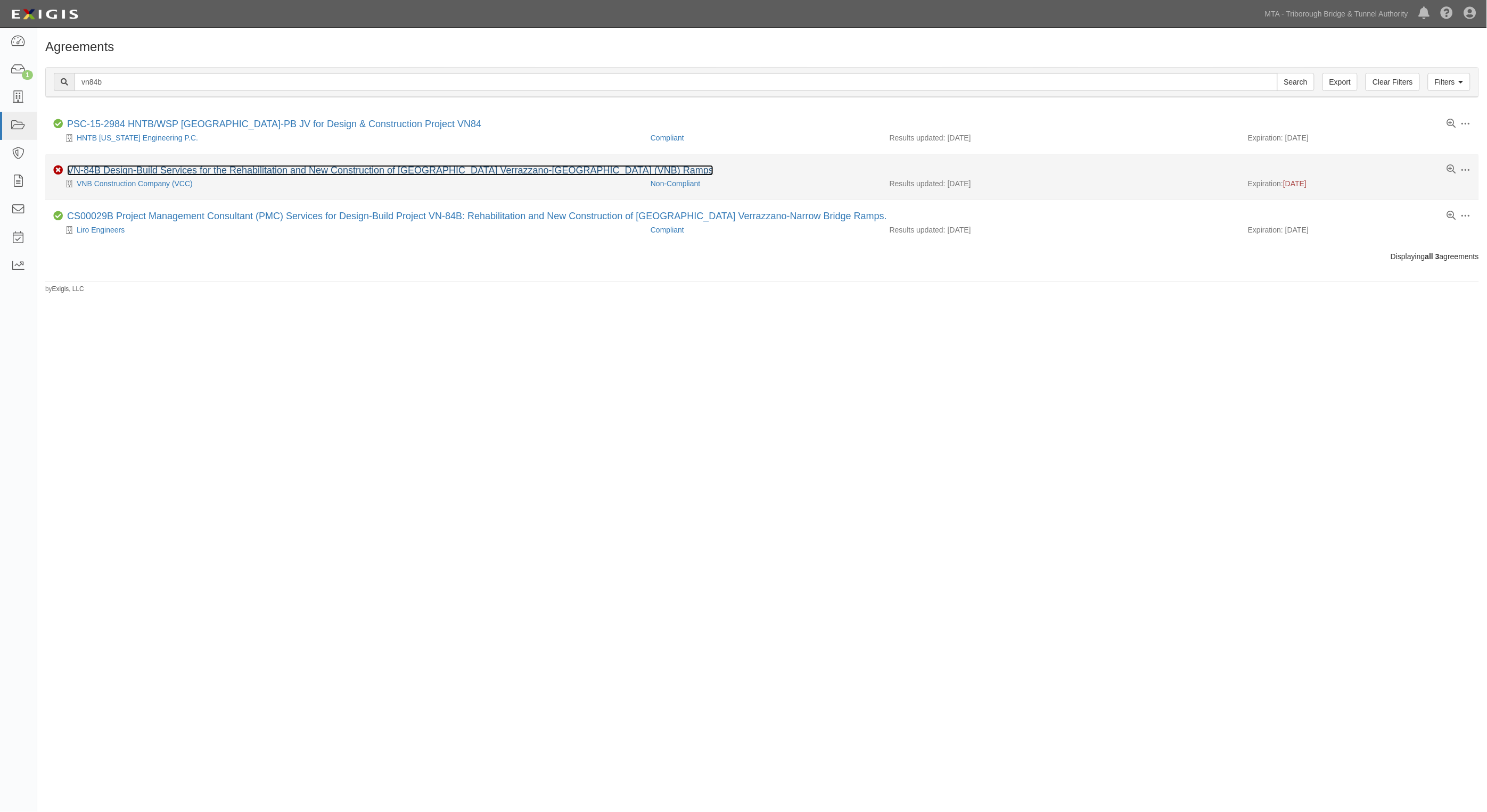
click at [119, 173] on link "VN-84B Design-Build Services for the Rehabilitation and New Construction of [GE…" at bounding box center [390, 170] width 646 height 10
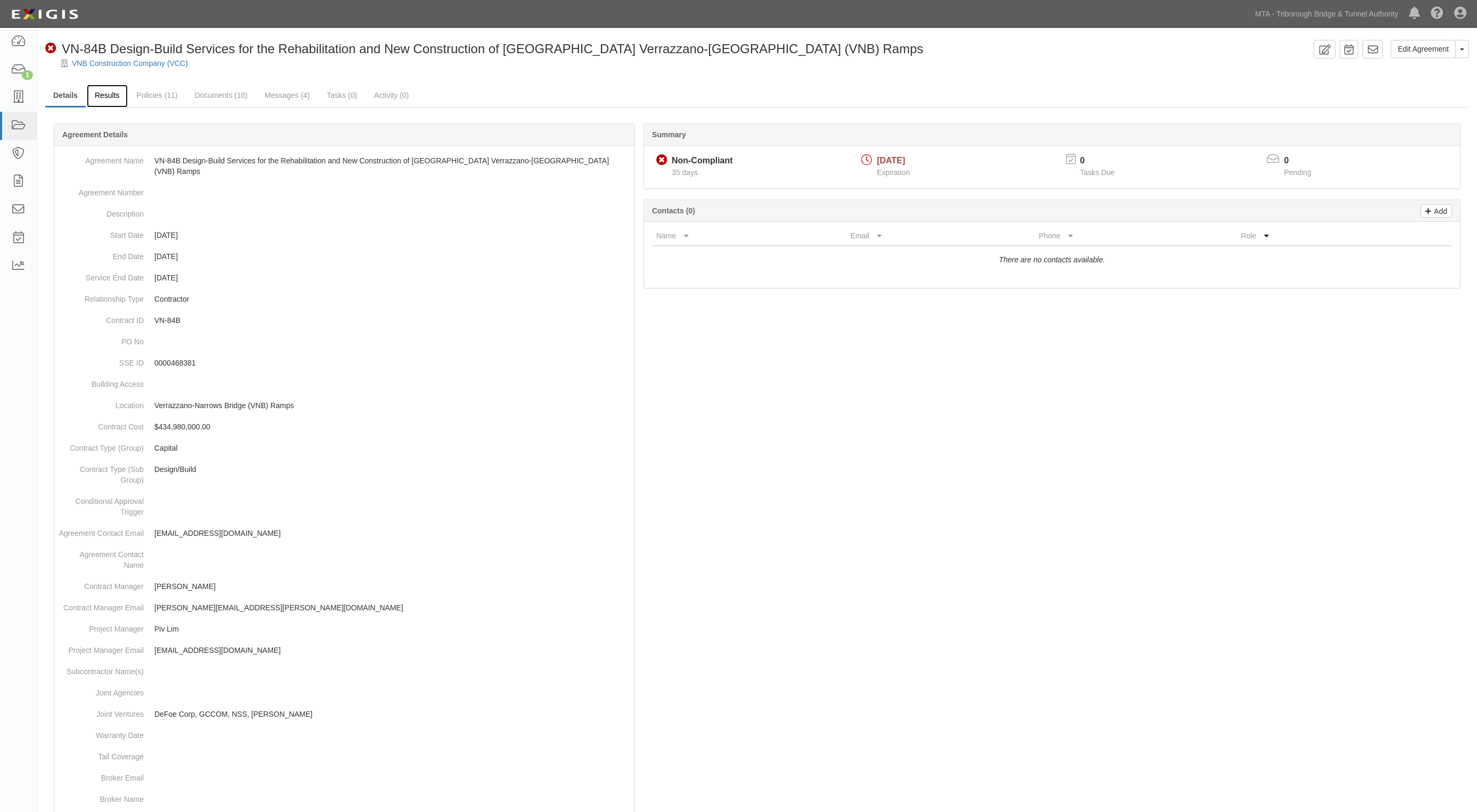
click at [103, 86] on link "Results" at bounding box center [107, 95] width 41 height 23
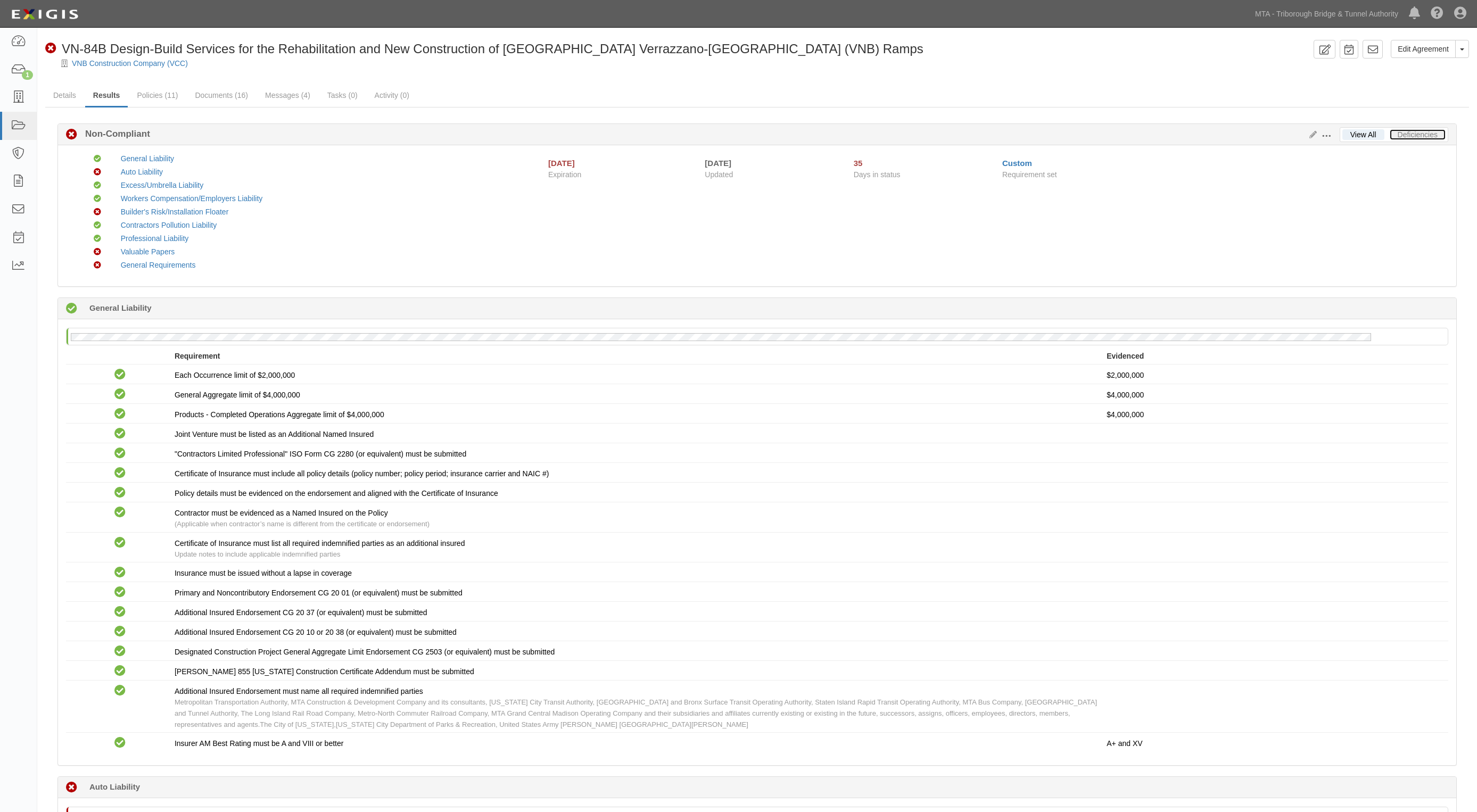
click at [1437, 131] on link "Deficiencies" at bounding box center [1417, 134] width 56 height 10
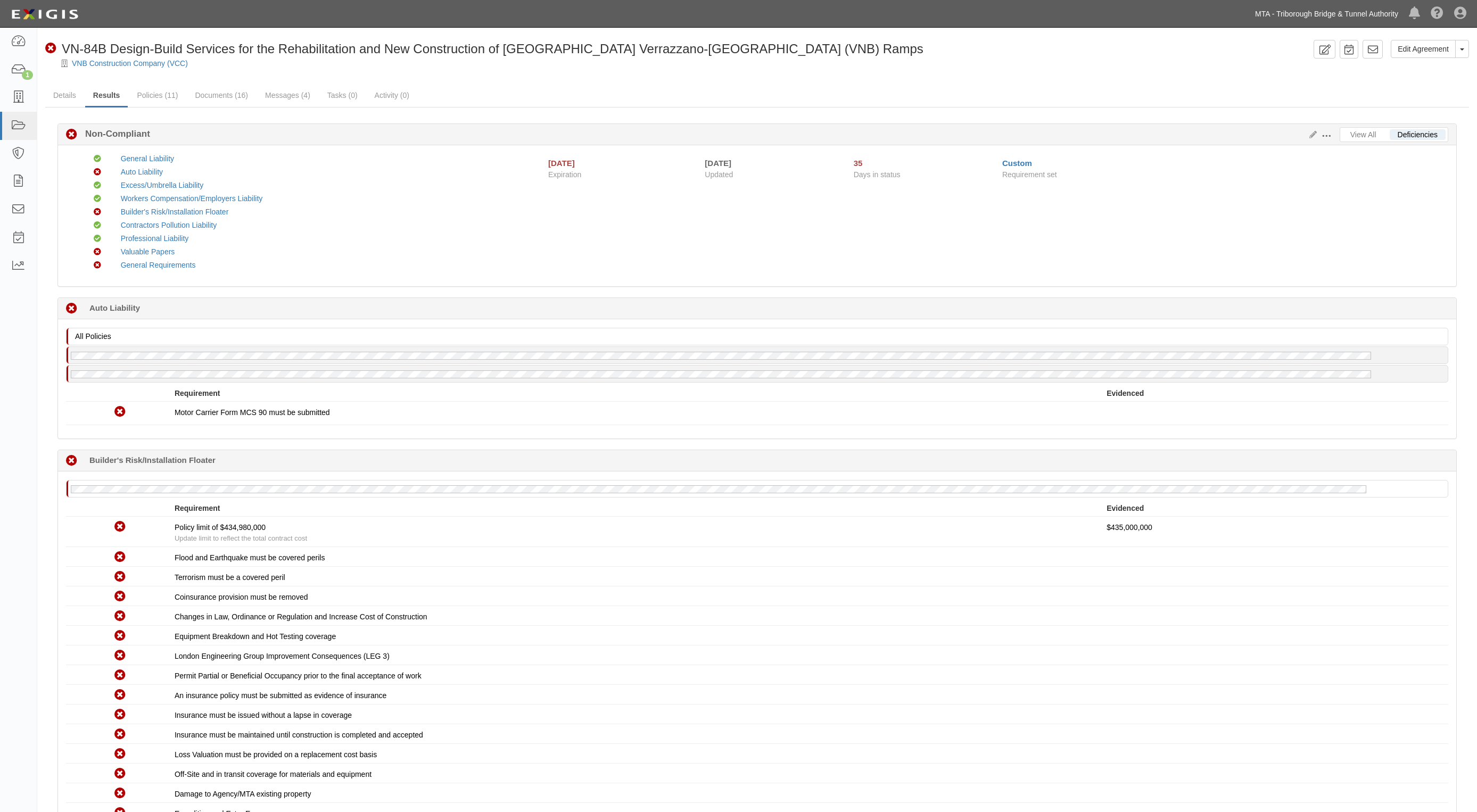
click at [1370, 9] on link "MTA - Triborough Bridge & Tunnel Authority" at bounding box center [1327, 14] width 154 height 22
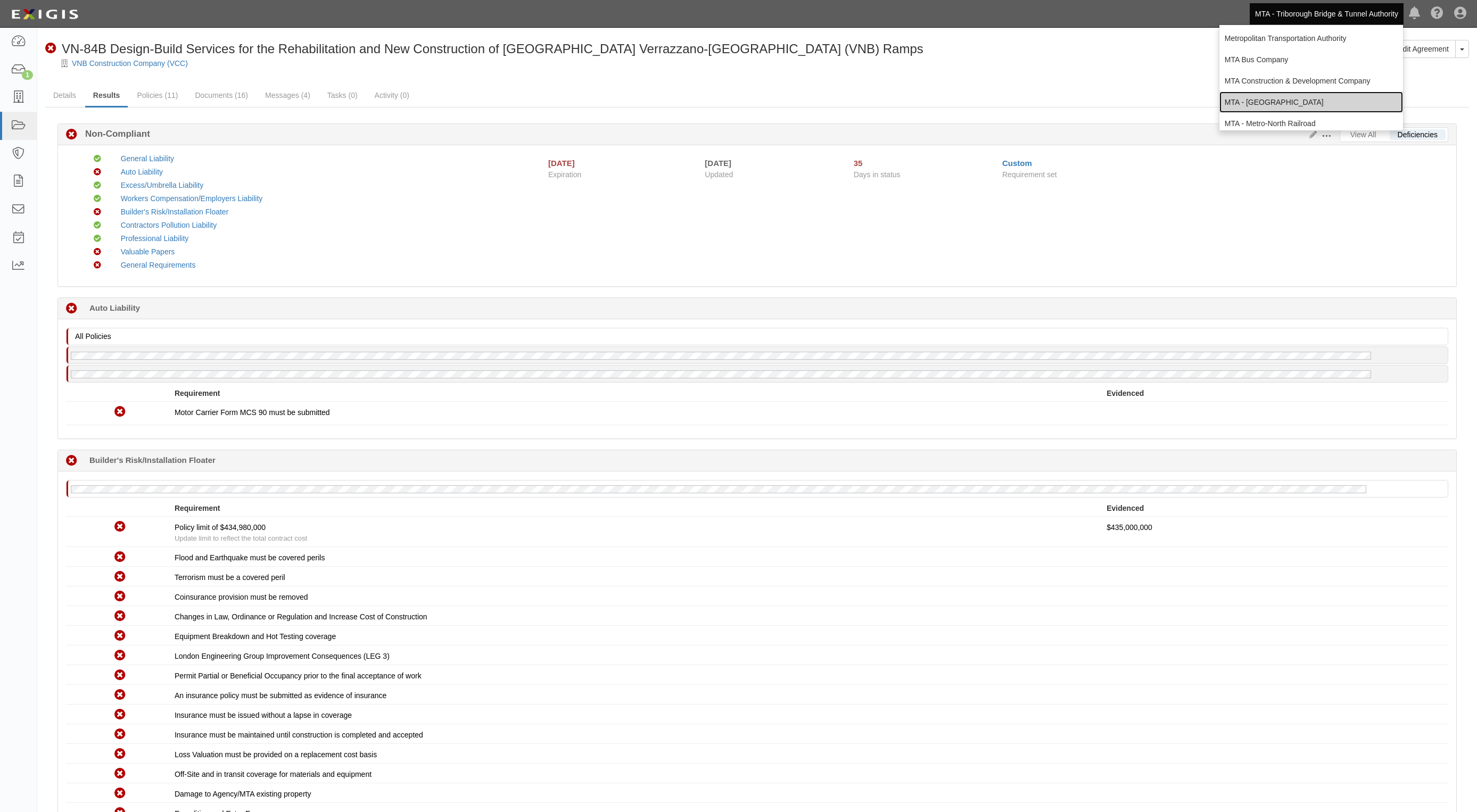
click at [1272, 103] on link "MTA - [GEOGRAPHIC_DATA]" at bounding box center [1311, 102] width 183 height 22
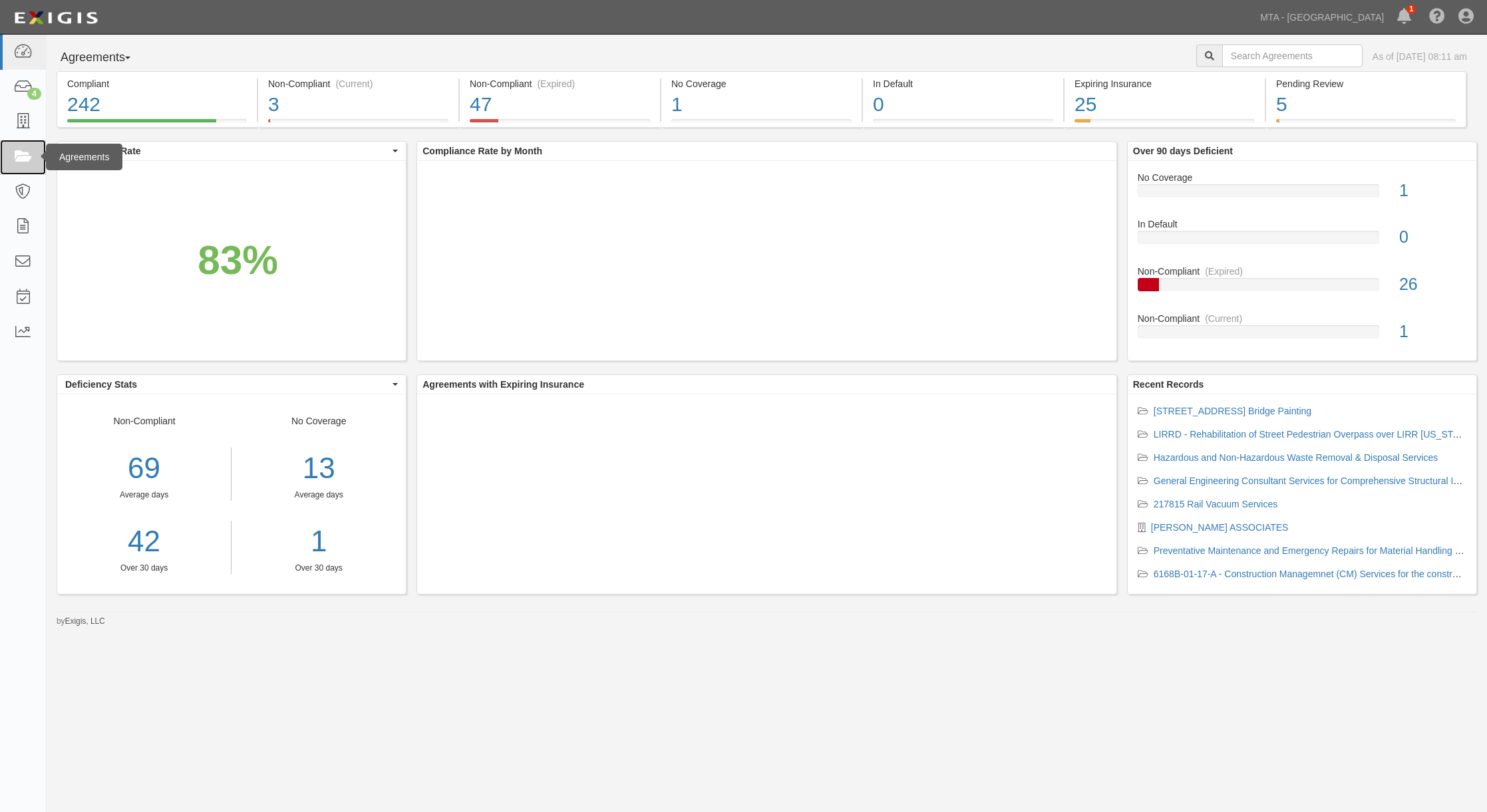
click at [15, 159] on icon at bounding box center [22, 157] width 18 height 15
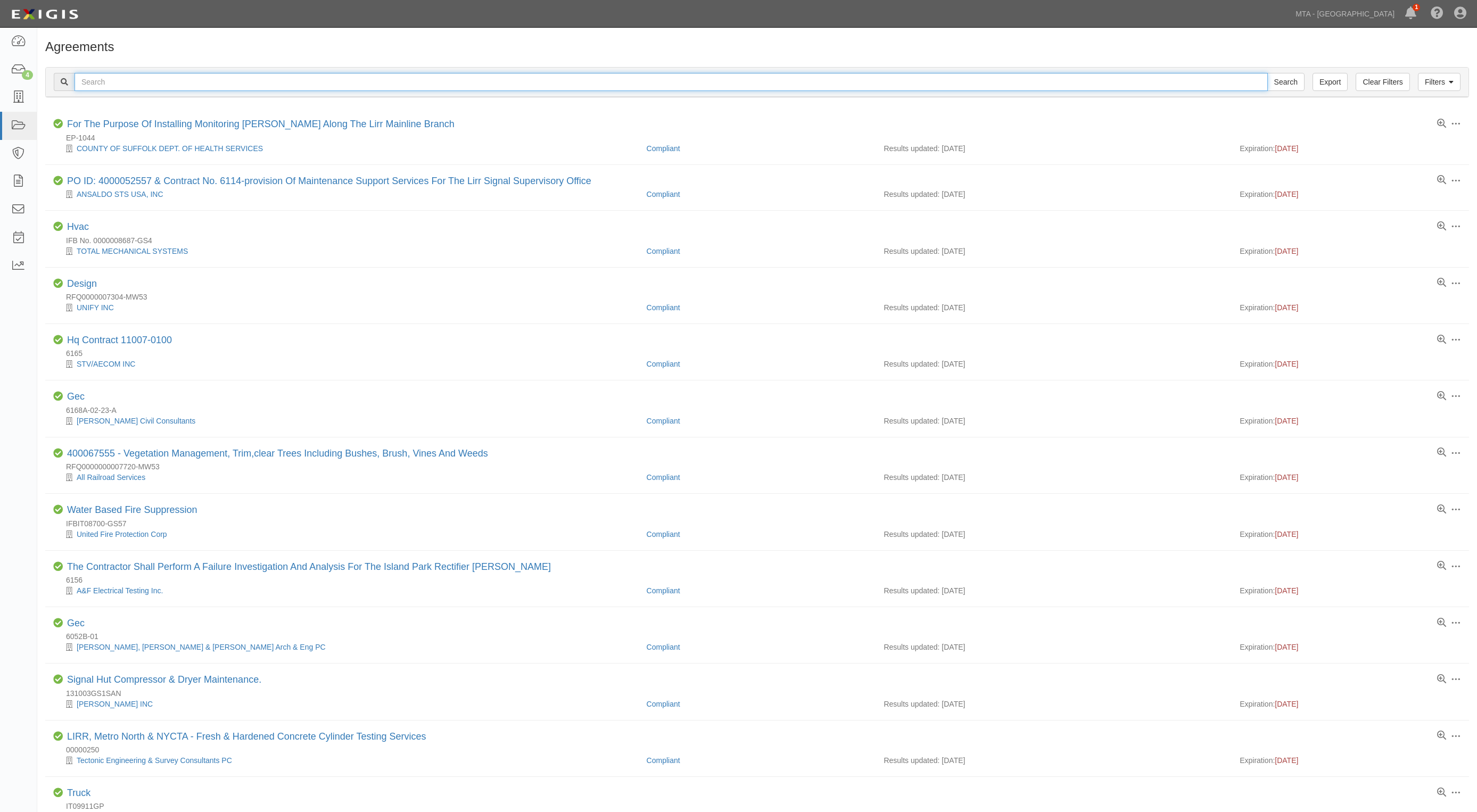
drag, startPoint x: 0, startPoint y: 0, endPoint x: 179, endPoint y: 82, distance: 196.9
click at [179, 82] on input "text" at bounding box center [671, 81] width 1193 height 18
type input "5"
type input "6523"
click at [1181, 73] on input "Search" at bounding box center [1286, 81] width 38 height 18
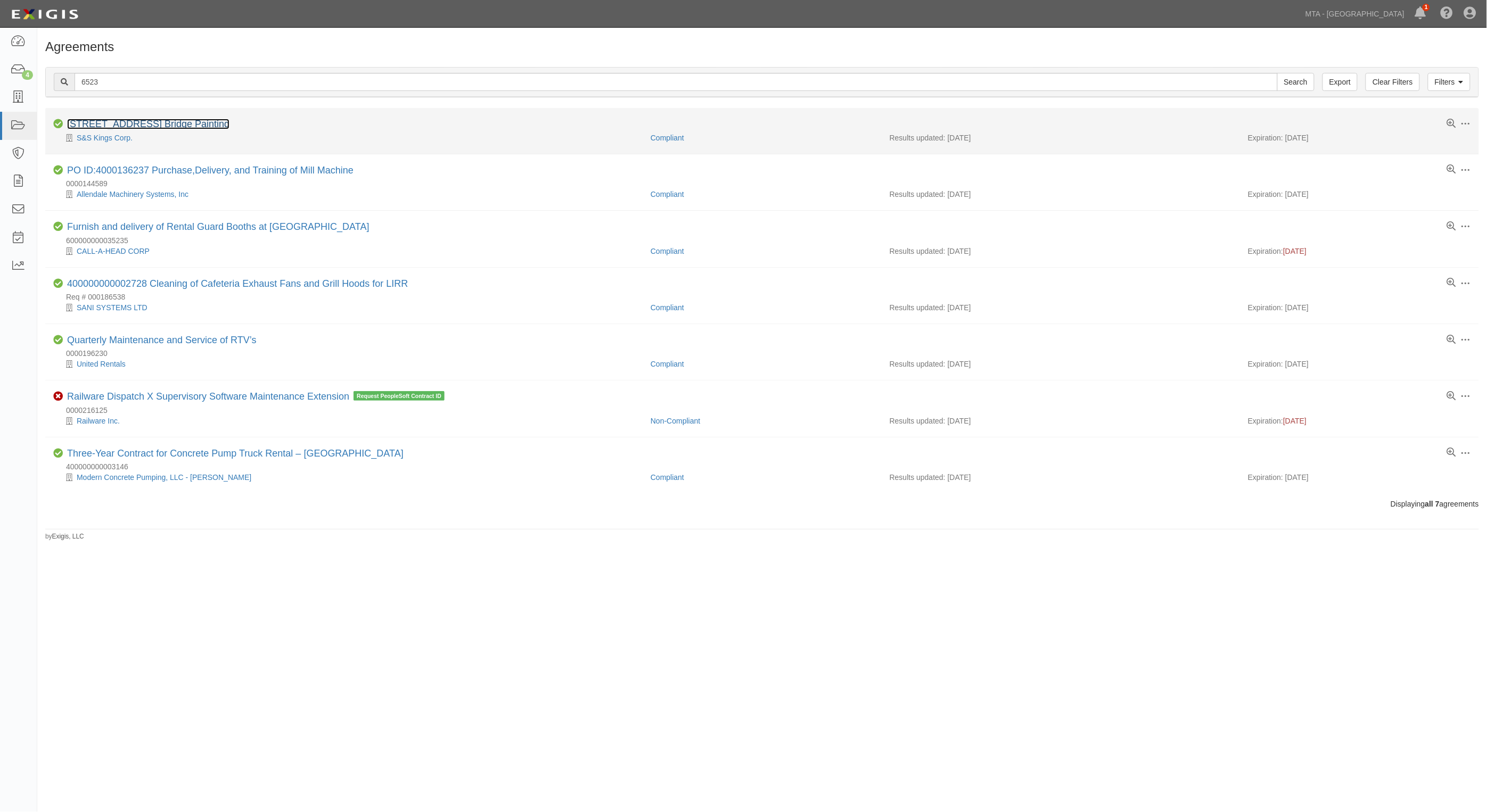
click at [155, 126] on link "[STREET_ADDRESS] Bridge Painting" at bounding box center [148, 124] width 163 height 10
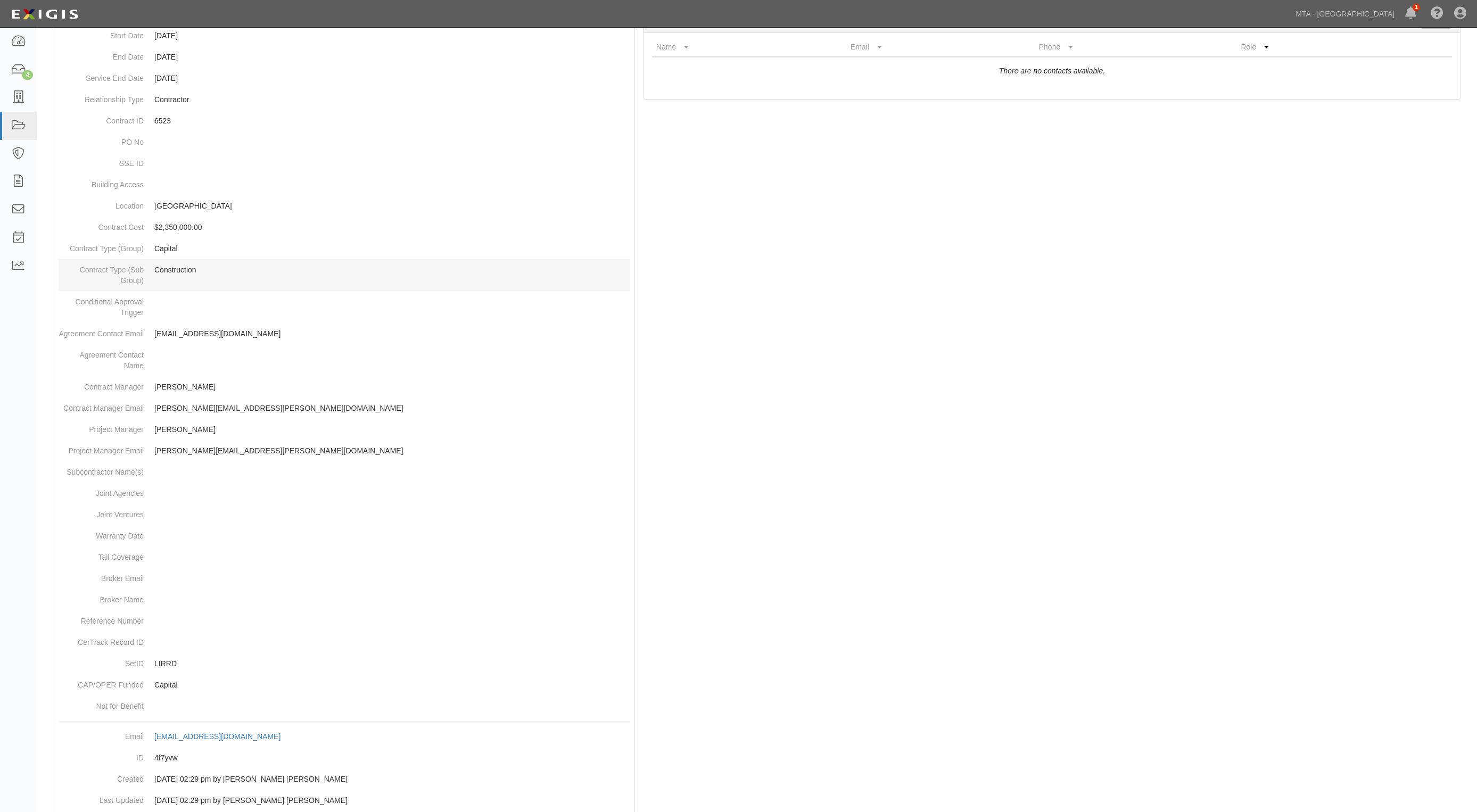
scroll to position [219, 0]
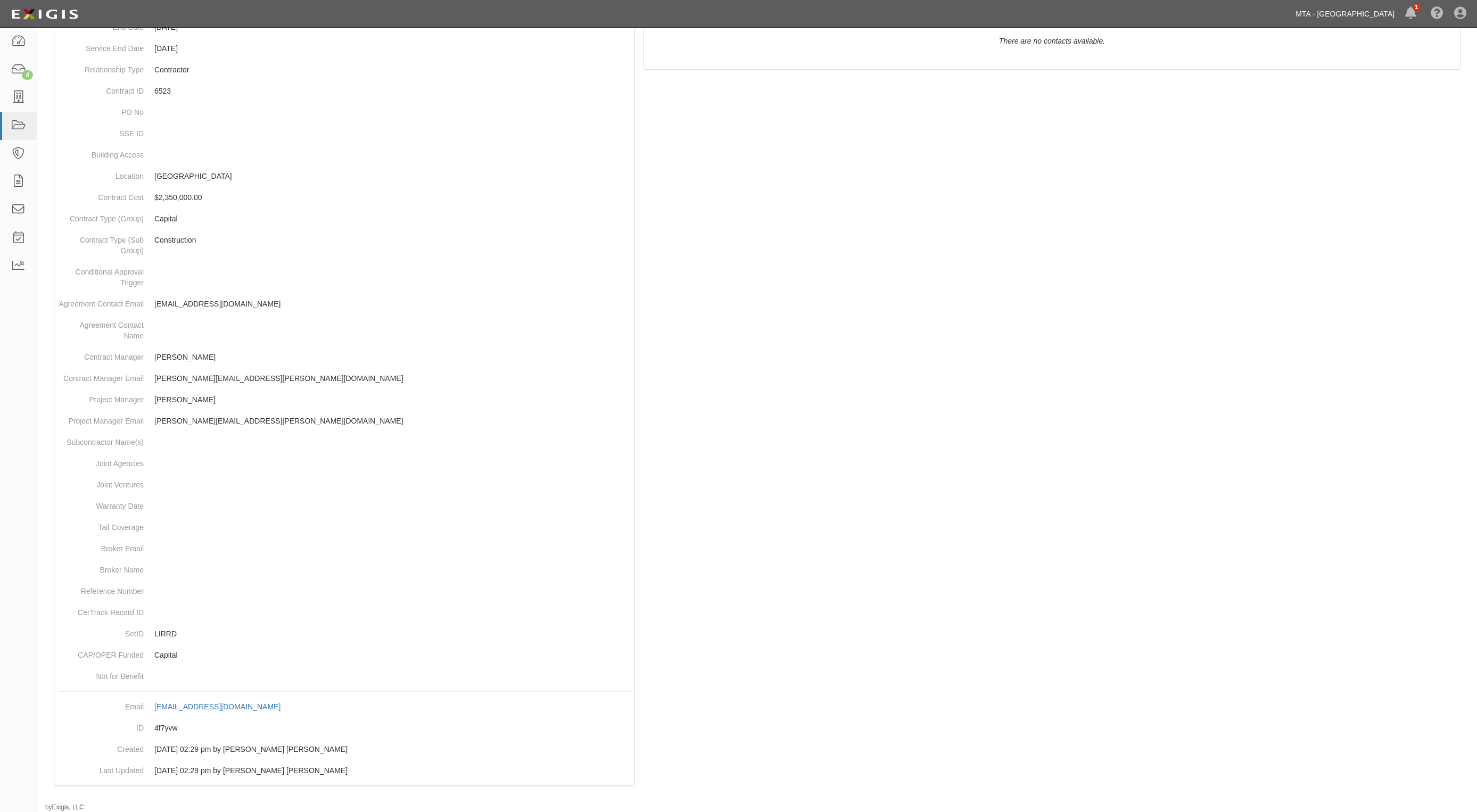
click at [1380, 9] on link "MTA - [GEOGRAPHIC_DATA]" at bounding box center [1345, 14] width 110 height 22
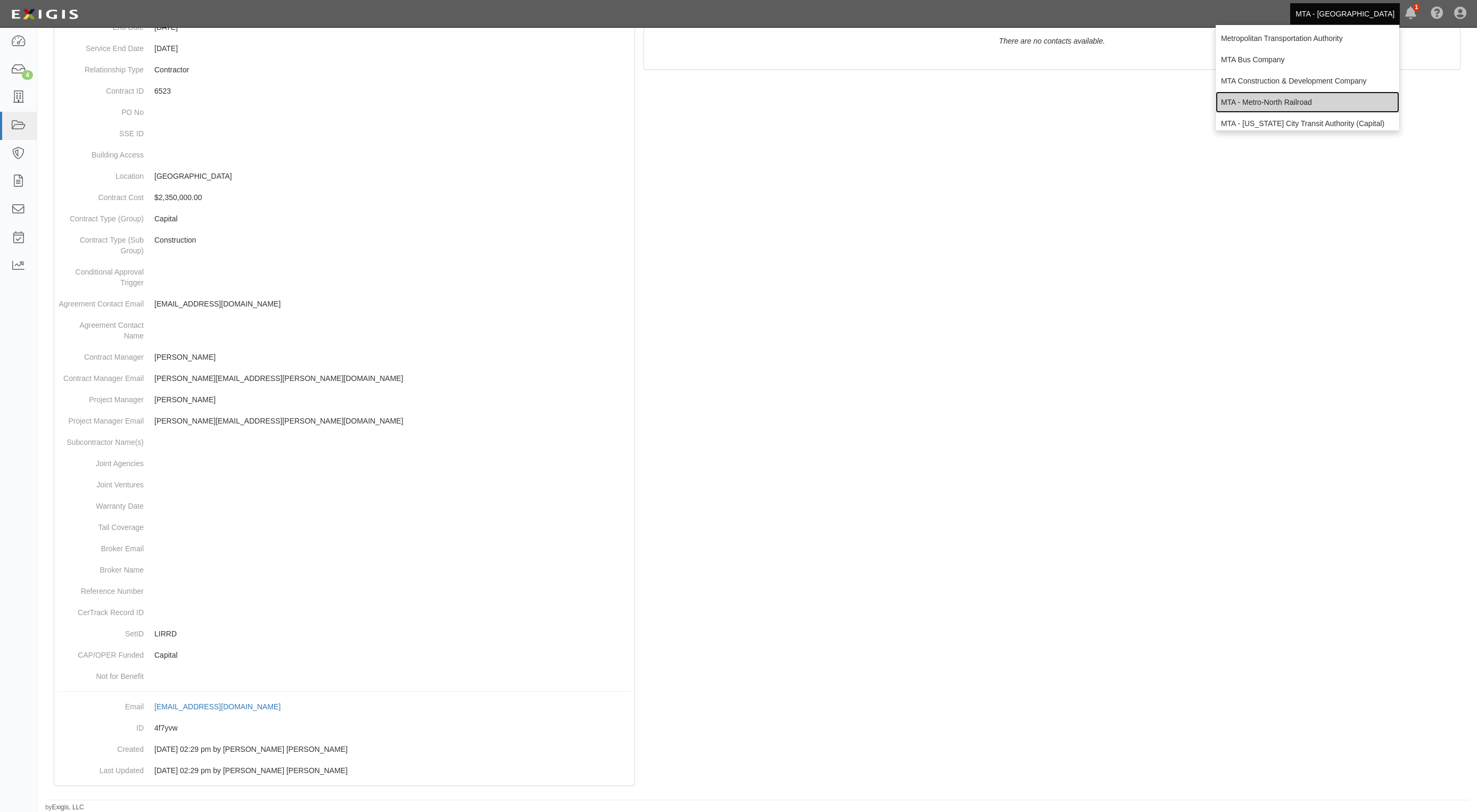
click at [1282, 100] on link "MTA - Metro-North Railroad" at bounding box center [1307, 102] width 183 height 22
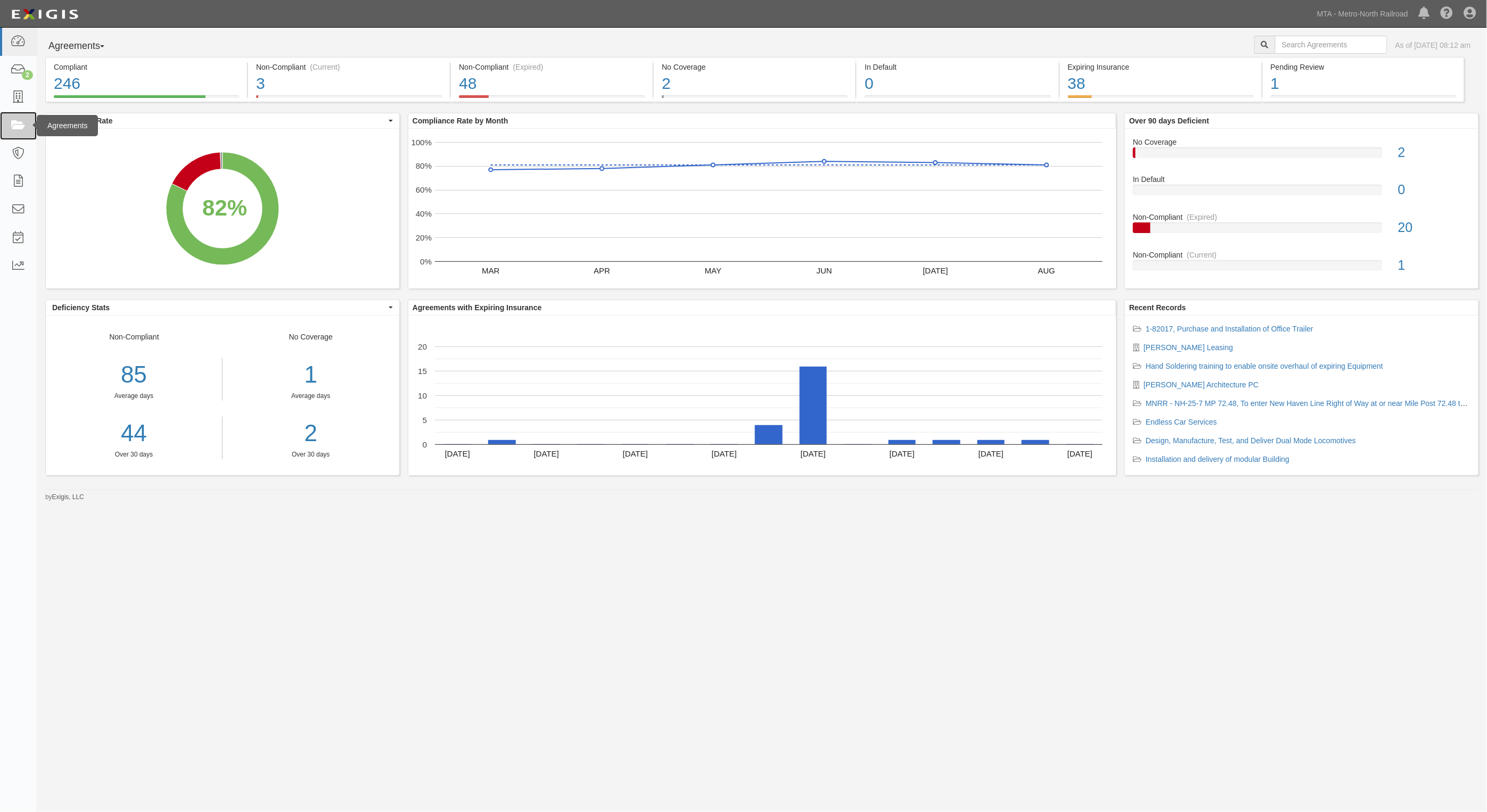
click at [16, 126] on icon at bounding box center [18, 126] width 15 height 12
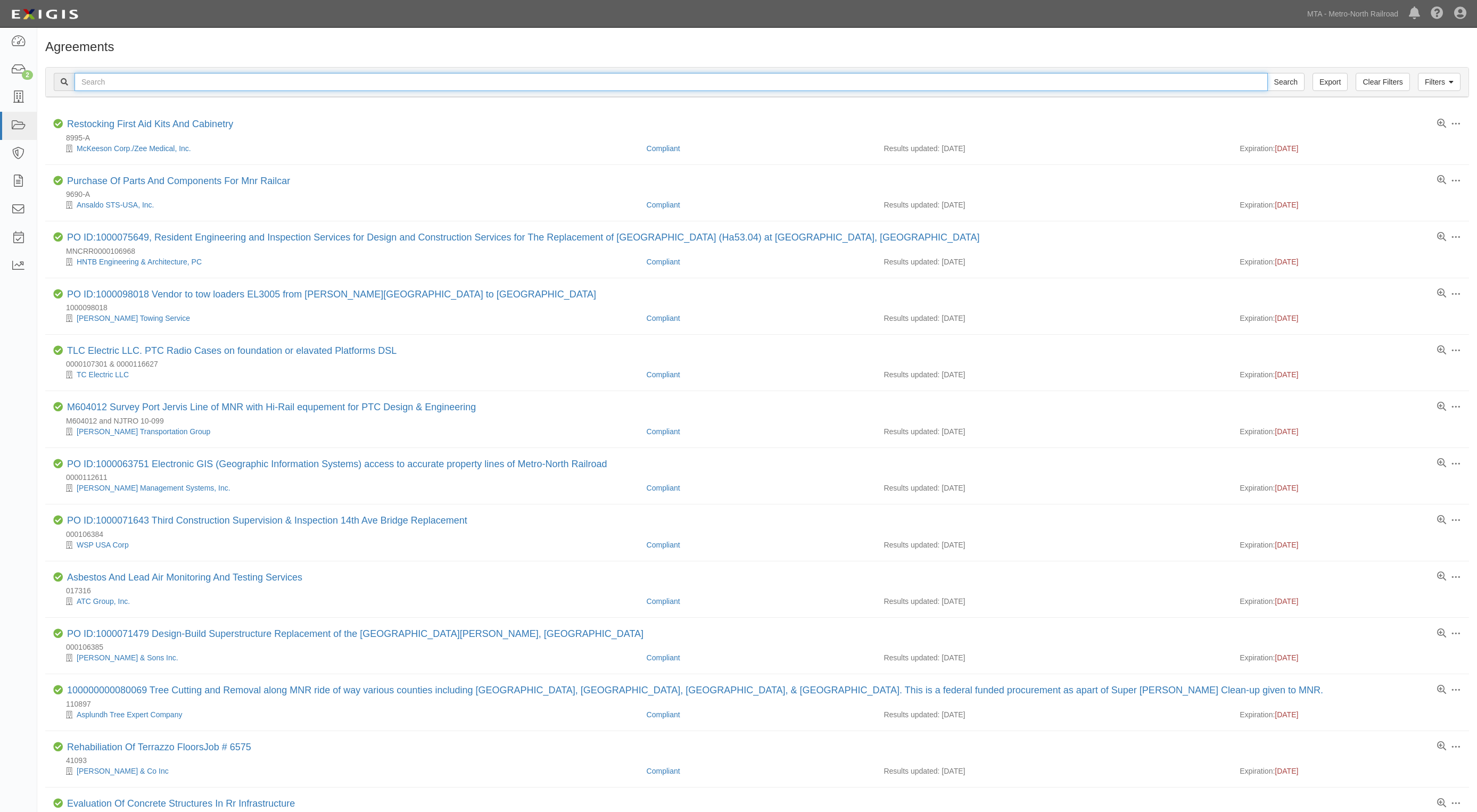
click at [179, 84] on input "text" at bounding box center [671, 81] width 1193 height 18
type input "gct-25-7"
click at [1267, 73] on input "Search" at bounding box center [1286, 81] width 38 height 18
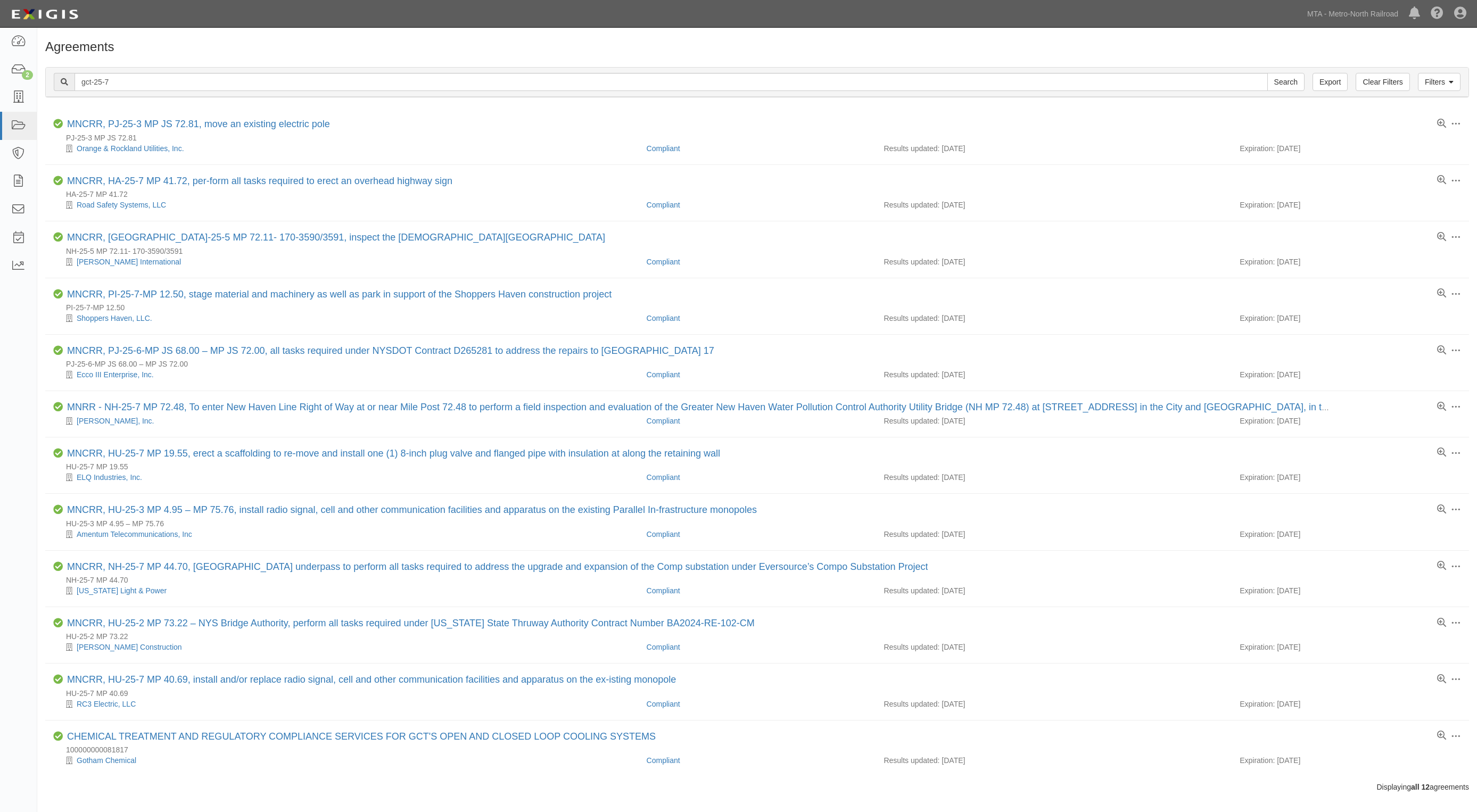
click at [807, 43] on h1 "Agreements" at bounding box center [757, 47] width 1423 height 14
click at [763, 49] on h1 "Agreements" at bounding box center [757, 47] width 1423 height 14
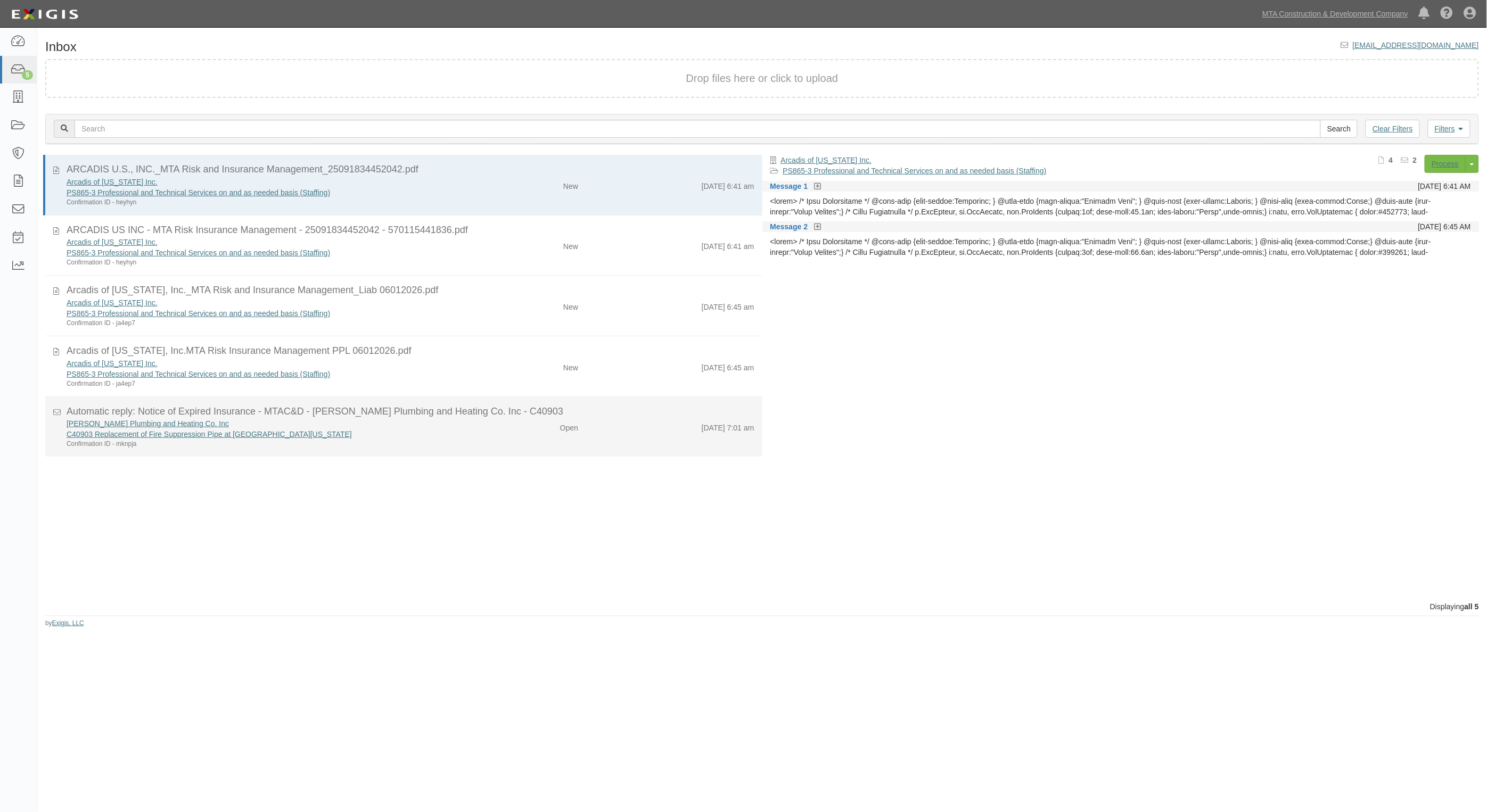
click at [439, 438] on div "C40903 Replacement of Fire Suppression Pipe at [GEOGRAPHIC_DATA][US_STATE]" at bounding box center [264, 434] width 395 height 10
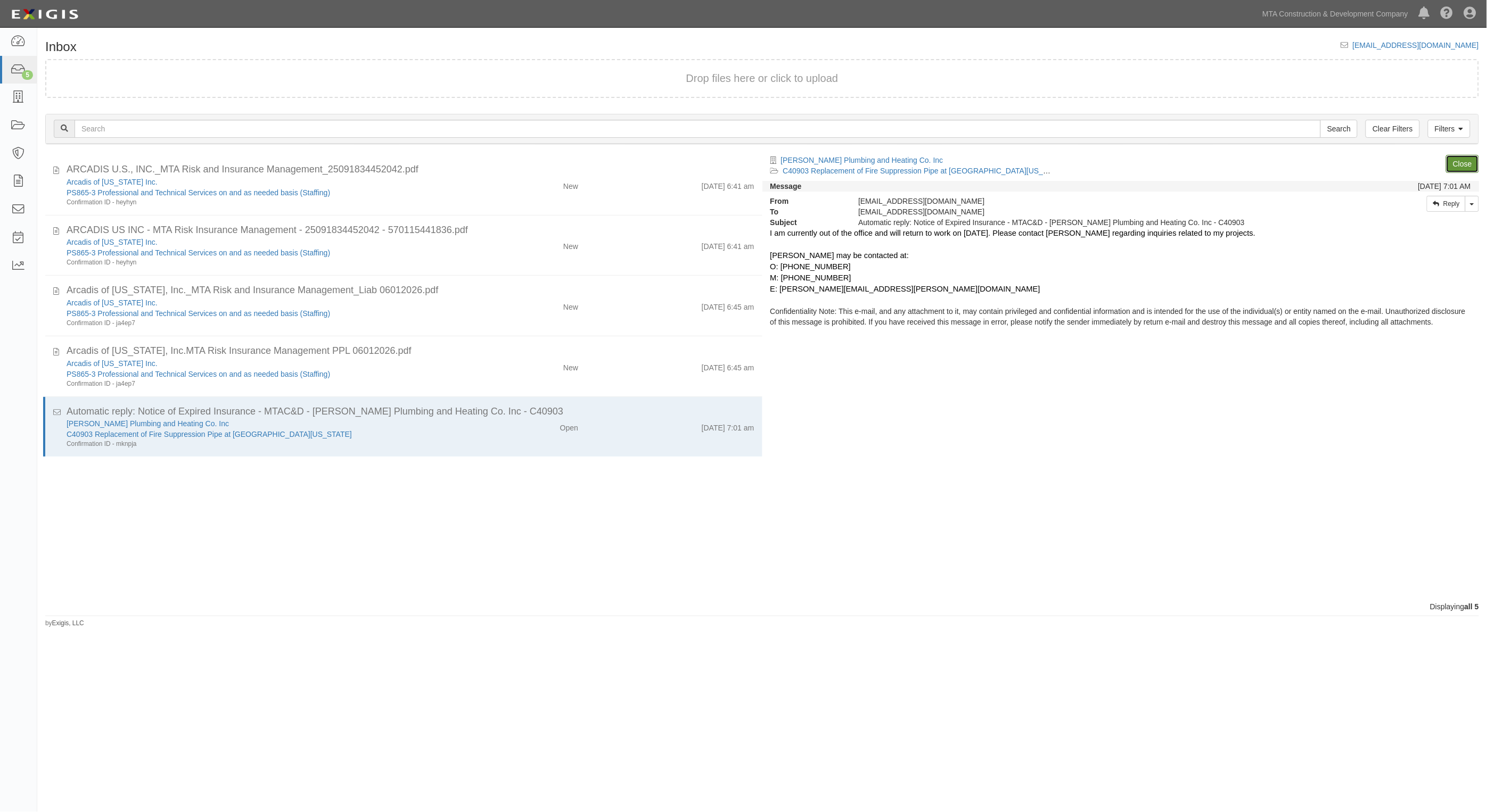
click at [1470, 161] on link "Close" at bounding box center [1463, 164] width 33 height 18
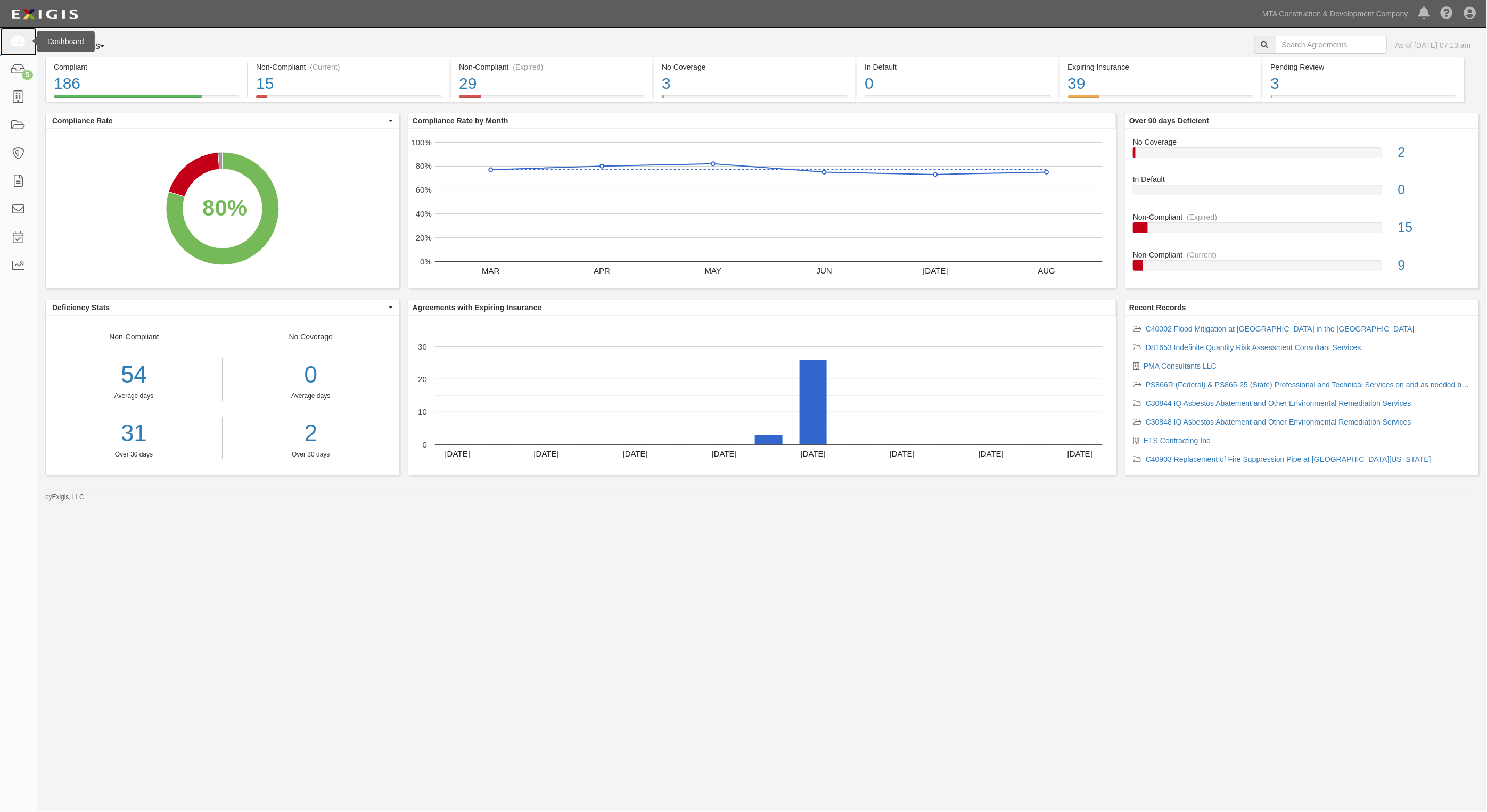
click at [24, 41] on icon at bounding box center [18, 42] width 15 height 12
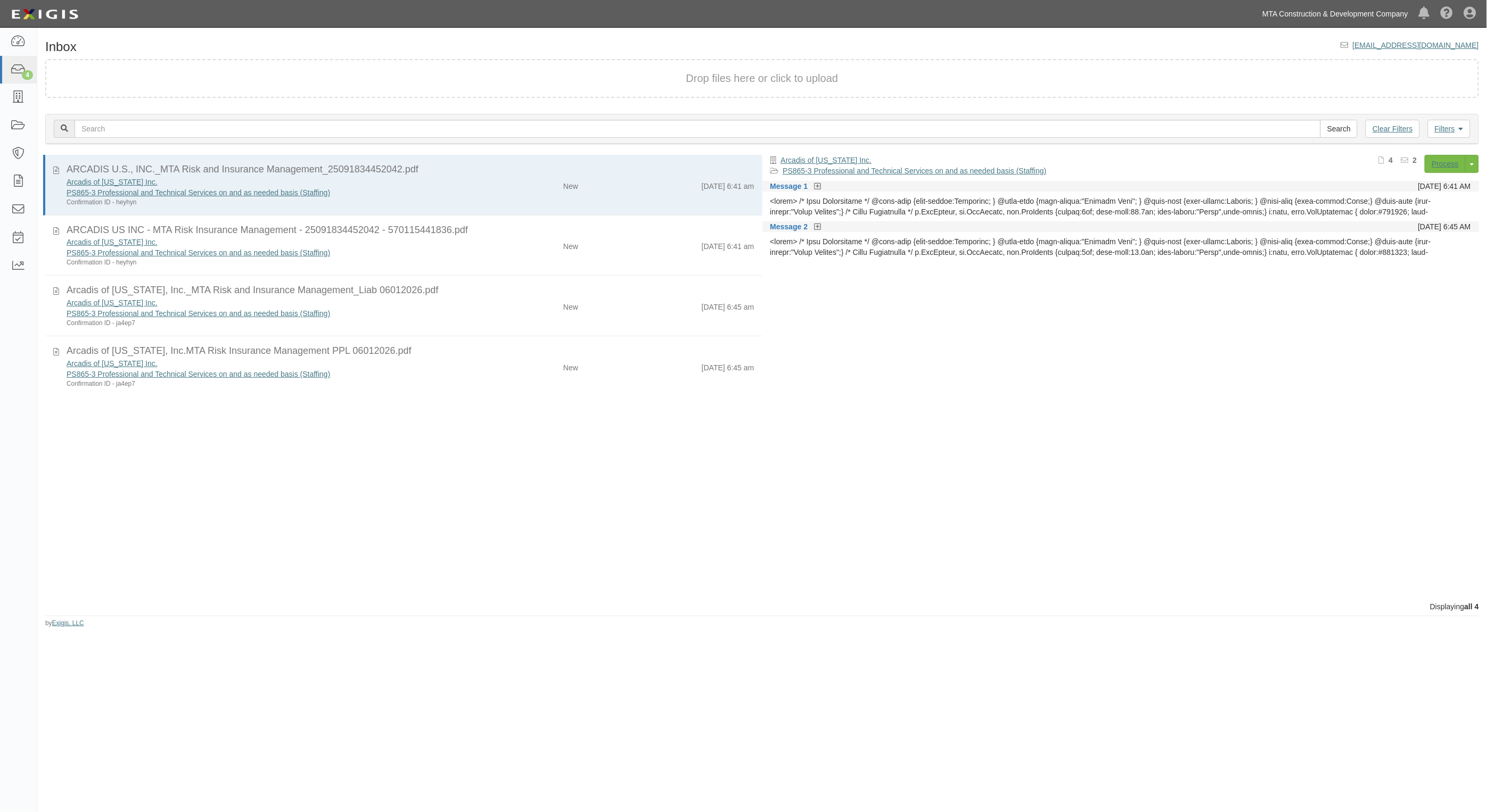
click at [1380, 15] on link "MTA Construction & Development Company" at bounding box center [1335, 14] width 156 height 22
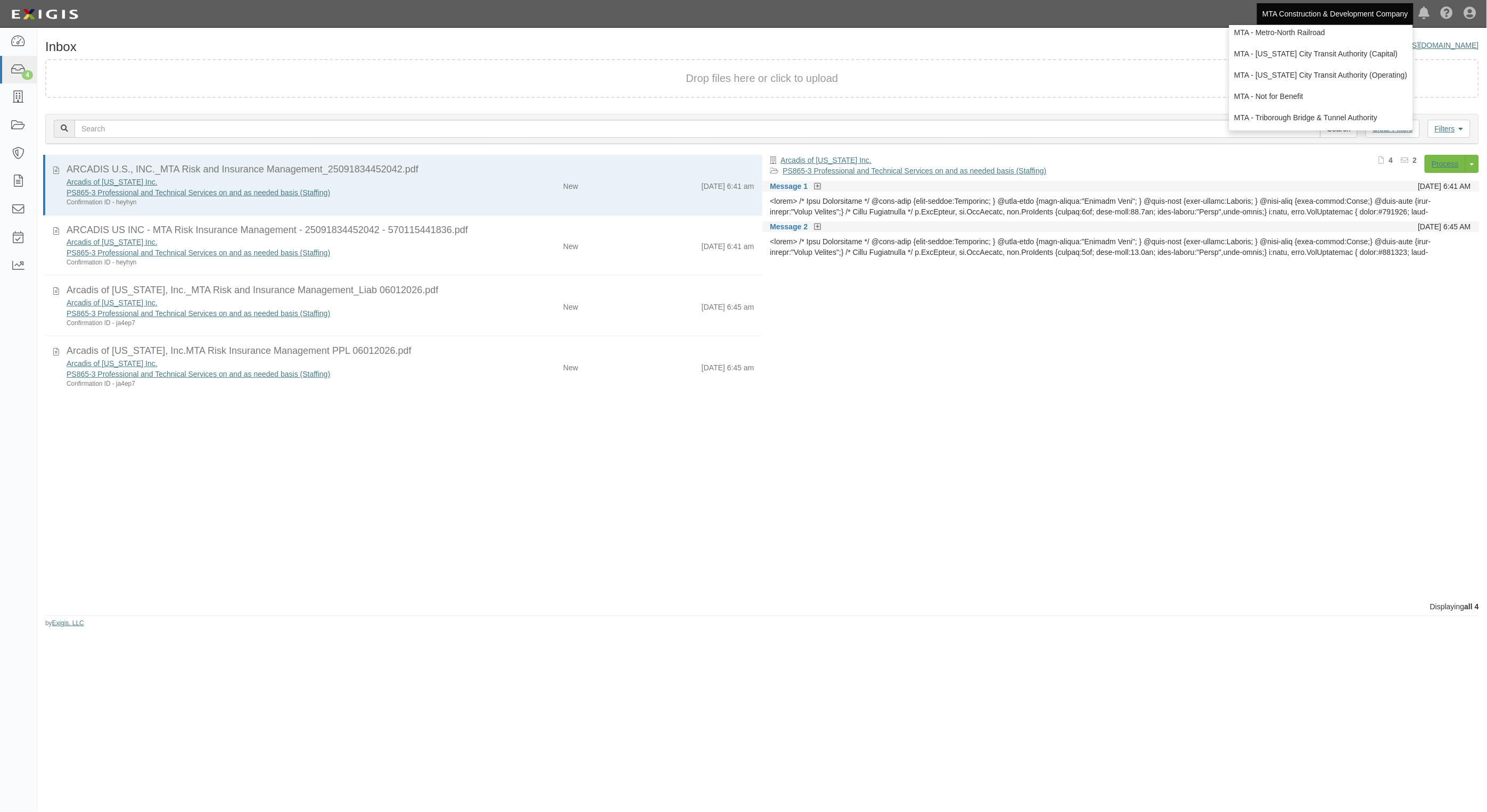
scroll to position [70, 0]
click at [1329, 76] on link "MTA - [US_STATE] City Transit Authority (Operating)" at bounding box center [1321, 74] width 184 height 22
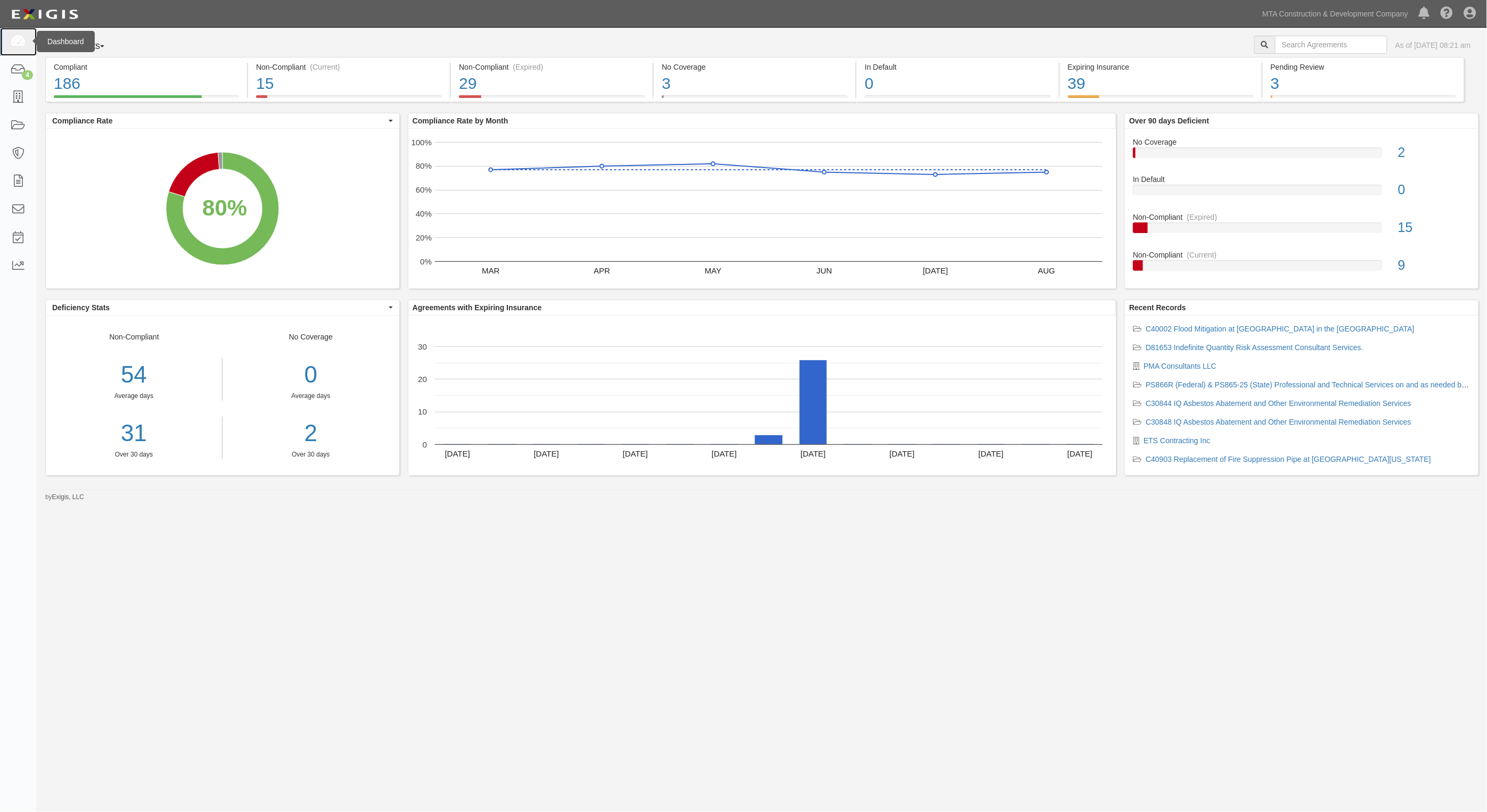
click at [20, 41] on icon at bounding box center [18, 42] width 15 height 12
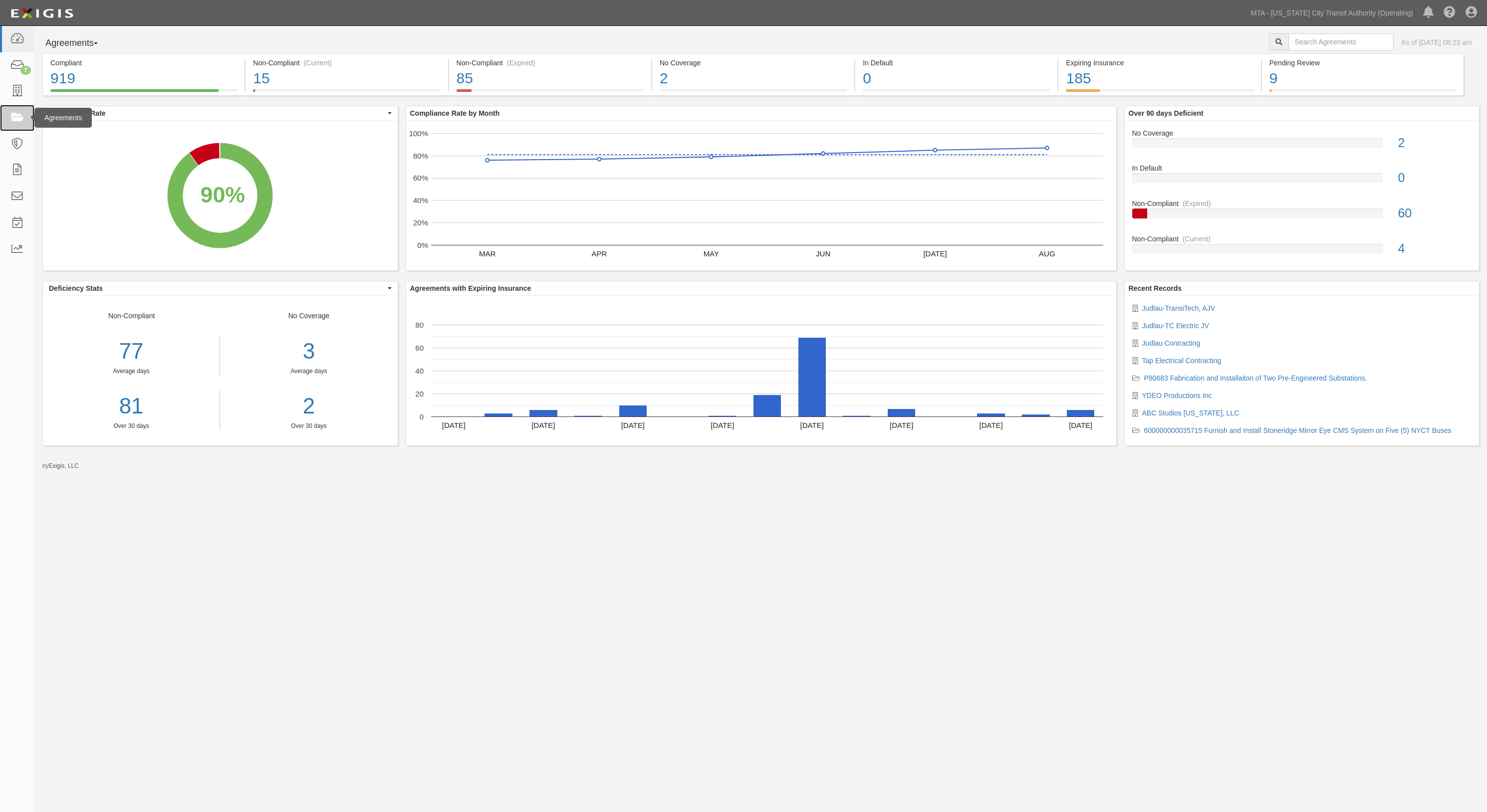
click at [21, 119] on icon at bounding box center [17, 118] width 14 height 12
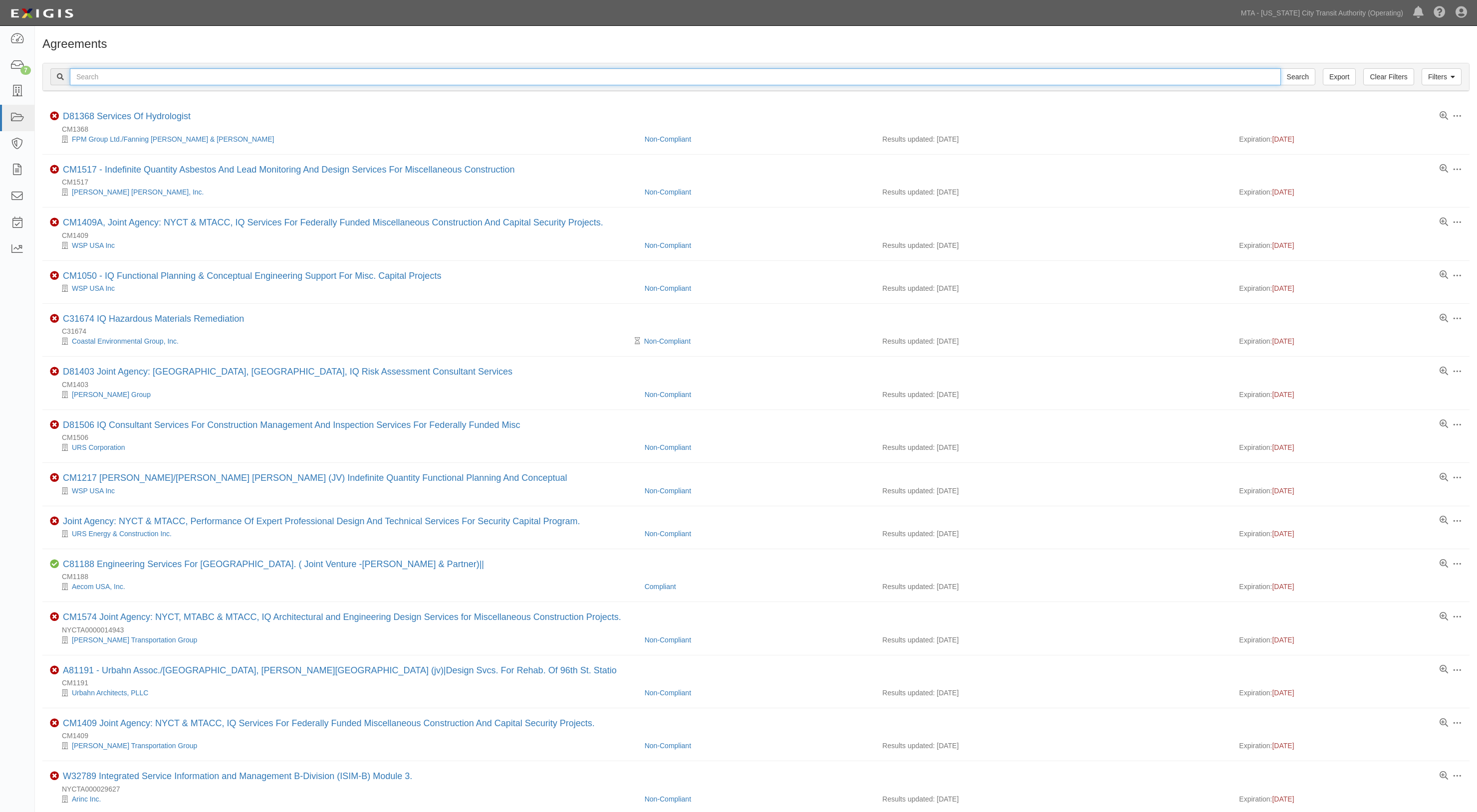
click at [130, 76] on input "text" at bounding box center [675, 76] width 1211 height 17
type input "a"
type input "maintenance"
click at [1280, 68] on input "Search" at bounding box center [1297, 76] width 35 height 17
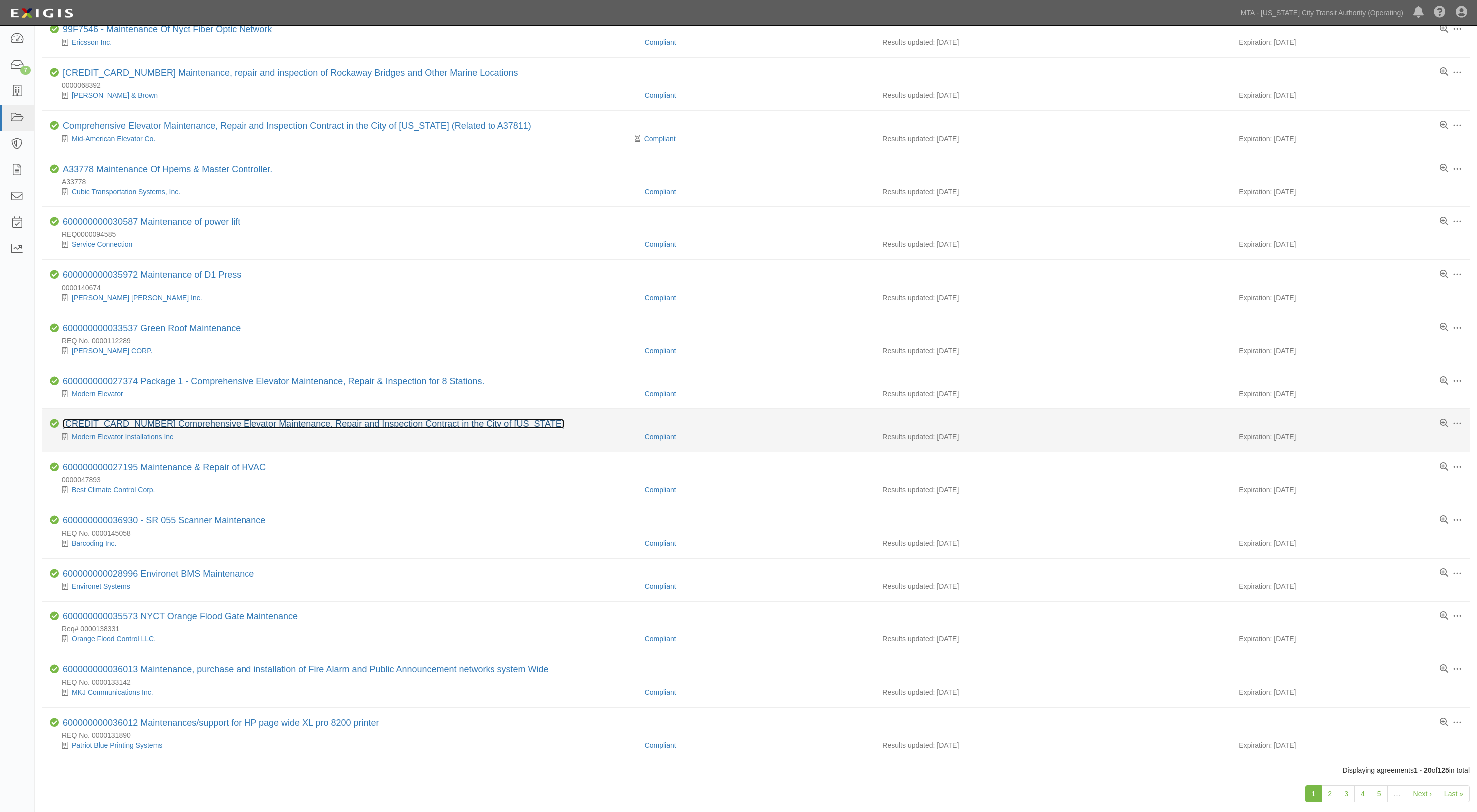
scroll to position [365, 0]
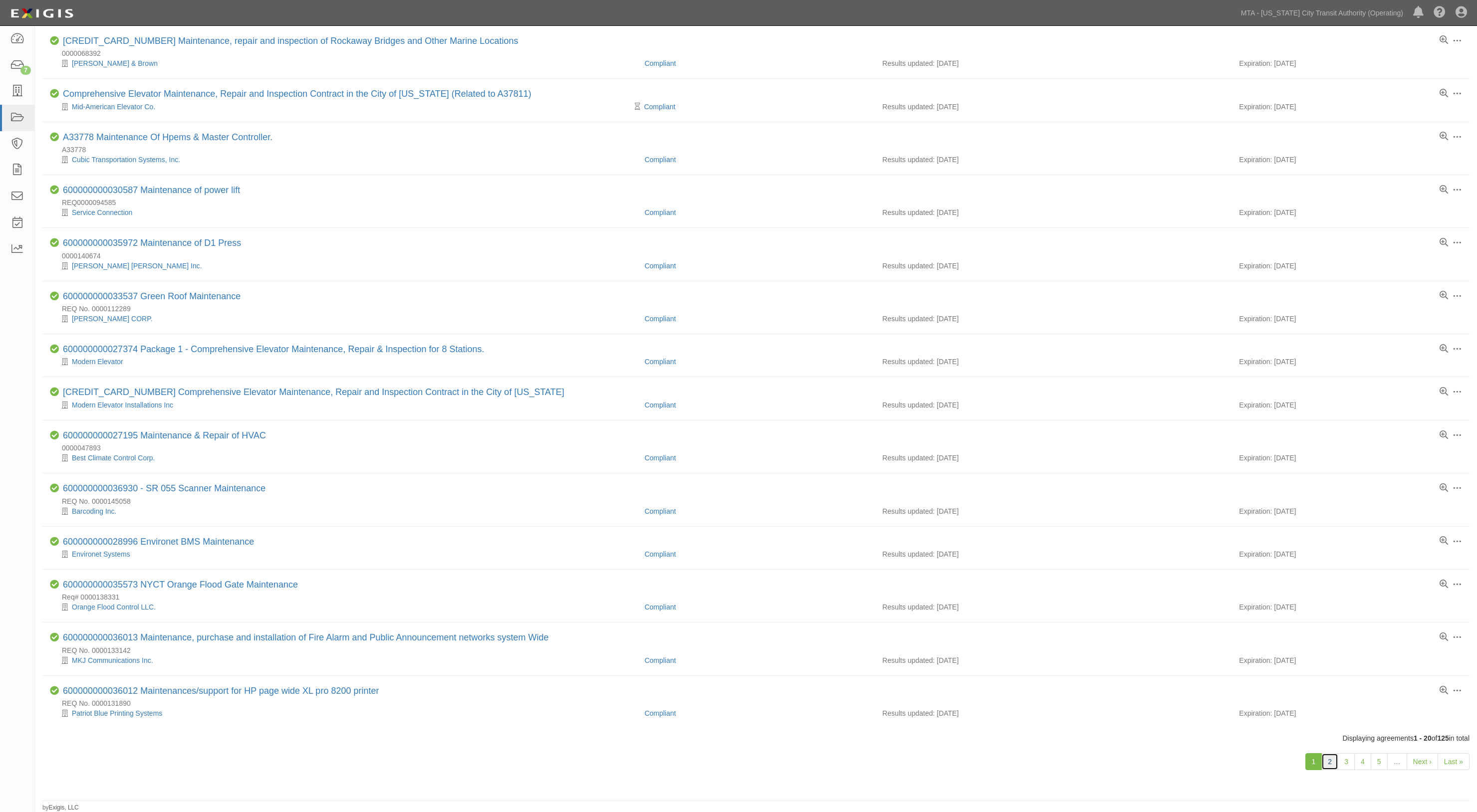
click at [1323, 764] on link "2" at bounding box center [1329, 761] width 17 height 17
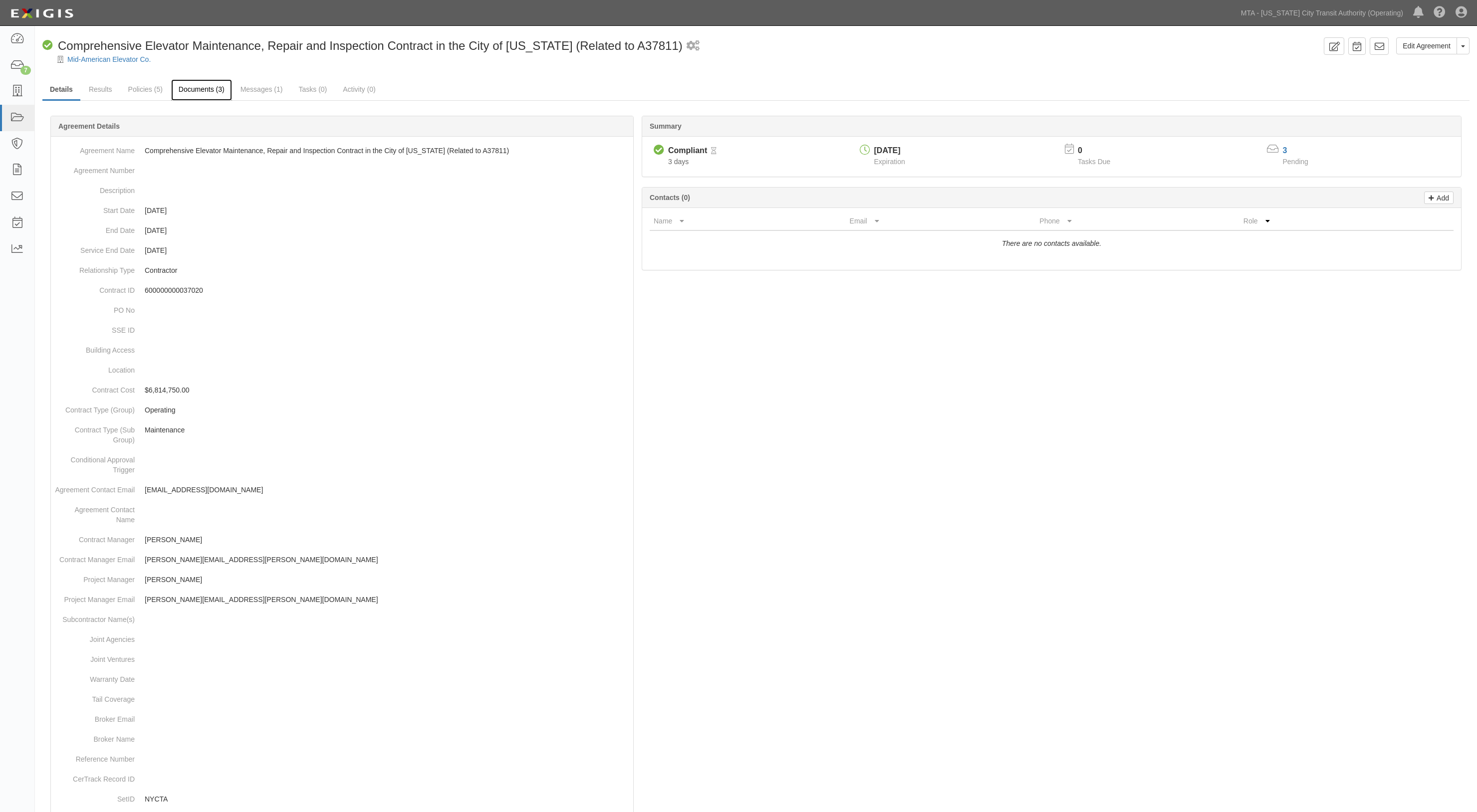
click at [210, 88] on link "Documents (3)" at bounding box center [201, 89] width 61 height 21
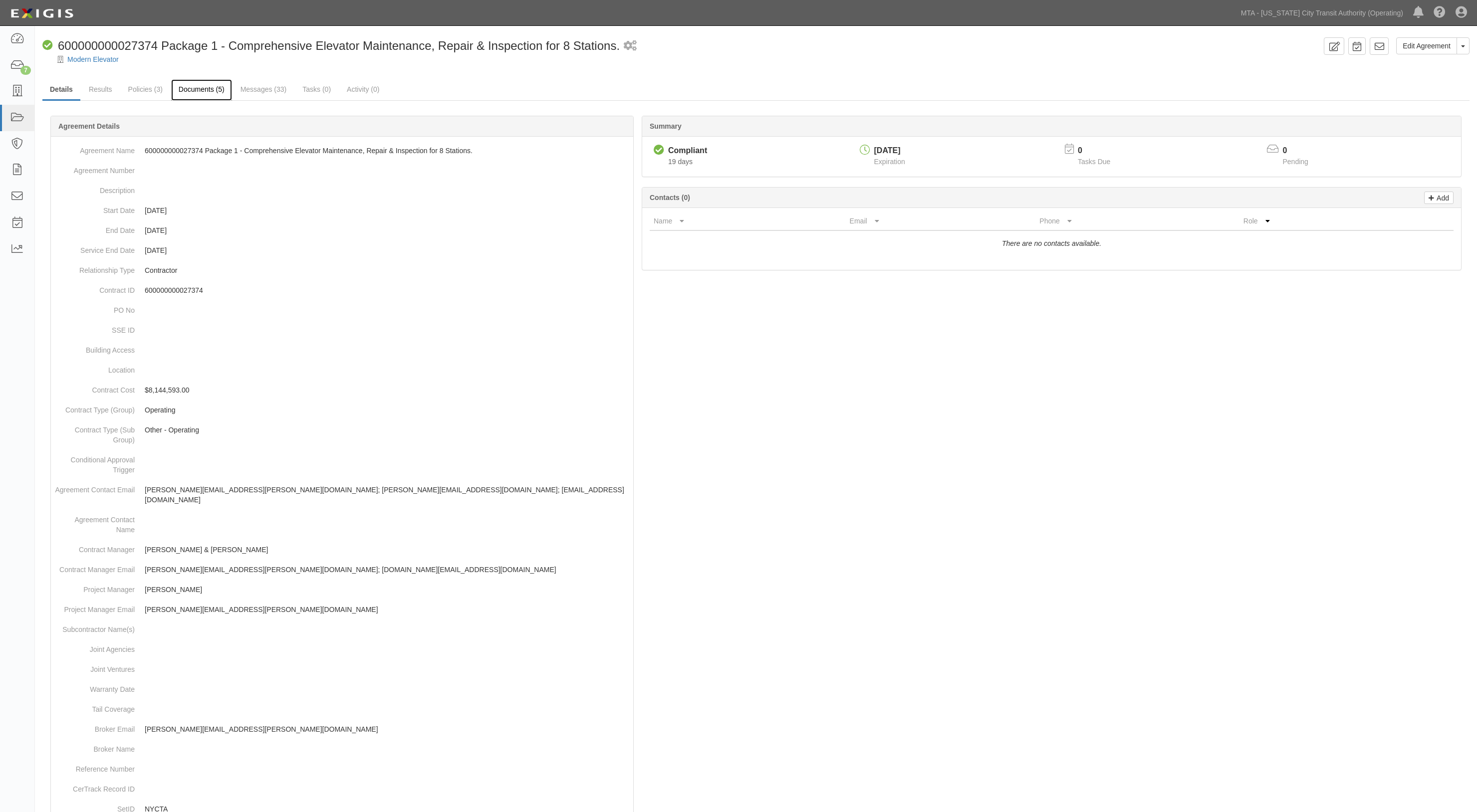
click at [204, 96] on link "Documents (5)" at bounding box center [201, 89] width 61 height 21
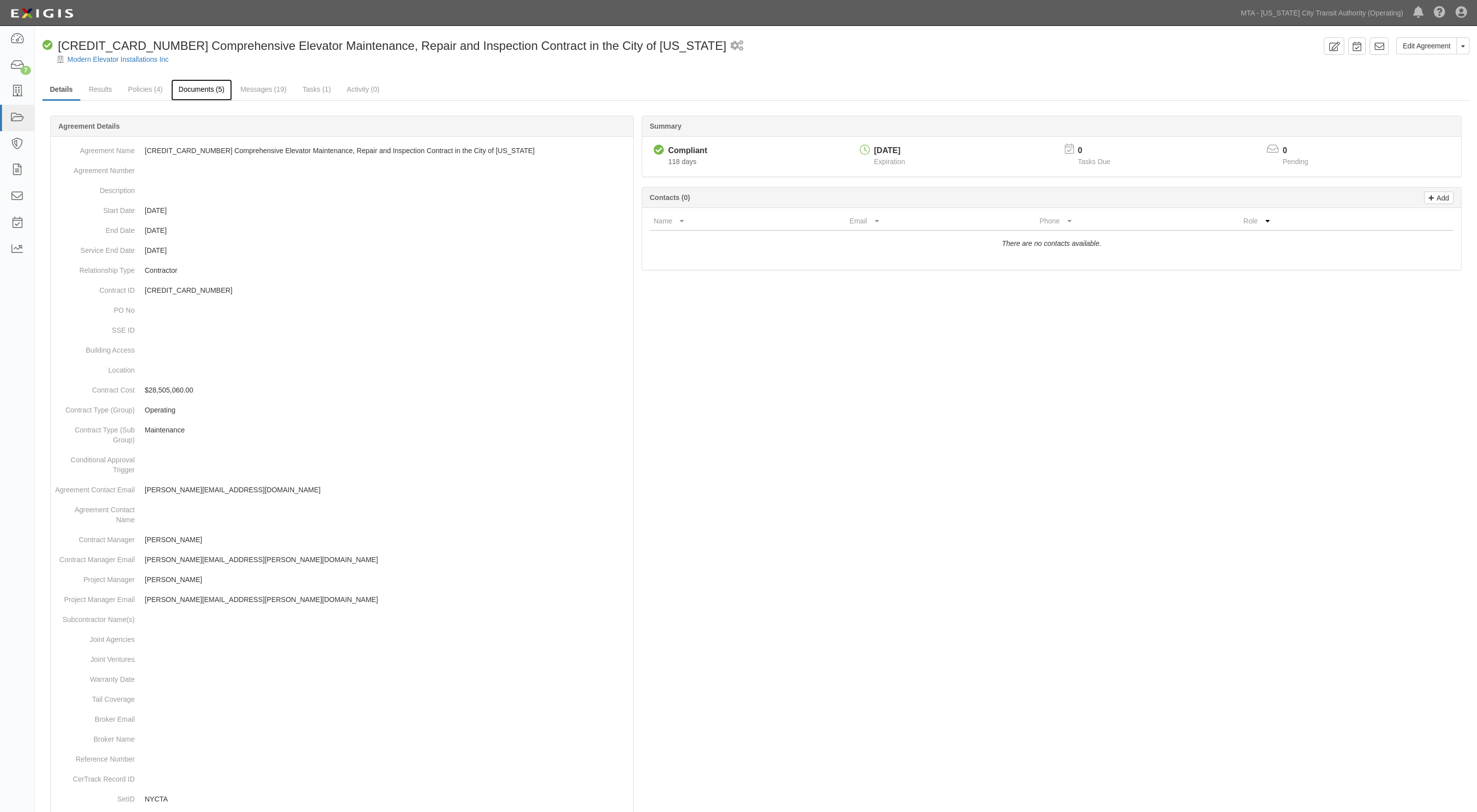
click at [210, 94] on link "Documents (5)" at bounding box center [201, 89] width 61 height 21
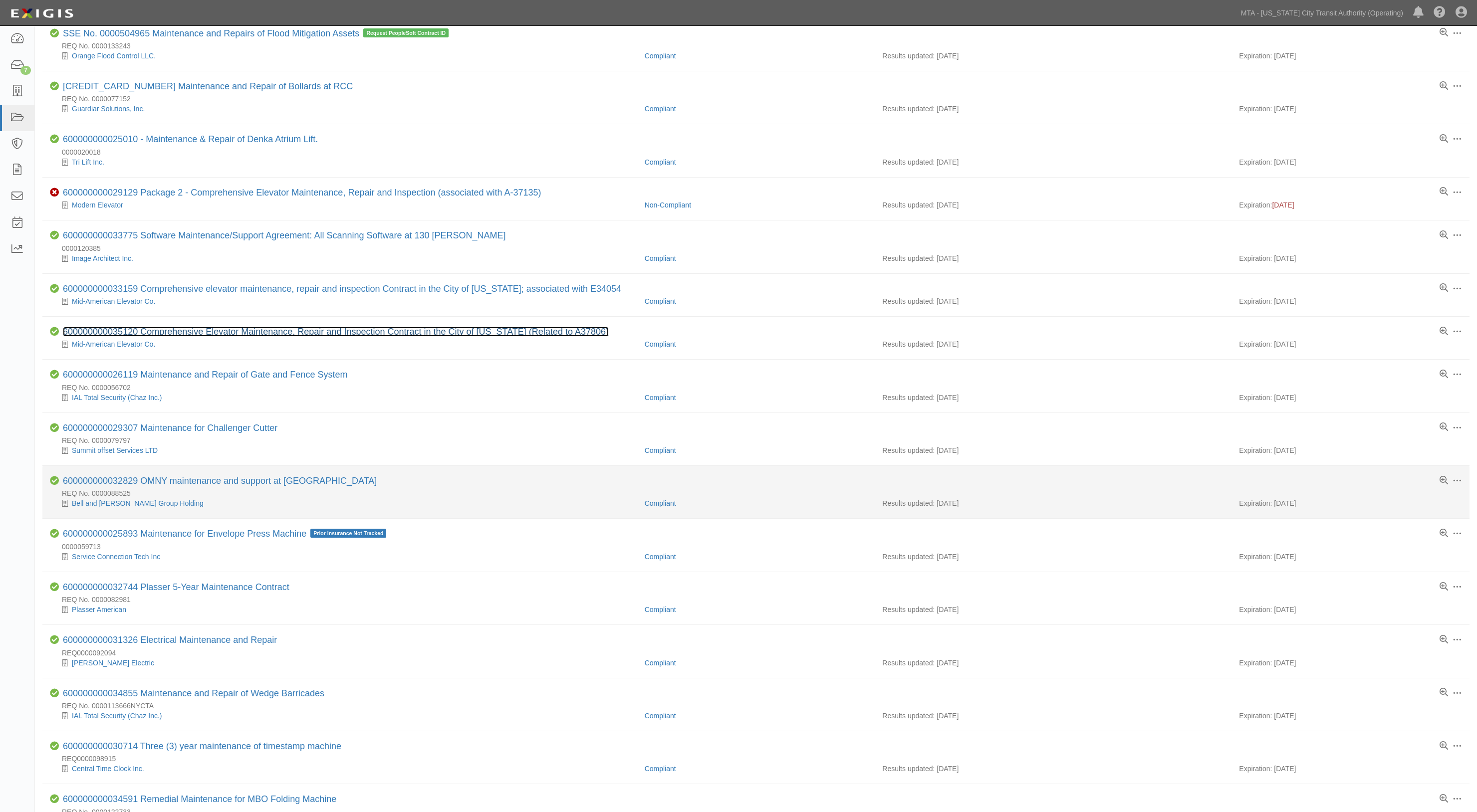
scroll to position [266, 0]
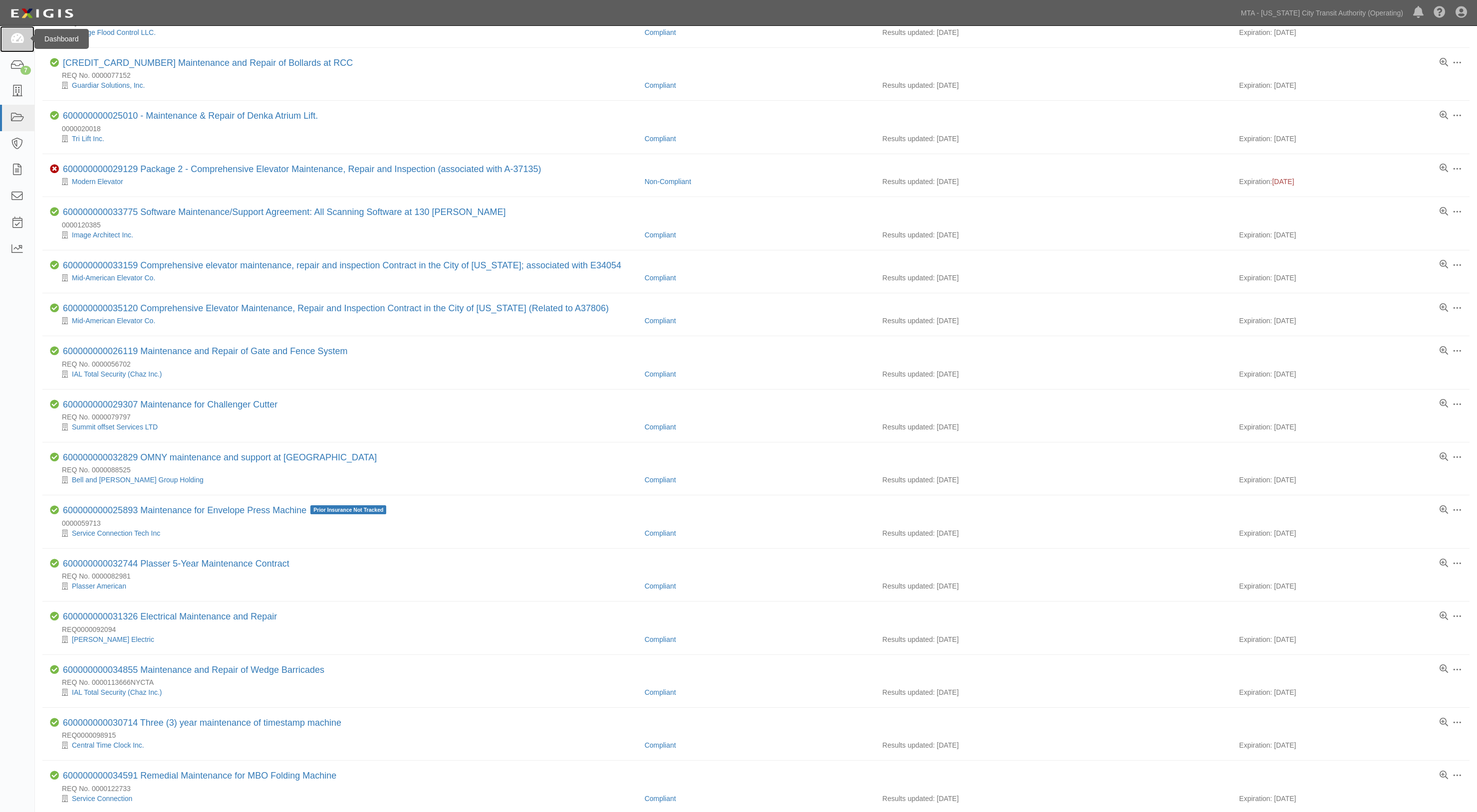
click at [23, 32] on link at bounding box center [17, 39] width 35 height 27
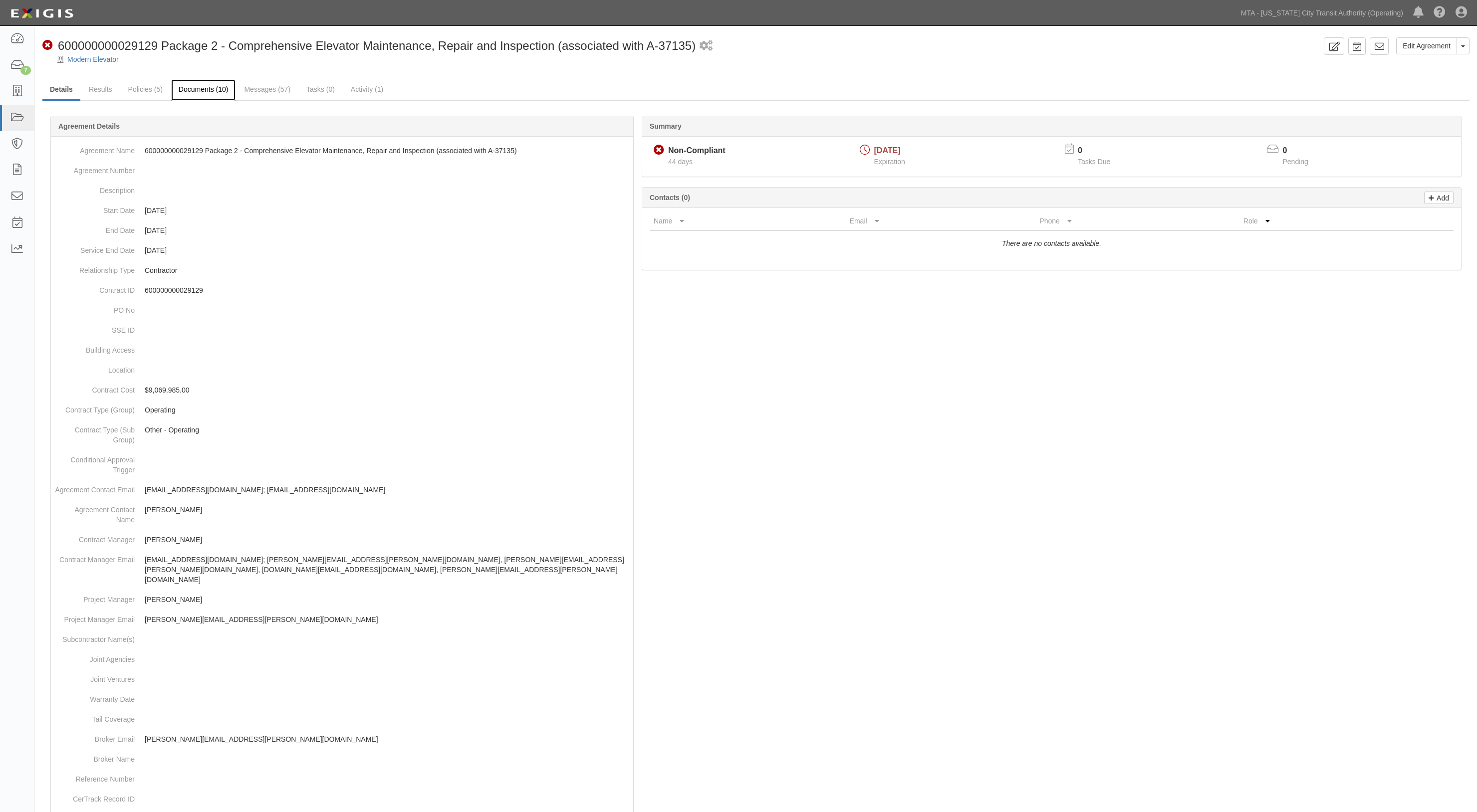
click at [223, 83] on link "Documents (10)" at bounding box center [203, 89] width 65 height 21
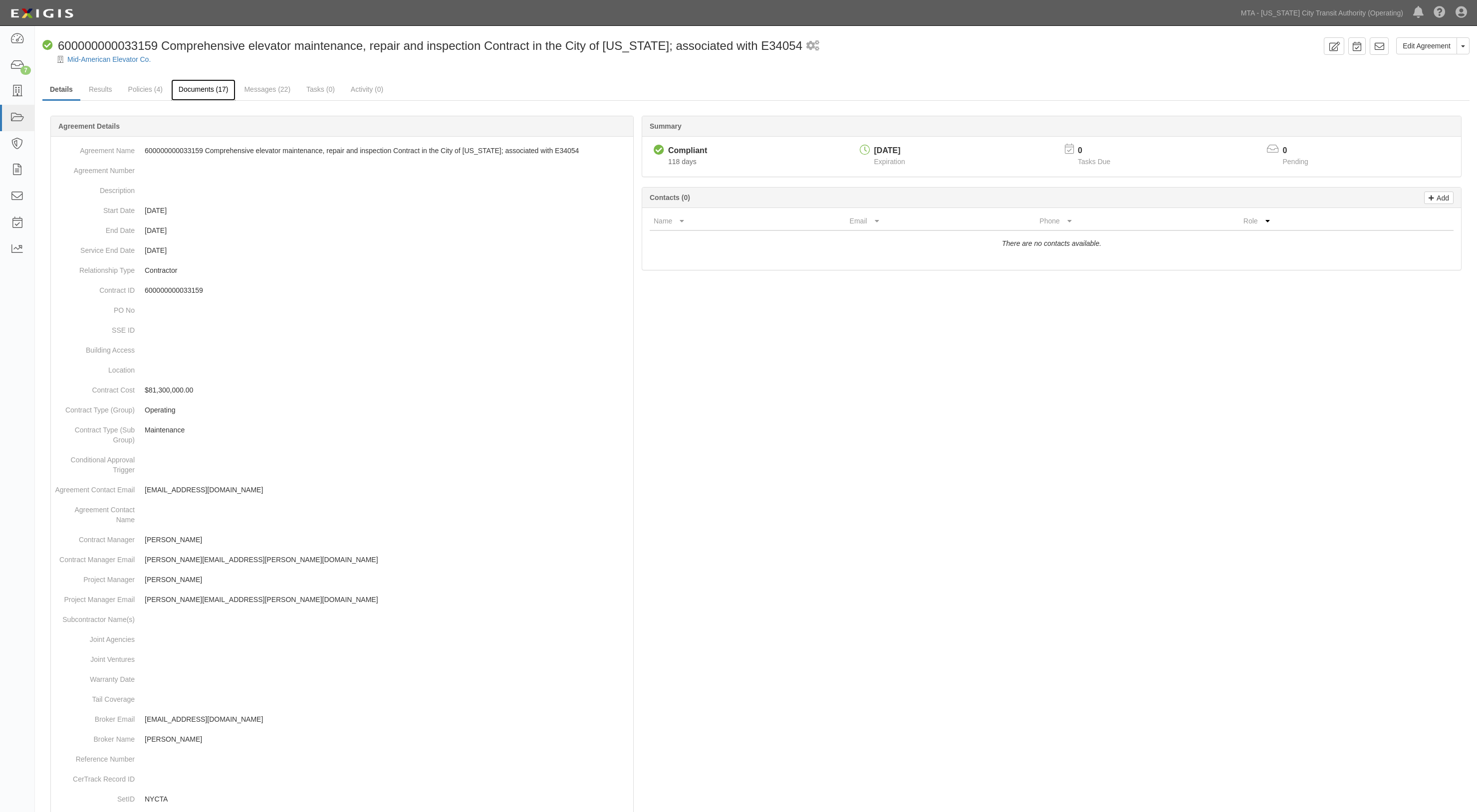
click at [182, 86] on link "Documents (17)" at bounding box center [203, 89] width 65 height 21
click at [223, 94] on link "Documents (8)" at bounding box center [201, 89] width 61 height 21
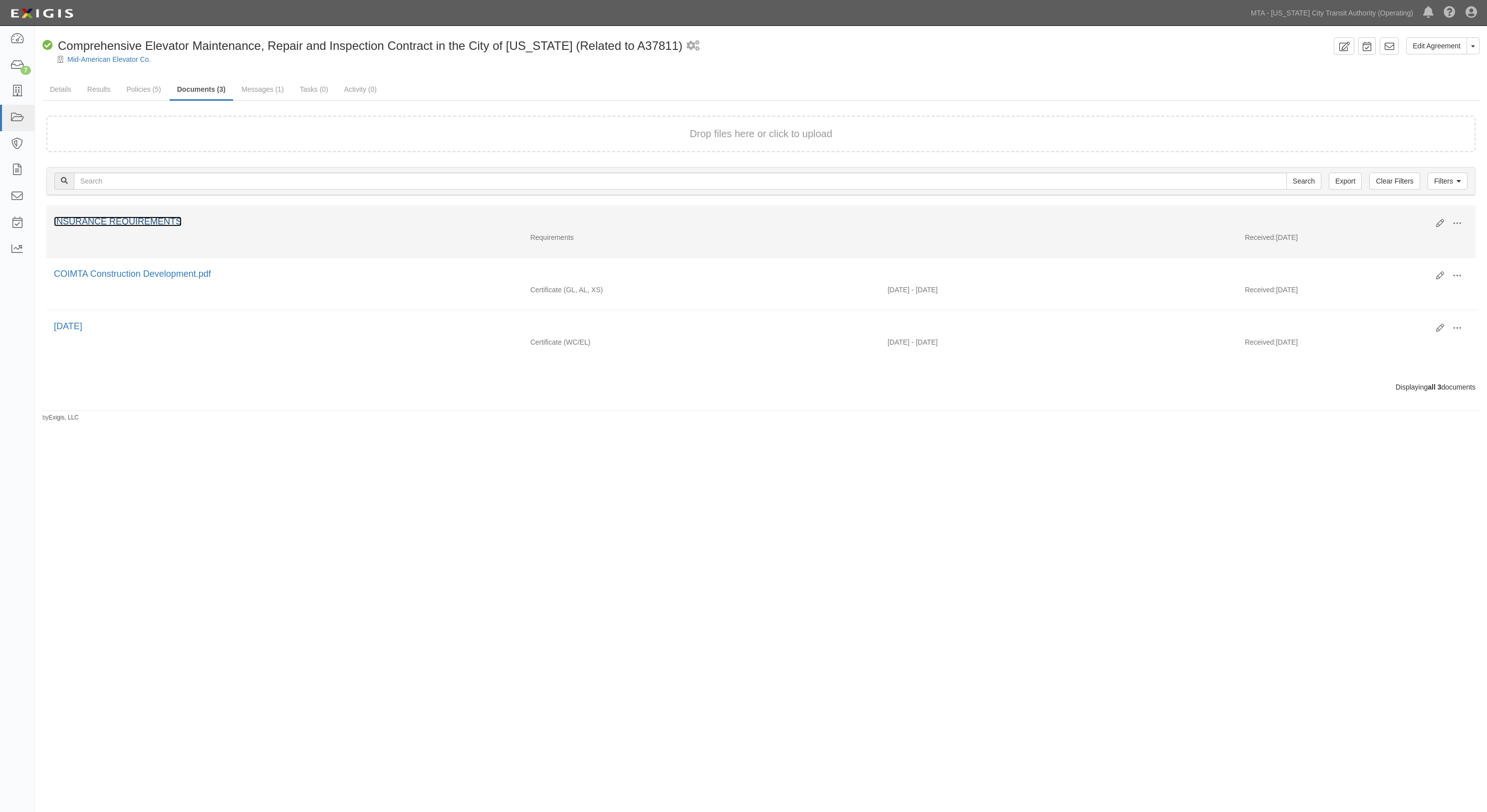
click at [122, 224] on link "INSURANCE REQUIREMENTS" at bounding box center [117, 221] width 128 height 10
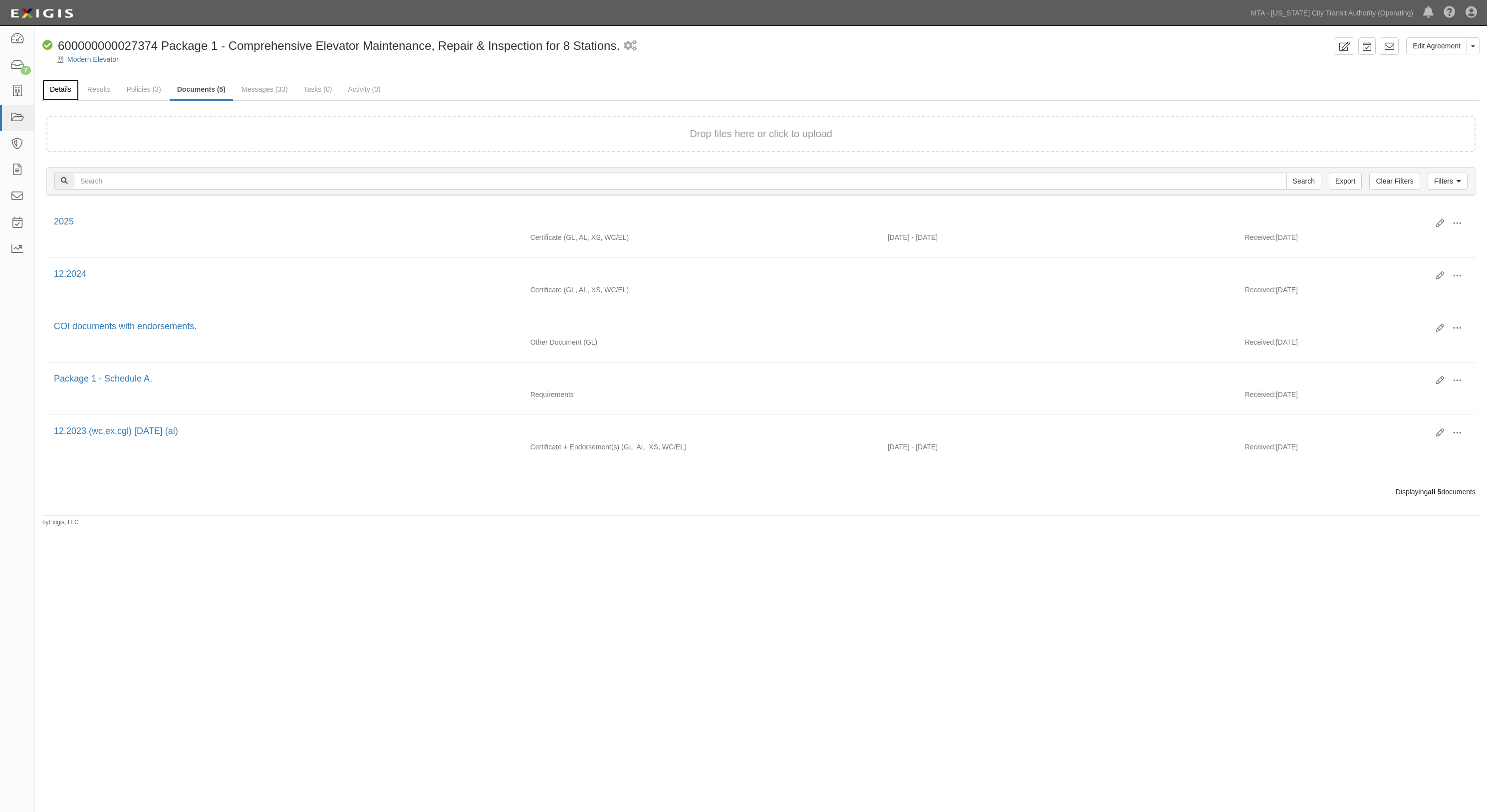
click at [54, 92] on link "Details" at bounding box center [60, 89] width 36 height 21
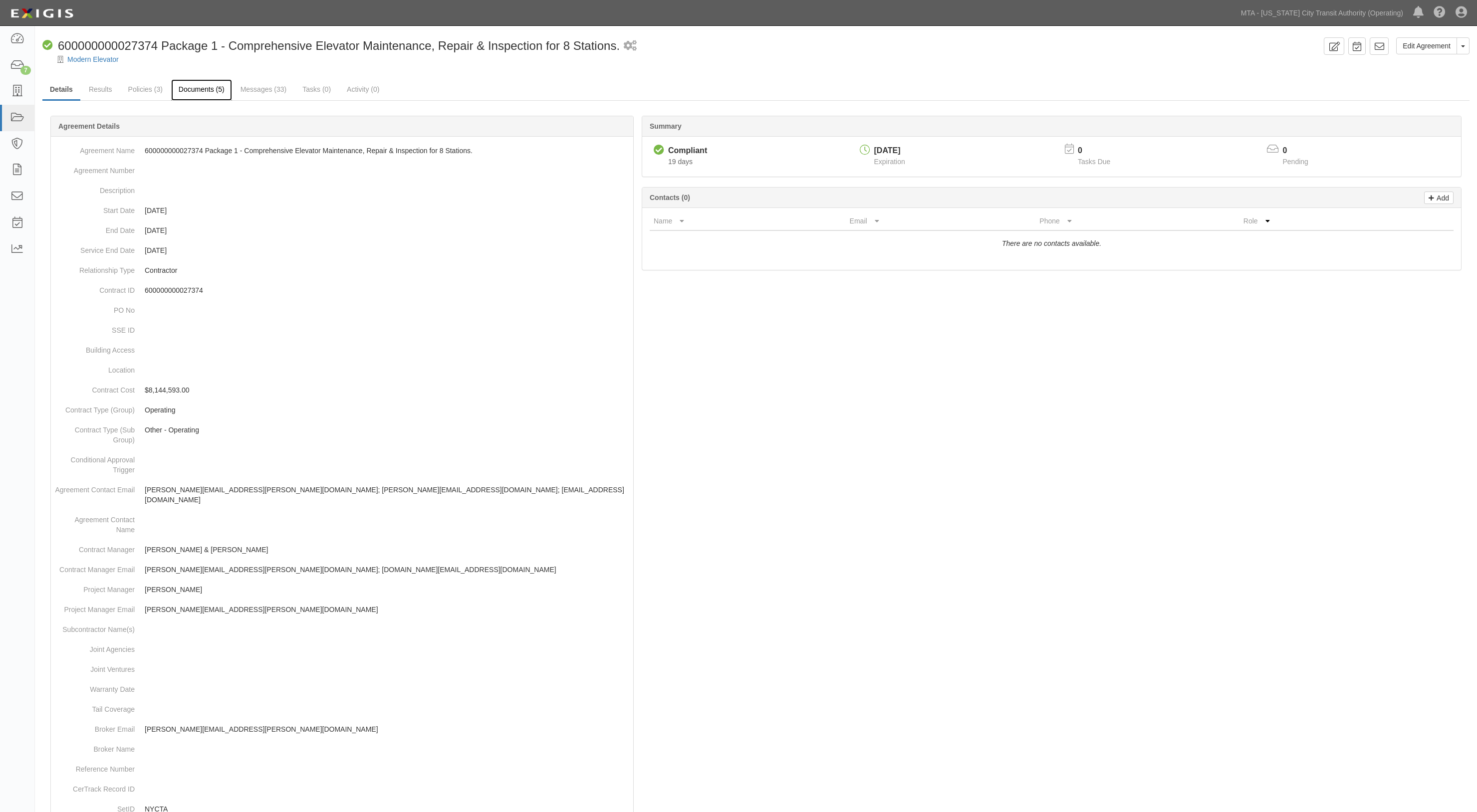
click at [197, 93] on link "Documents (5)" at bounding box center [201, 89] width 61 height 21
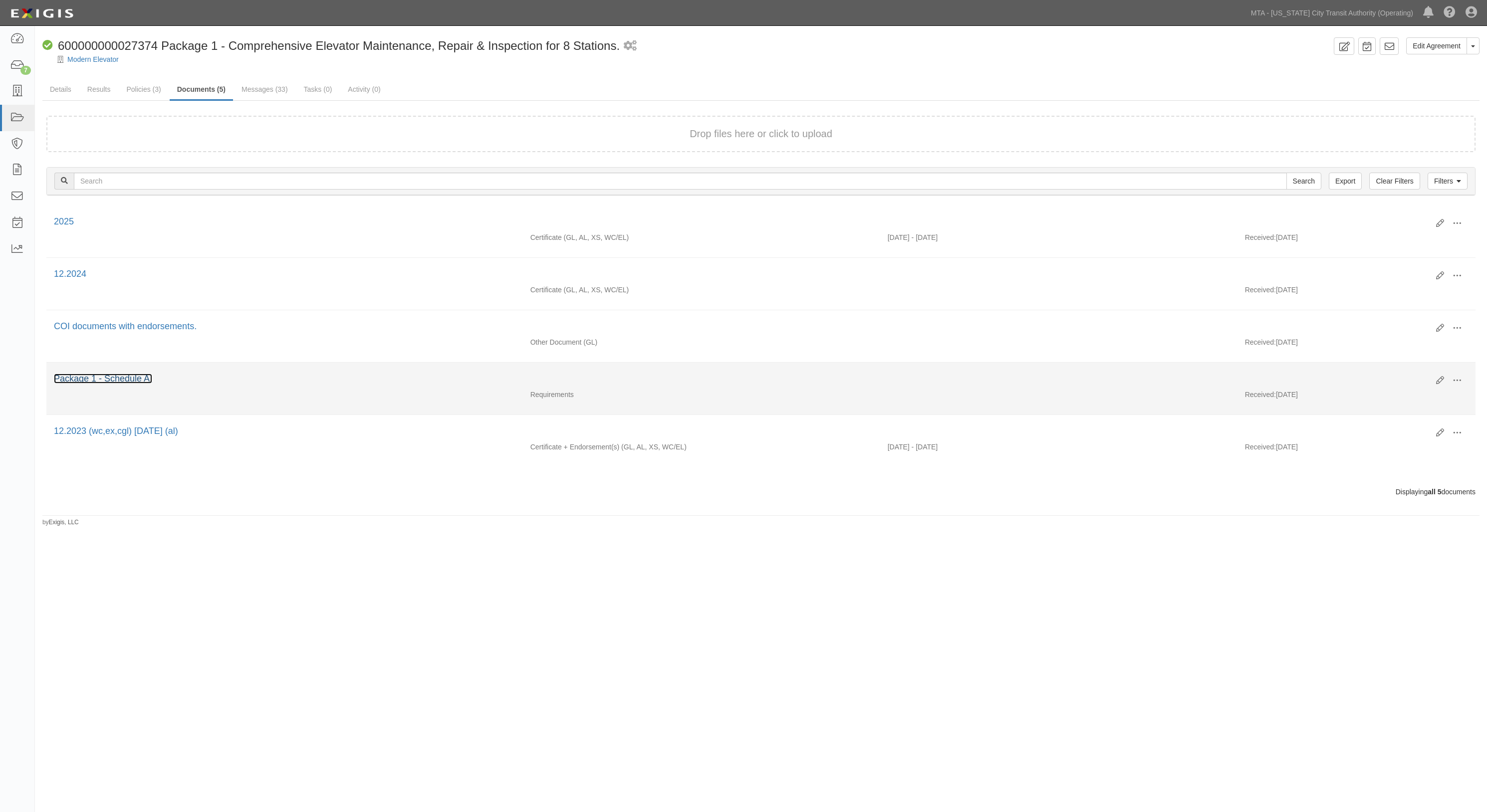
click at [105, 381] on link "Package 1 - Schedule A." at bounding box center [103, 378] width 98 height 10
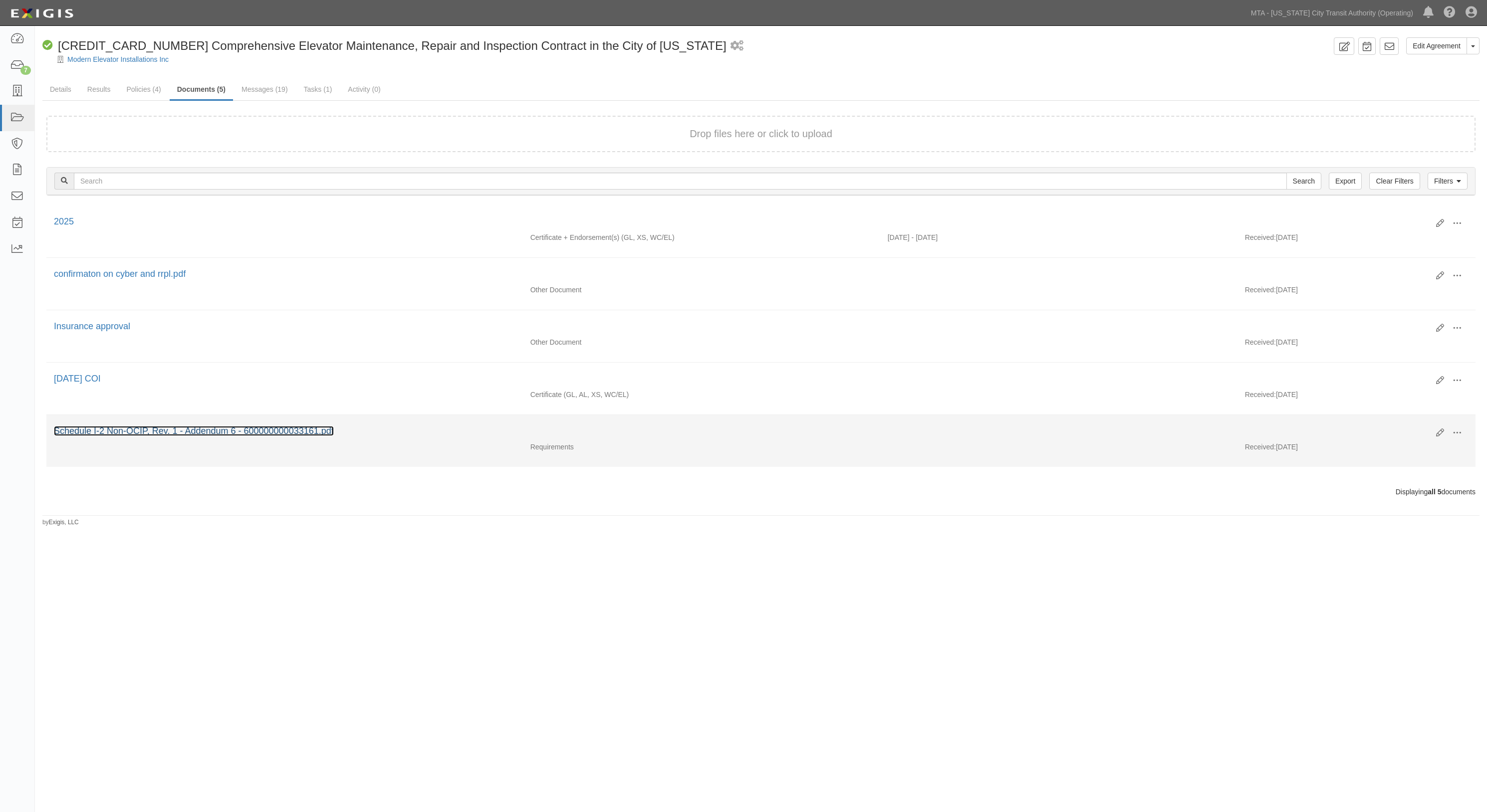
click at [98, 429] on link "Schedule I-2 Non-OCIP, Rev. 1 - Addendum 6 - 600000000033161.pdf" at bounding box center [193, 431] width 280 height 10
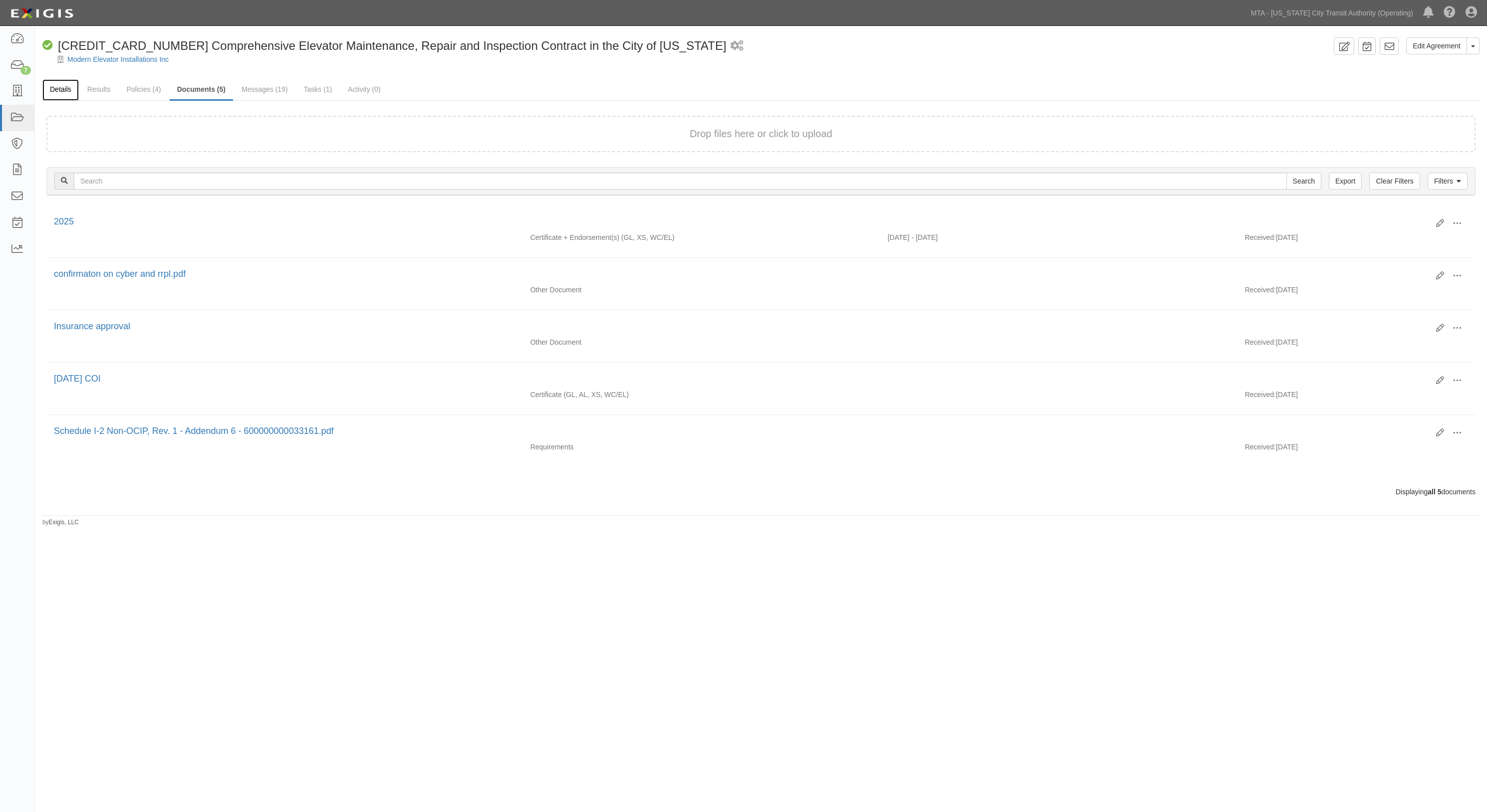
click at [62, 80] on link "Details" at bounding box center [60, 89] width 36 height 21
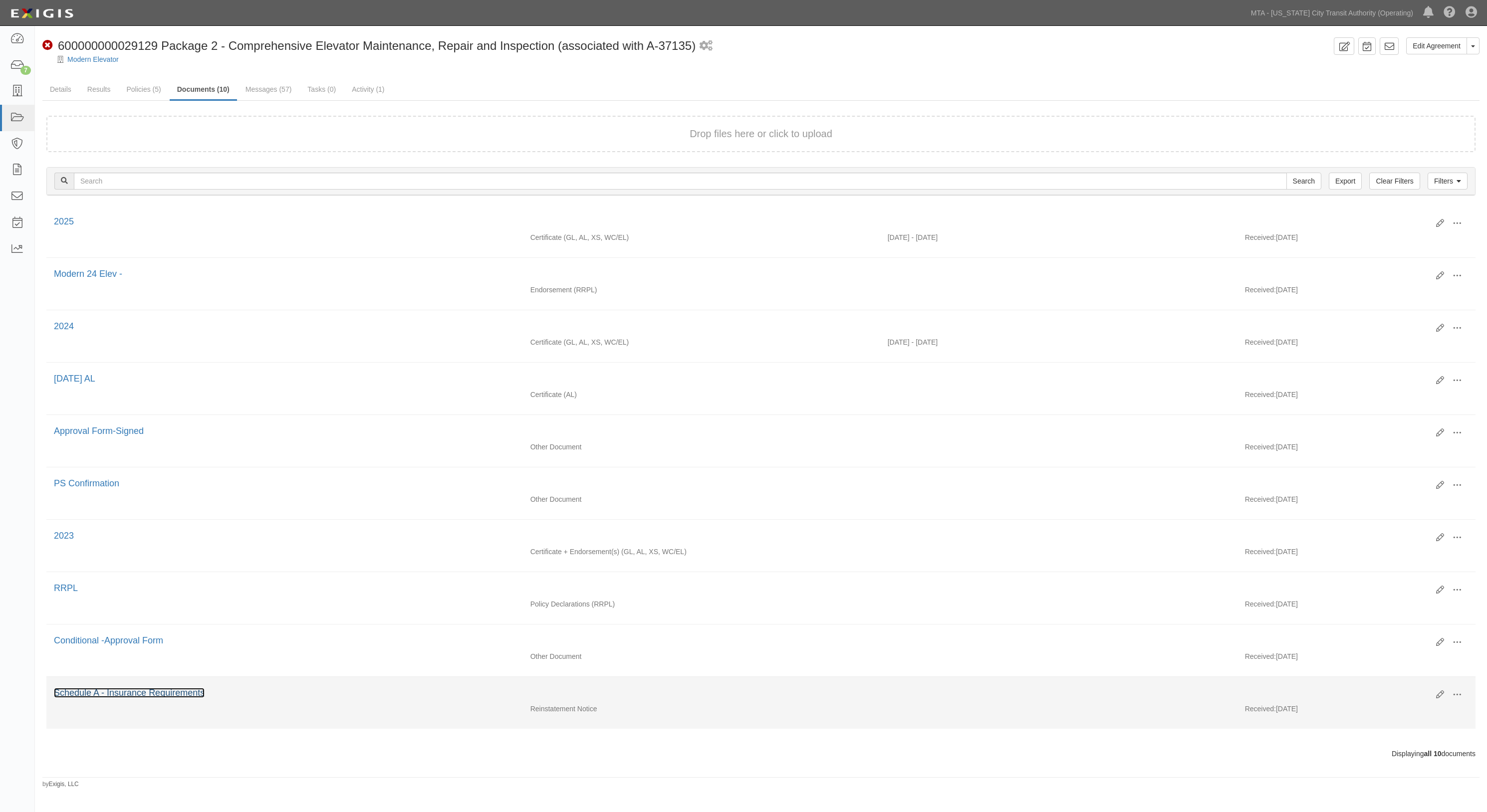
click at [122, 698] on link "Schedule A - Insurance Requirements" at bounding box center [129, 693] width 151 height 10
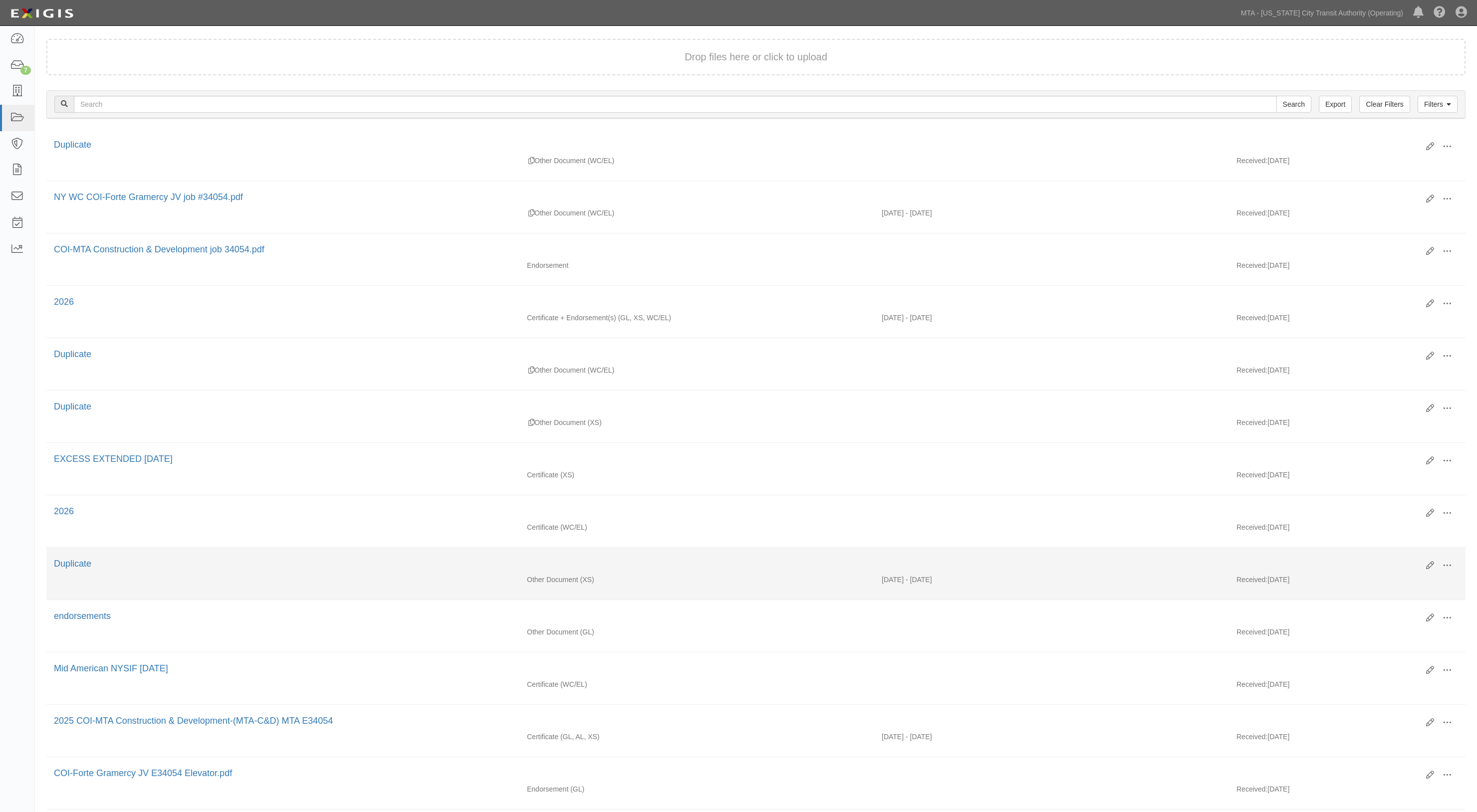
scroll to position [351, 0]
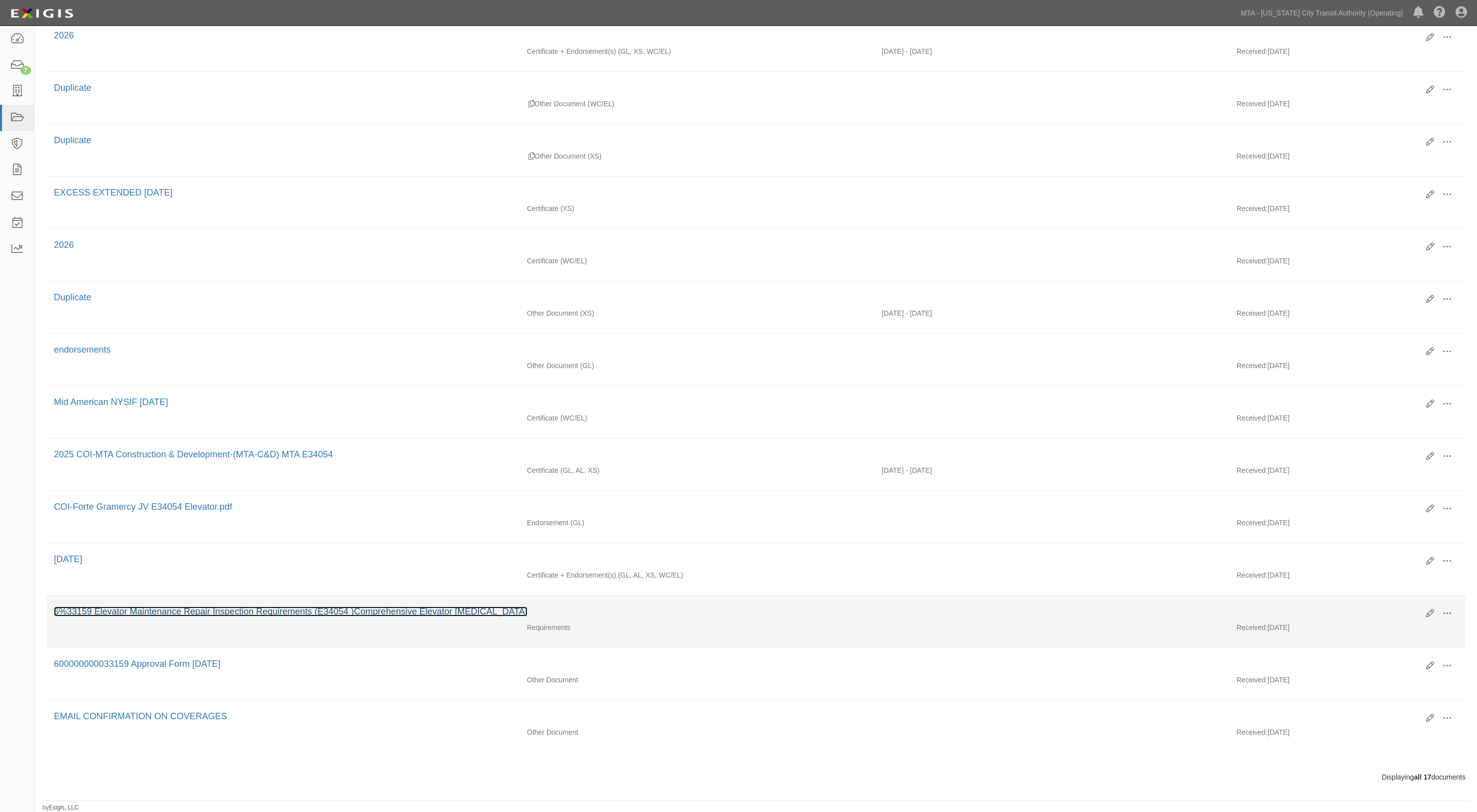
click at [78, 609] on link "6%33159 Elevator Maintenance Repair Inspection Requirements (E34054 )Comprehens…" at bounding box center [290, 611] width 473 height 10
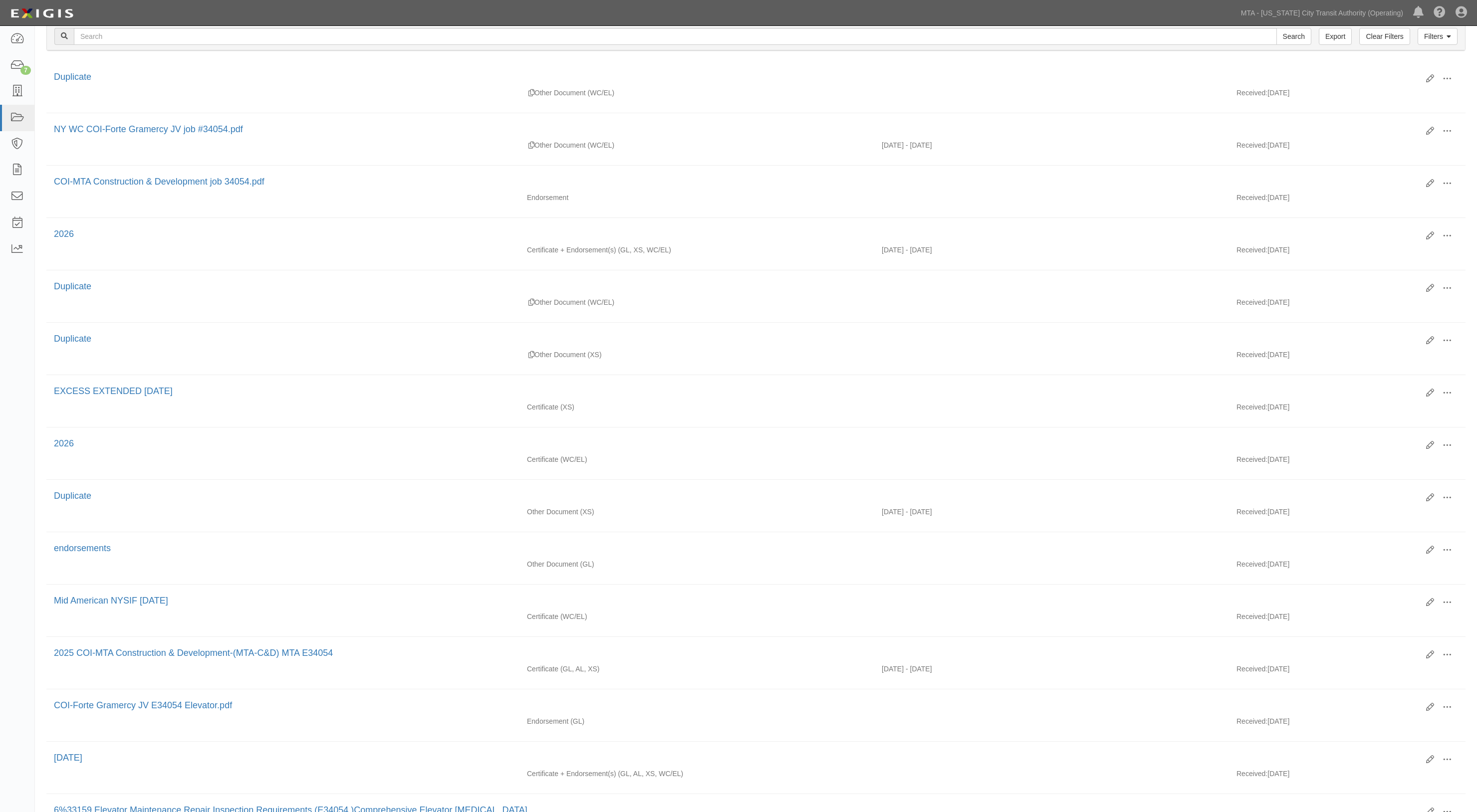
scroll to position [0, 0]
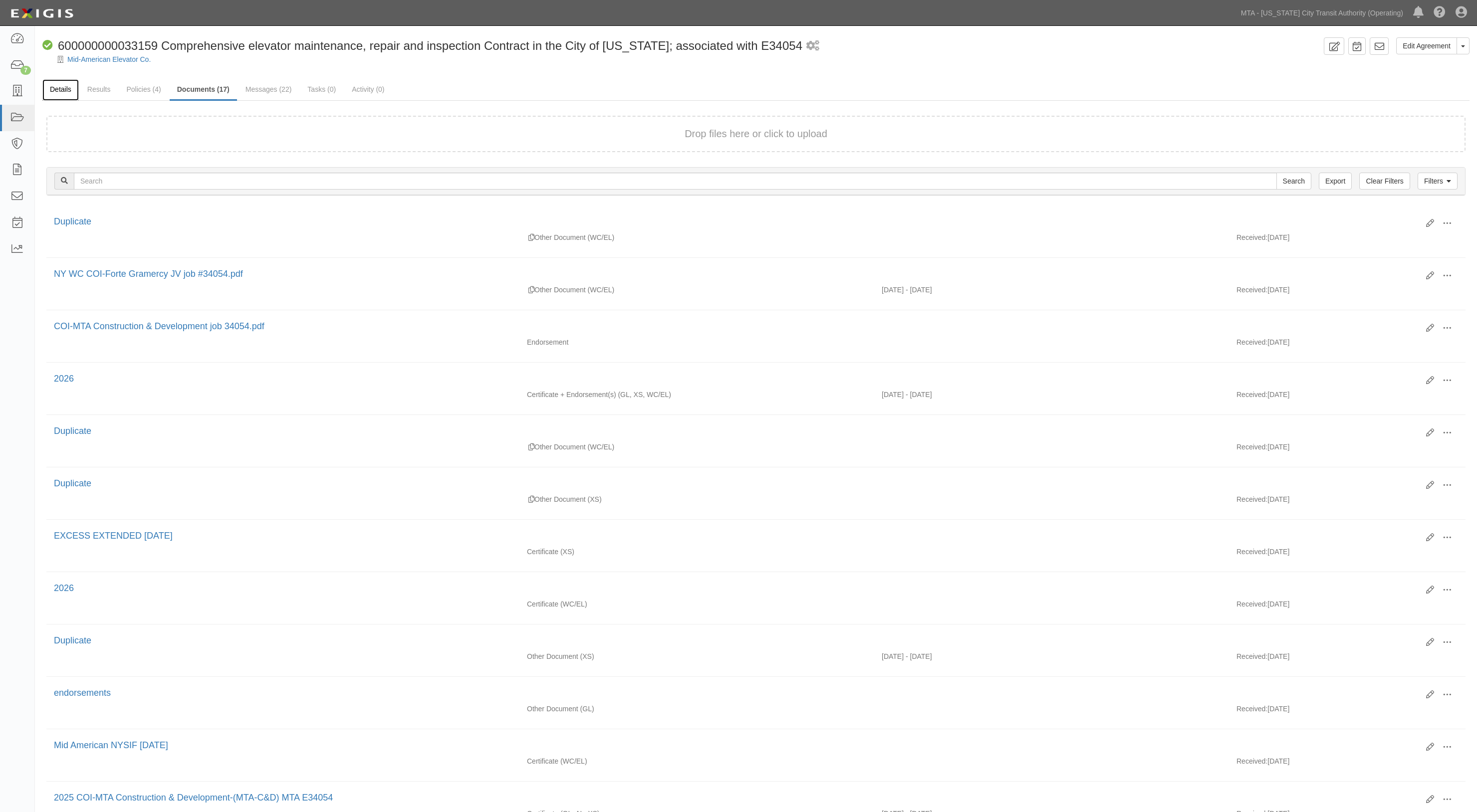
click at [55, 91] on link "Details" at bounding box center [60, 89] width 36 height 21
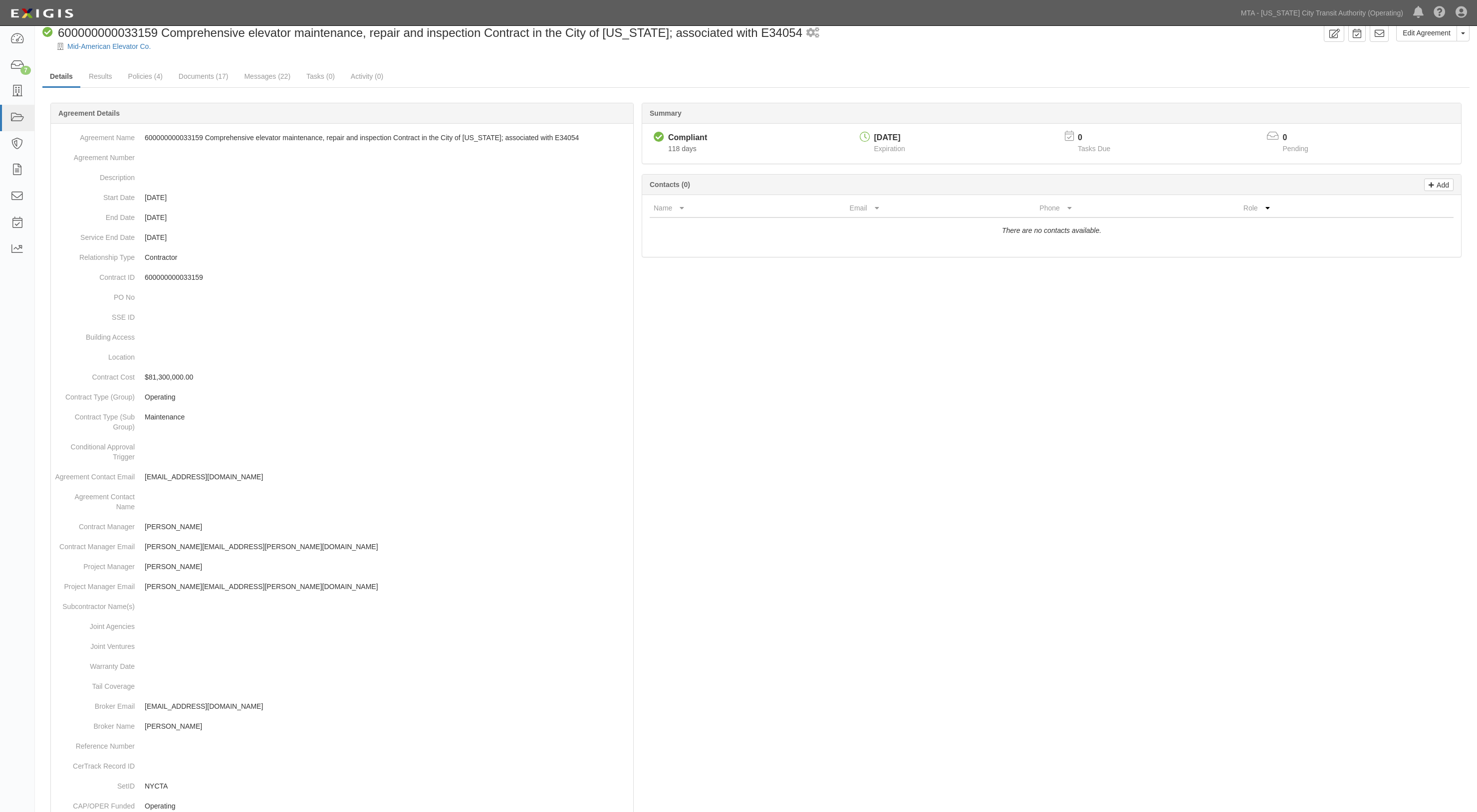
scroll to position [13, 0]
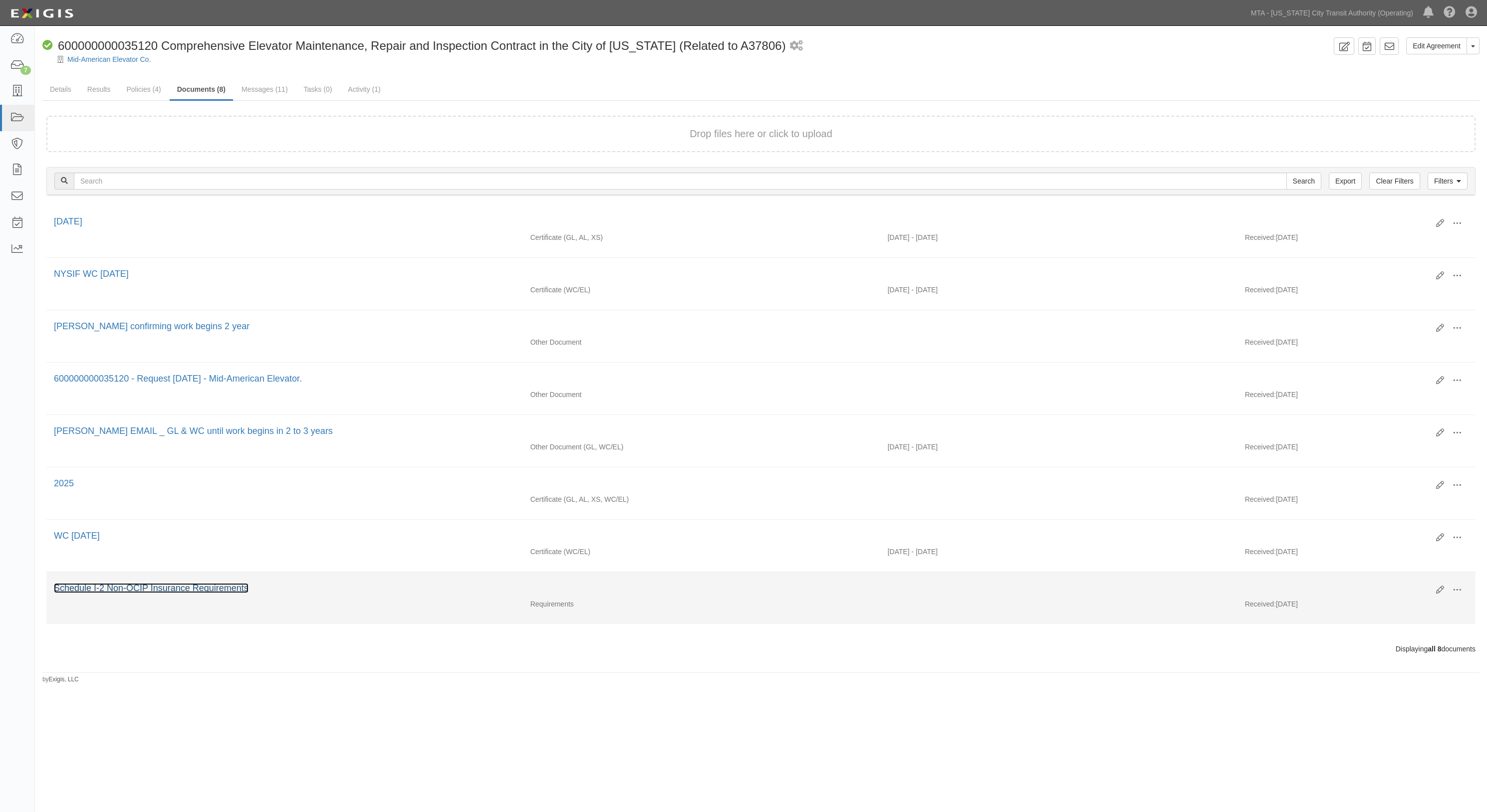
click at [159, 589] on link "Schedule I-2 Non-OCIP Insurance Requirements" at bounding box center [151, 588] width 195 height 10
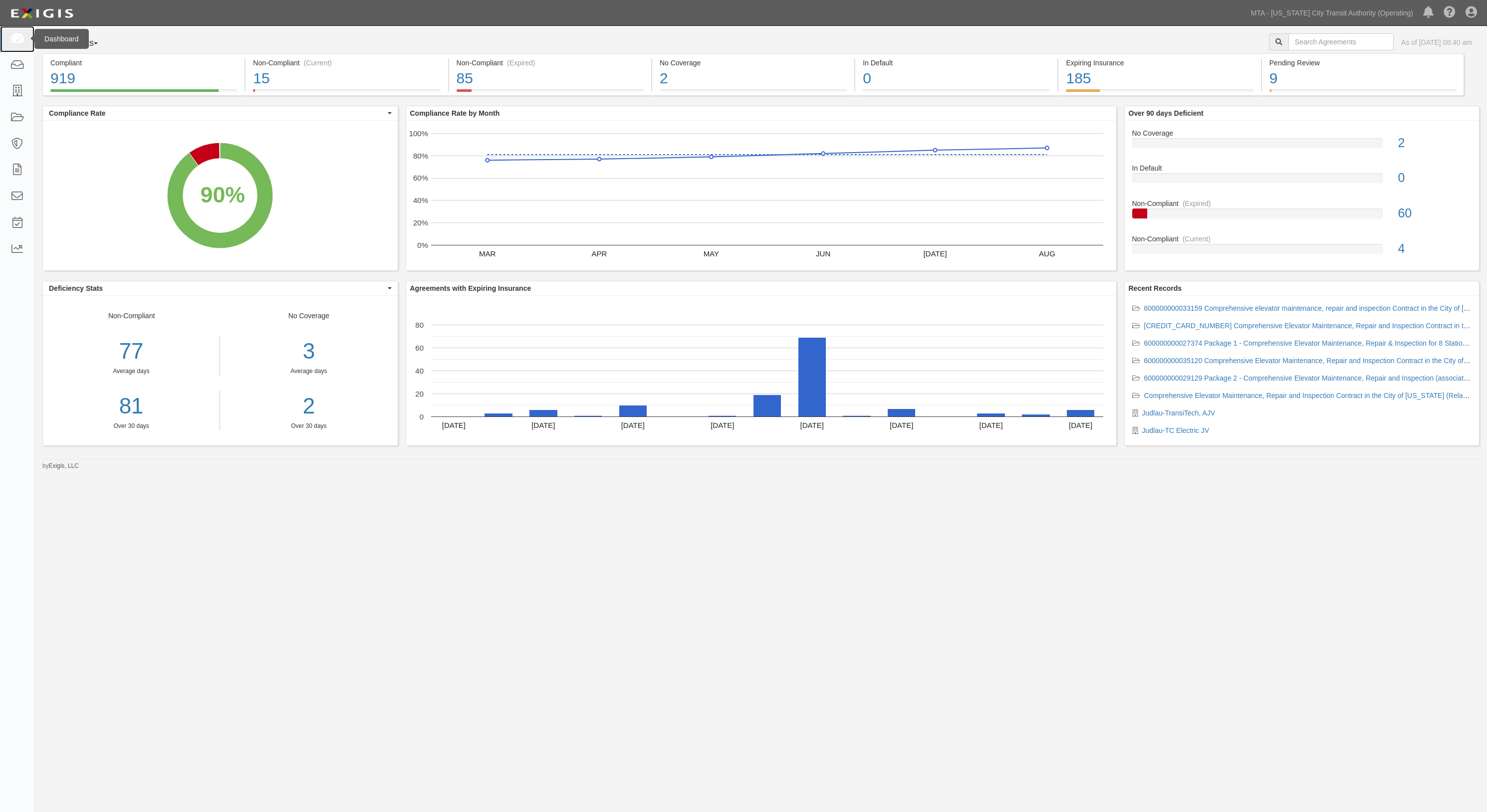
click at [10, 44] on icon at bounding box center [17, 39] width 14 height 12
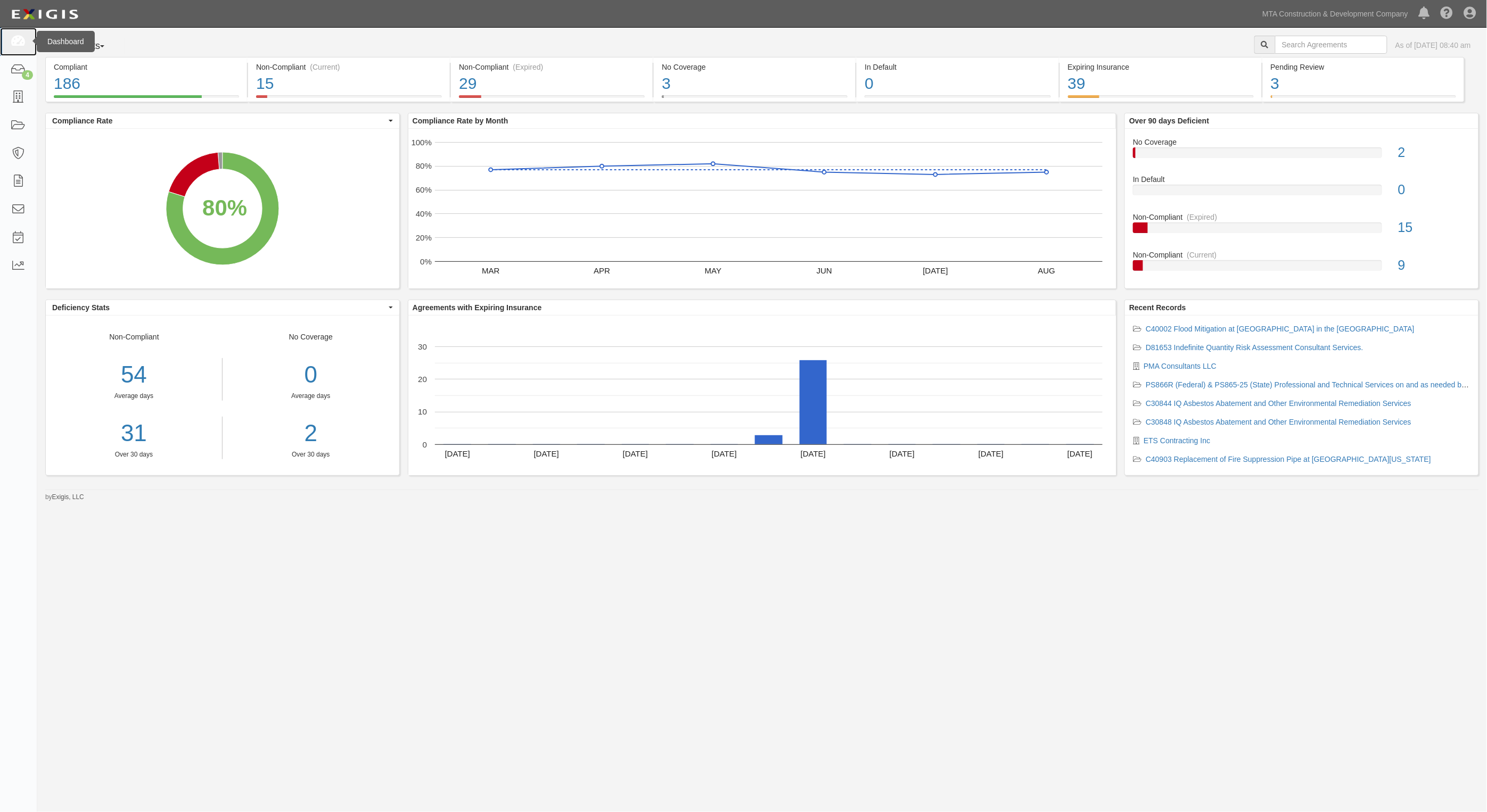
click at [22, 43] on icon at bounding box center [18, 42] width 15 height 12
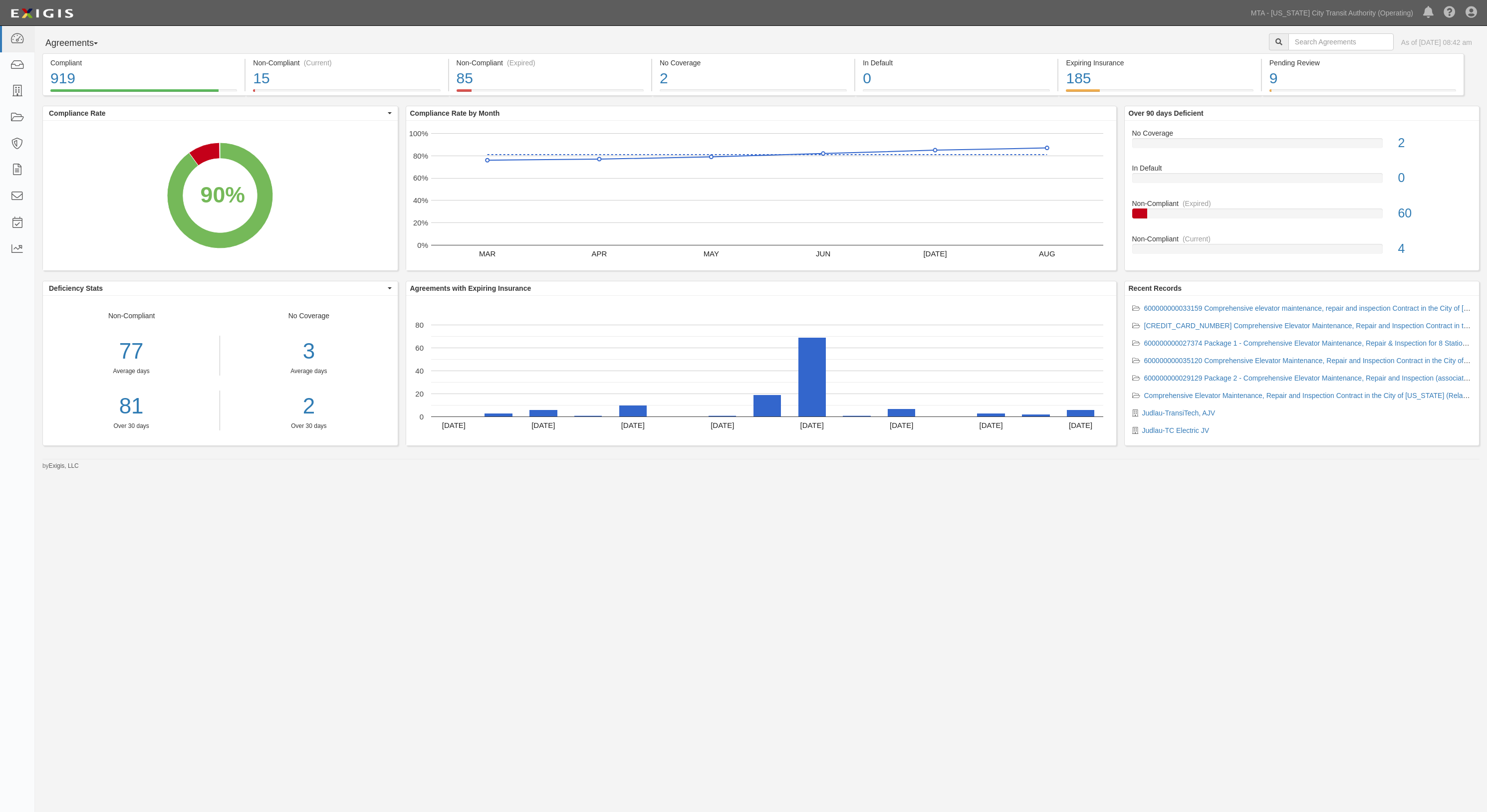
click at [694, 39] on div "Agreements Parties Agreements Coverages As of Sep 22, 2025 08:42 am" at bounding box center [761, 43] width 1452 height 20
click at [15, 40] on icon at bounding box center [17, 39] width 14 height 12
click at [9, 40] on link at bounding box center [17, 39] width 35 height 27
click at [20, 40] on icon at bounding box center [17, 39] width 14 height 12
click at [793, 603] on div "Agreements Parties Agreements Coverages As of [DATE] 09:20 am Compliant 919 90%…" at bounding box center [744, 391] width 1487 height 731
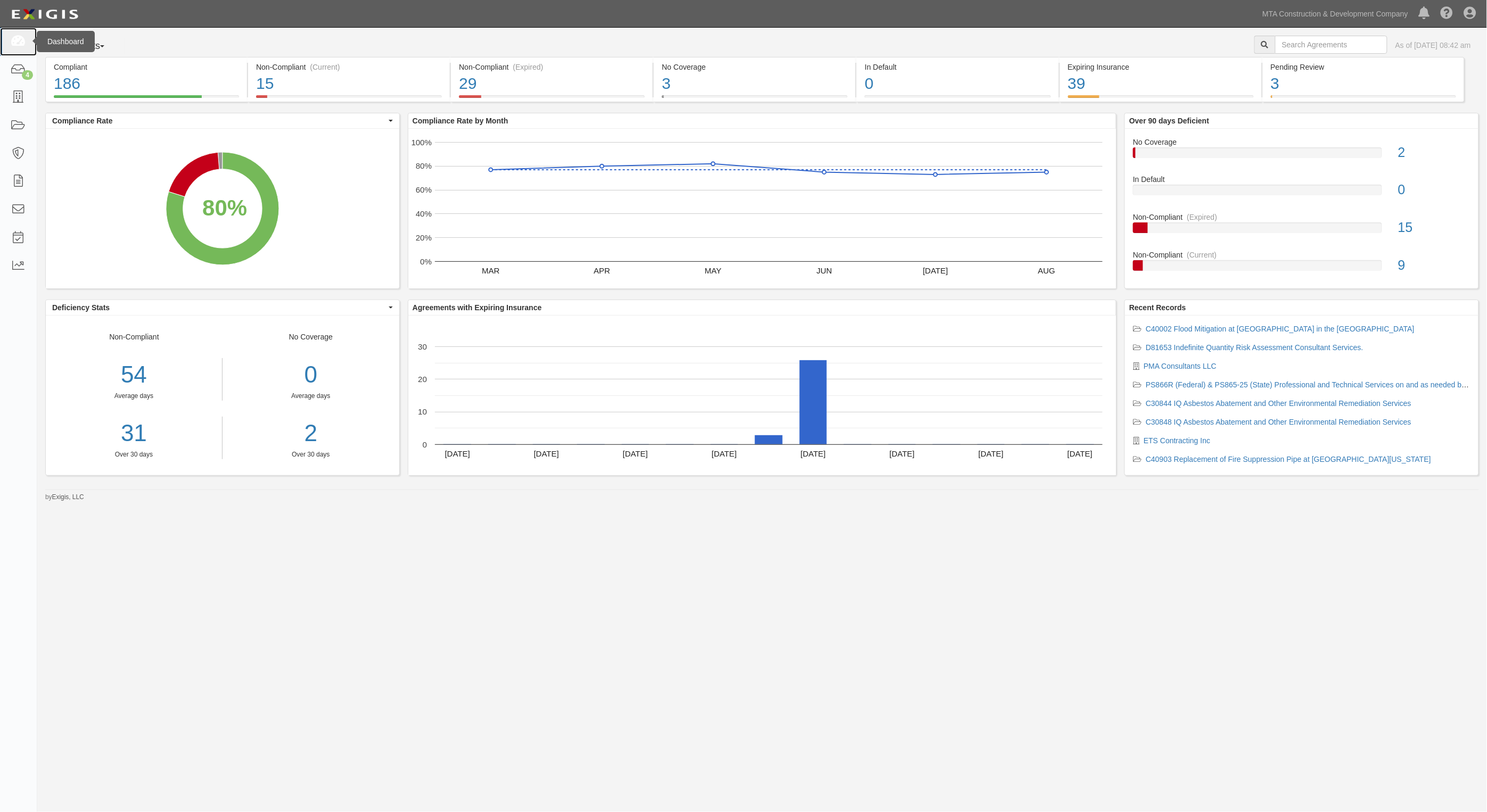
click at [17, 38] on icon at bounding box center [18, 42] width 15 height 12
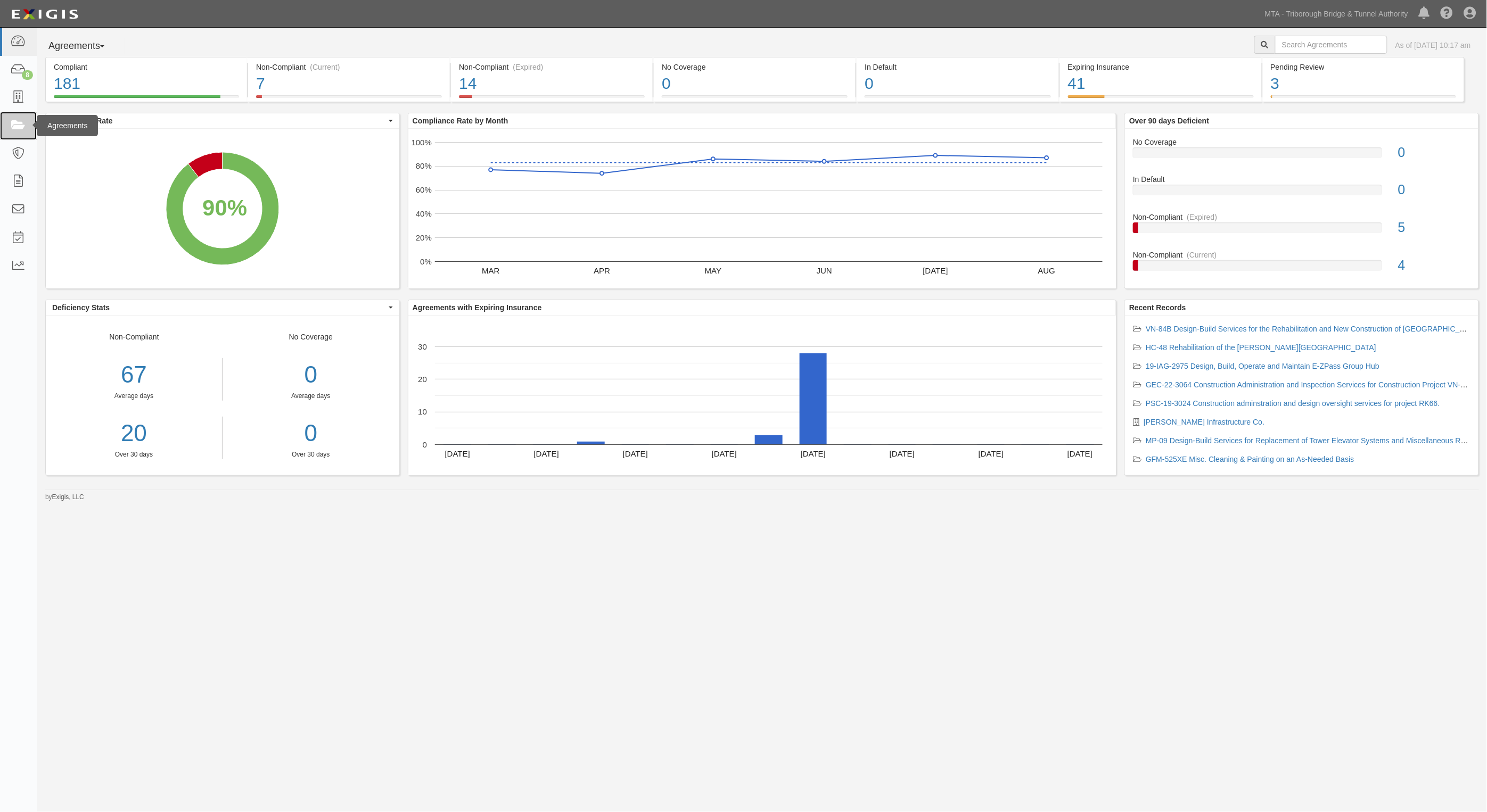
click at [17, 123] on icon at bounding box center [18, 126] width 15 height 12
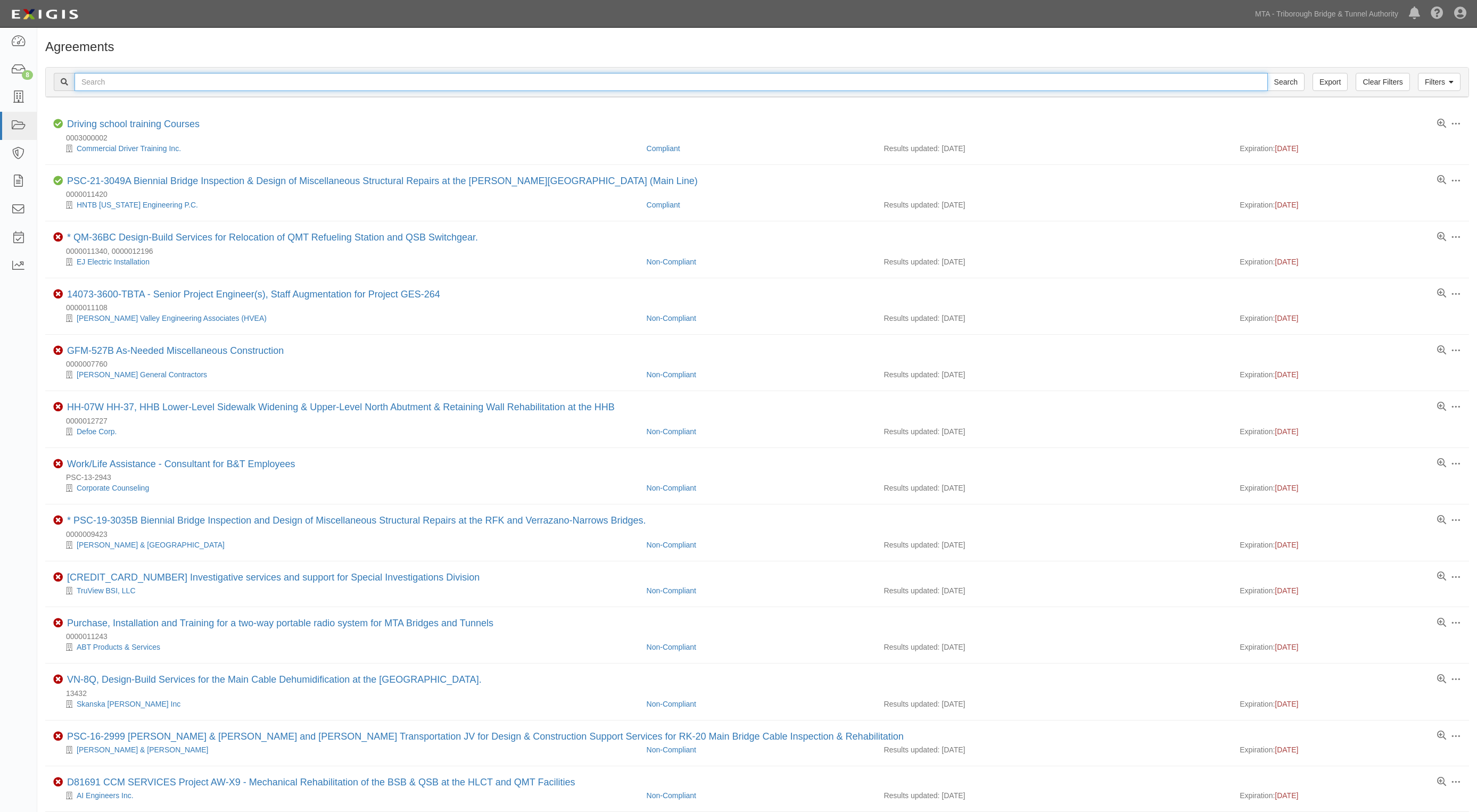
click at [113, 85] on input "text" at bounding box center [671, 81] width 1193 height 18
type input "cs00028b"
click at [1267, 73] on input "Search" at bounding box center [1286, 81] width 38 height 18
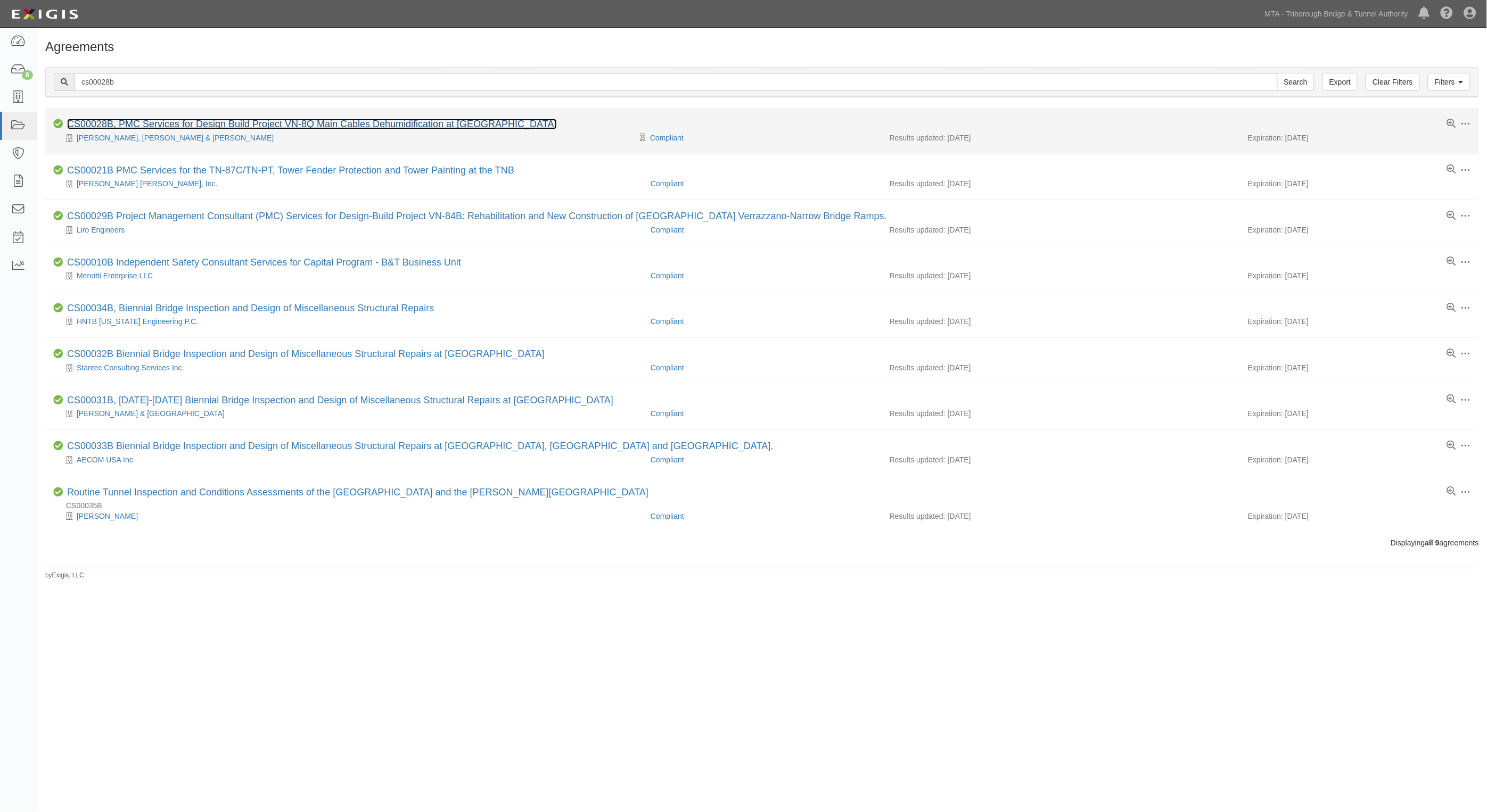
click at [167, 127] on link "CS00028B, PMC Services for Design Build Project VN-8Q Main Cables Dehumidificat…" at bounding box center [312, 124] width 490 height 10
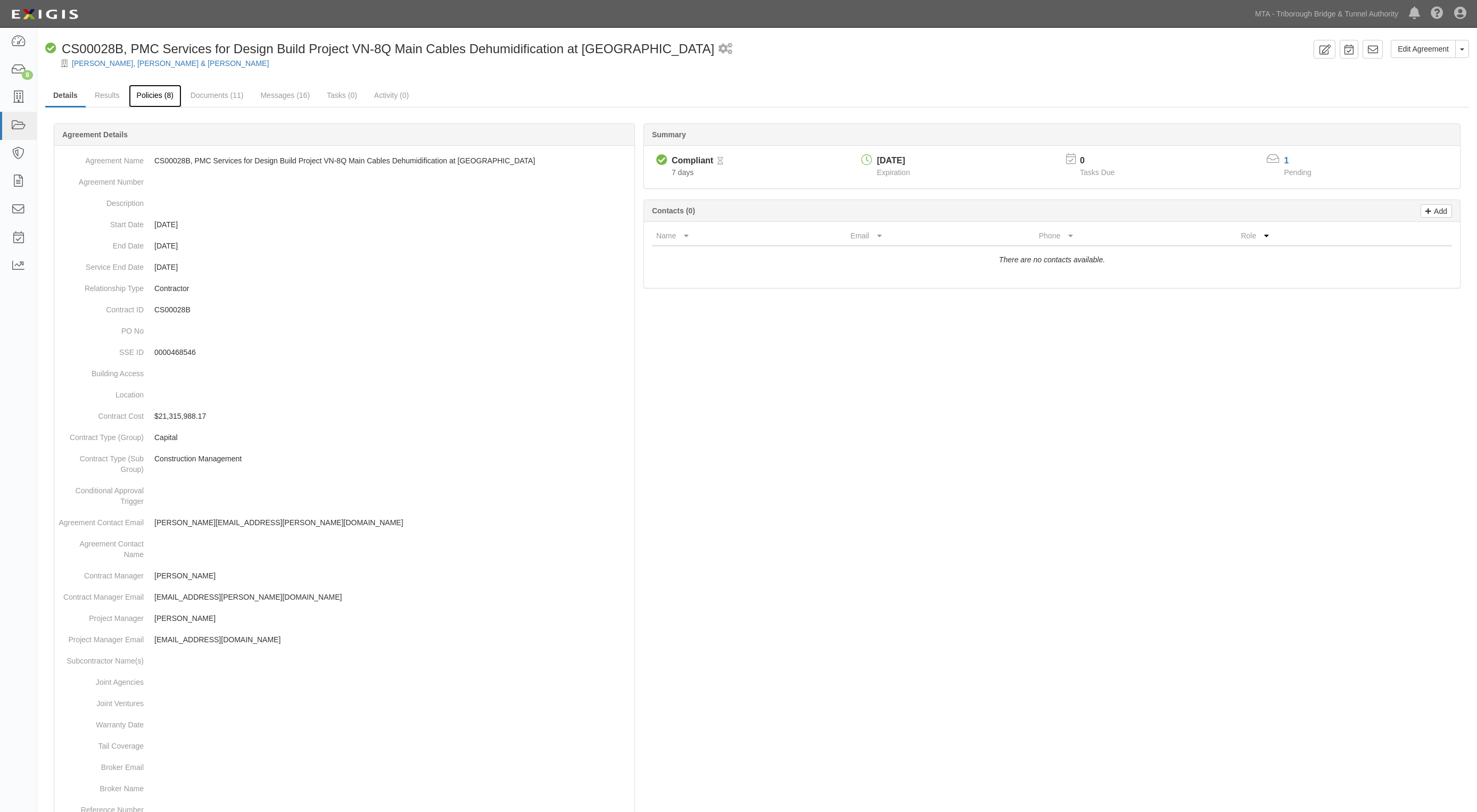
click at [166, 98] on link "Policies (8)" at bounding box center [155, 95] width 53 height 23
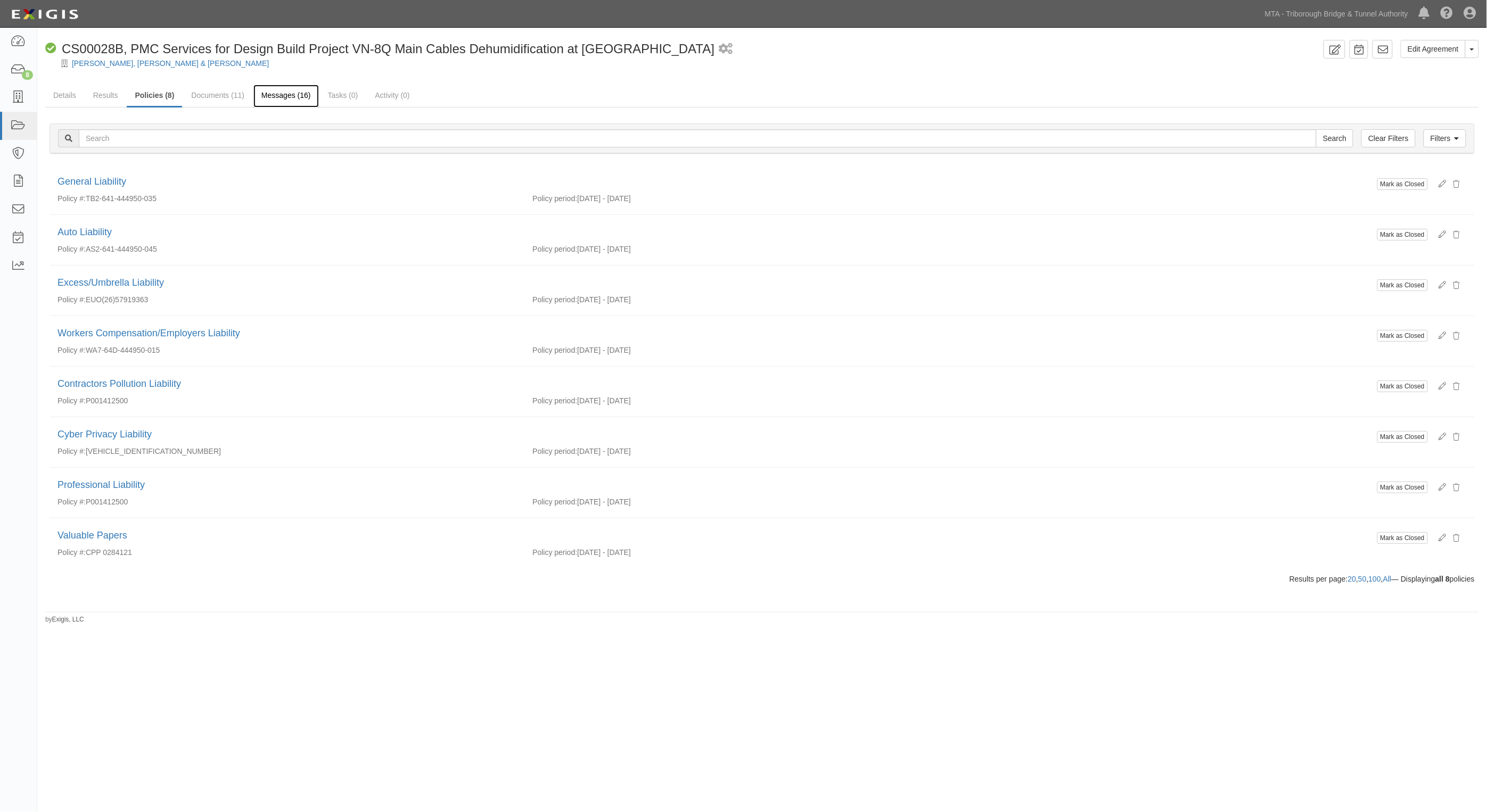
click at [282, 92] on link "Messages (16)" at bounding box center [286, 95] width 65 height 23
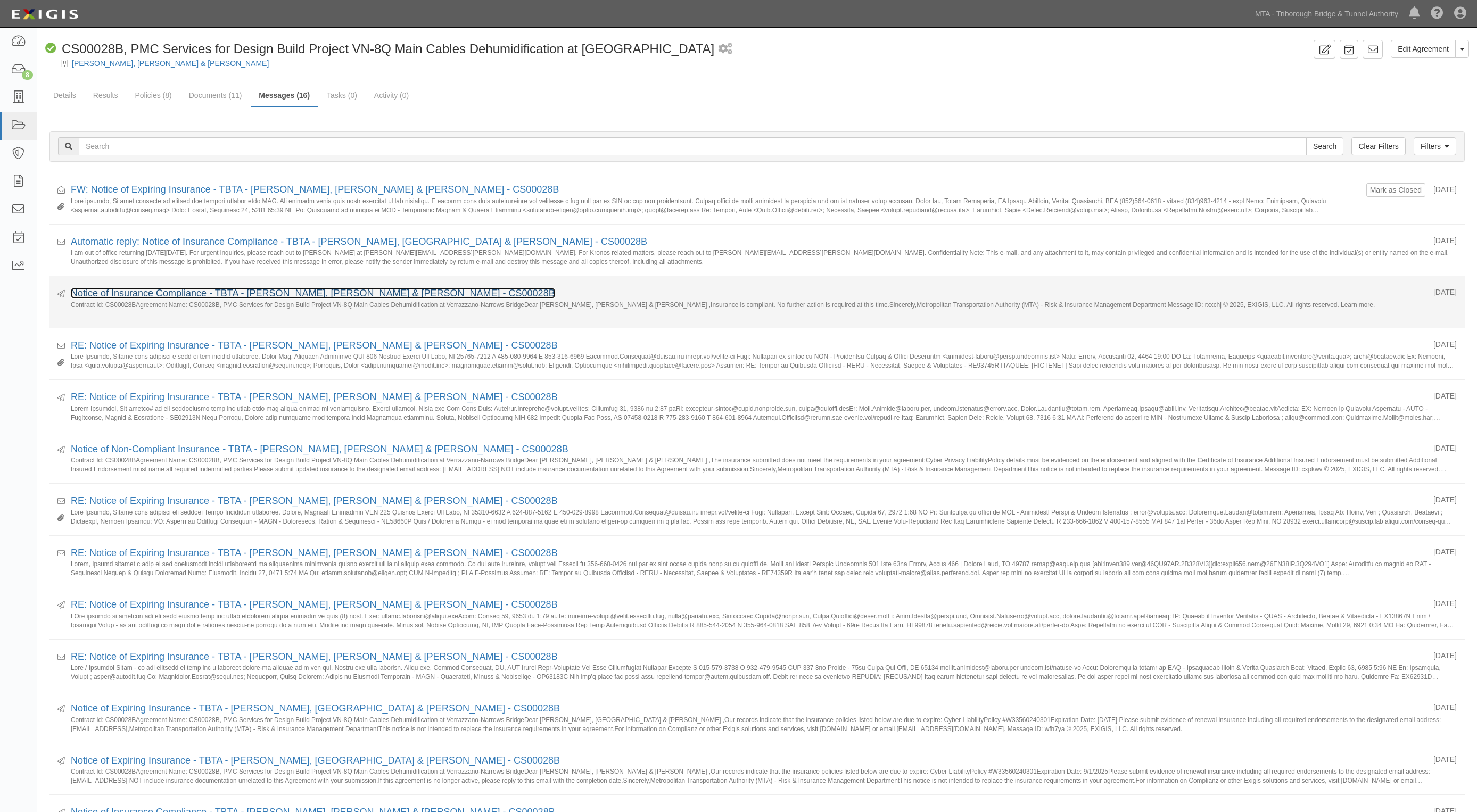
click at [157, 295] on link "Notice of Insurance Compliance - TBTA - Henningson, Durham & Richardson - CS000…" at bounding box center [313, 293] width 485 height 10
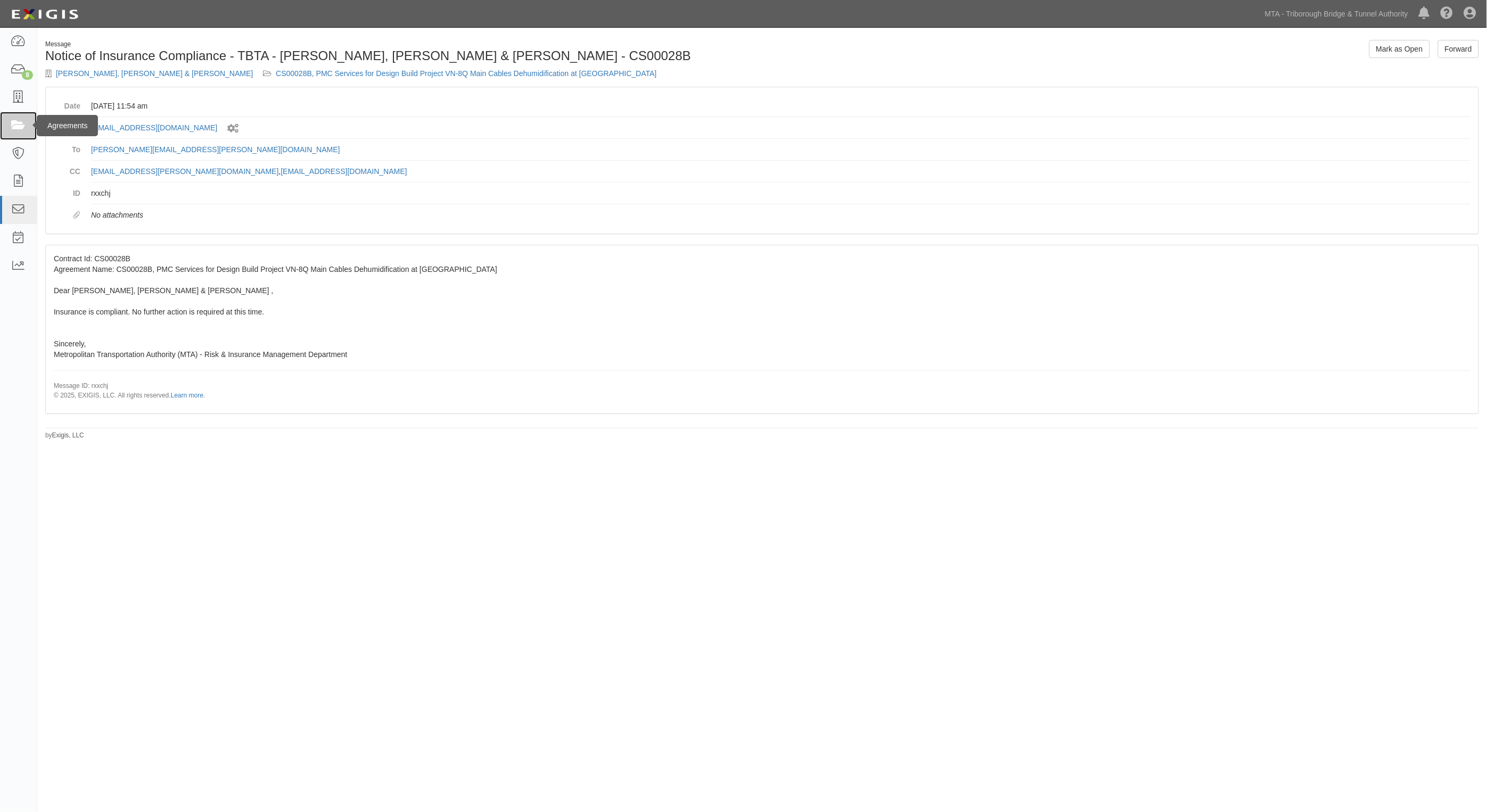
click at [19, 126] on icon at bounding box center [18, 126] width 15 height 12
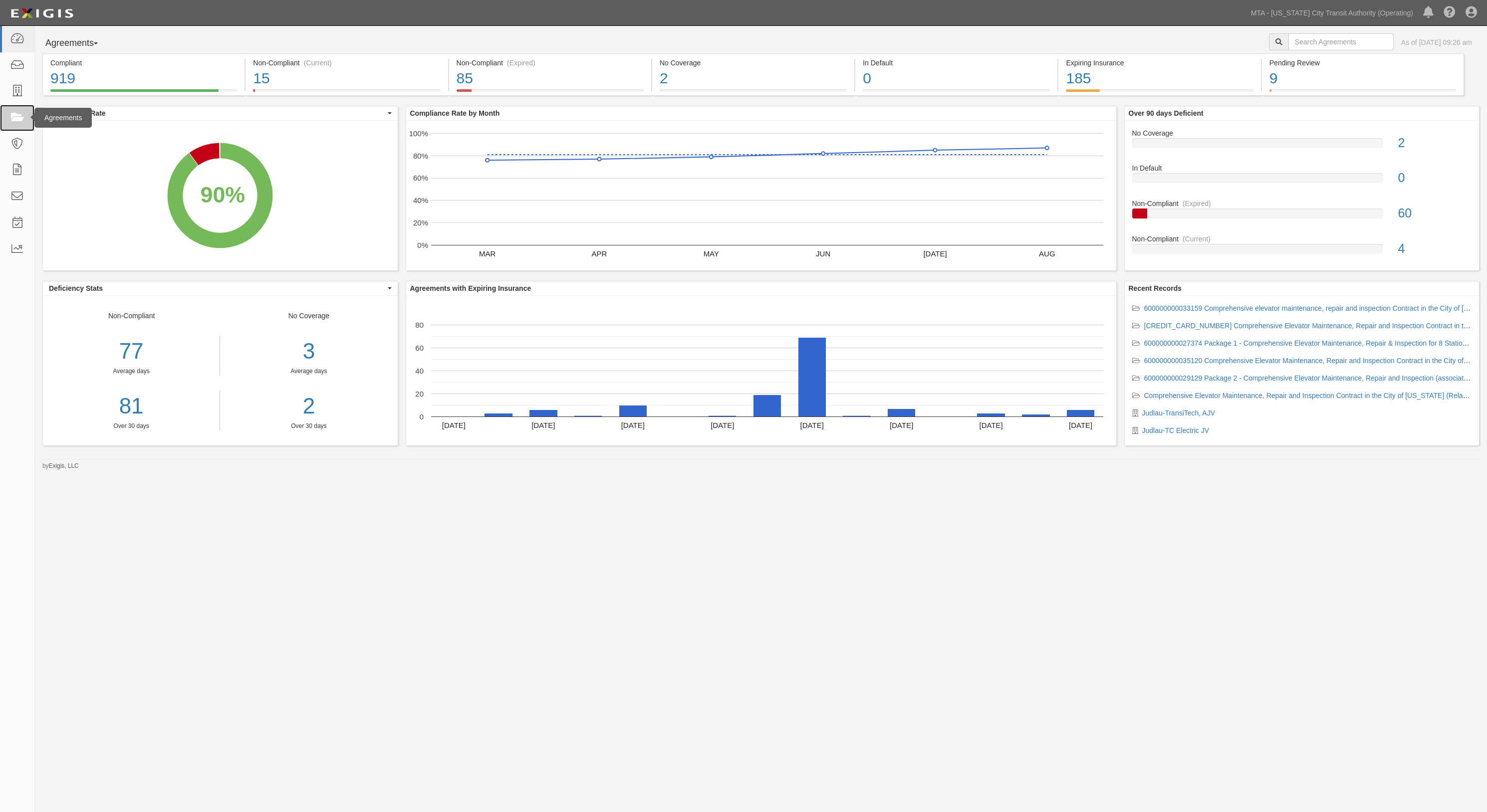
click at [12, 113] on icon at bounding box center [17, 118] width 14 height 12
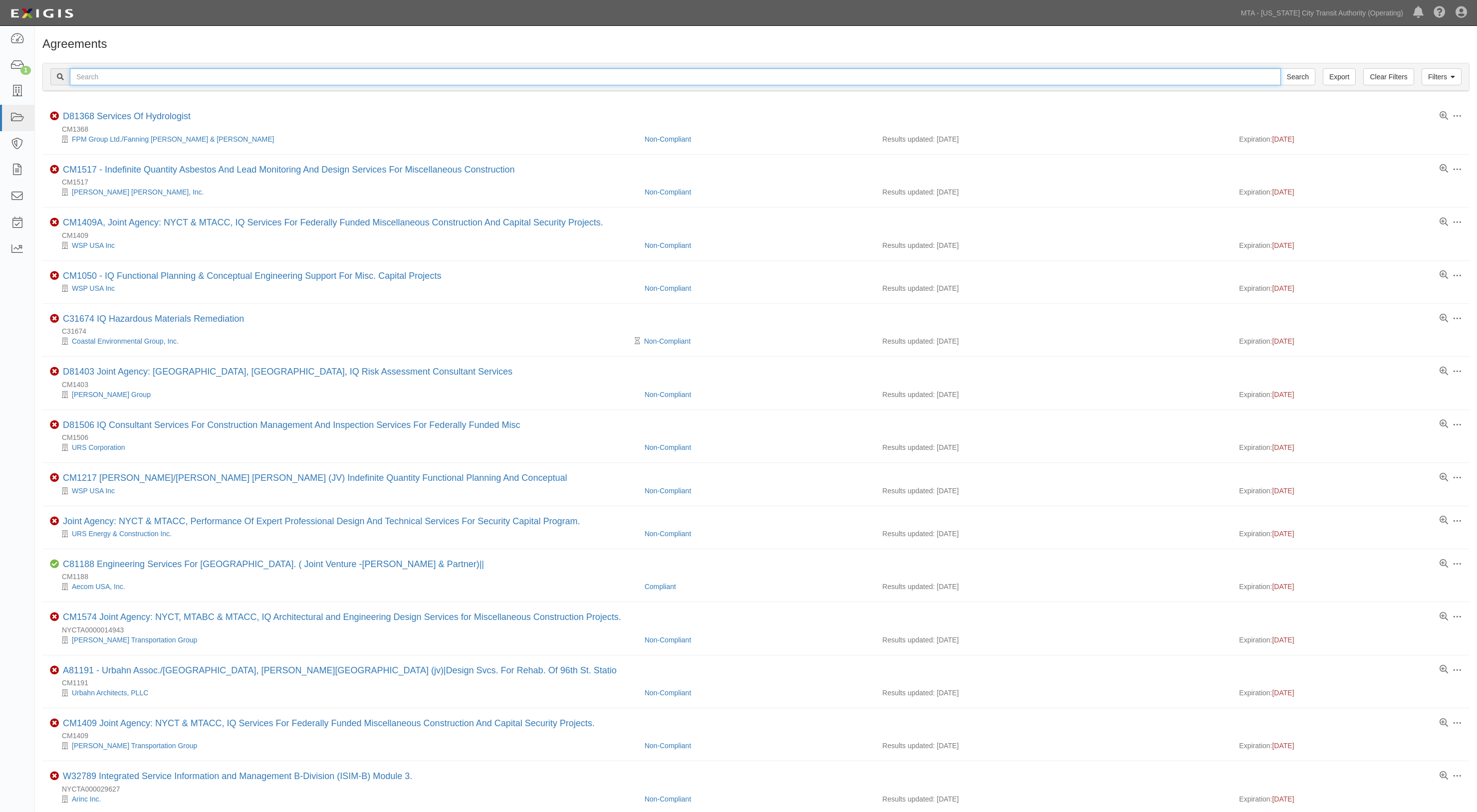
click at [119, 76] on input "text" at bounding box center [675, 76] width 1211 height 17
type input "31694"
click at [1280, 68] on input "Search" at bounding box center [1297, 76] width 35 height 17
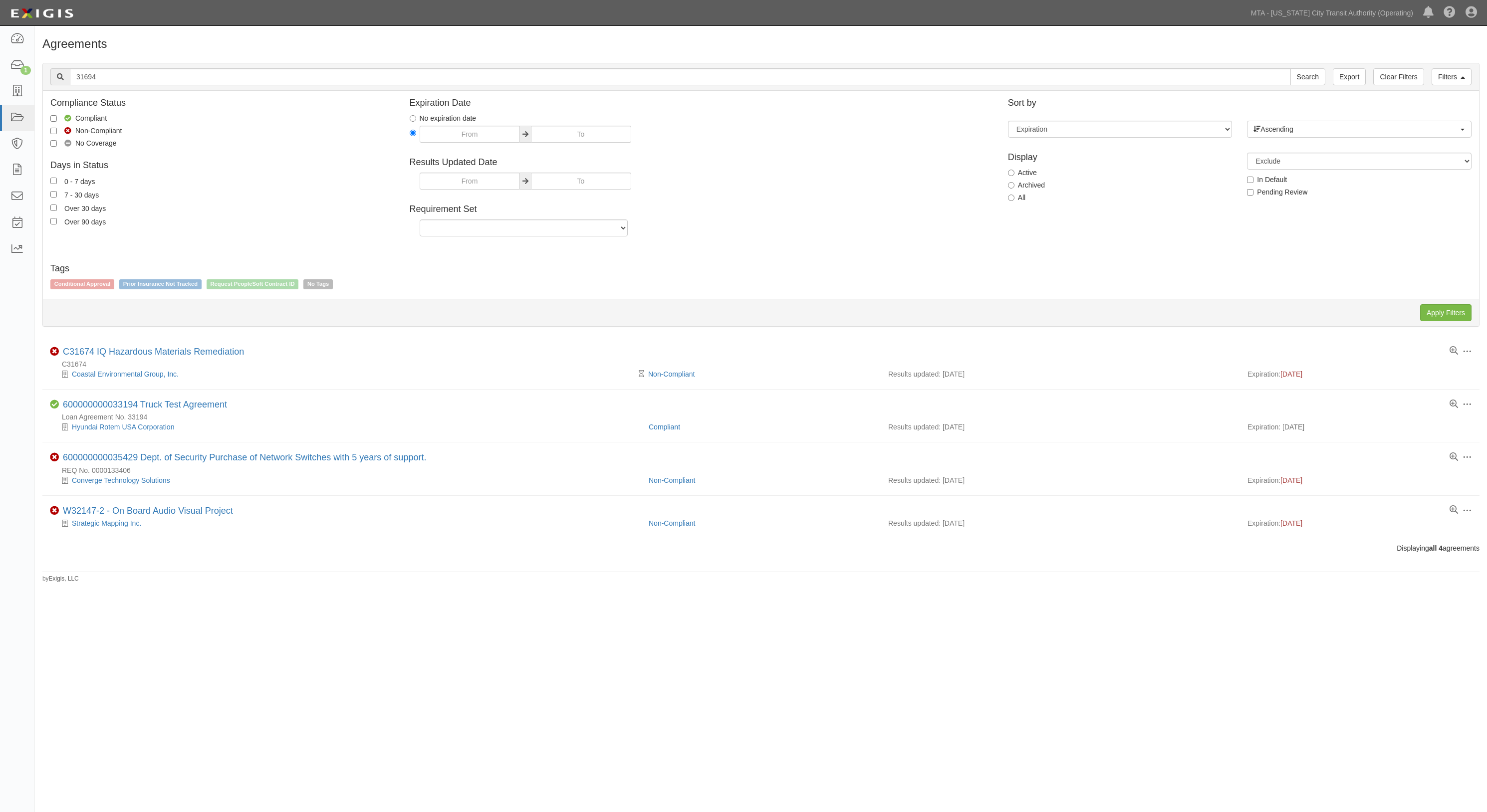
click at [1022, 198] on label "All" at bounding box center [1017, 197] width 18 height 10
click at [1014, 198] on input "All" at bounding box center [1011, 197] width 6 height 6
radio input "true"
click at [1449, 313] on input "Apply Filters" at bounding box center [1445, 312] width 51 height 17
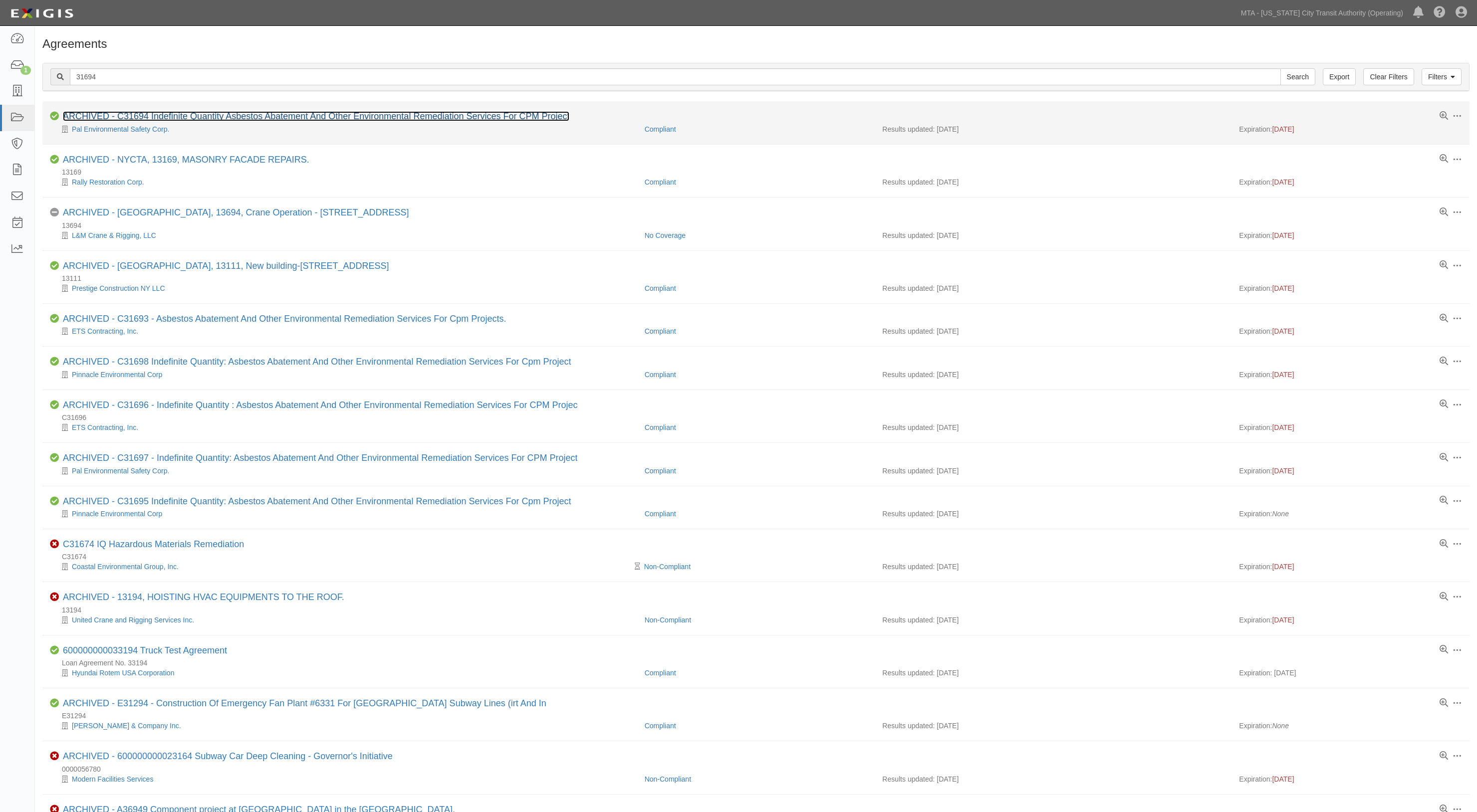
click at [202, 117] on link "ARCHIVED - C31694 Indefinite Quantity Asbestos Abatement And Other Environmenta…" at bounding box center [316, 116] width 506 height 10
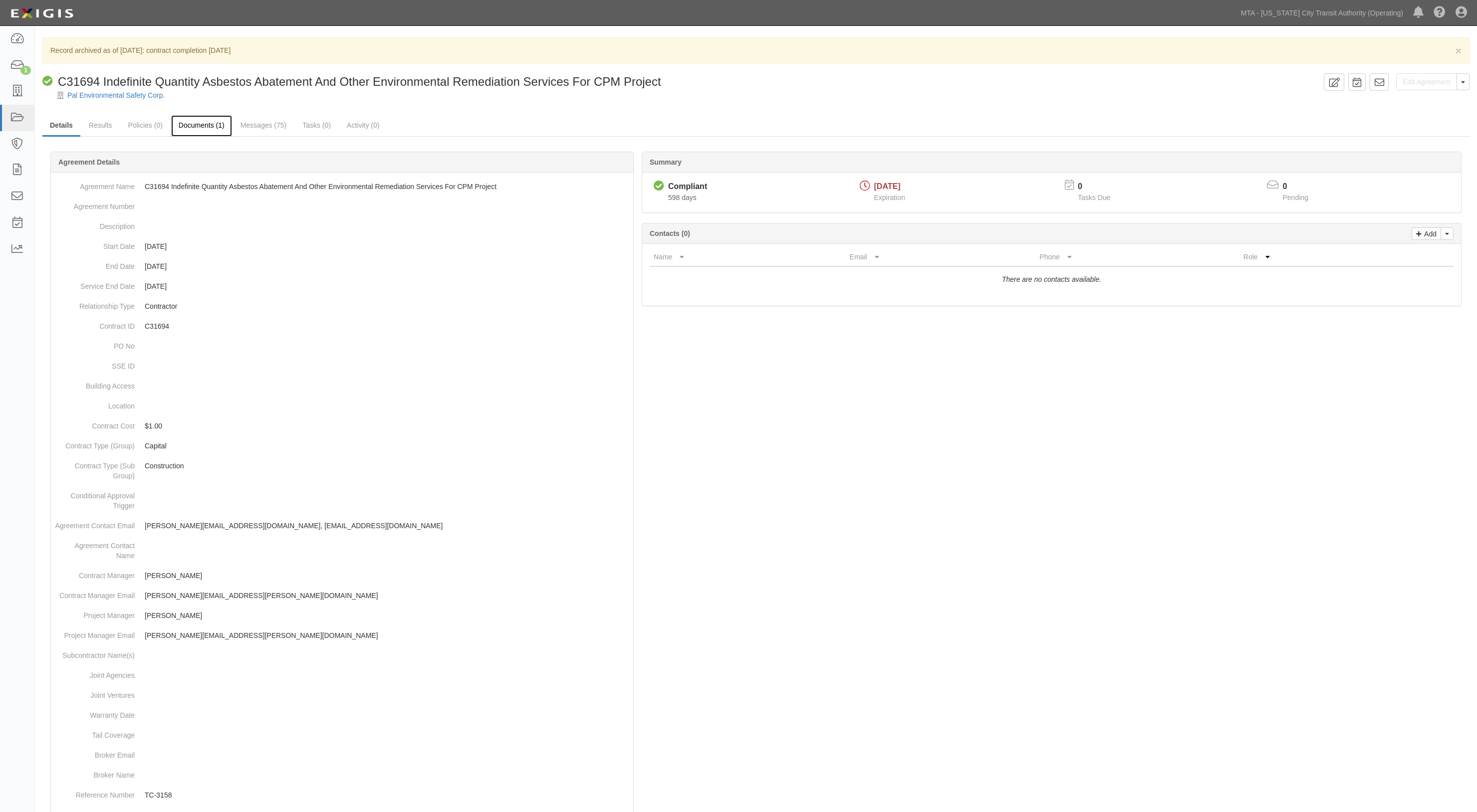
click at [199, 119] on link "Documents (1)" at bounding box center [201, 126] width 61 height 21
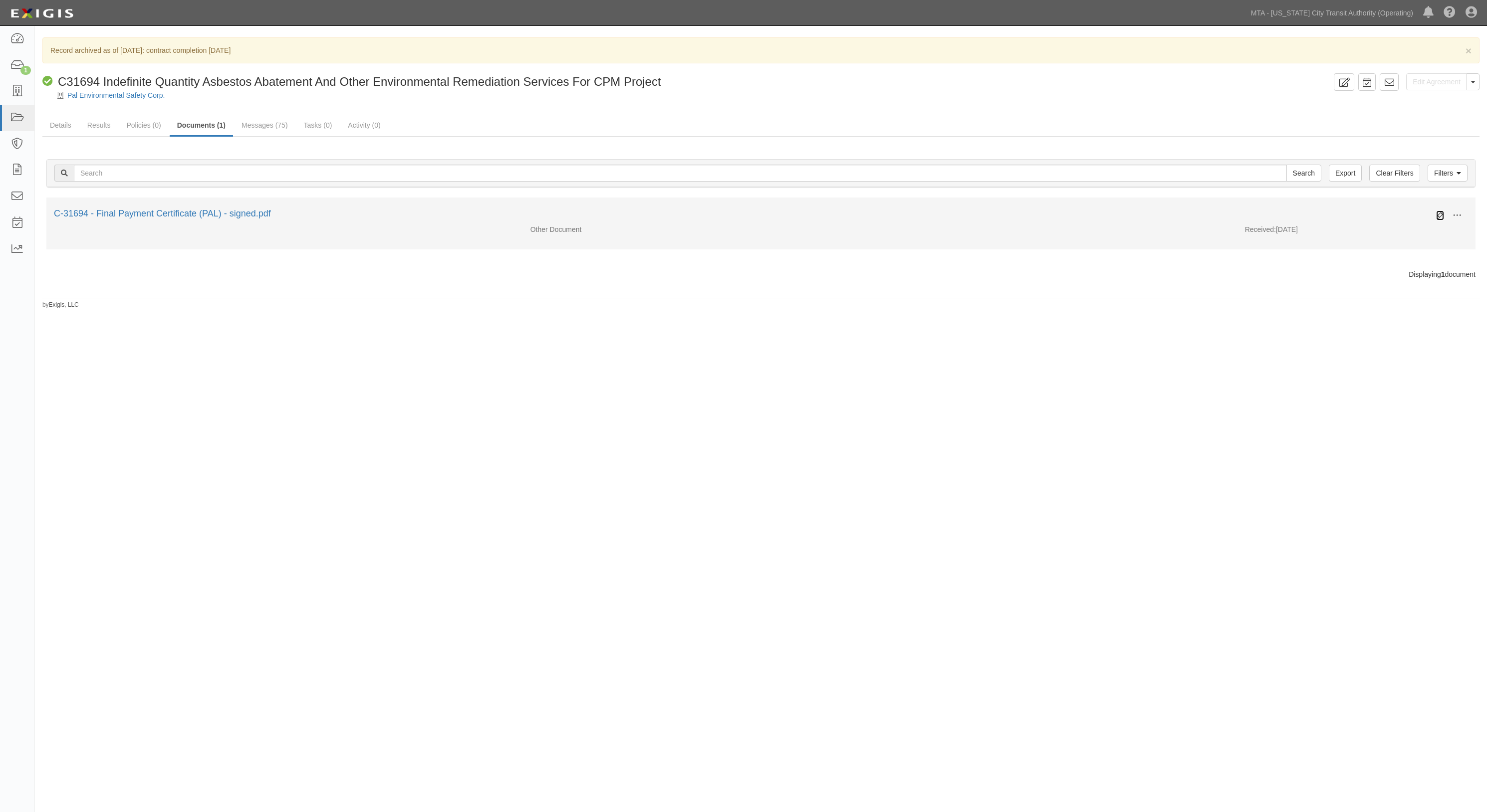
click at [1439, 216] on icon at bounding box center [1440, 216] width 8 height 8
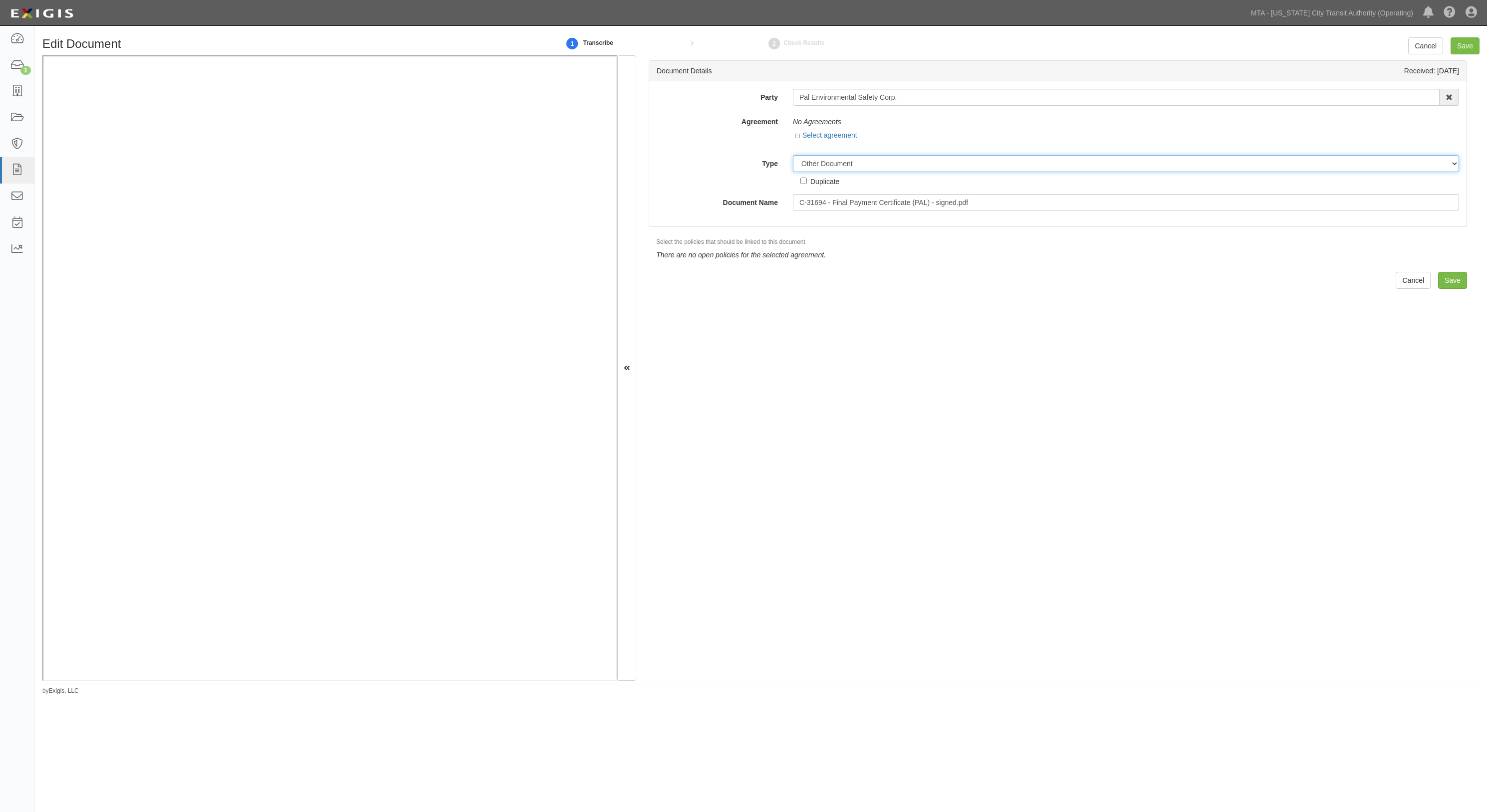
click at [851, 164] on select "Unassigned Binder Cancellation Notice Certificate Contract Endorsement Insuranc…" at bounding box center [1126, 163] width 666 height 17
click at [793, 156] on select "Unassigned Binder Cancellation Notice Certificate Contract Endorsement Insuranc…" at bounding box center [1126, 163] width 666 height 17
click at [1456, 45] on input "Save" at bounding box center [1465, 46] width 29 height 17
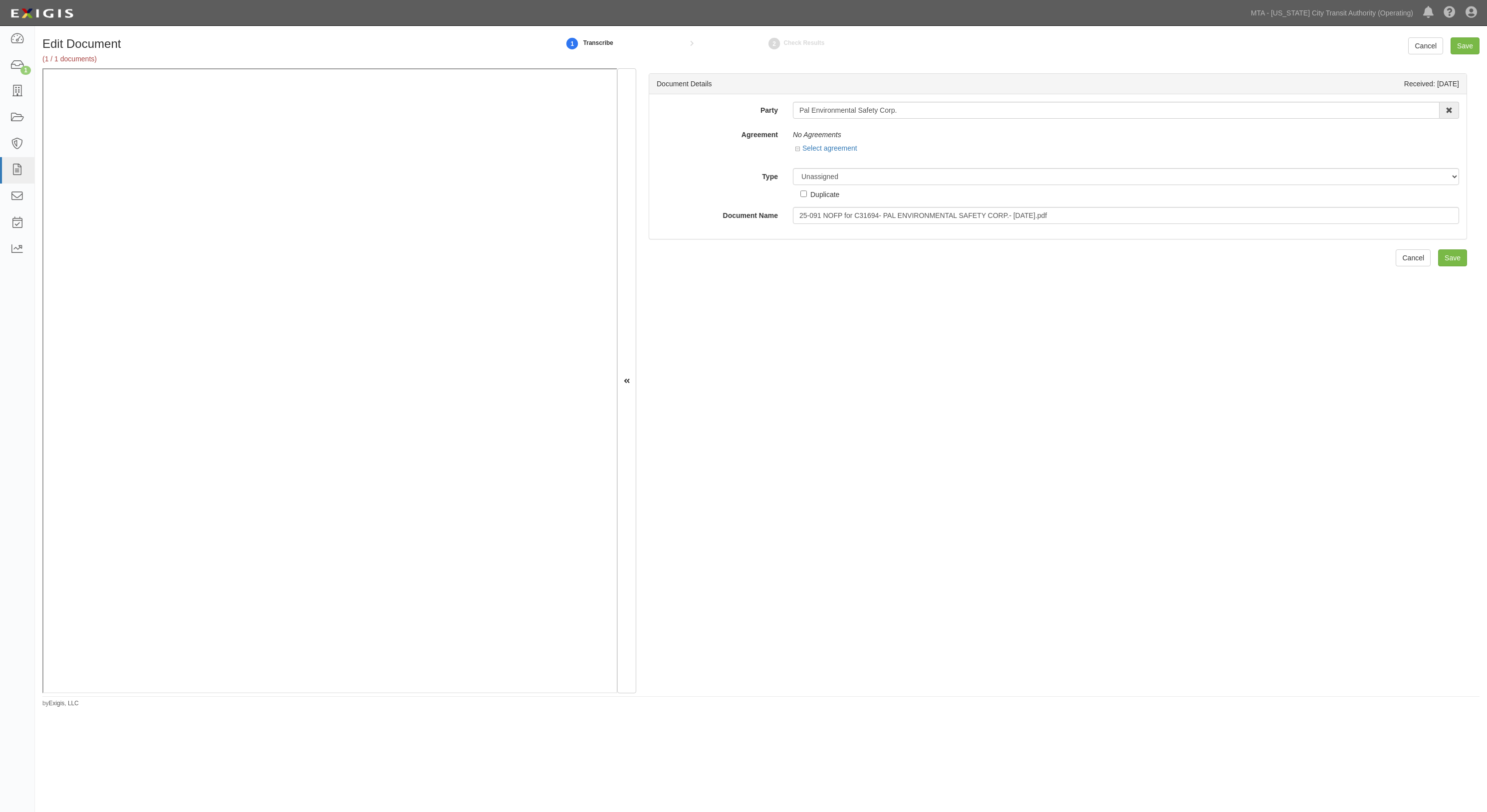
click div "Document Details Received: 09/22/2025 Party Pal Environmental Safety Corp. 10-2…"
click select "Unassigned Binder Cancellation Notice Certificate Contract Endorsement Insuranc…"
select select "OtherDetail"
click select "Unassigned Binder Cancellation Notice Certificate Contract Endorsement Insuranc…"
click input "Save"
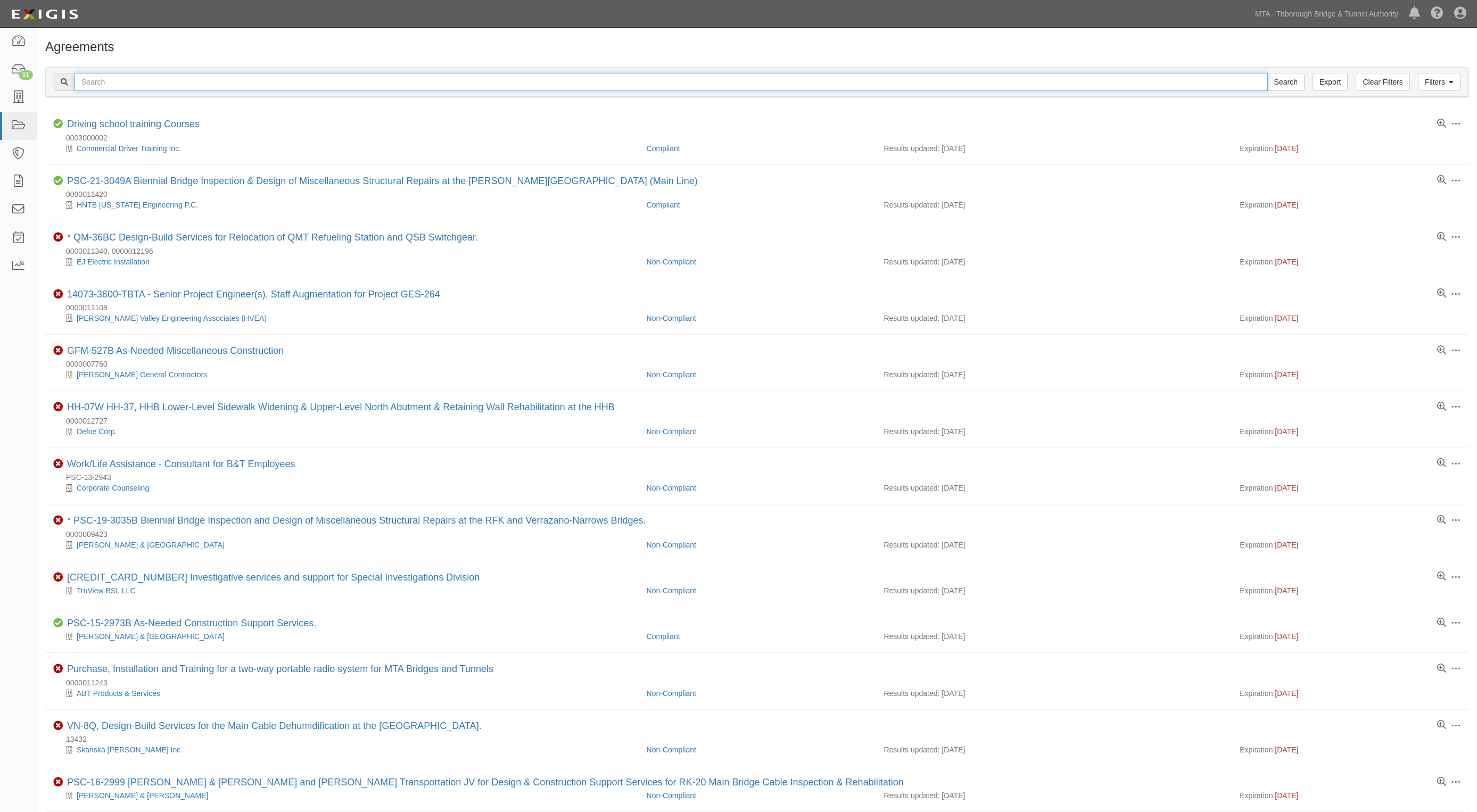
click at [171, 84] on input "text" at bounding box center [671, 81] width 1193 height 18
type input "2973"
click at [1267, 73] on input "Search" at bounding box center [1286, 81] width 38 height 18
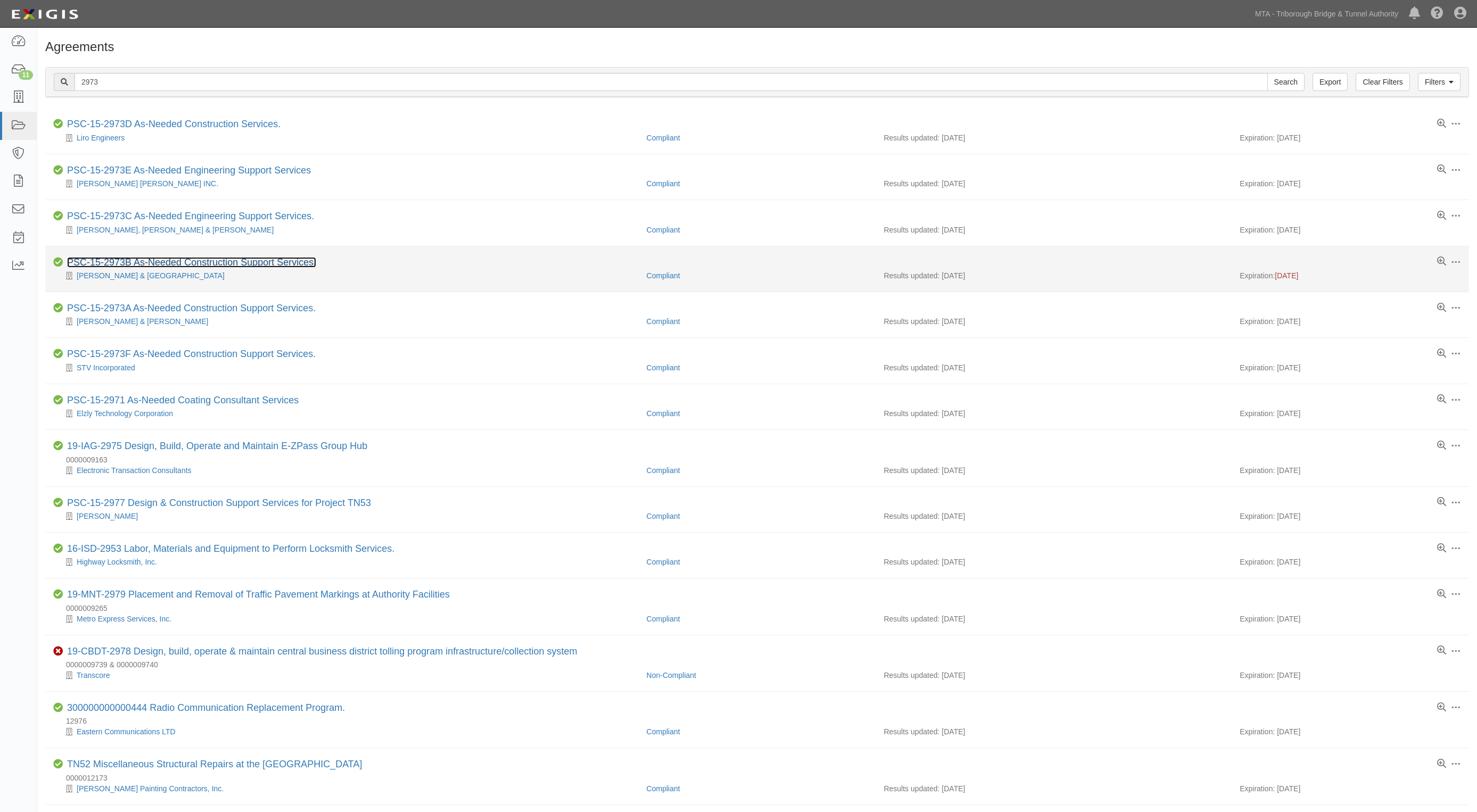
click at [134, 261] on link "PSC-15-2973B As-Needed Construction Support Services." at bounding box center [191, 262] width 249 height 10
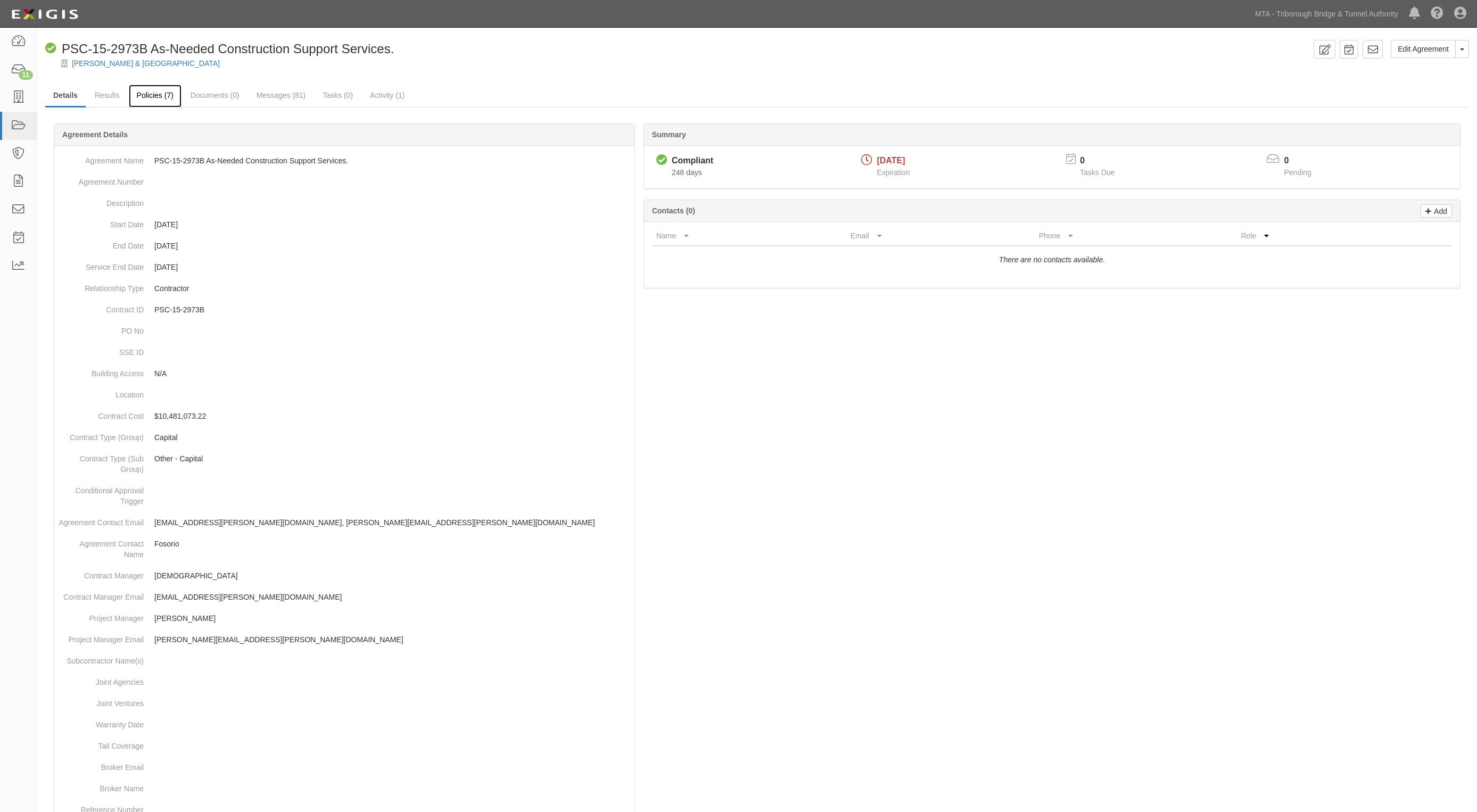
click at [152, 89] on link "Policies (7)" at bounding box center [155, 95] width 53 height 23
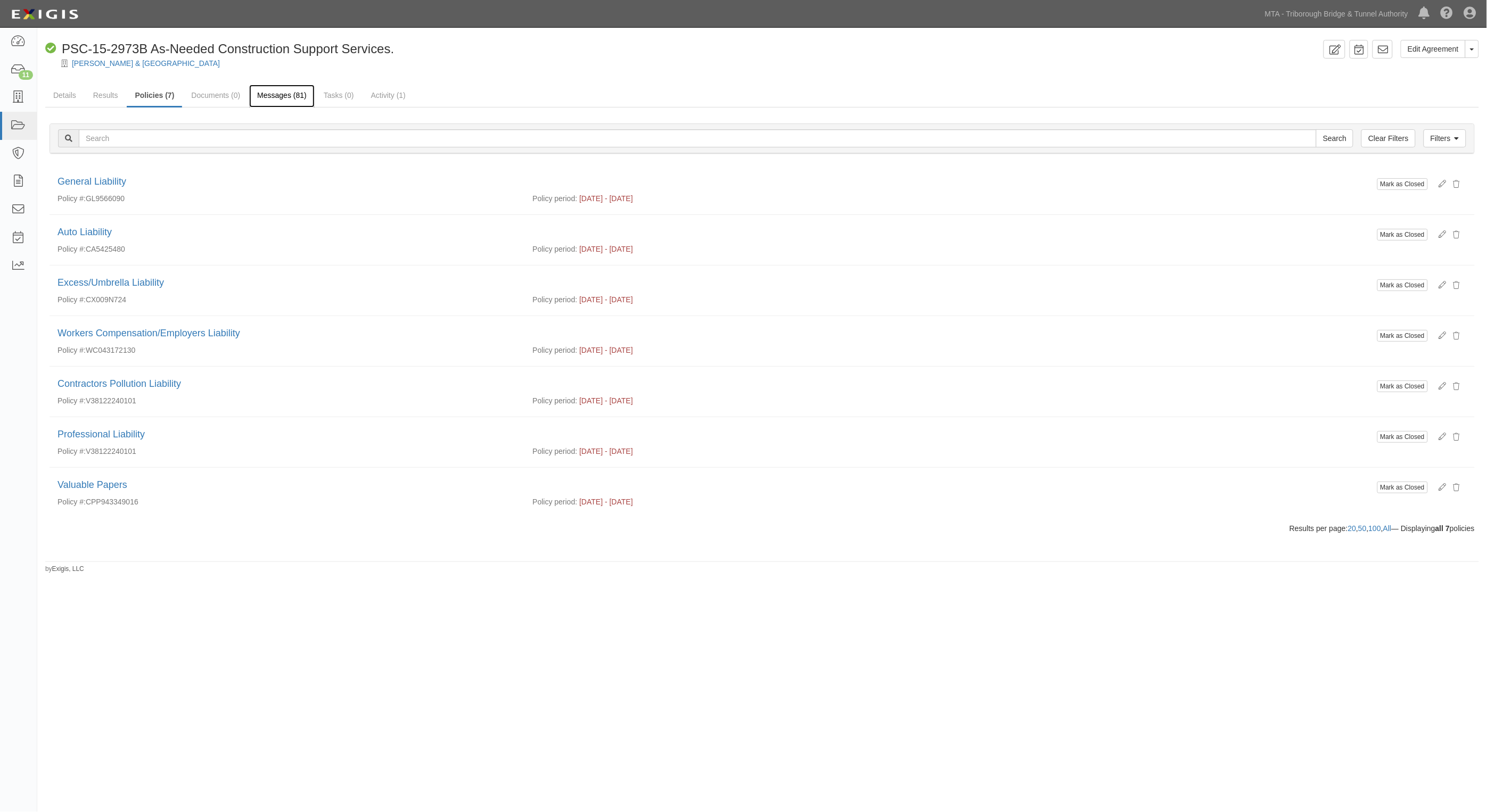
click at [278, 94] on link "Messages (81)" at bounding box center [282, 95] width 65 height 23
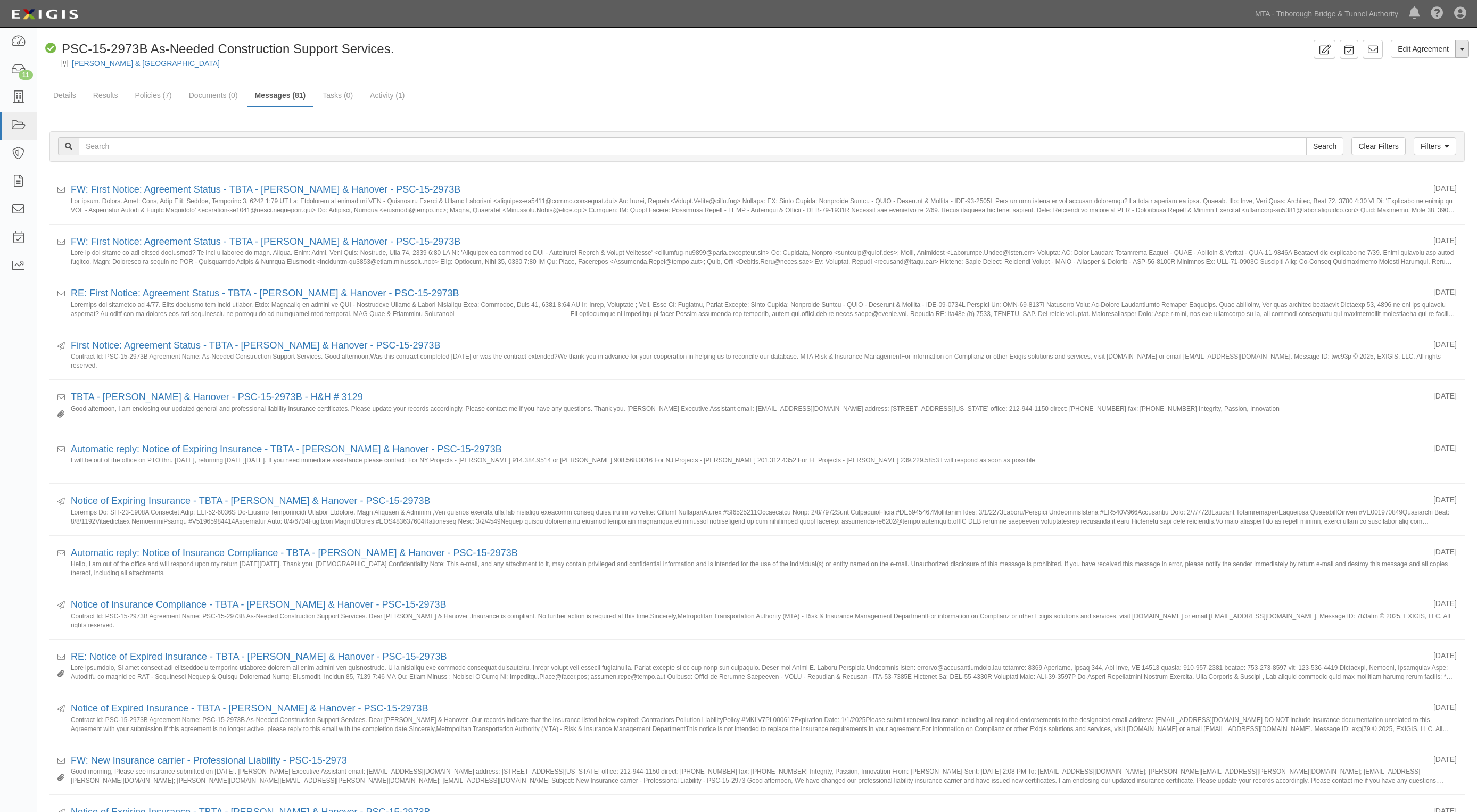
click at [1464, 49] on button "Toggle Agreement Dropdown" at bounding box center [1462, 49] width 14 height 18
click at [1423, 65] on link "View Audit Trail" at bounding box center [1426, 69] width 84 height 14
click at [101, 96] on link "Results" at bounding box center [105, 95] width 41 height 23
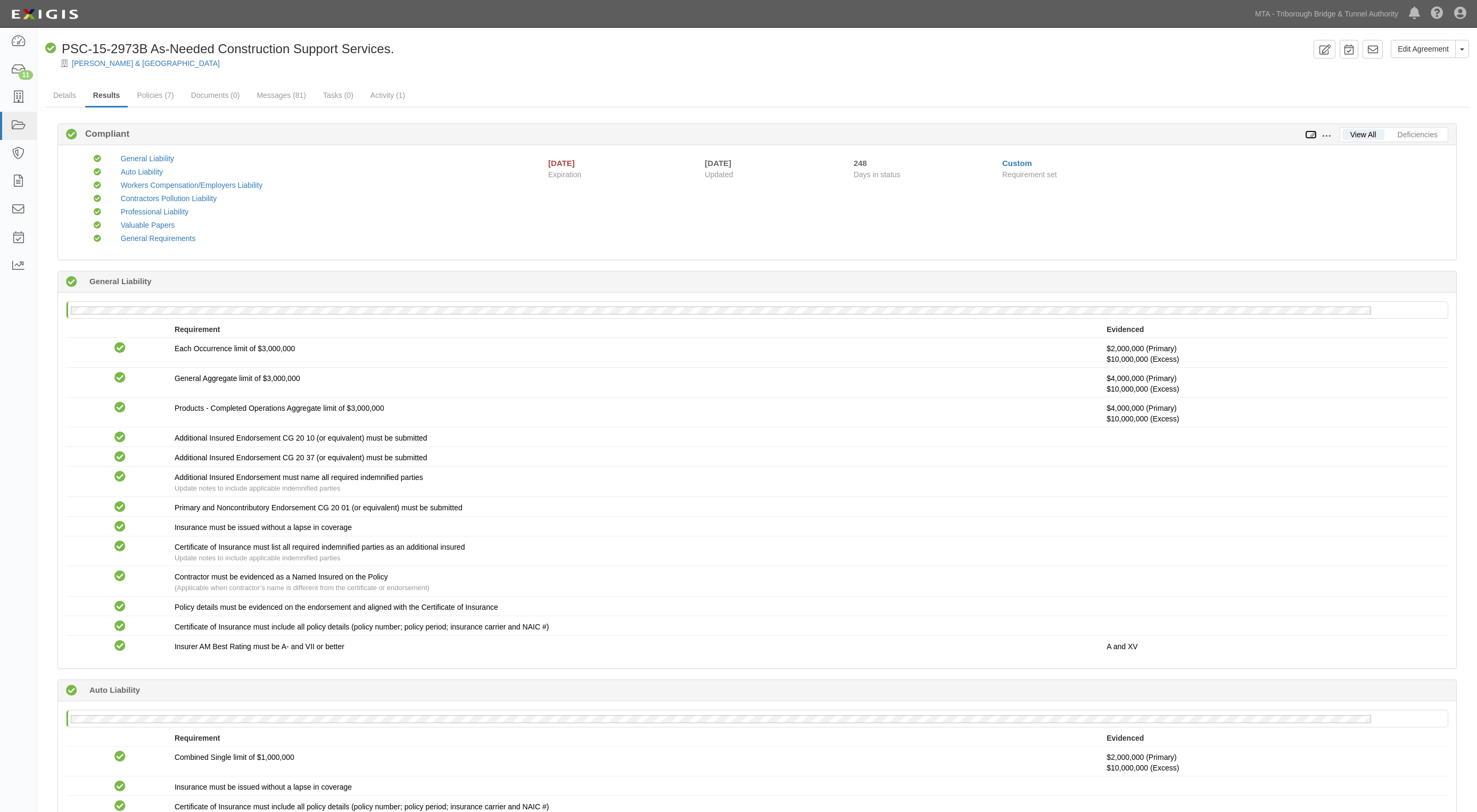
click at [1305, 134] on icon at bounding box center [1311, 135] width 12 height 7
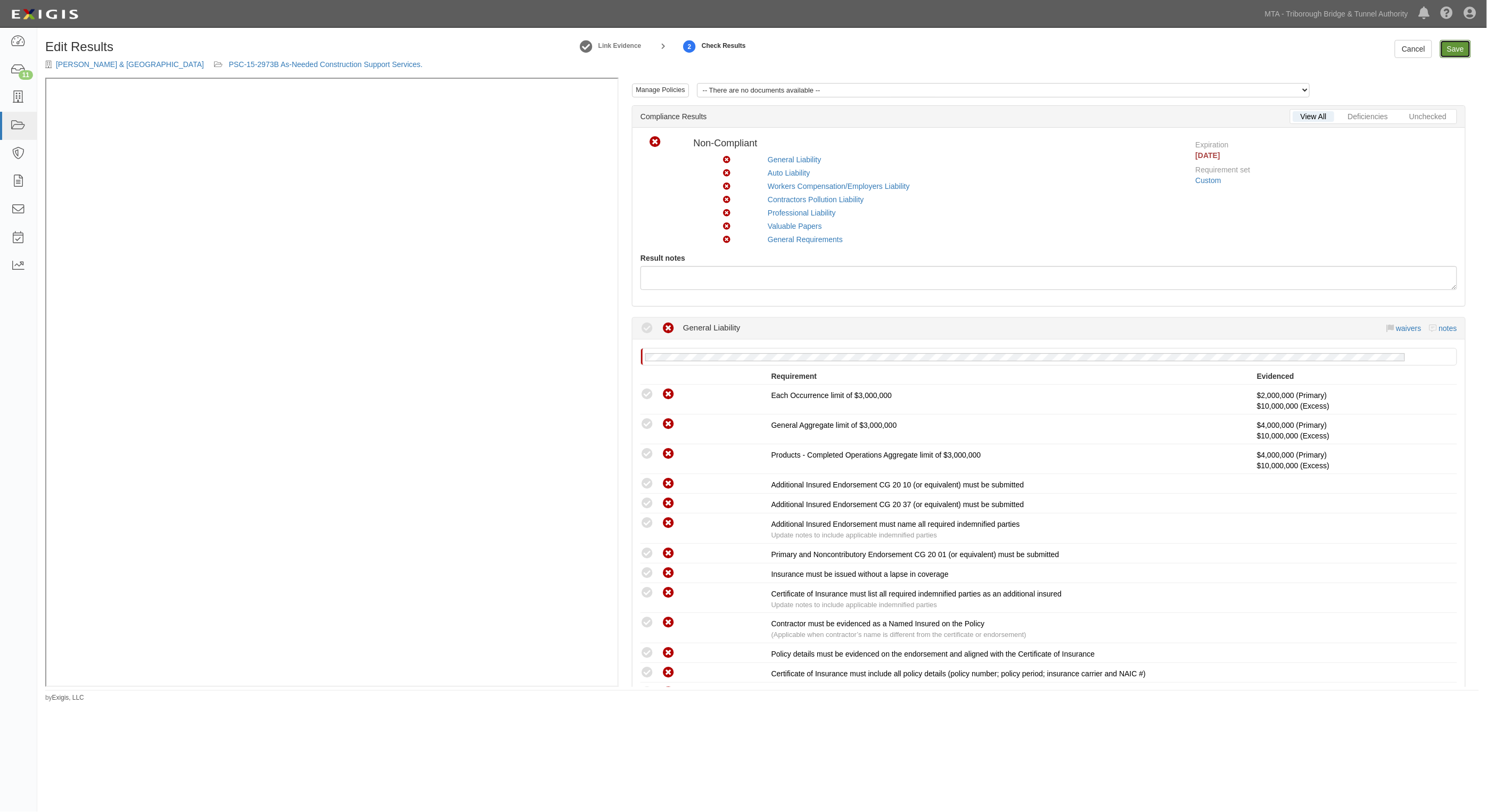
click at [1461, 45] on link "Save" at bounding box center [1456, 49] width 31 height 18
radio input "true"
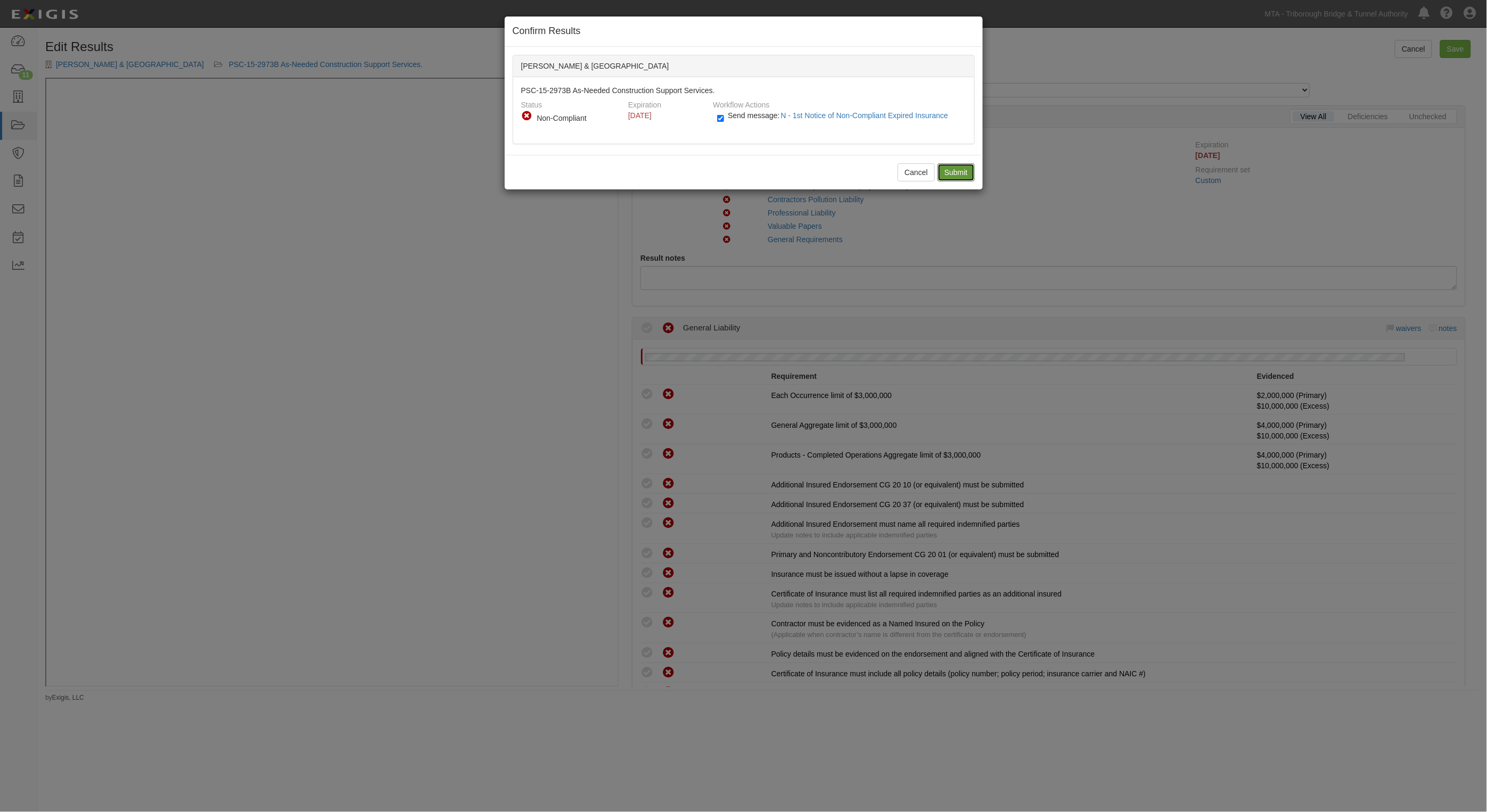
click at [941, 175] on input "Submit" at bounding box center [956, 172] width 38 height 18
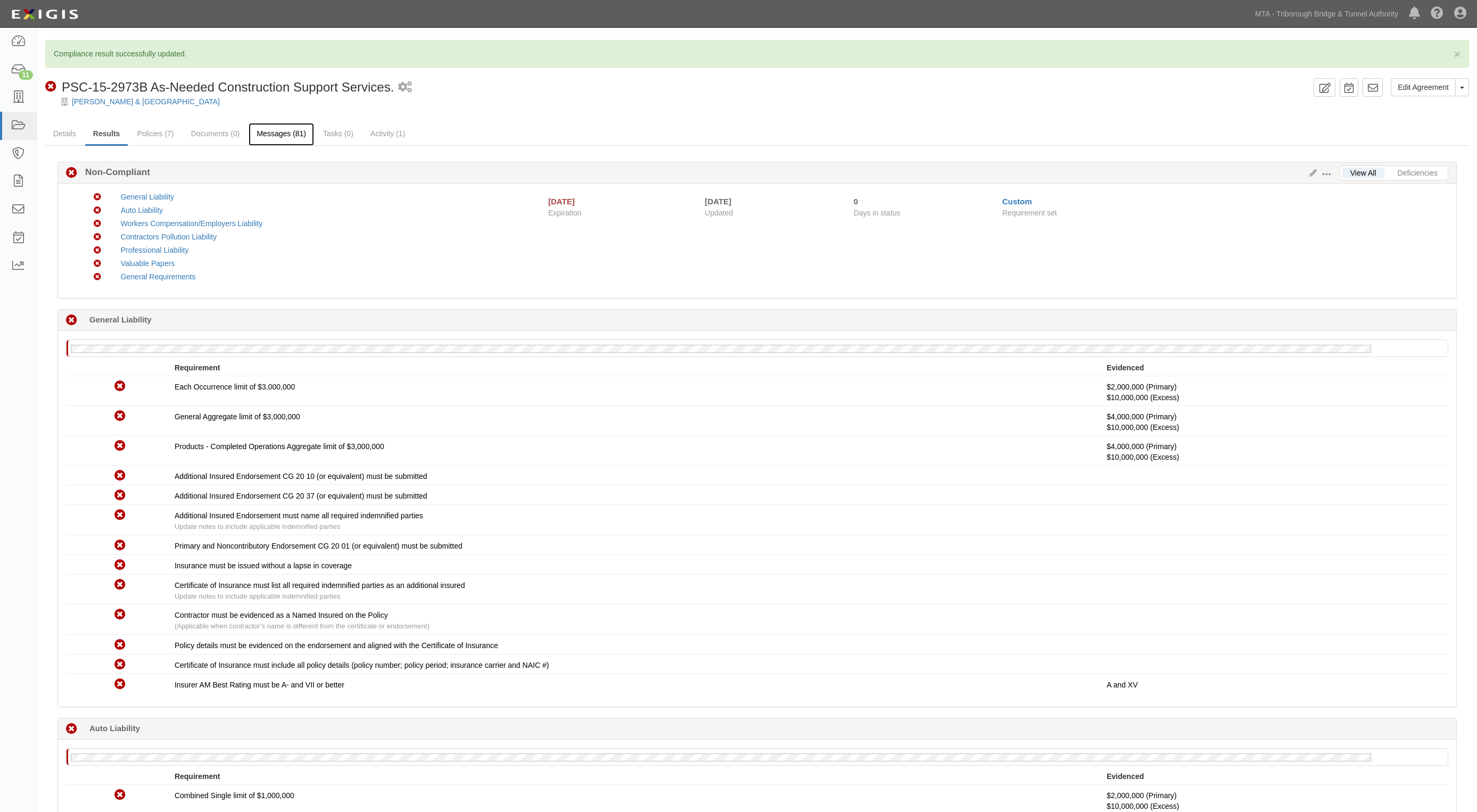
click at [289, 134] on link "Messages (81)" at bounding box center [281, 134] width 65 height 23
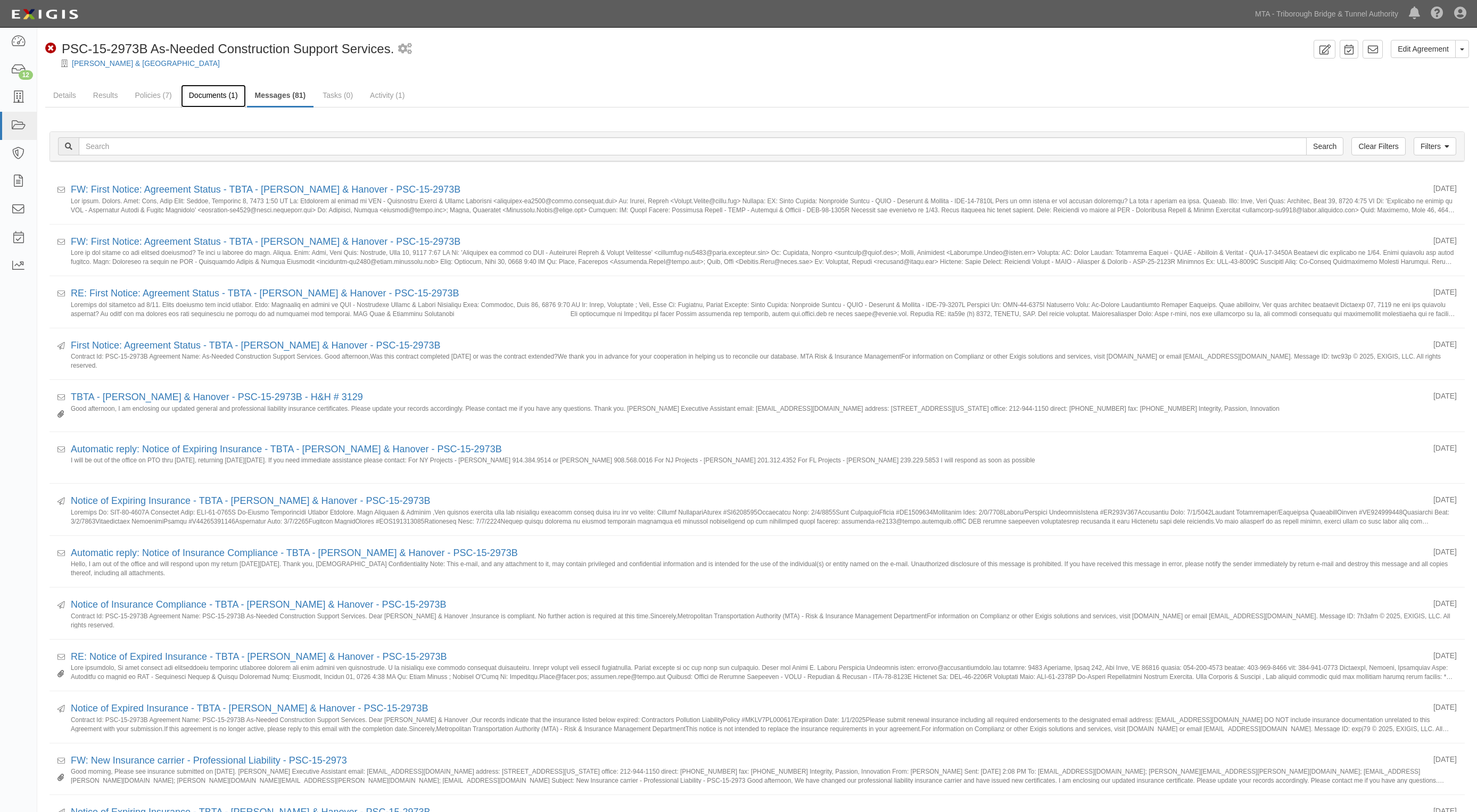
click at [198, 99] on link "Documents (1)" at bounding box center [213, 95] width 65 height 23
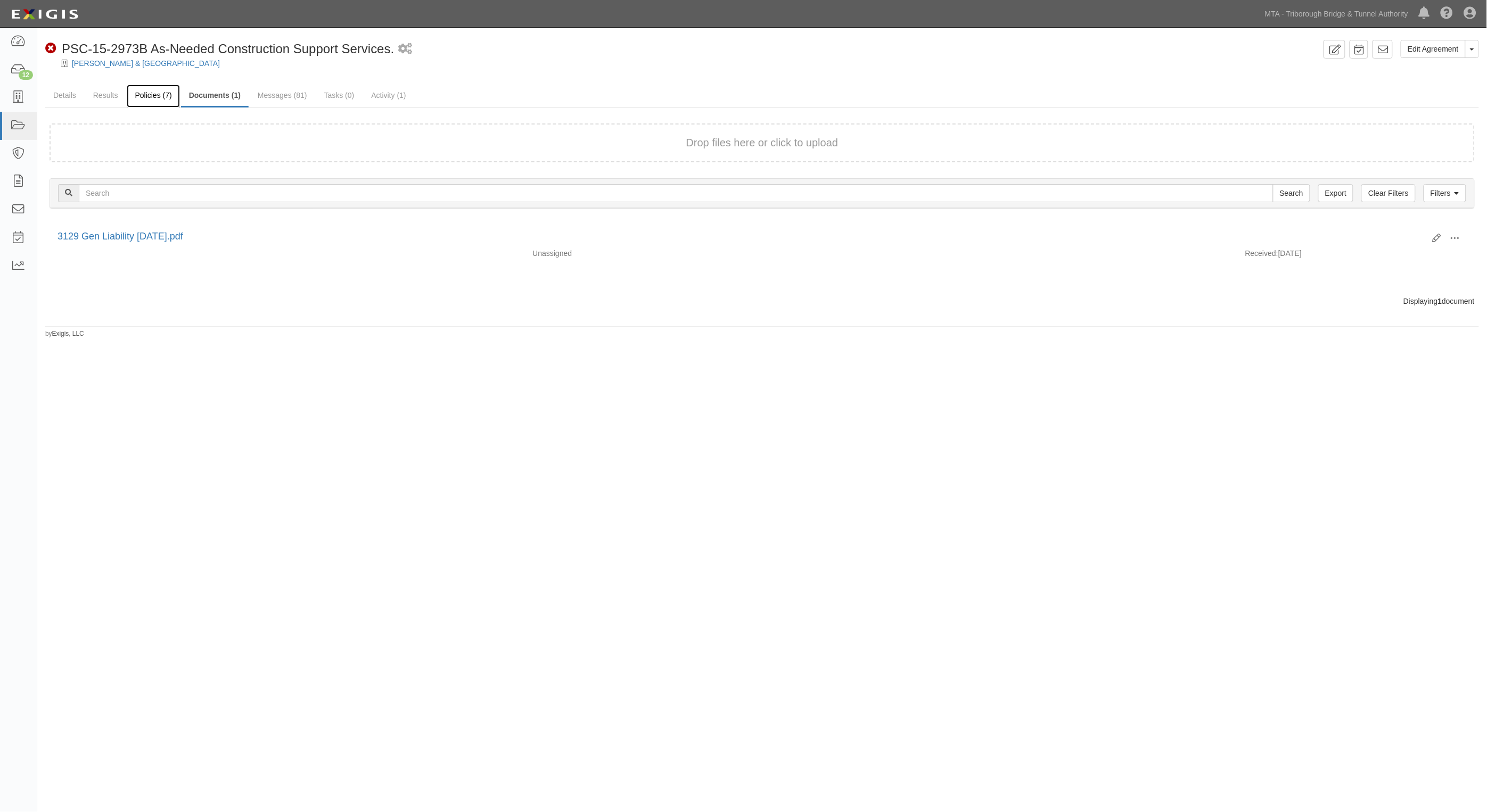
click at [139, 92] on link "Policies (7)" at bounding box center [153, 95] width 53 height 23
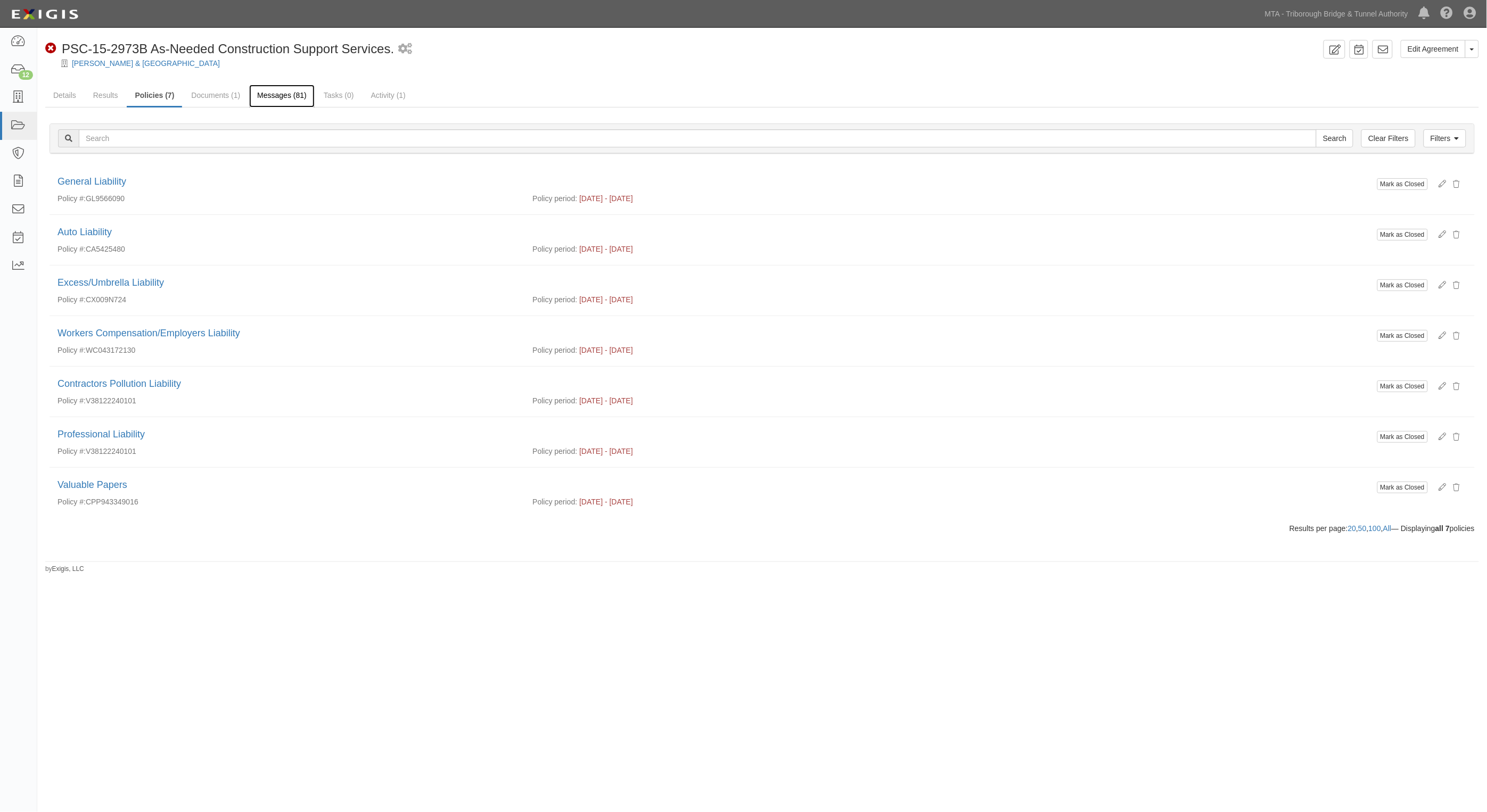
click at [249, 88] on link "Messages (81)" at bounding box center [282, 95] width 65 height 23
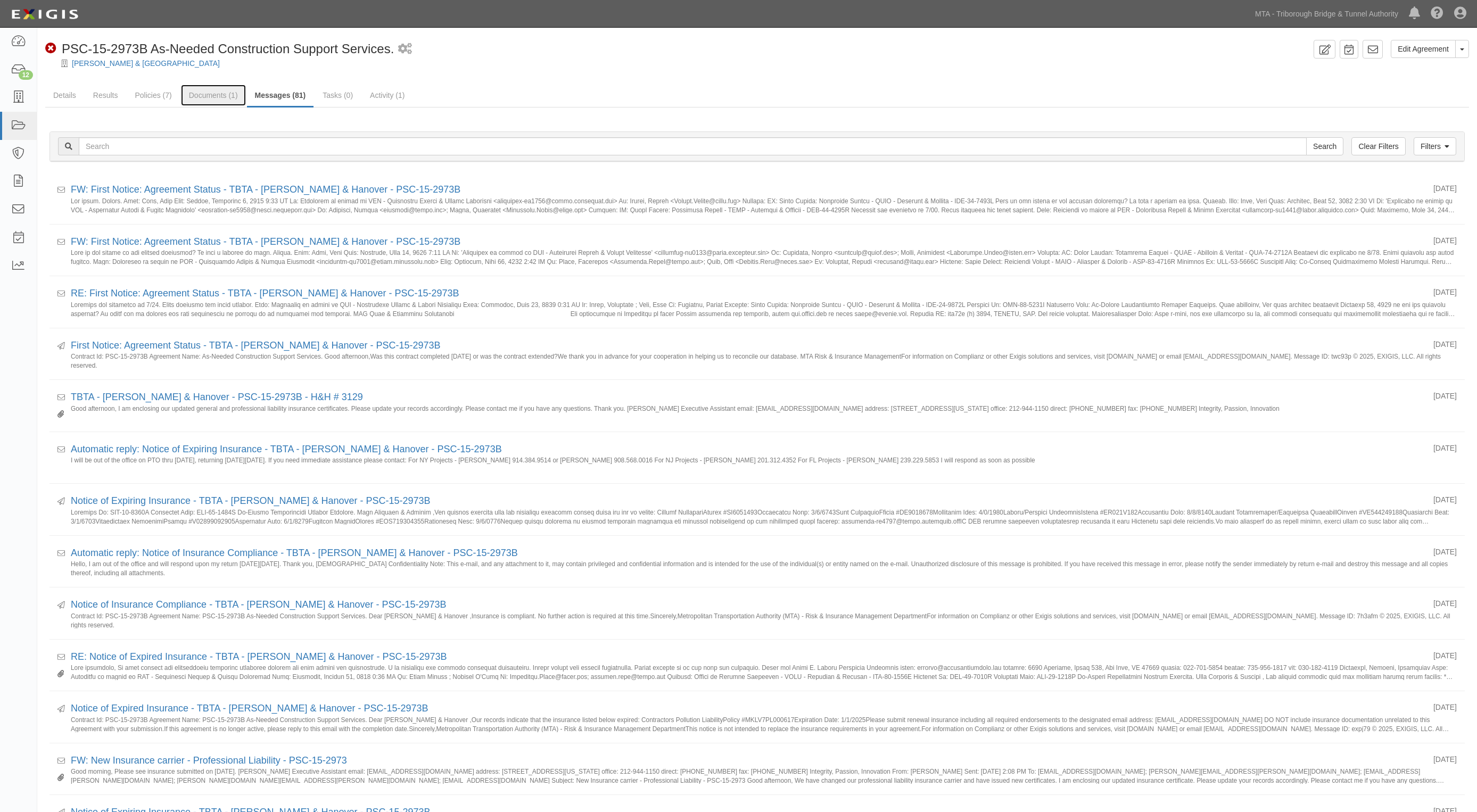
click at [220, 91] on link "Documents (1)" at bounding box center [213, 95] width 65 height 22
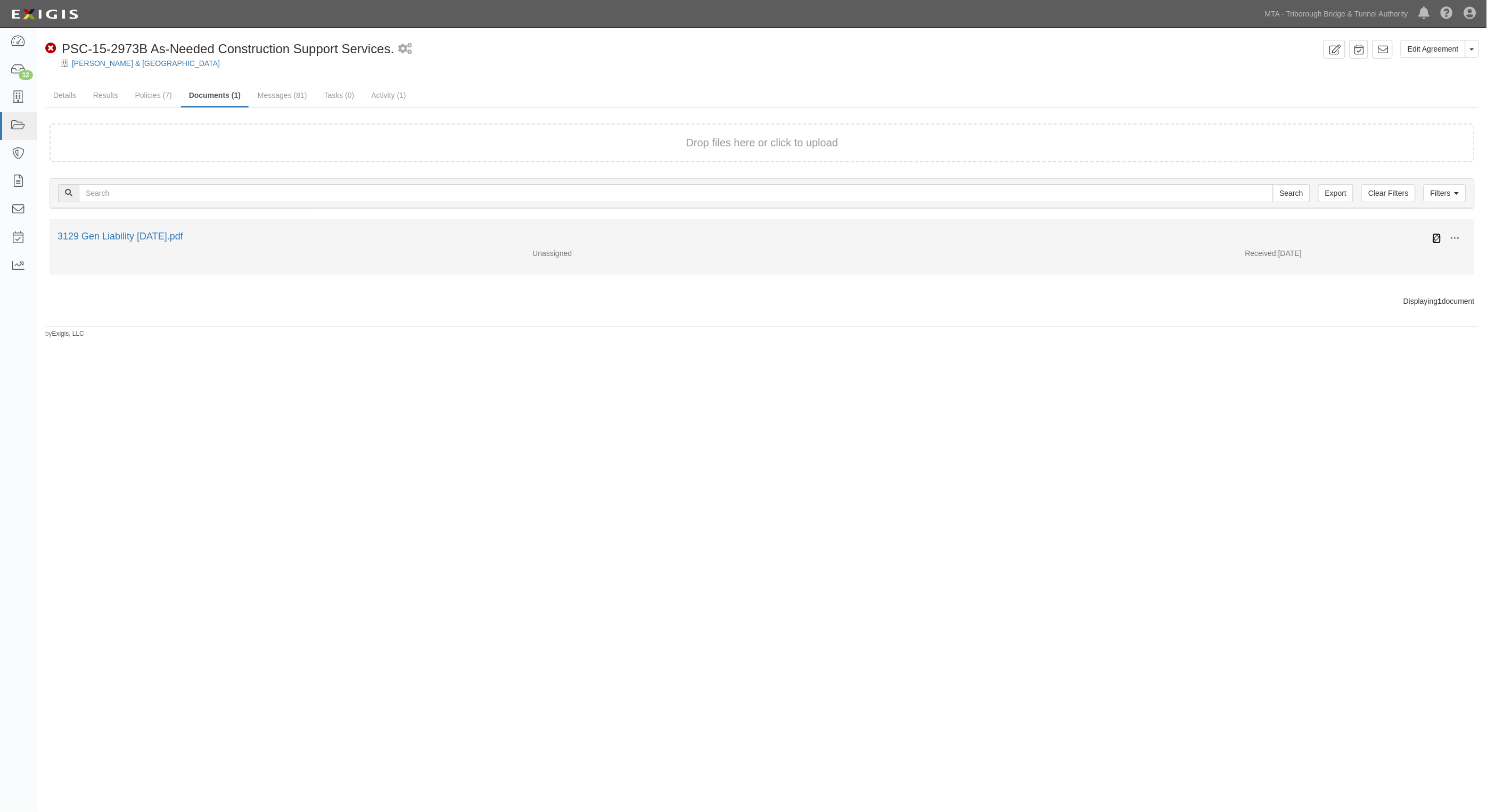
click at [1438, 234] on icon at bounding box center [1437, 238] width 9 height 9
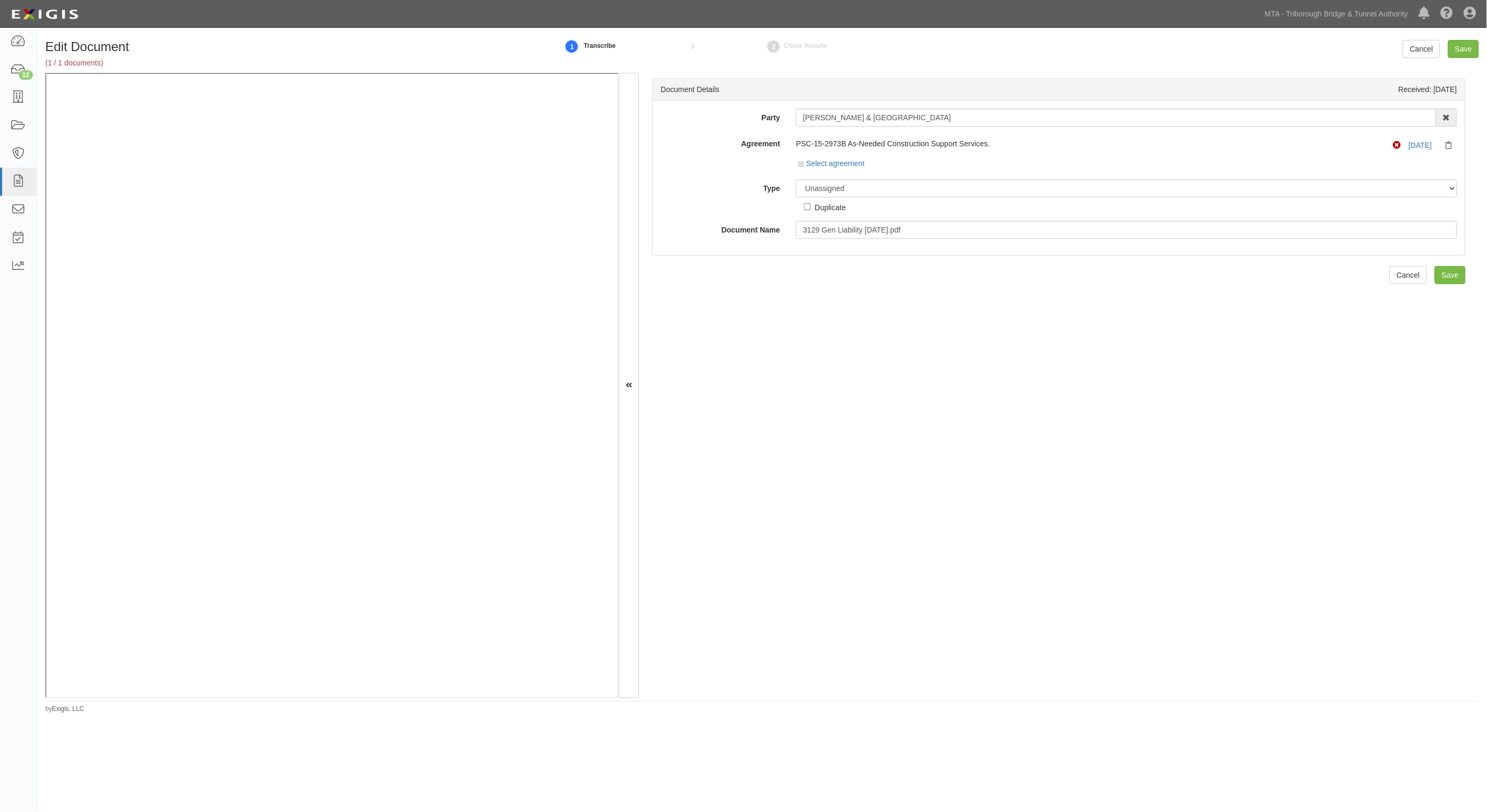
click at [1247, 392] on div "Document Details Received: [DATE] Party [PERSON_NAME] & [GEOGRAPHIC_DATA] 3D In…" at bounding box center [1059, 385] width 840 height 625
click at [835, 190] on select "Unassigned Binder Cancellation Notice Certificate Contract Endorsement Insuranc…" at bounding box center [1127, 188] width 662 height 18
select select "CertificateDetail"
click at [796, 179] on select "Unassigned Binder Cancellation Notice Certificate Contract Endorsement Insuranc…" at bounding box center [1127, 188] width 662 height 18
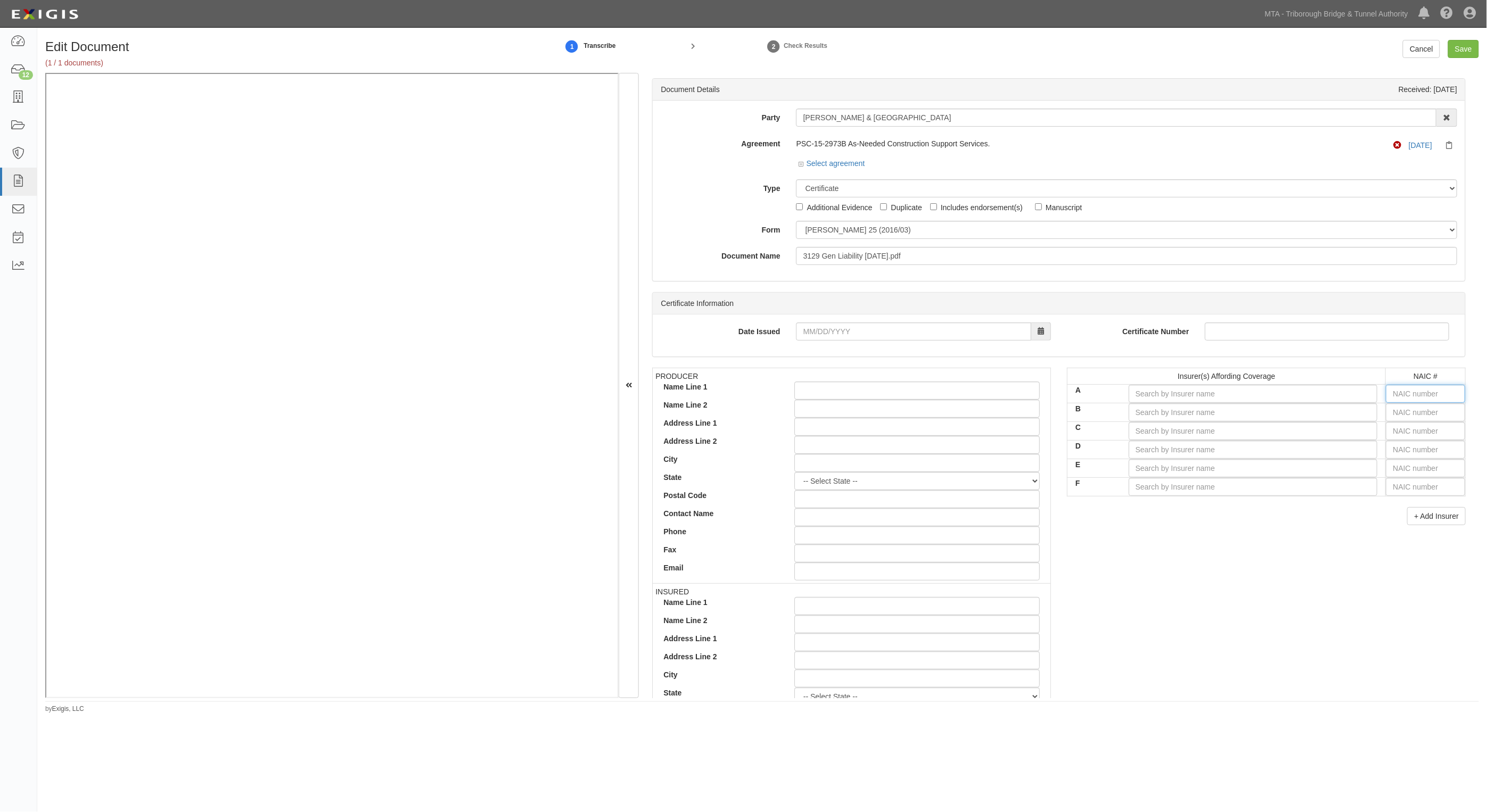
click at [1396, 391] on input "text" at bounding box center [1425, 393] width 79 height 18
type input "16862"
type input "1"
type input "19984"
type input "19"
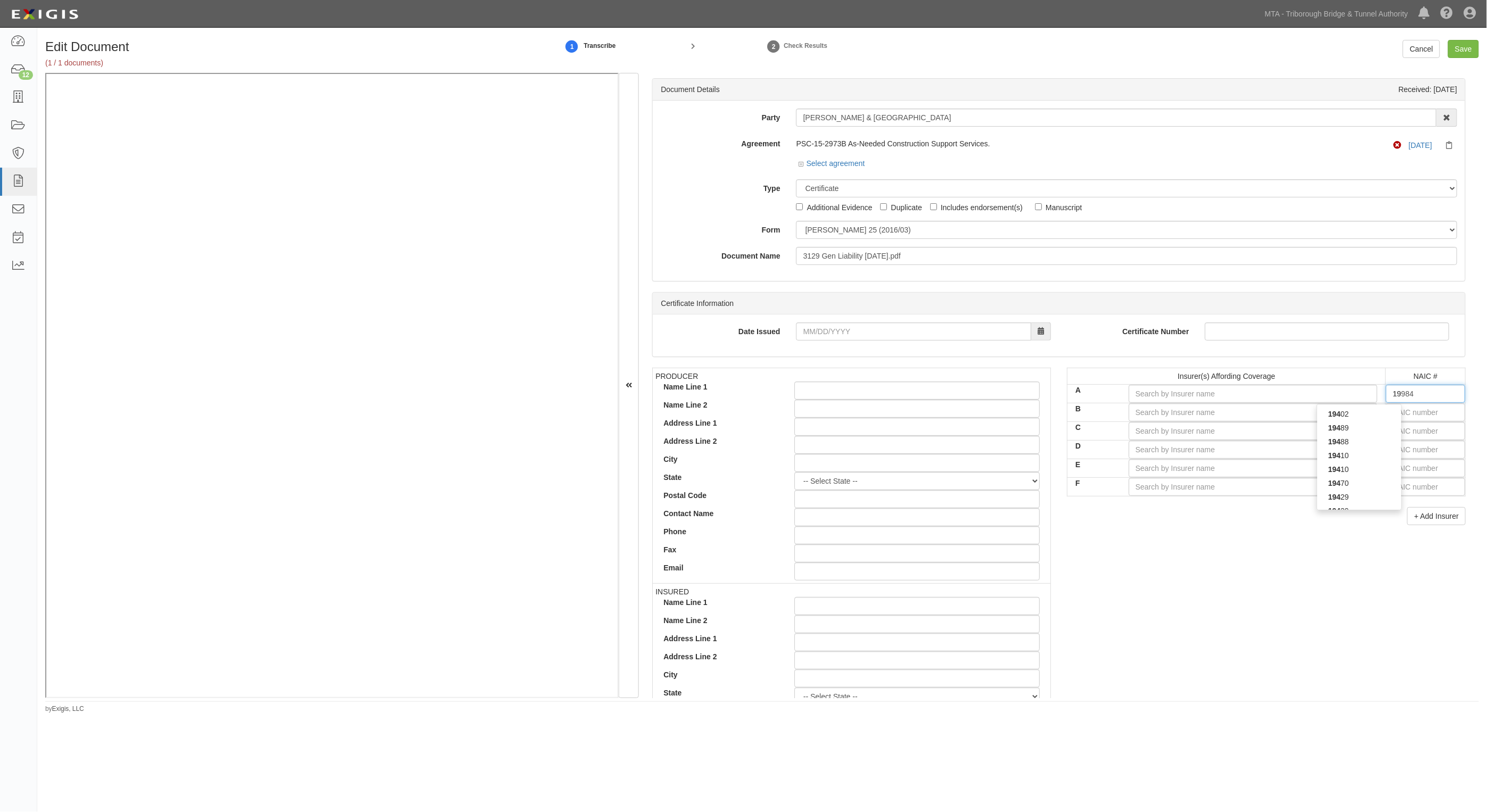
type input "19402"
type input "194"
type input "19445"
type input "1944"
type input "19445"
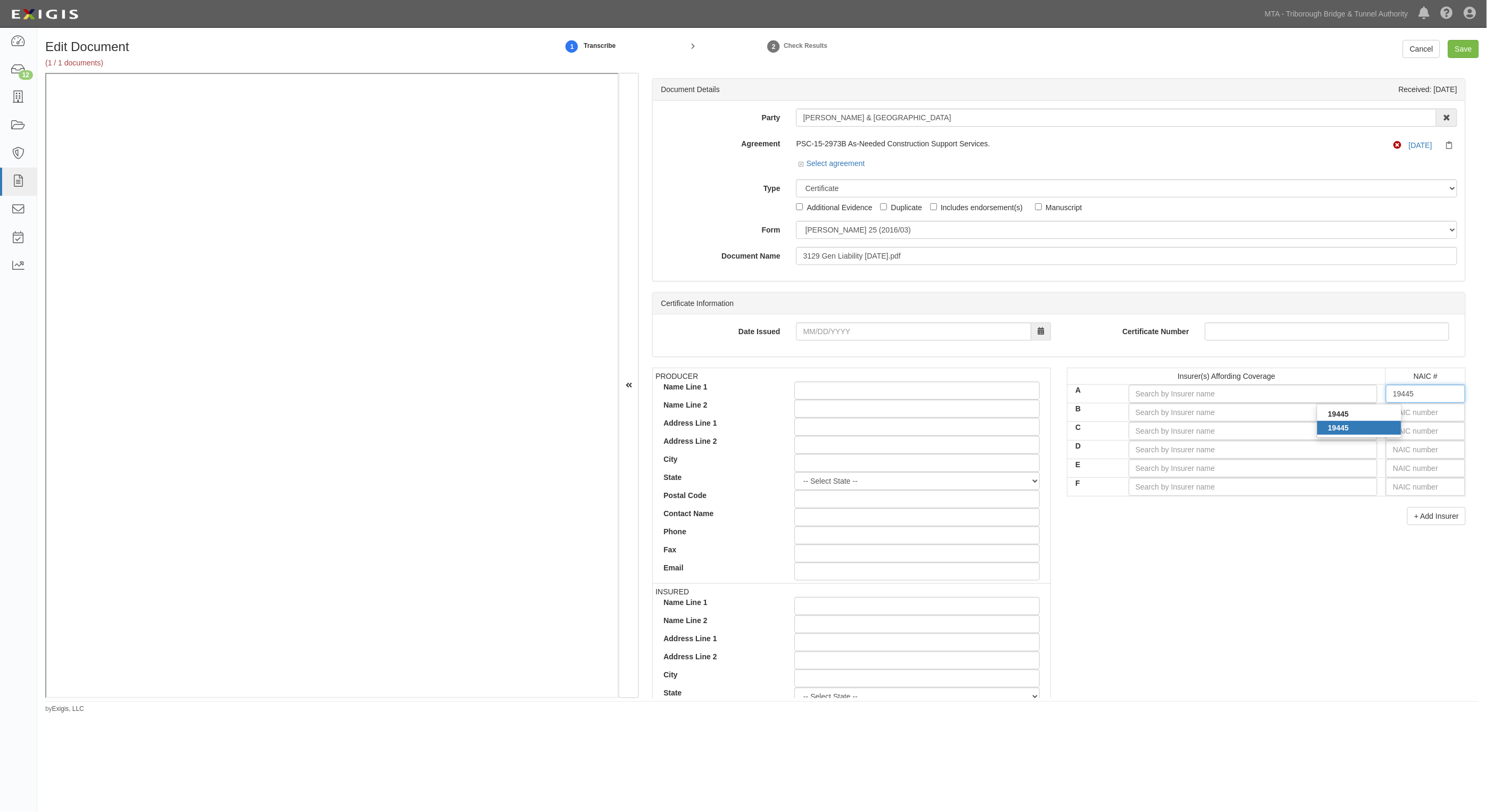
click at [1377, 424] on div "19445" at bounding box center [1359, 428] width 84 height 14
type input "National Union Fire Ins Co Pittsburgh [GEOGRAPHIC_DATA] (A XV Rating)"
type input "19445"
click at [1398, 418] on input "text" at bounding box center [1425, 412] width 79 height 18
type input "44725"
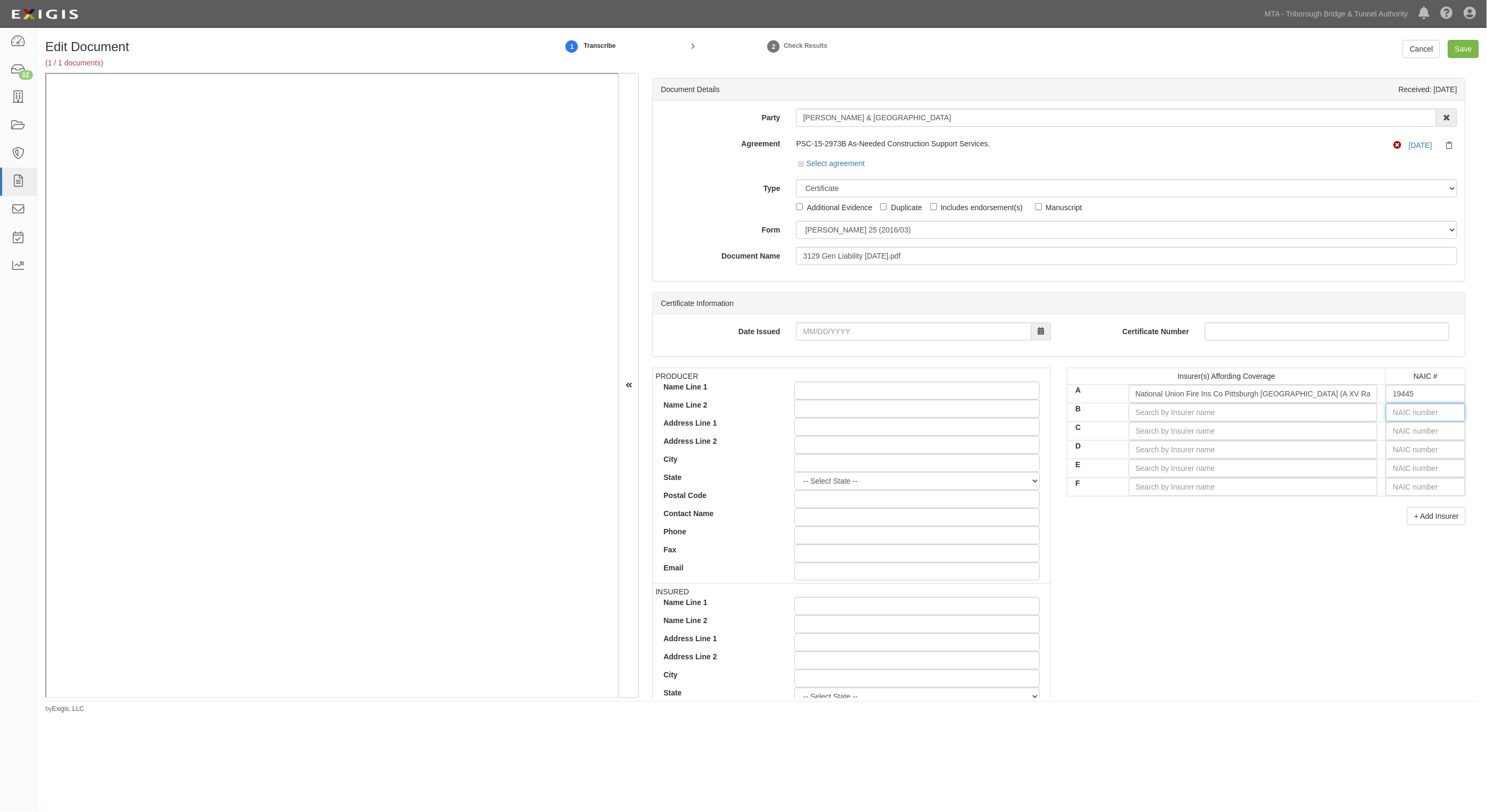
type input "4"
type input "43974"
type input "43"
type input "43494"
type input "434"
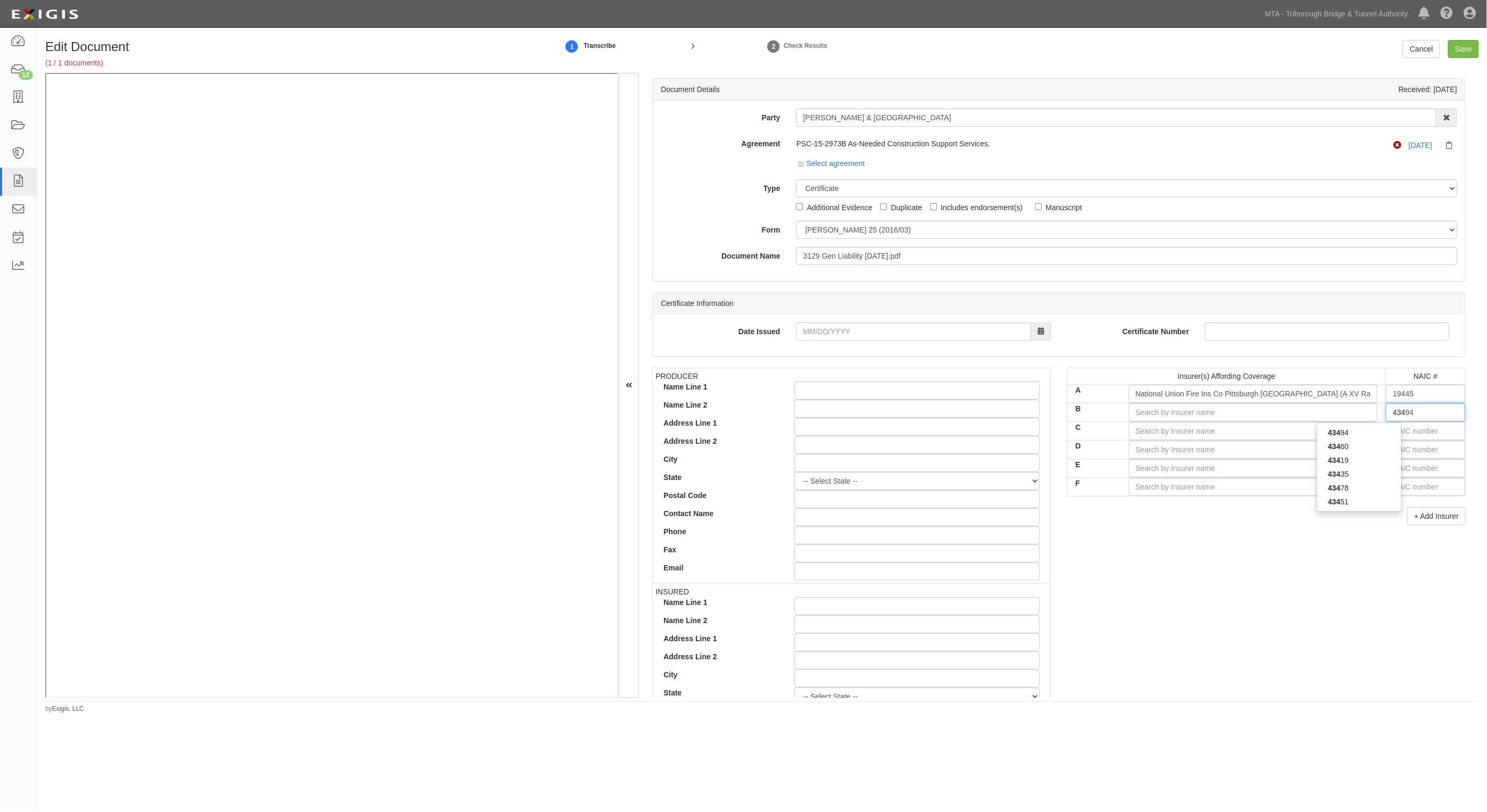
type input "43460"
type input "4346"
type input "43460"
drag, startPoint x: 1372, startPoint y: 437, endPoint x: 1420, endPoint y: 439, distance: 48.0
click at [1375, 437] on div "43460" at bounding box center [1359, 433] width 84 height 14
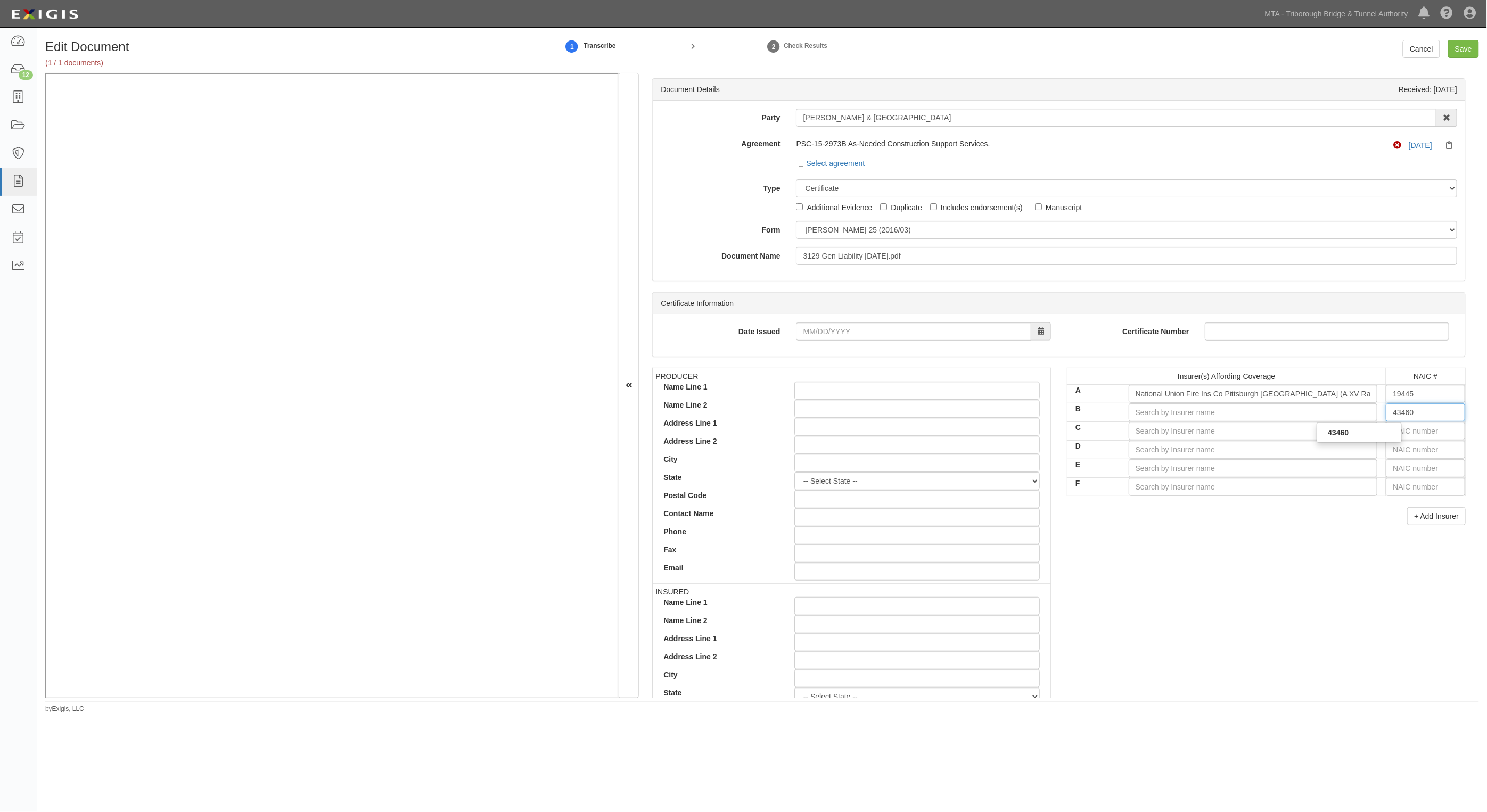
type input "Aspen American Insurance Company (A XV Rating)"
type input "43460"
click at [1417, 434] on input "text" at bounding box center [1425, 430] width 79 height 18
type input "25232"
type input "2"
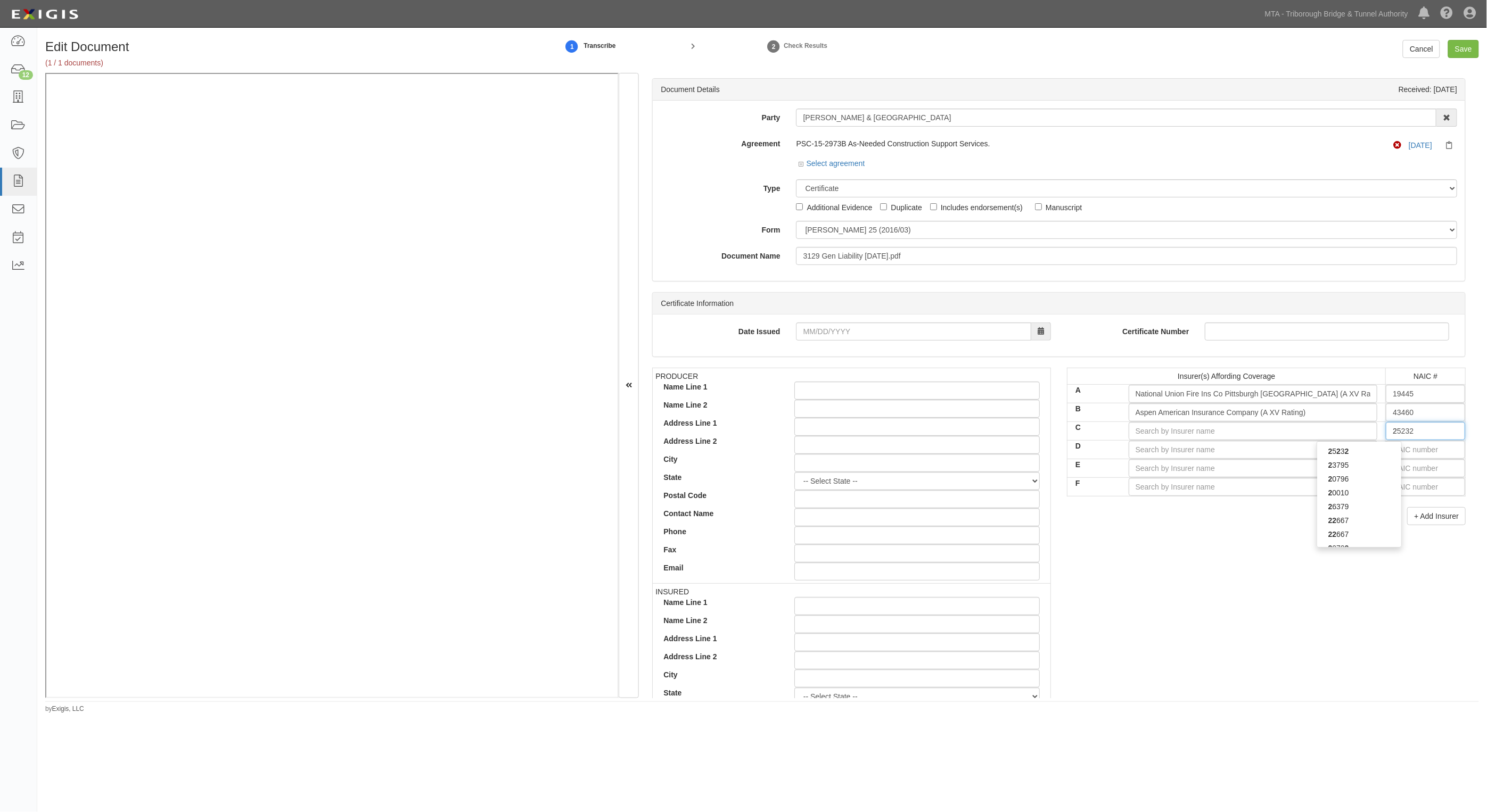
type input "23795"
type input "23"
type input "23833"
type input "238"
type input "23841"
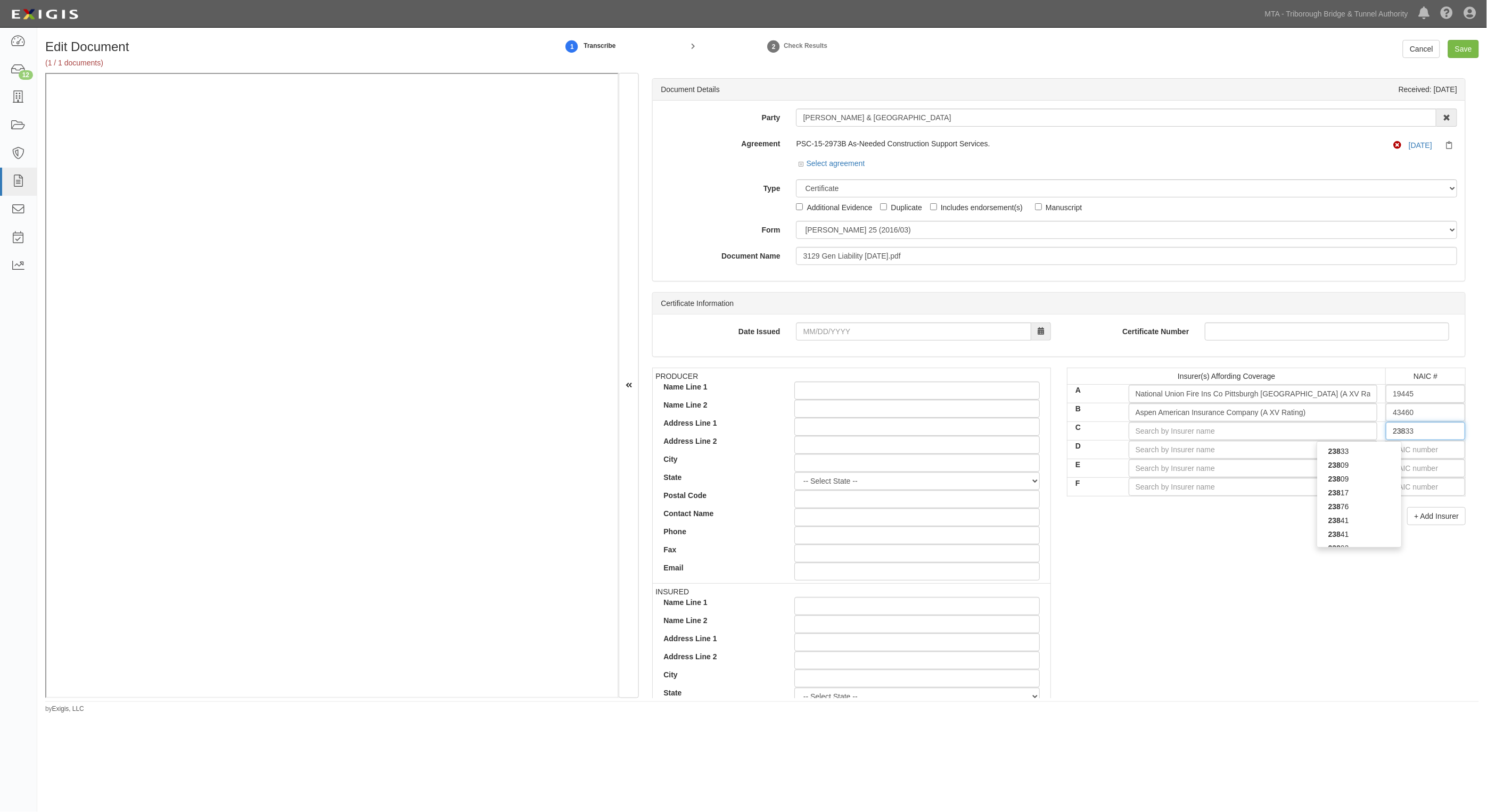
type input "2384"
type input "23841"
click at [1374, 466] on div "23841" at bounding box center [1359, 465] width 84 height 14
type input "New Hampshire Insurance Company (A XV Rating)"
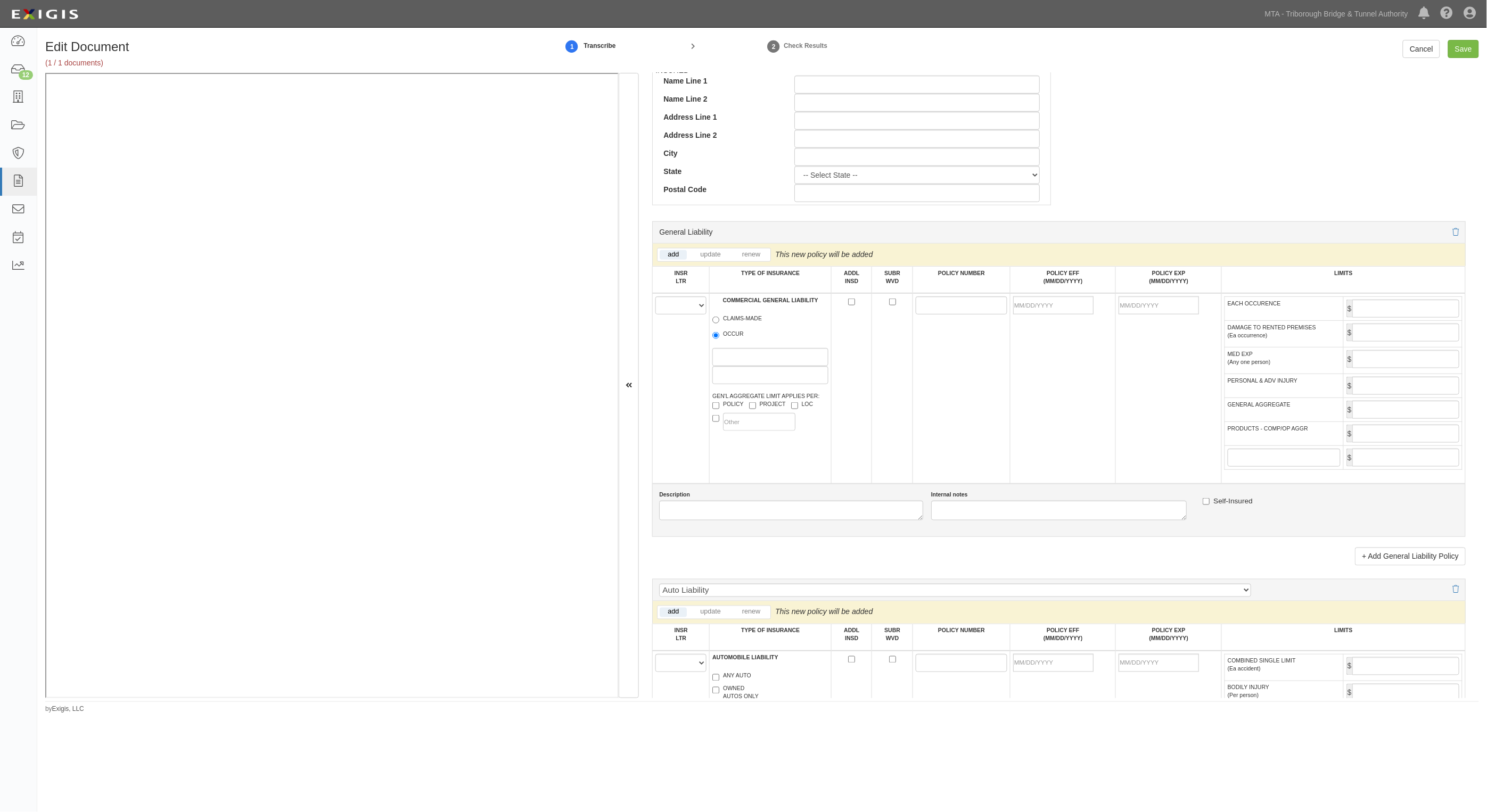
scroll to position [532, 0]
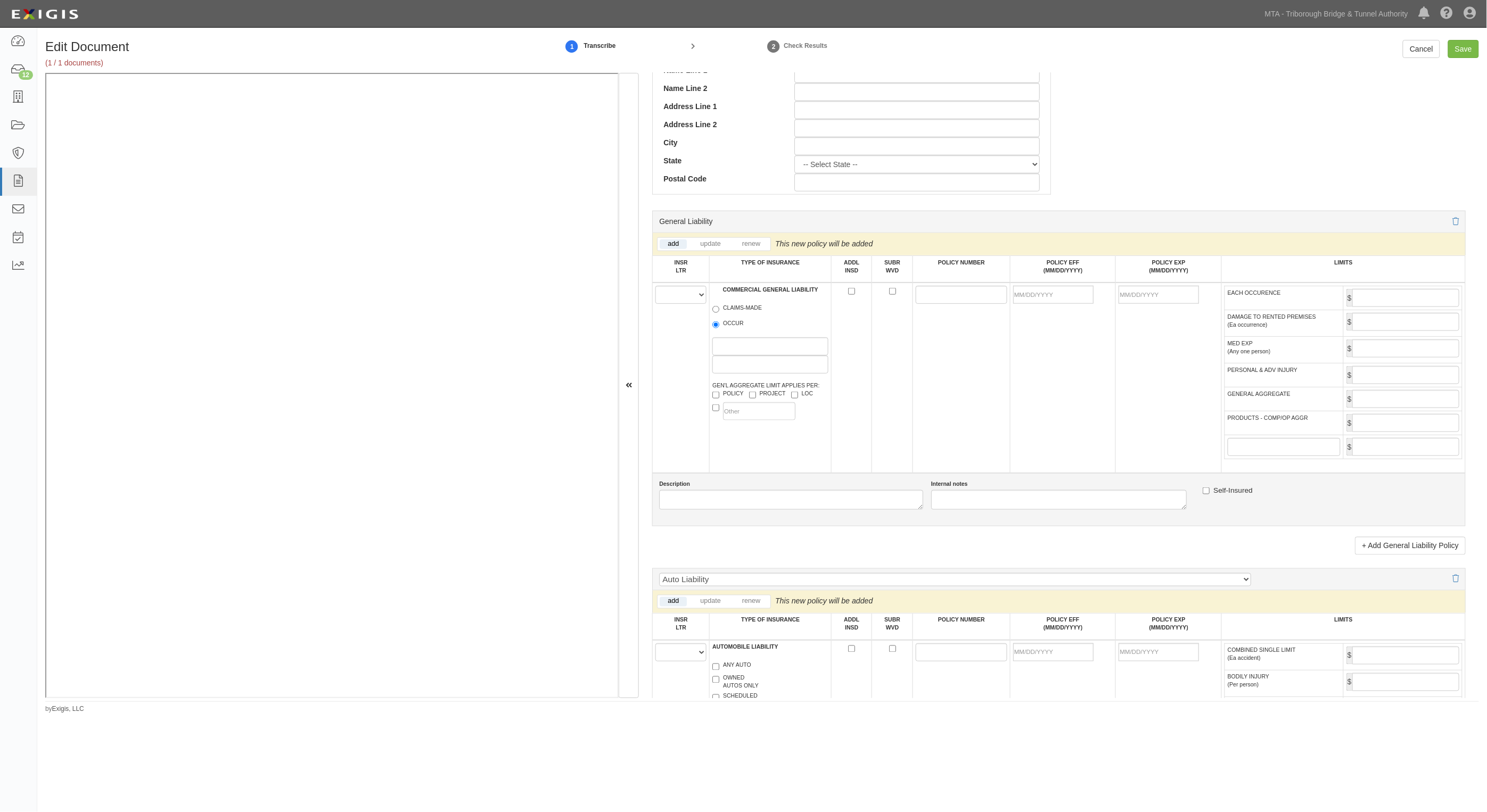
type input "23841"
click at [684, 299] on select "A B C D E F" at bounding box center [681, 294] width 51 height 18
select select "A"
click at [656, 286] on select "A B C D E F" at bounding box center [681, 294] width 51 height 18
click at [731, 324] on label "OCCUR" at bounding box center [728, 324] width 31 height 10
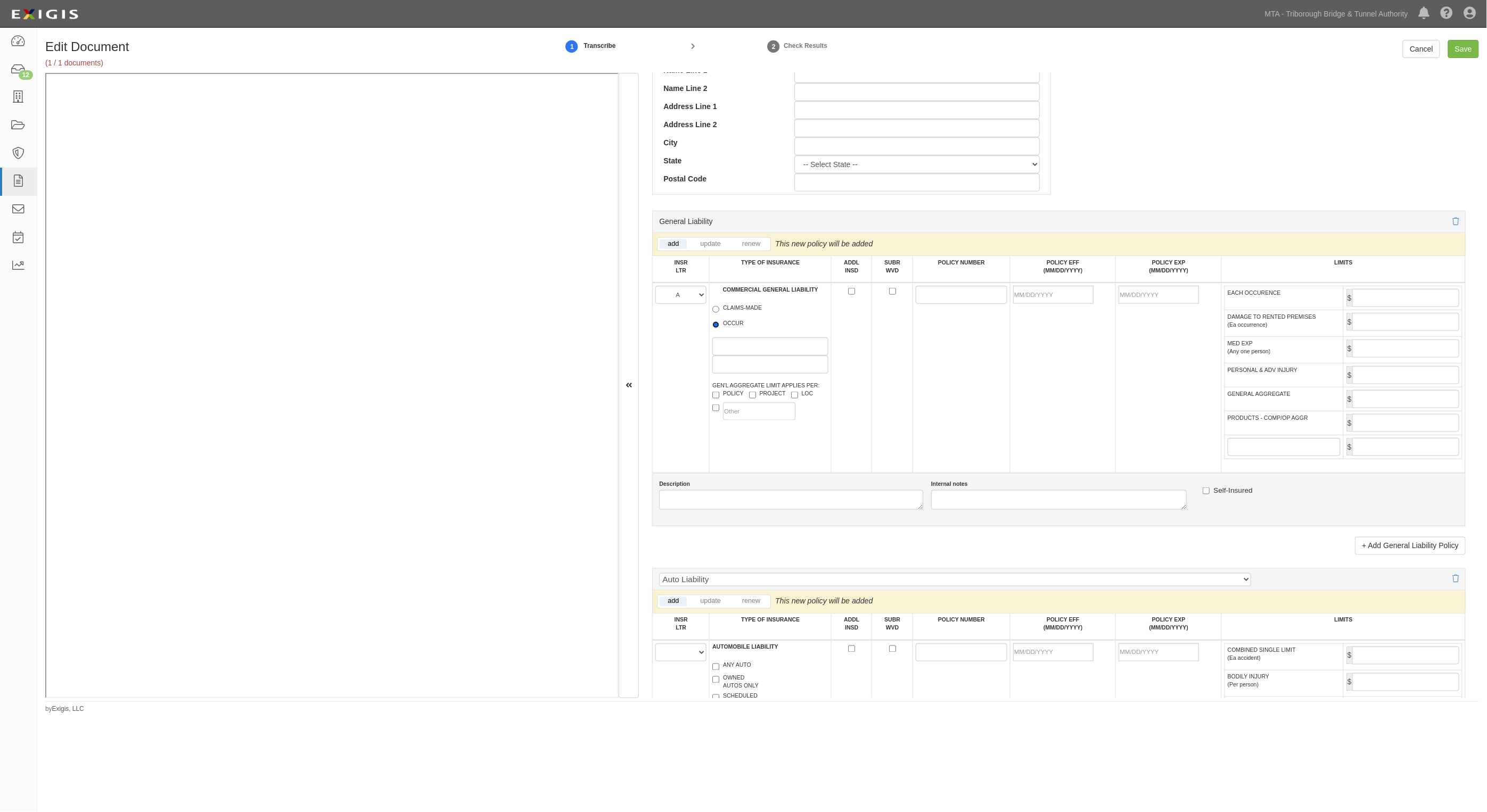
click at [719, 324] on input "OCCUR" at bounding box center [716, 324] width 7 height 7
radio input "true"
click at [916, 295] on input "POLICY NUMBER" at bounding box center [962, 294] width 92 height 18
paste input "GL9566090"
type input "GL9566090"
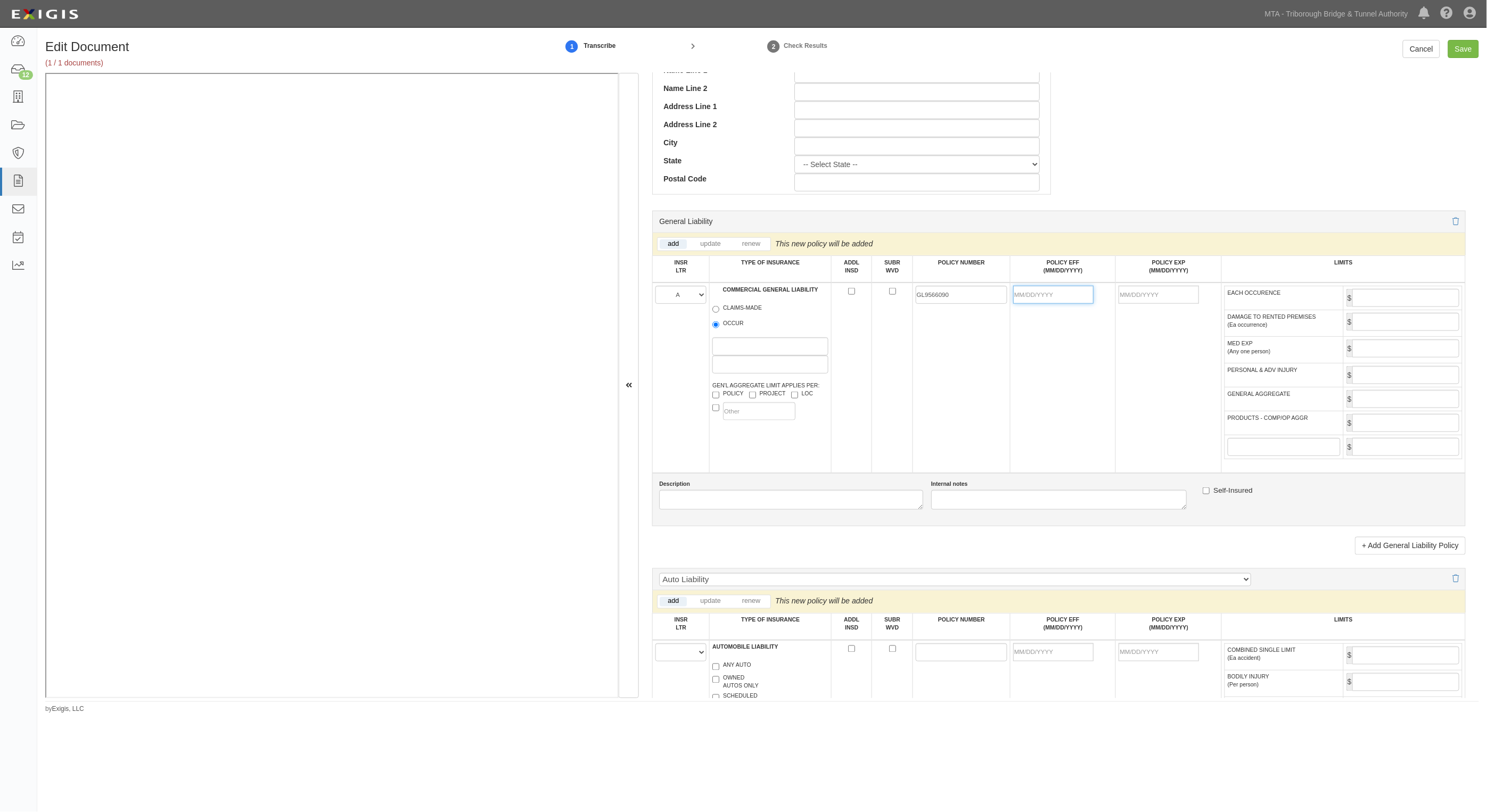
click at [1037, 300] on input "POLICY EFF (MM/DD/YYYY)" at bounding box center [1053, 294] width 81 height 18
type input "[DATE]"
click at [1392, 296] on input "EACH OCCURENCE" at bounding box center [1406, 297] width 107 height 18
type input "2,000,000"
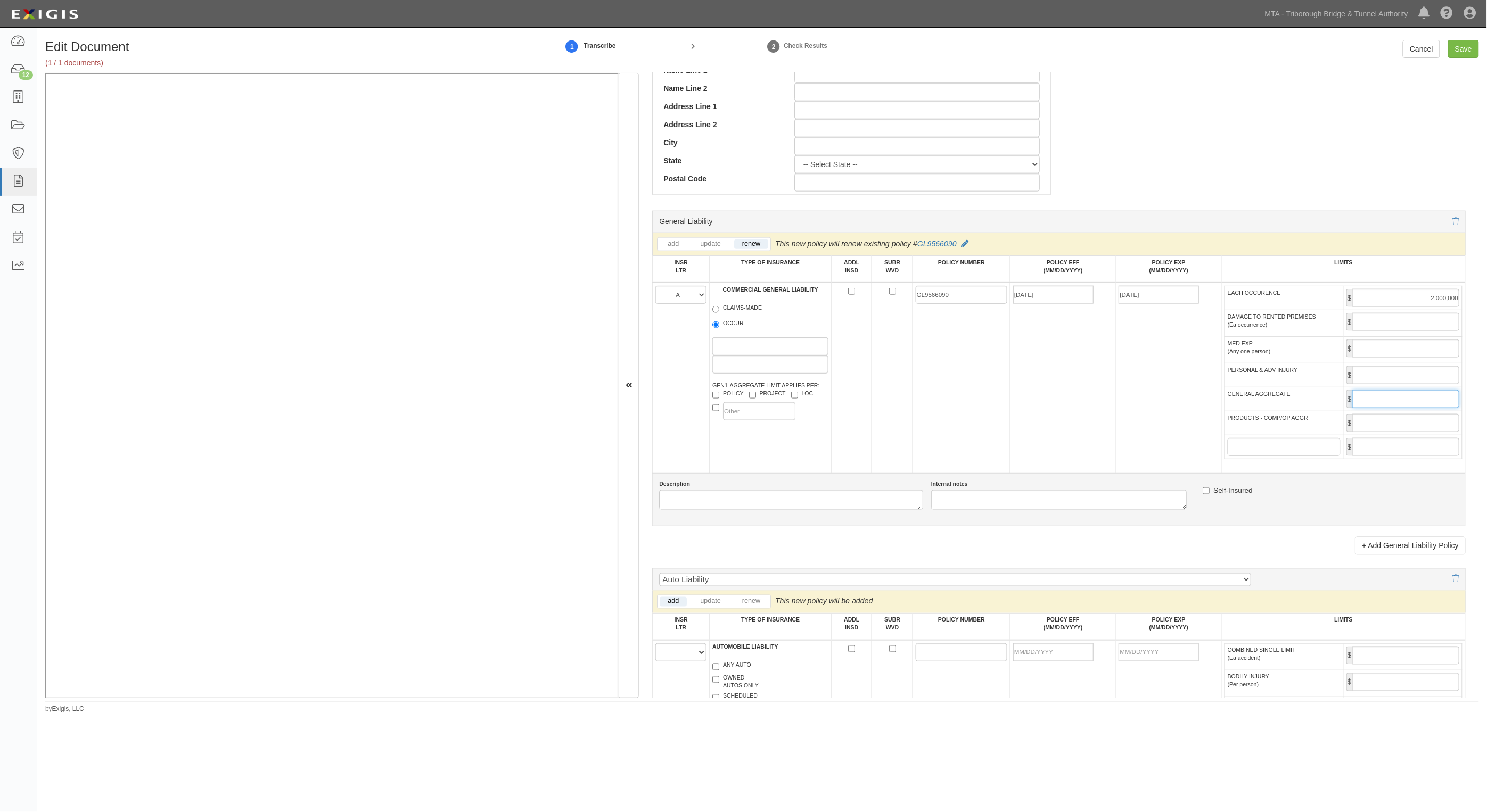
click at [1385, 397] on input "GENERAL AGGREGATE" at bounding box center [1406, 399] width 107 height 18
type input "4,000,000"
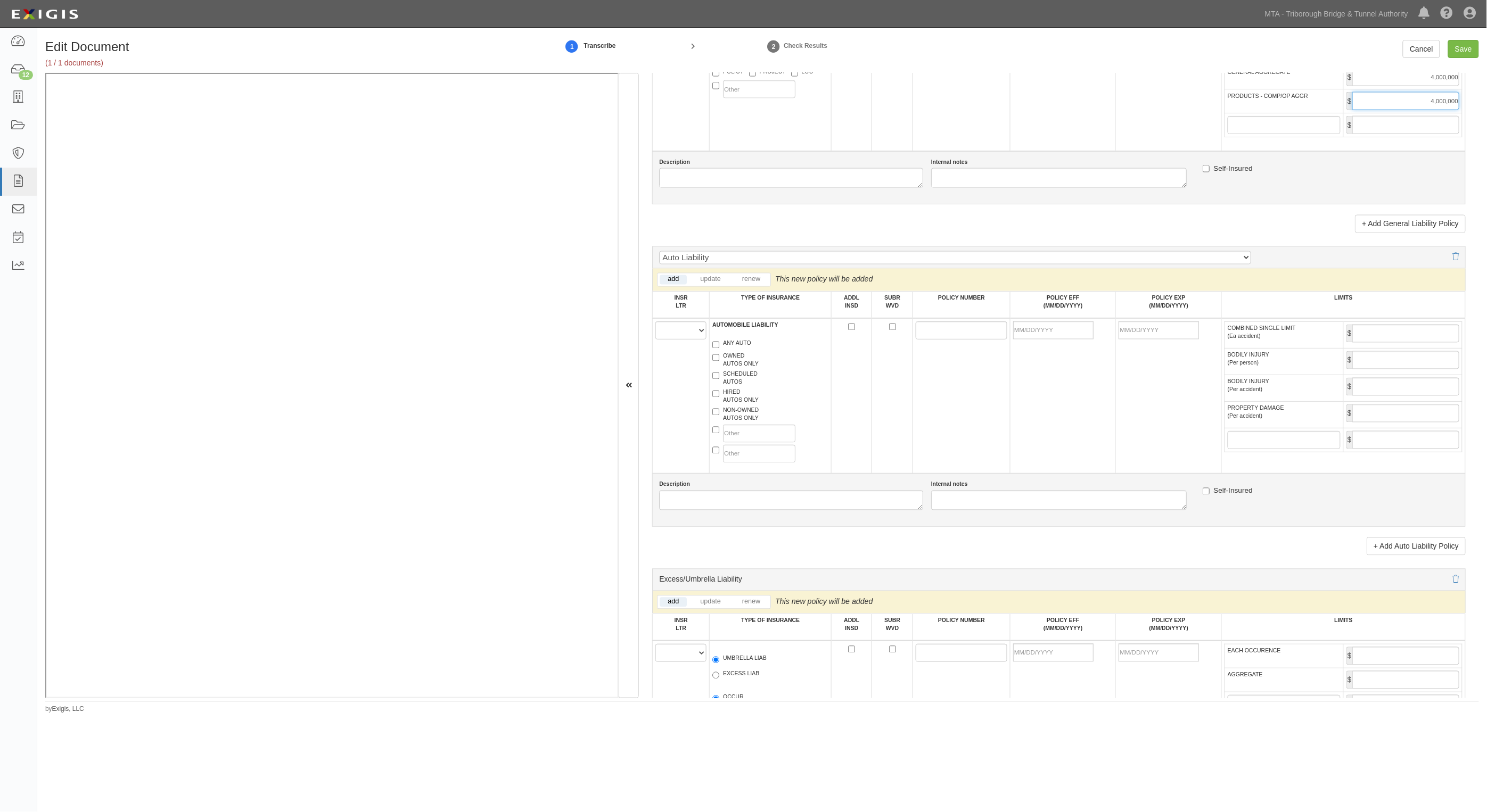
scroll to position [865, 0]
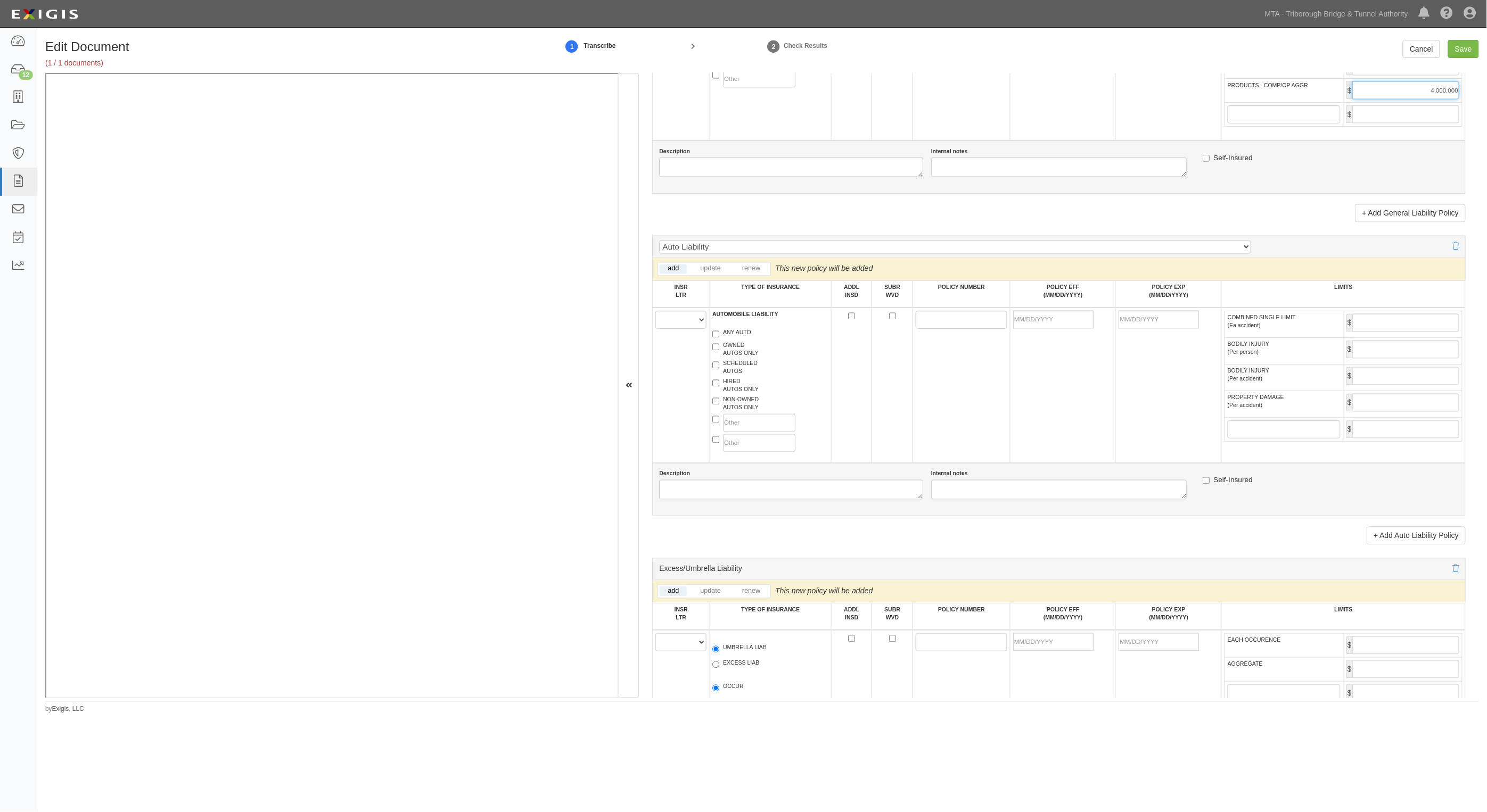
type input "4,000,000"
click at [689, 328] on select "A B C D E F" at bounding box center [681, 320] width 51 height 18
select select "A"
click at [656, 312] on select "A B C D E F" at bounding box center [681, 320] width 51 height 18
click at [730, 333] on label "ANY AUTO" at bounding box center [732, 334] width 39 height 10
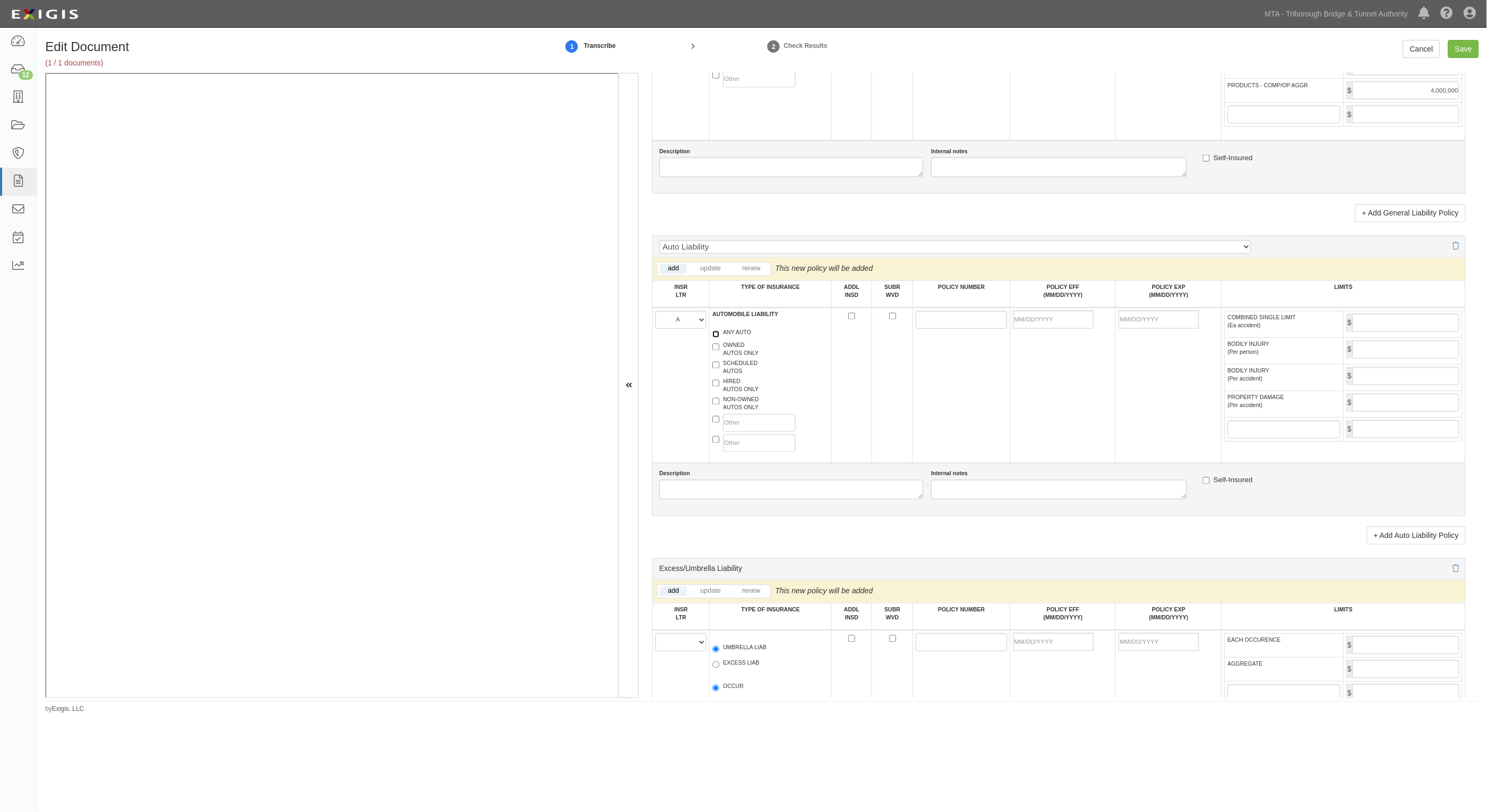
click at [719, 333] on input "ANY AUTO" at bounding box center [716, 334] width 7 height 7
checkbox input "true"
click at [968, 332] on td at bounding box center [962, 385] width 97 height 155
click at [967, 326] on input "POLICY NUMBER" at bounding box center [962, 320] width 92 height 18
paste input "CA5425480"
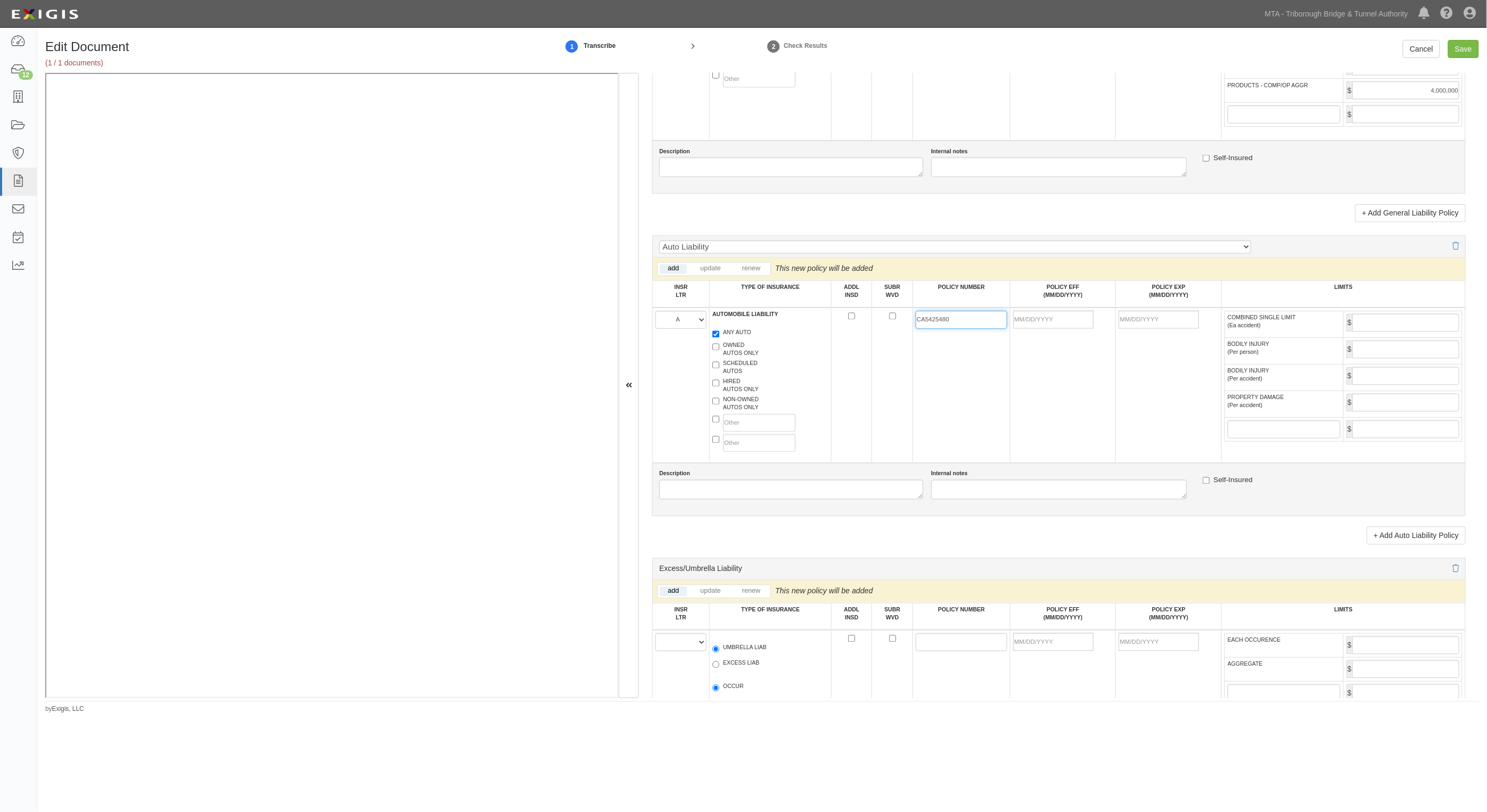
type input "CA5425480"
click at [1037, 323] on input "POLICY EFF (MM/DD/YYYY)" at bounding box center [1053, 320] width 81 height 18
type input "[DATE]"
type input "08/01/2026"
type input "2,000,000"
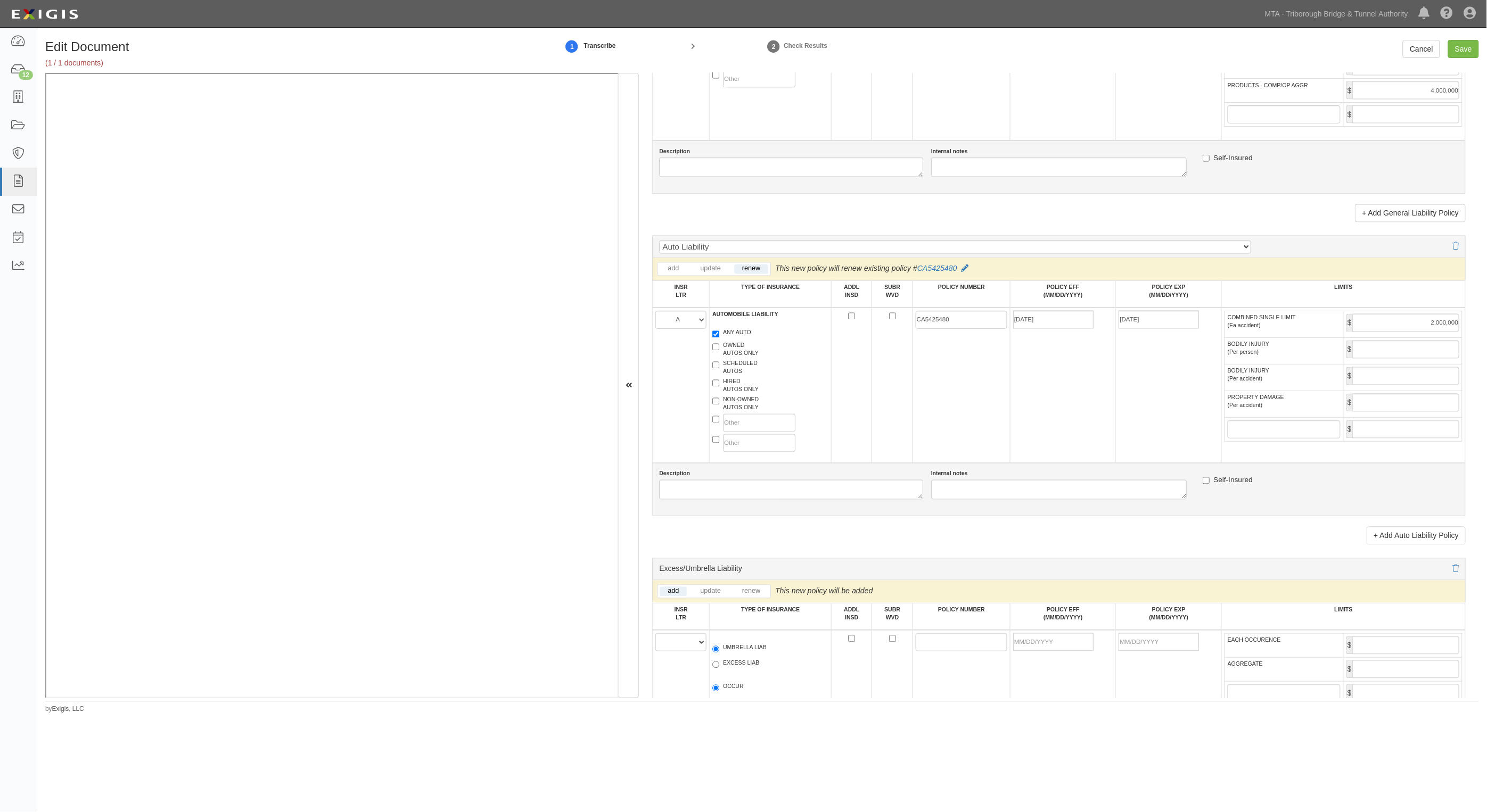
click at [1016, 395] on td "08/01/2025" at bounding box center [1063, 385] width 105 height 155
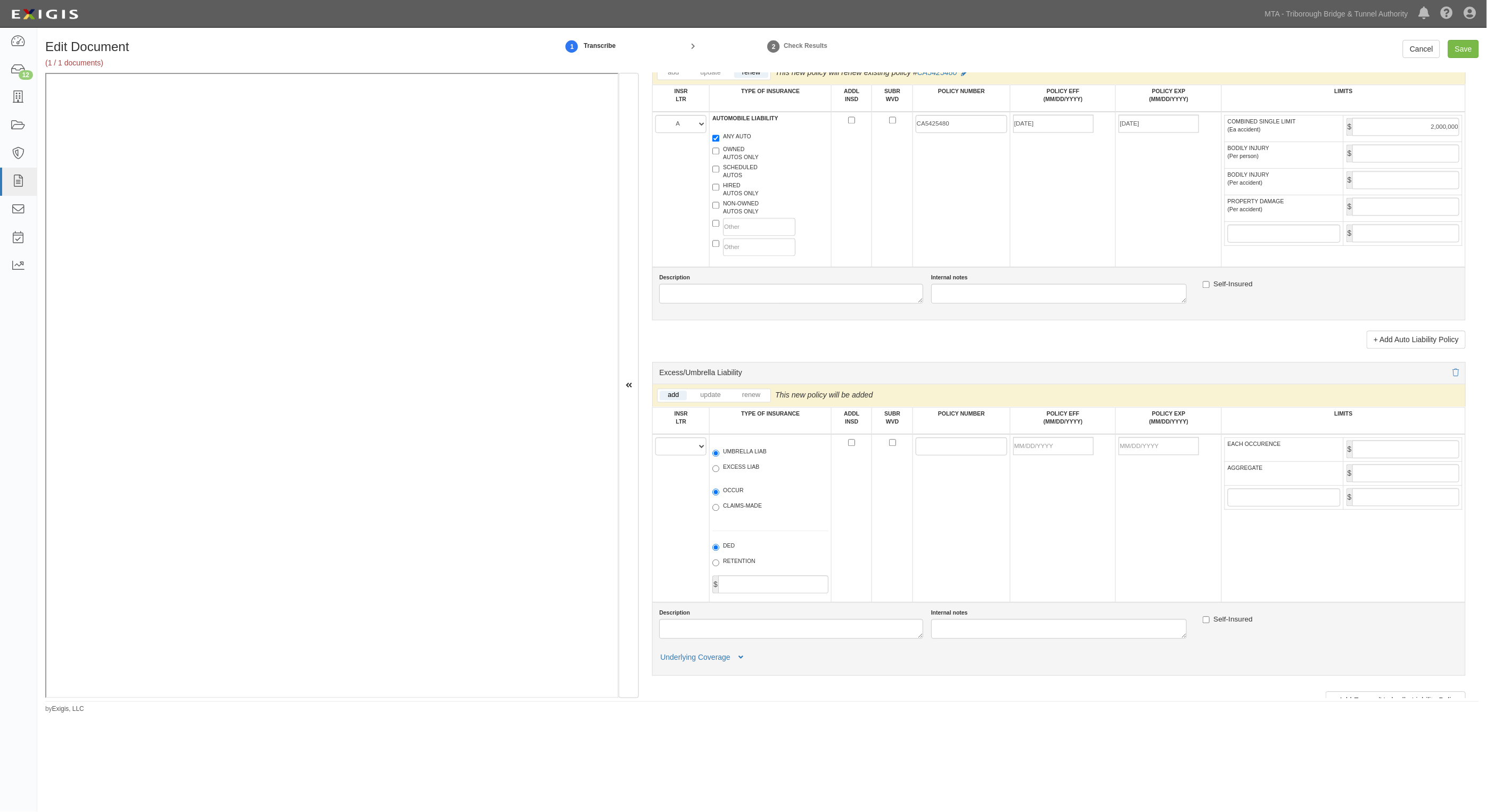
scroll to position [1064, 0]
click at [695, 448] on select "A B C D E F" at bounding box center [681, 443] width 51 height 18
select select "B"
click at [656, 434] on select "A B C D E F" at bounding box center [681, 443] width 51 height 18
click at [738, 449] on label "UMBRELLA LIAB" at bounding box center [740, 449] width 54 height 10
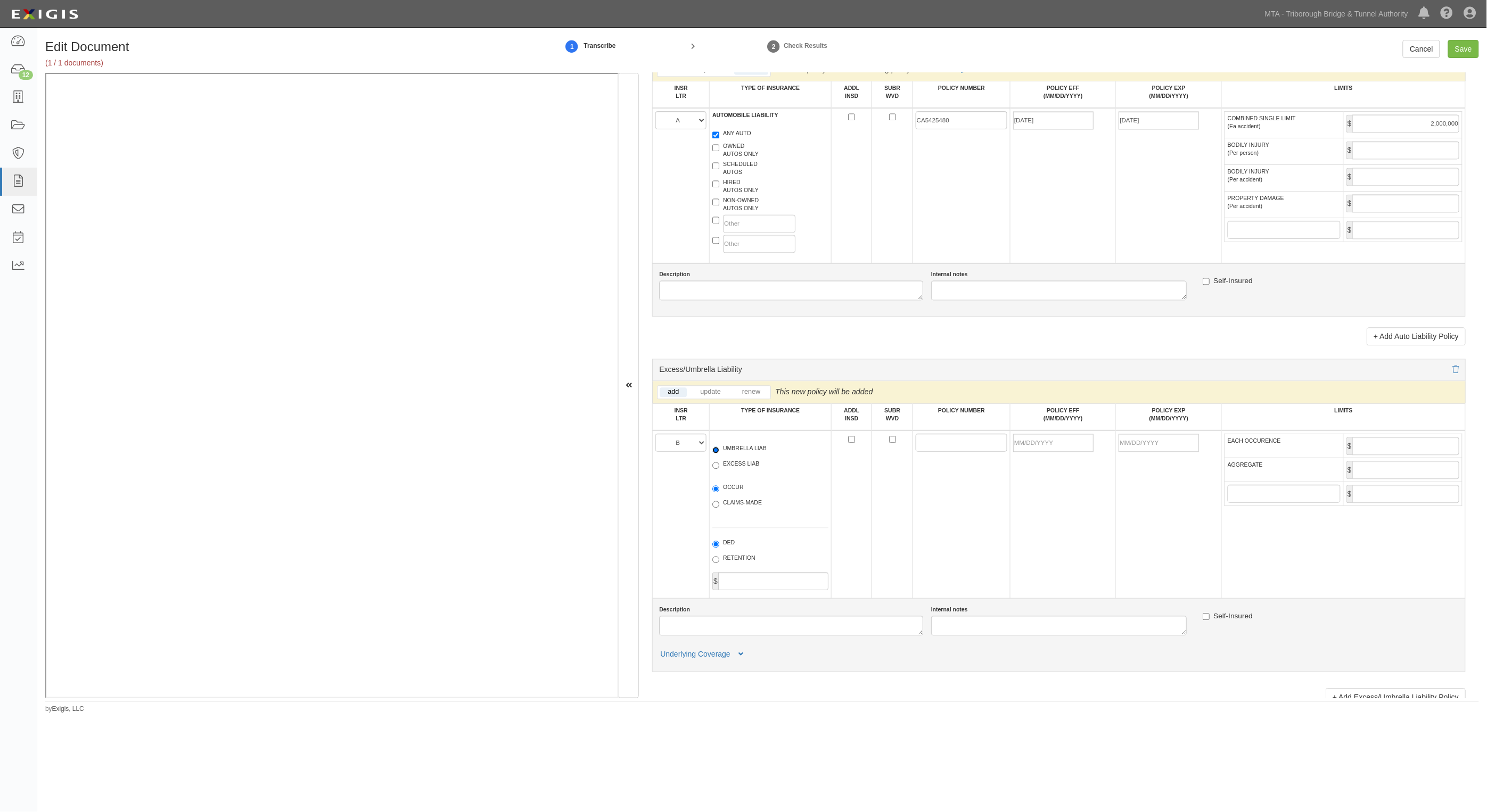
click at [719, 449] on input "UMBRELLA LIAB" at bounding box center [716, 449] width 7 height 7
radio input "true"
click at [738, 469] on label "EXCESS LIAB" at bounding box center [736, 465] width 47 height 10
click at [719, 469] on input "EXCESS LIAB" at bounding box center [716, 465] width 7 height 7
radio input "true"
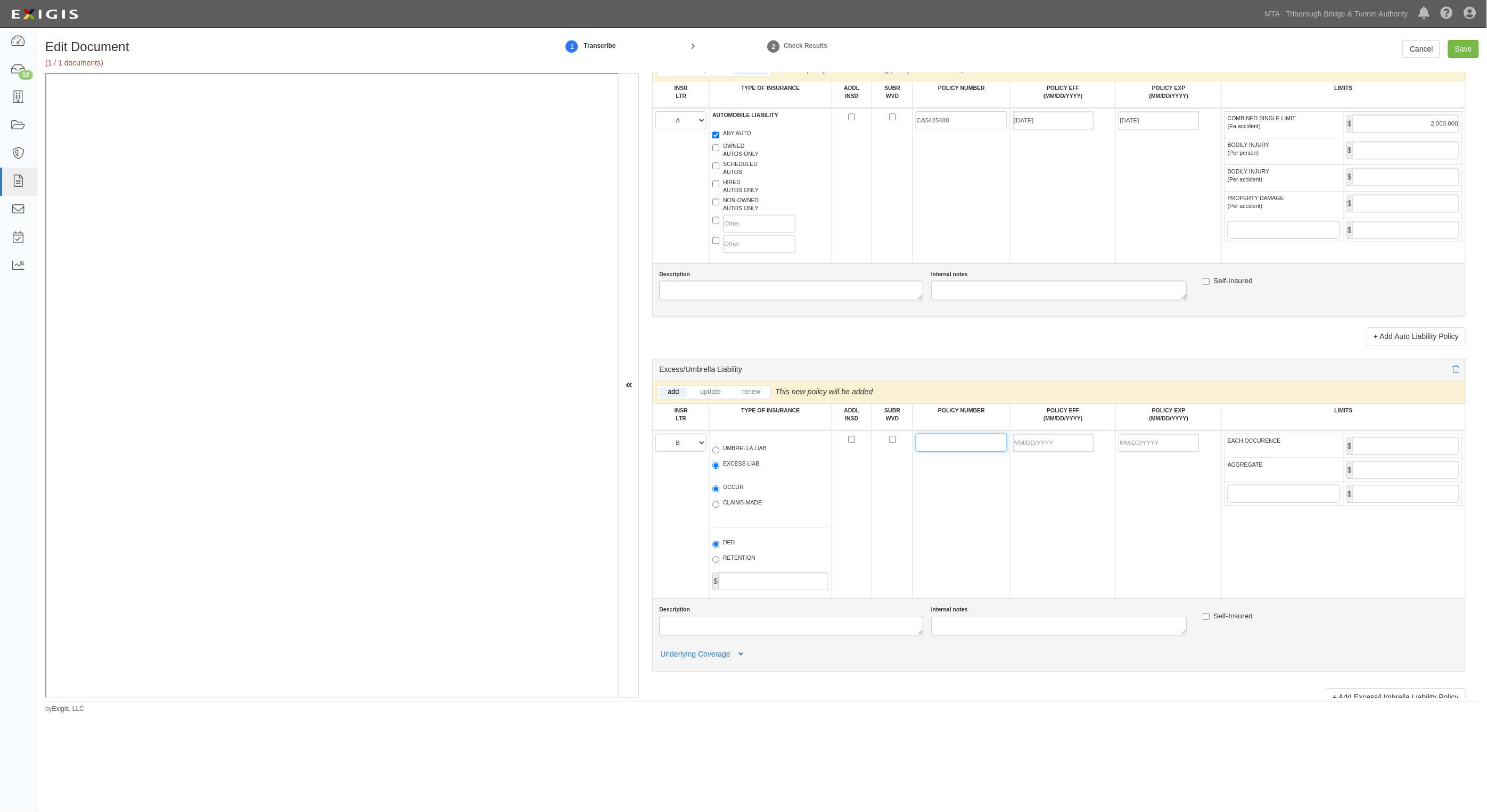
click at [933, 448] on input "POLICY NUMBER" at bounding box center [962, 443] width 92 height 18
drag, startPoint x: 923, startPoint y: 452, endPoint x: 949, endPoint y: 447, distance: 26.5
paste input "CX009N725"
type input "CX009N725"
click at [1066, 440] on input "POLICY EFF (MM/DD/YYYY)" at bounding box center [1053, 443] width 81 height 18
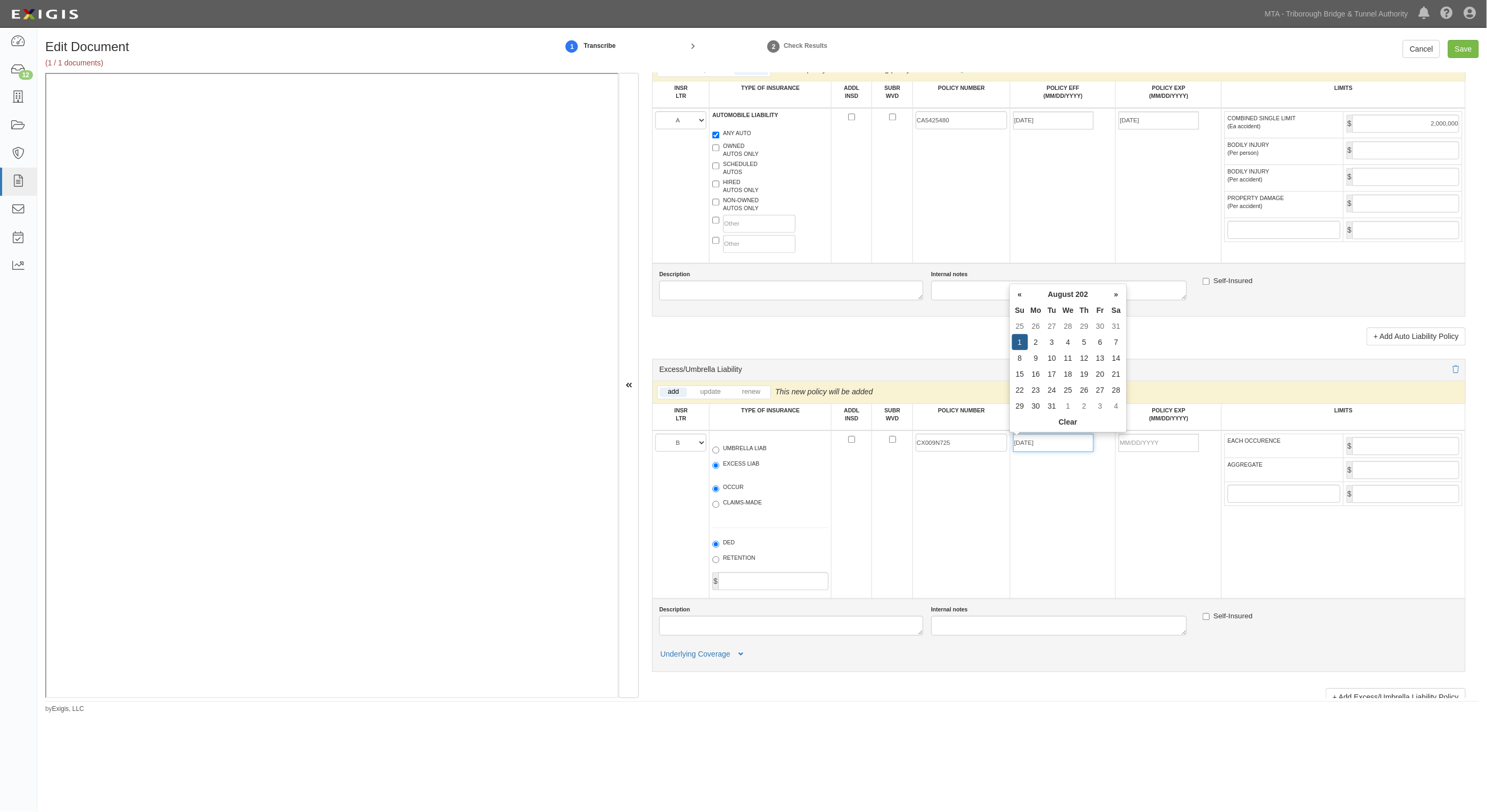
type input "08/01/2025"
type input "08/01/2026"
type input "10,000,000"
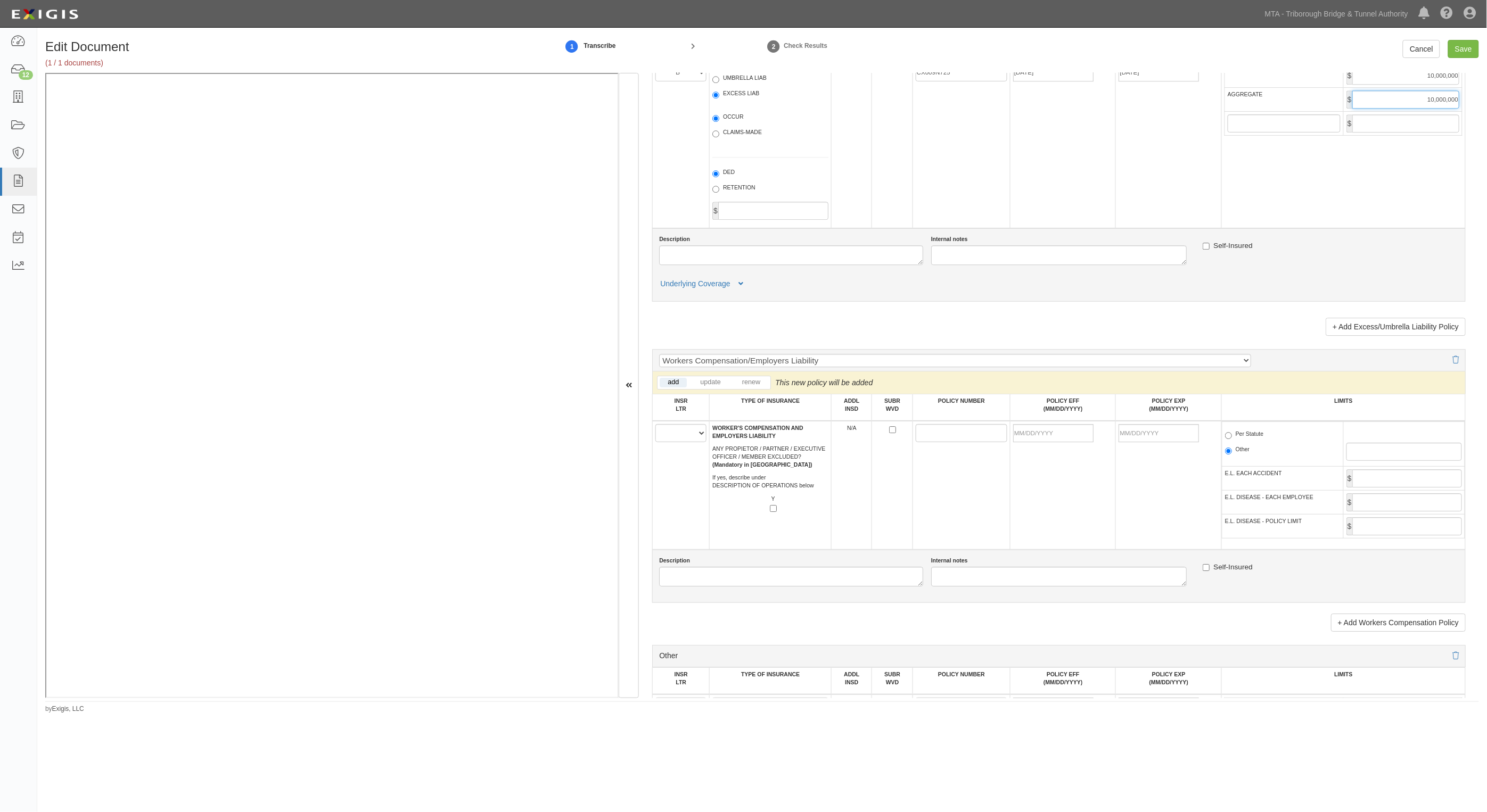
scroll to position [1463, 0]
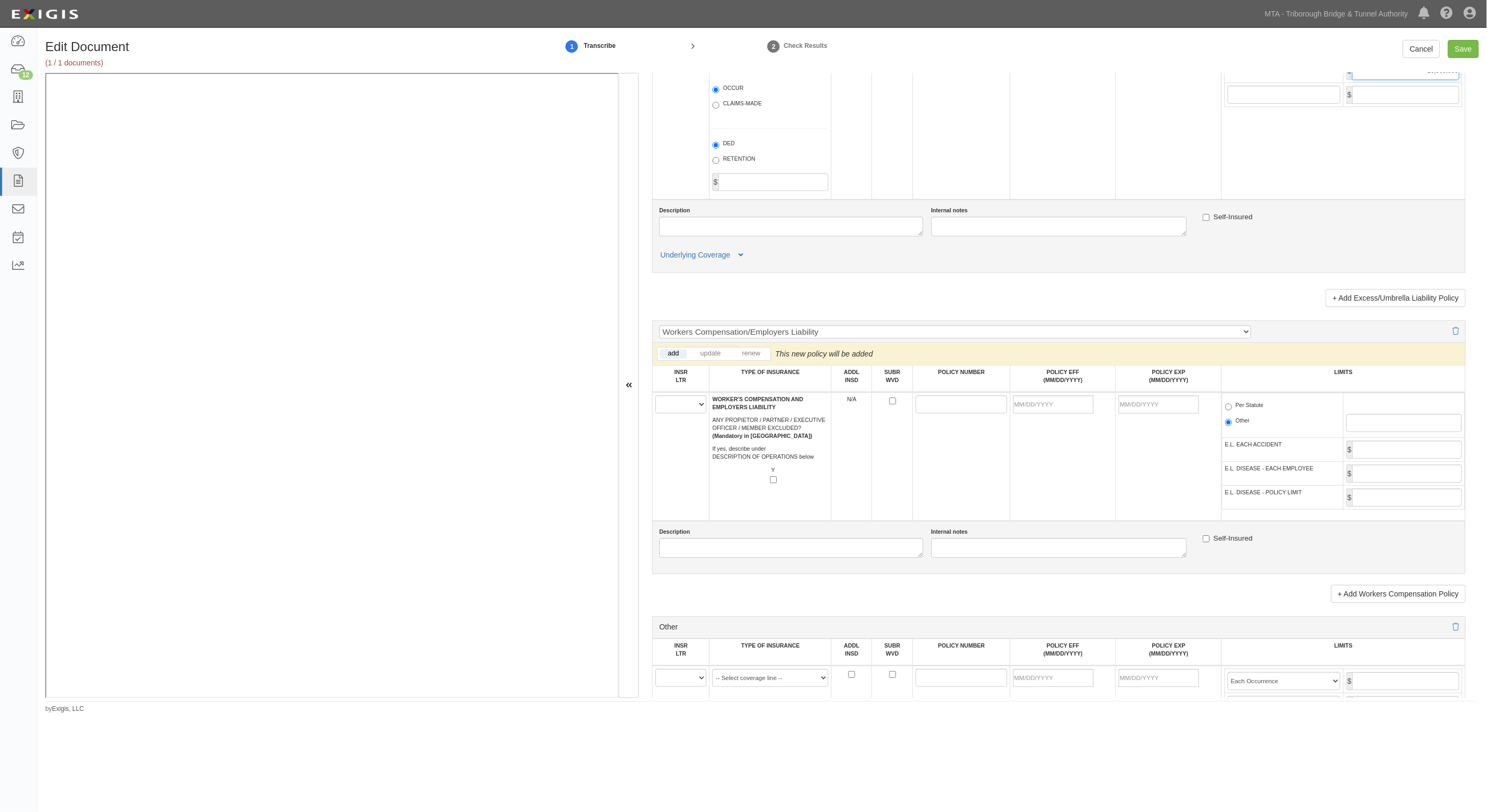
type input "10,000,000"
click at [694, 405] on select "A B C D E F" at bounding box center [681, 404] width 51 height 18
select select "C"
click at [656, 395] on select "A B C D E F" at bounding box center [681, 404] width 51 height 18
click at [968, 406] on input "POLICY NUMBER" at bounding box center [962, 404] width 92 height 18
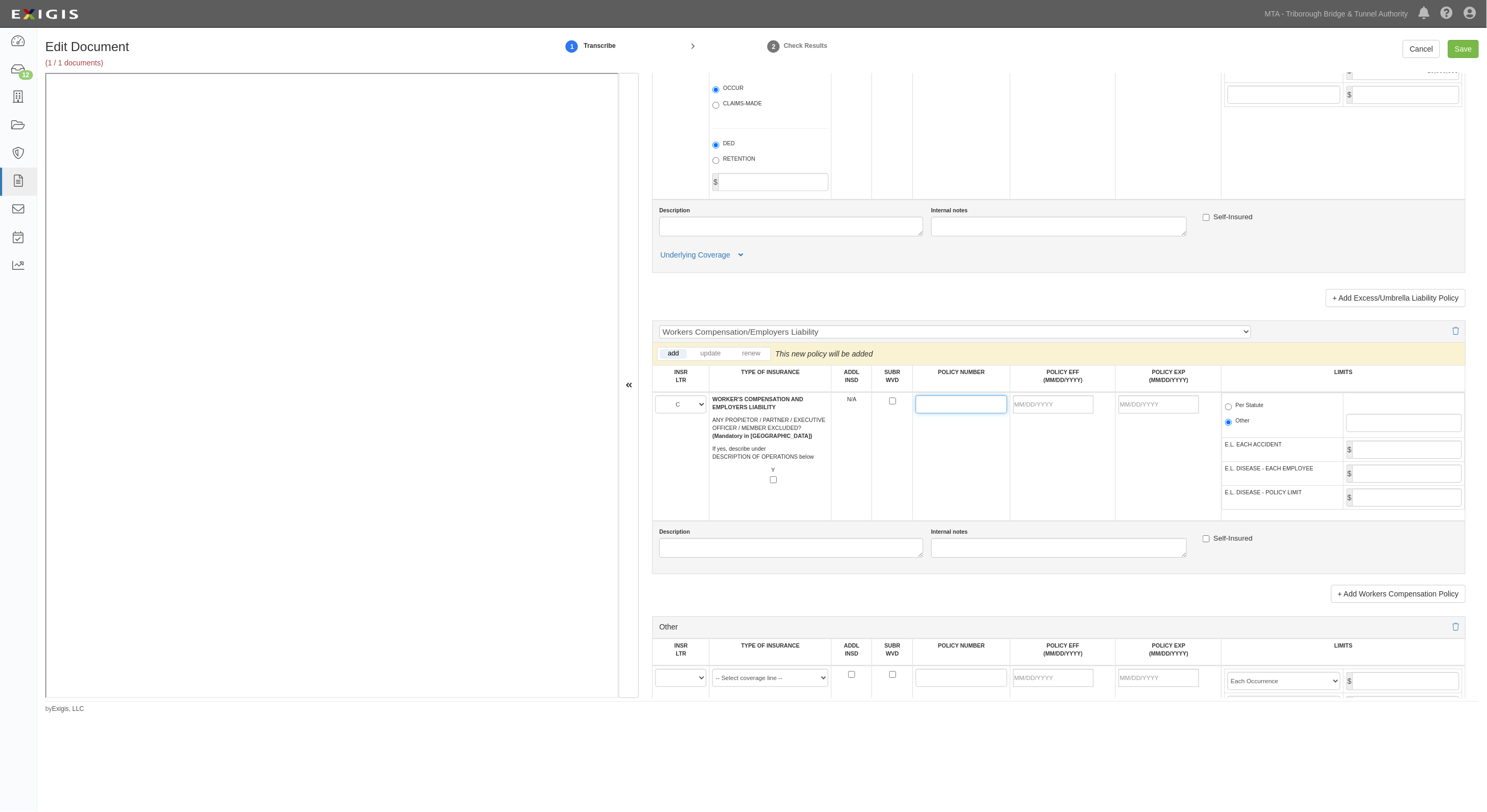
paste input "WC43172130"
type input "WC43172130"
click at [1049, 403] on input "POLICY EFF (MM/DD/YYYY)" at bounding box center [1053, 404] width 81 height 18
type input "08/01/2025"
type input "08/01/2026"
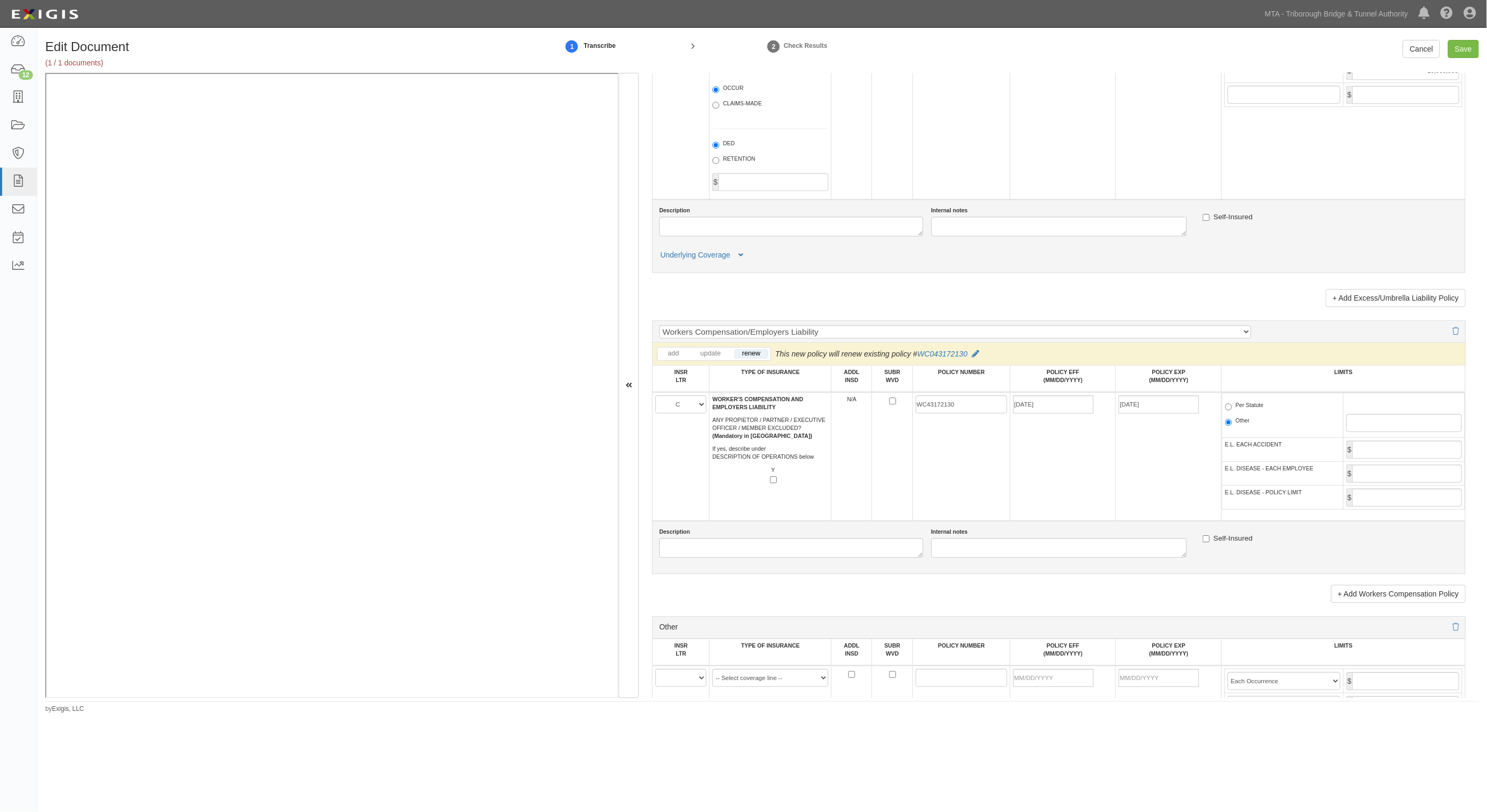
click at [1231, 407] on label "Per Statute" at bounding box center [1244, 406] width 39 height 10
click at [1231, 407] on input "Per Statute" at bounding box center [1228, 406] width 7 height 7
radio input "true"
click at [1467, 49] on input "Save" at bounding box center [1464, 49] width 31 height 18
type input "2000000"
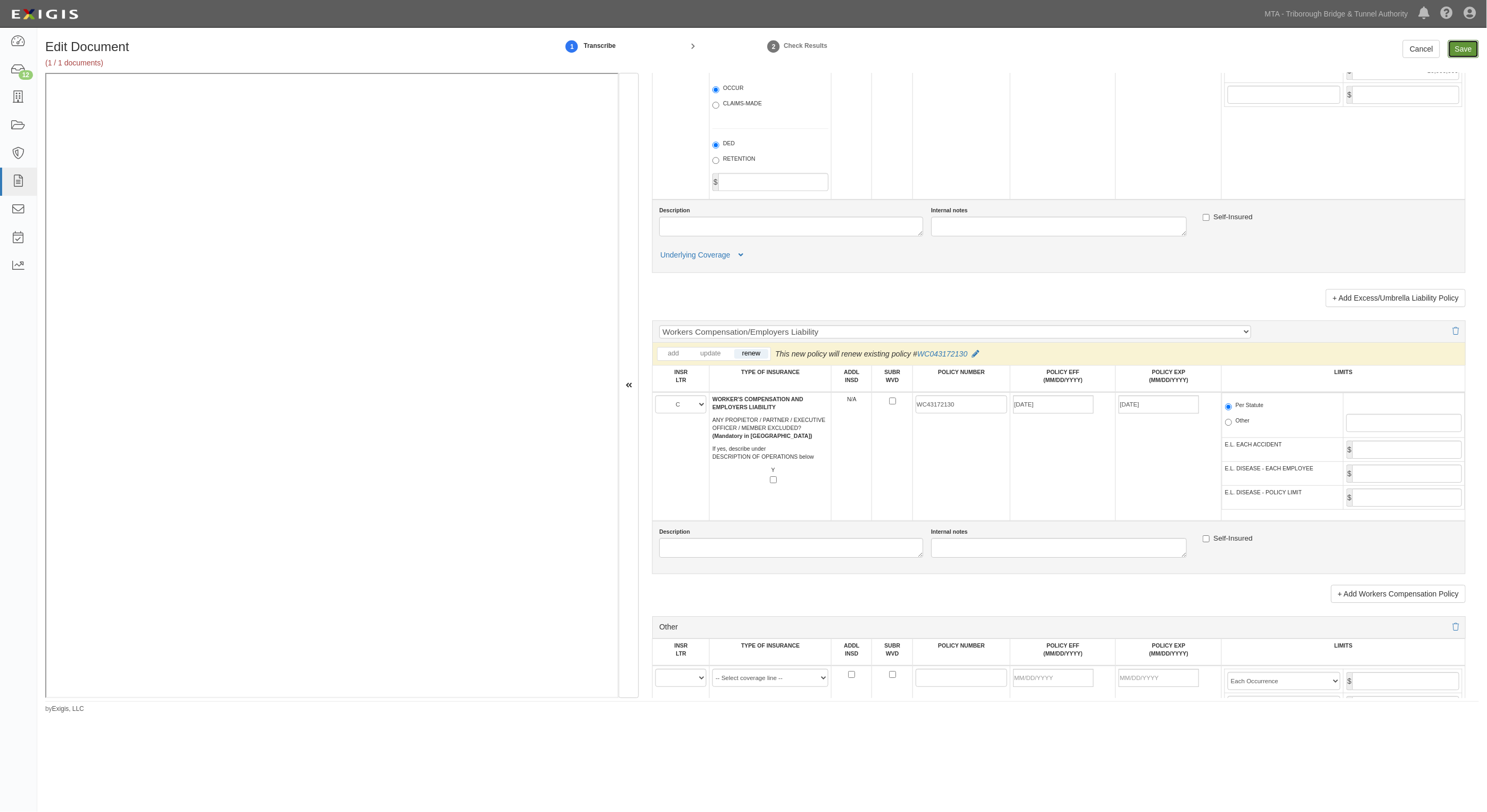
type input "4000000"
type input "2000000"
type input "10000000"
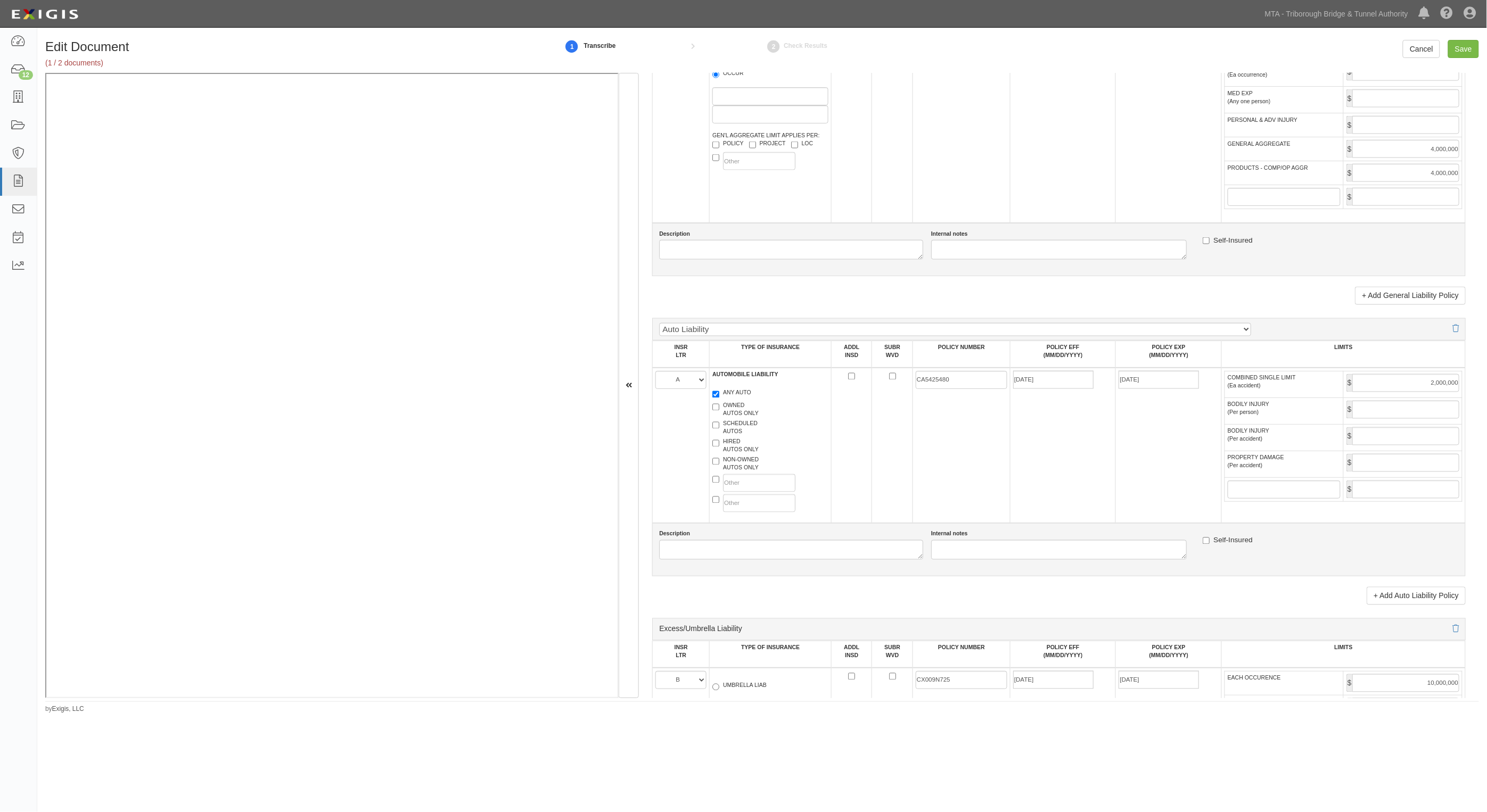
scroll to position [798, 0]
click at [1461, 49] on input "Save" at bounding box center [1464, 49] width 31 height 18
type input "2000000"
type input "4000000"
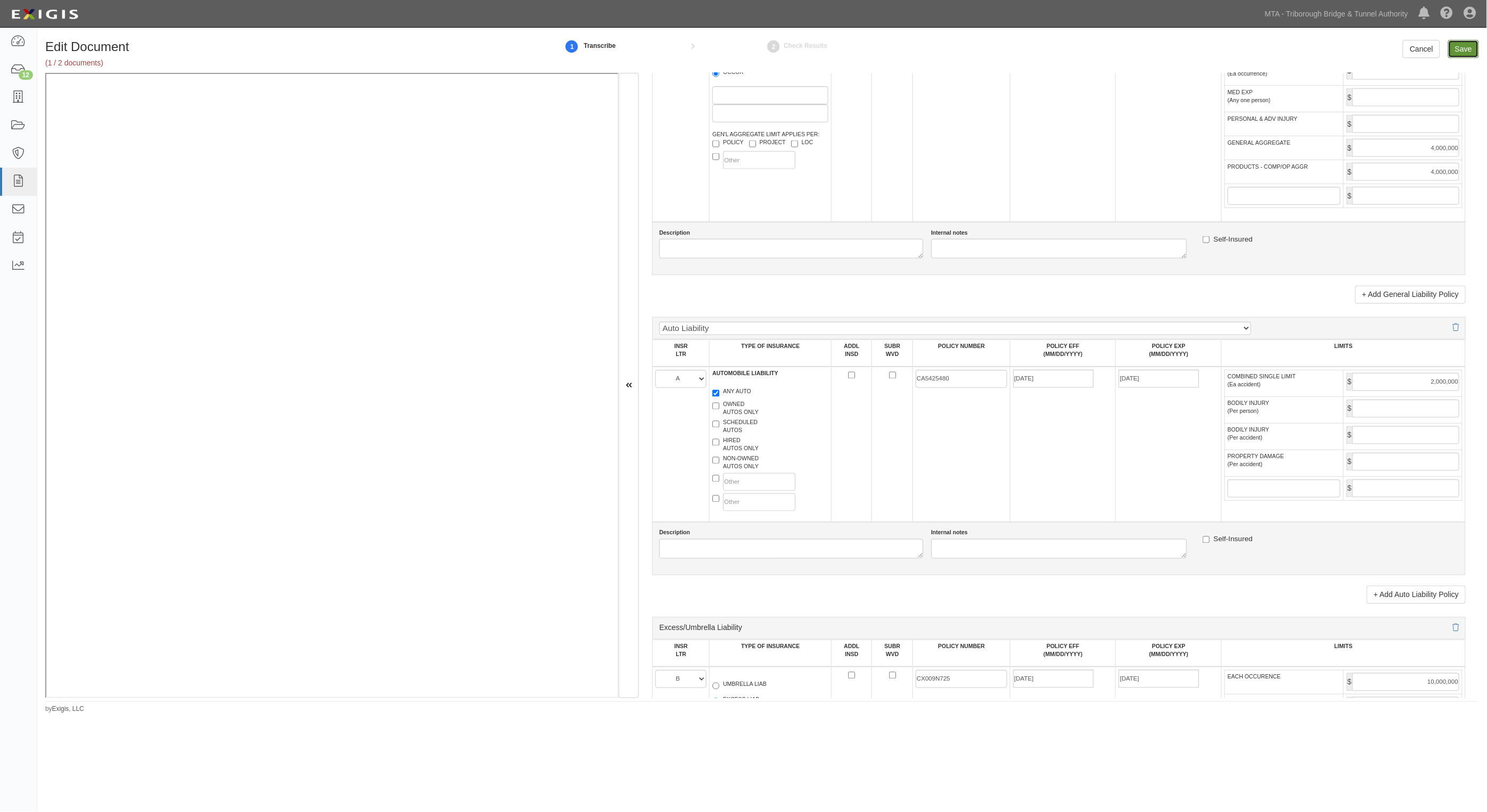
type input "2000000"
type input "10000000"
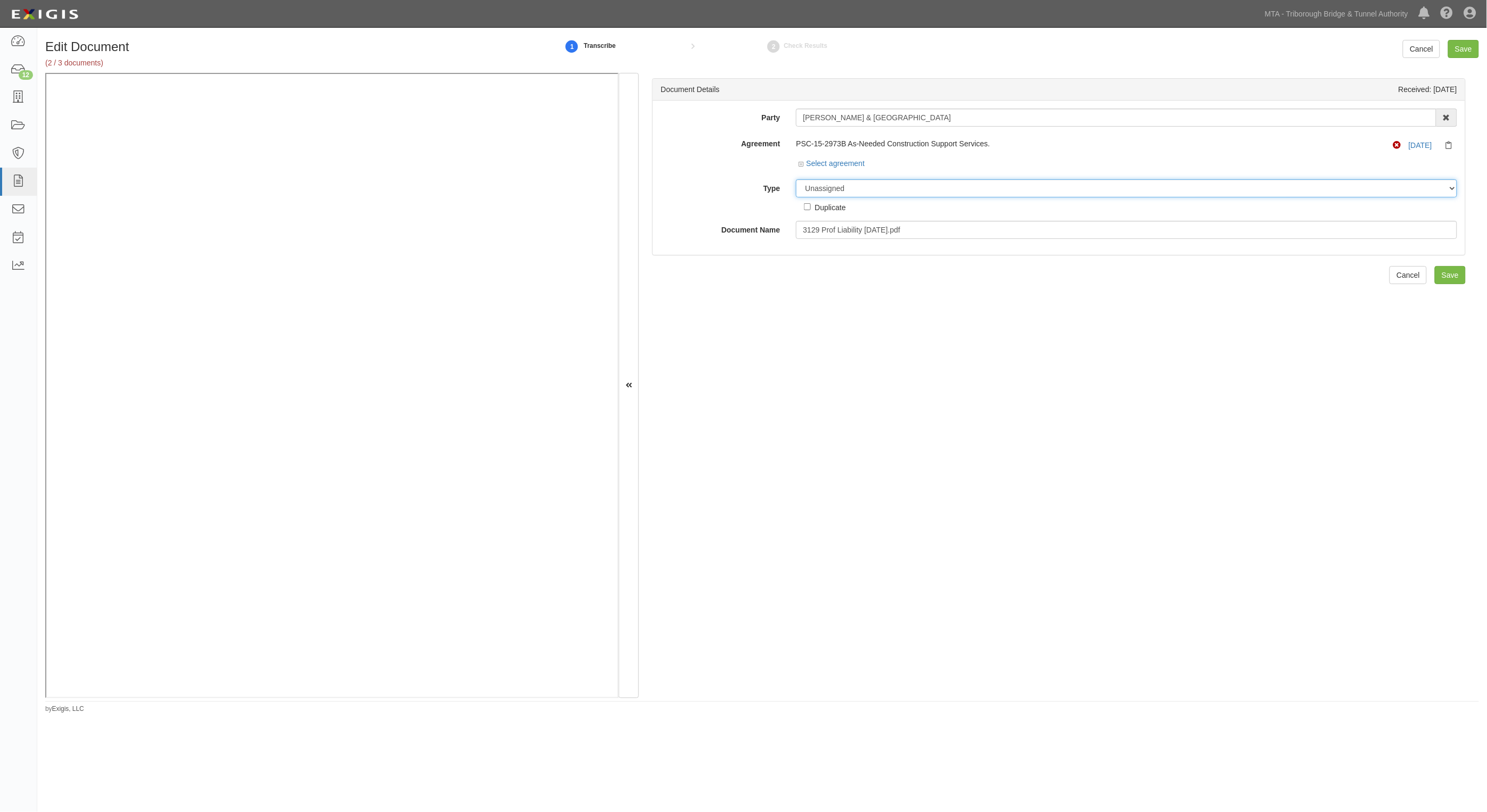
click at [858, 190] on select "Unassigned Binder Cancellation Notice Certificate Contract Endorsement Insuranc…" at bounding box center [1127, 188] width 662 height 18
select select "CertificateDetail"
click at [796, 179] on select "Unassigned Binder Cancellation Notice Certificate Contract Endorsement Insuranc…" at bounding box center [1127, 188] width 662 height 18
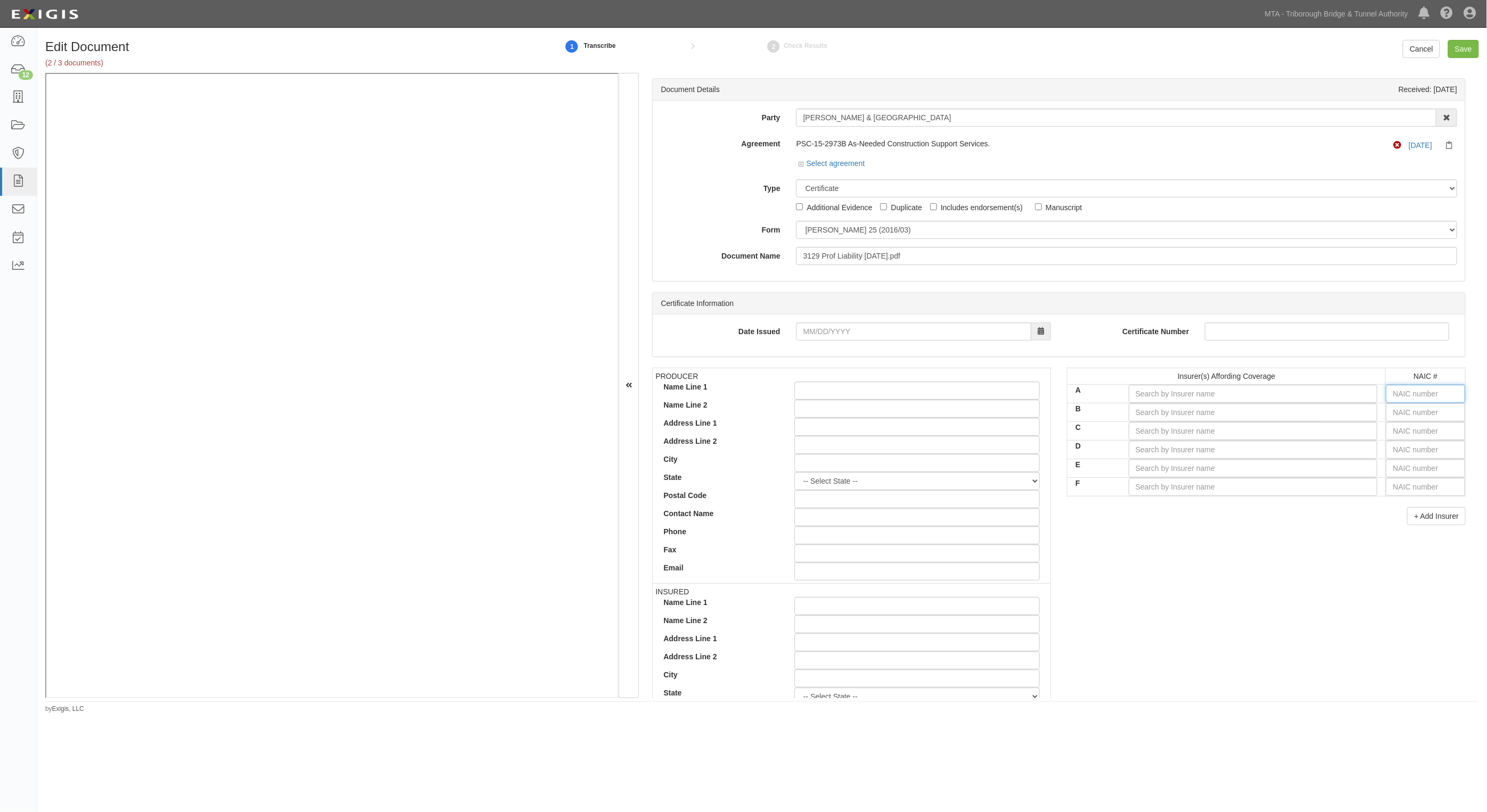
click at [1414, 392] on input "text" at bounding box center [1425, 393] width 79 height 18
type input "3"
type input "37907"
type input "37"
type input "37540"
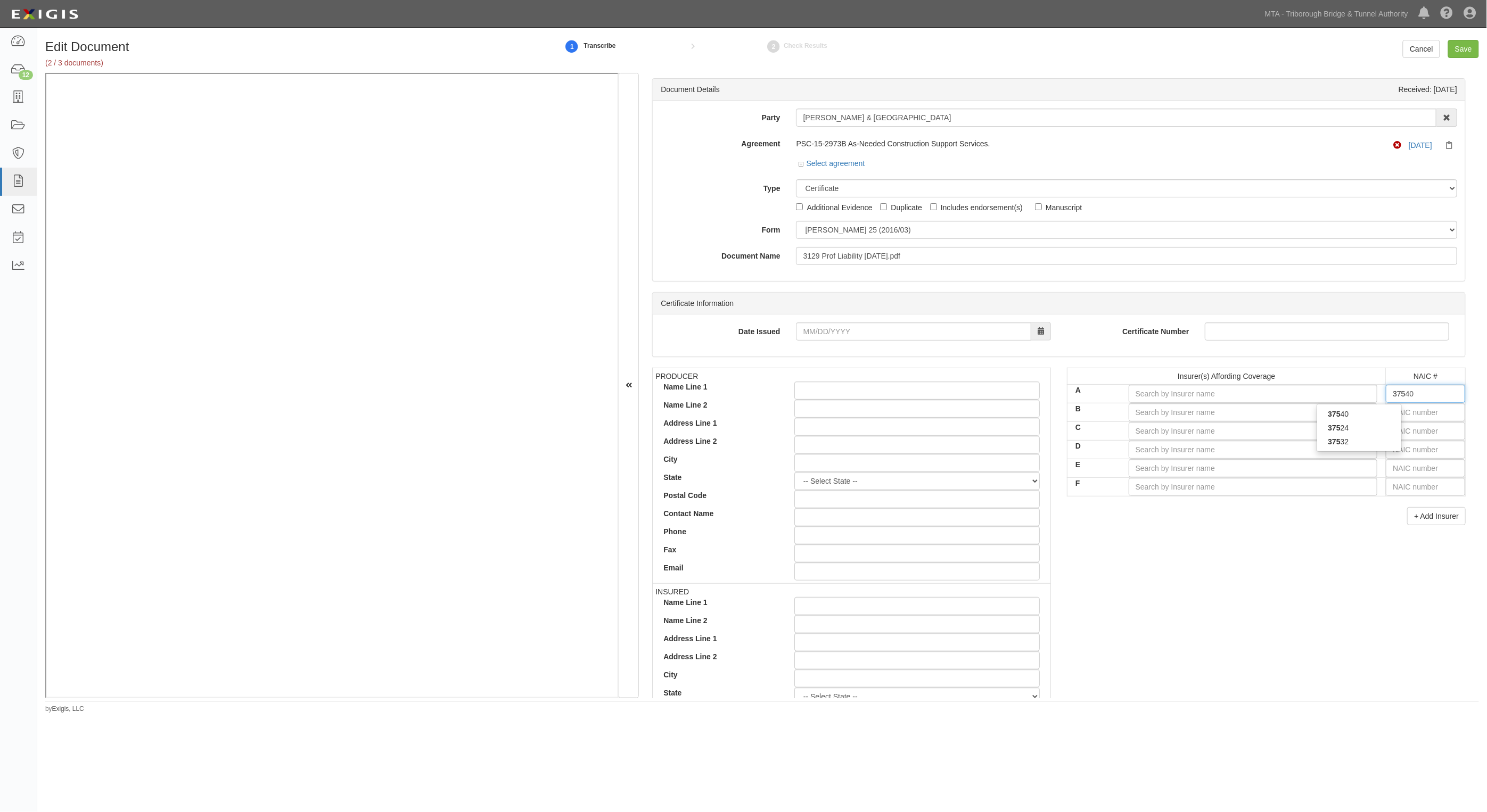
type input "3754"
type input "37540"
click at [1362, 415] on div "37540" at bounding box center [1359, 414] width 84 height 14
type input "[PERSON_NAME] Insurance Company, Inc. (A XV Rating)"
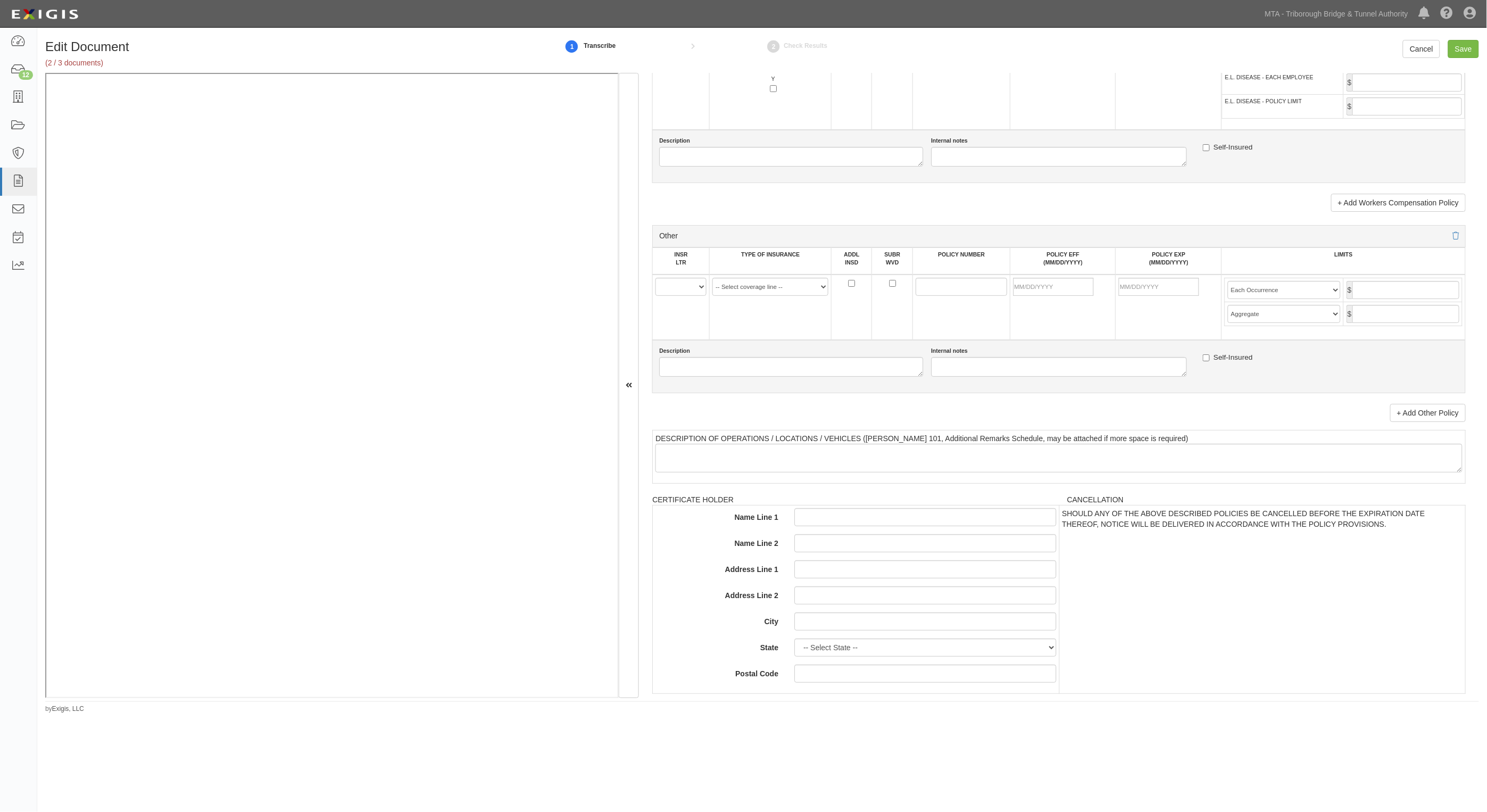
scroll to position [1863, 0]
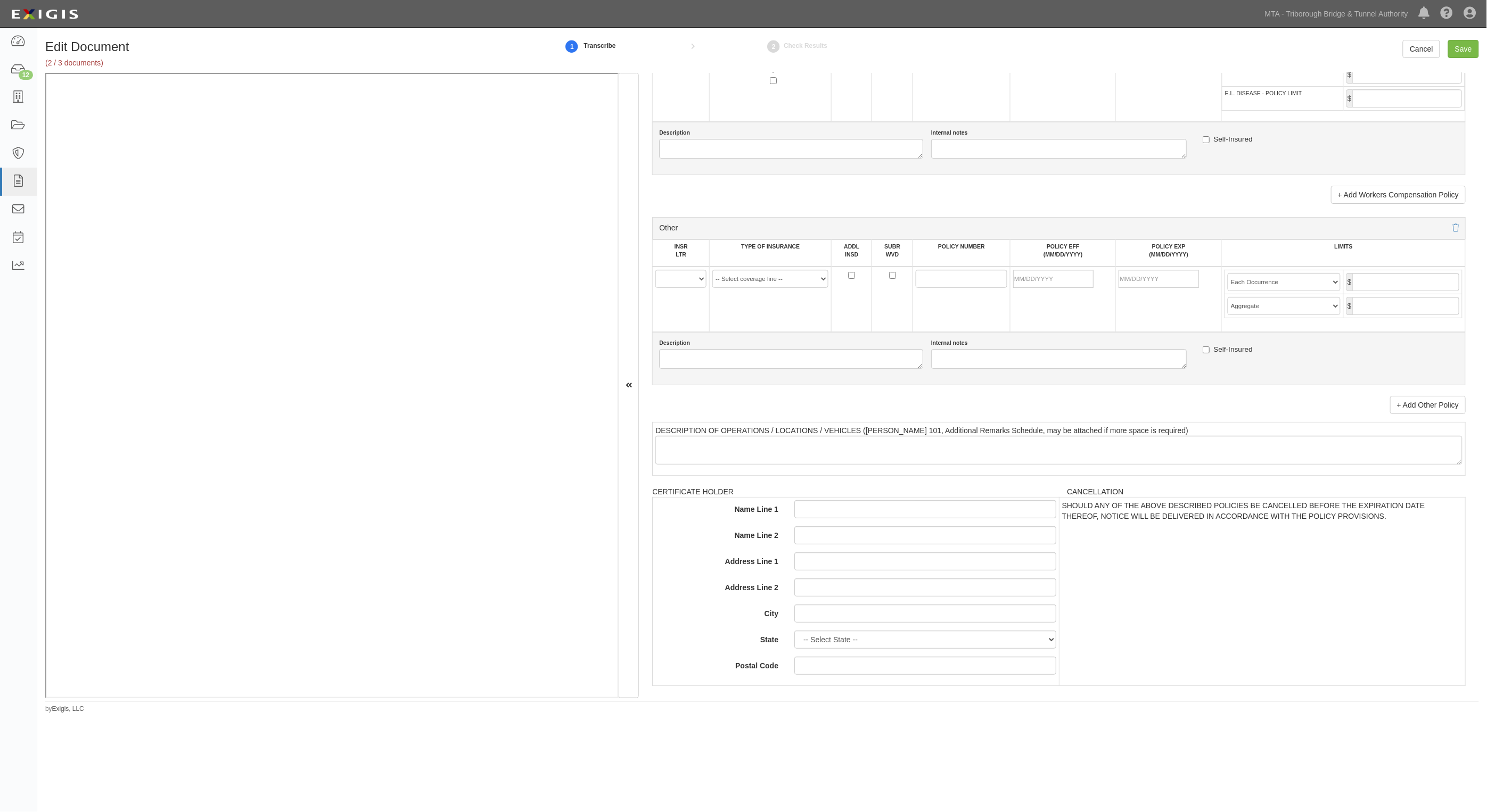
type input "37540"
click at [697, 282] on select "A B C D E F" at bounding box center [681, 278] width 51 height 18
select select "A"
click at [656, 270] on select "A B C D E F" at bounding box center [681, 278] width 51 height 18
click at [787, 277] on select "-- Select coverage line -- Asbestos Abatement Auto Physical Damage Aviation Lia…" at bounding box center [771, 278] width 116 height 18
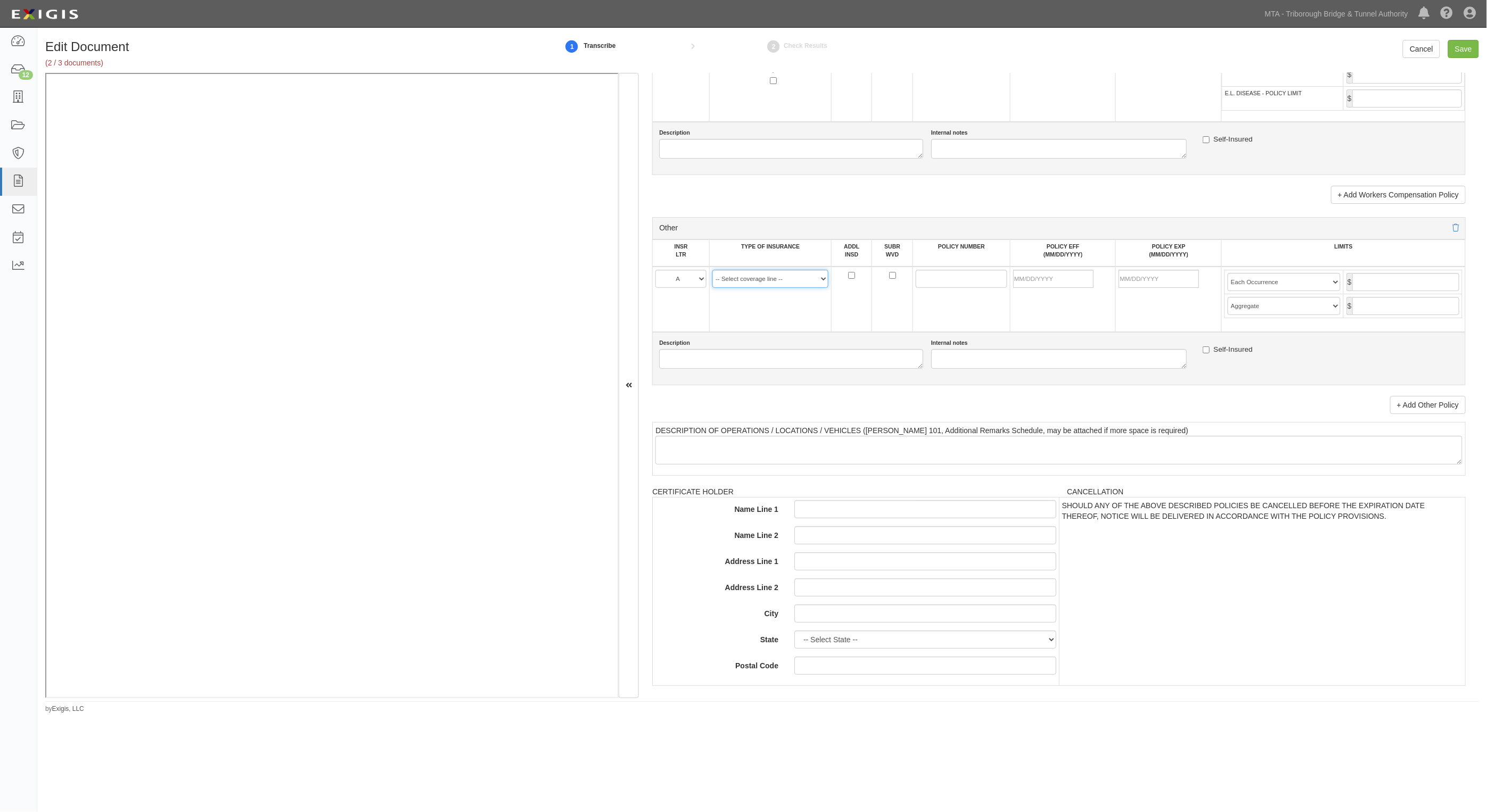
select select "44"
click at [713, 288] on select "-- Select coverage line -- Asbestos Abatement Auto Physical Damage Aviation Lia…" at bounding box center [771, 278] width 116 height 18
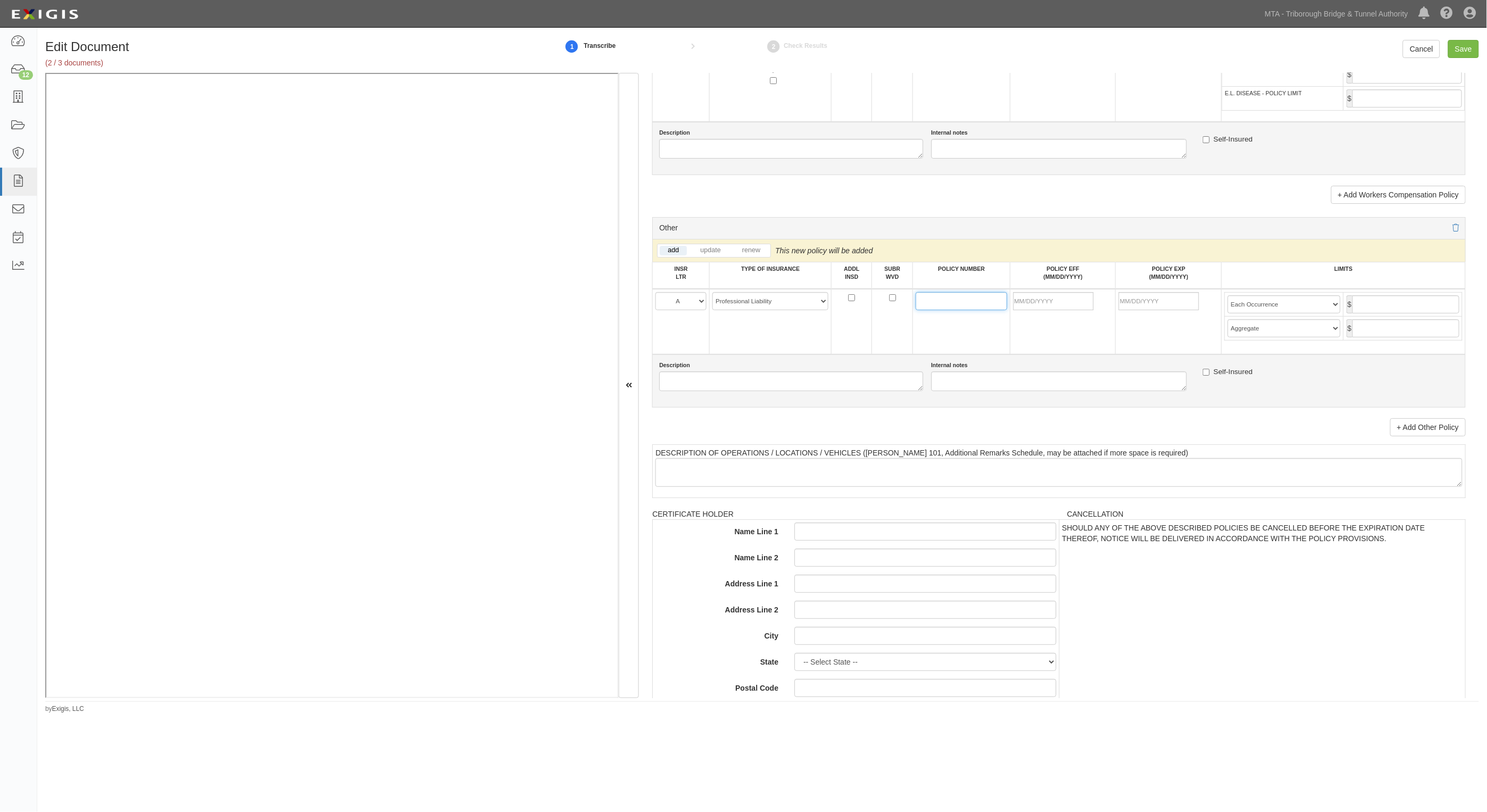
click at [960, 300] on input "POLICY NUMBER" at bounding box center [962, 301] width 92 height 18
paste input "V38122250201"
type input "V38122250201"
click at [1061, 301] on input "POLICY EFF (MM/DD/YYYY)" at bounding box center [1053, 301] width 81 height 18
type input "[DATE]"
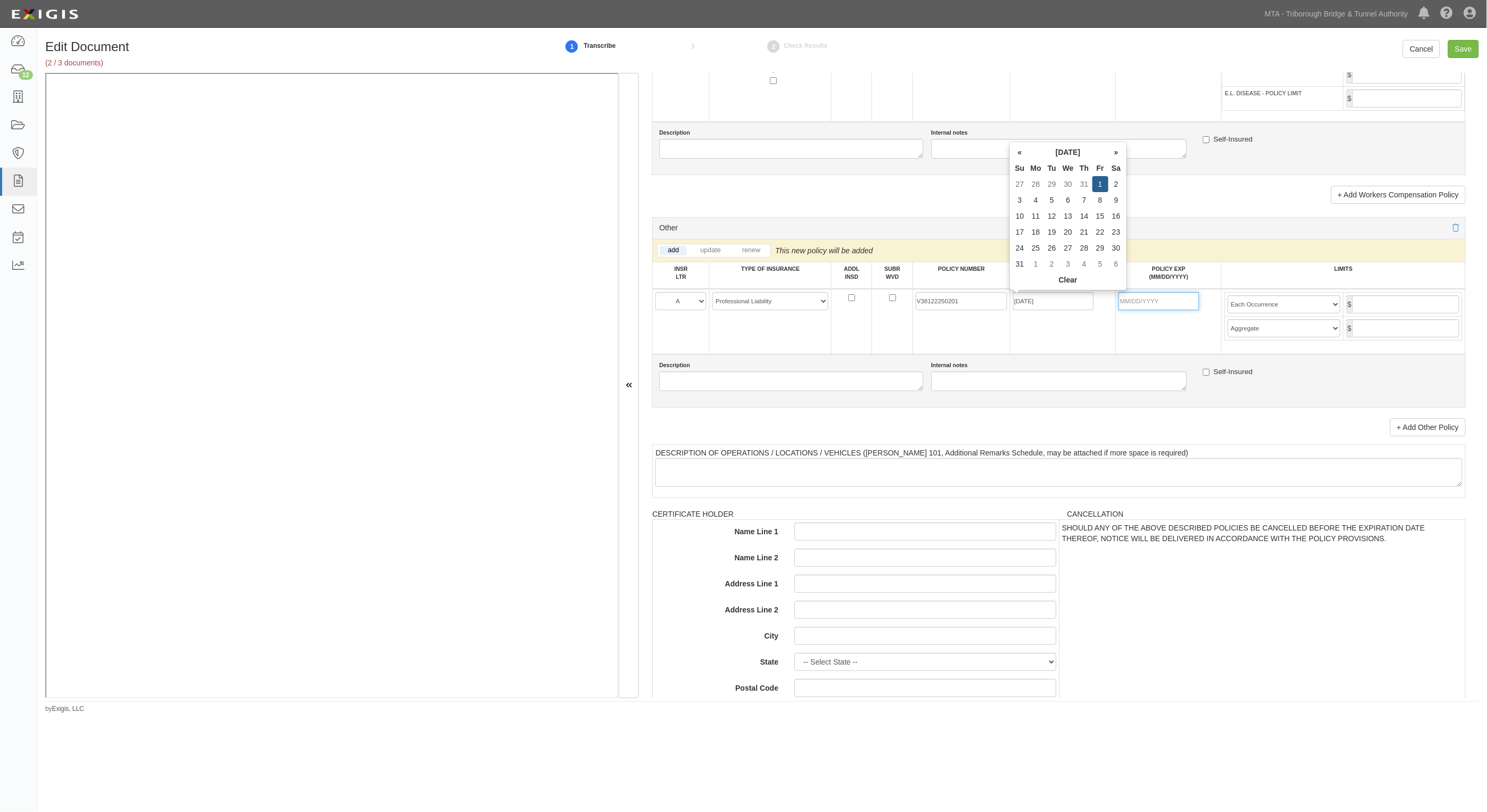
type input "[DATE]"
type input "5,000,000"
drag, startPoint x: 1261, startPoint y: 307, endPoint x: 1263, endPoint y: 312, distance: 5.4
click at [1261, 307] on select "Limit Each Occurrence Each Claim Aggregate Deductible Self-Insured Retention Pe…" at bounding box center [1284, 304] width 113 height 18
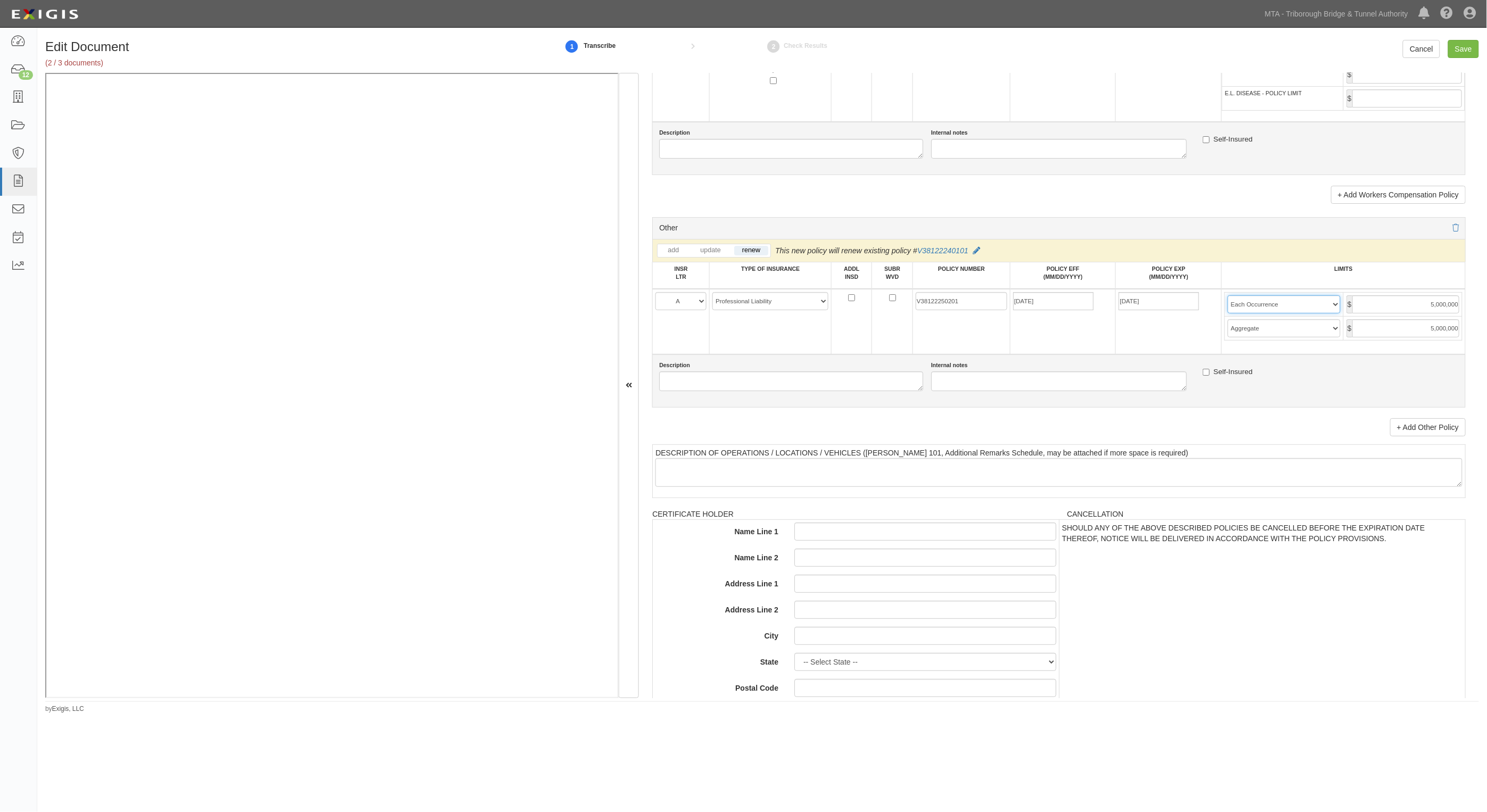
select select "Each Claim"
click at [1228, 295] on select "Limit Each Occurrence Each Claim Aggregate Deductible Self-Insured Retention Pe…" at bounding box center [1284, 304] width 113 height 18
click at [1455, 53] on input "Save" at bounding box center [1464, 49] width 31 height 18
type input "5000000"
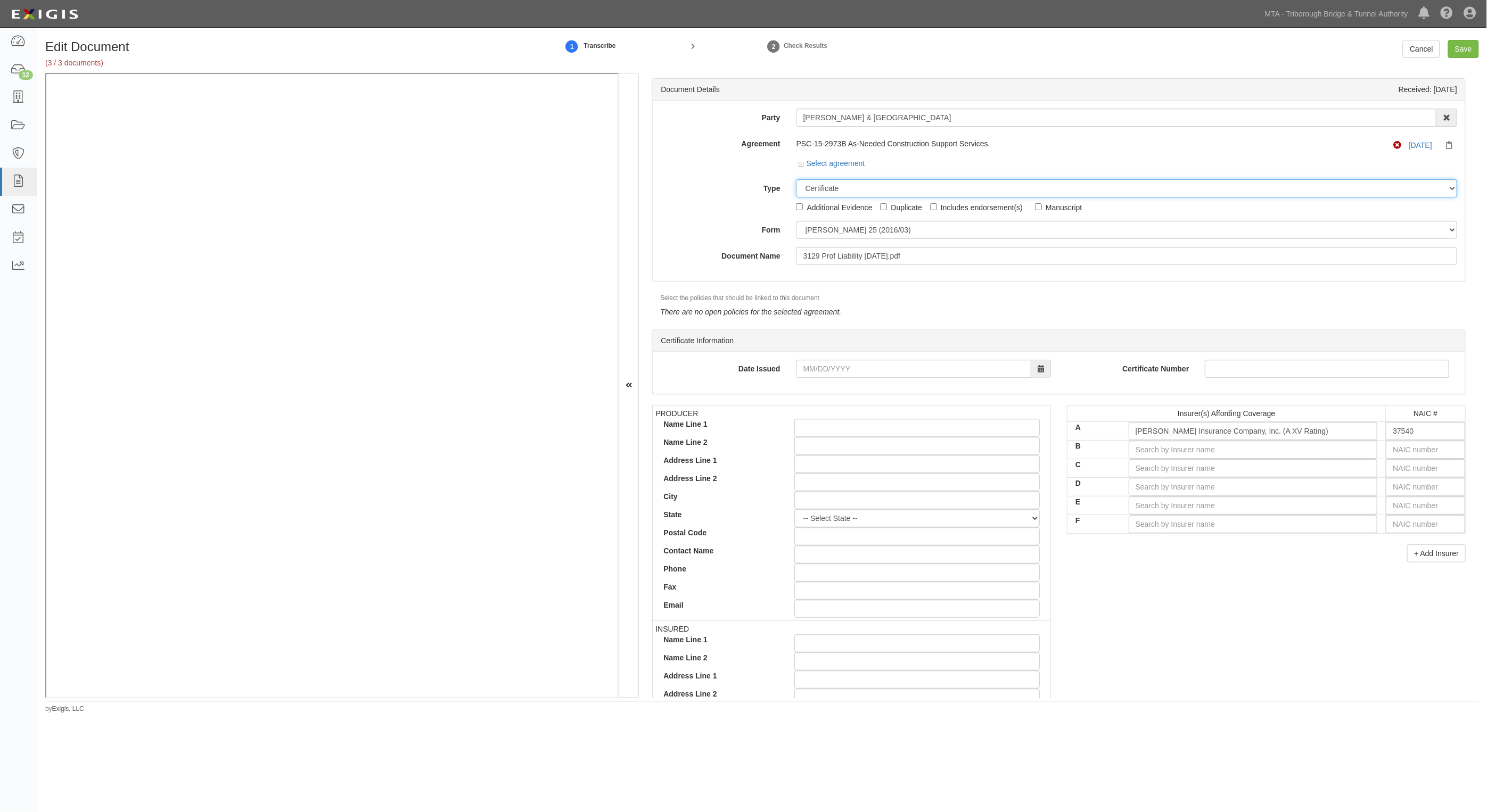
click at [832, 190] on select "Unassigned Binder Cancellation Notice Certificate Contract Endorsement Insuranc…" at bounding box center [1127, 188] width 662 height 18
click at [796, 179] on select "Unassigned Binder Cancellation Notice Certificate Contract Endorsement Insuranc…" at bounding box center [1127, 188] width 662 height 18
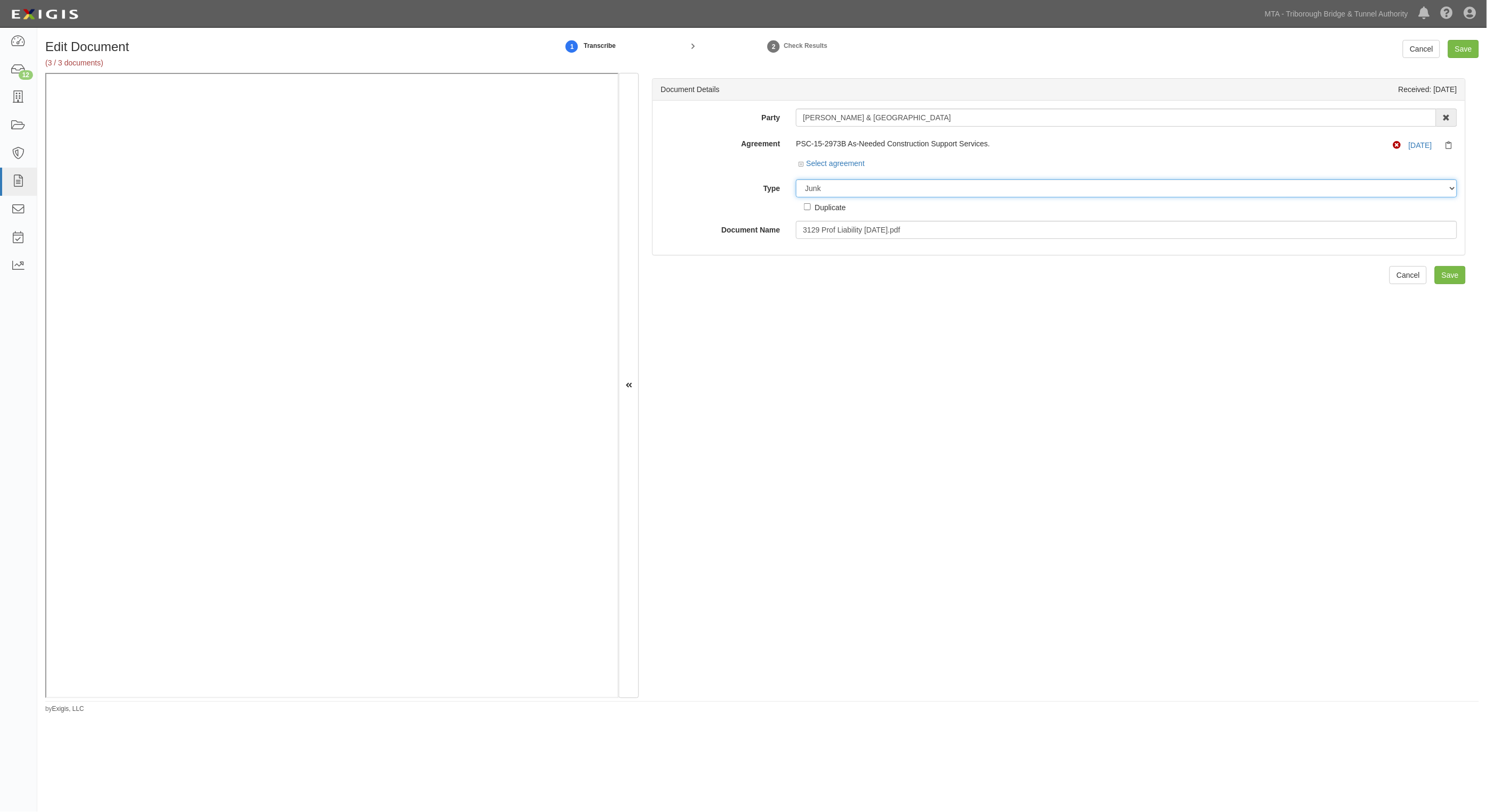
click at [900, 189] on select "Unassigned Binder Cancellation Notice Certificate Contract Endorsement Insuranc…" at bounding box center [1127, 188] width 662 height 18
select select "CertificateDetail"
click at [796, 179] on select "Unassigned Binder Cancellation Notice Certificate Contract Endorsement Insuranc…" at bounding box center [1127, 188] width 662 height 18
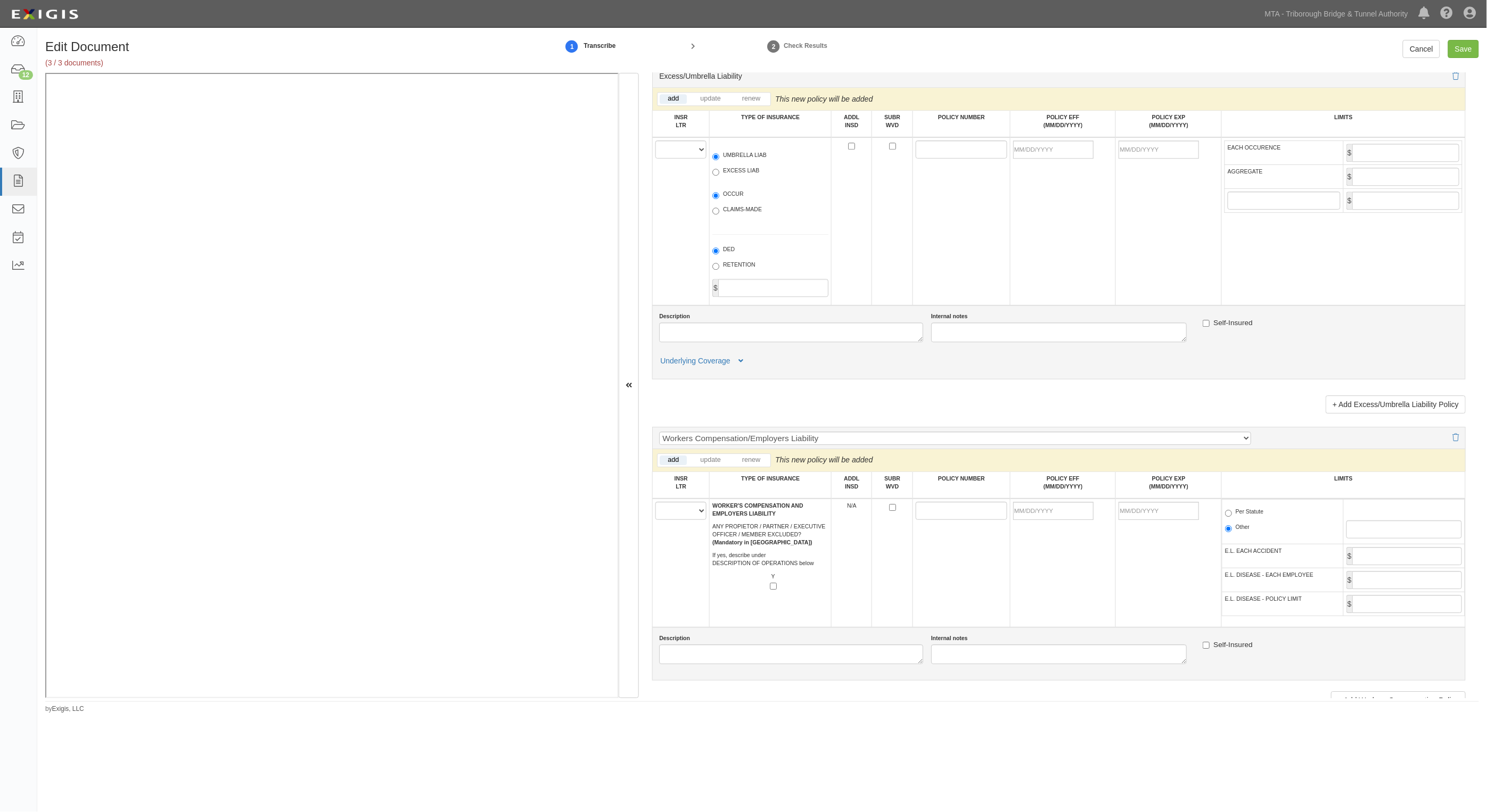
scroll to position [1131, 0]
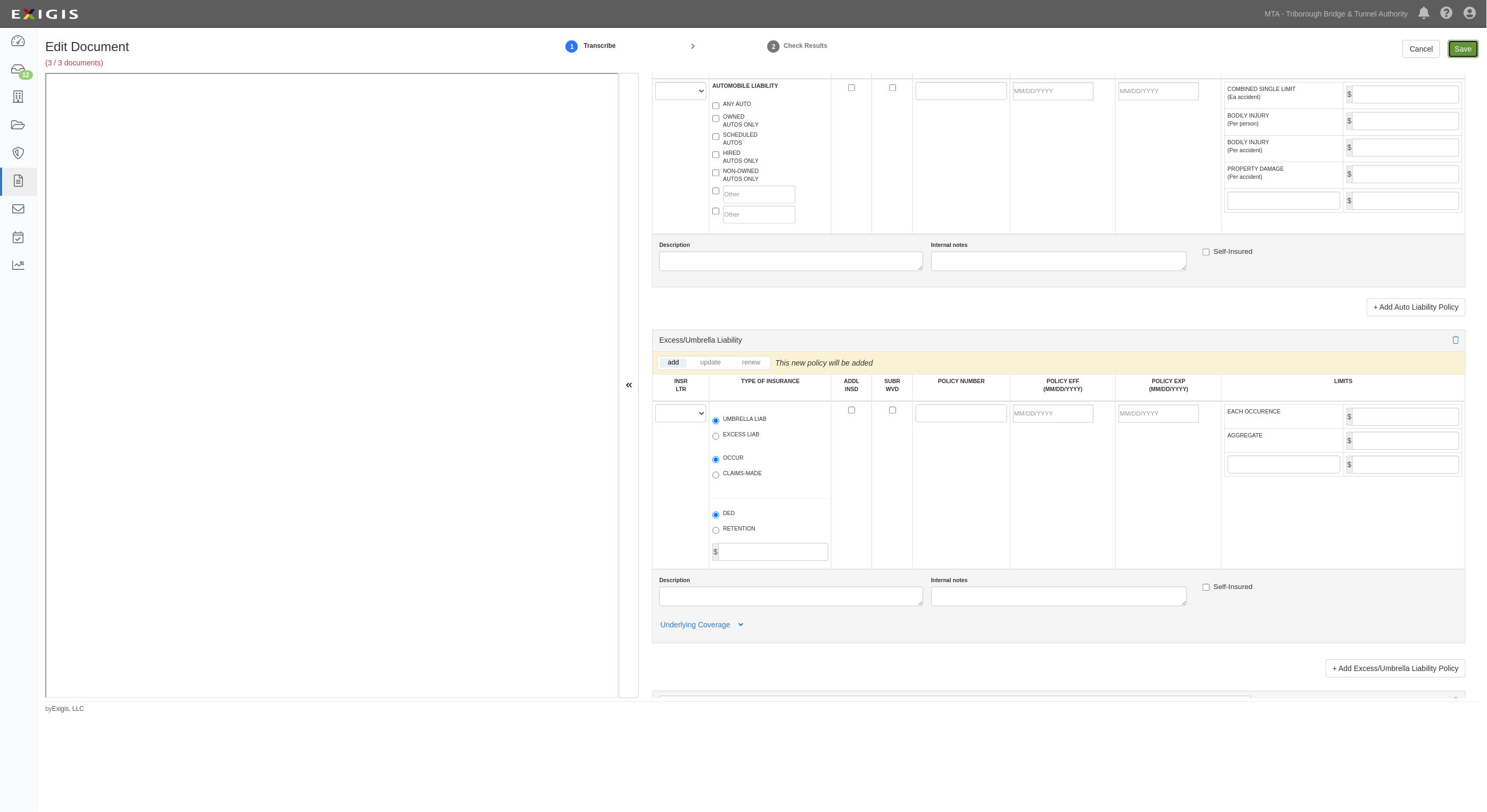
click at [1463, 41] on input "Save" at bounding box center [1464, 49] width 31 height 18
type input "5000000"
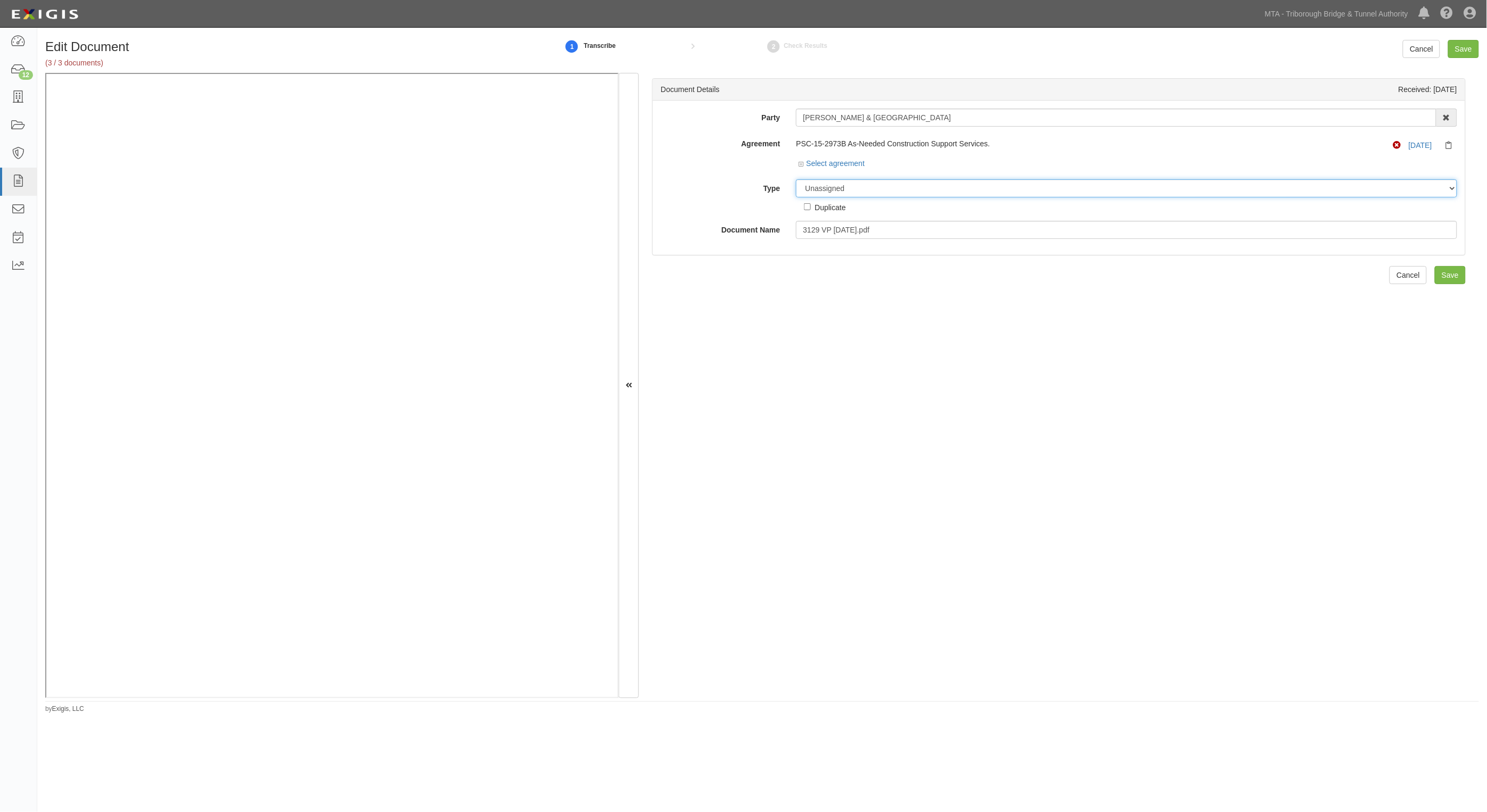
click at [864, 191] on select "Unassigned Binder Cancellation Notice Certificate Contract Endorsement Insuranc…" at bounding box center [1127, 188] width 662 height 18
select select "CertificateDetail"
click at [796, 179] on select "Unassigned Binder Cancellation Notice Certificate Contract Endorsement Insuranc…" at bounding box center [1127, 188] width 662 height 18
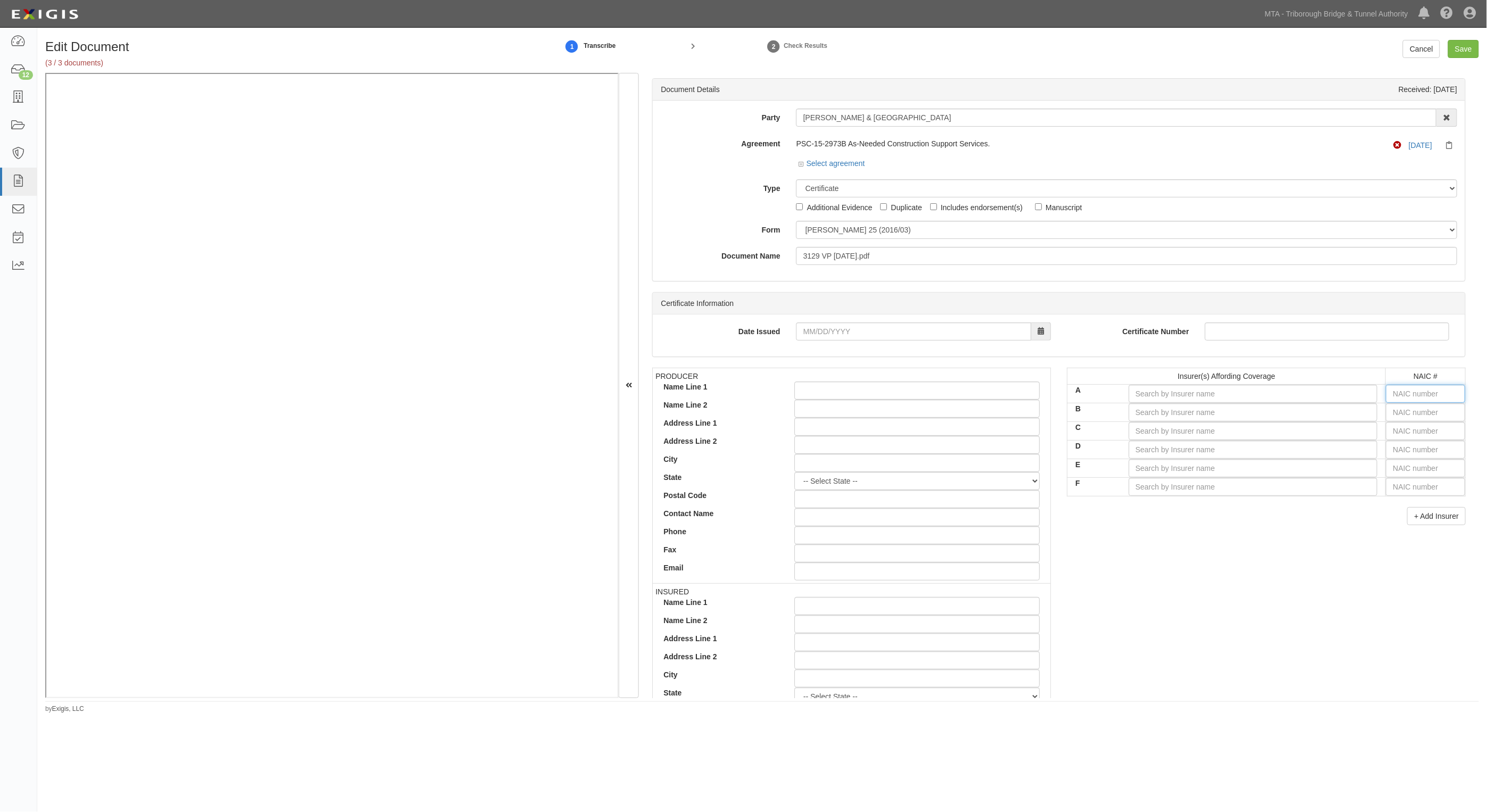
click at [1409, 390] on input "text" at bounding box center [1425, 393] width 79 height 18
type input "16535"
click at [1266, 394] on input "A" at bounding box center [1254, 393] width 249 height 18
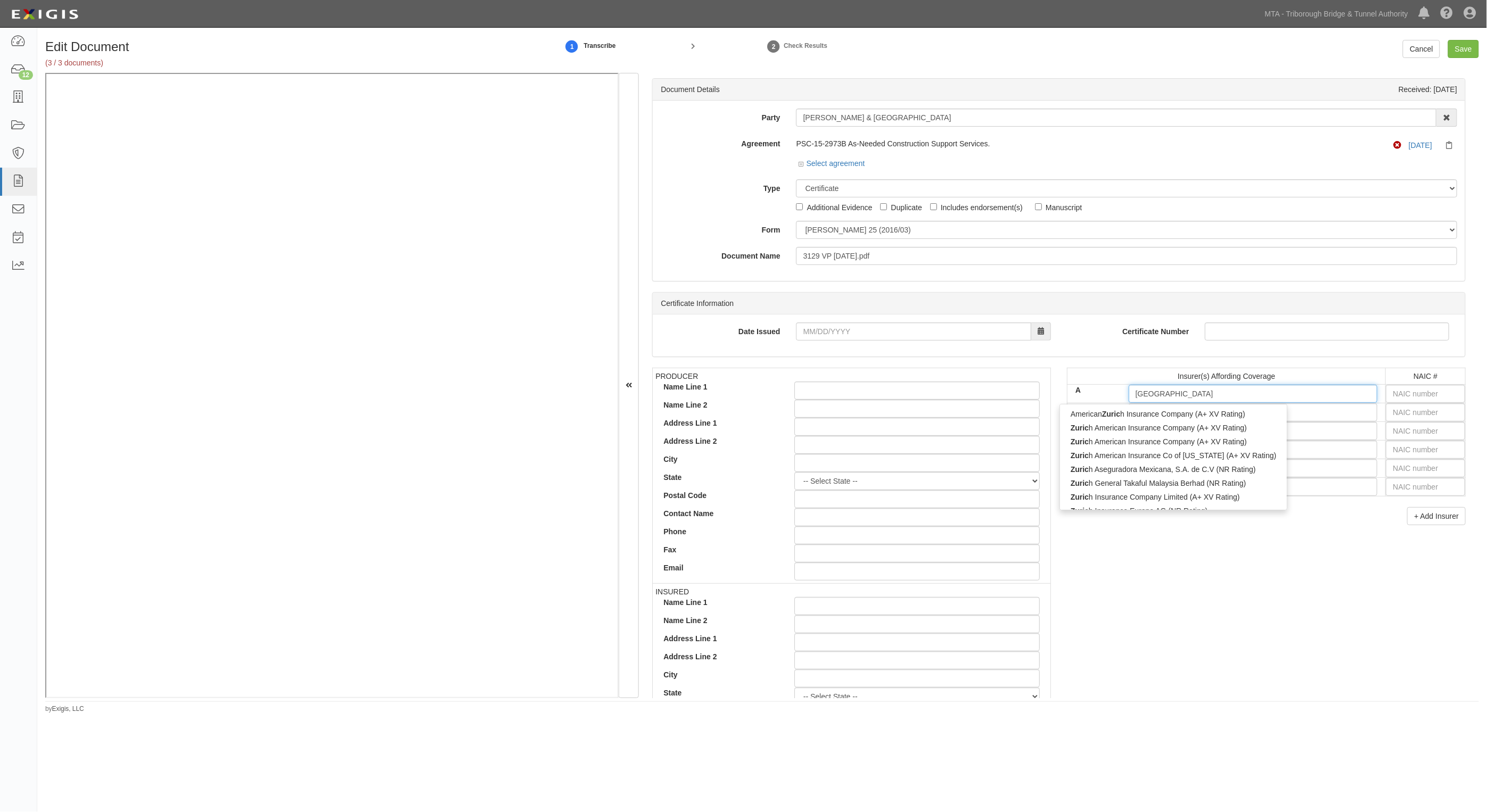
type input "[GEOGRAPHIC_DATA]"
type input "zurich american Insurance Company (A+ XV Rating)"
type input "zurich amer"
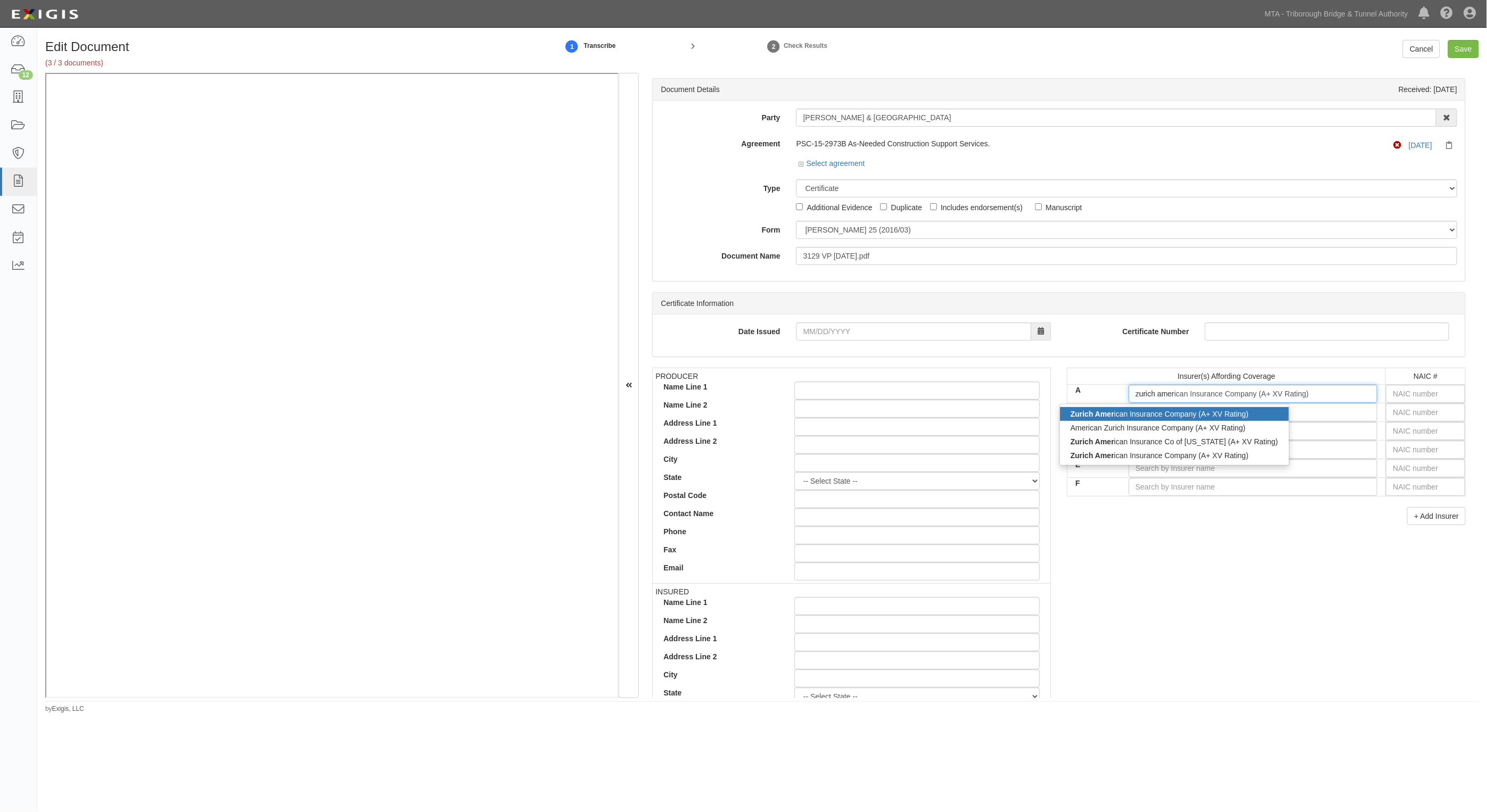
click at [1191, 414] on div "Zurich Amer ican Insurance Company (A+ XV Rating)" at bounding box center [1175, 414] width 229 height 14
type input "Zurich American Insurance Company (A+ XV Rating)"
type input "16535"
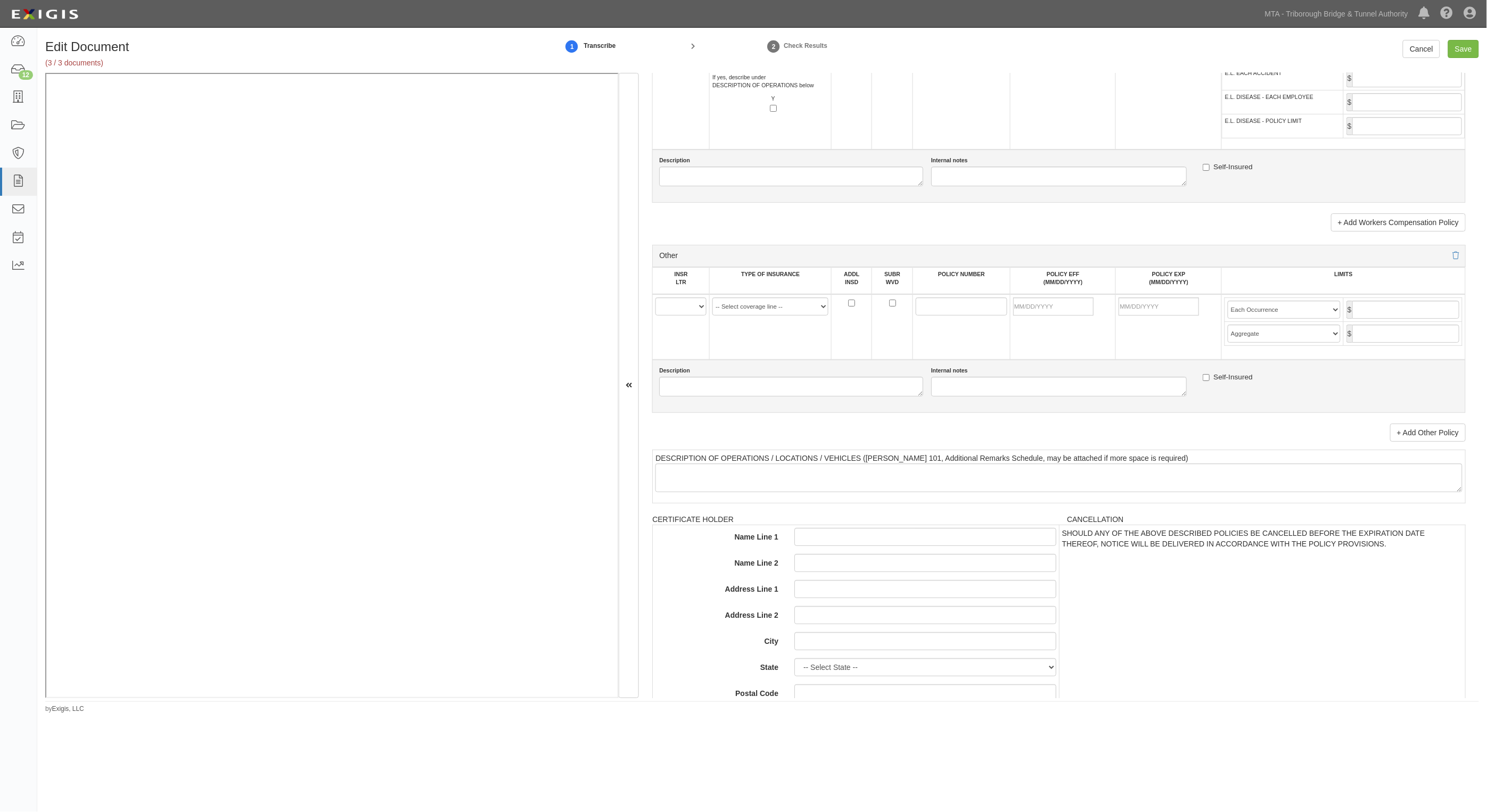
scroll to position [1863, 0]
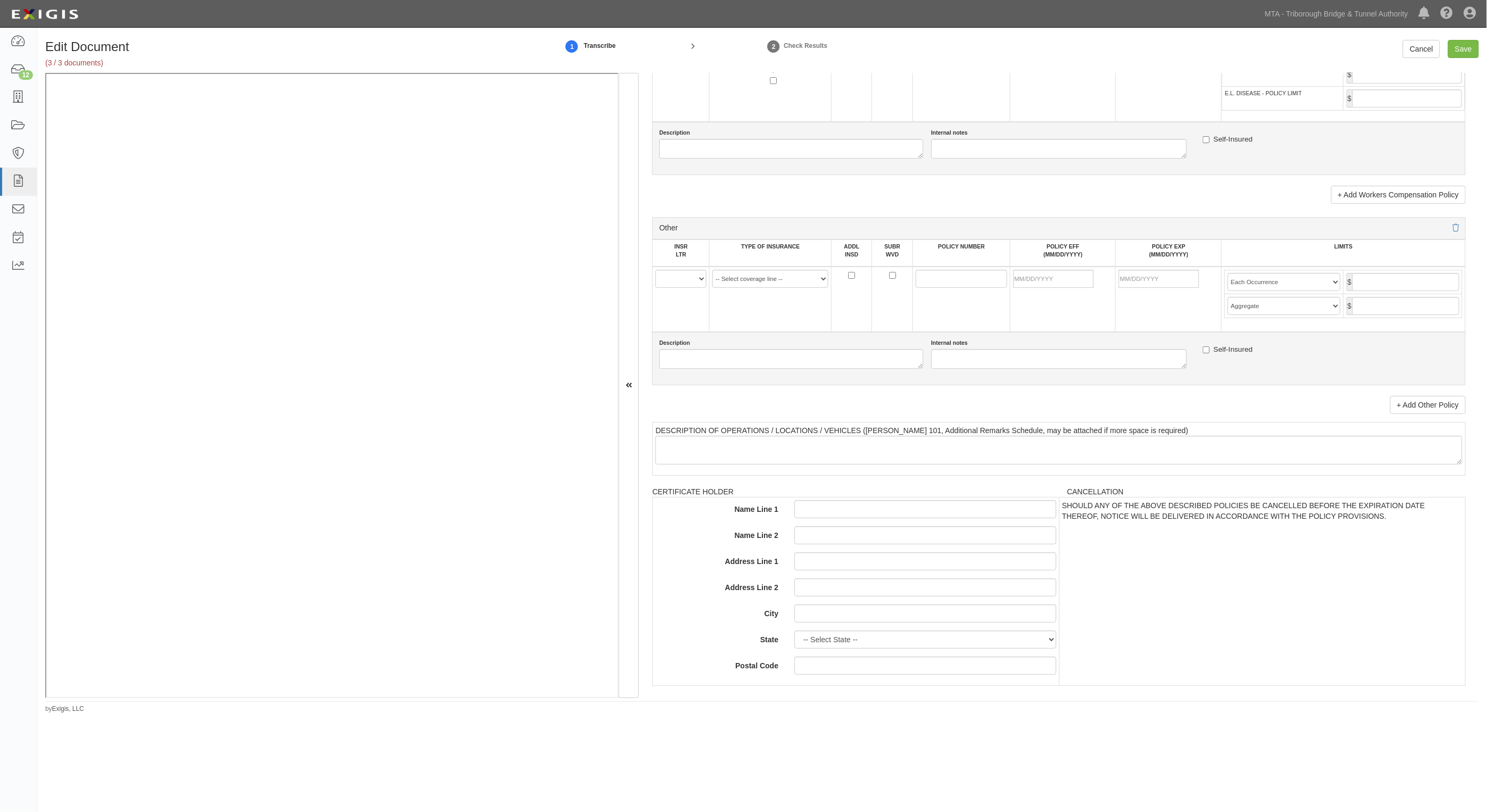
type input "Zurich American Insurance Company (A+ XV Rating)"
click at [682, 284] on select "A B C D E F" at bounding box center [681, 278] width 51 height 18
select select "A"
click at [656, 270] on select "A B C D E F" at bounding box center [681, 278] width 51 height 18
click at [768, 277] on select "-- Select coverage line -- Asbestos Abatement Auto Physical Damage Aviation Lia…" at bounding box center [771, 278] width 116 height 18
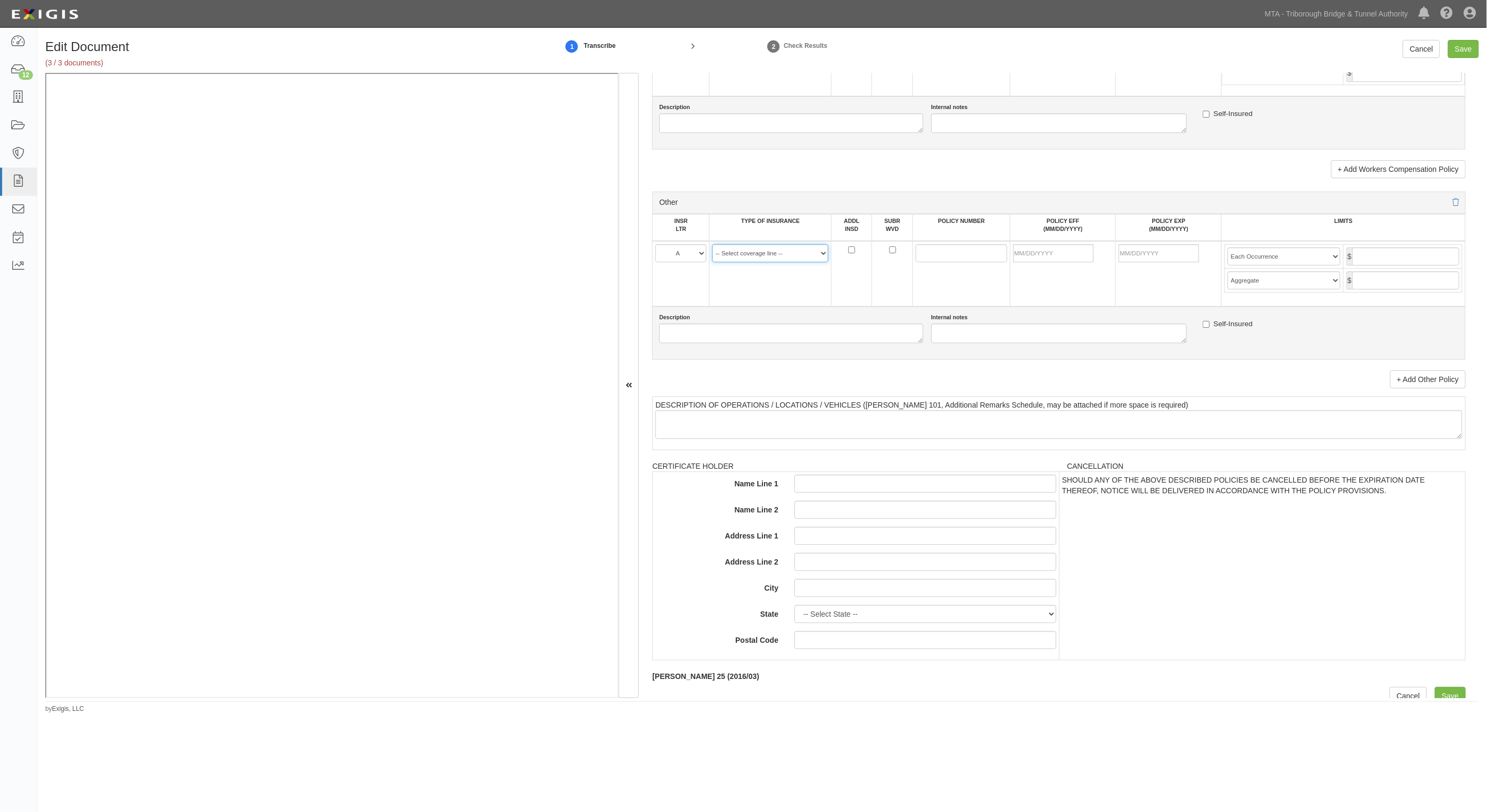
scroll to position [1901, 0]
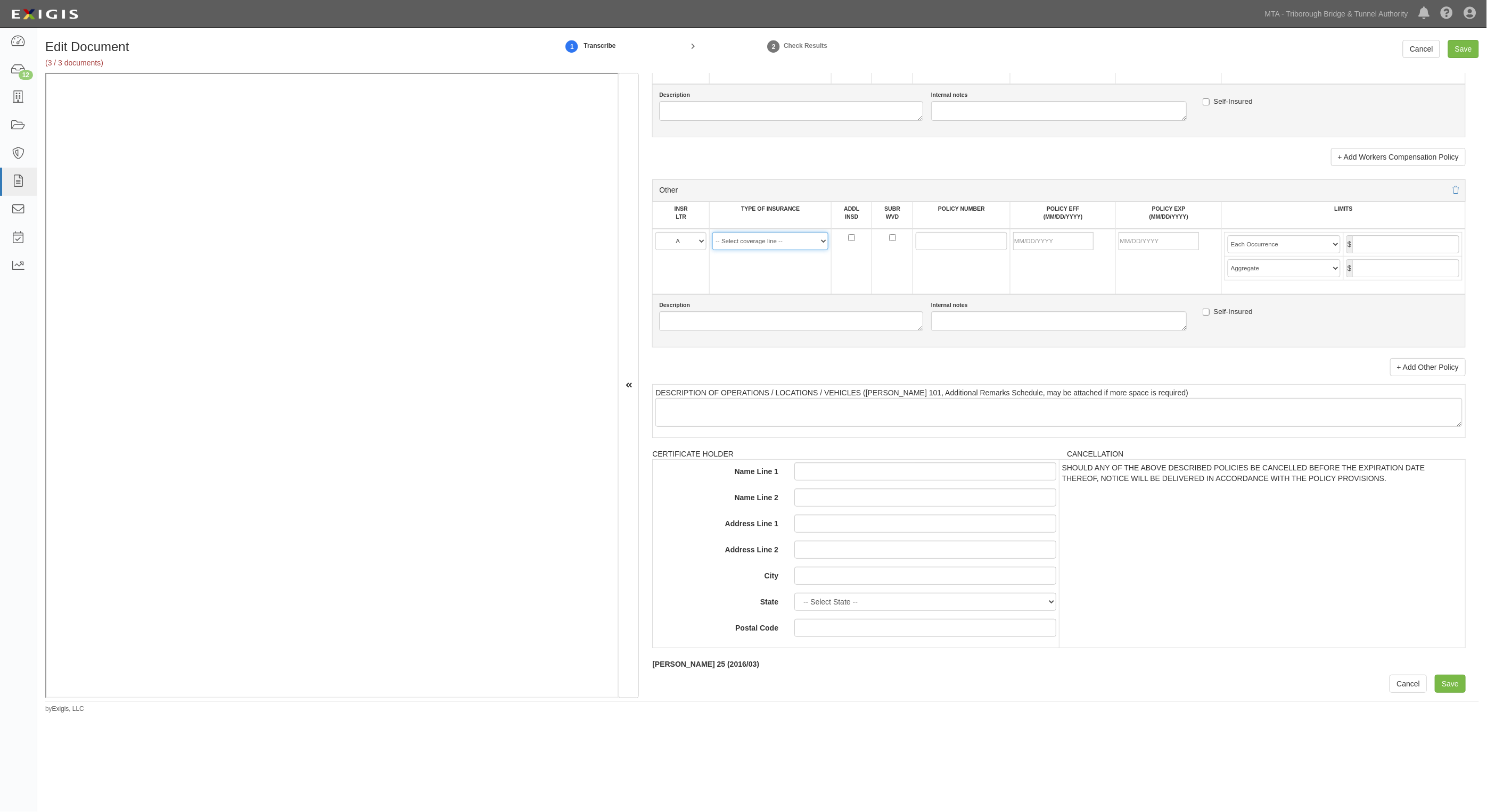
drag, startPoint x: 774, startPoint y: 243, endPoint x: 781, endPoint y: 246, distance: 7.6
click at [774, 243] on select "-- Select coverage line -- Asbestos Abatement Auto Physical Damage Aviation Lia…" at bounding box center [771, 241] width 116 height 18
select select "52"
click at [713, 250] on select "-- Select coverage line -- Asbestos Abatement Auto Physical Damage Aviation Lia…" at bounding box center [771, 241] width 116 height 18
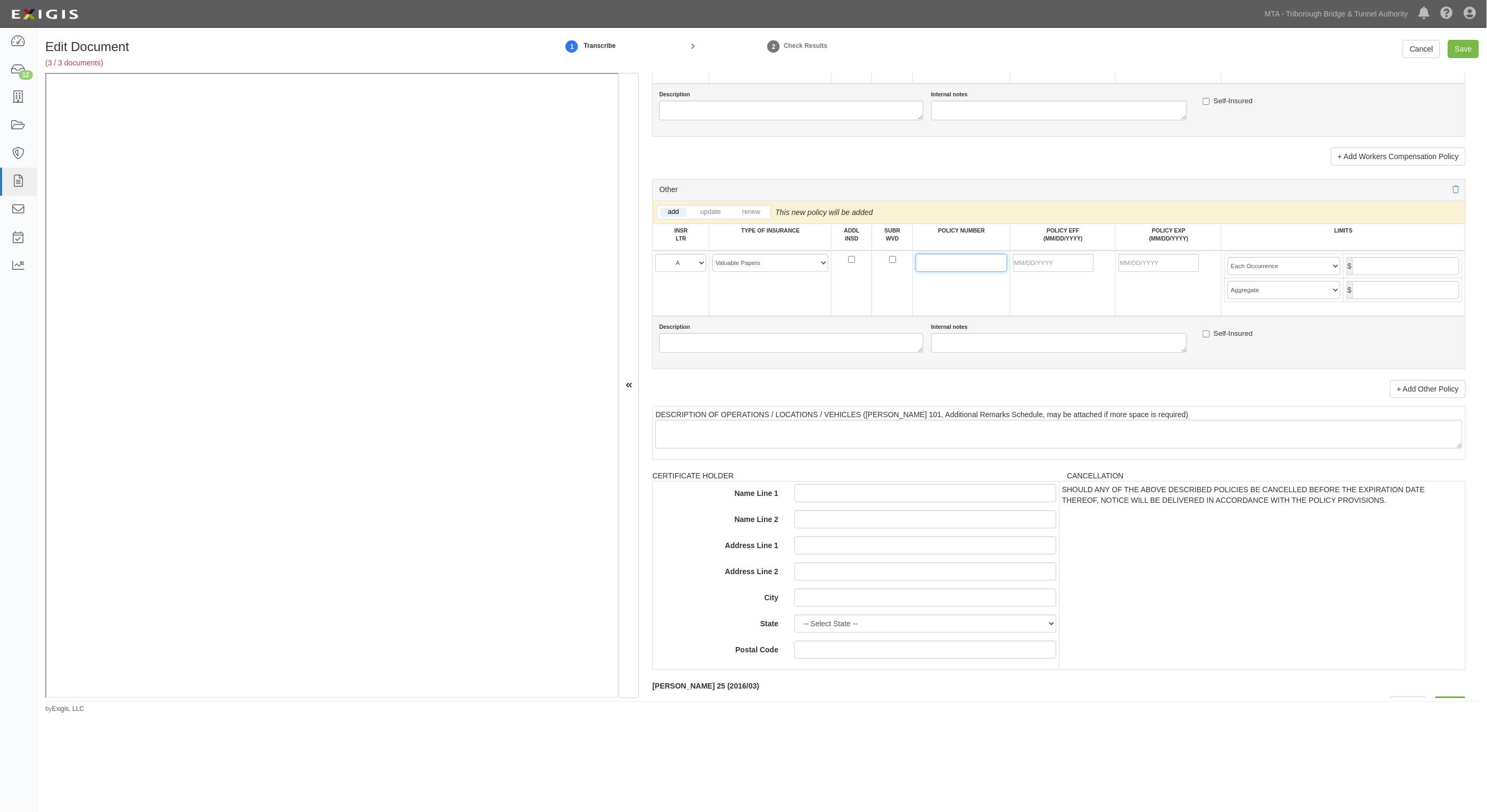
click at [948, 262] on input "POLICY NUMBER" at bounding box center [962, 262] width 92 height 18
paste input "CPP943349017"
type input "CPP943349017"
click at [1071, 266] on input "POLICY EFF (MM/DD/YYYY)" at bounding box center [1053, 262] width 81 height 18
type input "[DATE]"
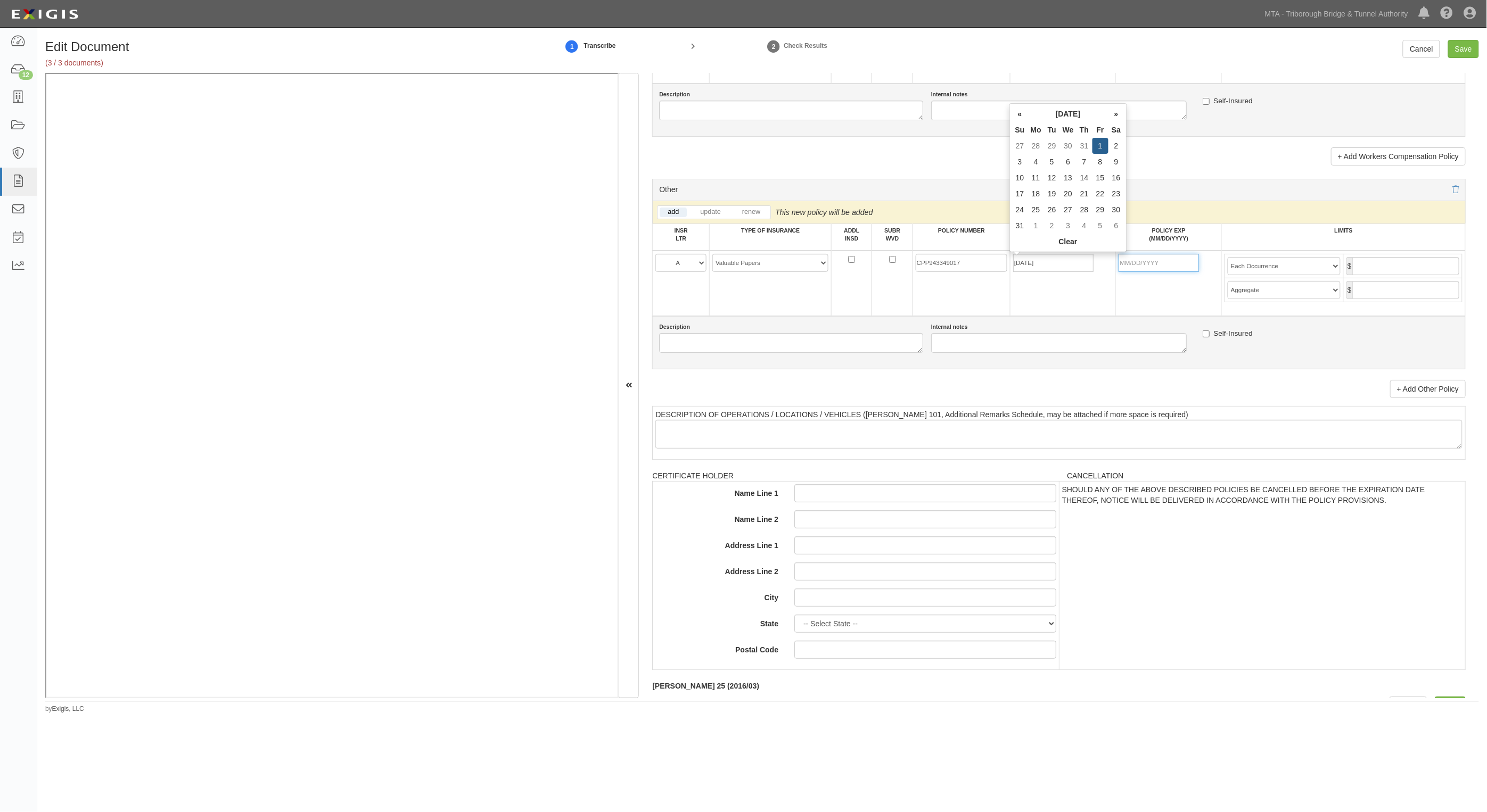
type input "08/01/2026"
type input "1,000,000"
click at [1263, 263] on select "Limit Each Occurrence Each Claim Aggregate Deductible Self-Insured Retention Pe…" at bounding box center [1284, 266] width 113 height 18
select select "Limit"
click at [1228, 257] on select "Limit Each Occurrence Each Claim Aggregate Deductible Self-Insured Retention Pe…" at bounding box center [1284, 266] width 113 height 18
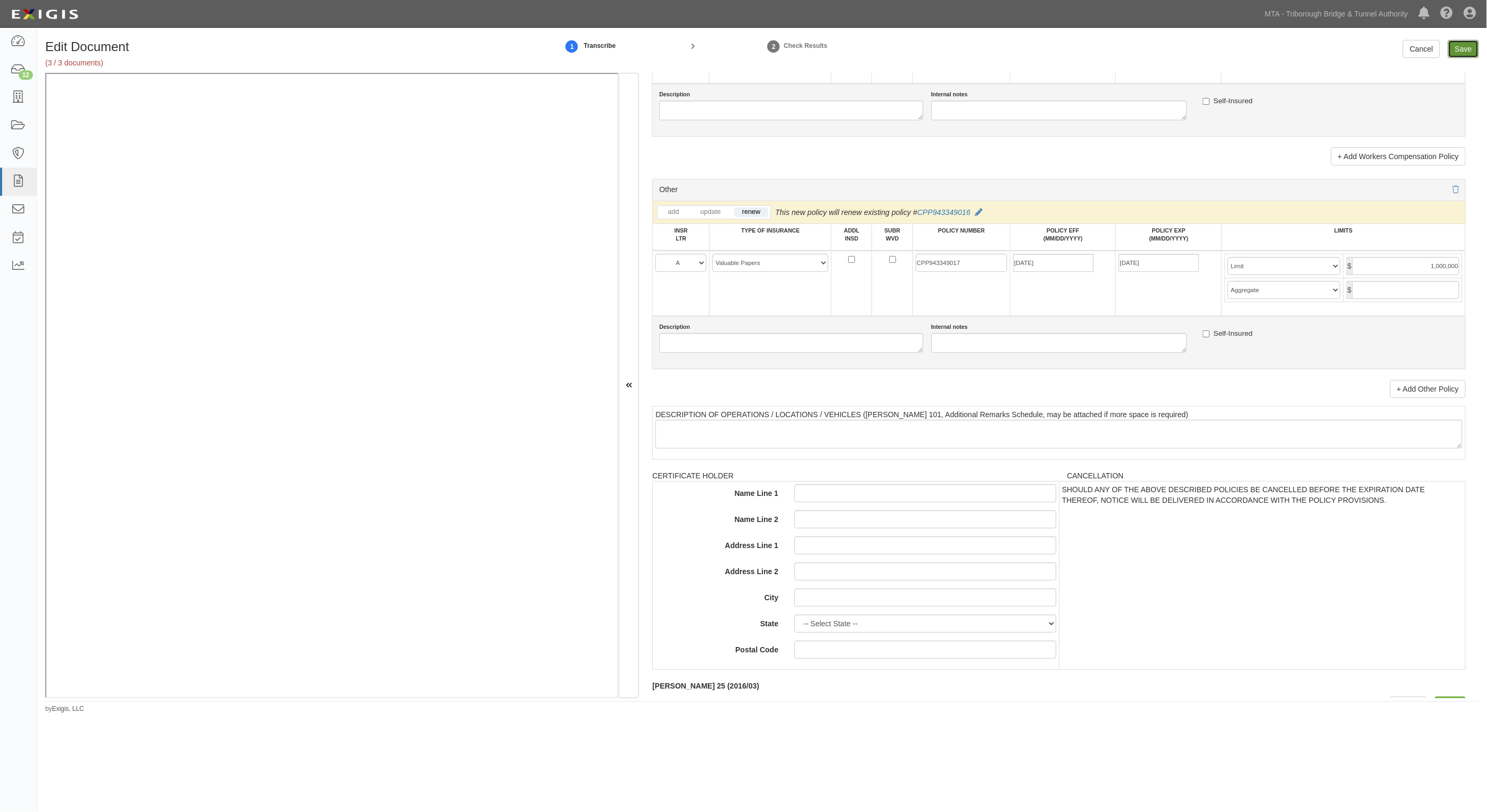
click at [1457, 52] on input "Save" at bounding box center [1464, 49] width 31 height 18
type input "1000000"
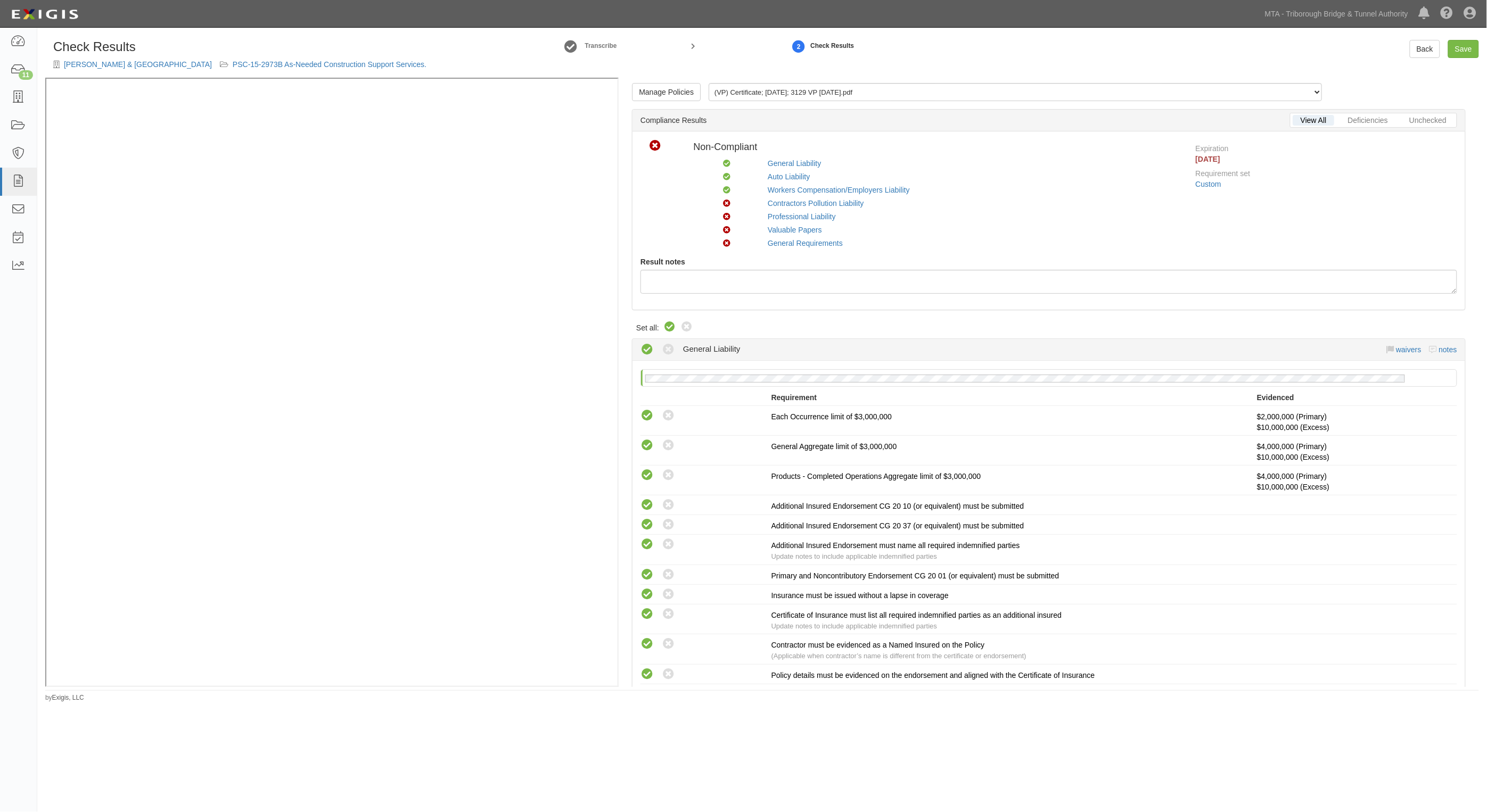
click at [668, 326] on icon at bounding box center [670, 327] width 13 height 13
radio input "true"
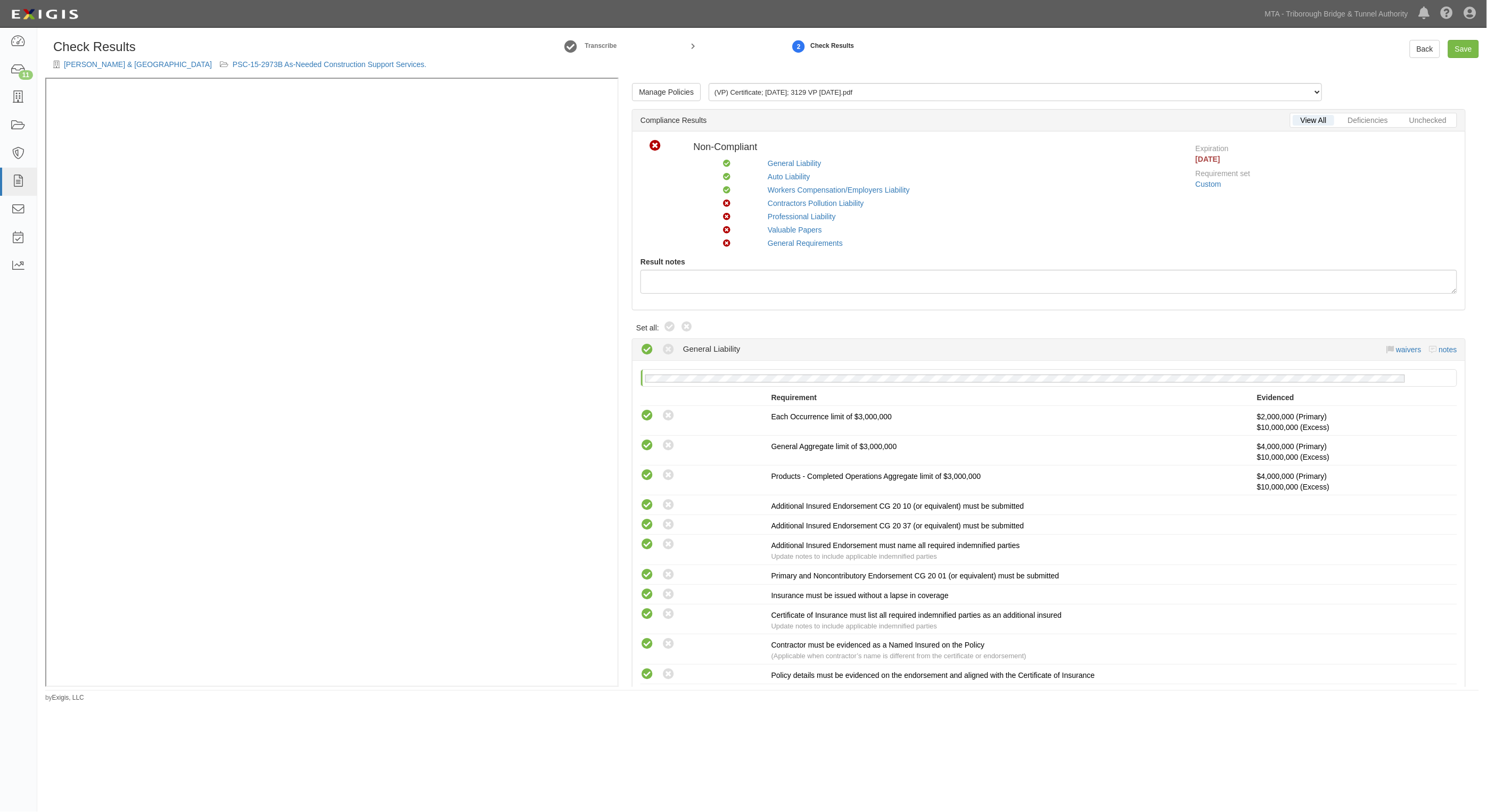
radio input "true"
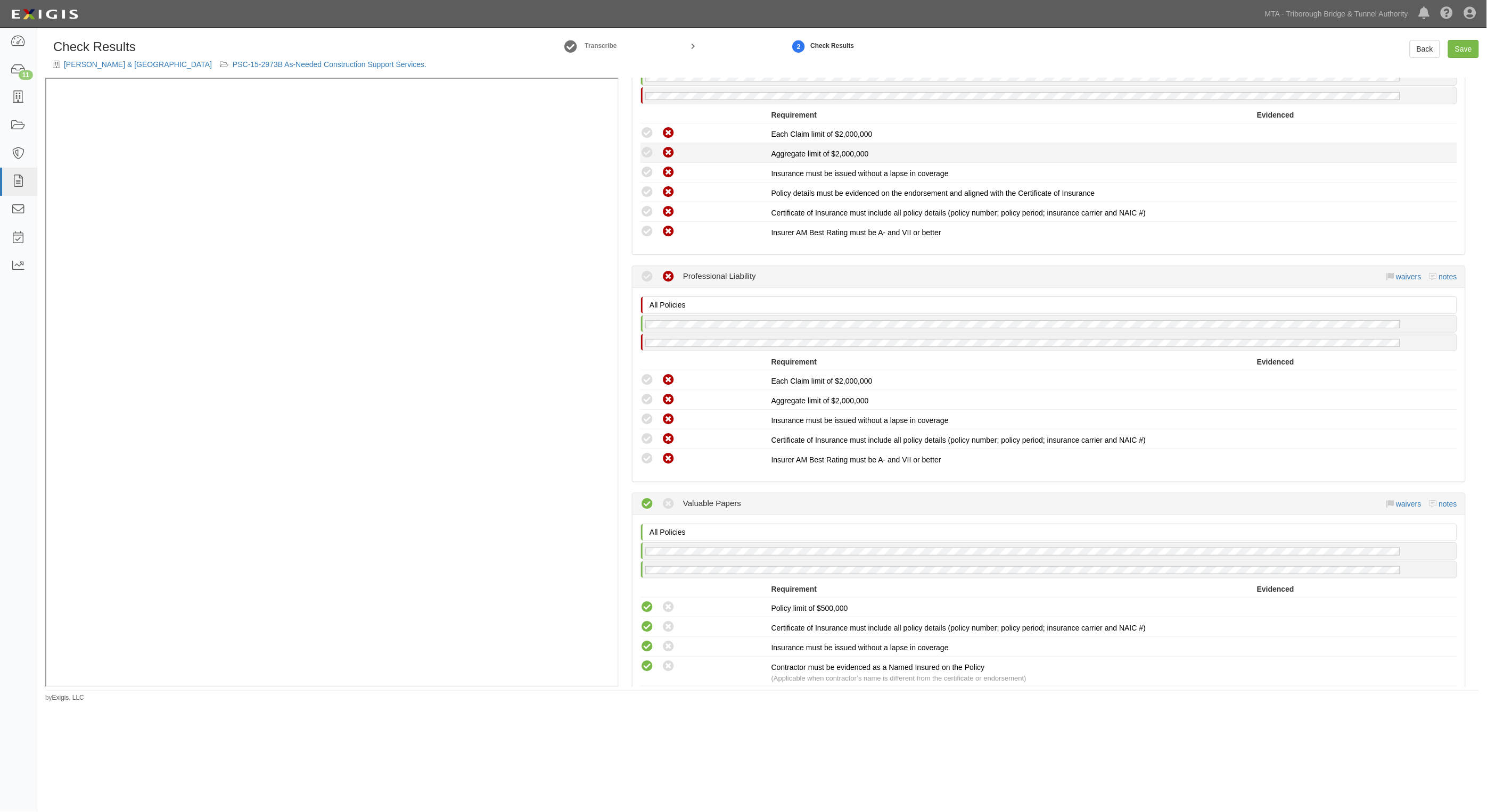
scroll to position [1131, 0]
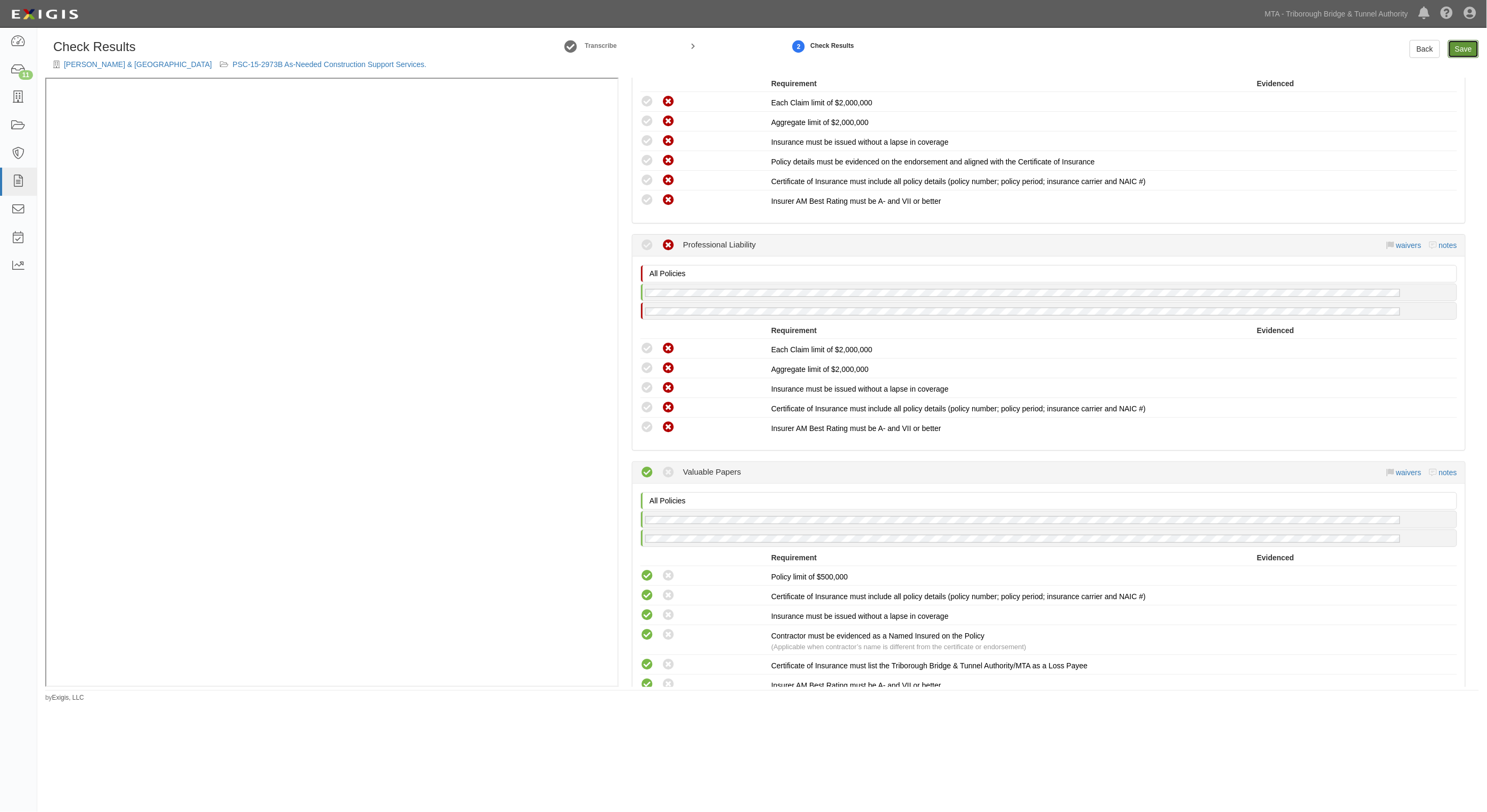
click at [1460, 48] on link "Save" at bounding box center [1464, 49] width 31 height 18
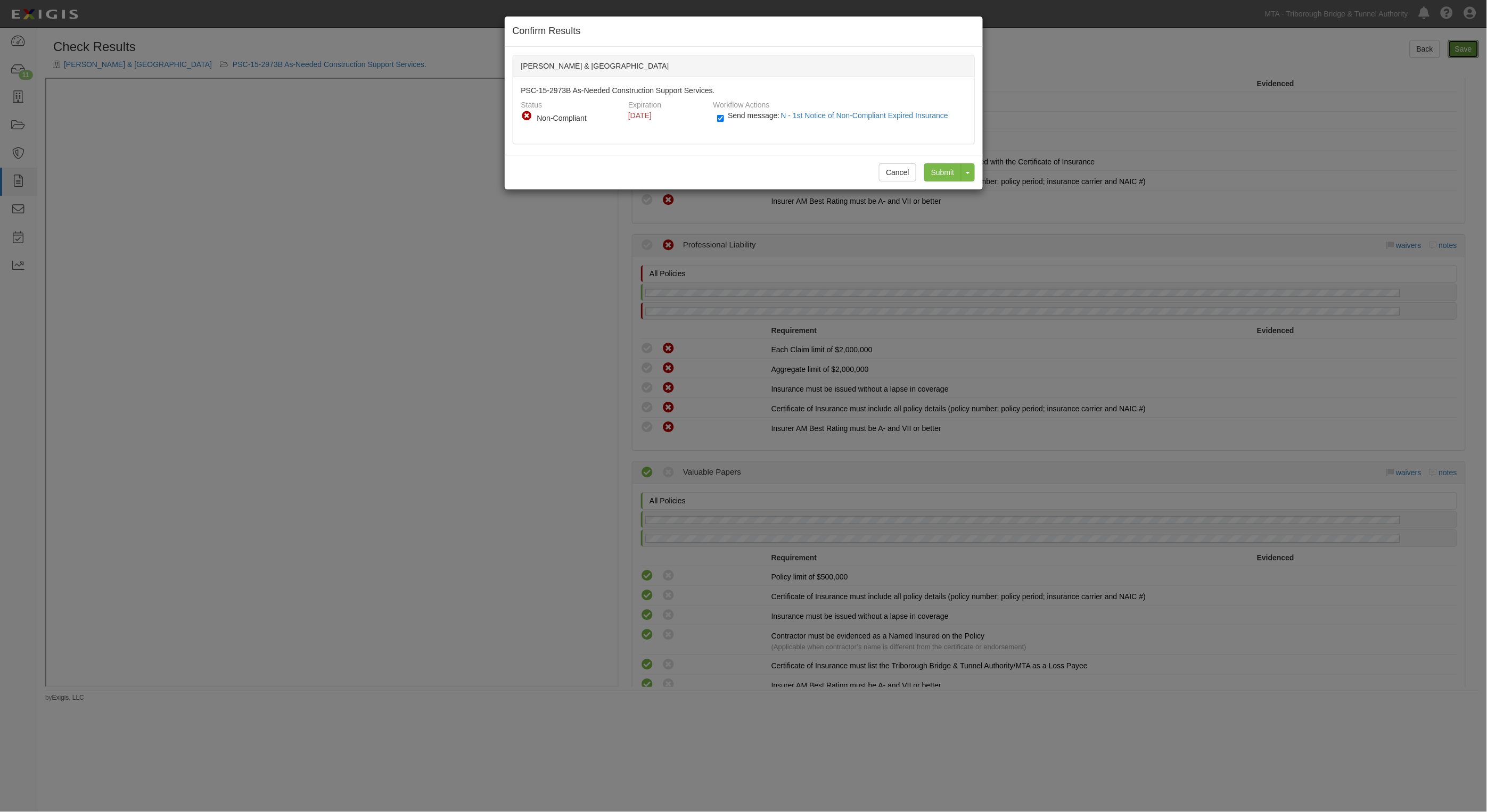
radio input "true"
click at [737, 116] on span "Send message: N - 1st Notice of Non-Compliant Expired Insurance" at bounding box center [840, 116] width 225 height 9
click at [724, 116] on input "Send message: N - 1st Notice of Non-Compliant Expired Insurance" at bounding box center [720, 118] width 7 height 12
checkbox input "false"
click at [938, 174] on input "Submit" at bounding box center [943, 172] width 38 height 18
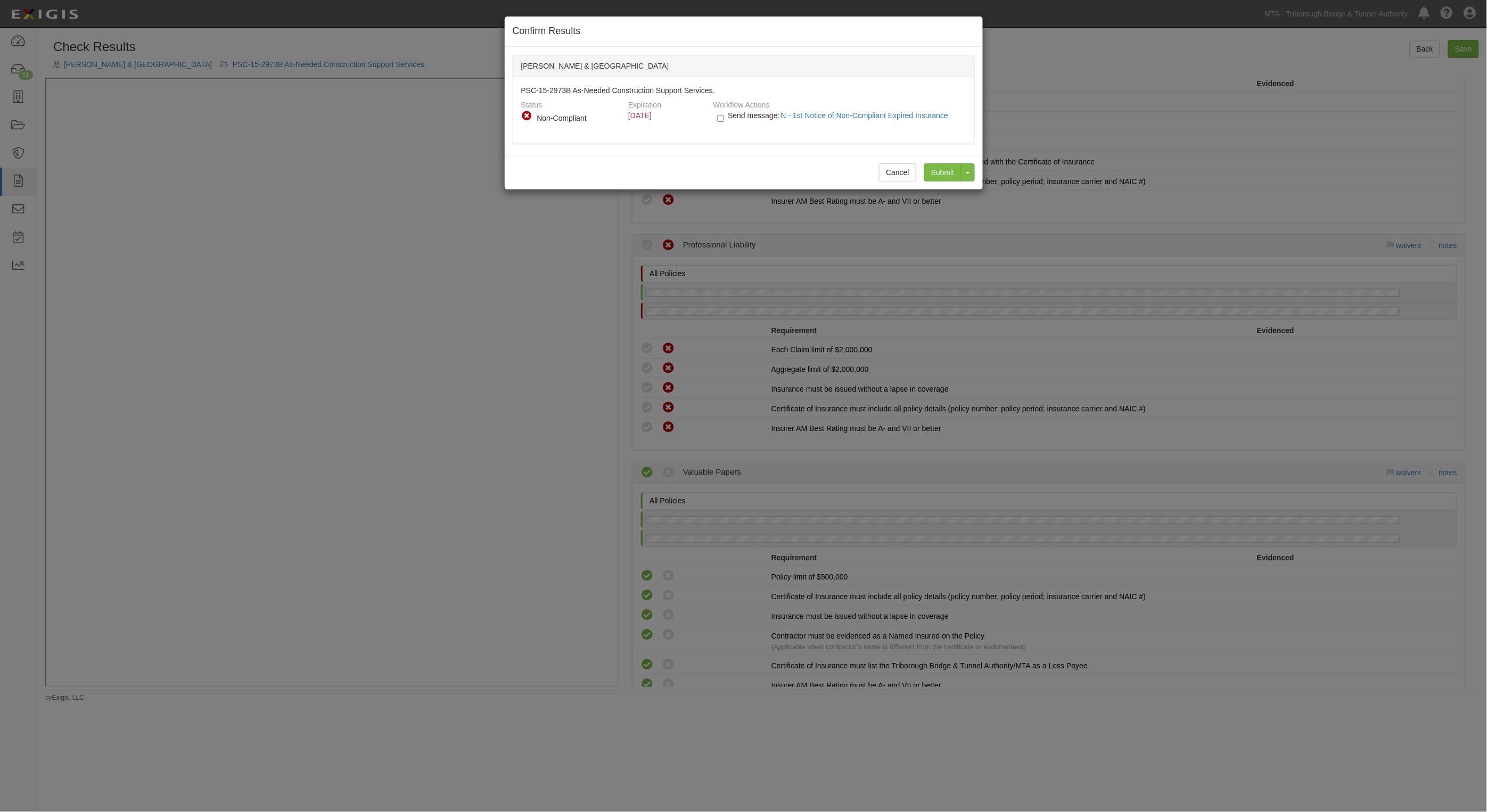
click at [938, 174] on div "Submit Toggle Dropdown Submit and Continue to Agreement" at bounding box center [946, 172] width 59 height 18
click at [936, 171] on div "Submit Toggle Dropdown Submit and Continue to Agreement" at bounding box center [946, 172] width 59 height 18
click at [798, 249] on div "Confirm Results Hardesty & Hanover PSC-15-2973B As-Needed Construction Support …" at bounding box center [744, 406] width 1487 height 812
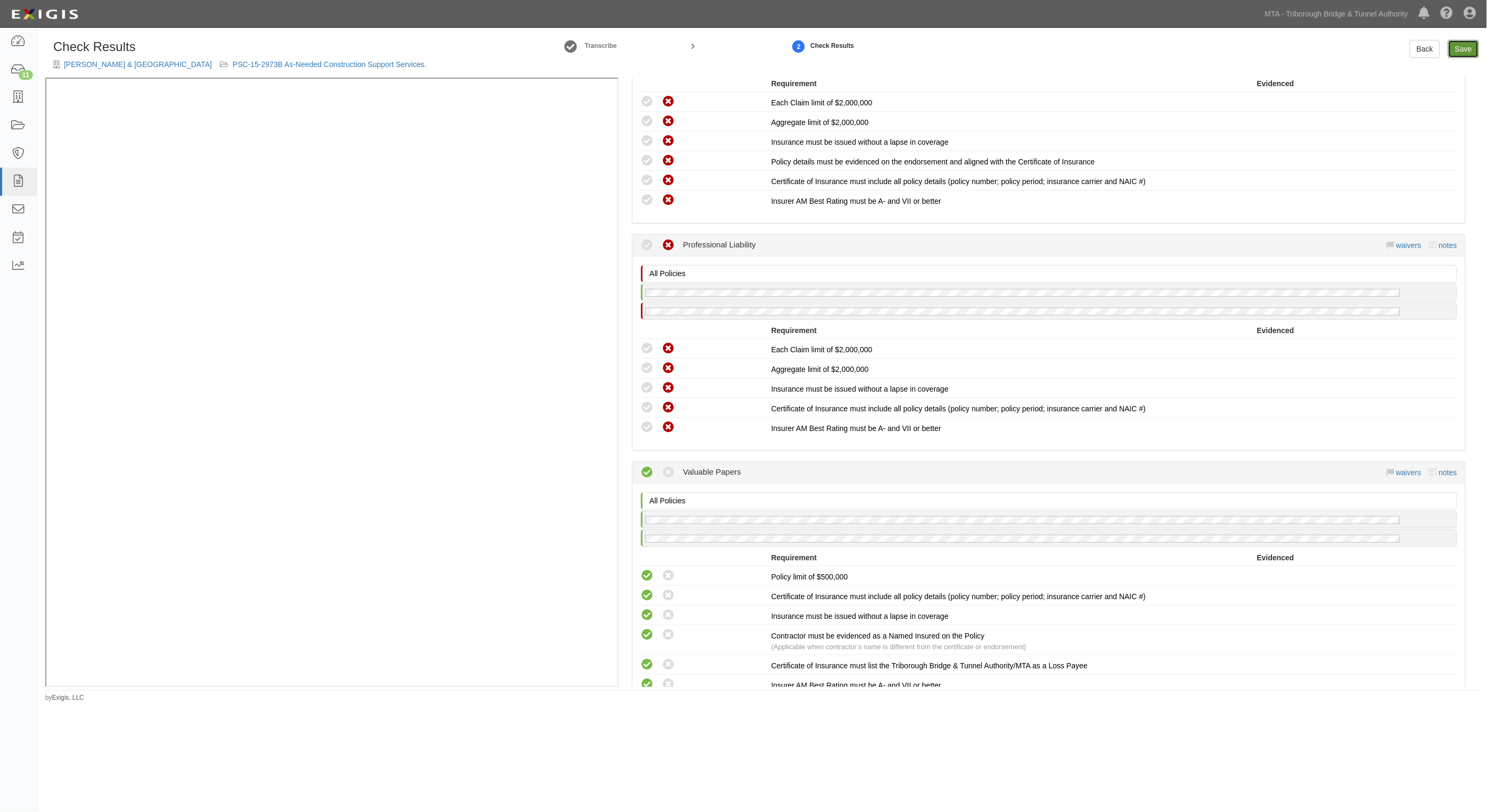
click at [1457, 47] on link "Save" at bounding box center [1464, 49] width 31 height 18
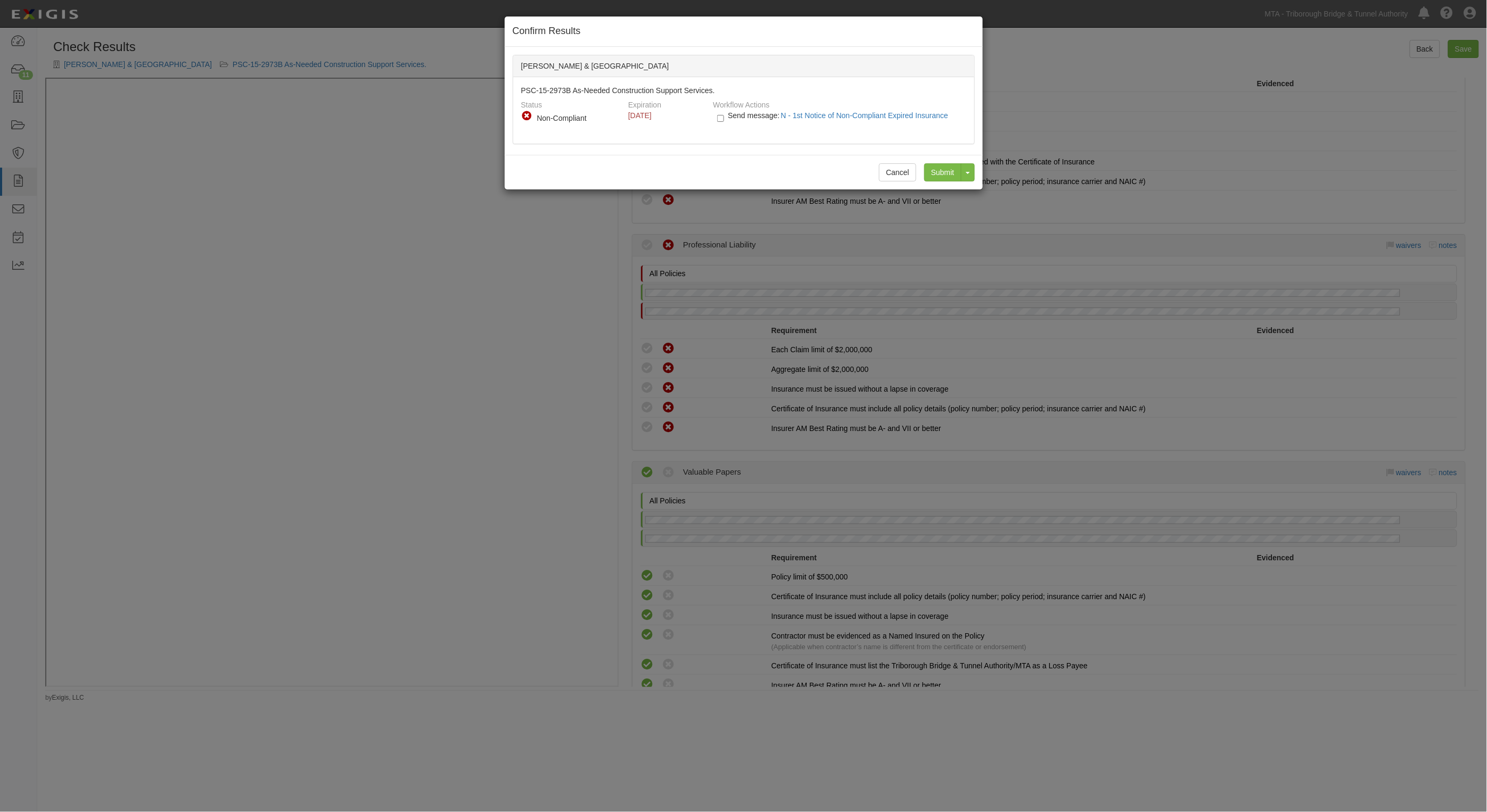
click at [936, 174] on div "Submit Toggle Dropdown Submit and Continue to Agreement" at bounding box center [946, 172] width 59 height 18
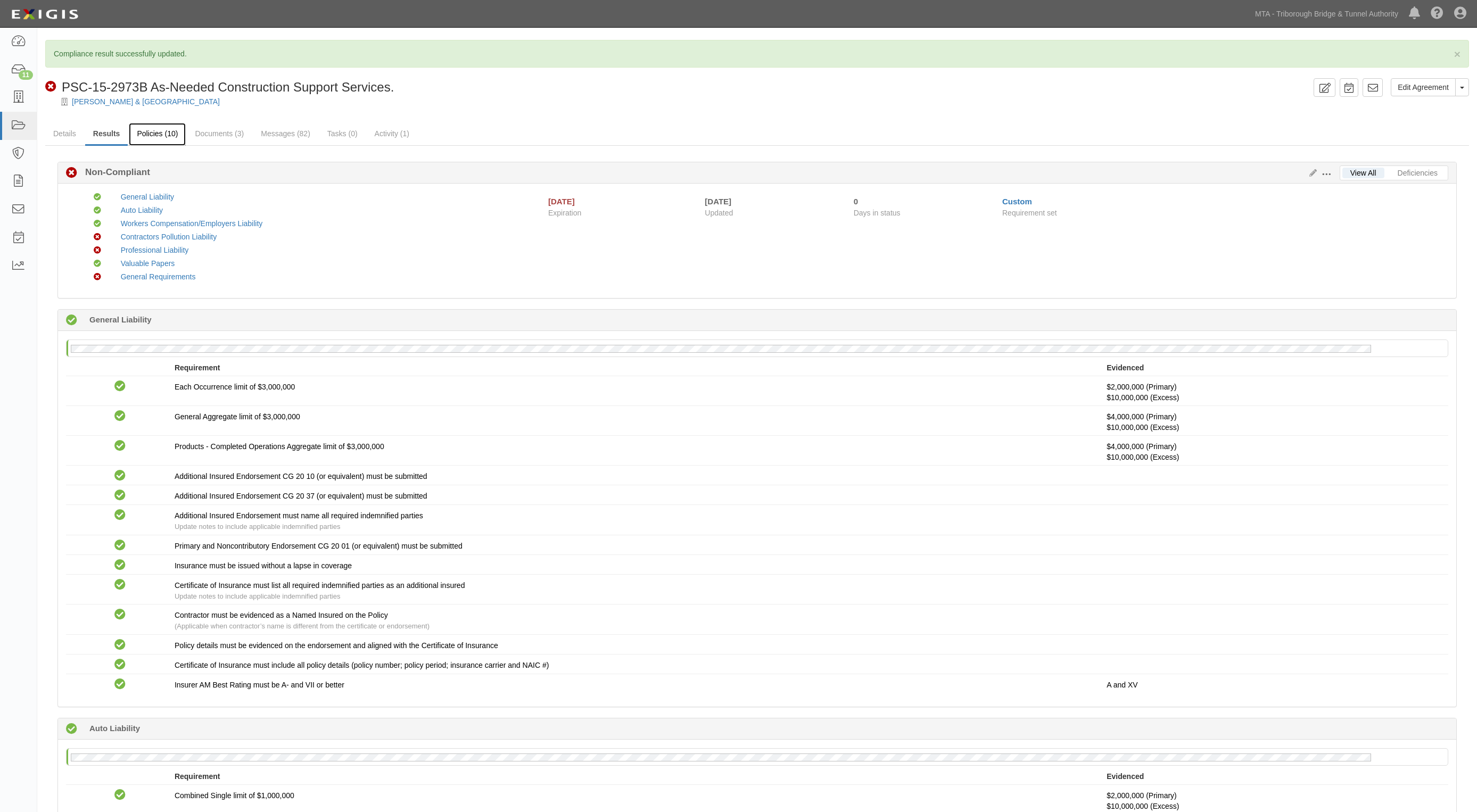
click at [152, 139] on link "Policies (10)" at bounding box center [157, 134] width 57 height 23
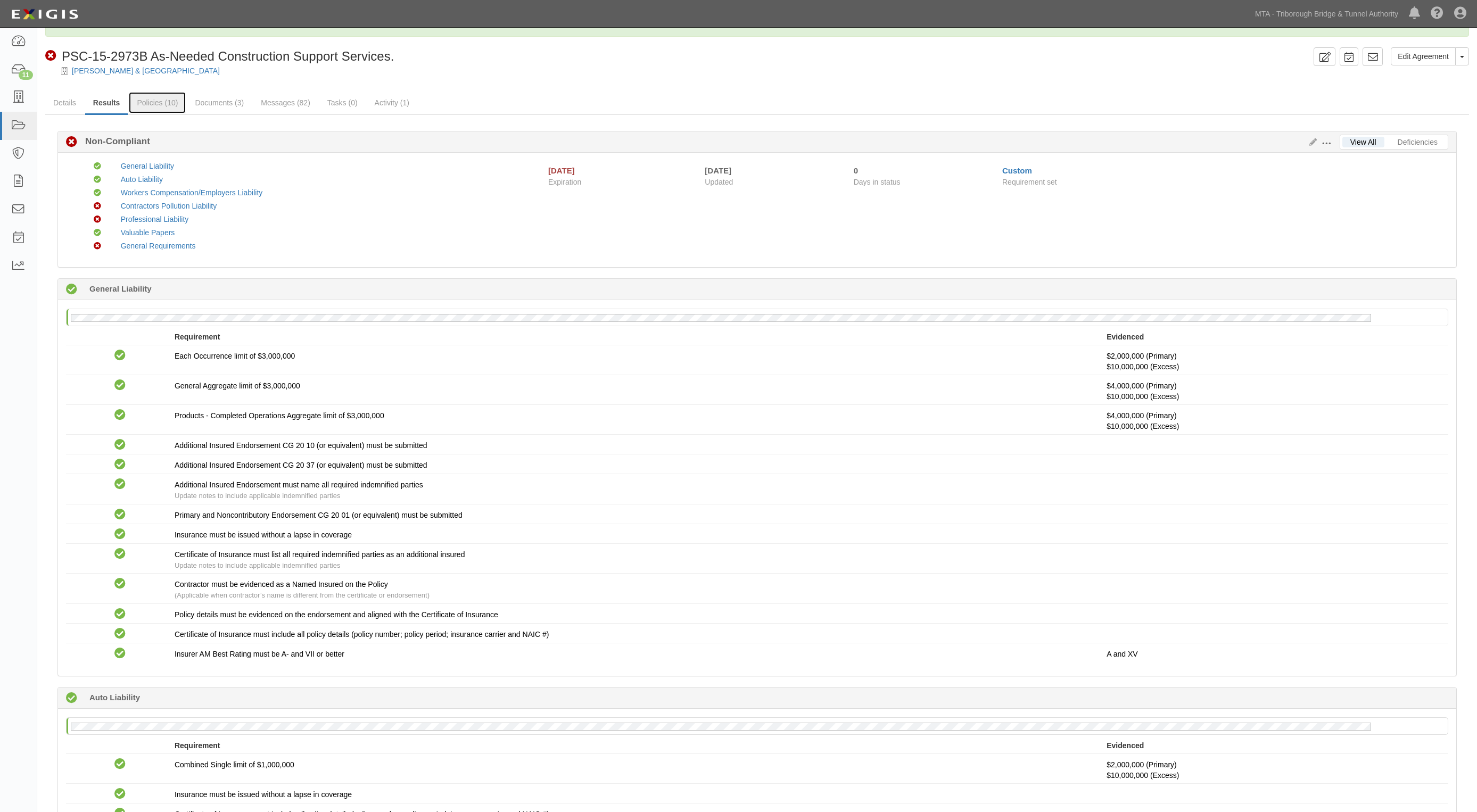
scroll to position [206, 0]
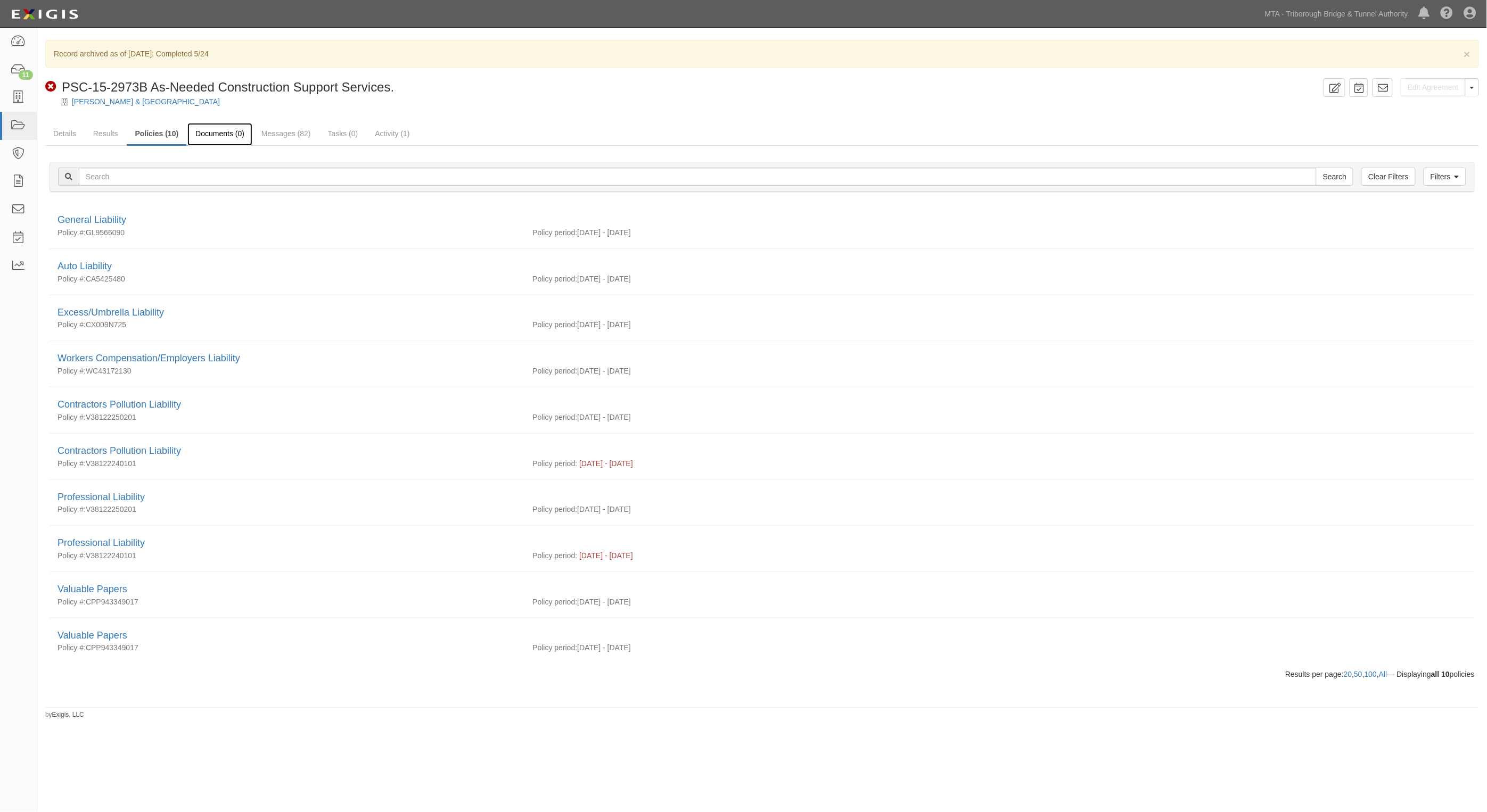
click at [206, 132] on link "Documents (0)" at bounding box center [219, 134] width 65 height 23
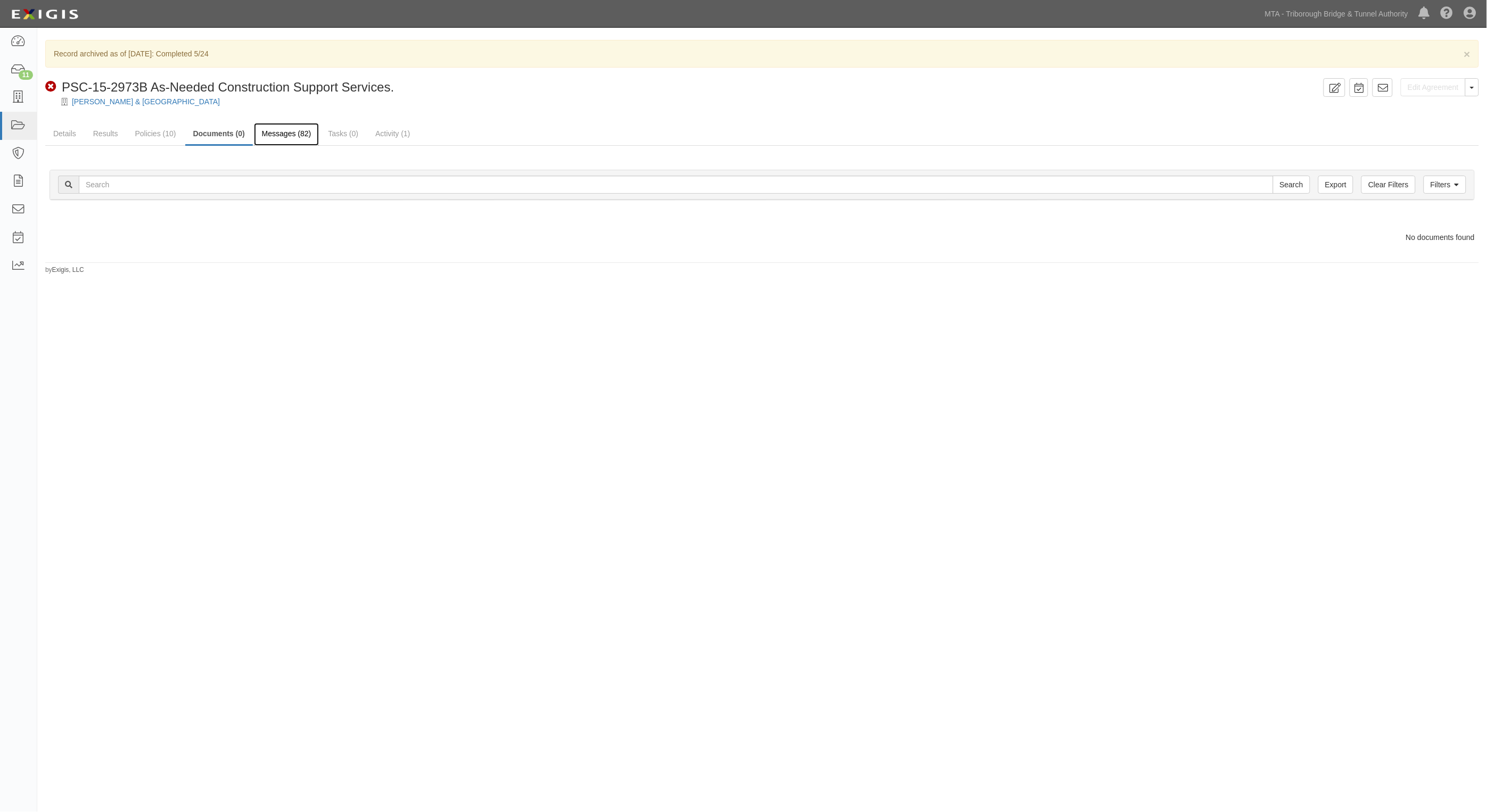
click at [294, 137] on link "Messages (82)" at bounding box center [286, 134] width 65 height 23
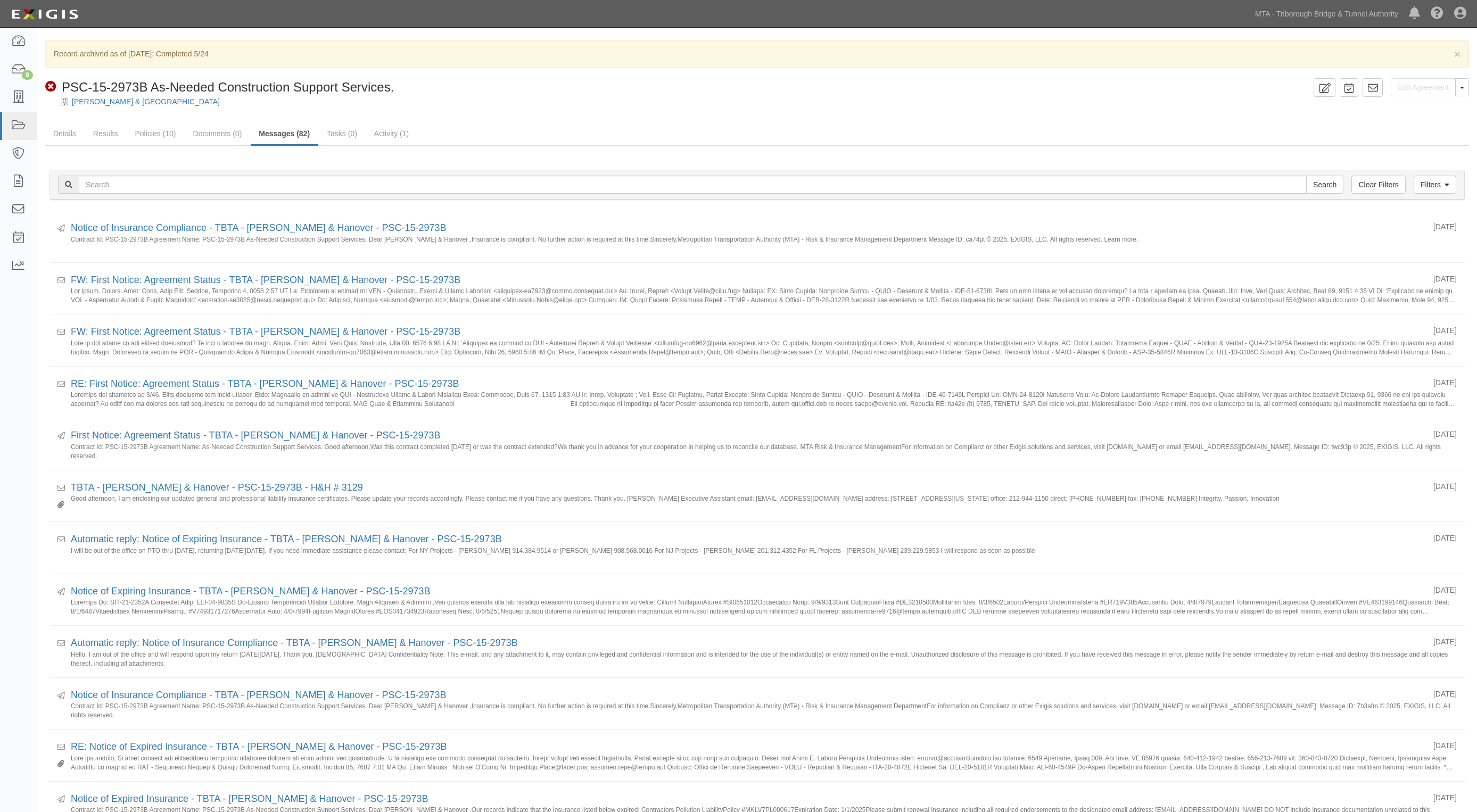
click at [686, 57] on p "Record archived as of [DATE]: Completed 5/24" at bounding box center [757, 54] width 1407 height 10
click at [1460, 94] on button "Toggle Agreement Dropdown" at bounding box center [1462, 87] width 14 height 18
click at [1411, 107] on link "View Audit Trail" at bounding box center [1425, 107] width 87 height 14
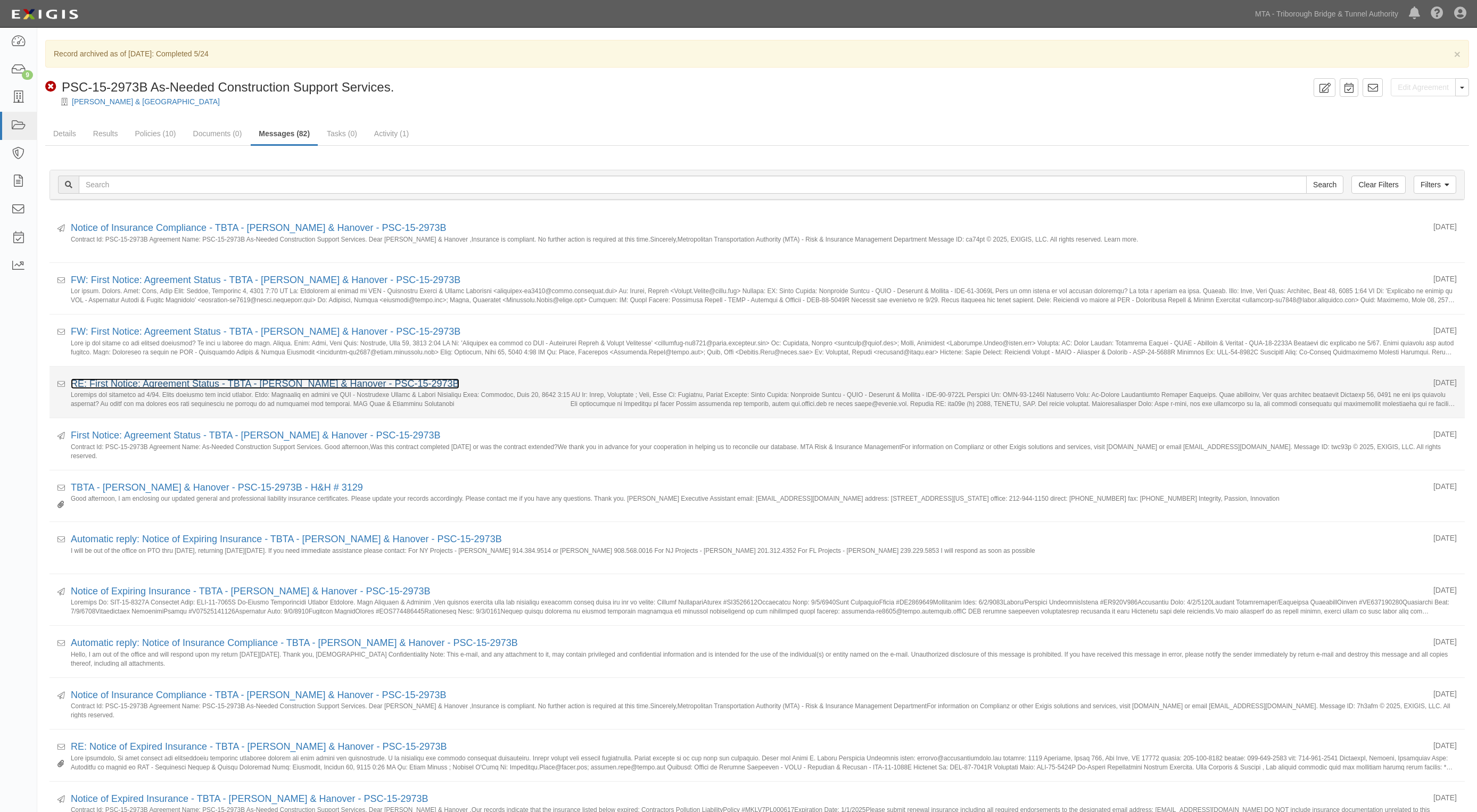
click at [141, 387] on link "RE: First Notice: Agreement Status - TBTA - [PERSON_NAME] & Hanover - PSC-15-29…" at bounding box center [265, 384] width 388 height 10
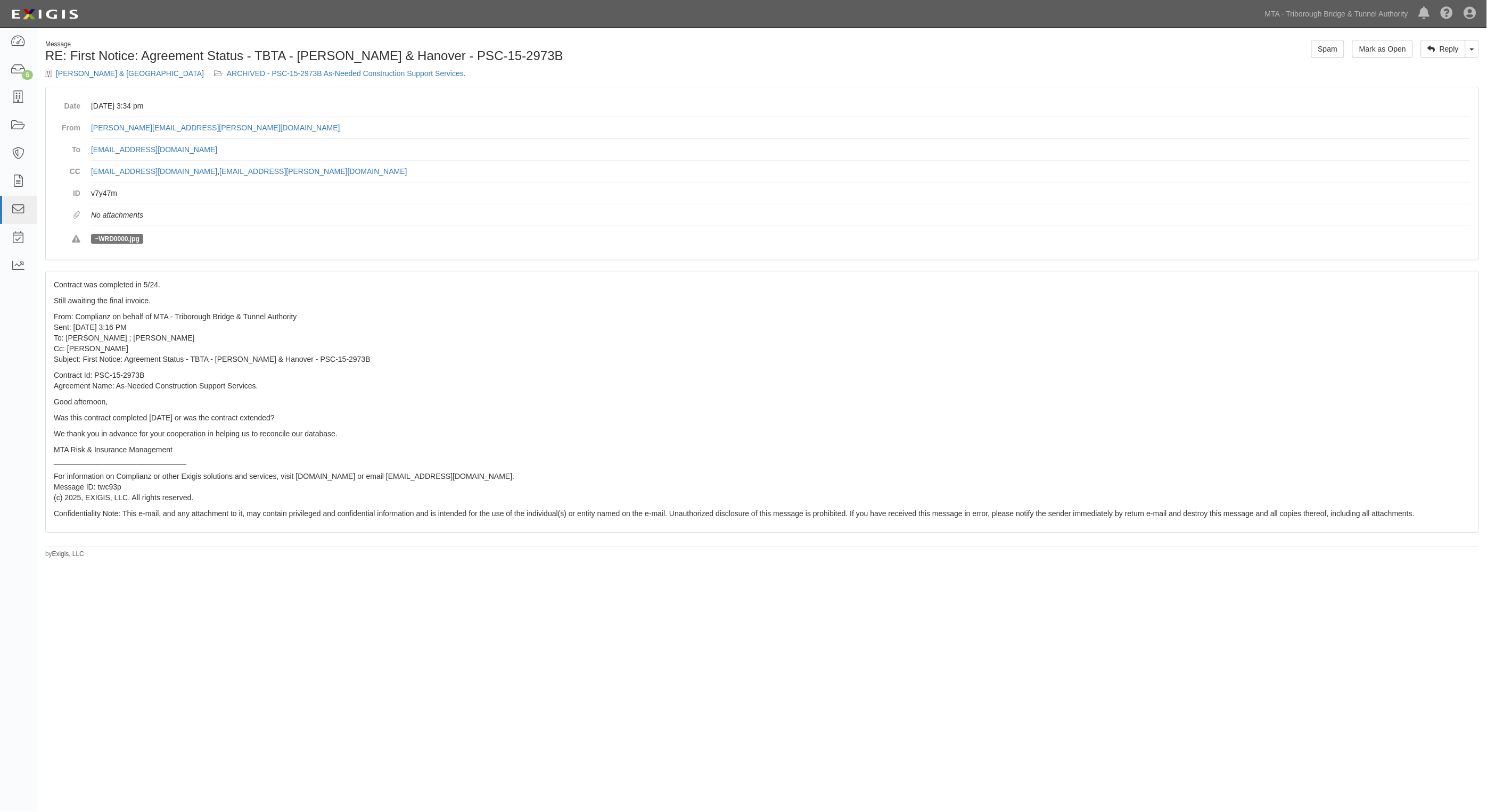
click at [729, 44] on div "Message" at bounding box center [399, 44] width 709 height 9
click at [527, 671] on div "Message RE: First Notice: Agreement Status - TBTA - [PERSON_NAME] & Hanover - P…" at bounding box center [744, 397] width 1487 height 731
